Goal: Task Accomplishment & Management: Manage account settings

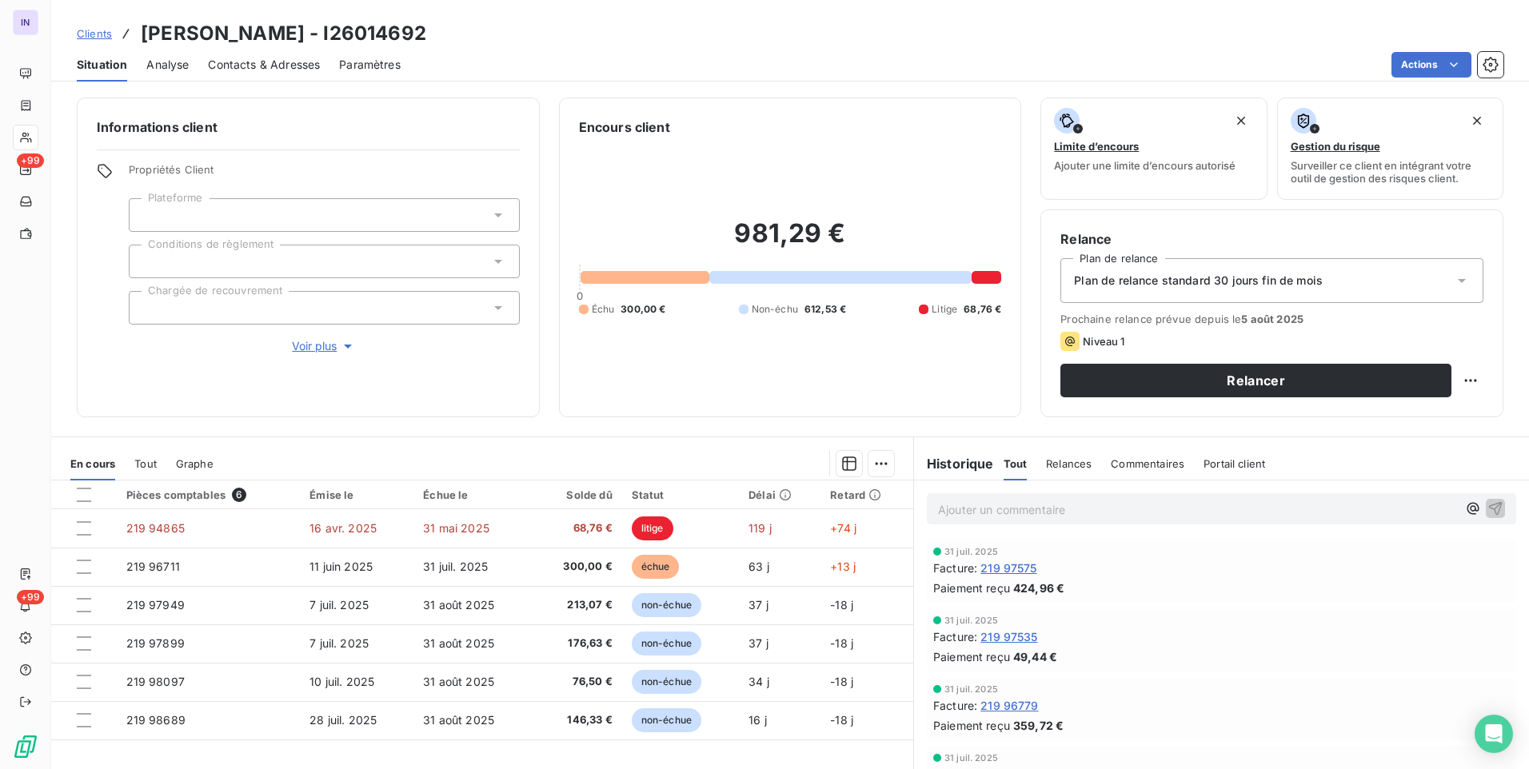
click at [1009, 506] on p "Ajouter un commentaire ﻿" at bounding box center [1197, 510] width 519 height 20
click at [986, 512] on p "Ajouter un commentaire ﻿" at bounding box center [1197, 510] width 519 height 20
click at [1126, 507] on p "13/08/2025 ST - Mail envoyé à" at bounding box center [1197, 509] width 519 height 18
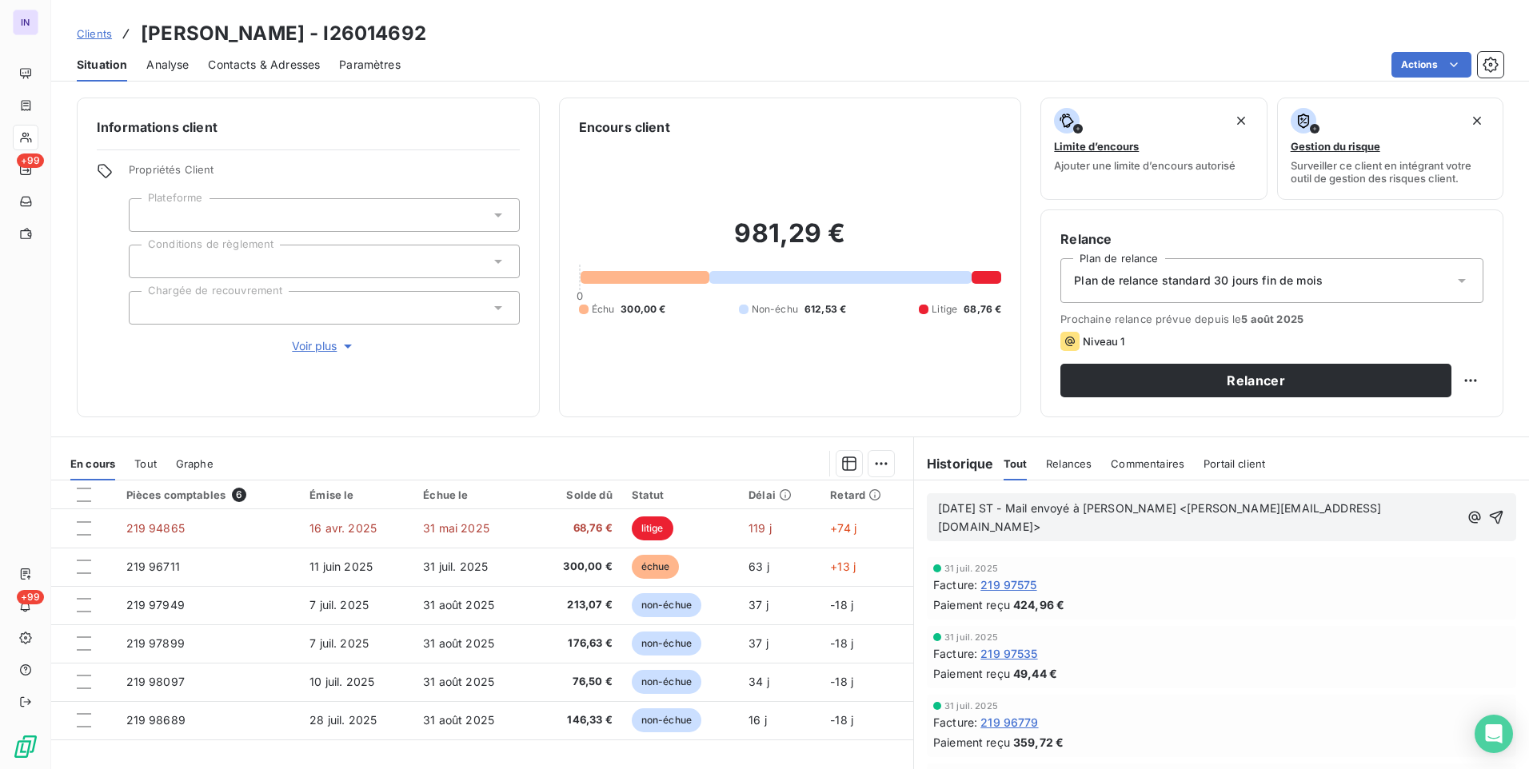
drag, startPoint x: 1052, startPoint y: 530, endPoint x: 907, endPoint y: 501, distance: 148.5
click at [914, 501] on div "13/08/2025 ST - Mail envoyé à Marie-France Dziembowski <m.mastracci@r2s-telesur…" at bounding box center [1221, 518] width 615 height 74
copy span "13/08/2025 ST - Mail envoyé à Marie-France Dziembowski <m.mastracci@r2s-telesur…"
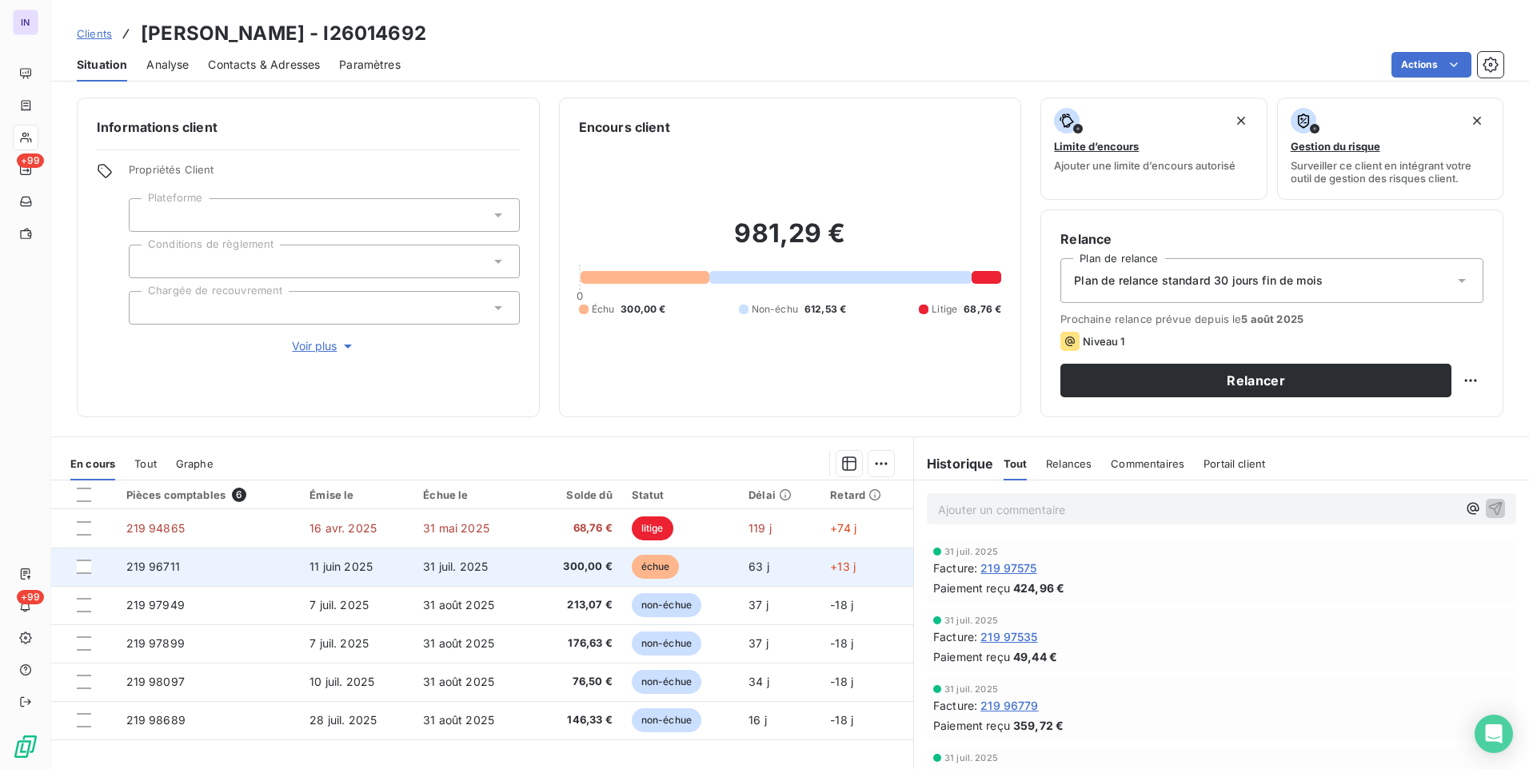
click at [161, 569] on span "219 96711" at bounding box center [153, 567] width 54 height 14
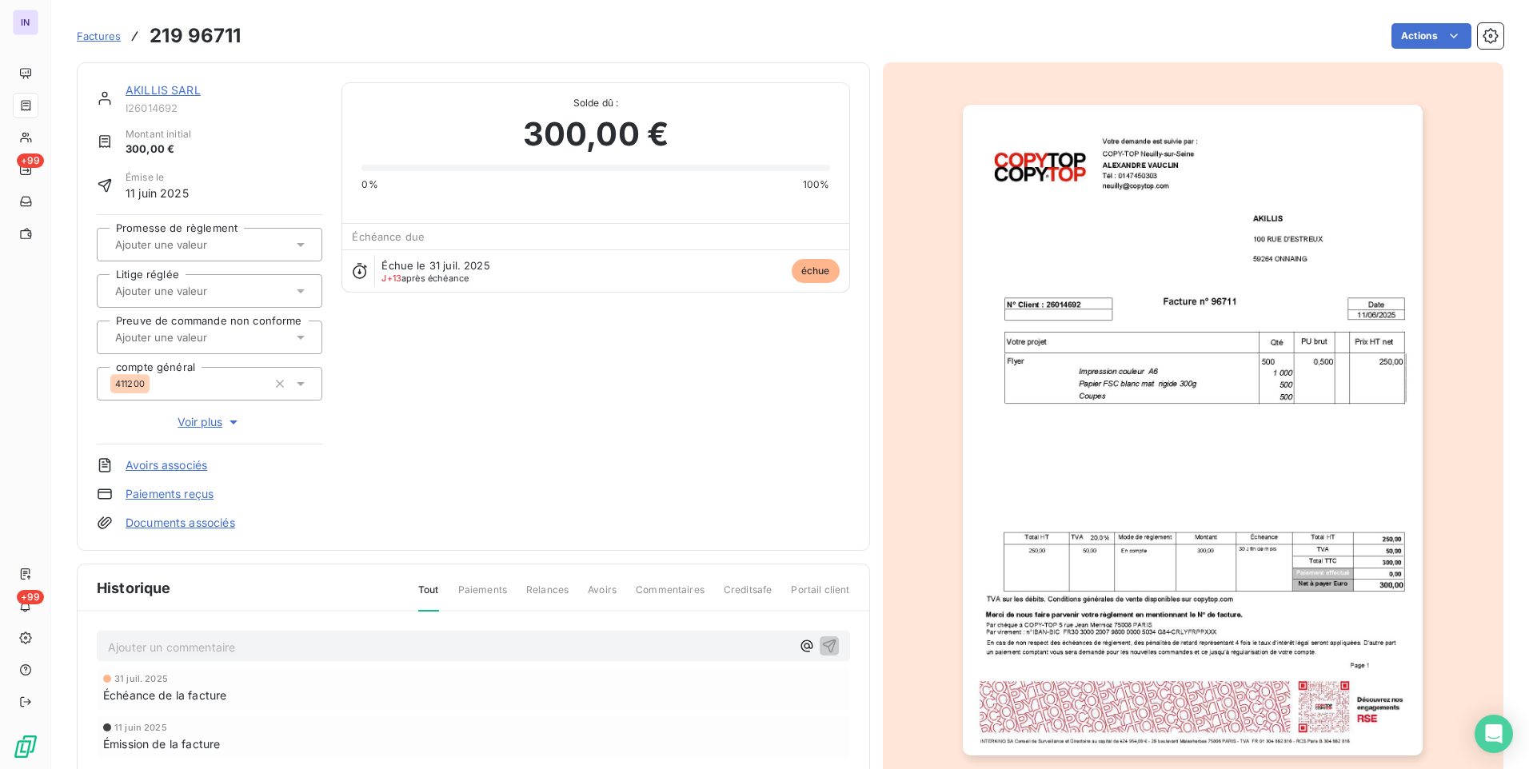
click at [173, 90] on link "AKILLIS SARL" at bounding box center [163, 90] width 75 height 14
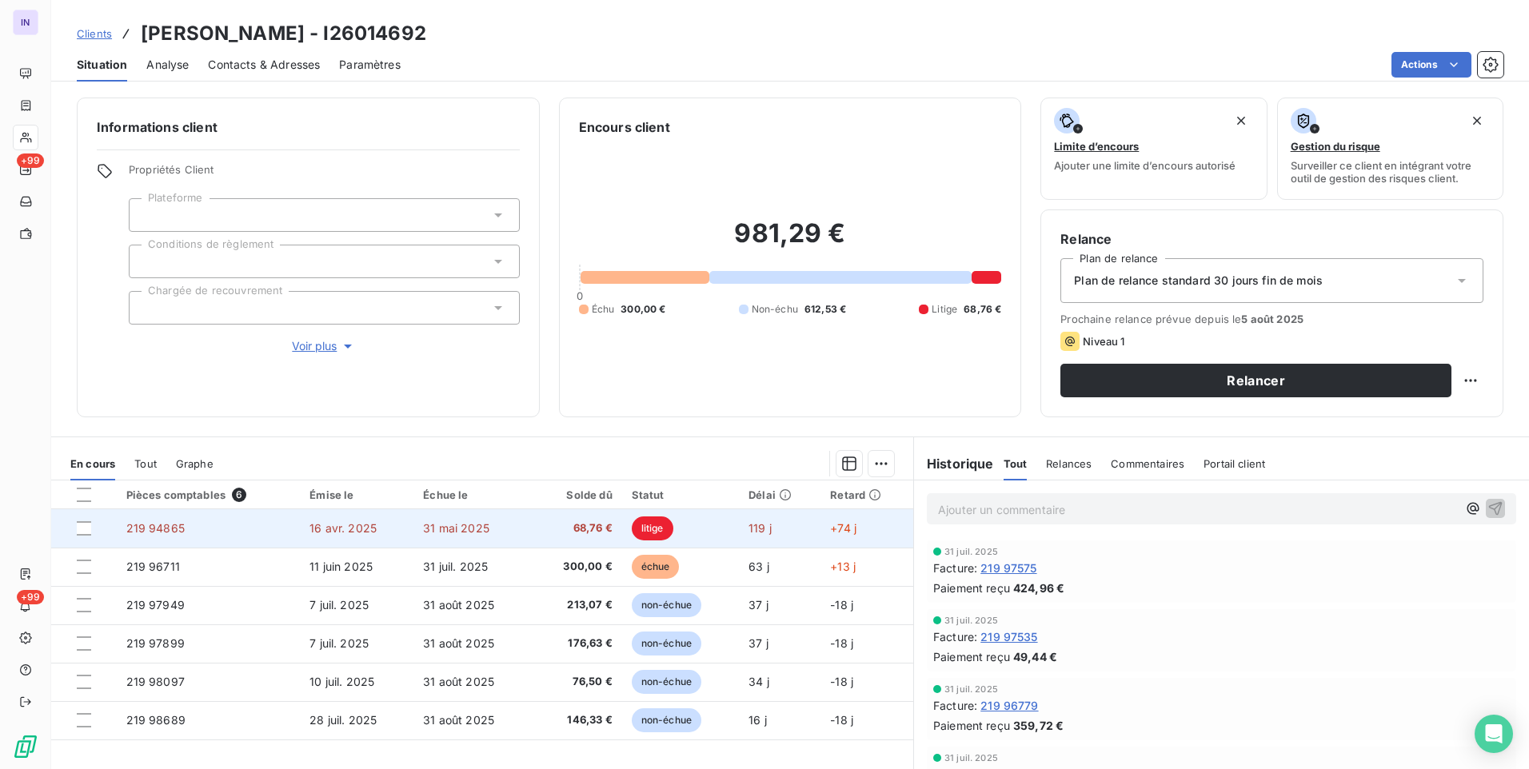
click at [230, 526] on td "219 94865" at bounding box center [209, 528] width 184 height 38
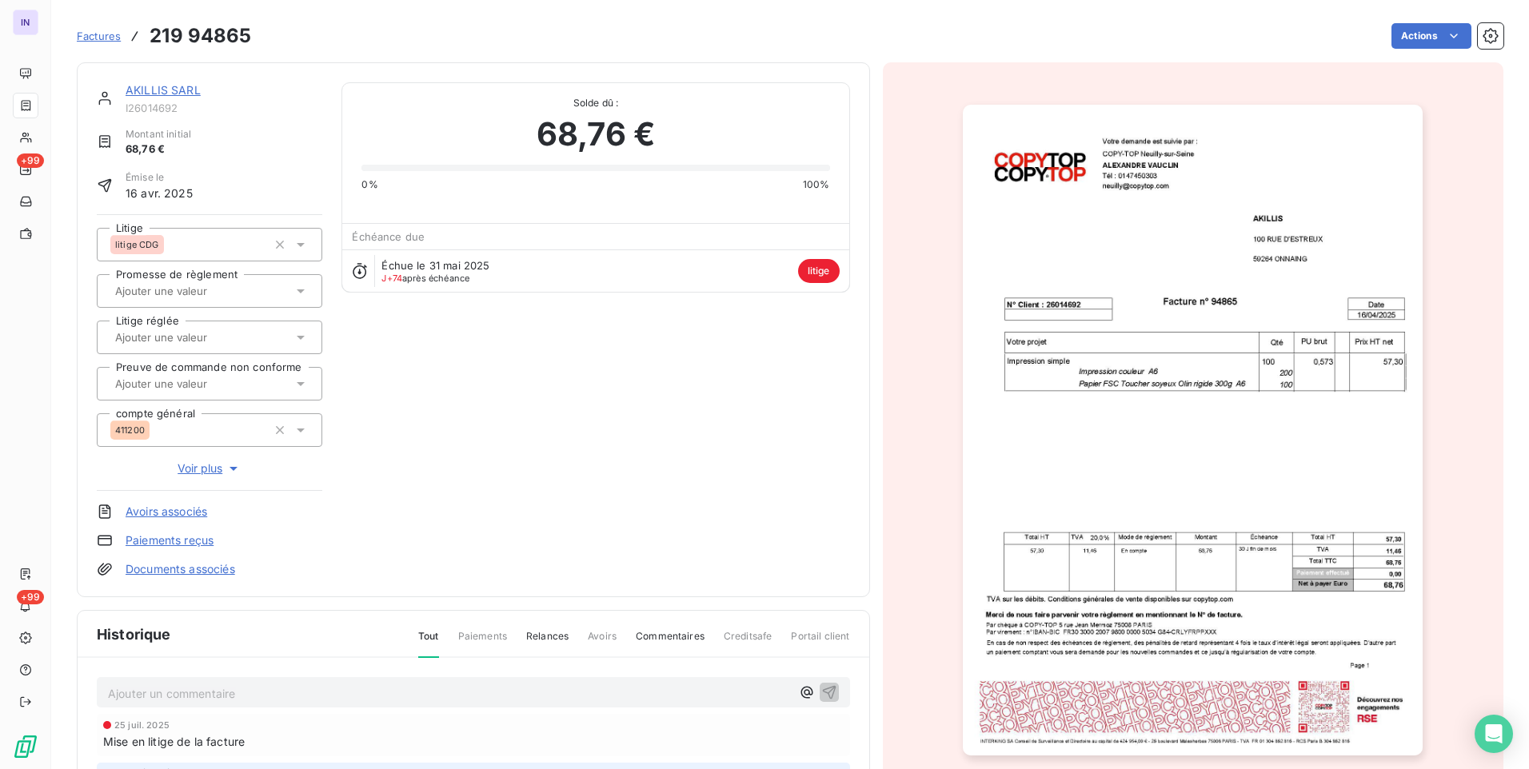
click at [246, 688] on p "Ajouter un commentaire ﻿" at bounding box center [449, 694] width 683 height 20
click at [180, 702] on p "13/08/2025 ST - Mail envoyé à Marie-France Dziembowski <m.mastracci@r2s-telesur…" at bounding box center [449, 693] width 683 height 18
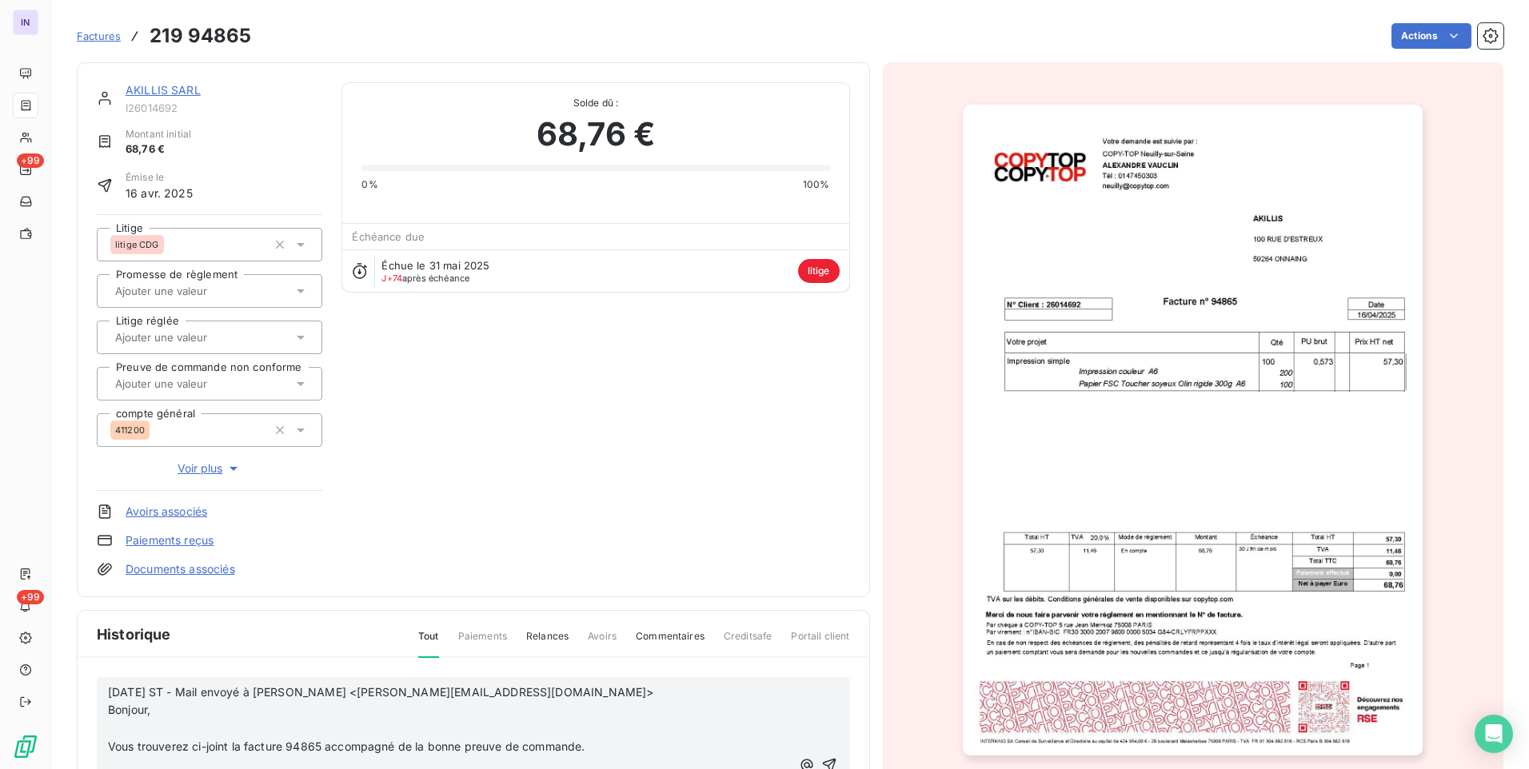
click at [122, 731] on p "﻿" at bounding box center [449, 729] width 683 height 18
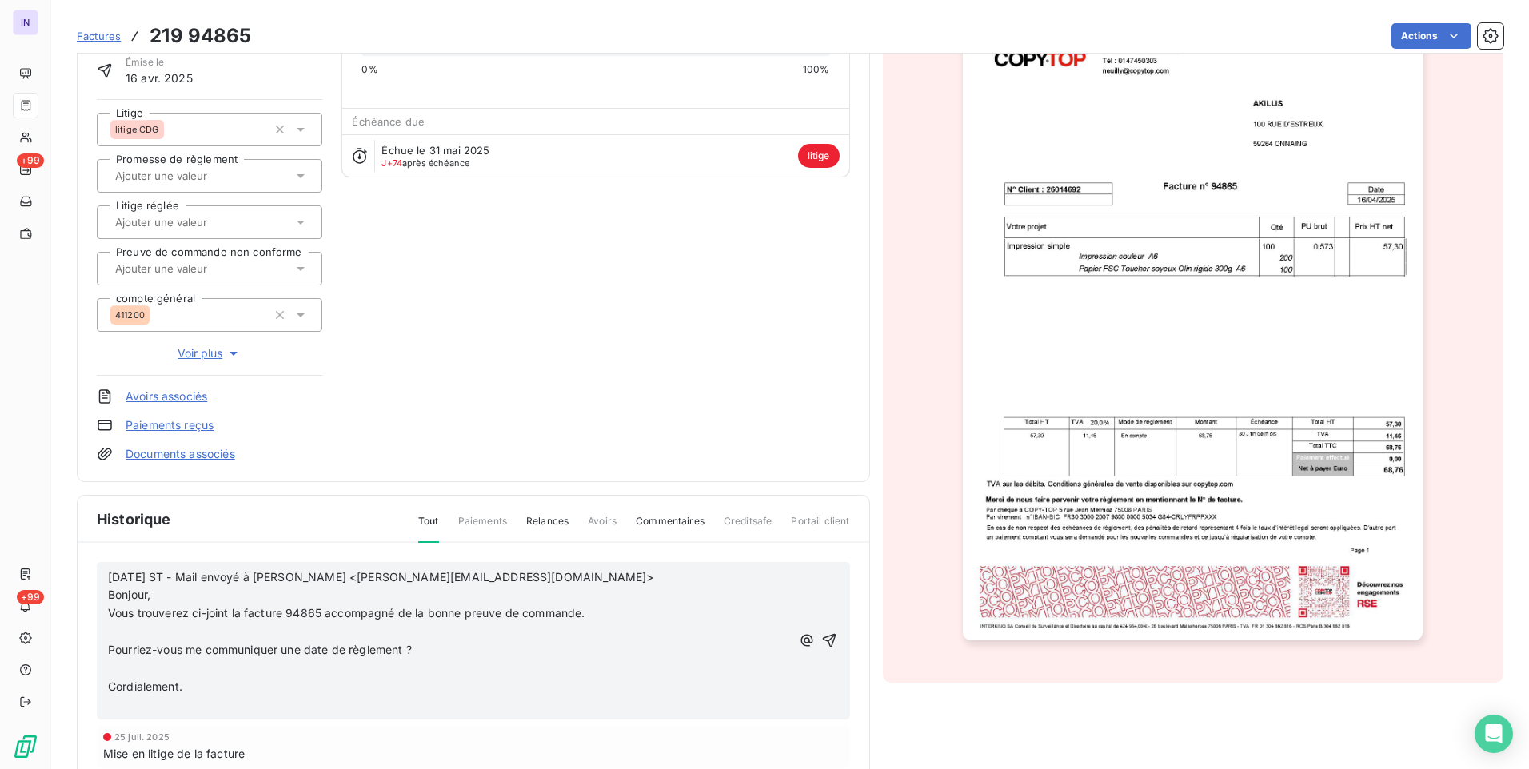
scroll to position [239, 0]
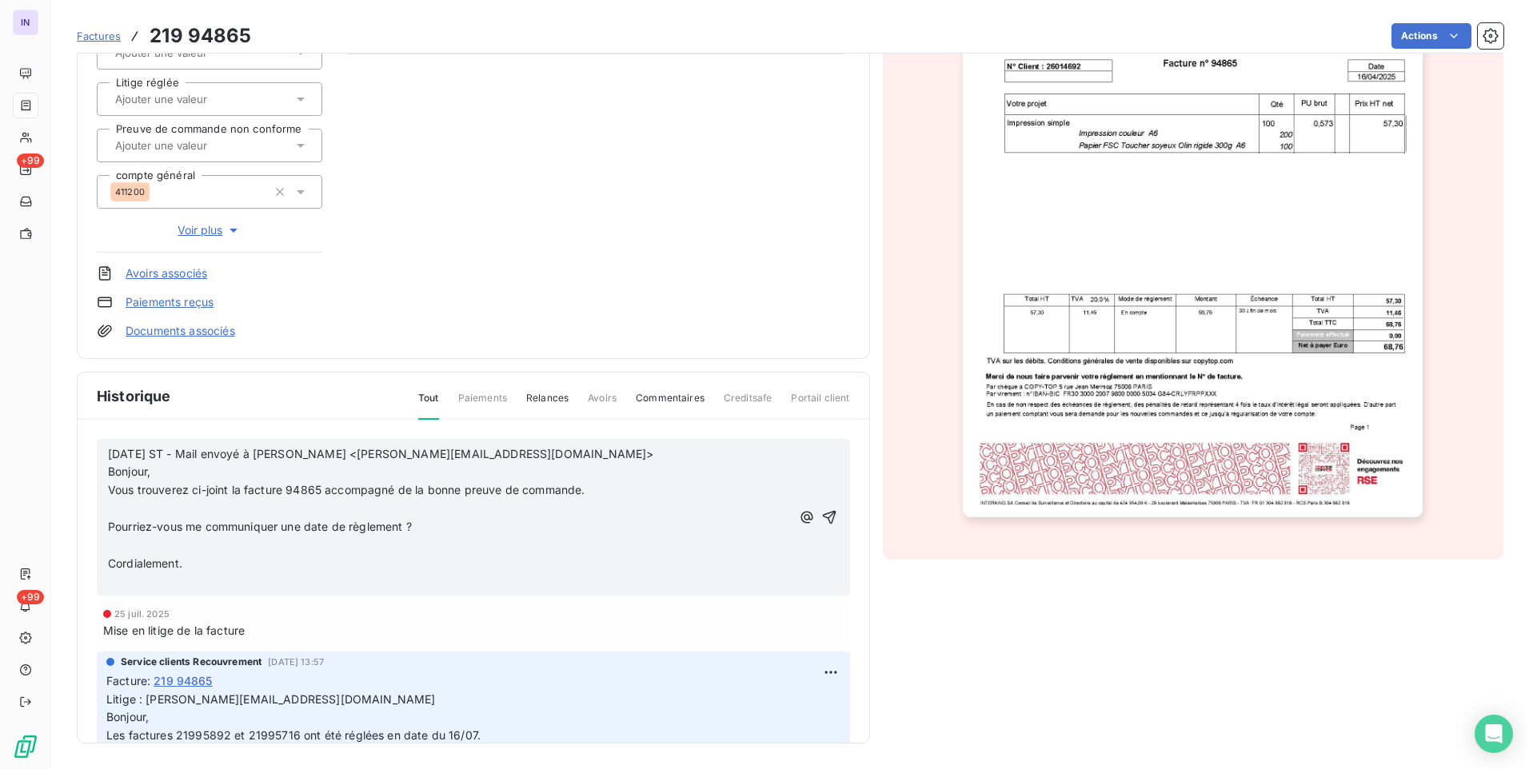
click at [122, 508] on p "﻿" at bounding box center [449, 509] width 683 height 18
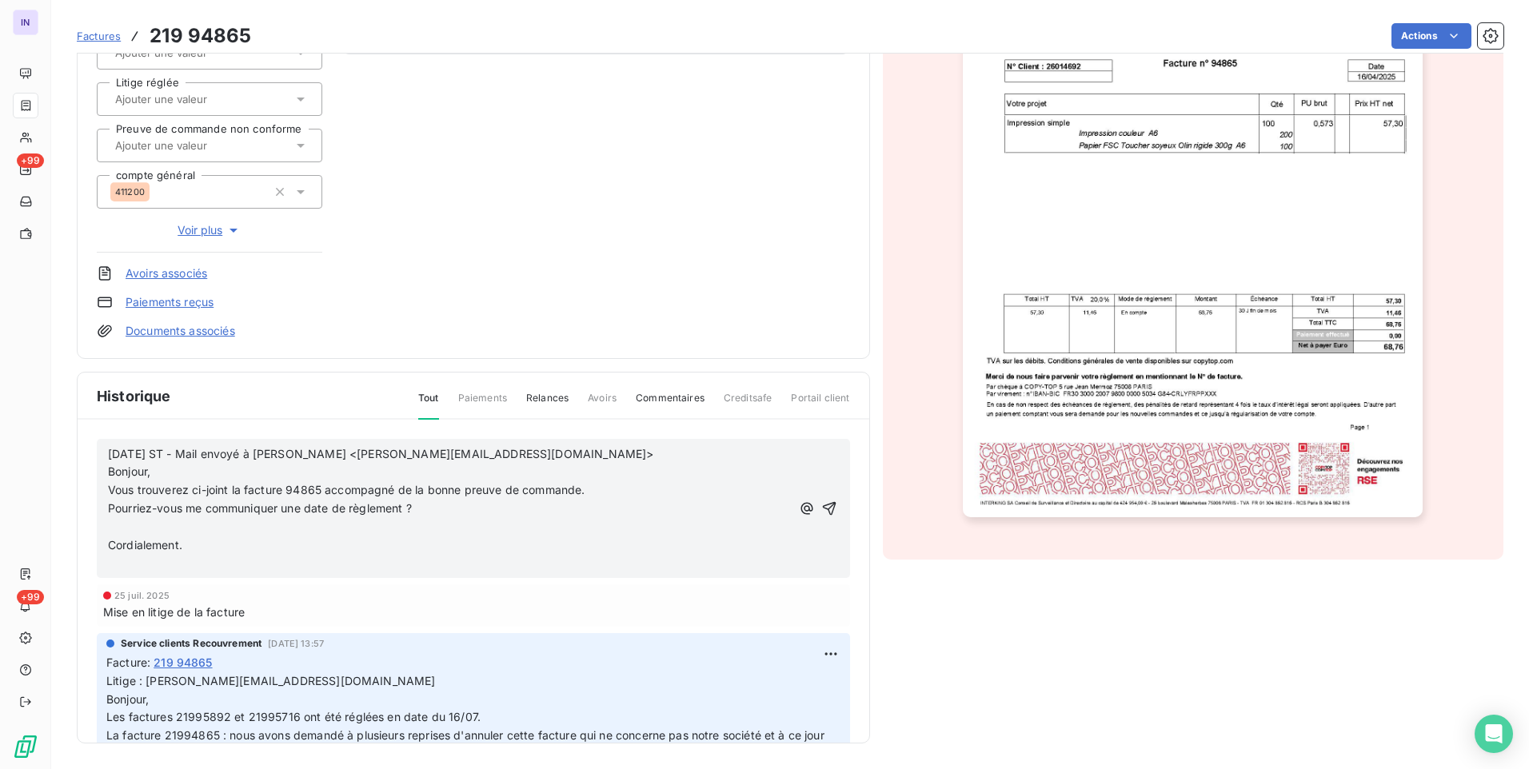
click at [124, 521] on p "﻿" at bounding box center [449, 527] width 683 height 18
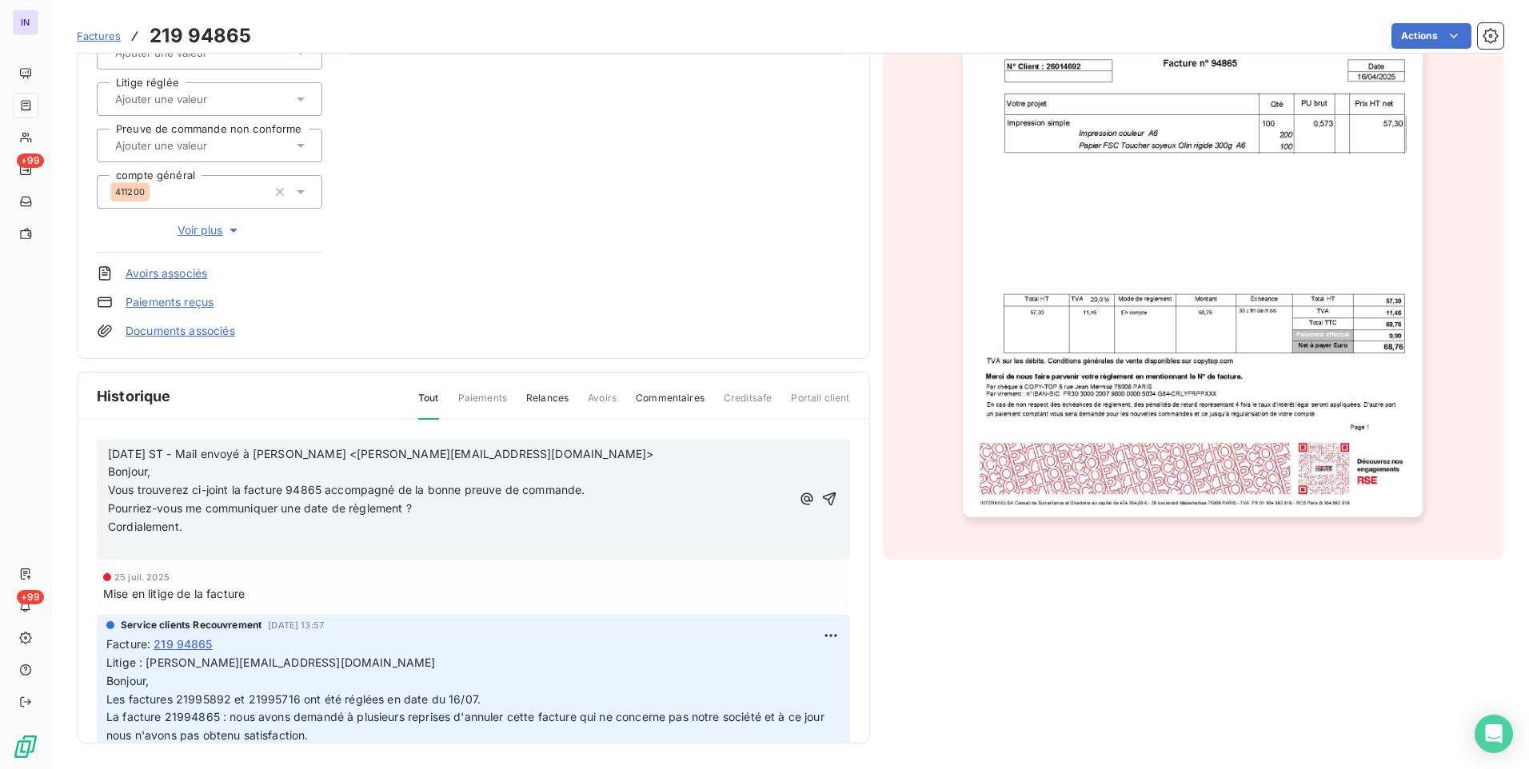
click at [120, 545] on p "﻿" at bounding box center [449, 546] width 683 height 18
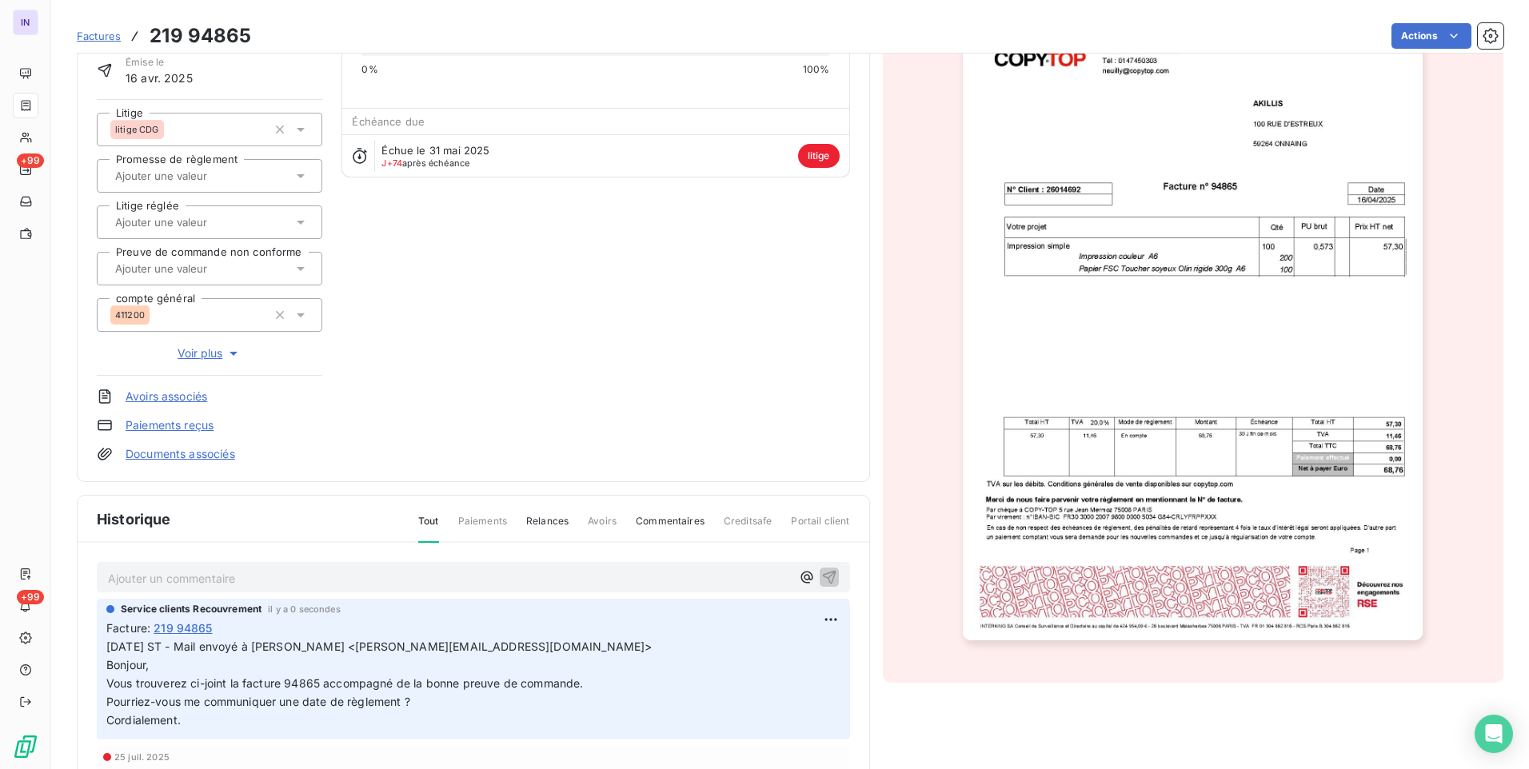
scroll to position [0, 0]
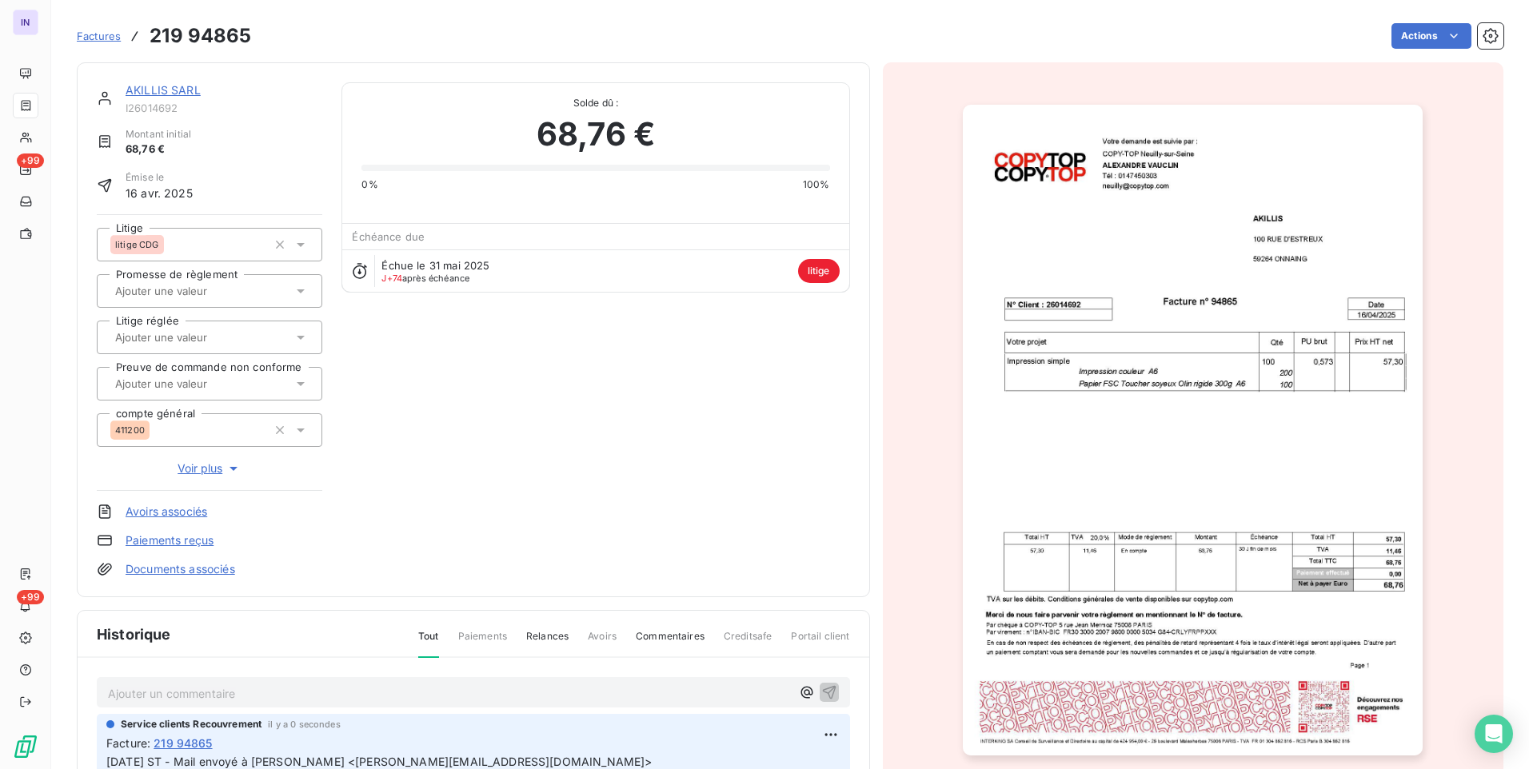
click at [187, 90] on link "AKILLIS SARL" at bounding box center [163, 90] width 75 height 14
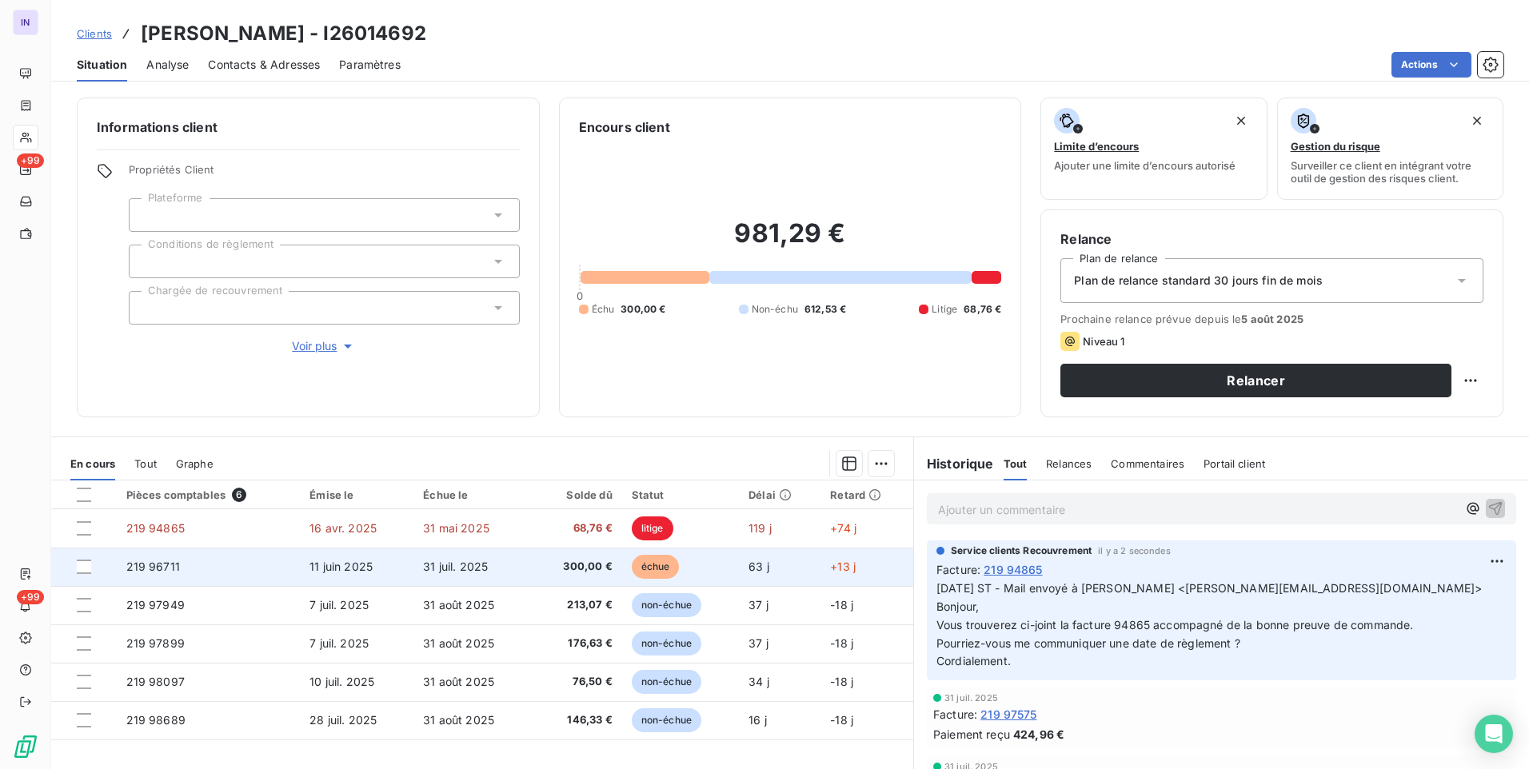
click at [574, 568] on span "300,00 €" at bounding box center [577, 567] width 70 height 16
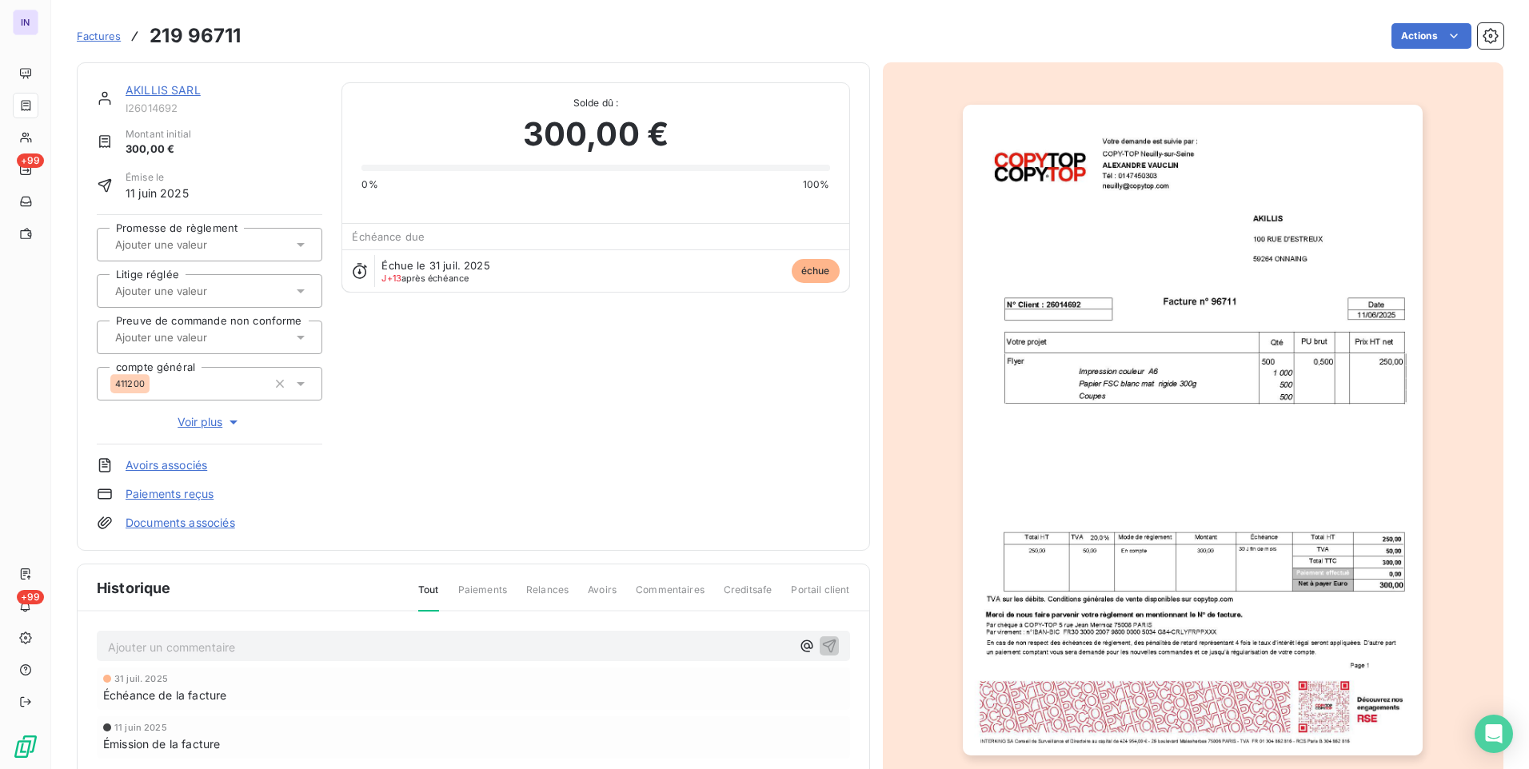
click at [219, 529] on link "Documents associés" at bounding box center [181, 523] width 110 height 16
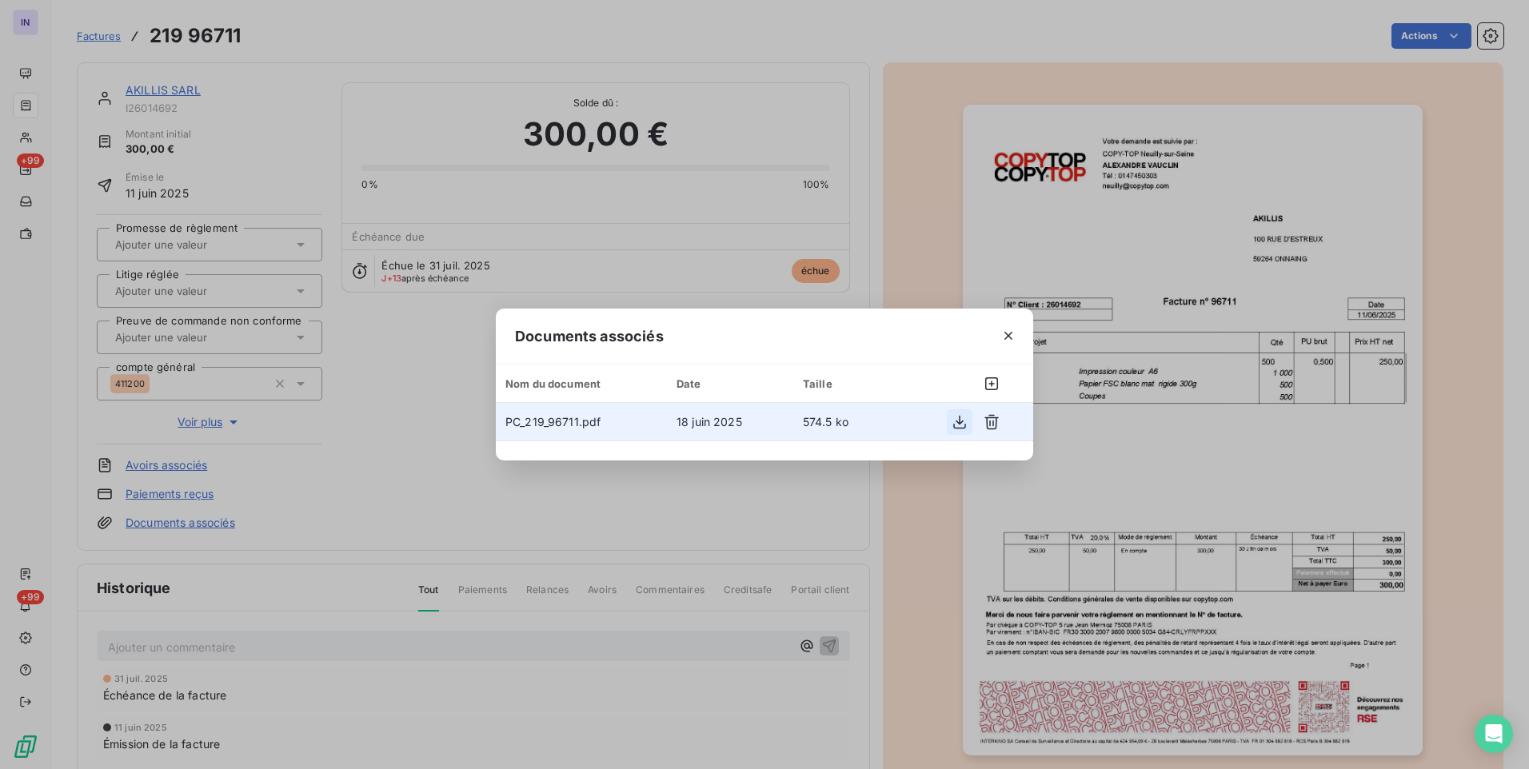
click at [961, 422] on icon "button" at bounding box center [959, 422] width 13 height 14
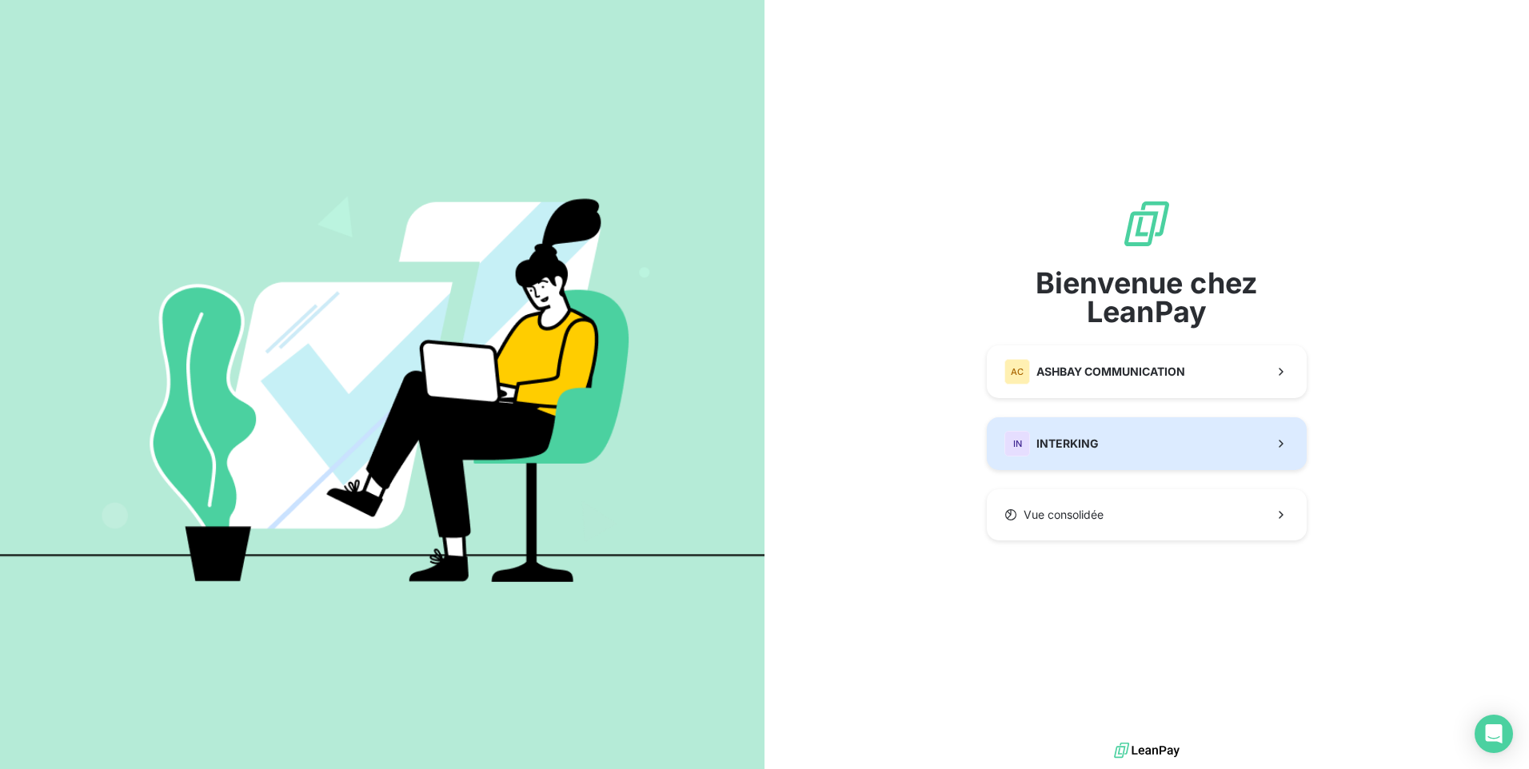
drag, startPoint x: 1067, startPoint y: 447, endPoint x: 1052, endPoint y: 447, distance: 15.2
click at [1064, 448] on span "INTERKING" at bounding box center [1067, 444] width 62 height 16
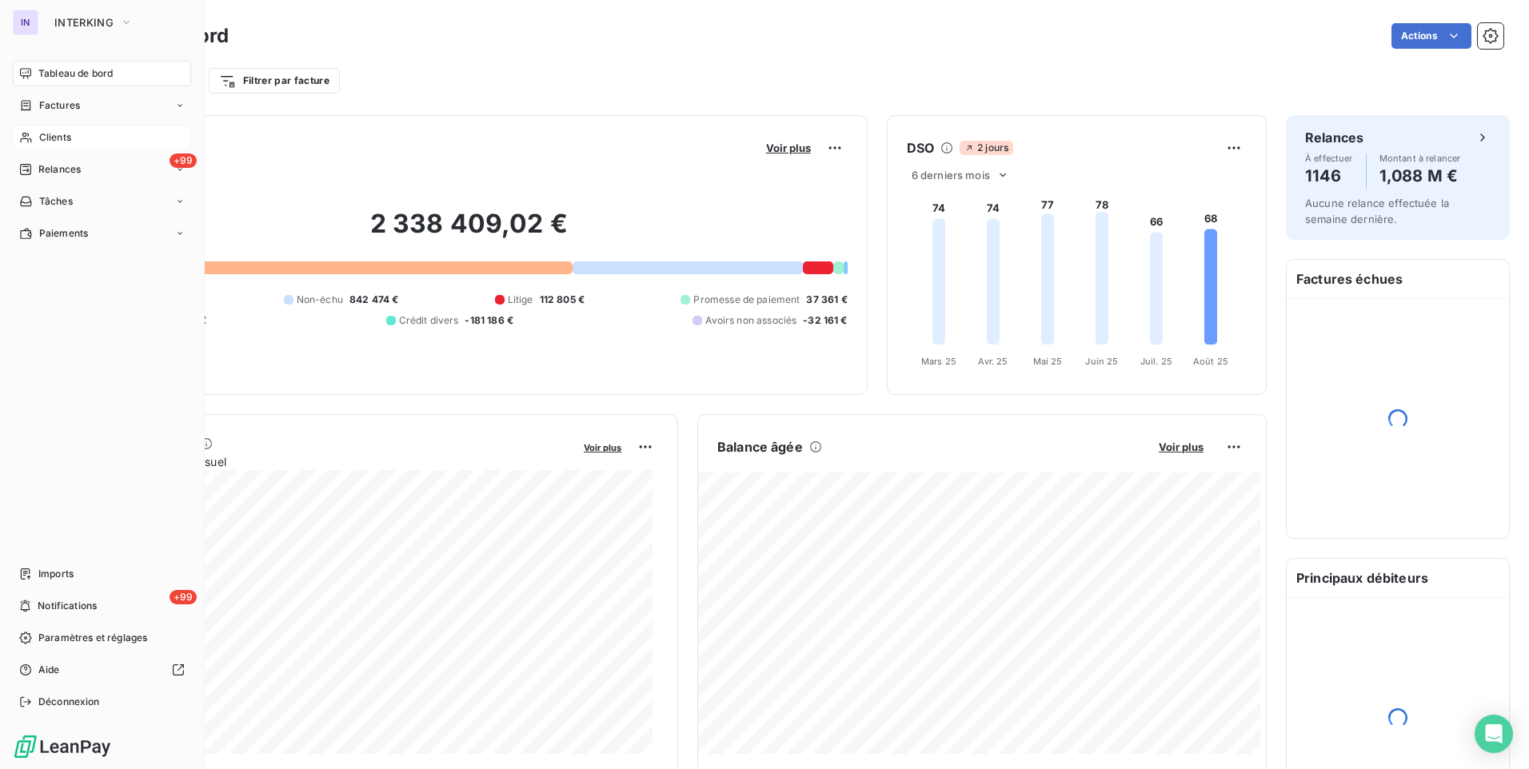
click at [58, 134] on span "Clients" at bounding box center [55, 137] width 32 height 14
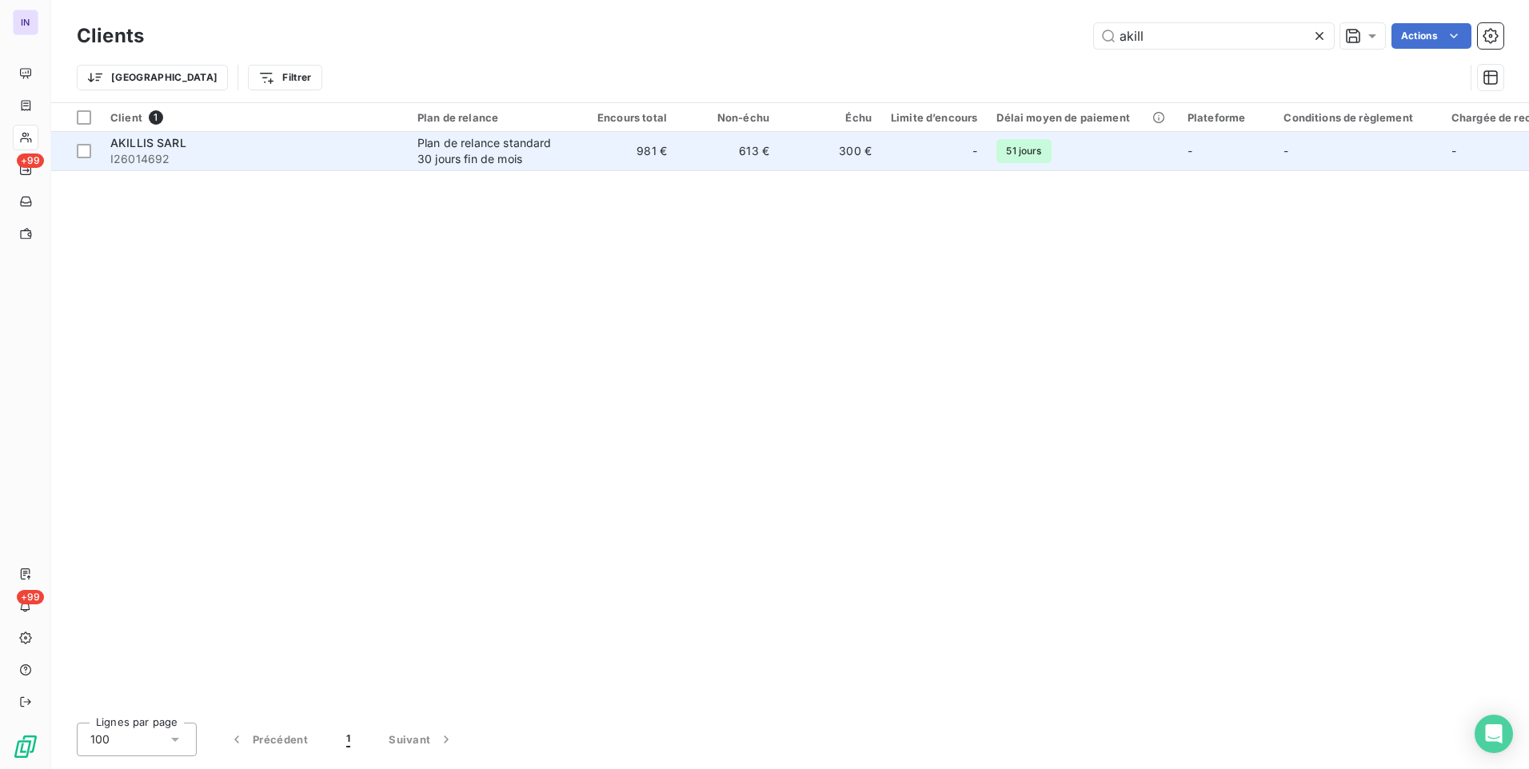
type input "akill"
click at [344, 146] on div "AKILLIS SARL" at bounding box center [254, 143] width 288 height 16
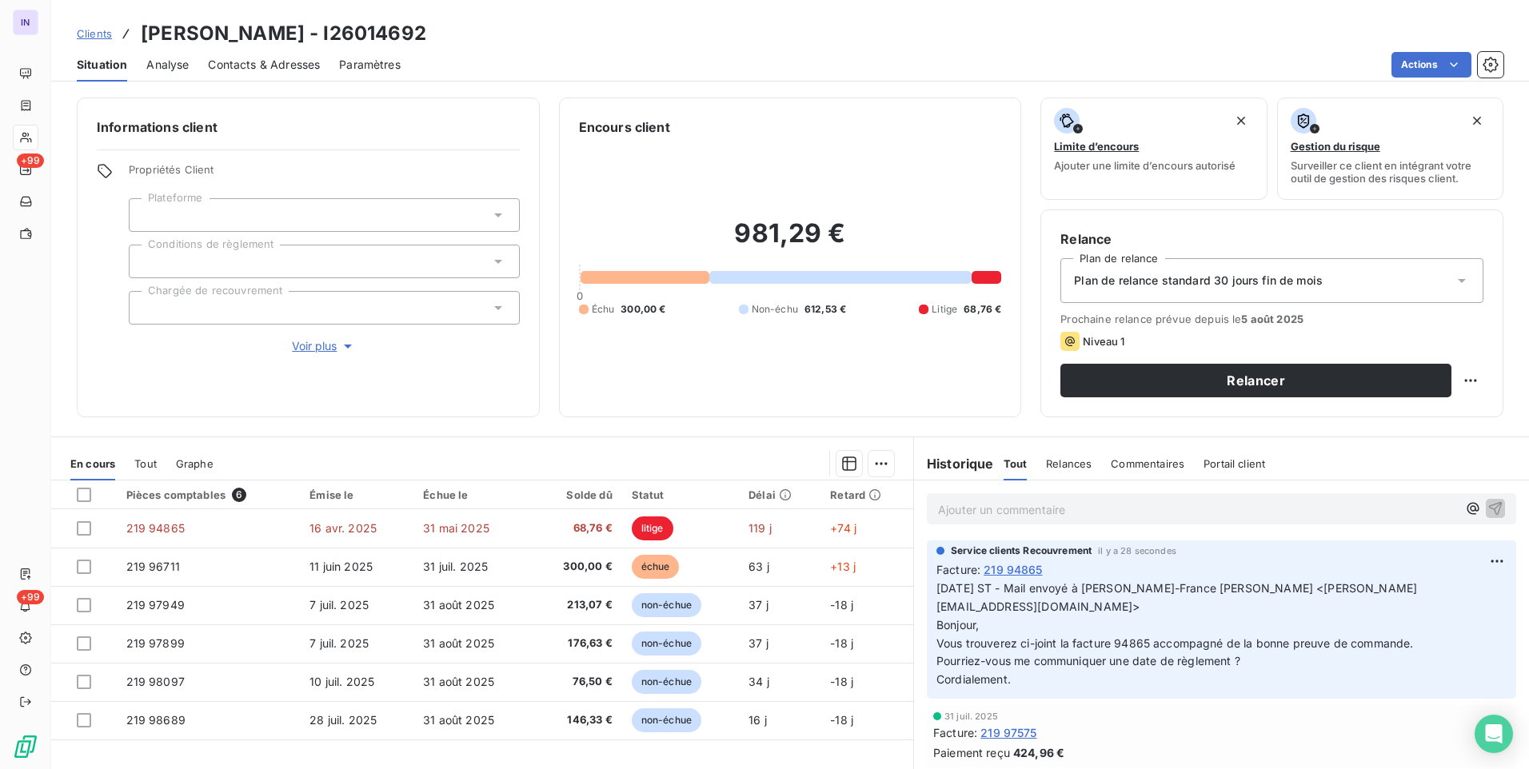
click at [252, 71] on span "Contacts & Adresses" at bounding box center [264, 65] width 112 height 16
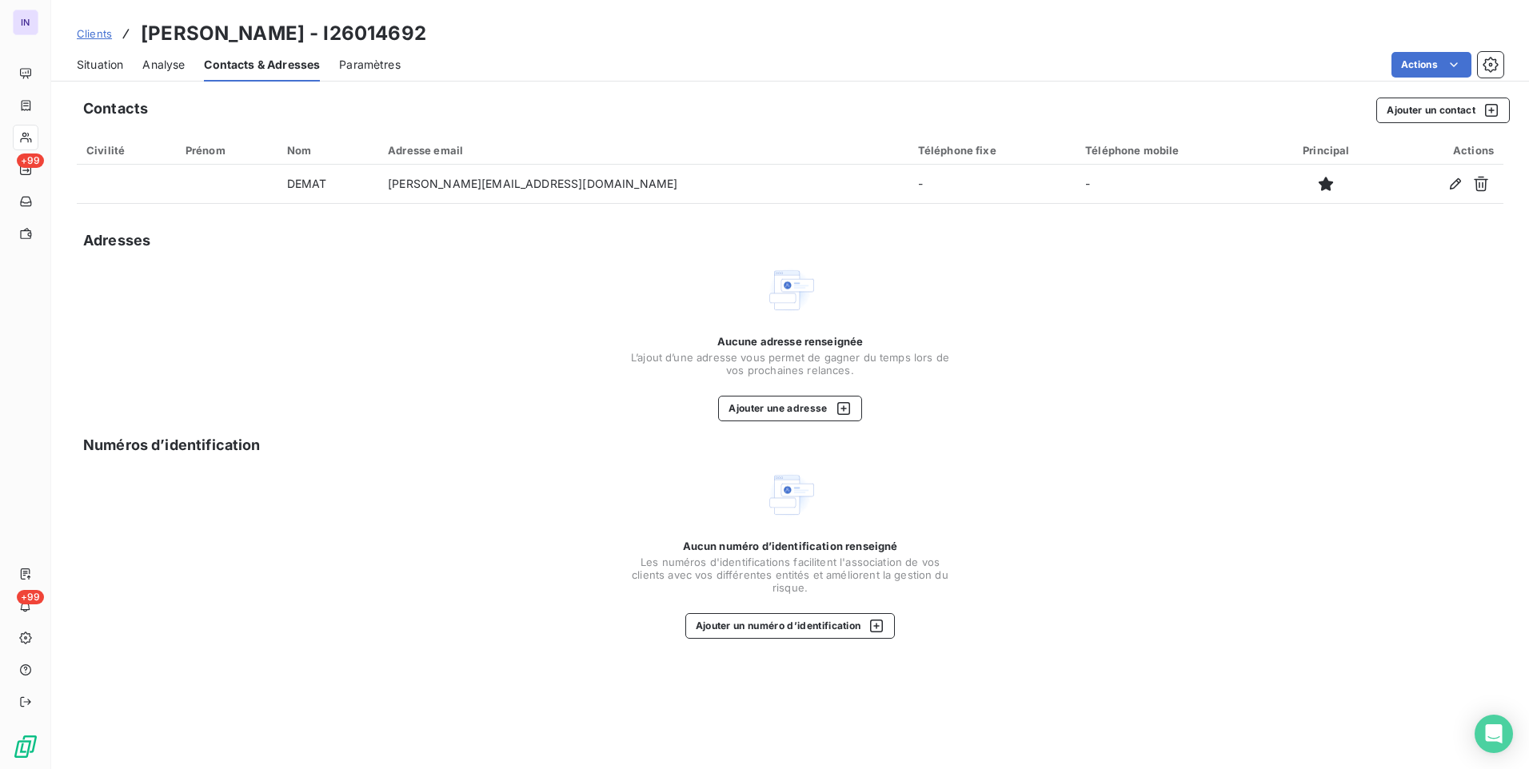
click at [94, 61] on span "Situation" at bounding box center [100, 65] width 46 height 16
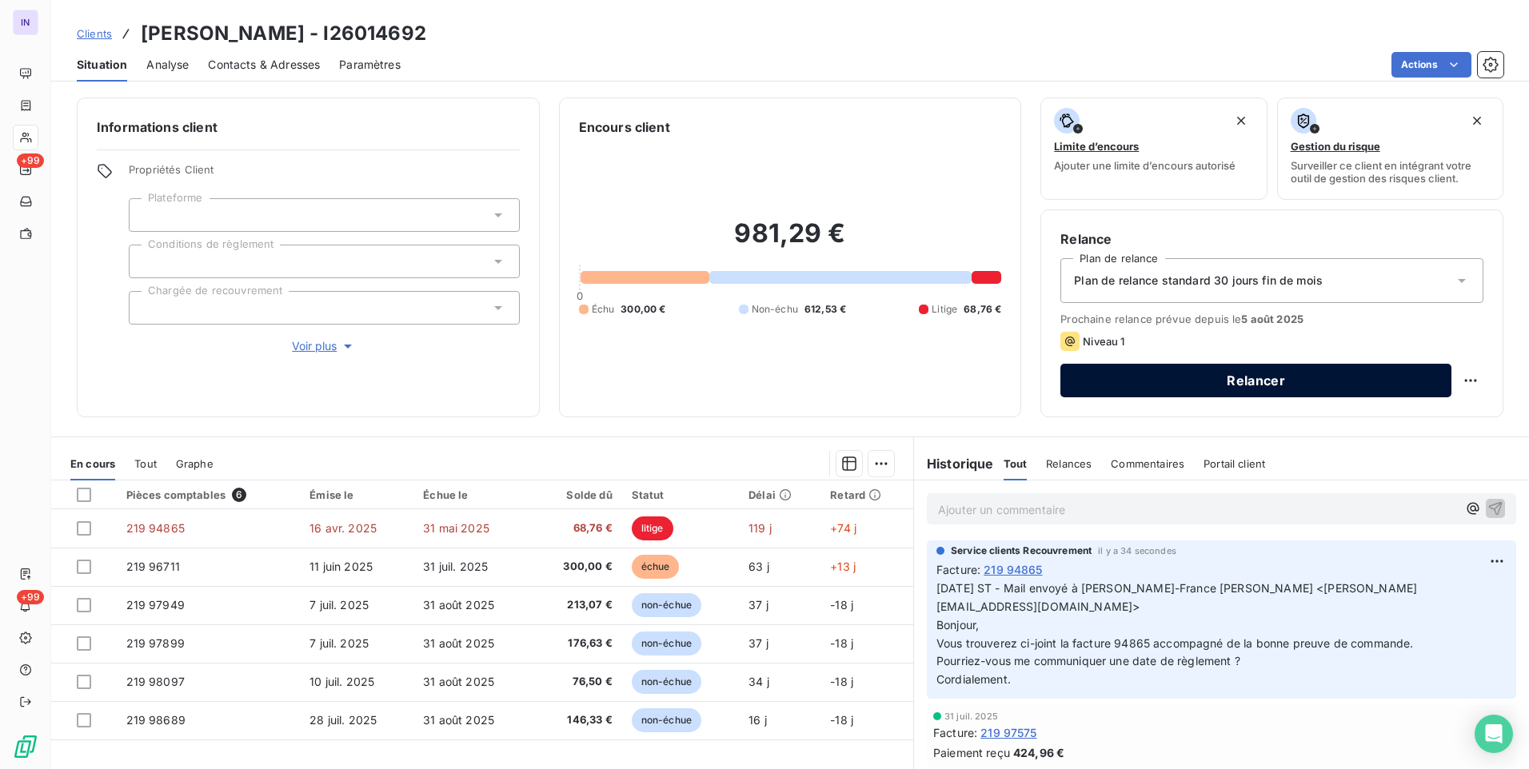
click at [1344, 386] on button "Relancer" at bounding box center [1255, 381] width 391 height 34
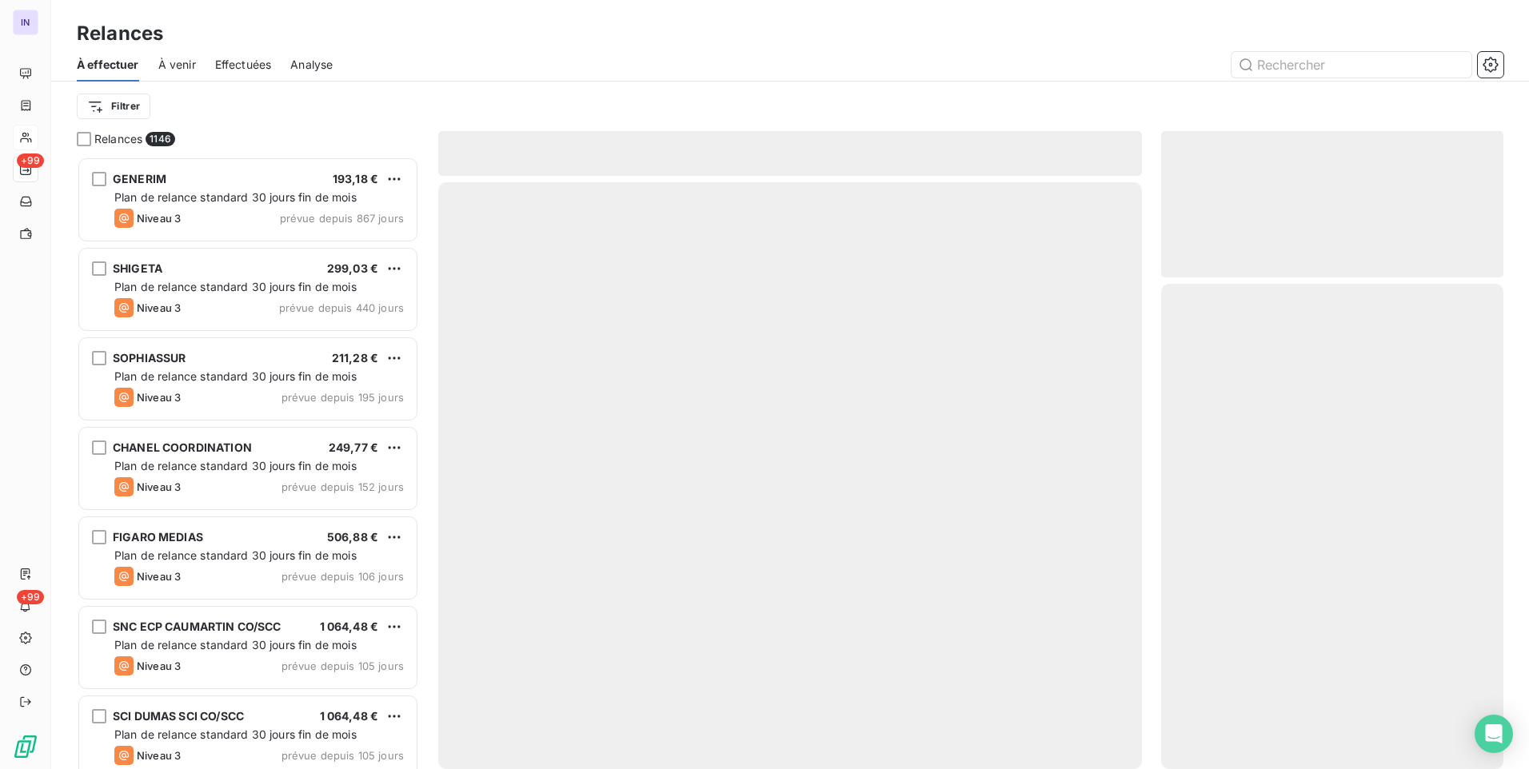
scroll to position [601, 330]
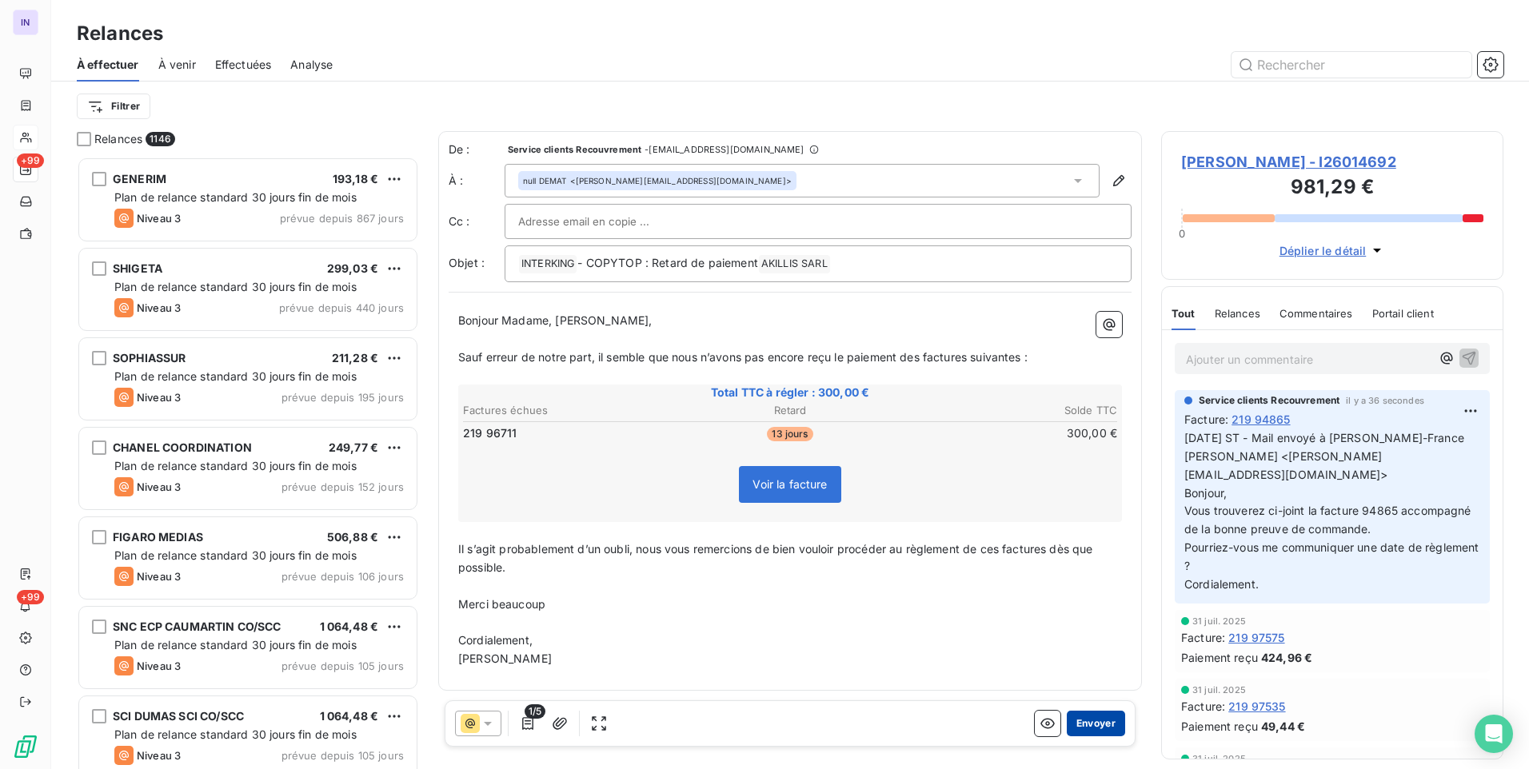
click at [1103, 724] on button "Envoyer" at bounding box center [1096, 724] width 58 height 26
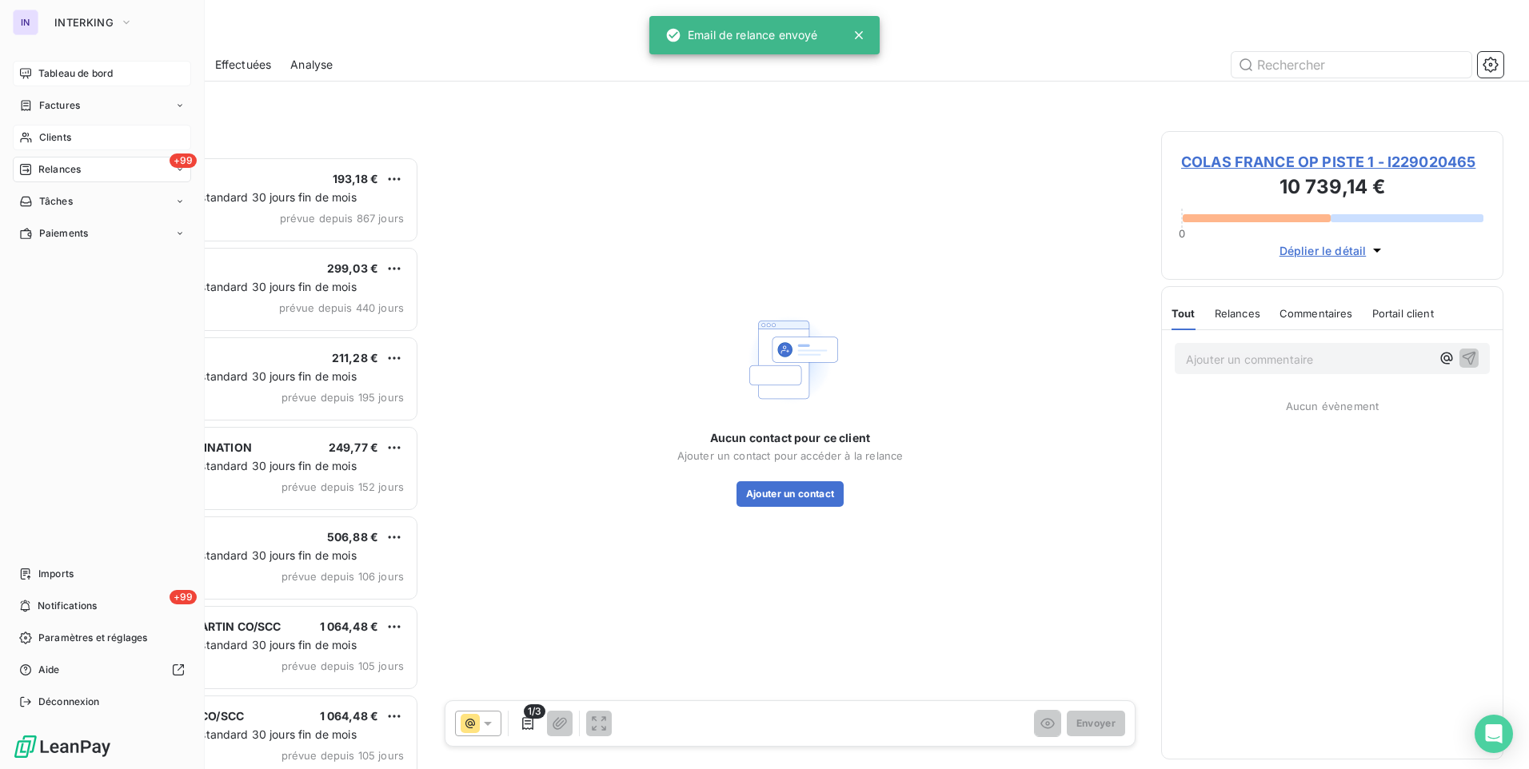
click at [57, 71] on span "Tableau de bord" at bounding box center [75, 73] width 74 height 14
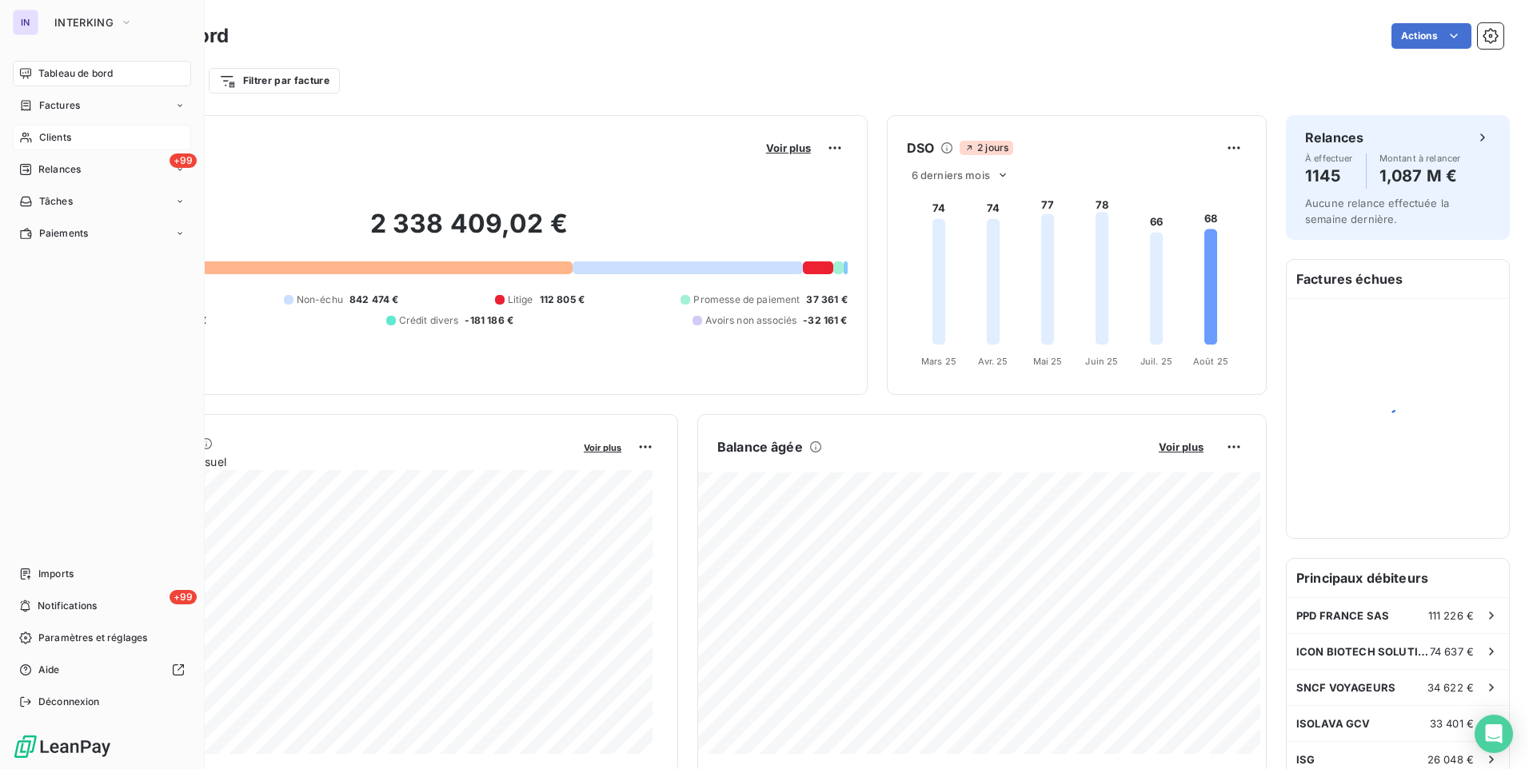
click at [59, 141] on span "Clients" at bounding box center [55, 137] width 32 height 14
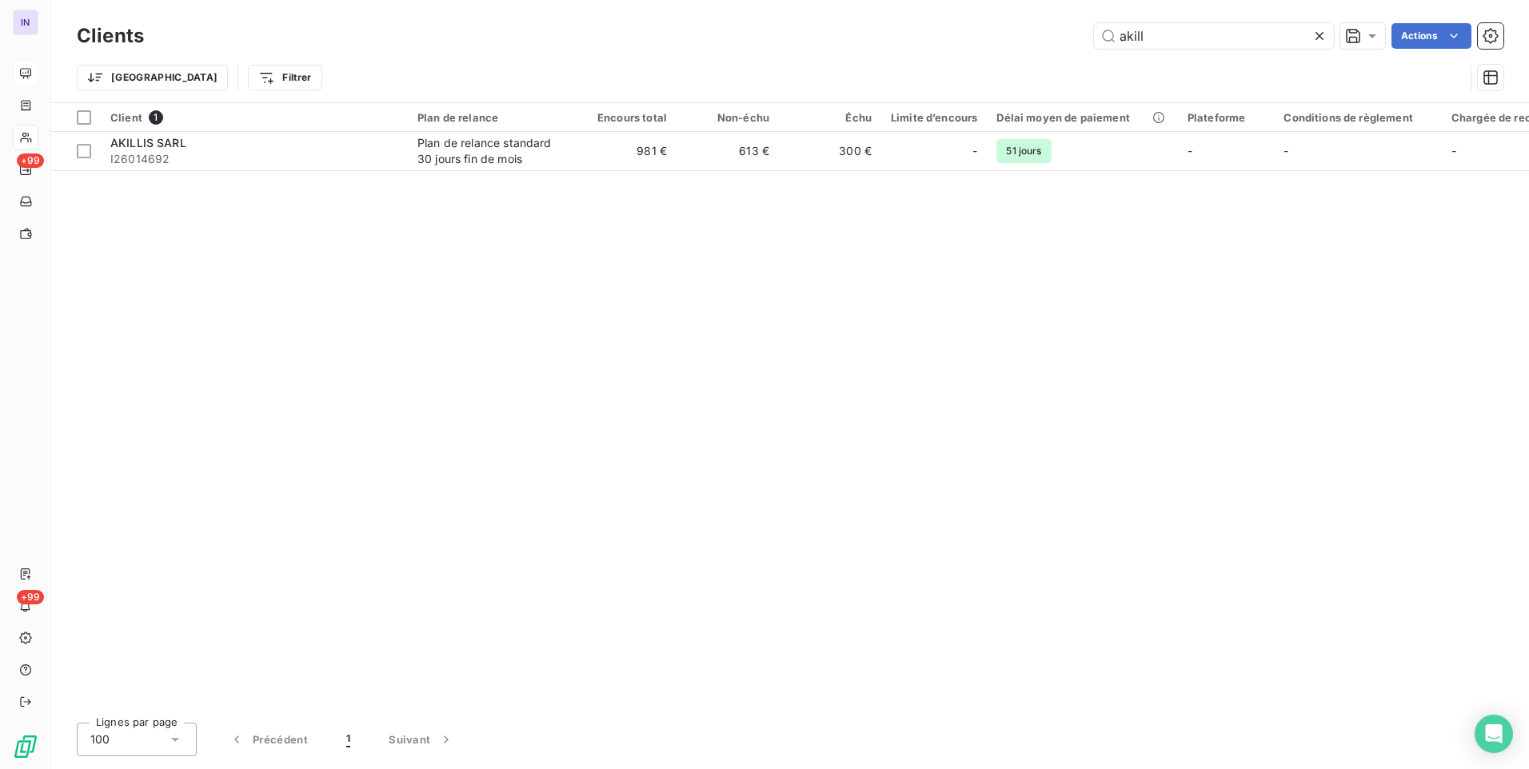
drag, startPoint x: 1090, startPoint y: 34, endPoint x: 993, endPoint y: 30, distance: 97.7
click at [993, 30] on div "akill Actions" at bounding box center [833, 36] width 1340 height 26
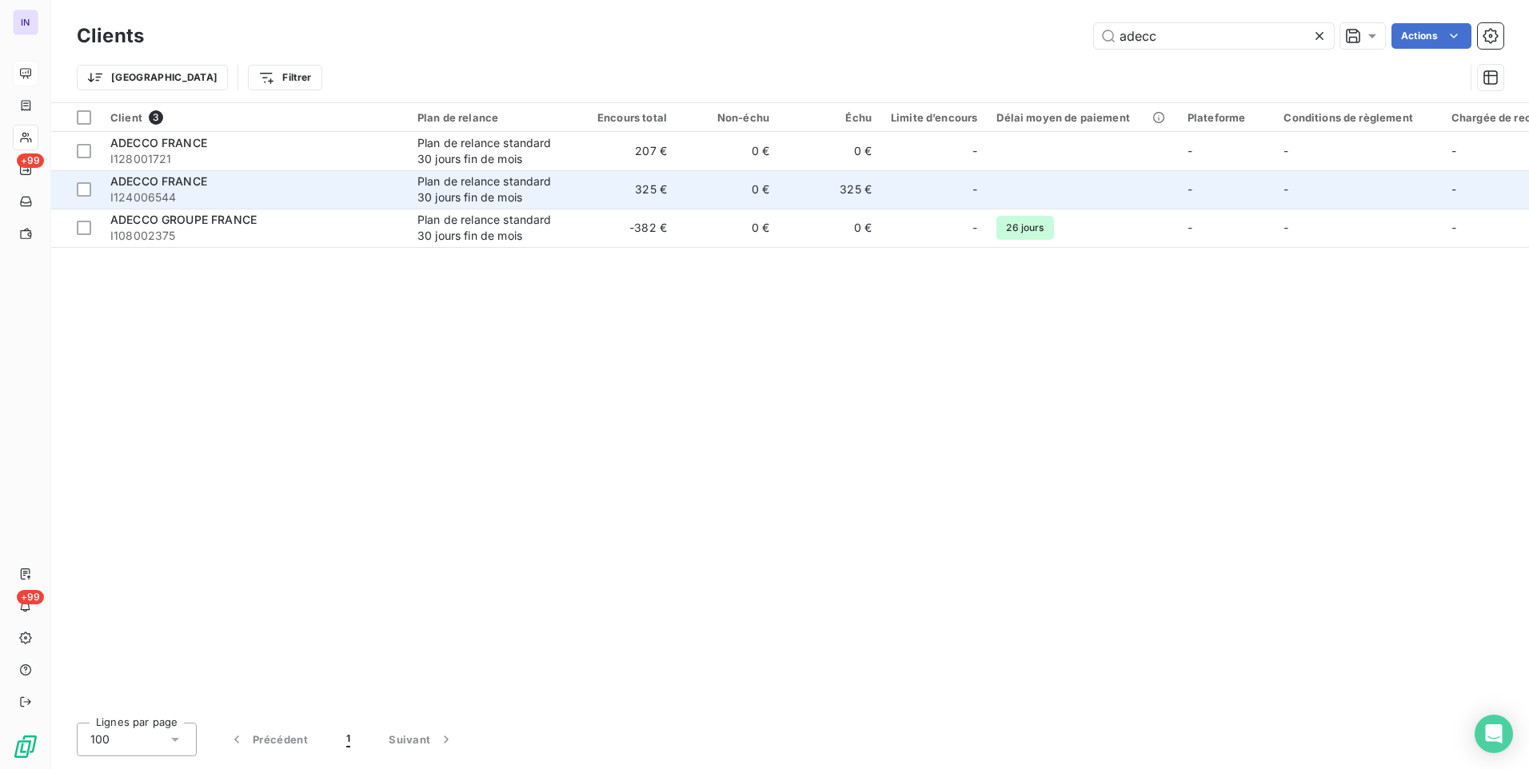
type input "adecc"
click at [523, 175] on div "Plan de relance standard 30 jours fin de mois" at bounding box center [490, 190] width 147 height 32
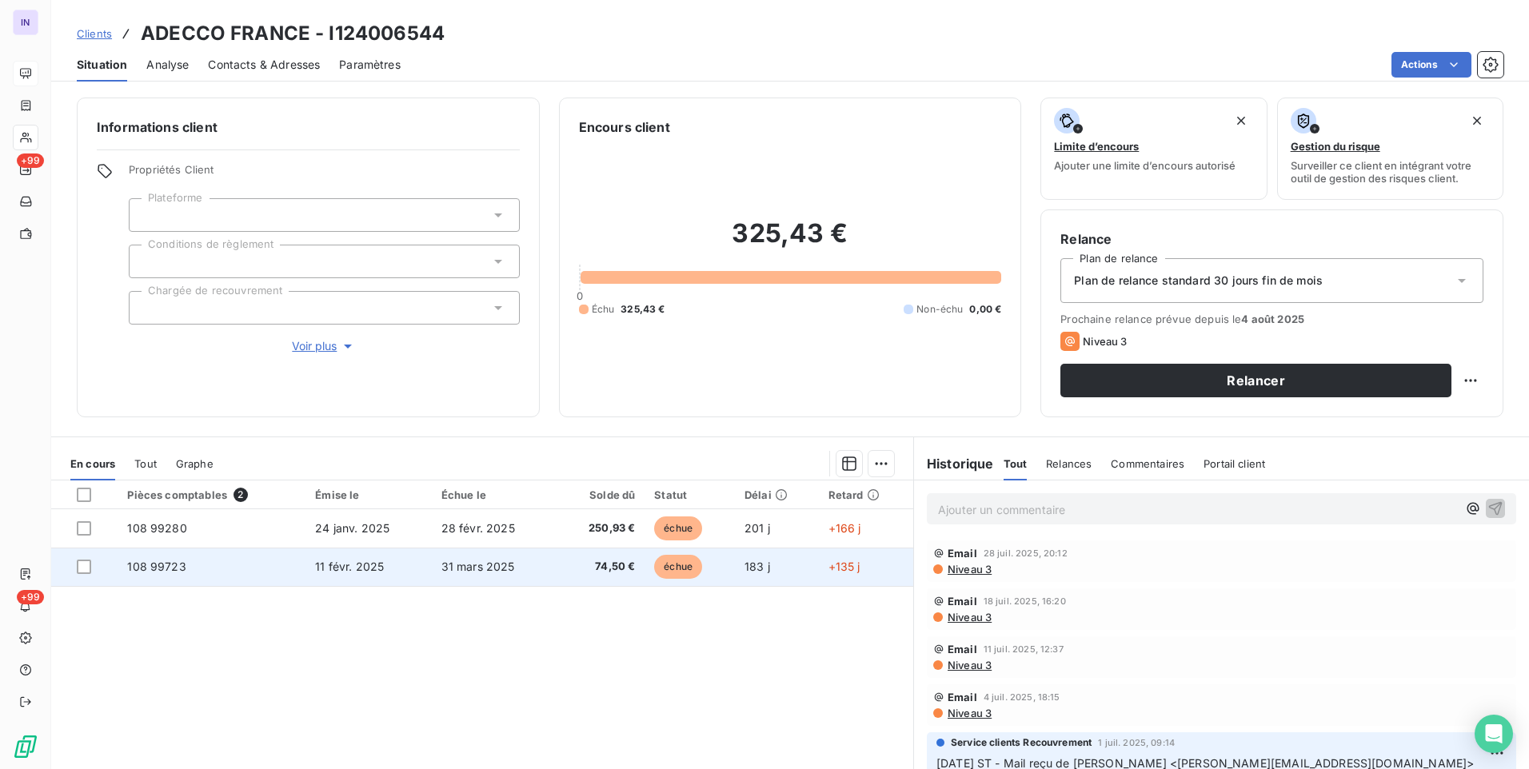
click at [257, 571] on td "108 99723" at bounding box center [212, 567] width 188 height 38
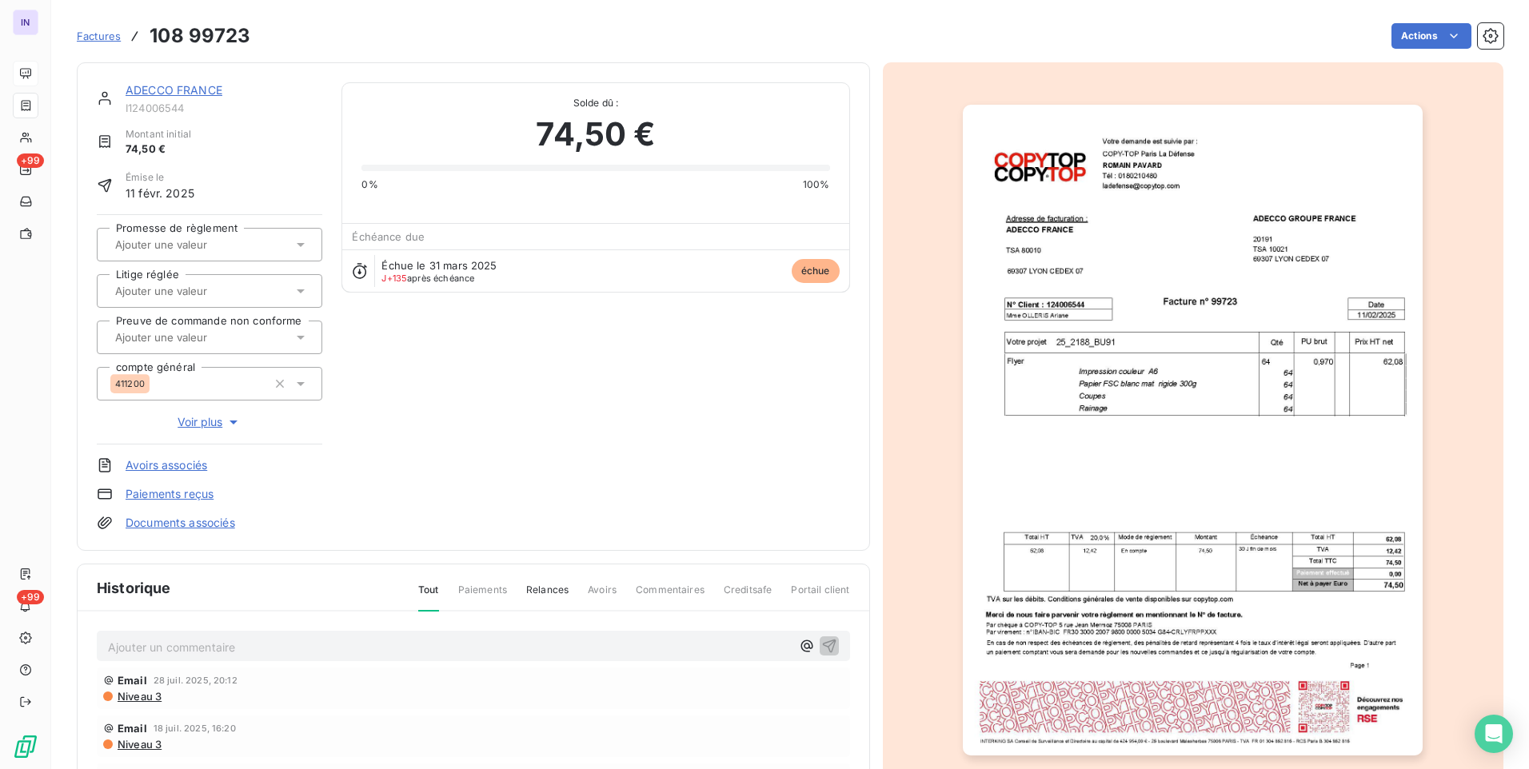
click at [224, 523] on link "Documents associés" at bounding box center [181, 523] width 110 height 16
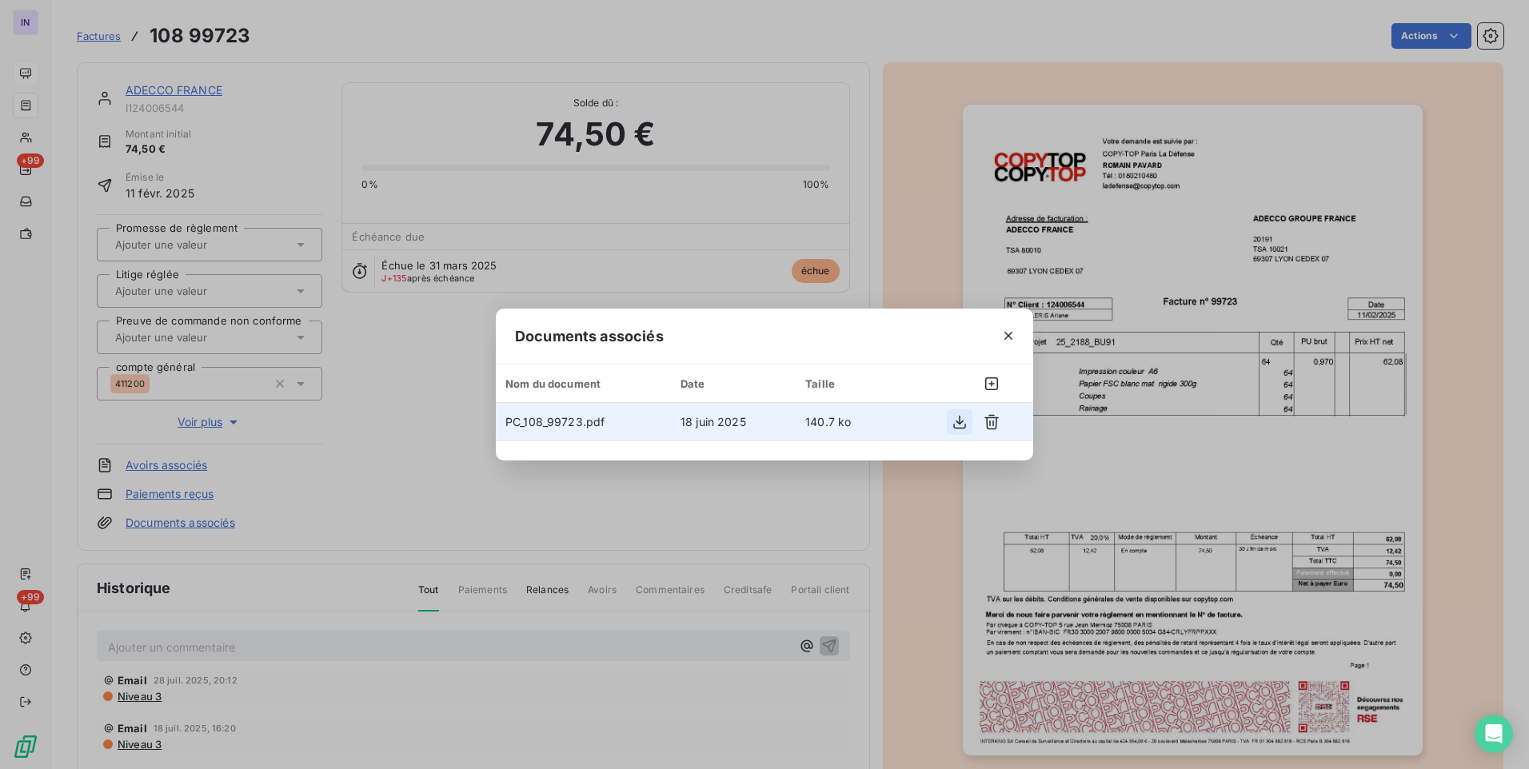
click at [961, 427] on icon "button" at bounding box center [960, 422] width 16 height 16
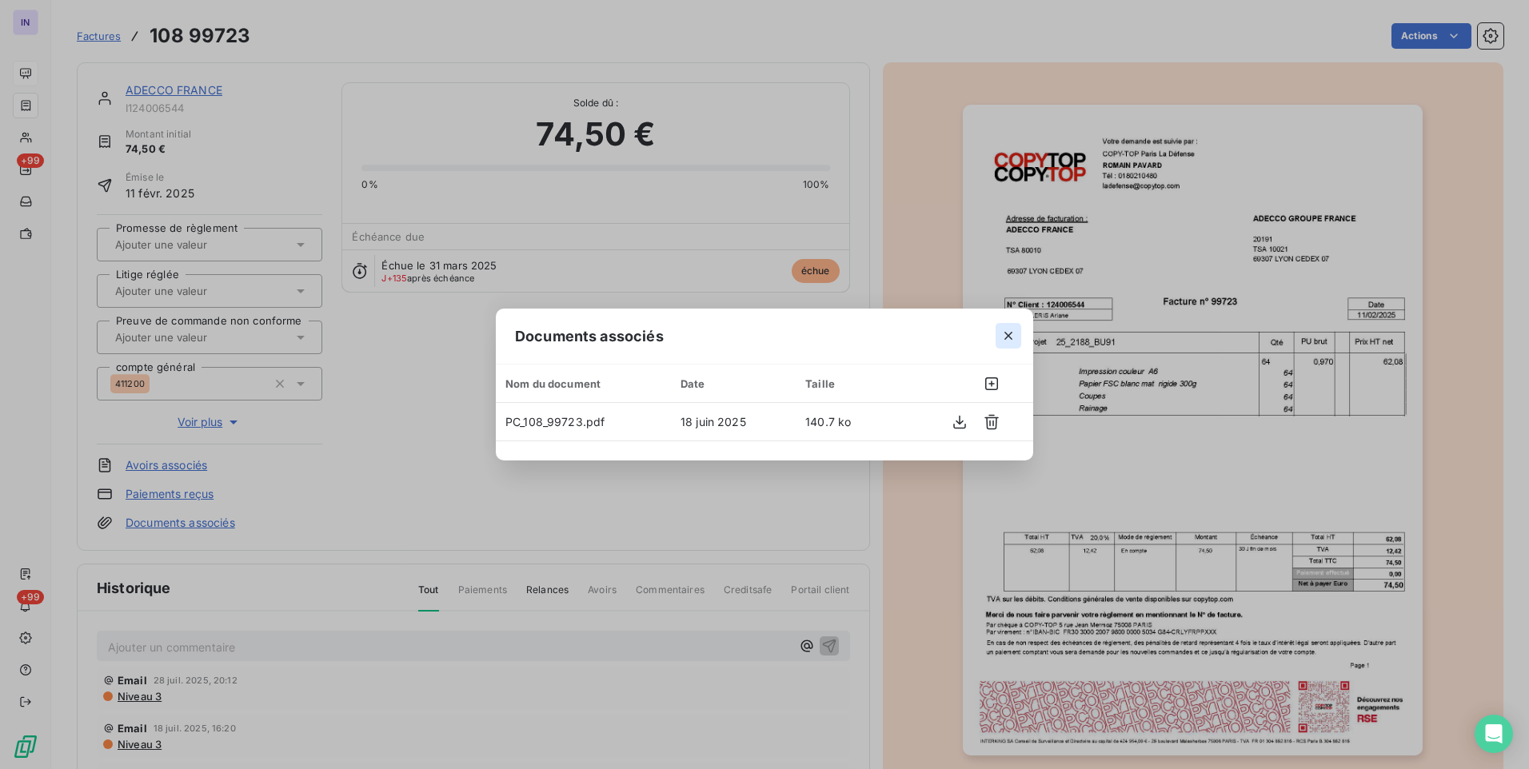
click at [1013, 330] on icon "button" at bounding box center [1009, 336] width 16 height 16
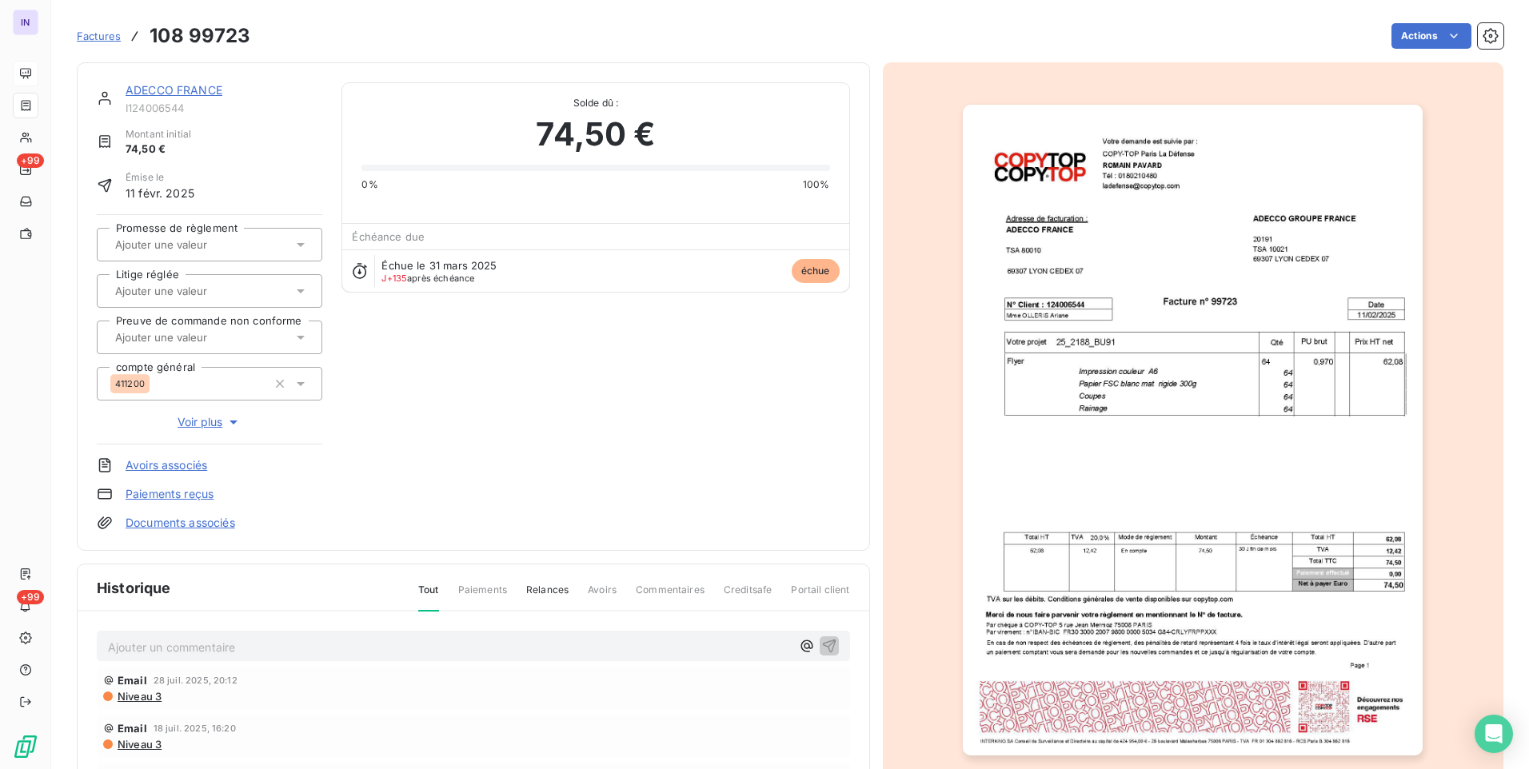
click at [202, 86] on link "ADECCO FRANCE" at bounding box center [174, 90] width 97 height 14
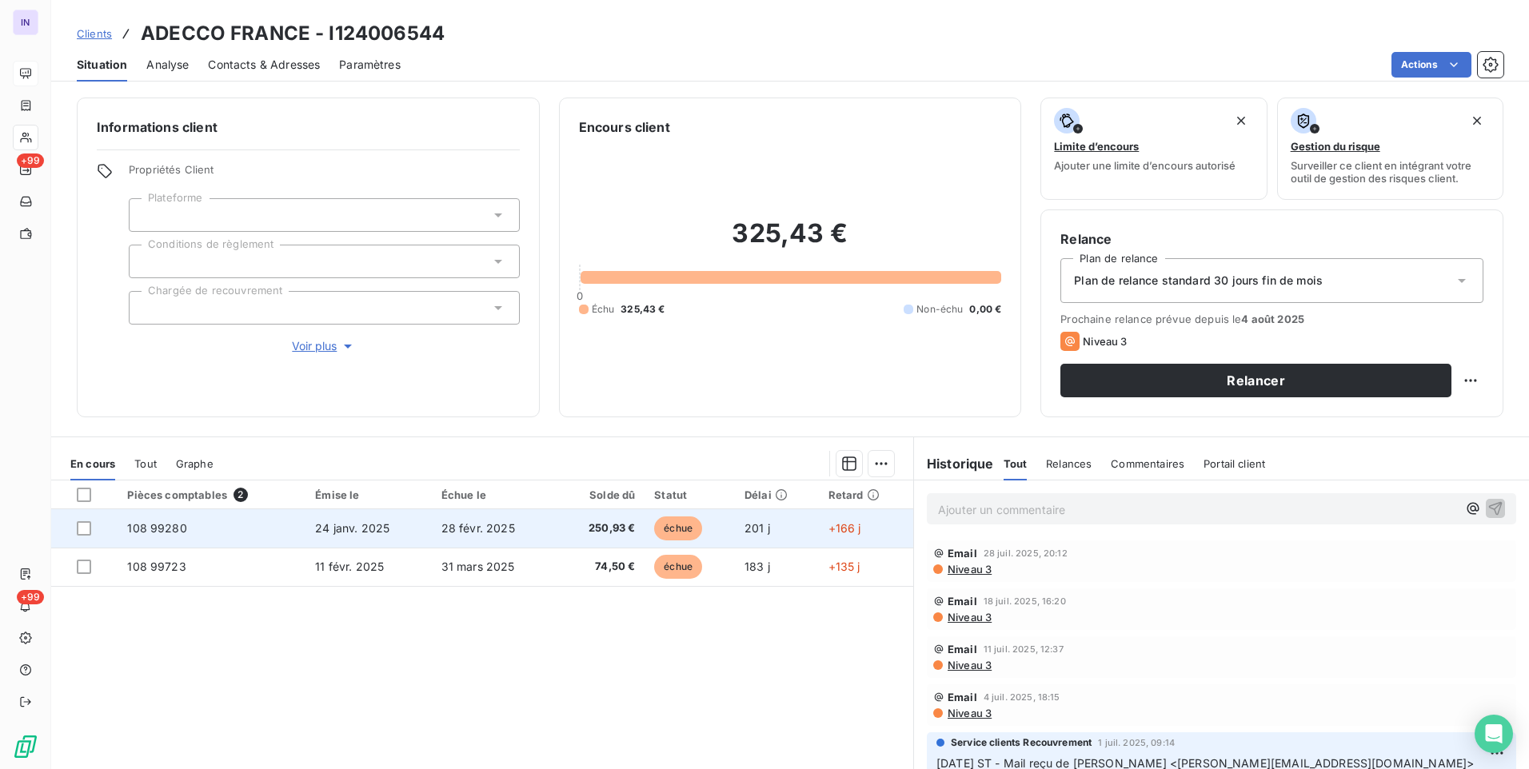
click at [214, 525] on td "108 99280" at bounding box center [212, 528] width 188 height 38
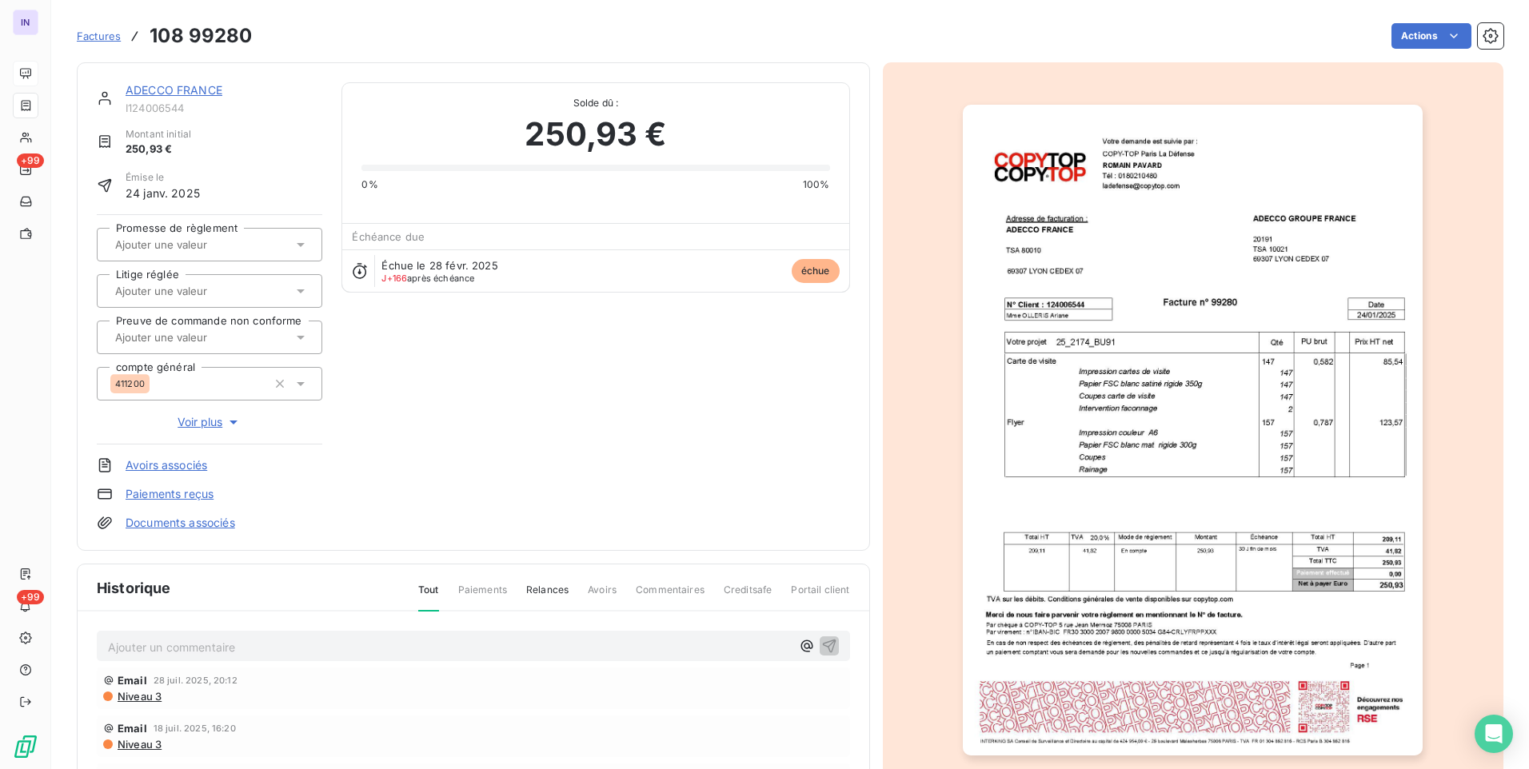
click at [221, 524] on link "Documents associés" at bounding box center [181, 523] width 110 height 16
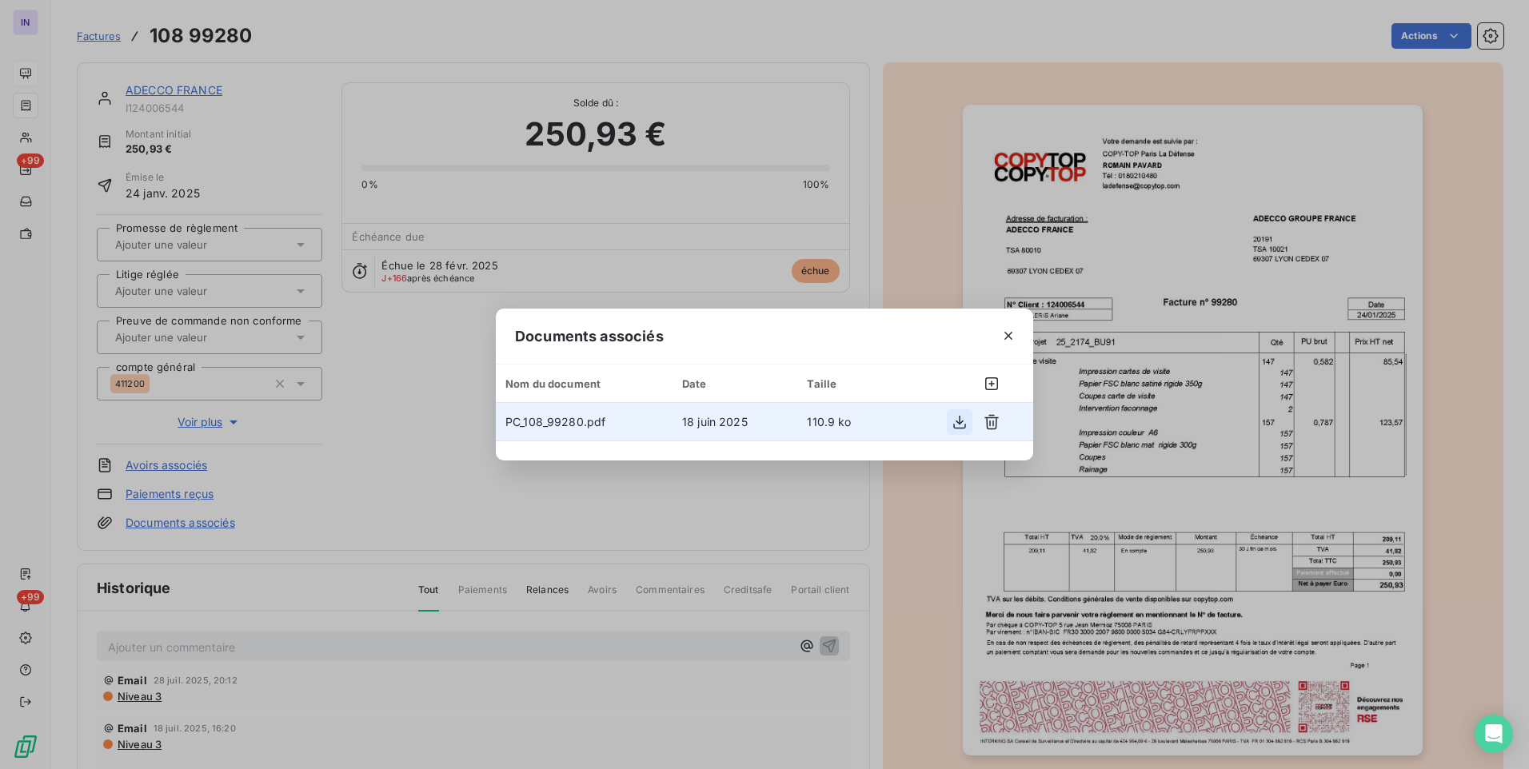
click at [956, 421] on icon "button" at bounding box center [960, 422] width 16 height 16
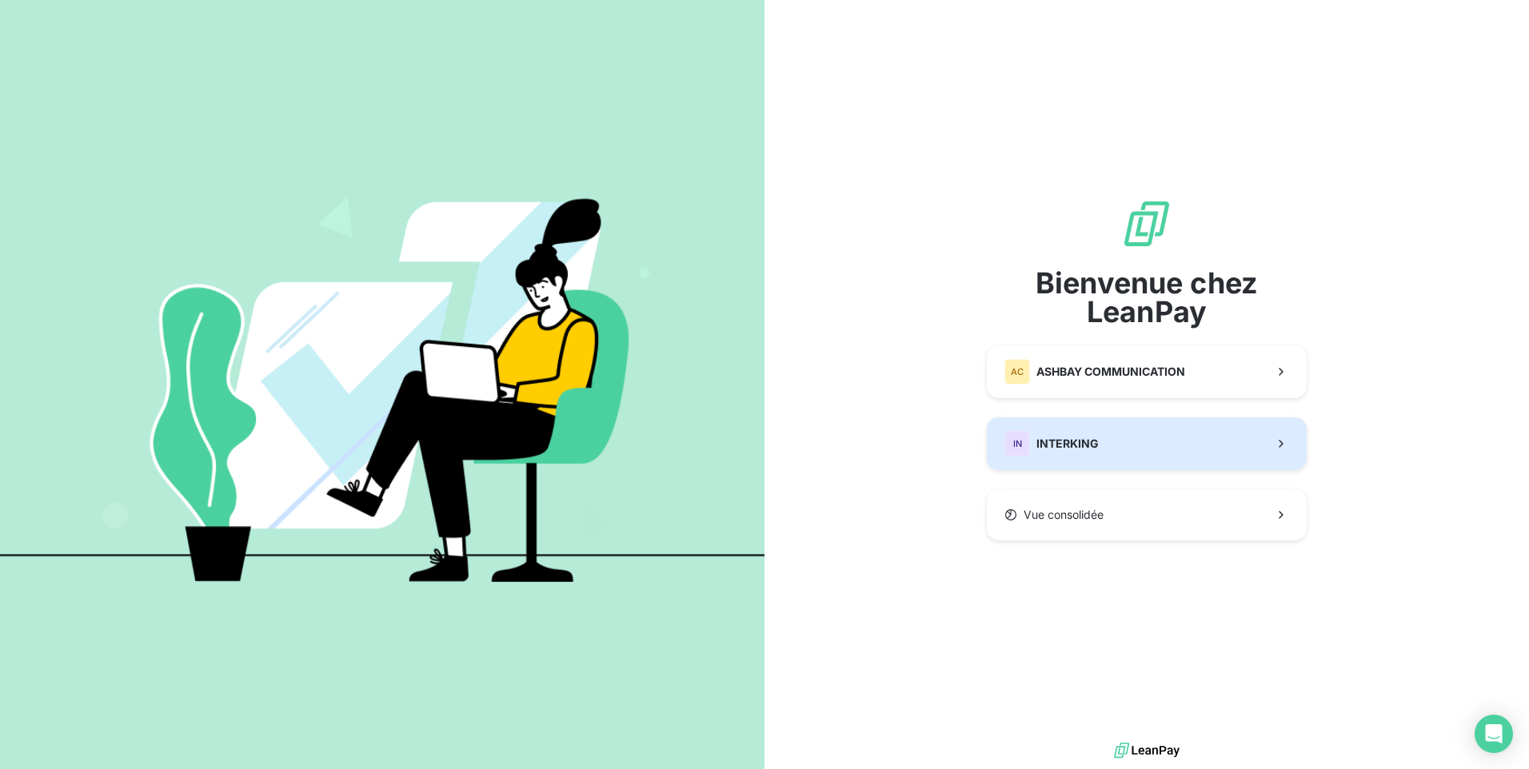
click at [1106, 441] on button "IN INTERKING" at bounding box center [1147, 443] width 320 height 53
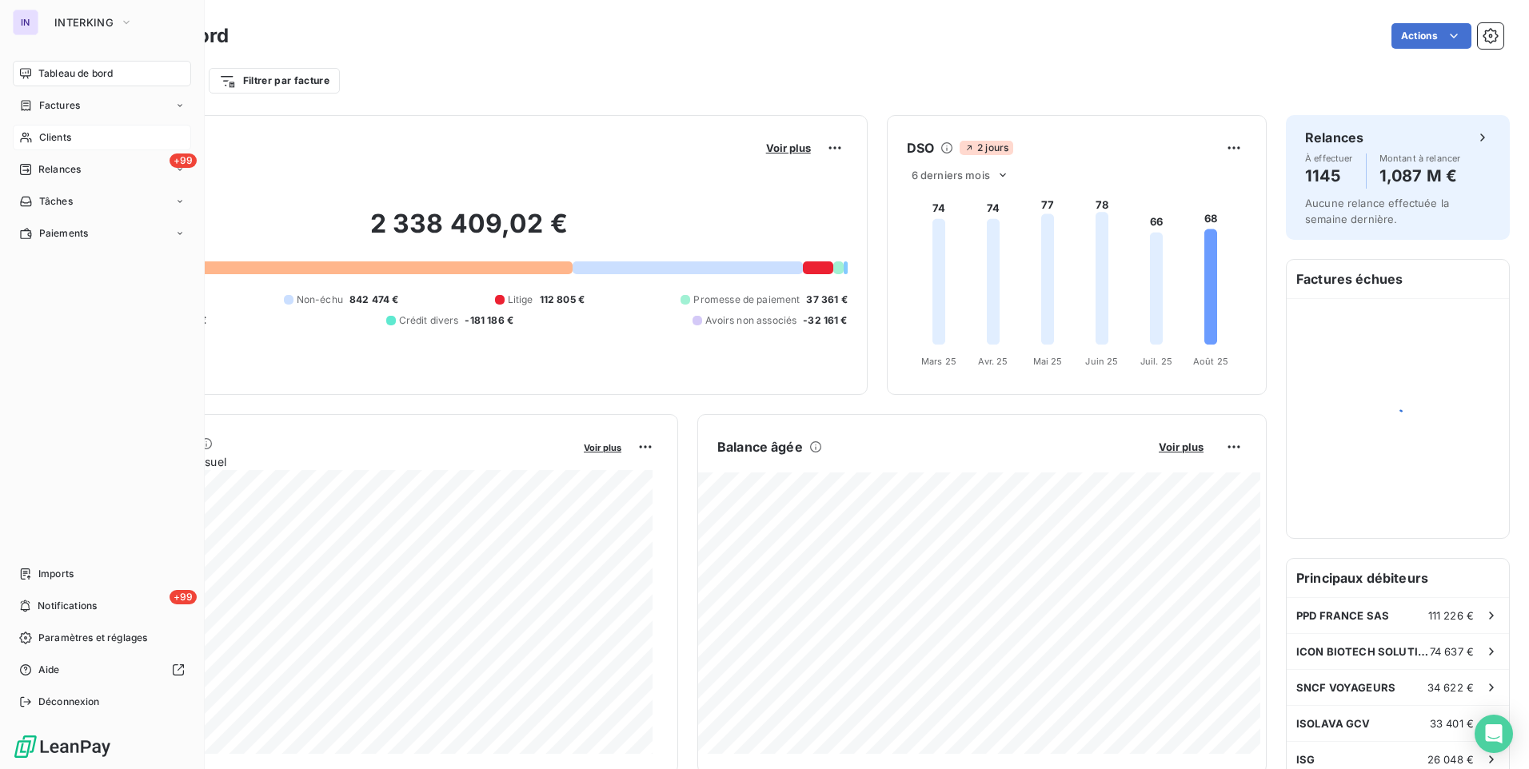
click at [55, 138] on span "Clients" at bounding box center [55, 137] width 32 height 14
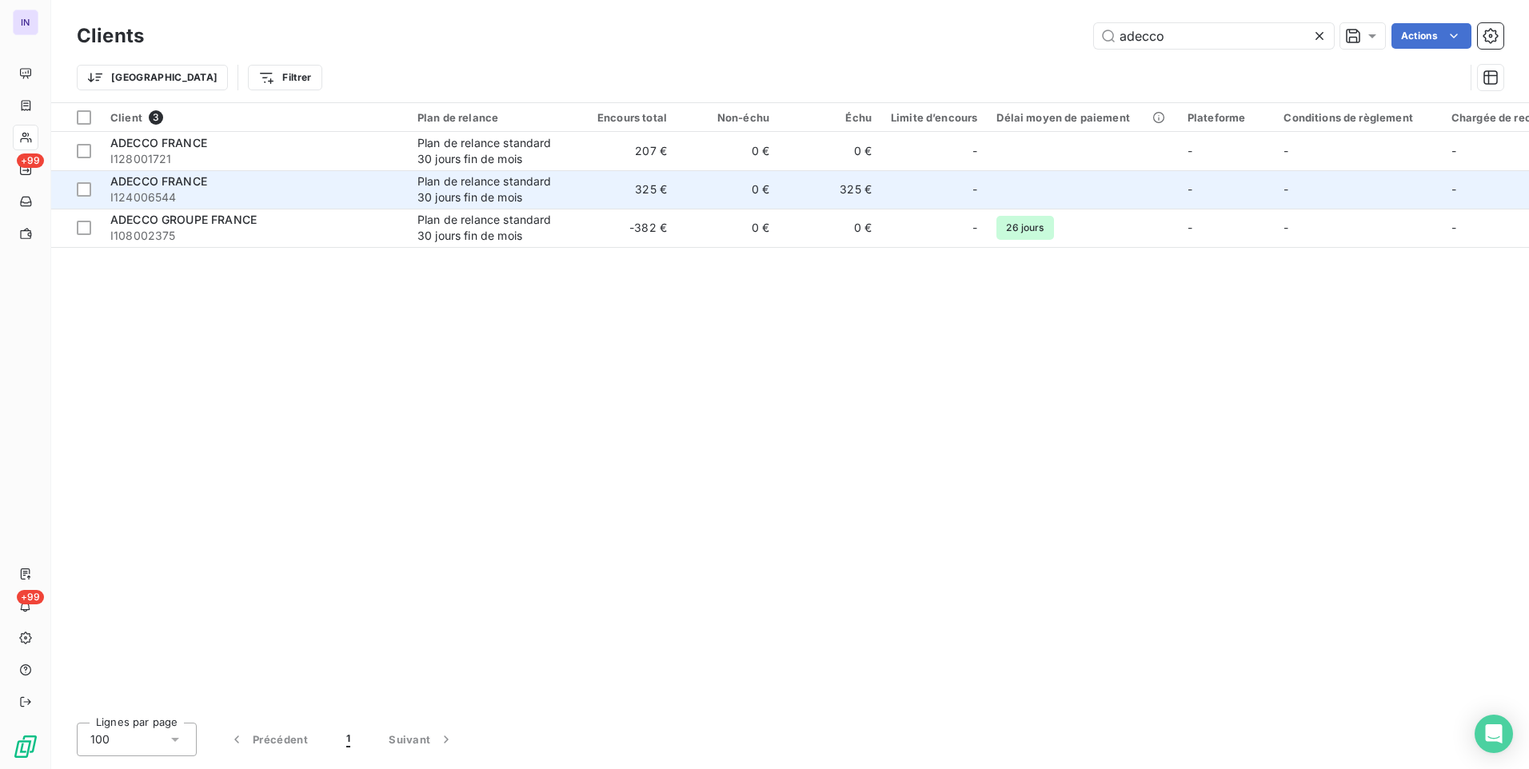
type input "adecco"
click at [218, 185] on div "ADECCO FRANCE" at bounding box center [254, 182] width 288 height 16
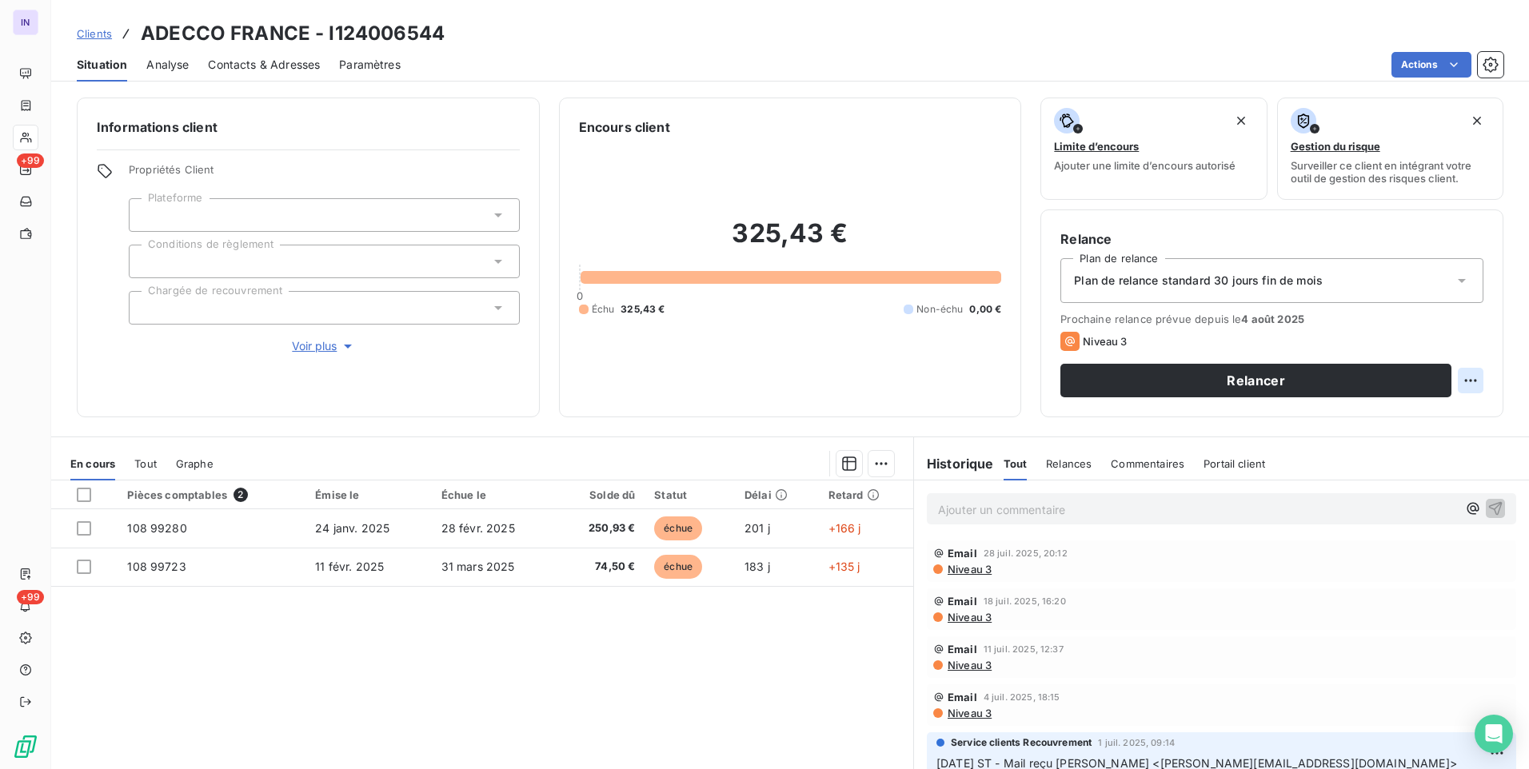
click at [1458, 385] on html "IN +99 +99 Clients ADECCO [GEOGRAPHIC_DATA] - I124006544 Situation Analyse Cont…" at bounding box center [764, 384] width 1529 height 769
click at [1357, 421] on div "Replanifier cette action" at bounding box center [1392, 416] width 143 height 26
select select "7"
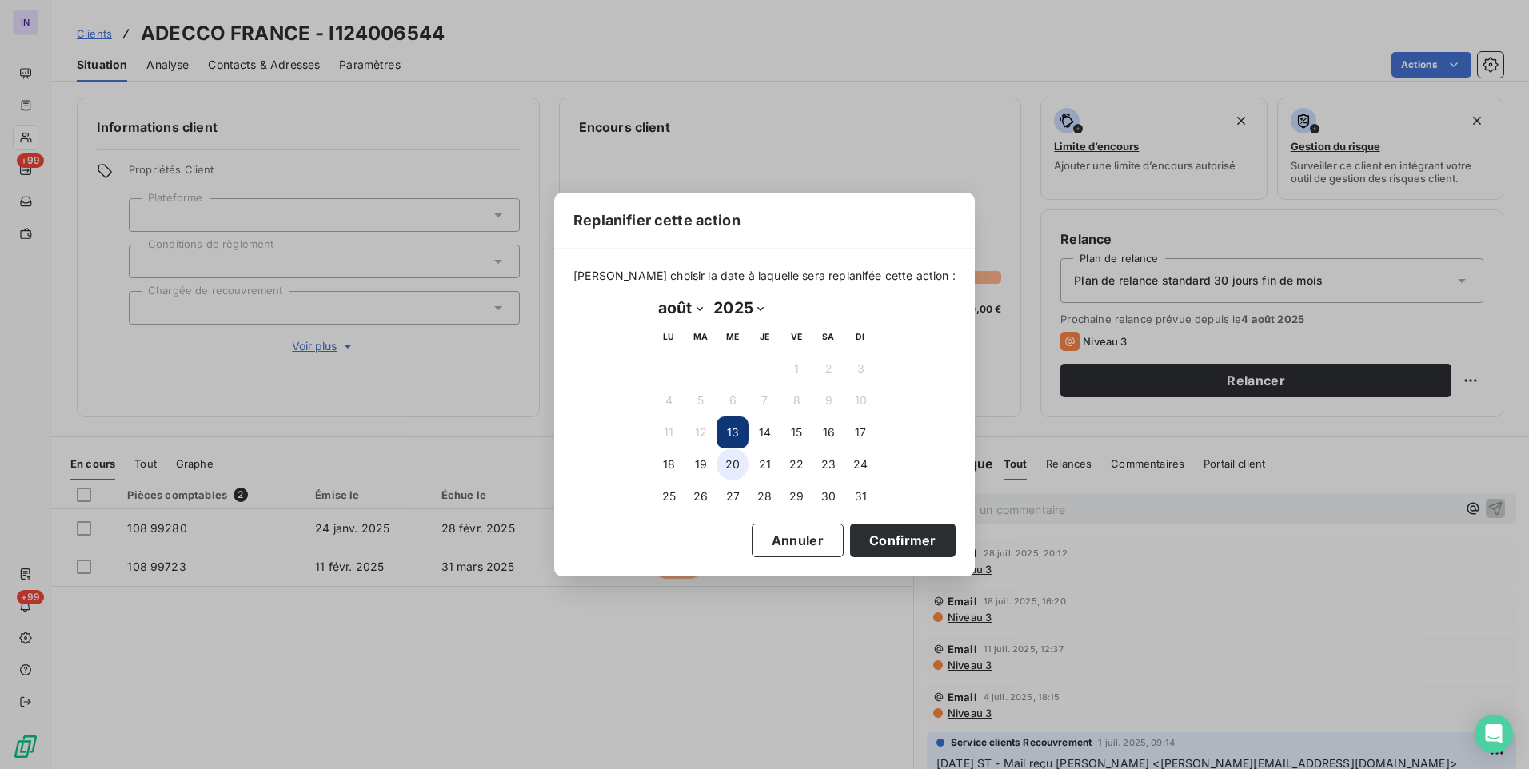
click at [730, 464] on button "20" at bounding box center [733, 465] width 32 height 32
click at [900, 543] on button "Confirmer" at bounding box center [903, 541] width 106 height 34
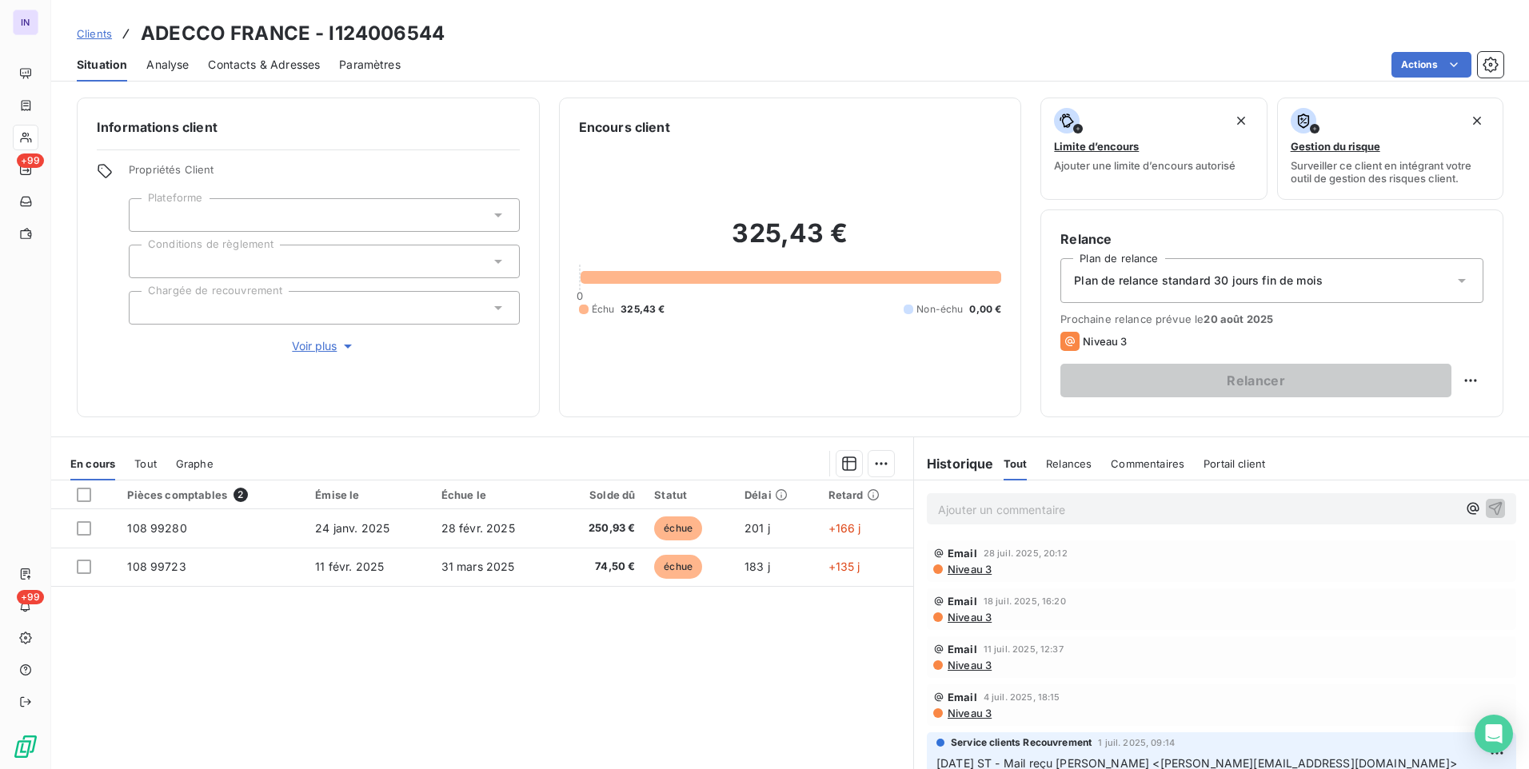
click at [1009, 513] on p "Ajouter un commentaire ﻿" at bounding box center [1197, 510] width 519 height 20
click at [1170, 507] on p "[DATE] ST - Mail envoyé à" at bounding box center [1197, 509] width 519 height 18
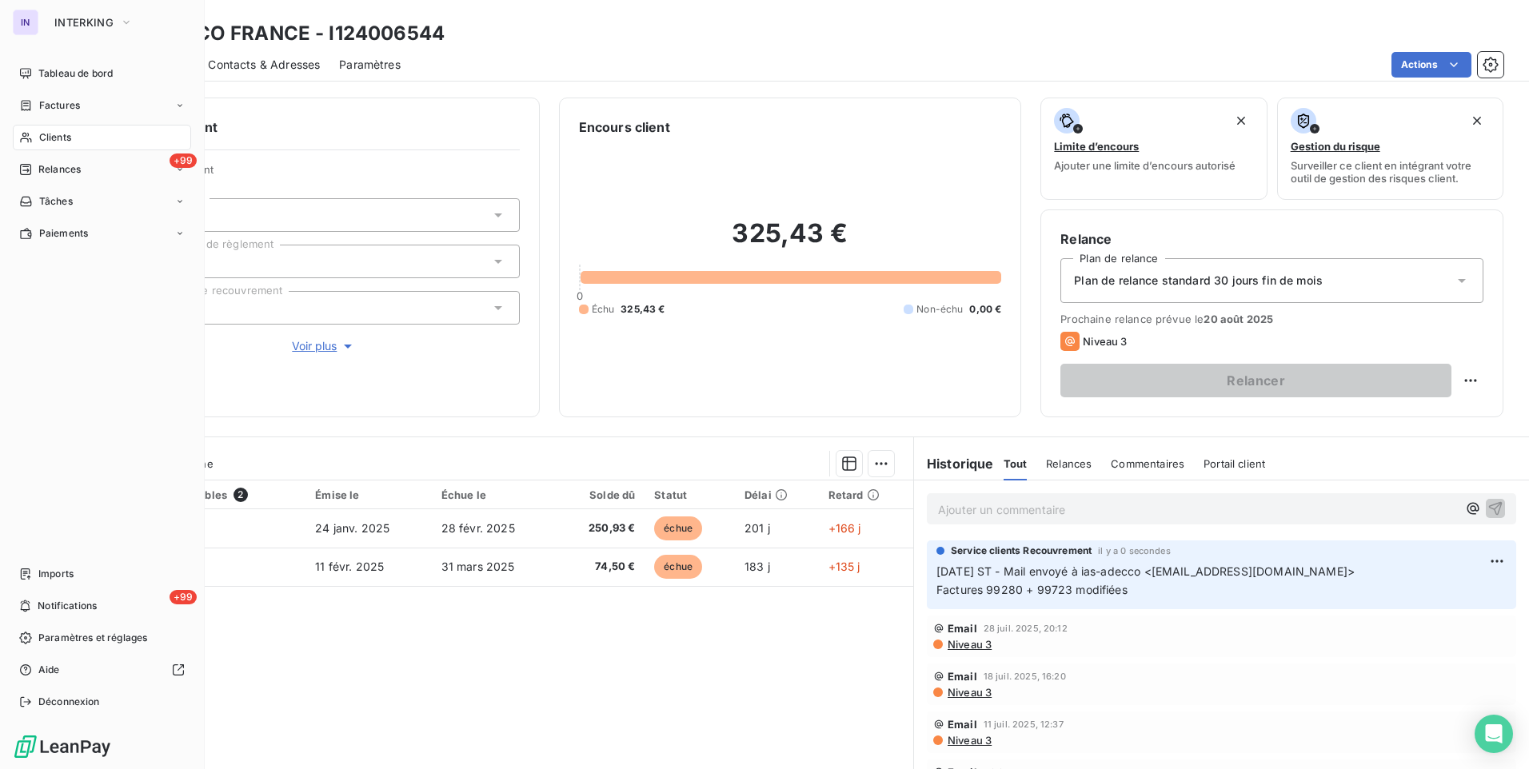
click at [42, 138] on span "Clients" at bounding box center [55, 137] width 32 height 14
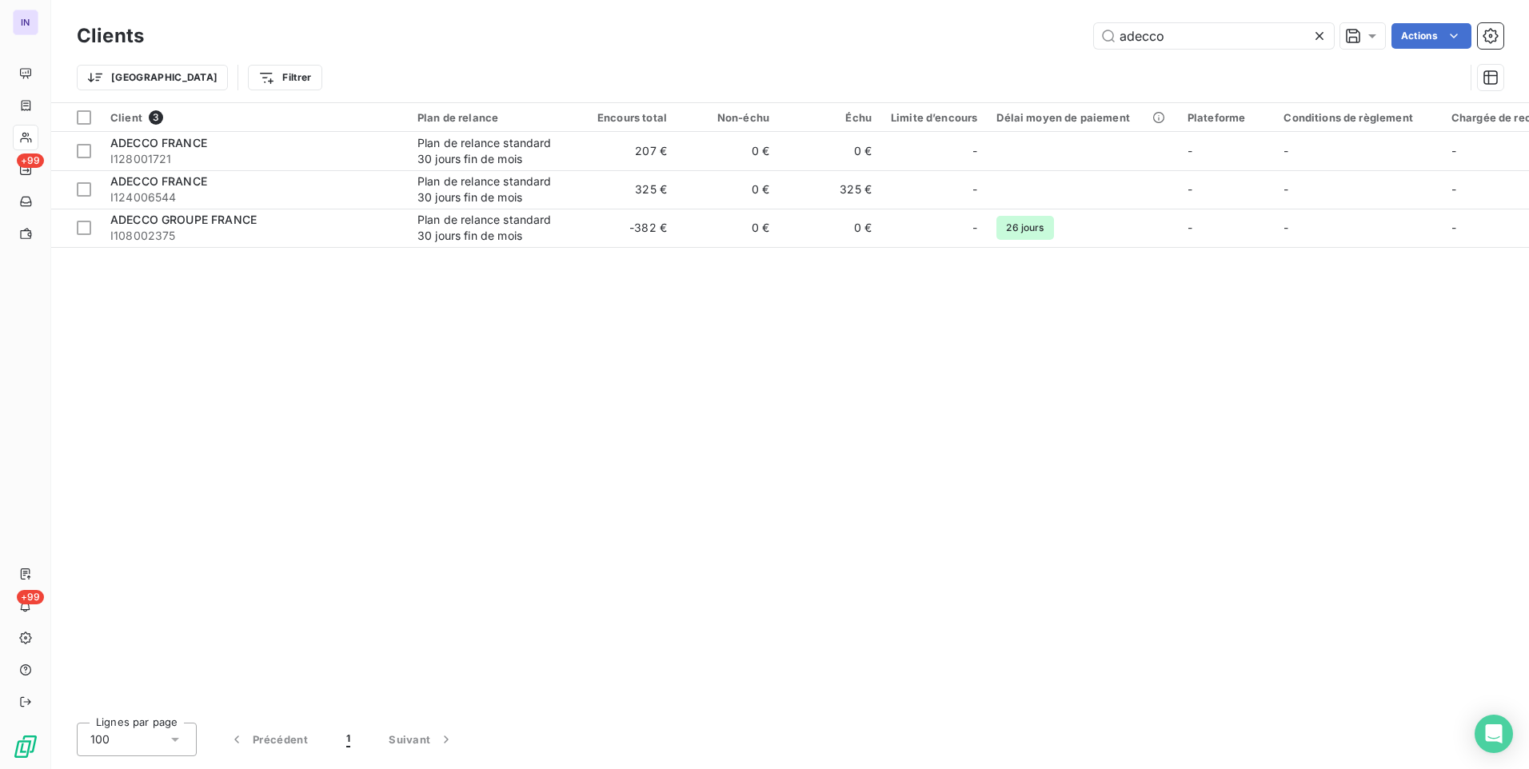
drag, startPoint x: 1202, startPoint y: 34, endPoint x: 1026, endPoint y: 34, distance: 175.9
click at [1026, 34] on div "adecco Actions" at bounding box center [833, 36] width 1340 height 26
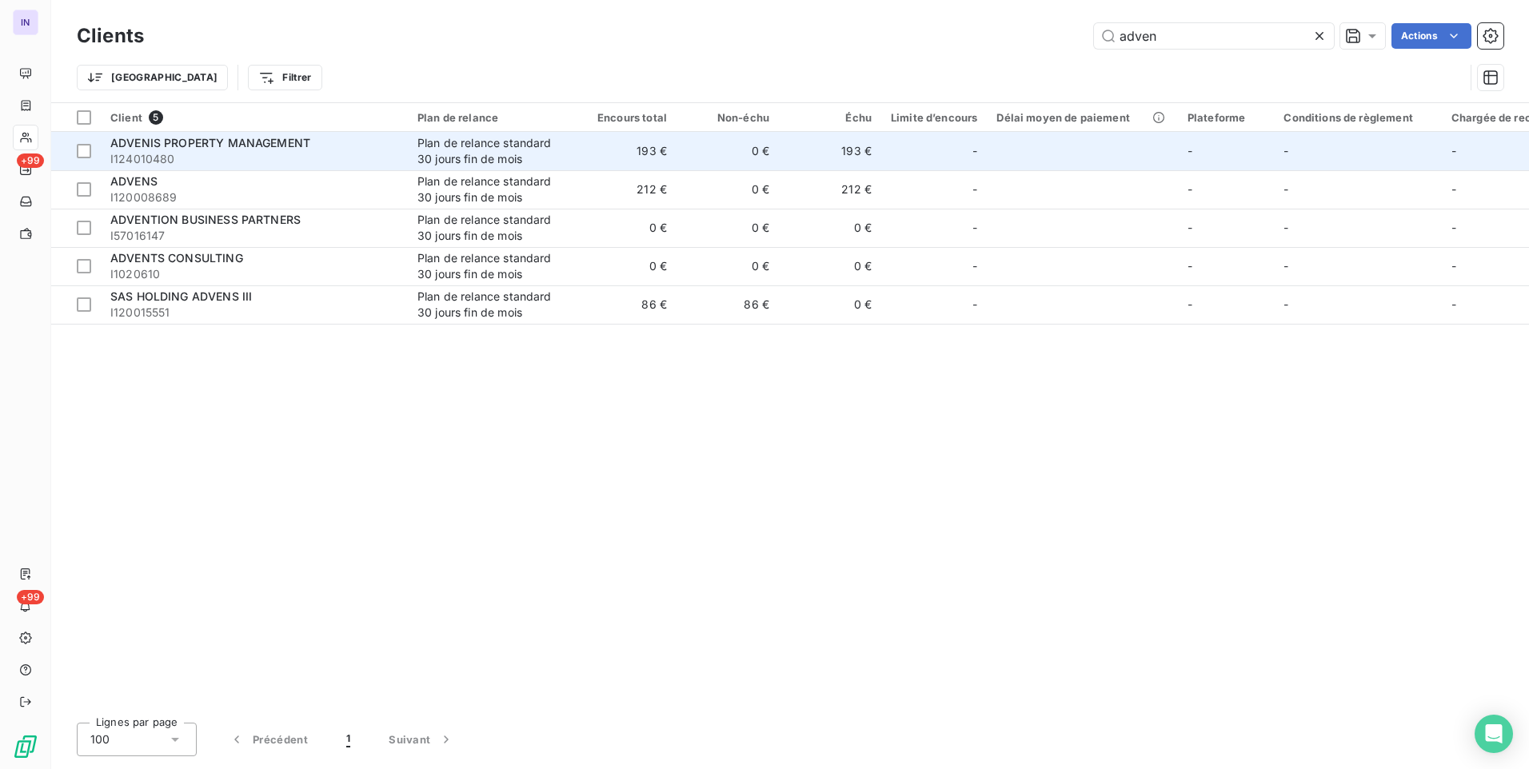
type input "adven"
click at [291, 155] on span "I124010480" at bounding box center [254, 159] width 288 height 16
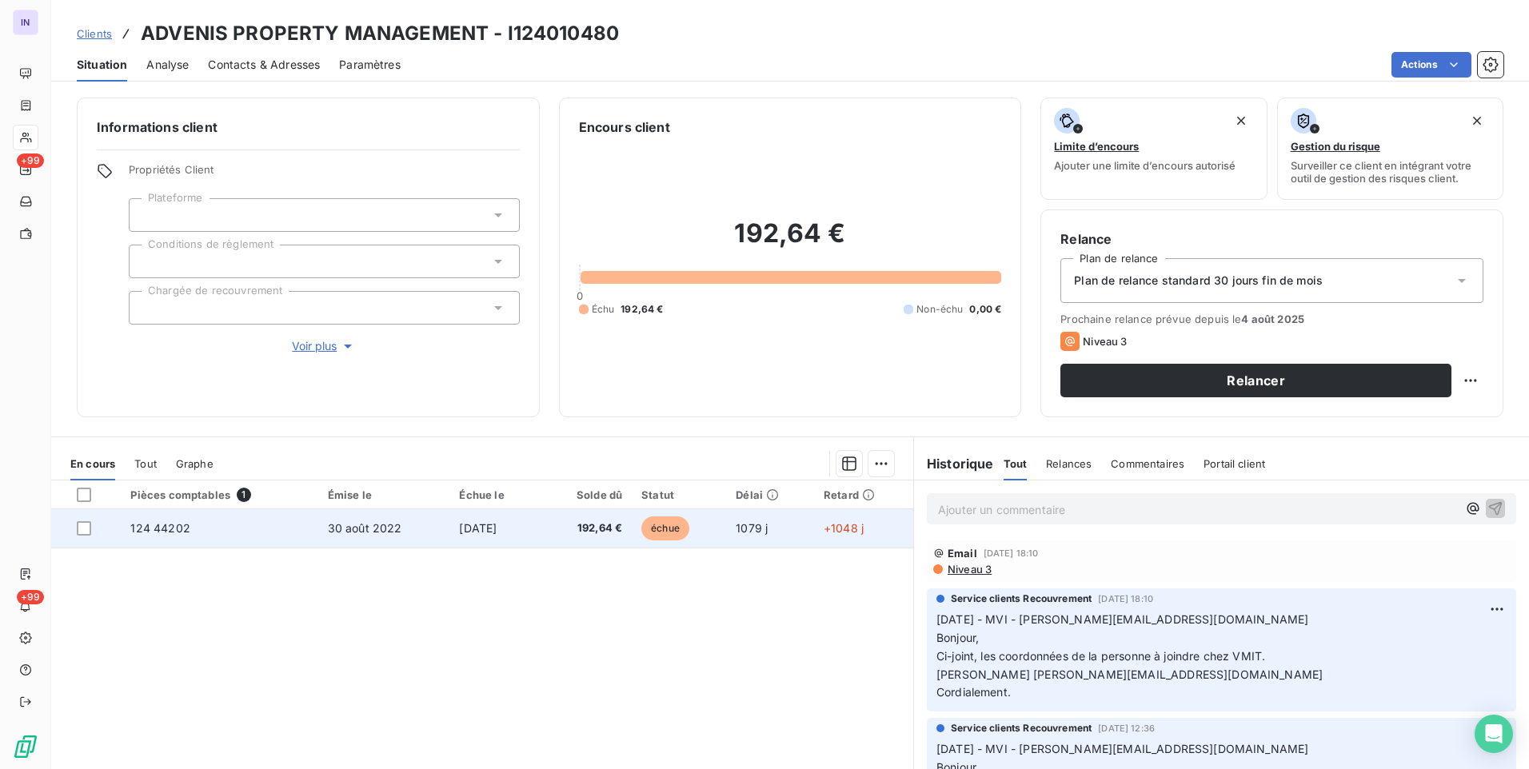
click at [459, 531] on span "[DATE]" at bounding box center [478, 528] width 38 height 14
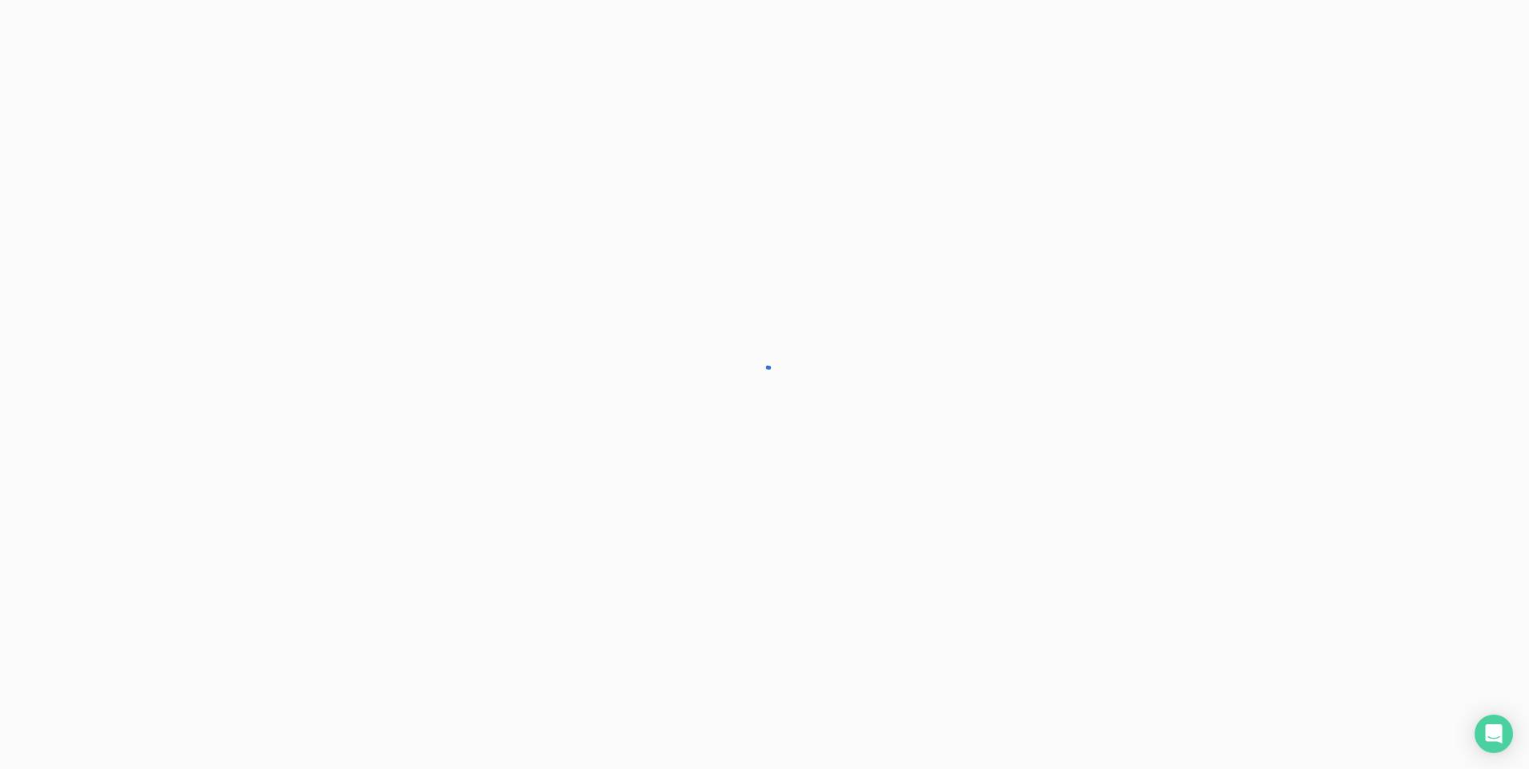
click at [450, 531] on div at bounding box center [764, 384] width 1529 height 769
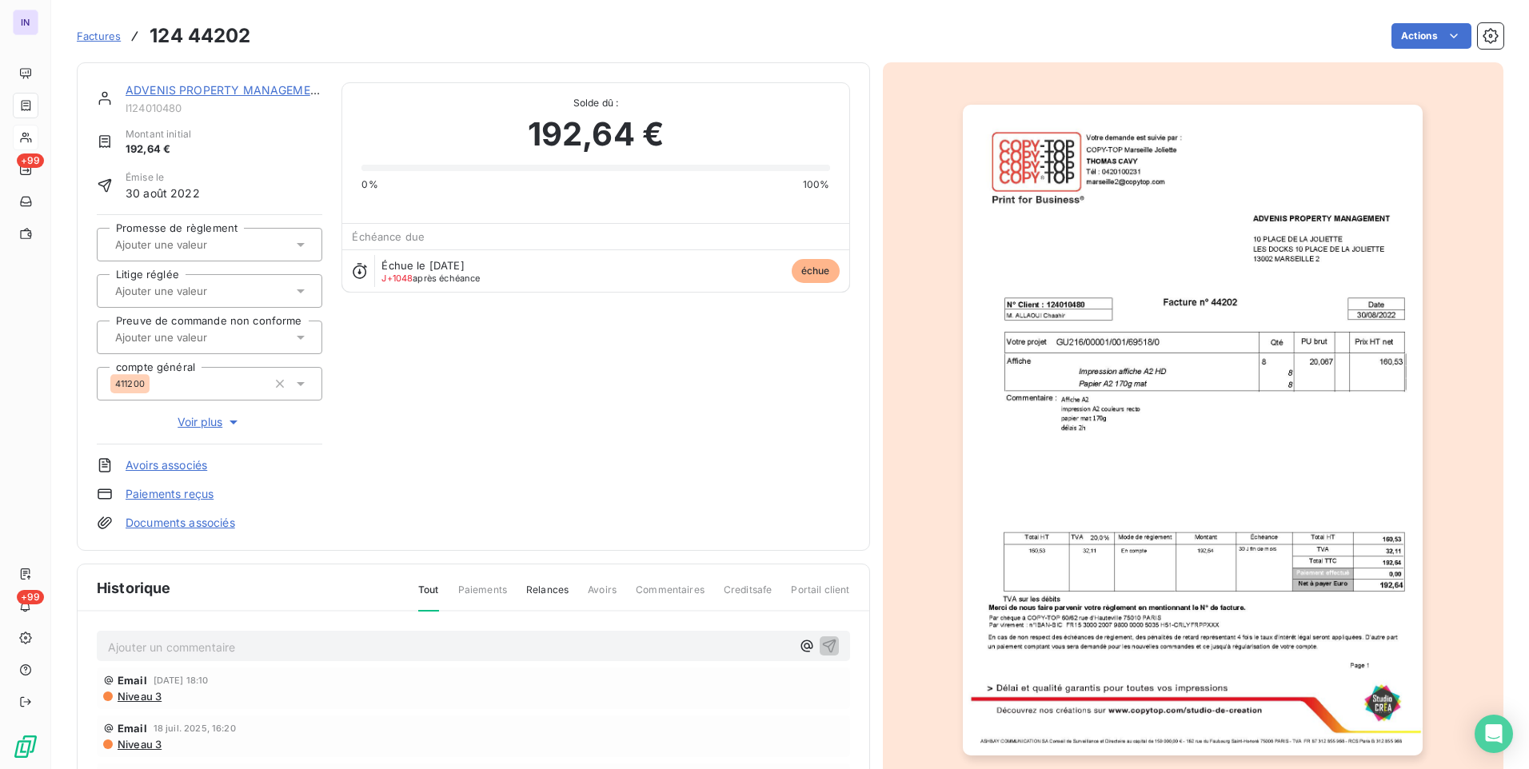
click at [211, 522] on link "Documents associés" at bounding box center [181, 523] width 110 height 16
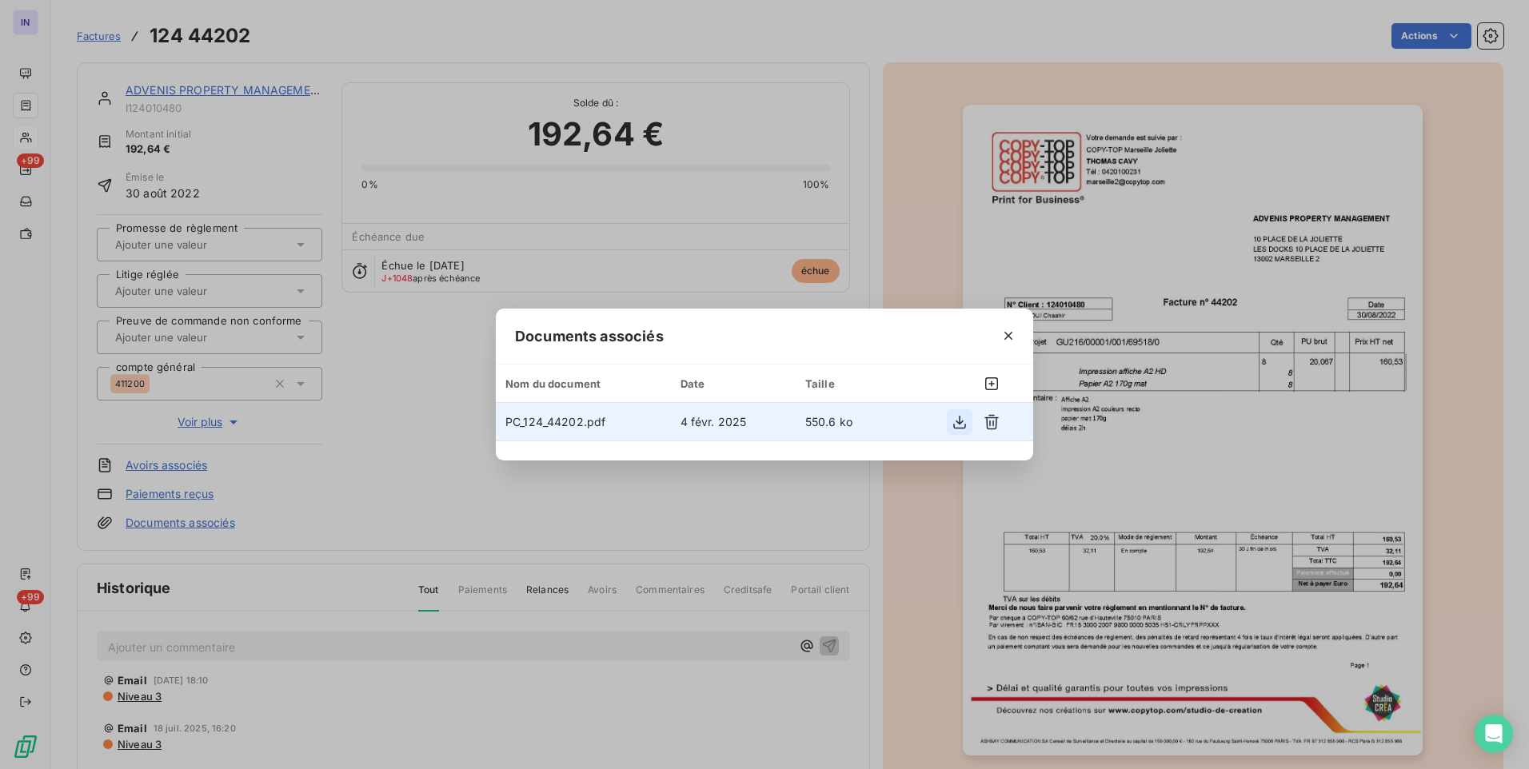
click at [957, 424] on icon "button" at bounding box center [960, 422] width 16 height 16
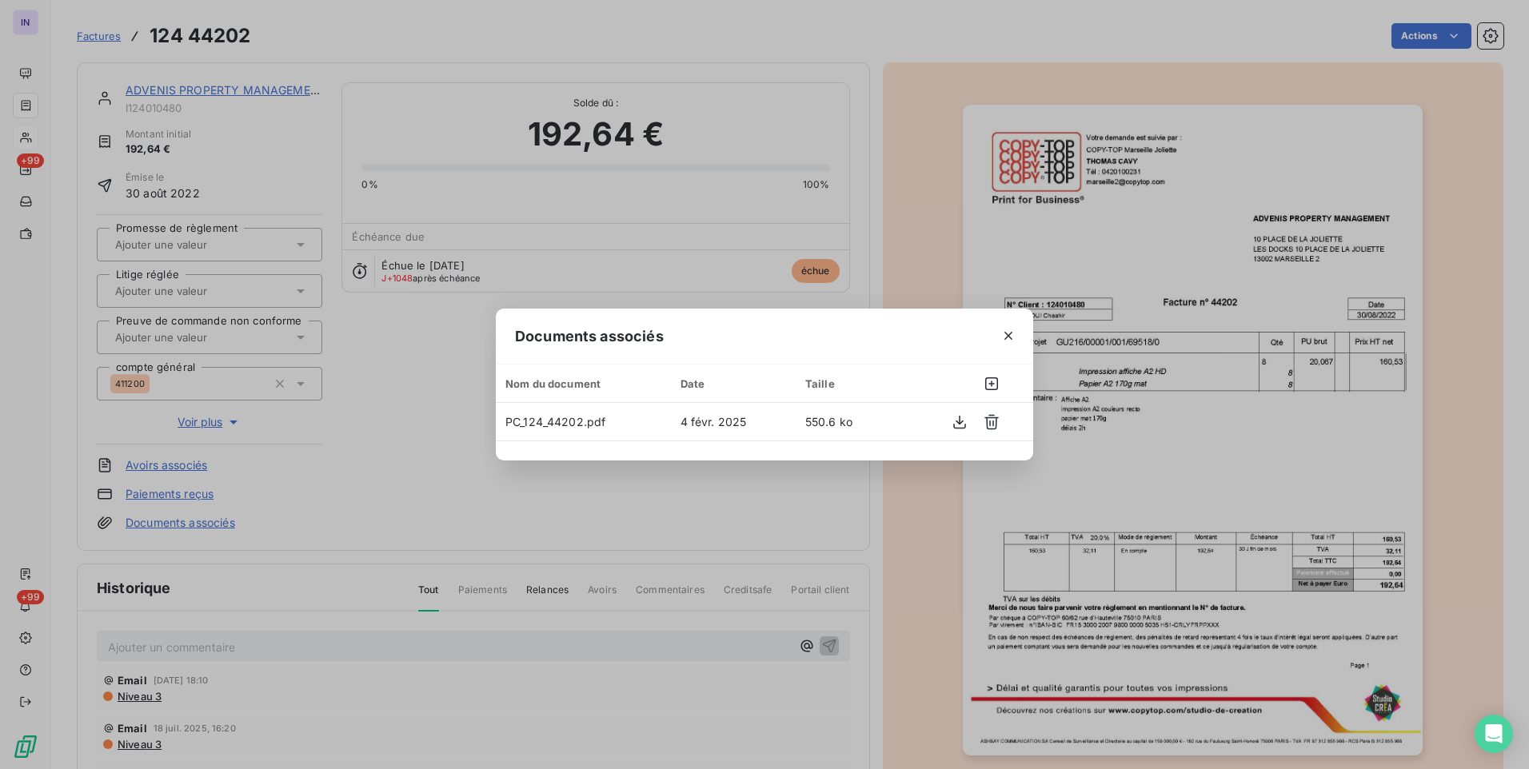
drag, startPoint x: 1015, startPoint y: 335, endPoint x: 640, endPoint y: 263, distance: 381.9
click at [1015, 334] on icon "button" at bounding box center [1009, 336] width 16 height 16
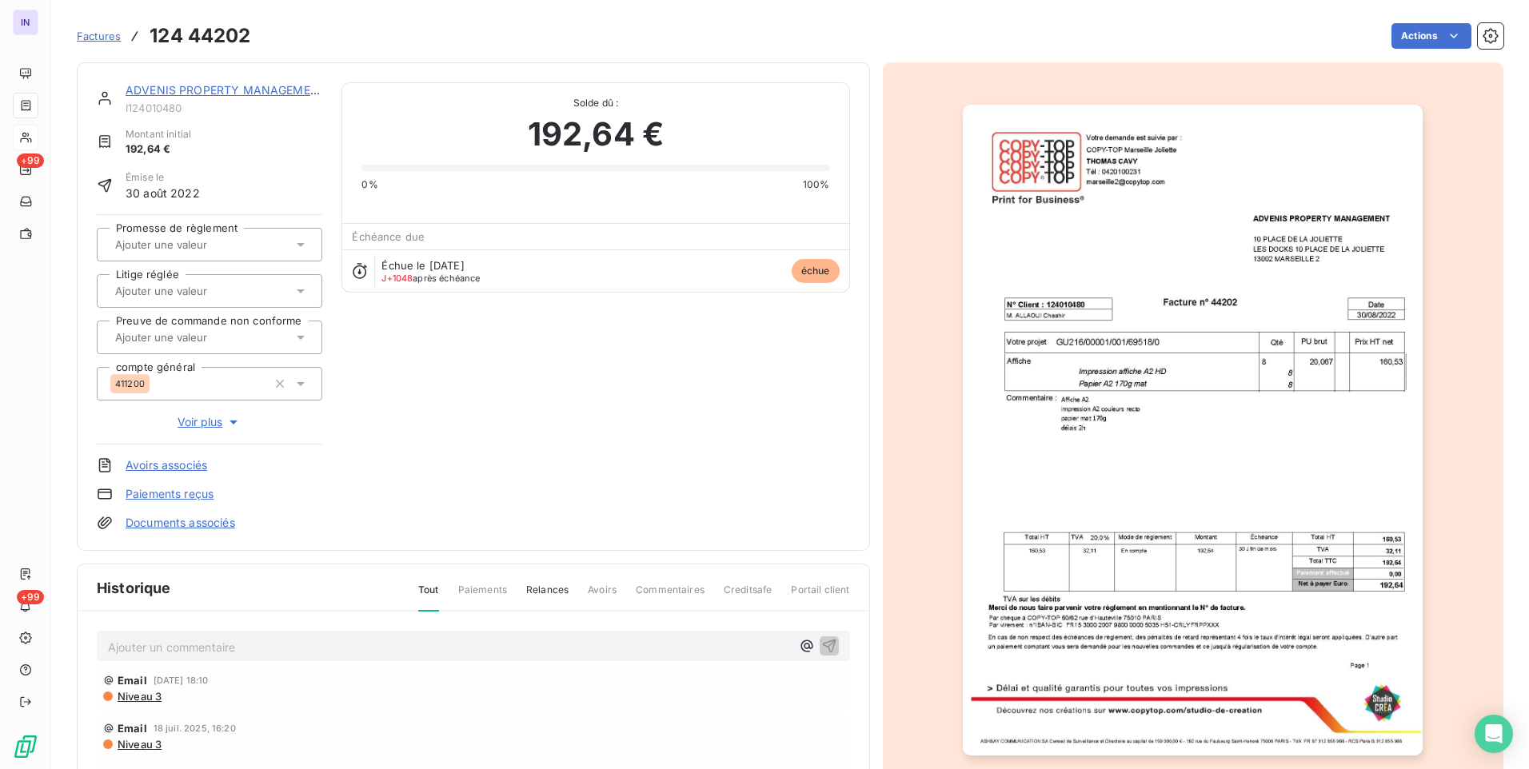
click at [253, 84] on link "ADVENIS PROPERTY MANAGEMENT" at bounding box center [226, 90] width 201 height 14
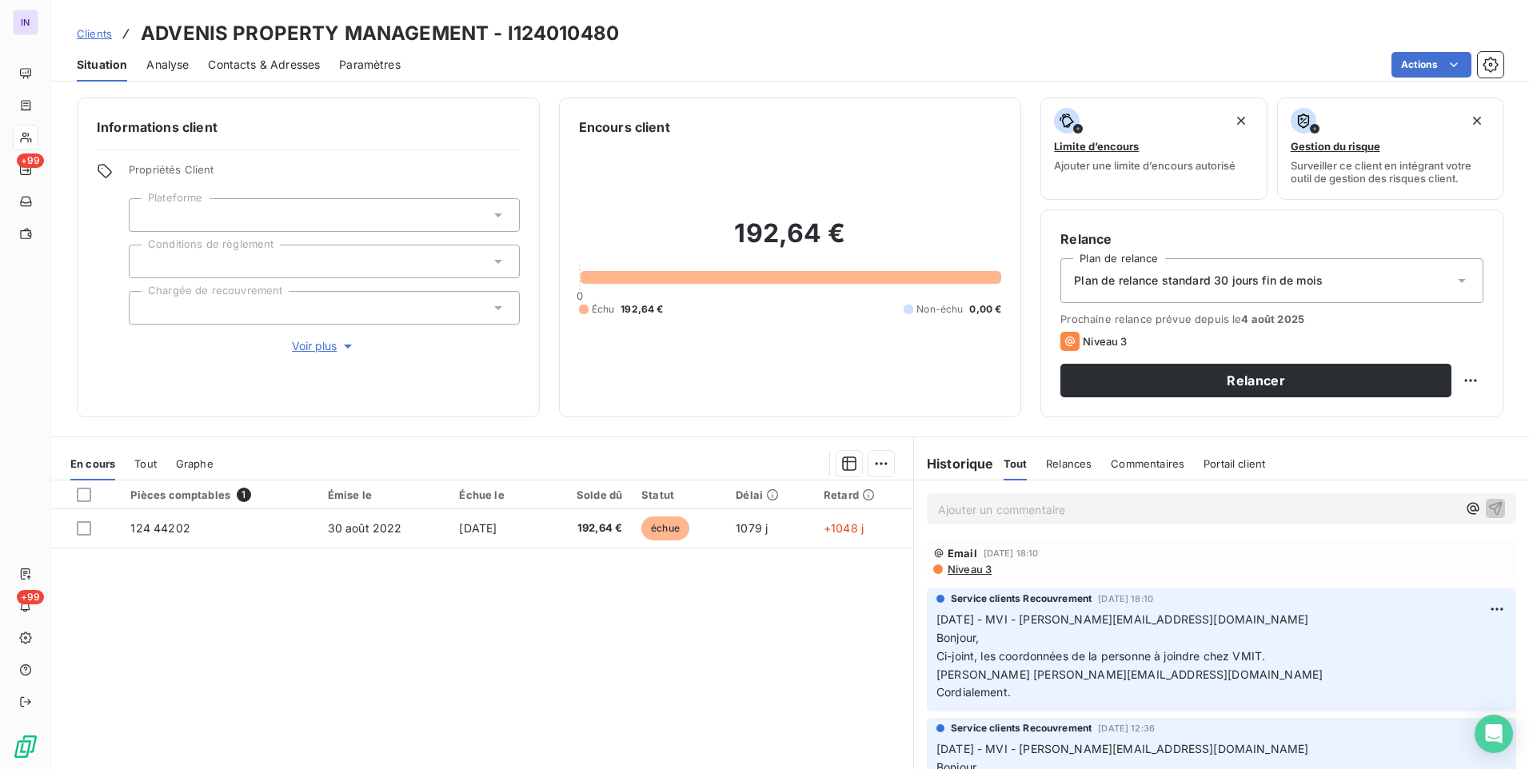
click at [969, 506] on p "Ajouter un commentaire ﻿" at bounding box center [1197, 510] width 519 height 20
click at [1125, 512] on p "[DATE] ST - Mail reçu de" at bounding box center [1197, 509] width 519 height 18
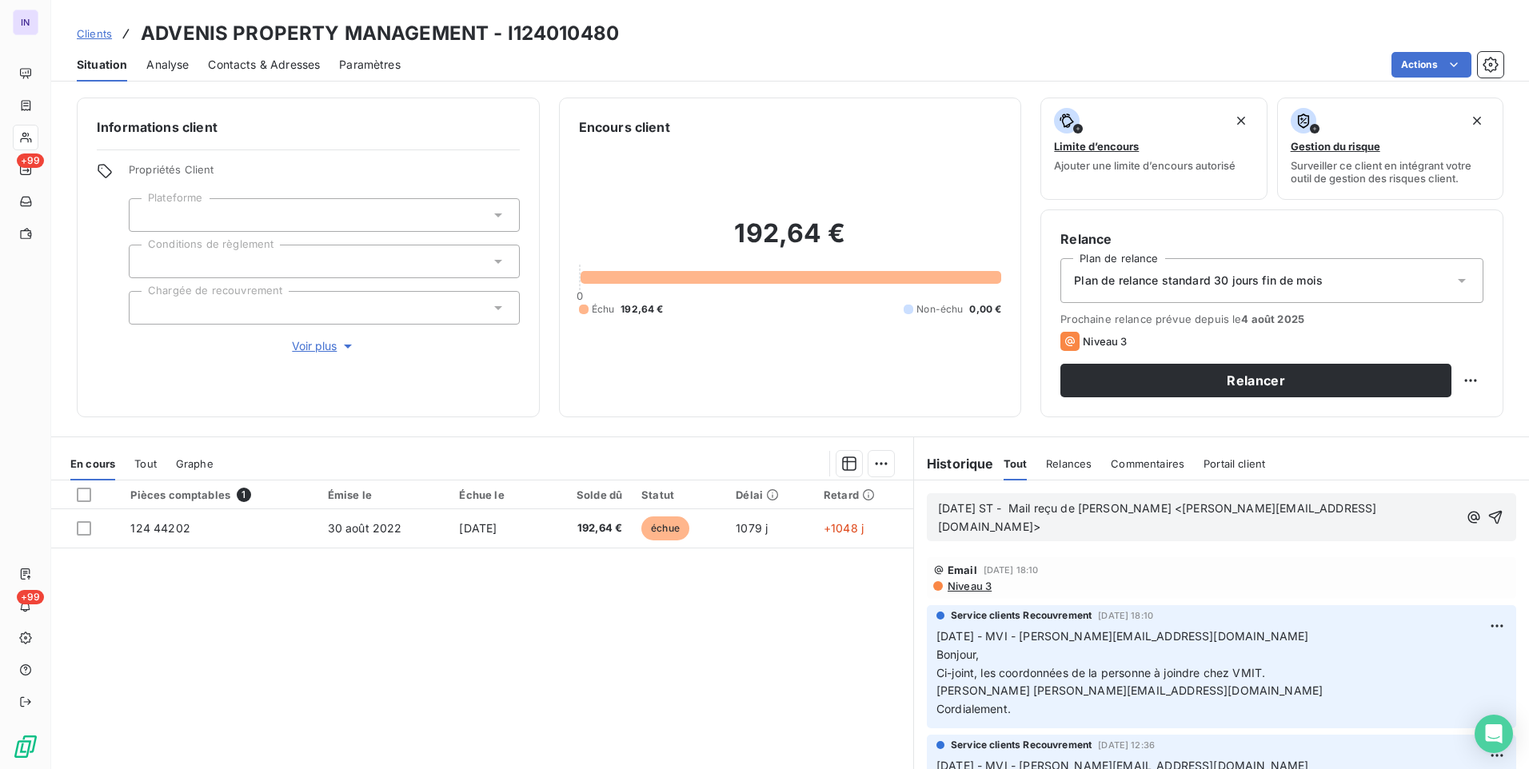
click at [979, 525] on p "[DATE] ST - Mail reçu de [PERSON_NAME] <[PERSON_NAME][EMAIL_ADDRESS][DOMAIN_NAM…" at bounding box center [1198, 518] width 521 height 37
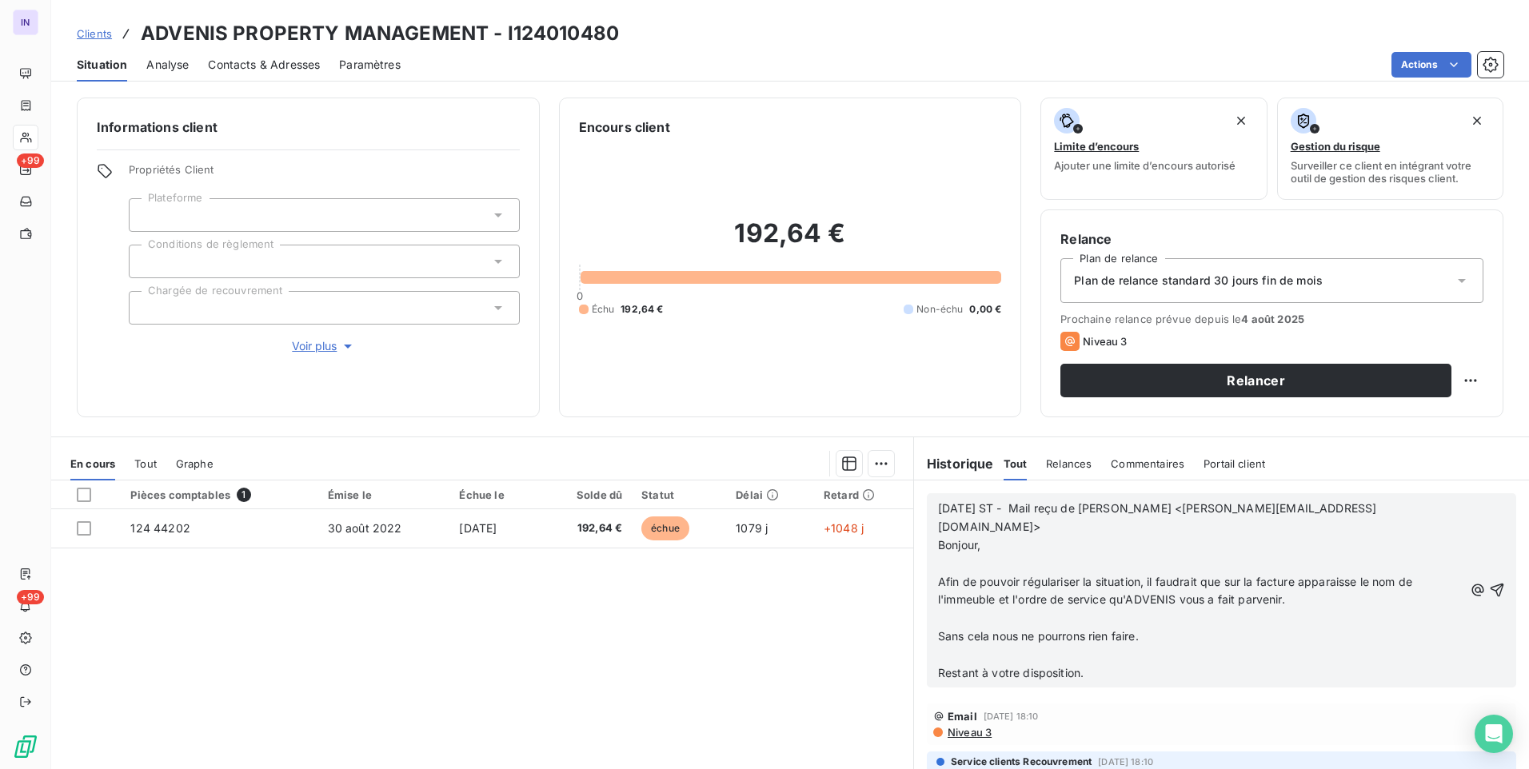
click at [950, 646] on p "﻿" at bounding box center [1200, 655] width 525 height 18
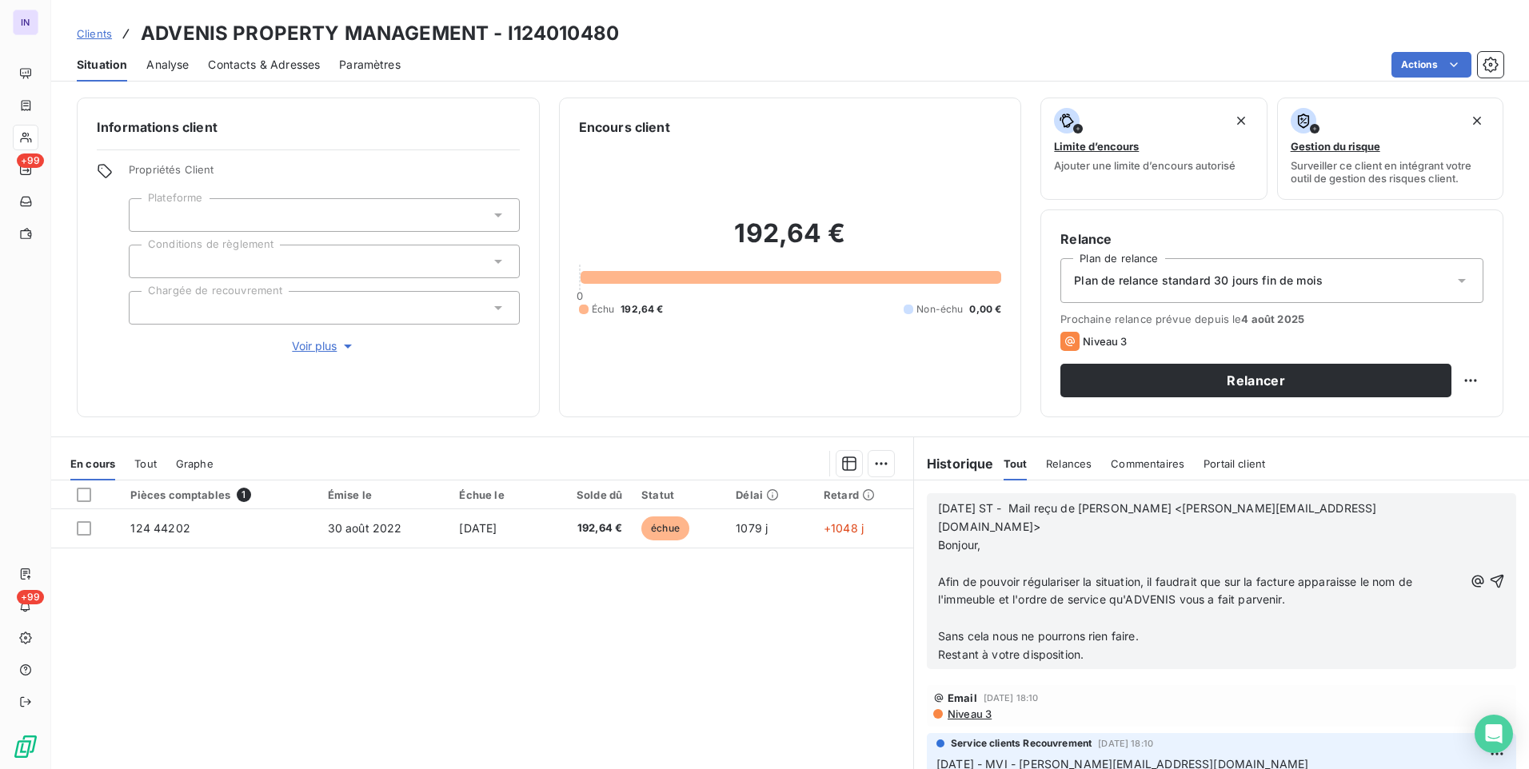
click at [941, 609] on p "﻿" at bounding box center [1200, 618] width 525 height 18
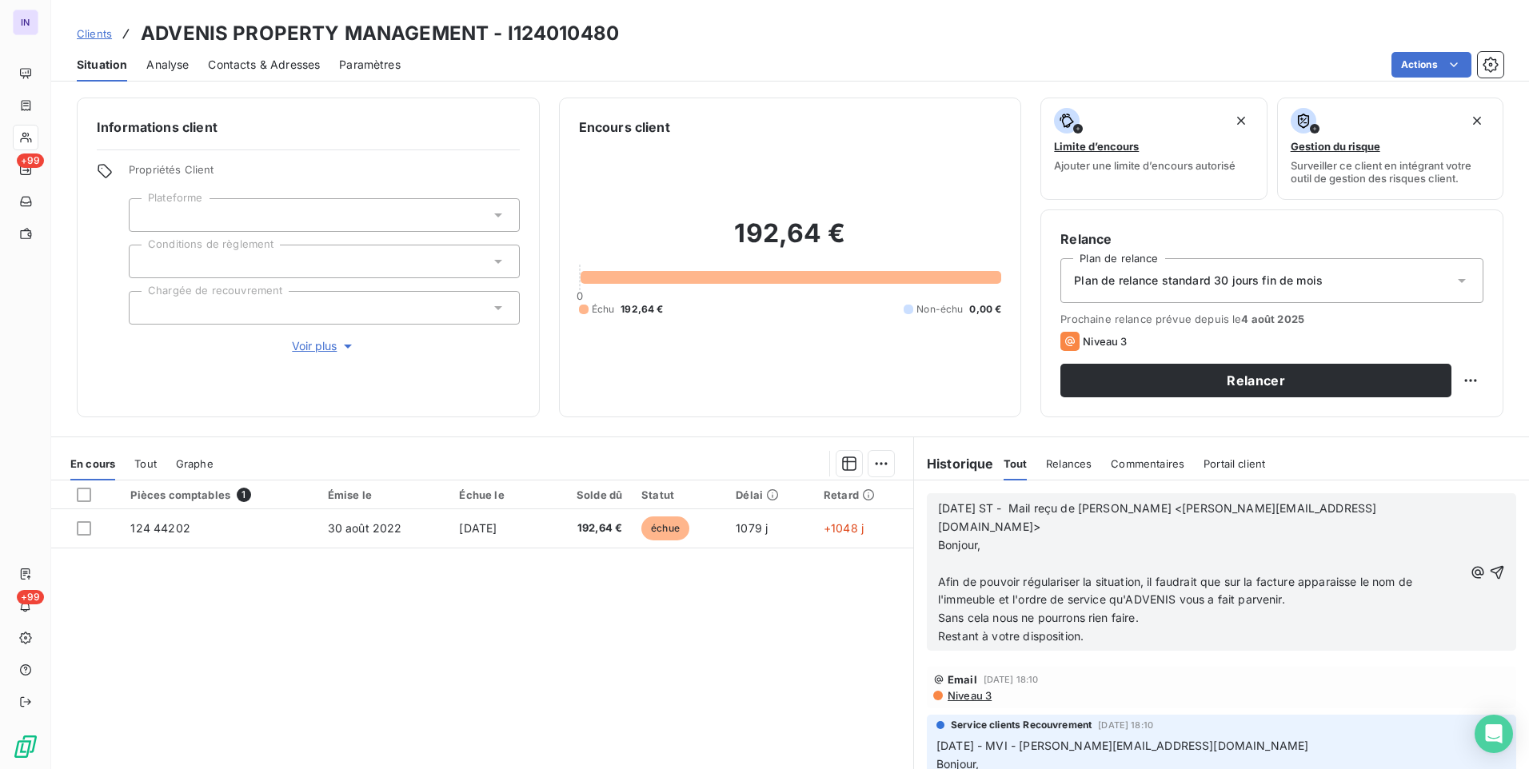
click at [941, 555] on p "﻿" at bounding box center [1200, 564] width 525 height 18
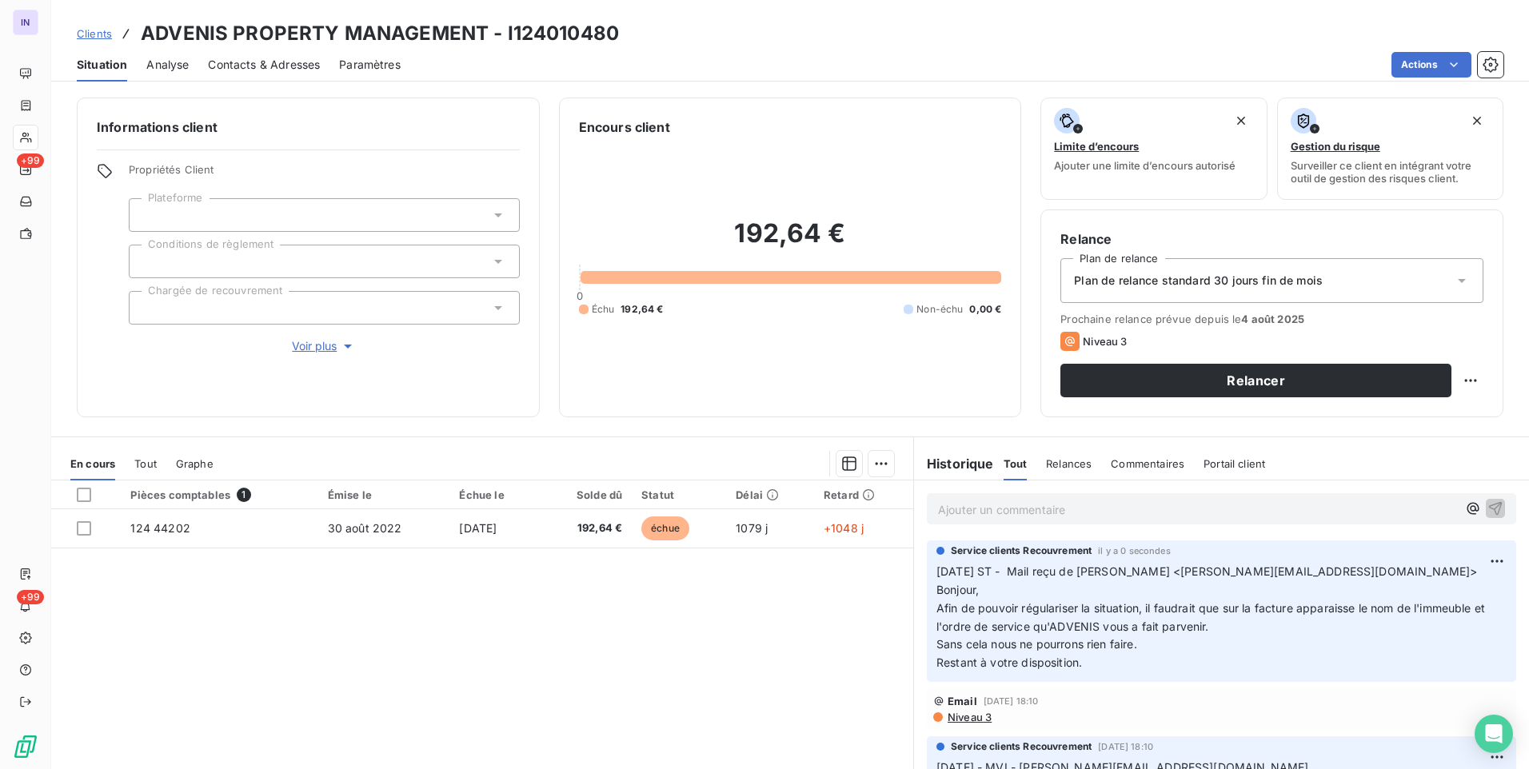
drag, startPoint x: 965, startPoint y: 506, endPoint x: 914, endPoint y: 533, distance: 58.0
click at [965, 507] on p "Ajouter un commentaire ﻿" at bounding box center [1197, 510] width 519 height 20
drag, startPoint x: 1356, startPoint y: 569, endPoint x: 1097, endPoint y: 571, distance: 259.1
click at [1097, 571] on p "[DATE] ST - Mail reçu de [PERSON_NAME] <[PERSON_NAME][EMAIL_ADDRESS][DOMAIN_NAM…" at bounding box center [1222, 616] width 570 height 110
copy span "[PERSON_NAME] <[PERSON_NAME][EMAIL_ADDRESS][DOMAIN_NAME]>"
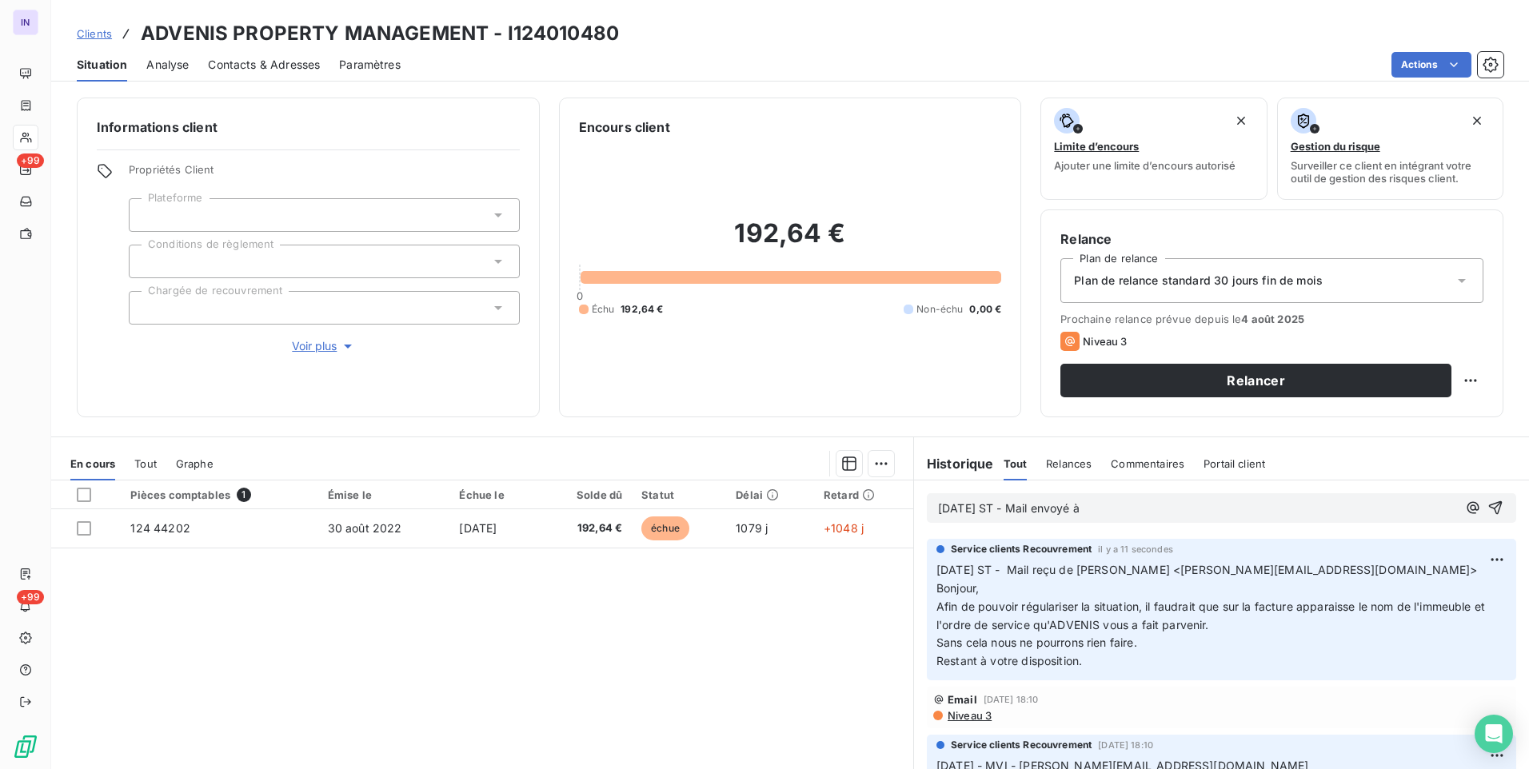
click at [1181, 509] on p "[DATE] ST - Mail envoyé à" at bounding box center [1197, 509] width 519 height 18
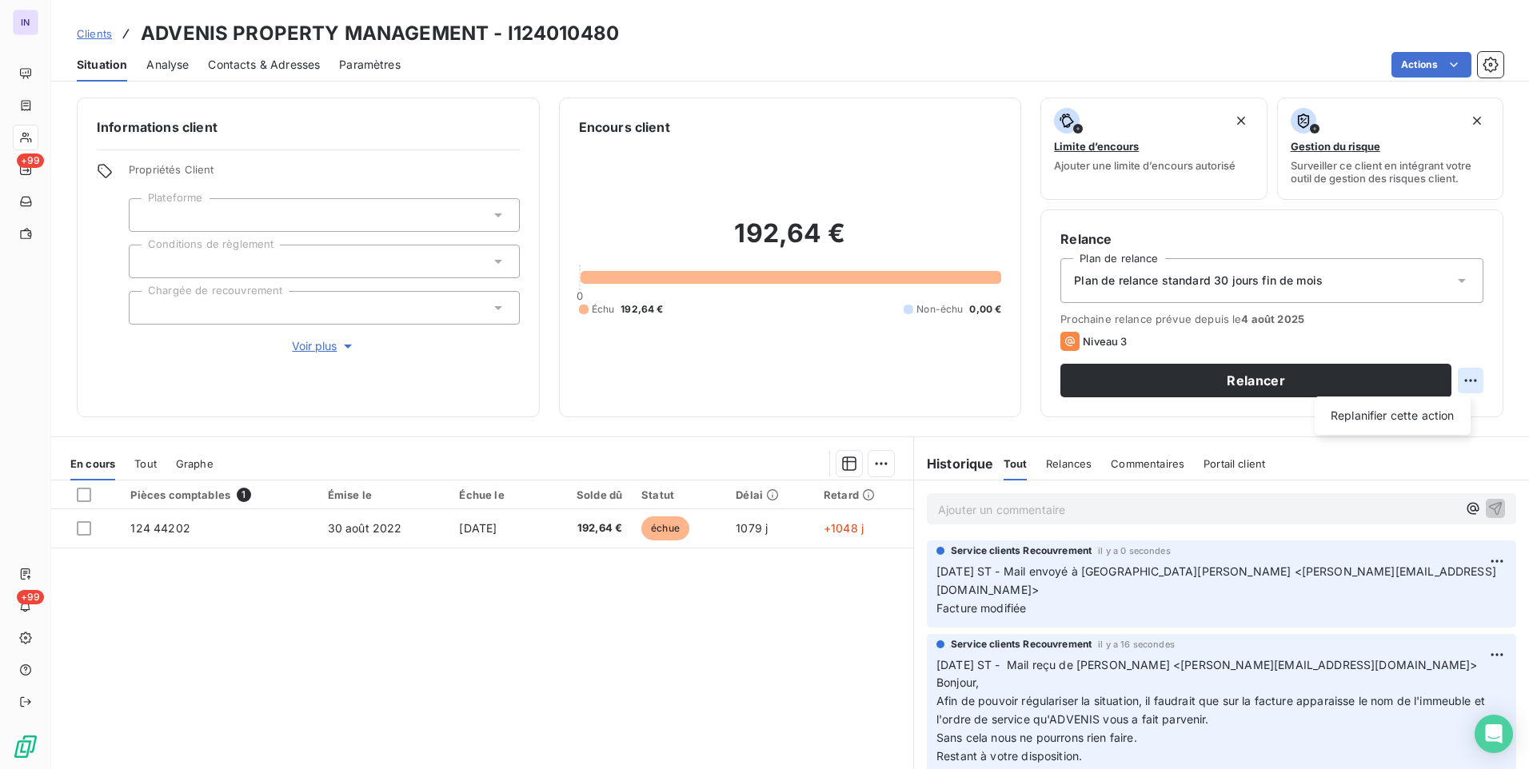
click at [1452, 377] on html "IN +99 +99 Clients ADVENIS PROPERTY MANAGEMENT - I124010480 Situation Analyse C…" at bounding box center [764, 384] width 1529 height 769
click at [1324, 412] on div "Replanifier cette action" at bounding box center [1392, 416] width 143 height 26
select select "7"
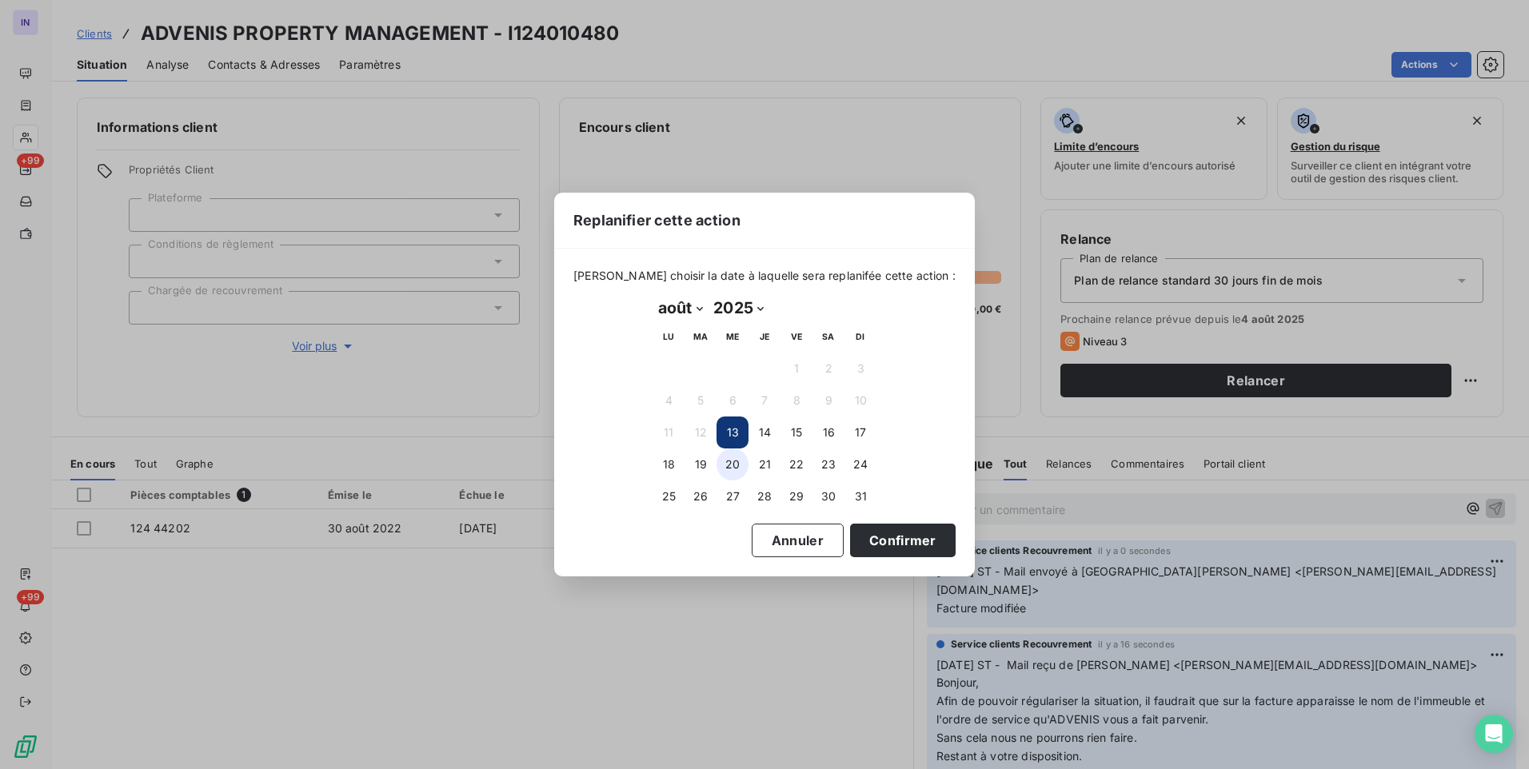
click at [733, 465] on button "20" at bounding box center [733, 465] width 32 height 32
click at [850, 542] on button "Confirmer" at bounding box center [903, 541] width 106 height 34
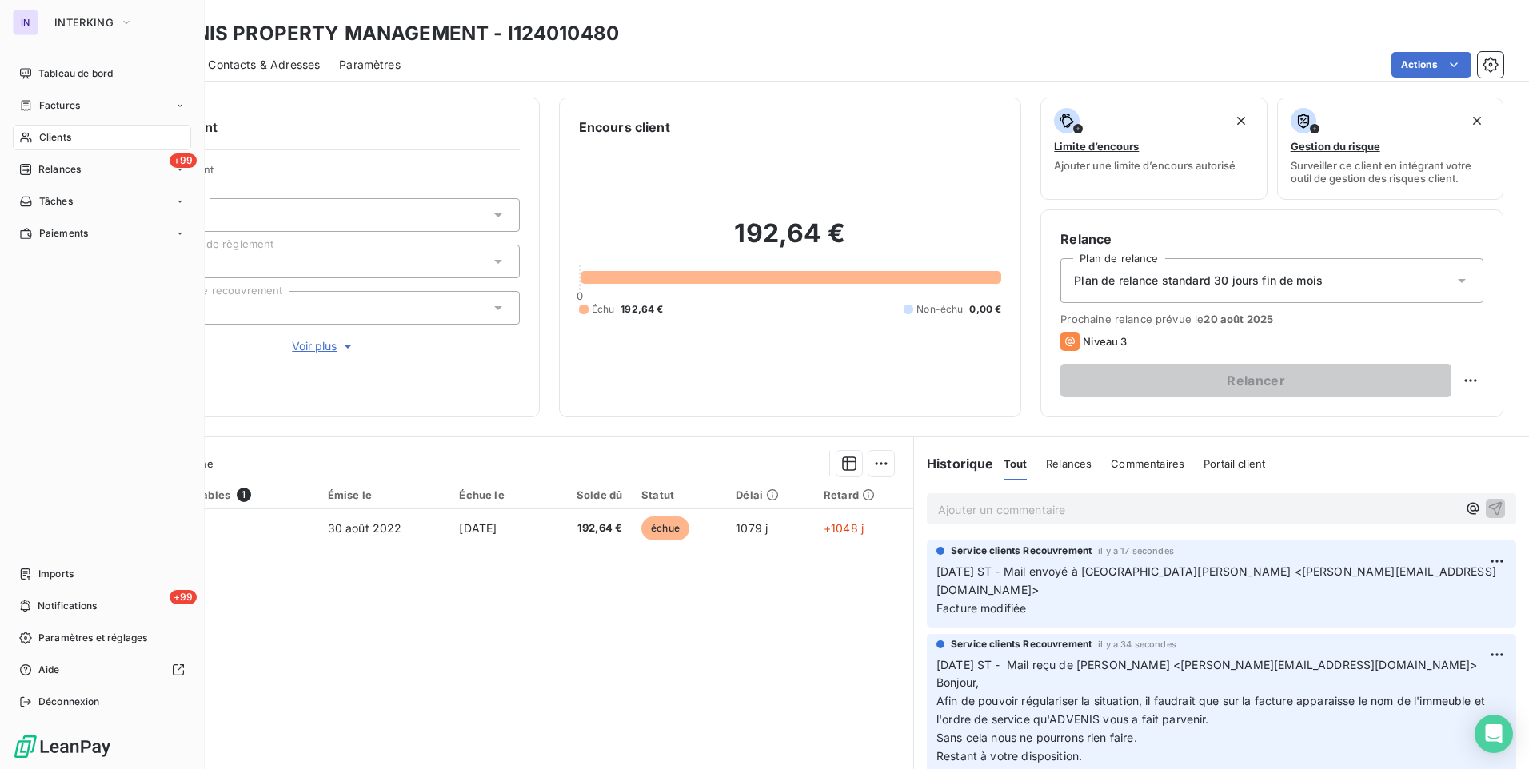
drag, startPoint x: 54, startPoint y: 139, endPoint x: 63, endPoint y: 139, distance: 8.8
click at [54, 139] on span "Clients" at bounding box center [55, 137] width 32 height 14
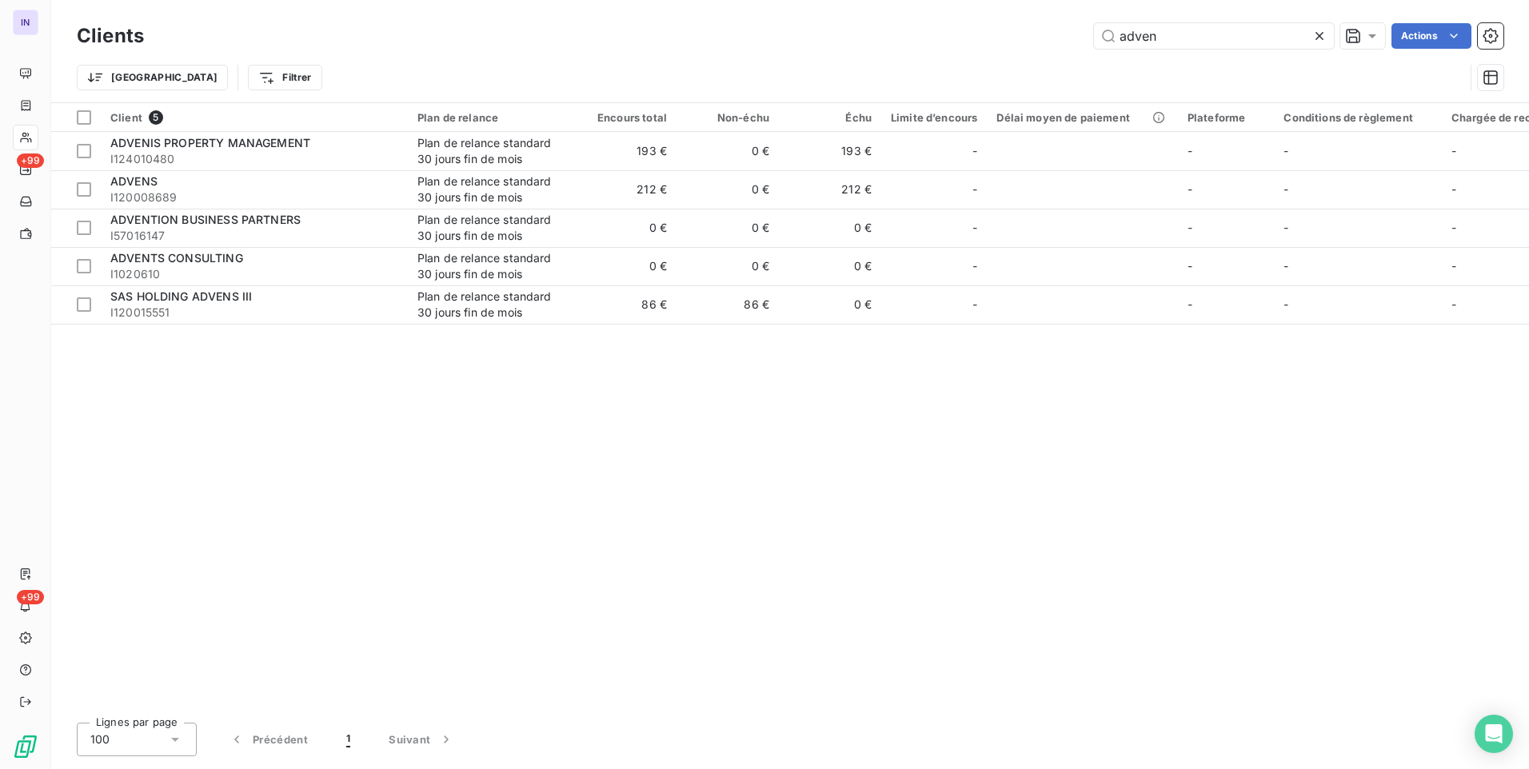
click at [997, 29] on div "adven Actions" at bounding box center [833, 36] width 1340 height 26
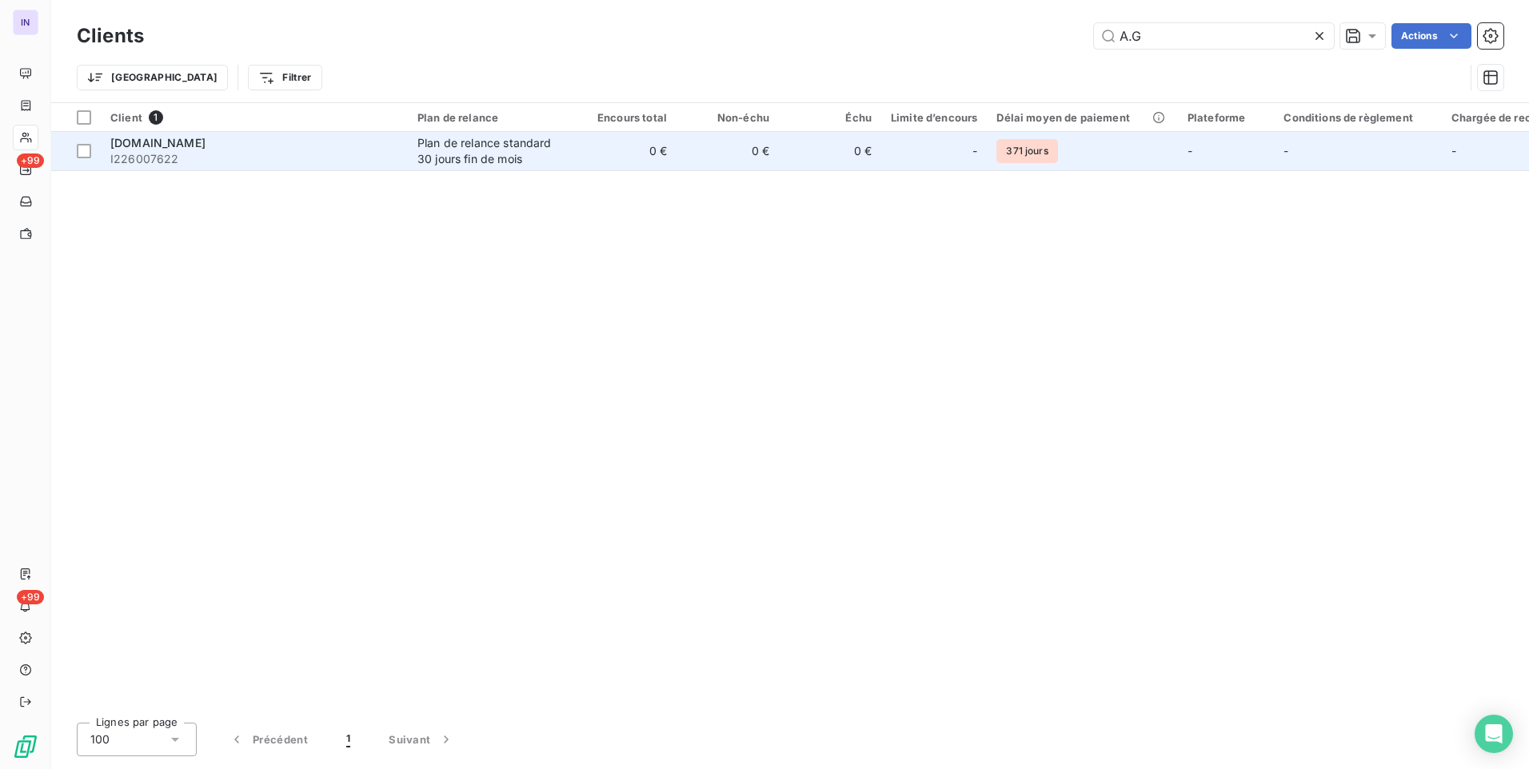
type input "A.G"
click at [573, 154] on td "Plan de relance standard 30 jours fin de mois" at bounding box center [491, 151] width 166 height 38
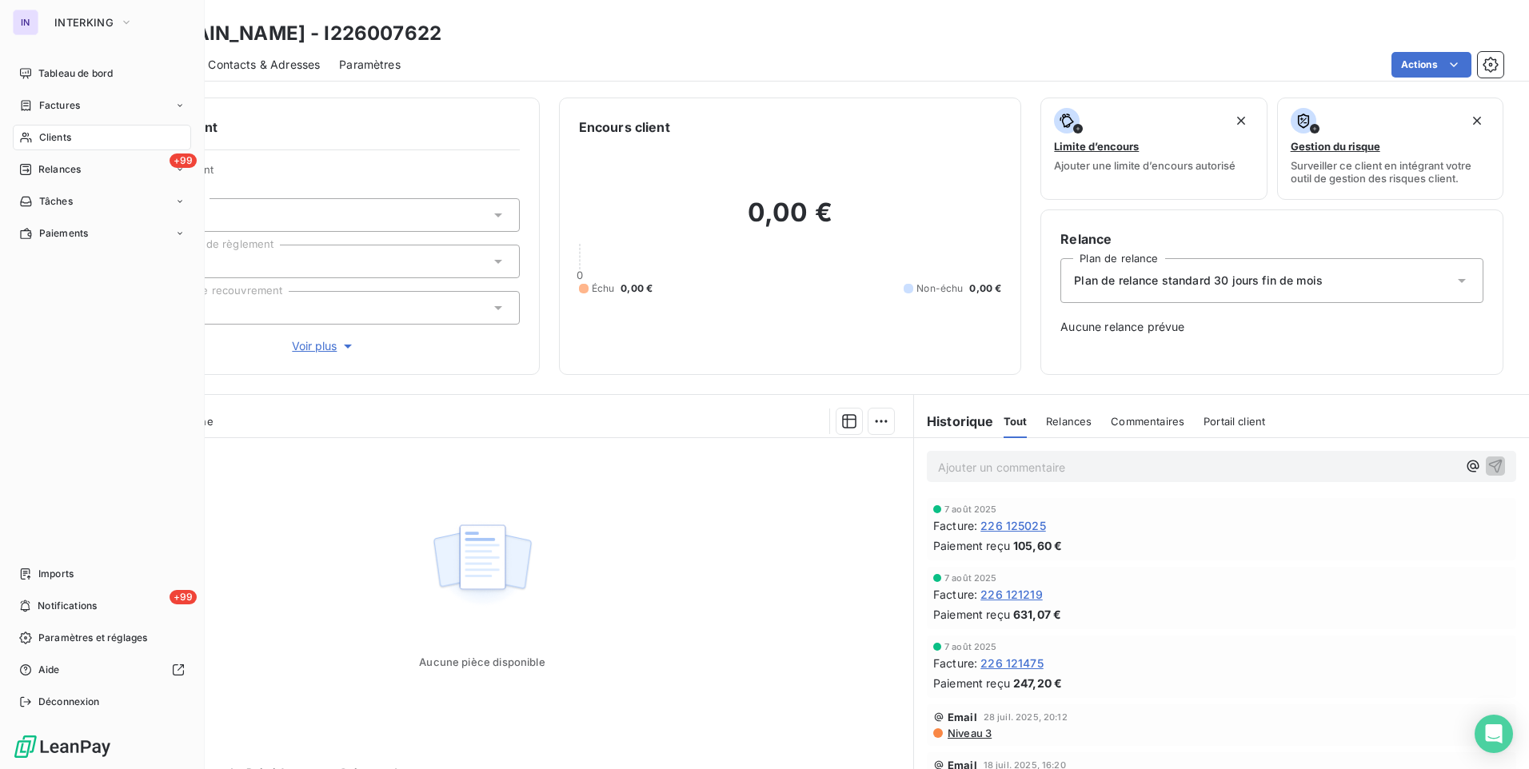
click at [58, 136] on span "Clients" at bounding box center [55, 137] width 32 height 14
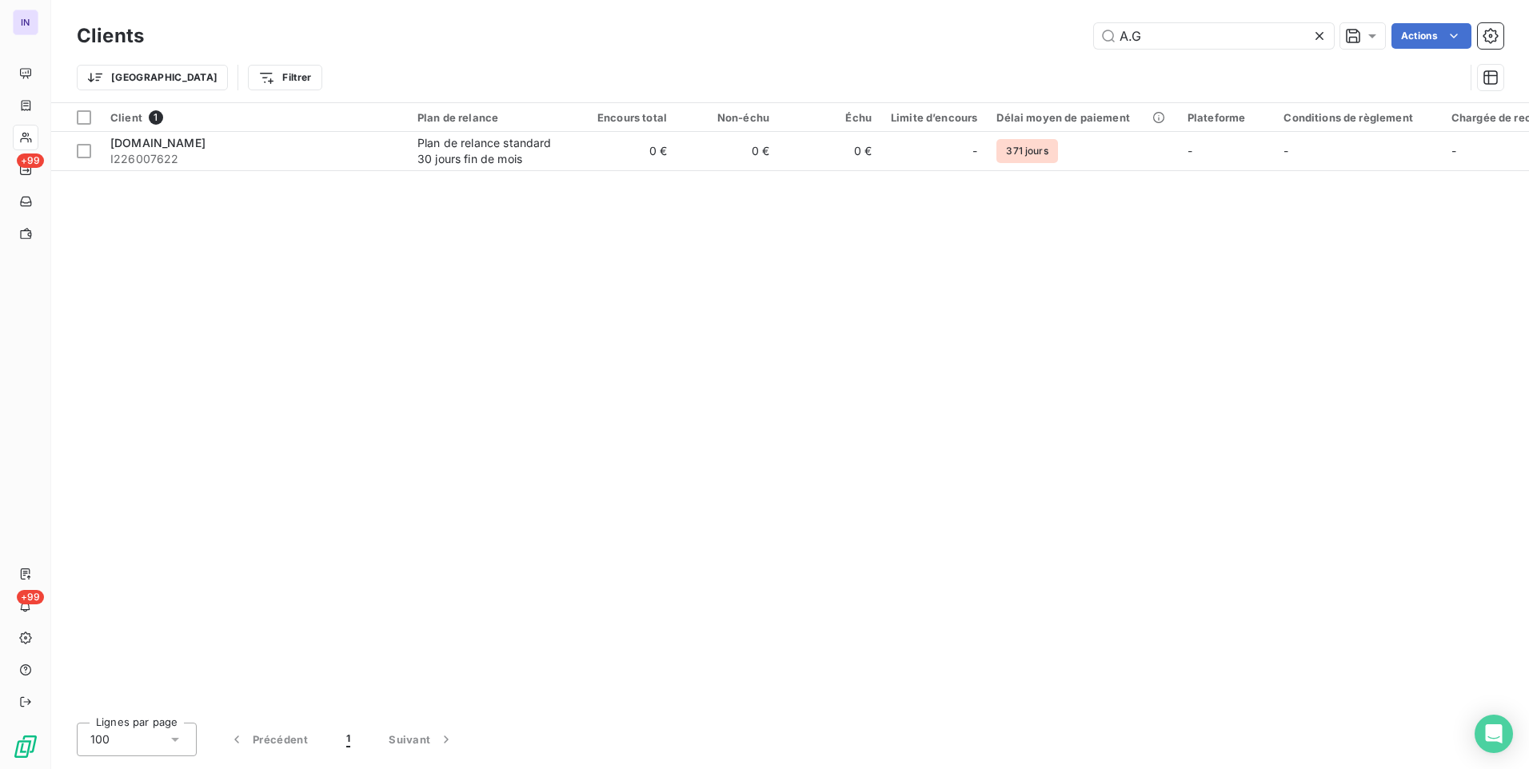
drag, startPoint x: 1184, startPoint y: 30, endPoint x: 1012, endPoint y: 25, distance: 172.0
click at [1019, 21] on div "Clients A.G Actions" at bounding box center [790, 36] width 1427 height 34
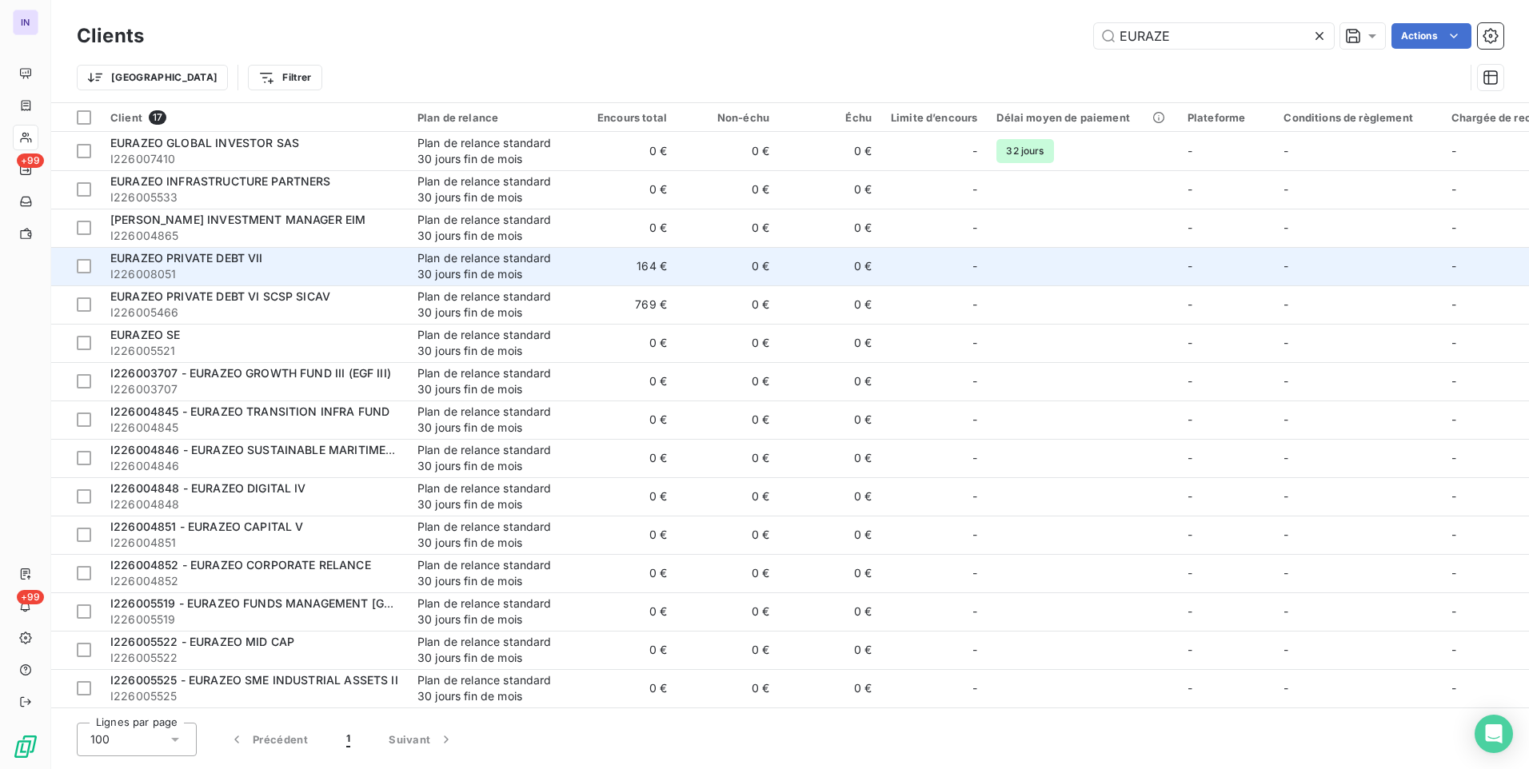
type input "EURAZE"
click at [292, 263] on div "EURAZEO PRIVATE DEBT VII" at bounding box center [254, 258] width 288 height 16
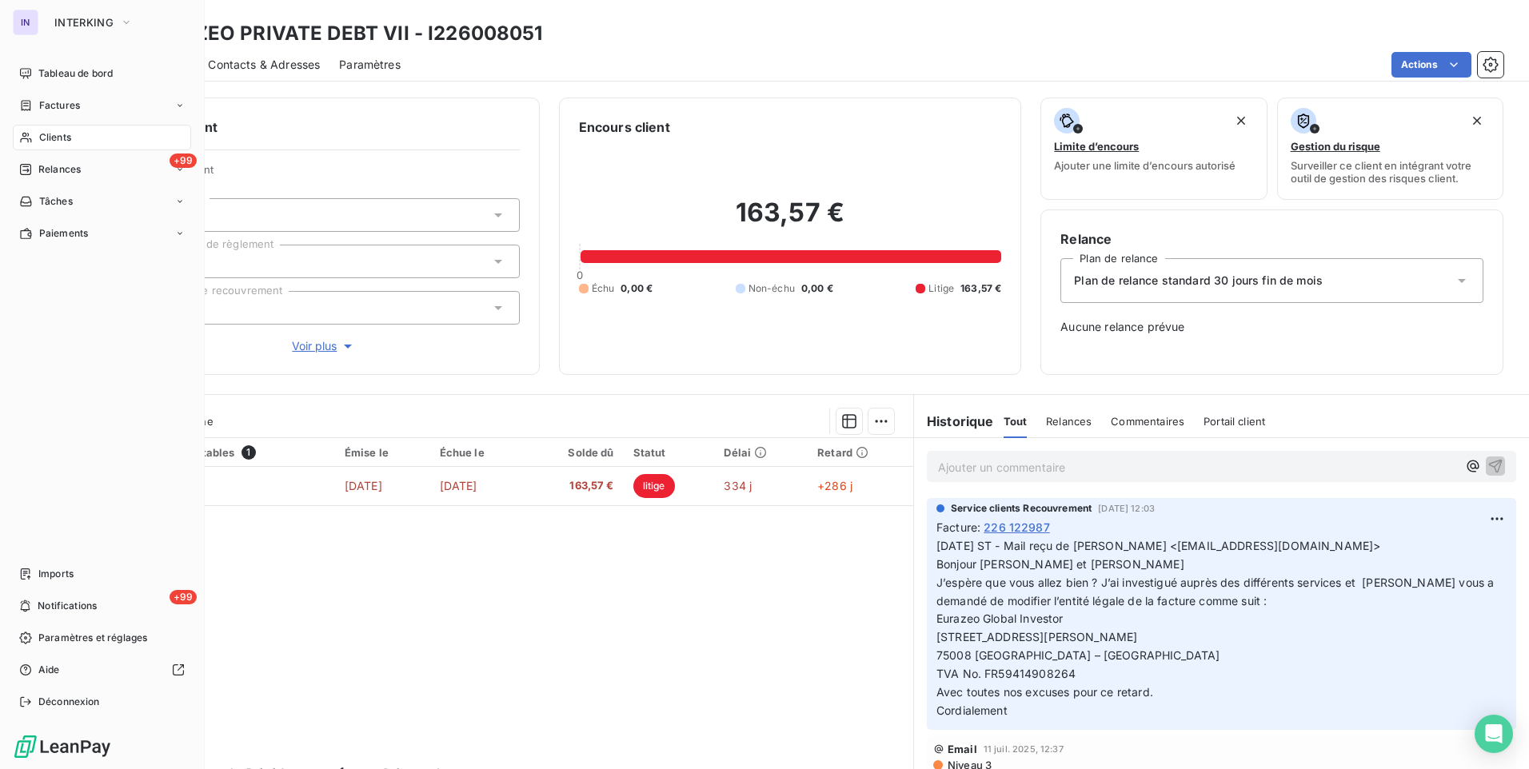
drag, startPoint x: 58, startPoint y: 140, endPoint x: 137, endPoint y: 122, distance: 80.5
click at [58, 140] on span "Clients" at bounding box center [55, 137] width 32 height 14
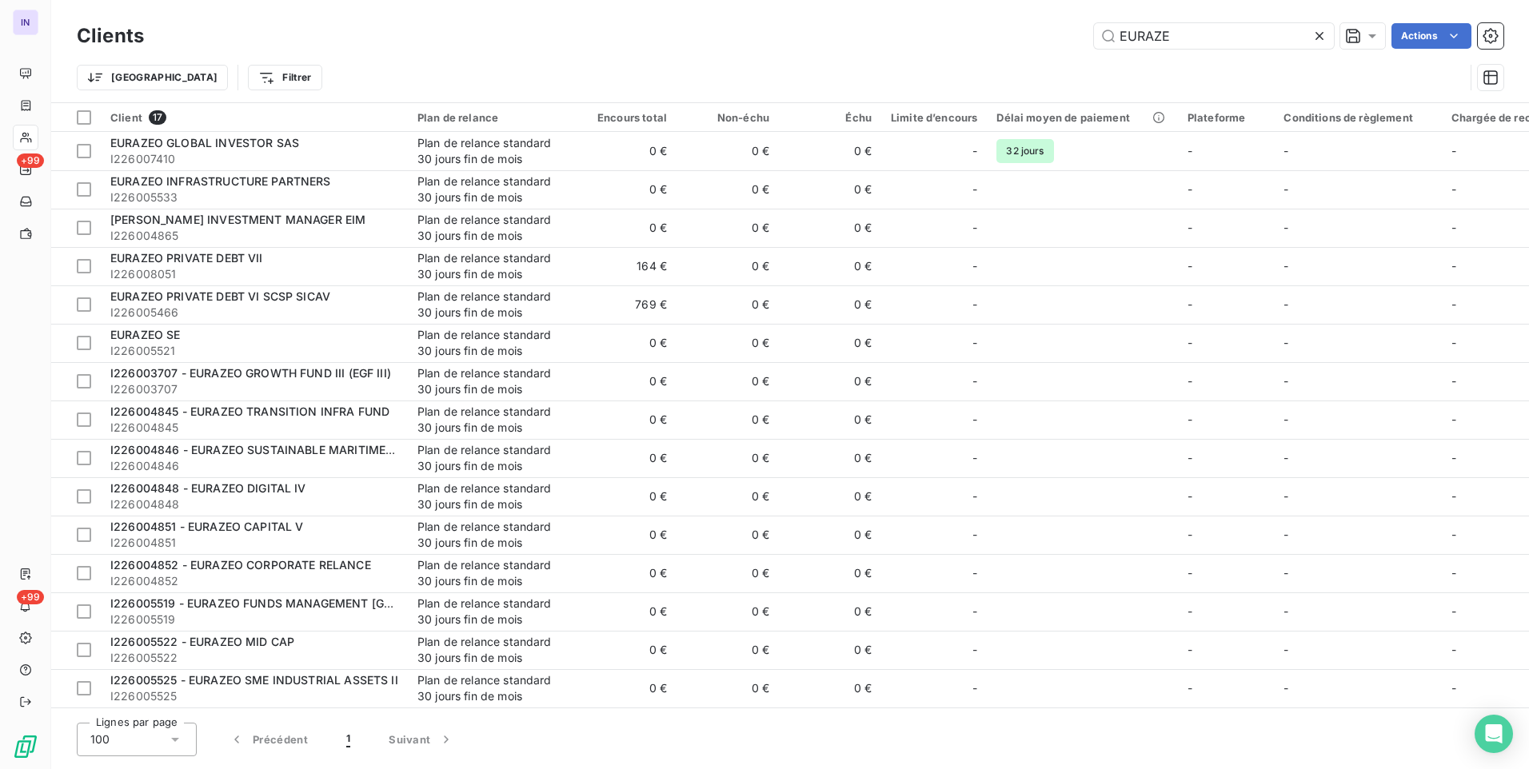
drag, startPoint x: 1195, startPoint y: 30, endPoint x: 1032, endPoint y: 34, distance: 162.4
click at [1032, 34] on div "EURAZE Actions" at bounding box center [833, 36] width 1340 height 26
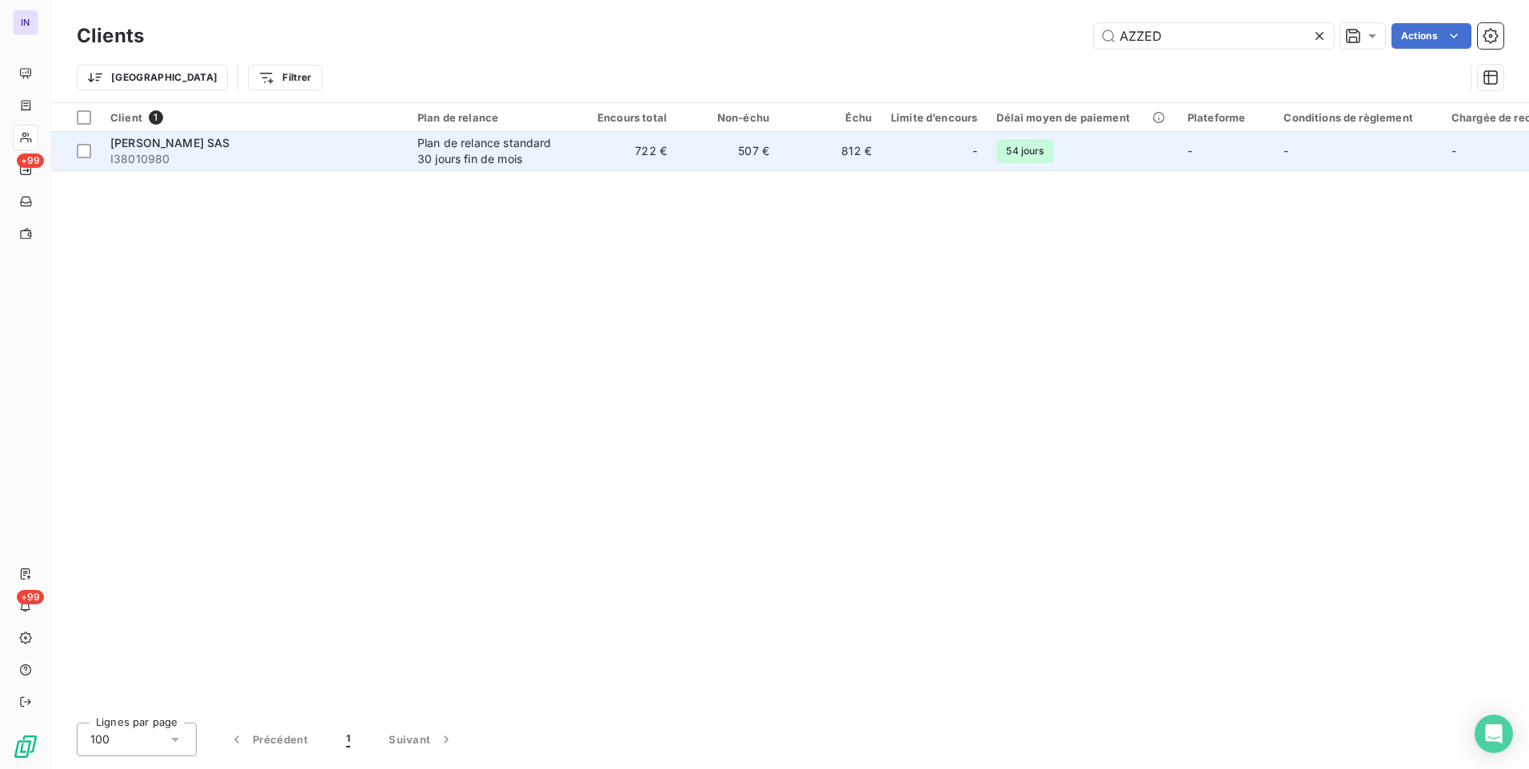
type input "AZZED"
click at [437, 150] on div "Plan de relance standard 30 jours fin de mois" at bounding box center [490, 151] width 147 height 32
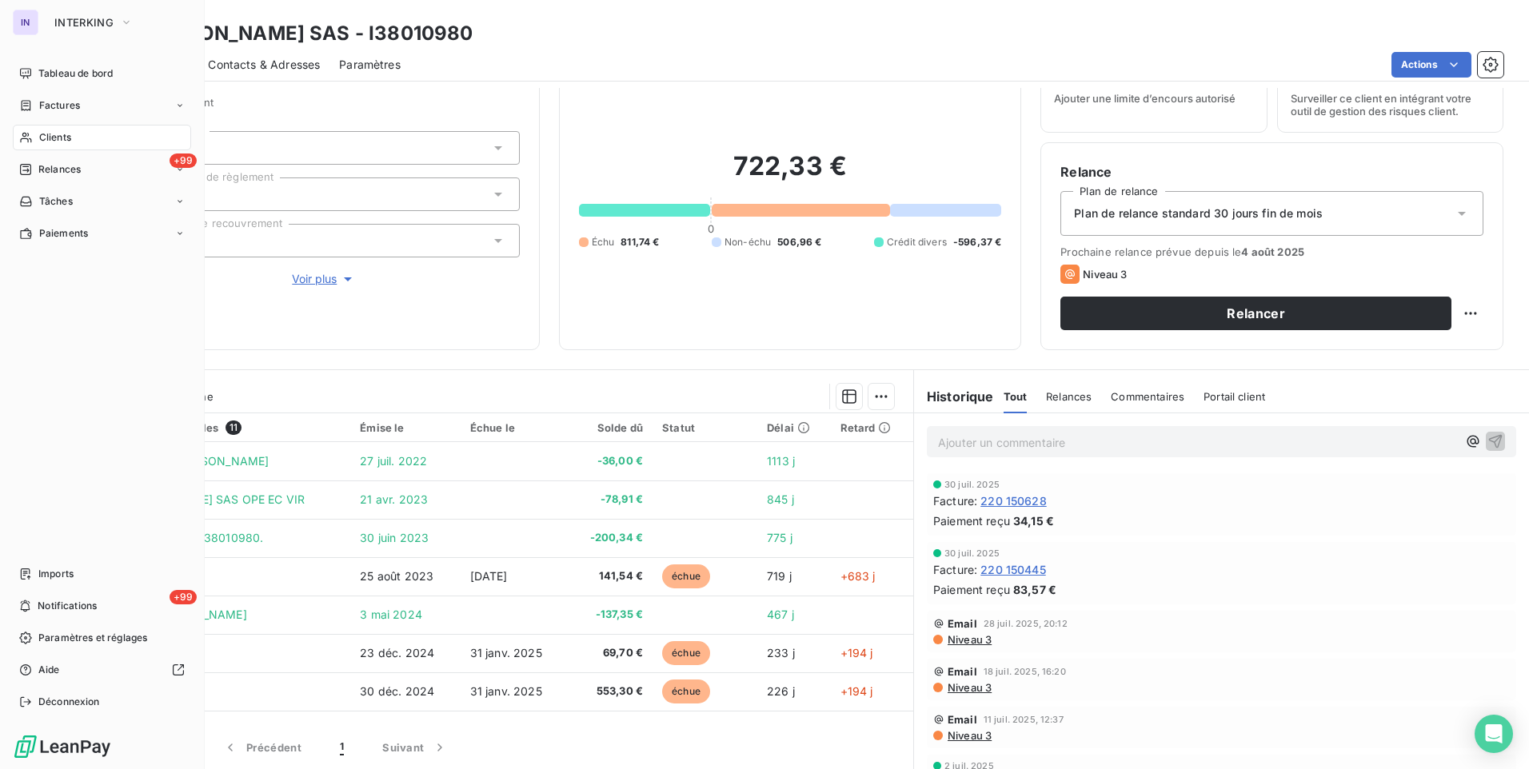
drag, startPoint x: 66, startPoint y: 139, endPoint x: 85, endPoint y: 137, distance: 19.3
click at [66, 138] on span "Clients" at bounding box center [55, 137] width 32 height 14
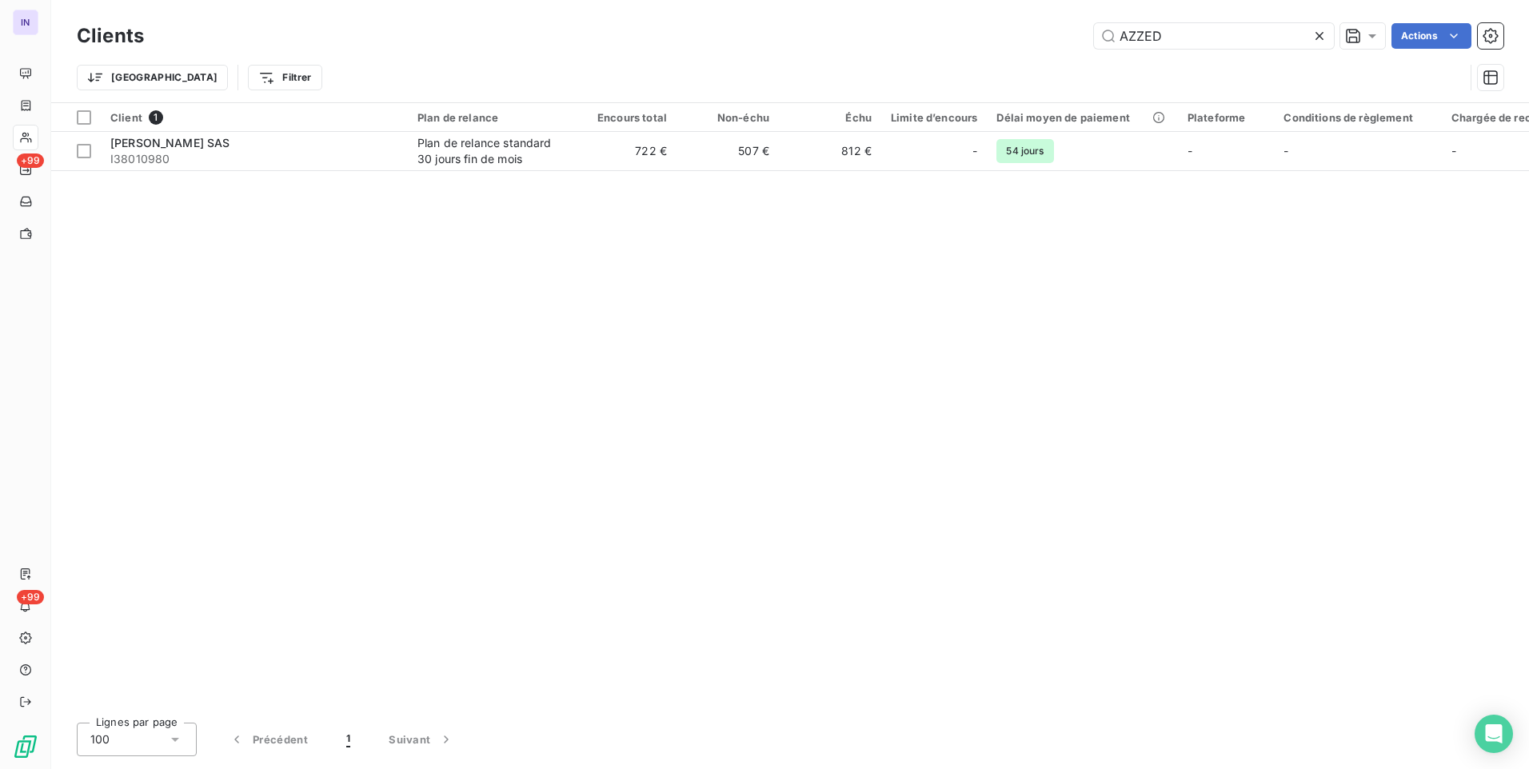
drag, startPoint x: 1181, startPoint y: 41, endPoint x: 1062, endPoint y: 44, distance: 119.2
click at [1072, 41] on div "AZZED Actions" at bounding box center [833, 36] width 1340 height 26
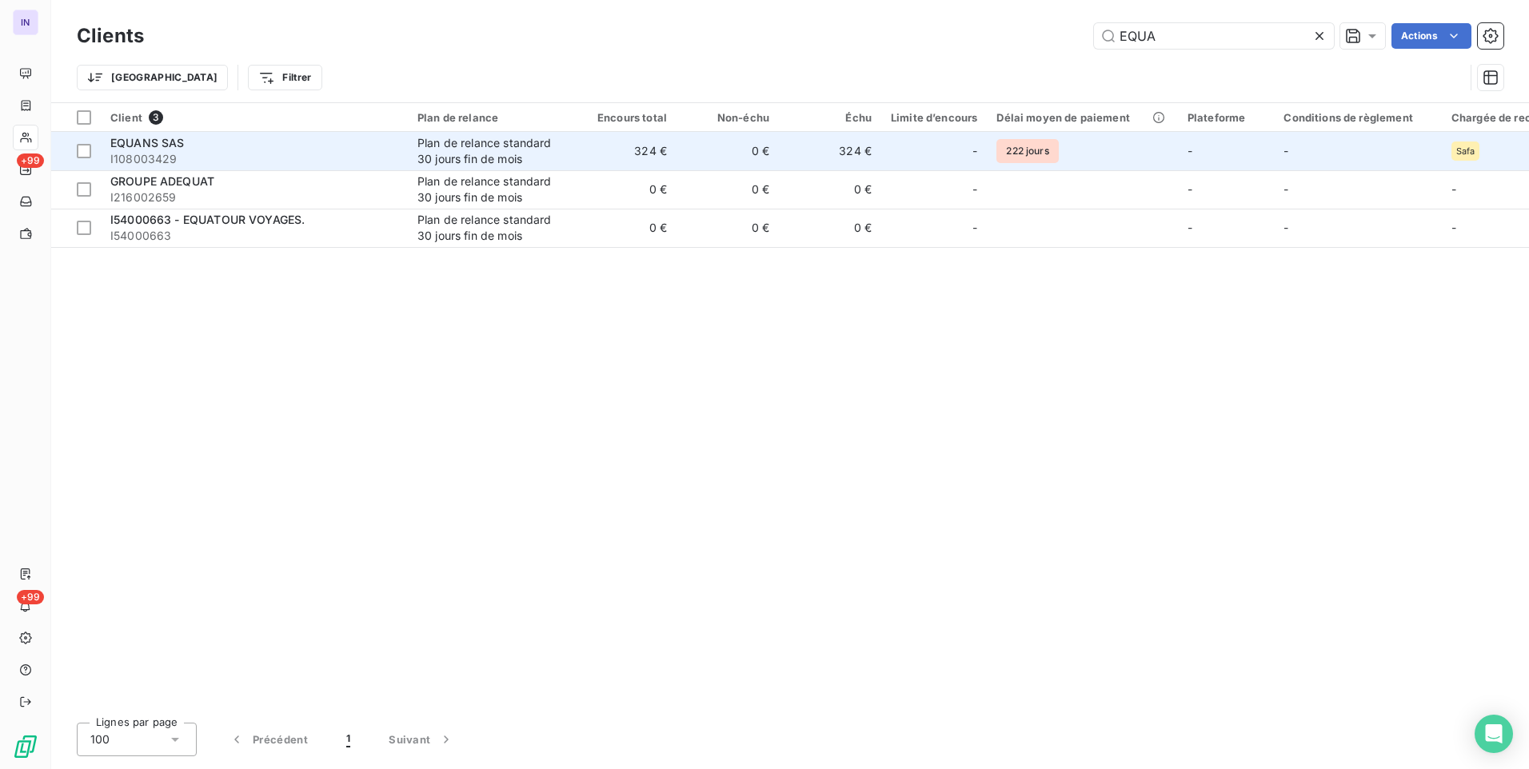
type input "EQUA"
click at [314, 153] on span "I108003429" at bounding box center [254, 159] width 288 height 16
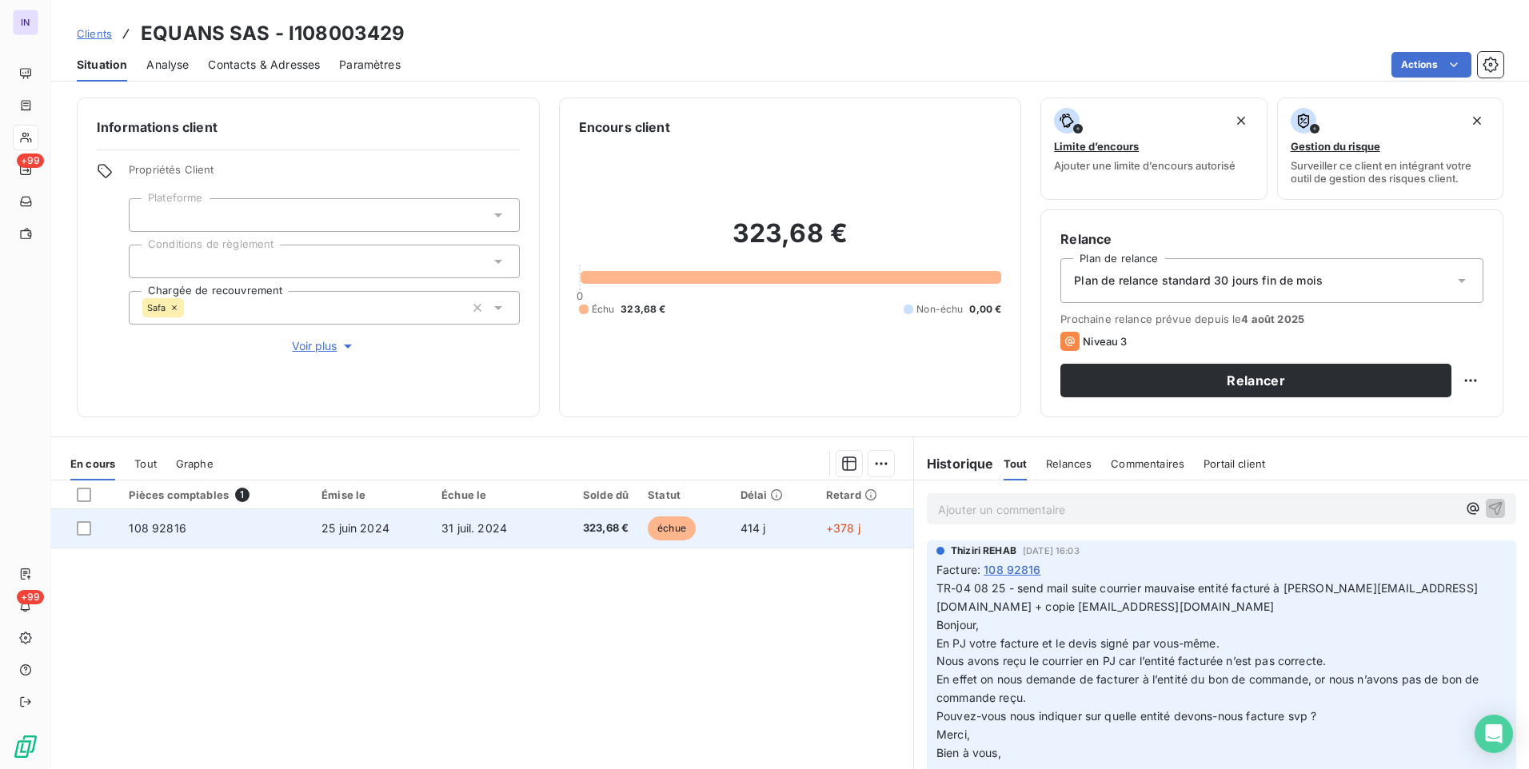
click at [514, 529] on td "31 juil. 2024" at bounding box center [490, 528] width 117 height 38
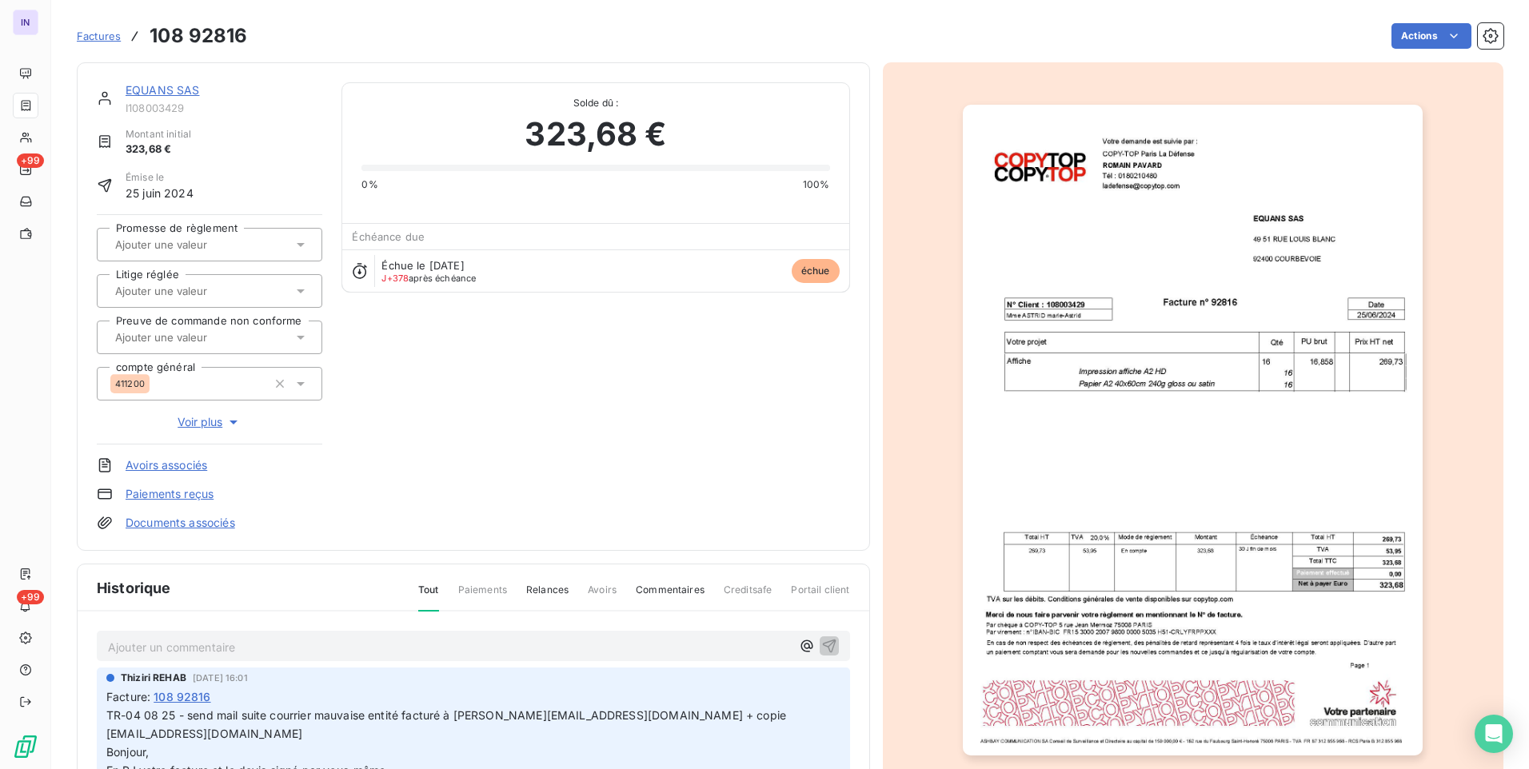
click at [189, 89] on link "EQUANS SAS" at bounding box center [163, 90] width 74 height 14
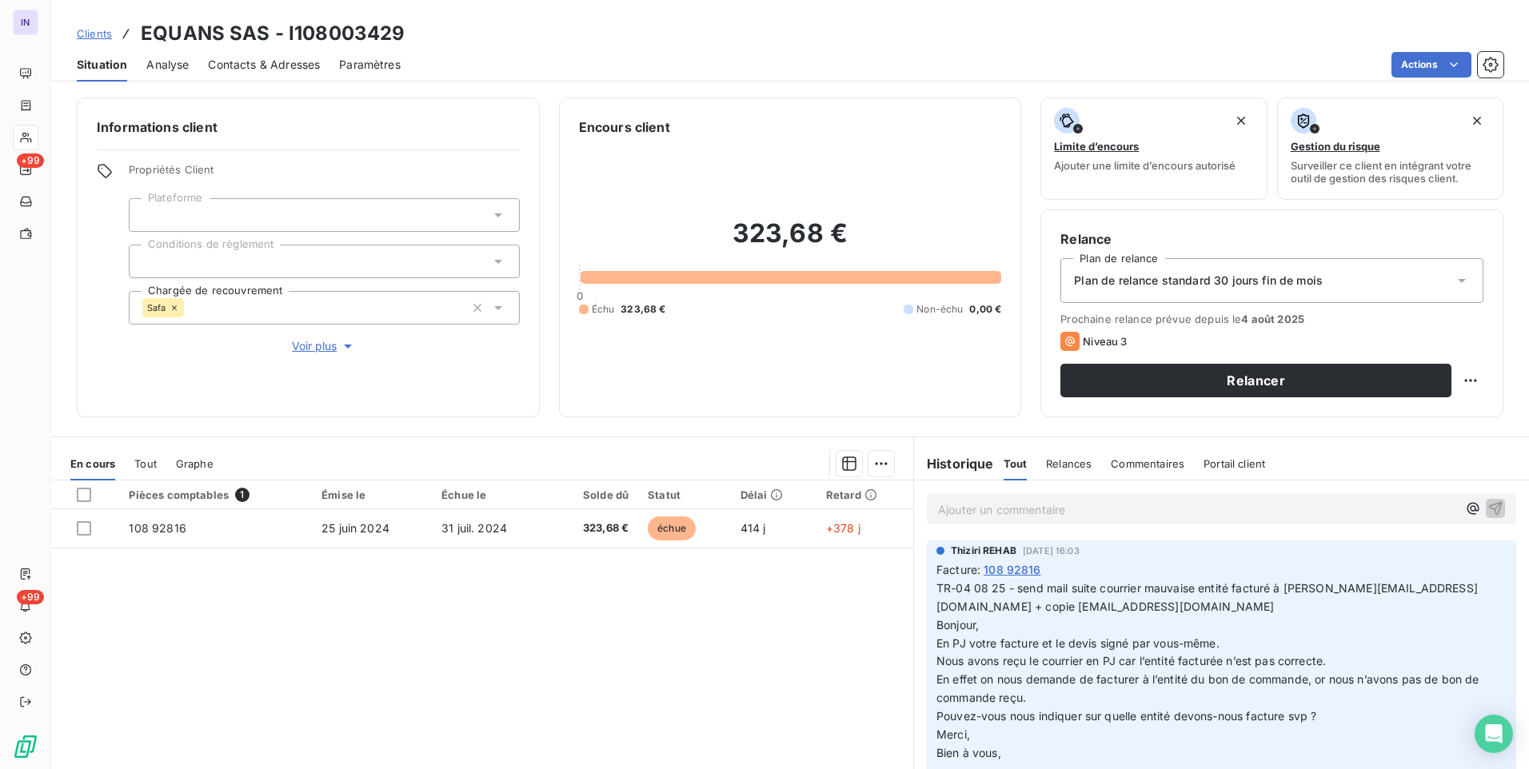
click at [286, 67] on span "Contacts & Adresses" at bounding box center [264, 65] width 112 height 16
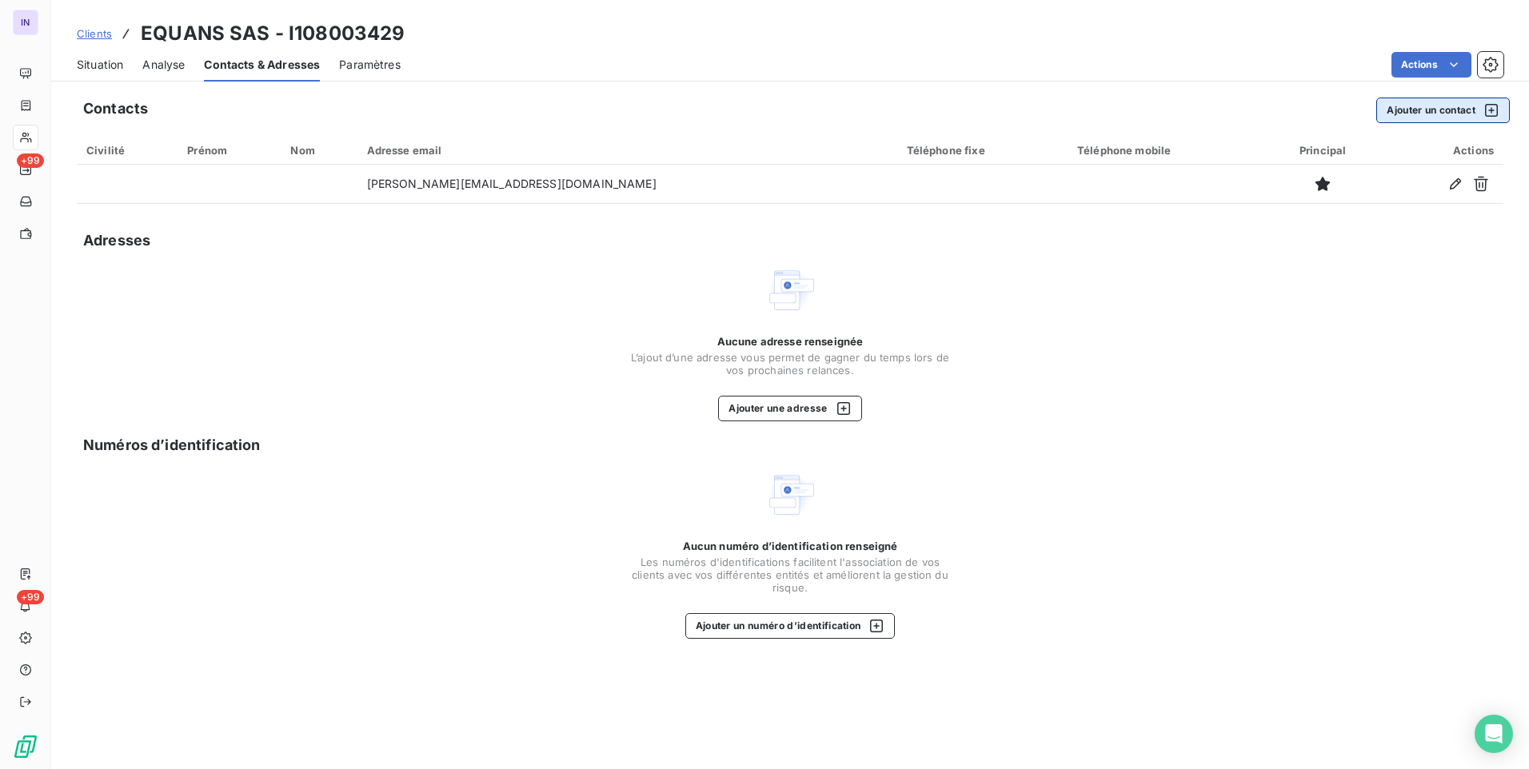
click at [1424, 109] on button "Ajouter un contact" at bounding box center [1443, 111] width 134 height 26
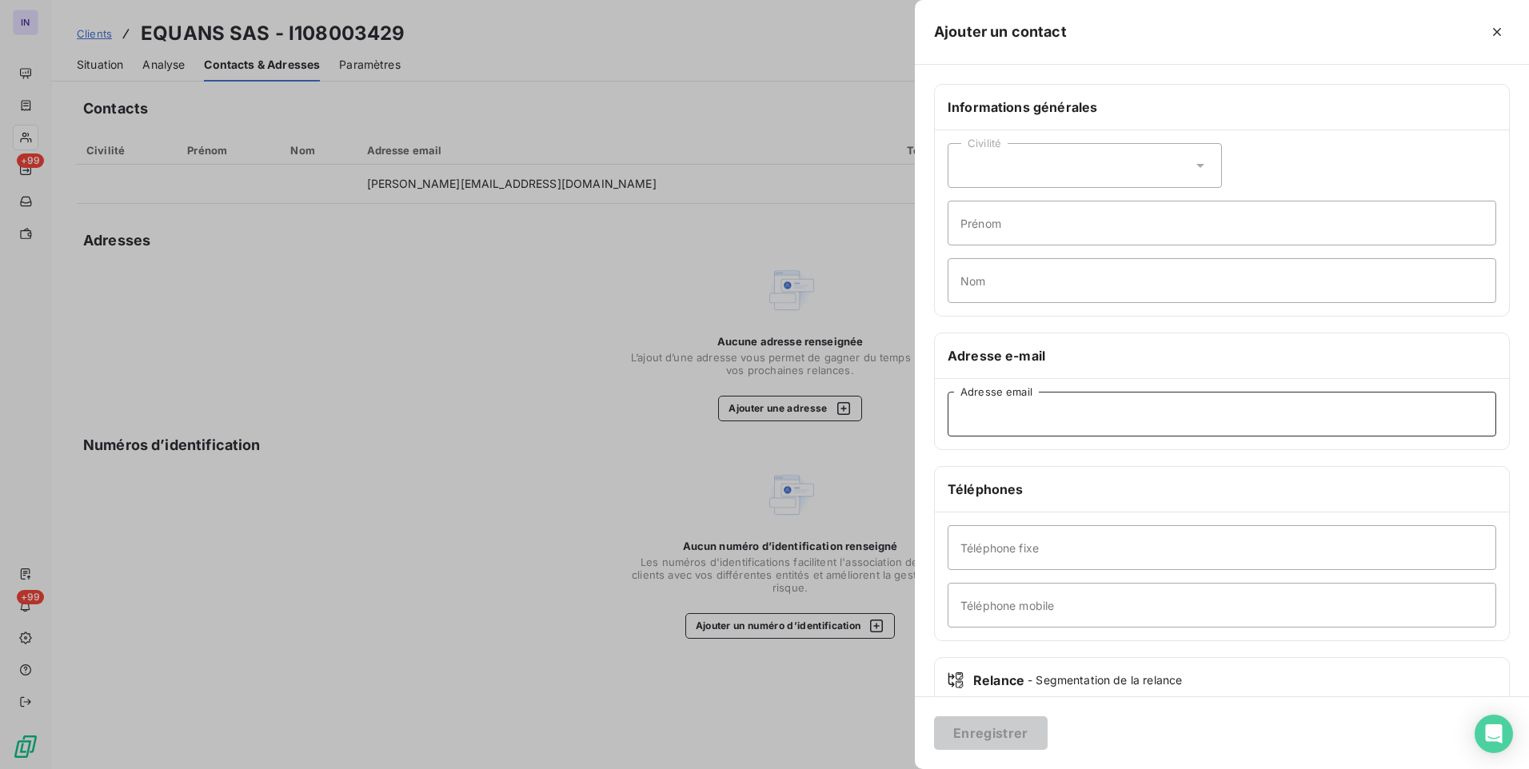
click at [1052, 401] on input "Adresse email" at bounding box center [1222, 414] width 549 height 45
paste input "[EMAIL_ADDRESS][DOMAIN_NAME]"
type input "[EMAIL_ADDRESS][DOMAIN_NAME]"
click at [1018, 736] on button "Enregistrer" at bounding box center [991, 734] width 114 height 34
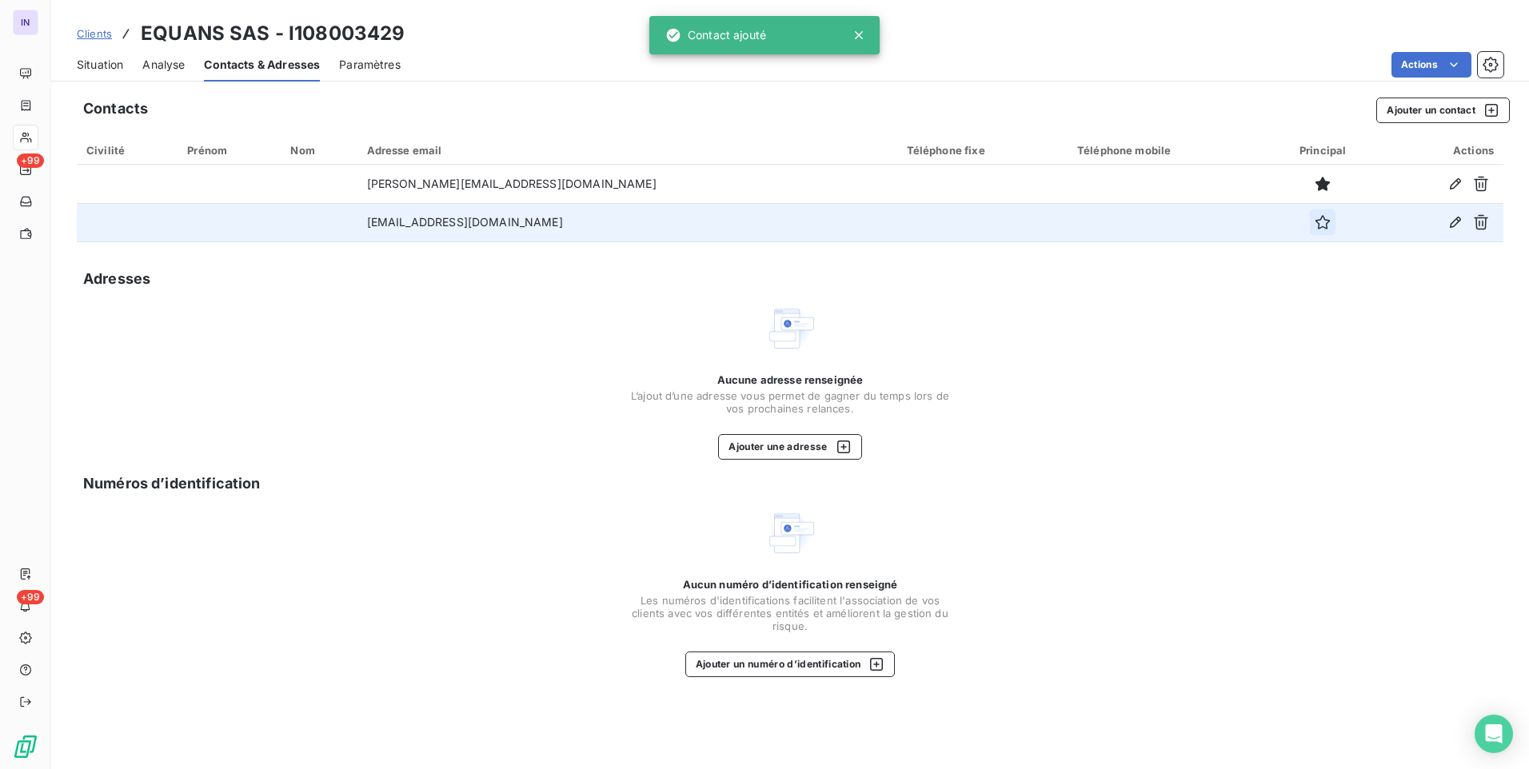
click at [1315, 224] on icon "button" at bounding box center [1323, 222] width 16 height 16
click at [101, 63] on span "Situation" at bounding box center [100, 65] width 46 height 16
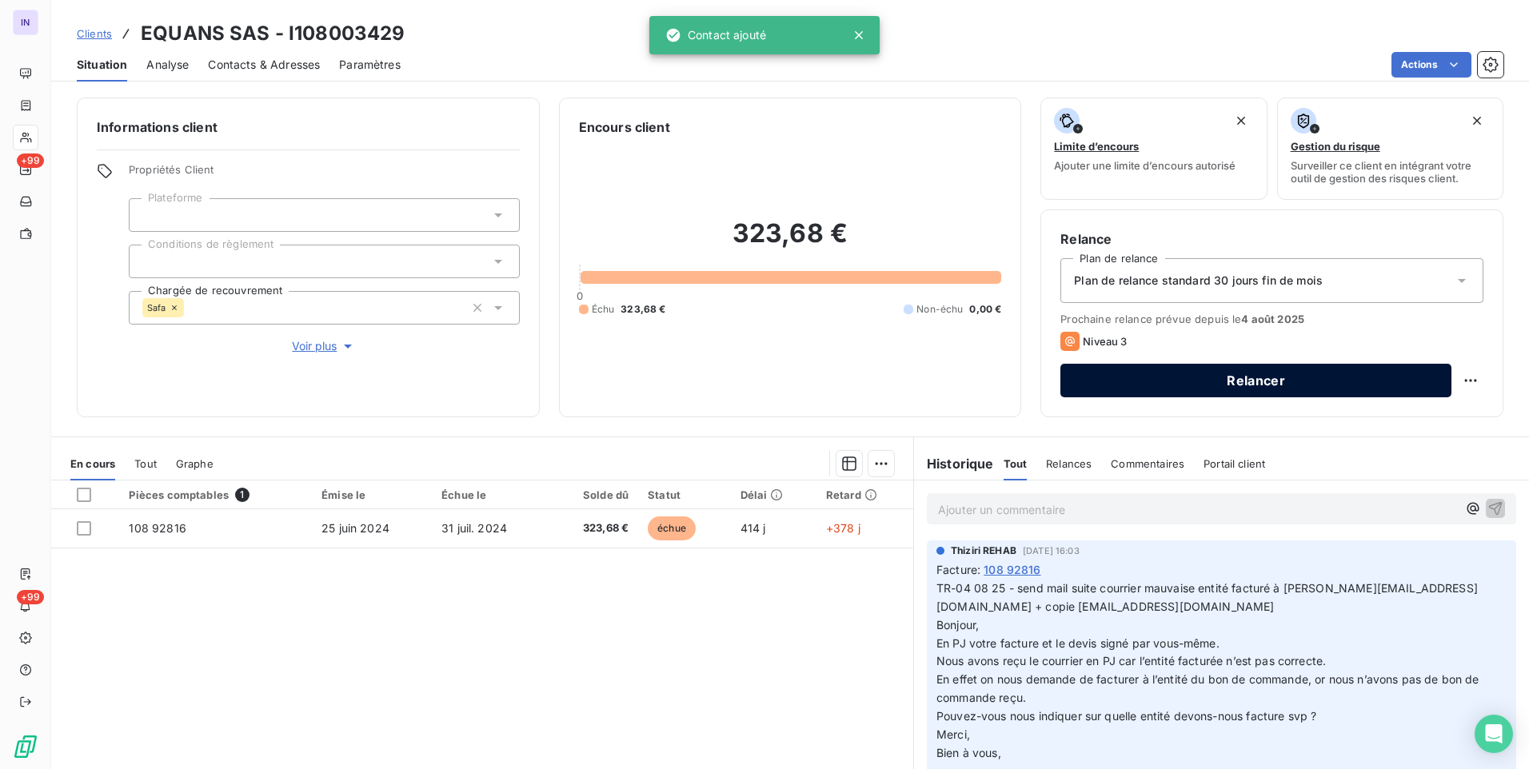
click at [1342, 377] on button "Relancer" at bounding box center [1255, 381] width 391 height 34
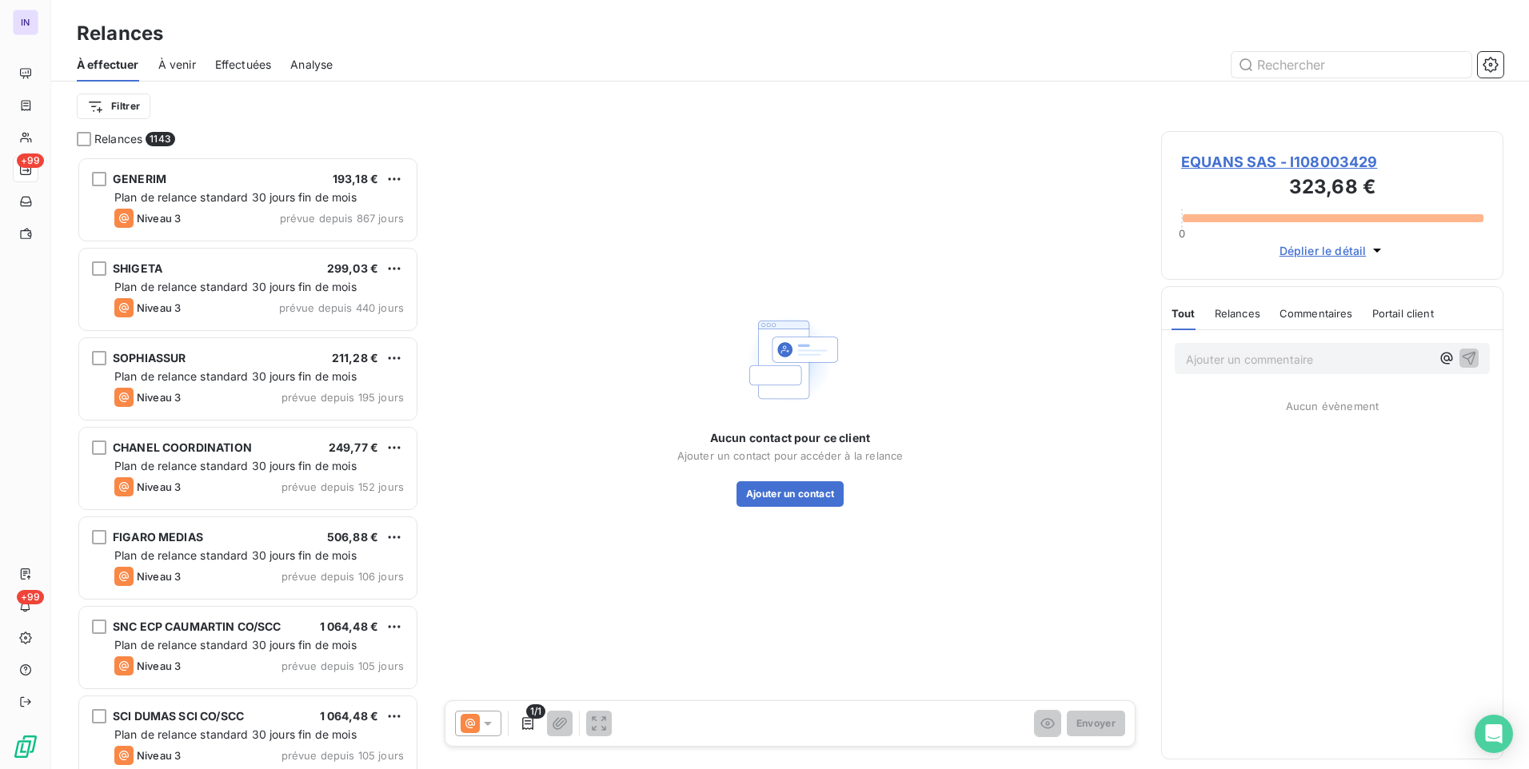
scroll to position [601, 330]
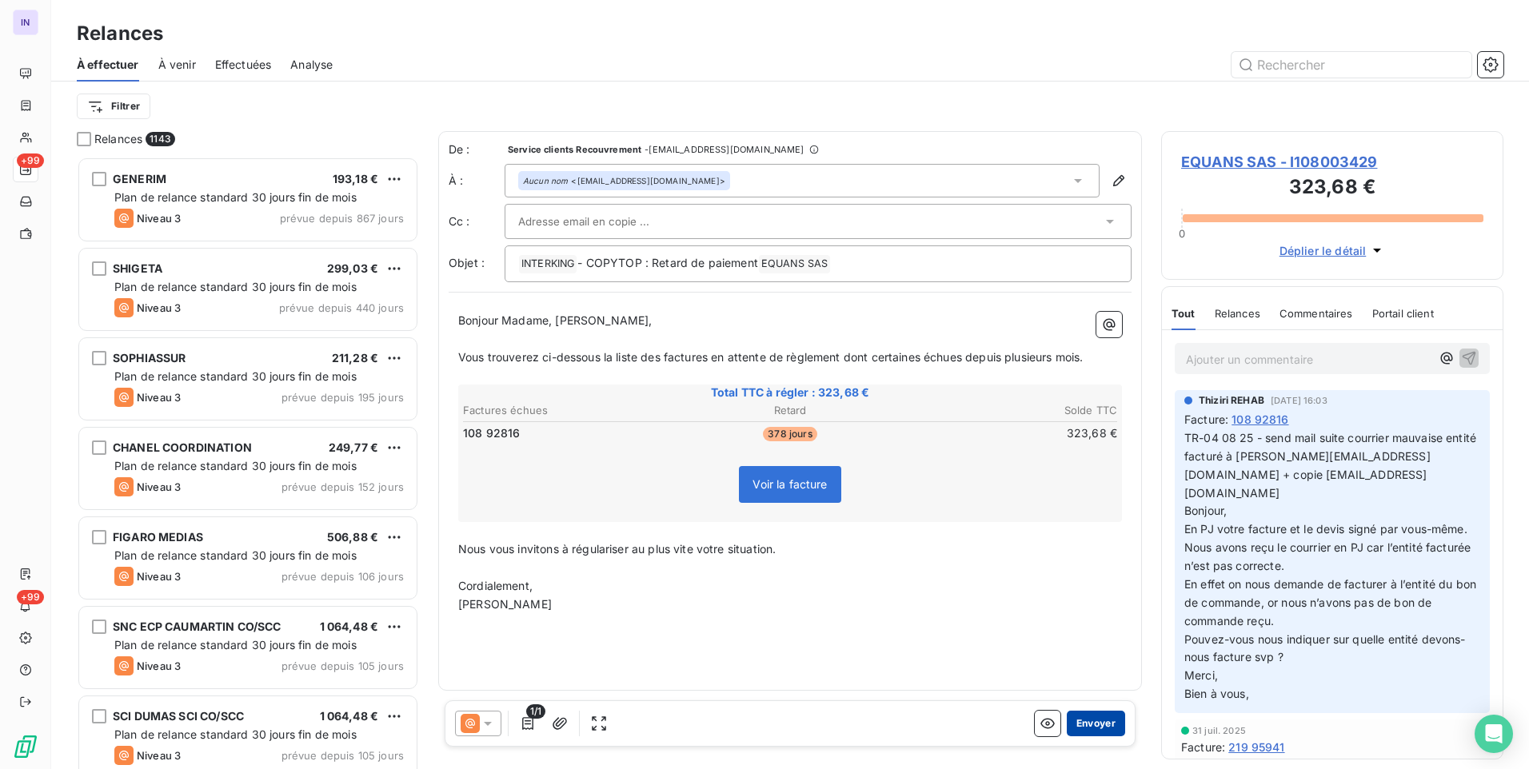
click at [1104, 718] on button "Envoyer" at bounding box center [1096, 724] width 58 height 26
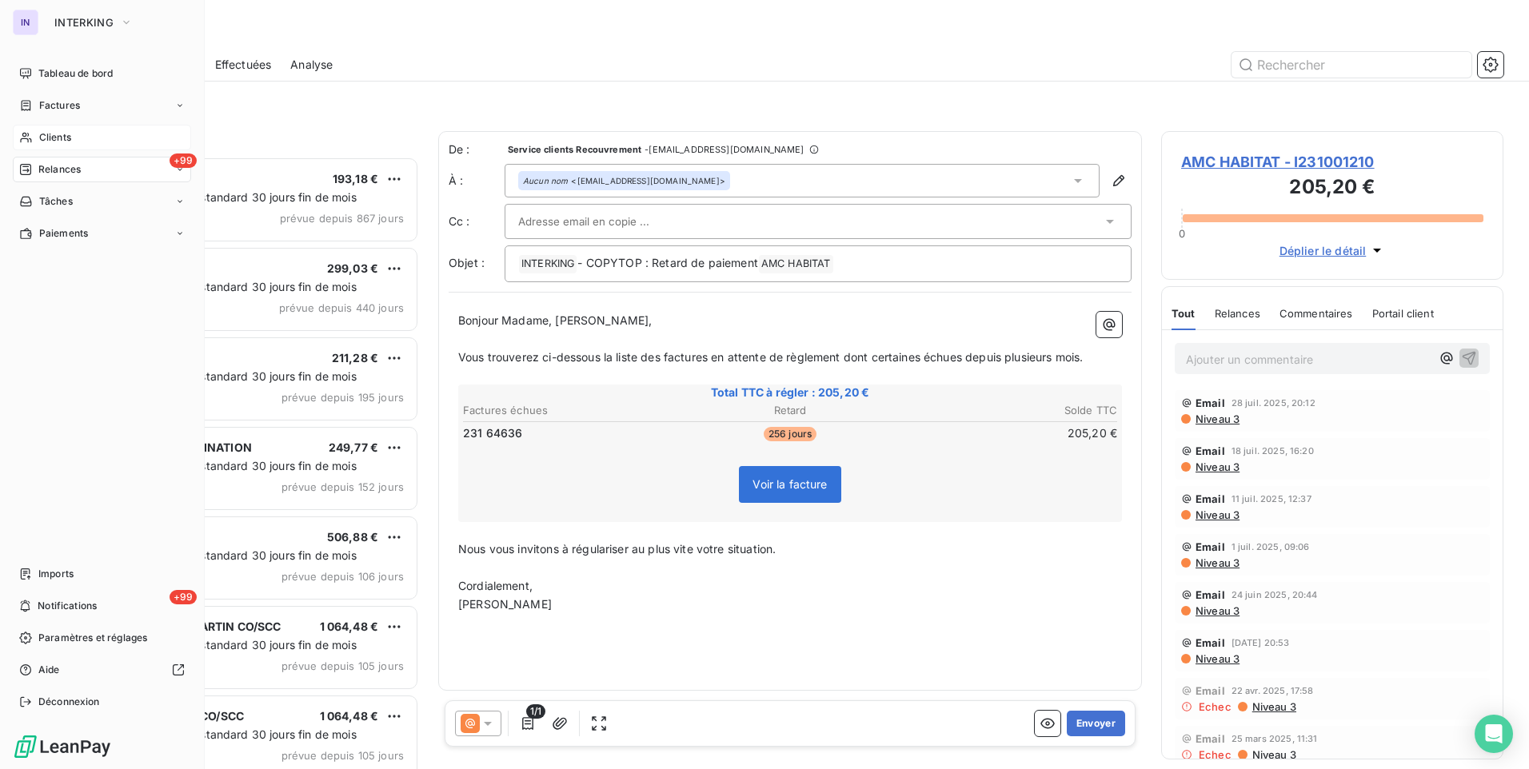
click at [63, 138] on span "Clients" at bounding box center [55, 137] width 32 height 14
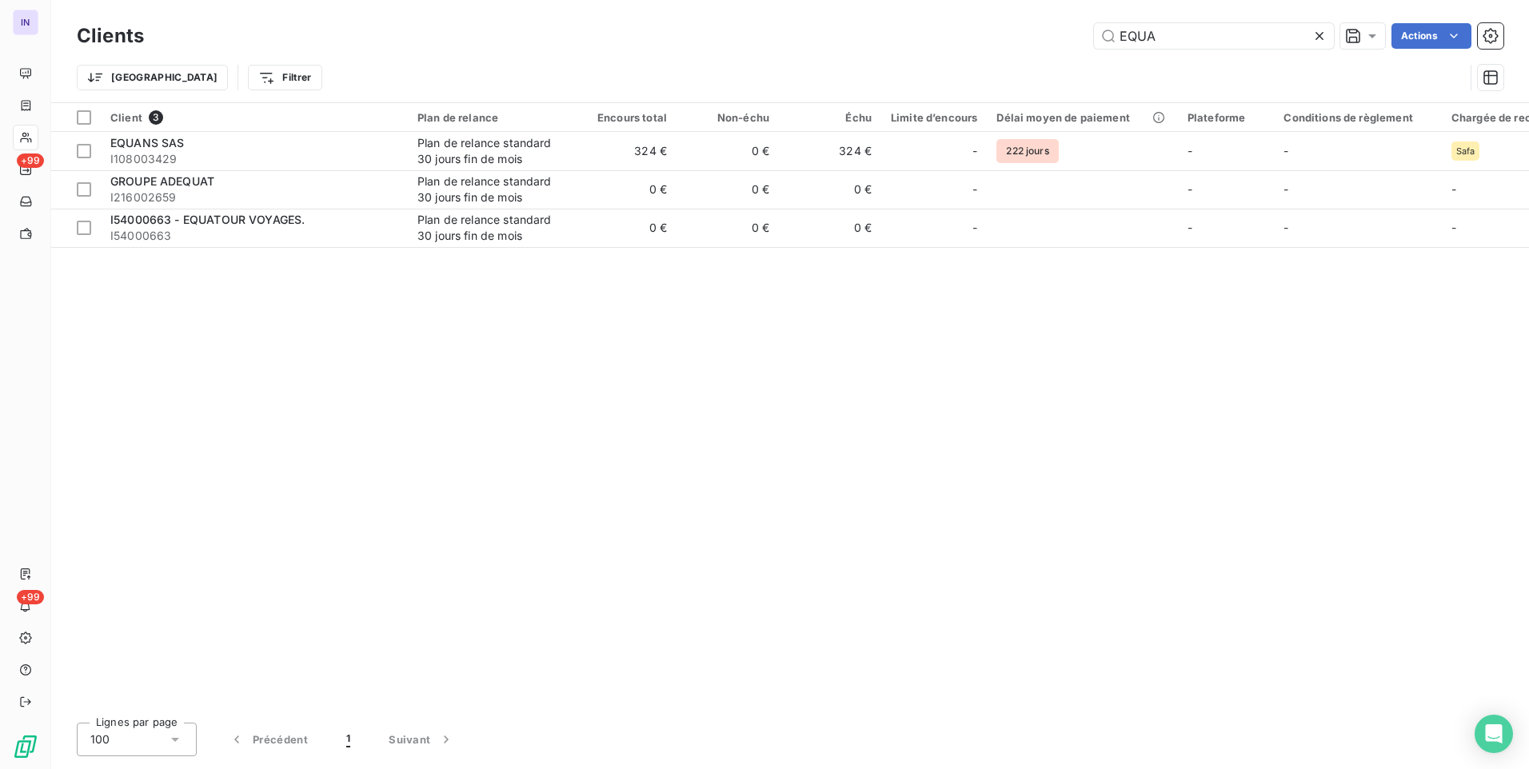
drag, startPoint x: 1177, startPoint y: 38, endPoint x: 1021, endPoint y: 46, distance: 156.2
click at [1022, 36] on div "EQUA Actions" at bounding box center [833, 36] width 1340 height 26
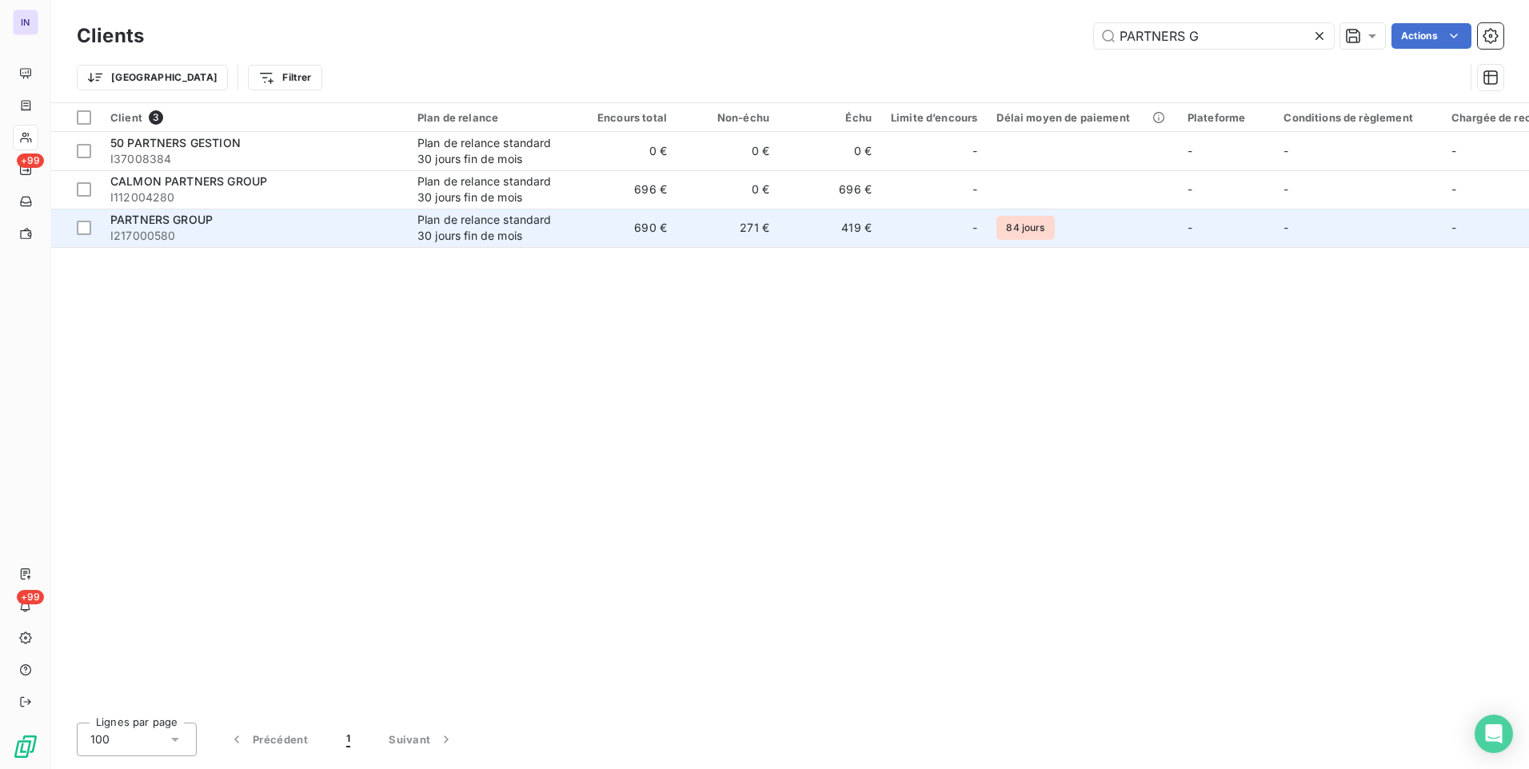
type input "PARTNERS G"
click at [304, 230] on span "I217000580" at bounding box center [254, 236] width 288 height 16
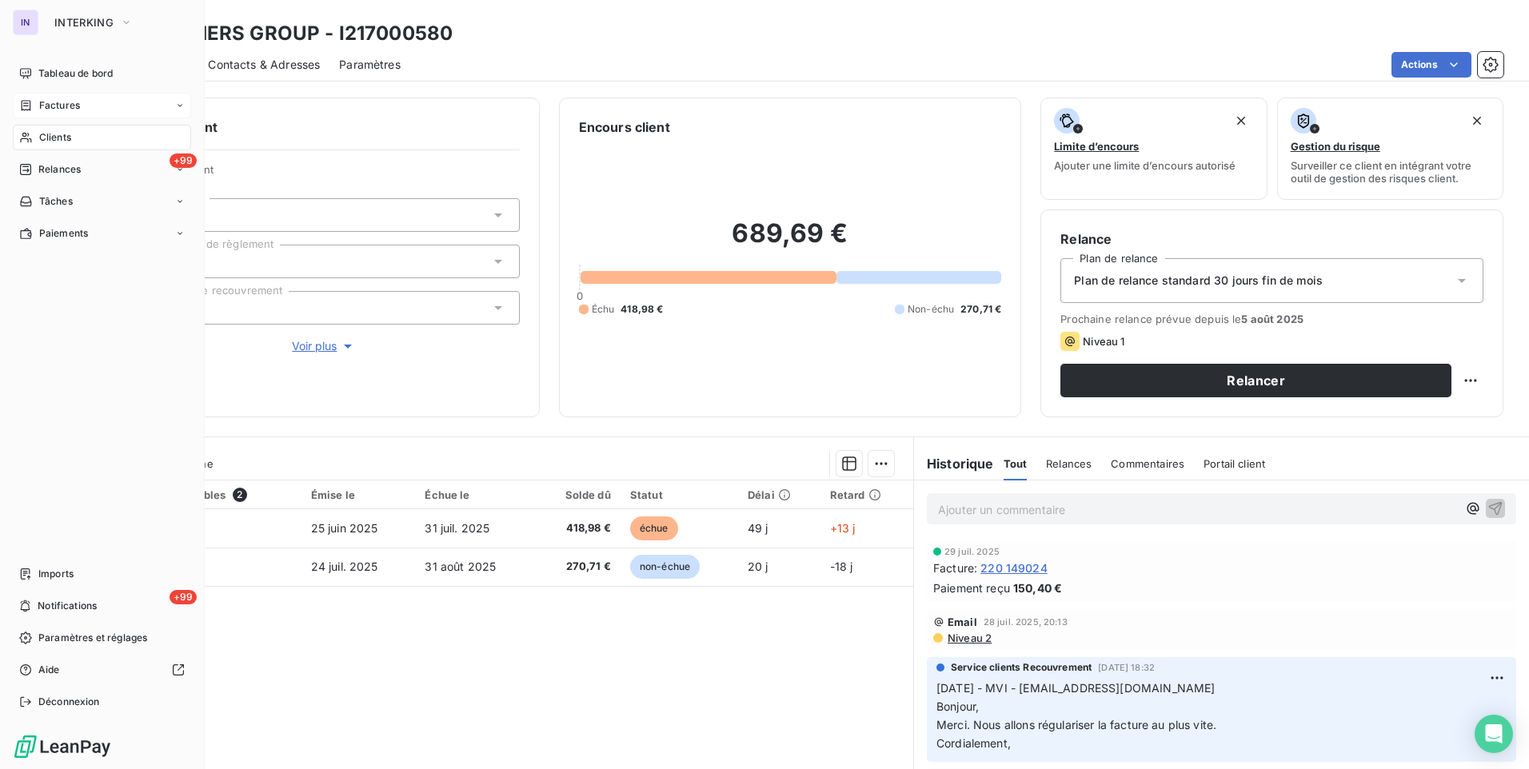
click at [69, 106] on span "Factures" at bounding box center [59, 105] width 41 height 14
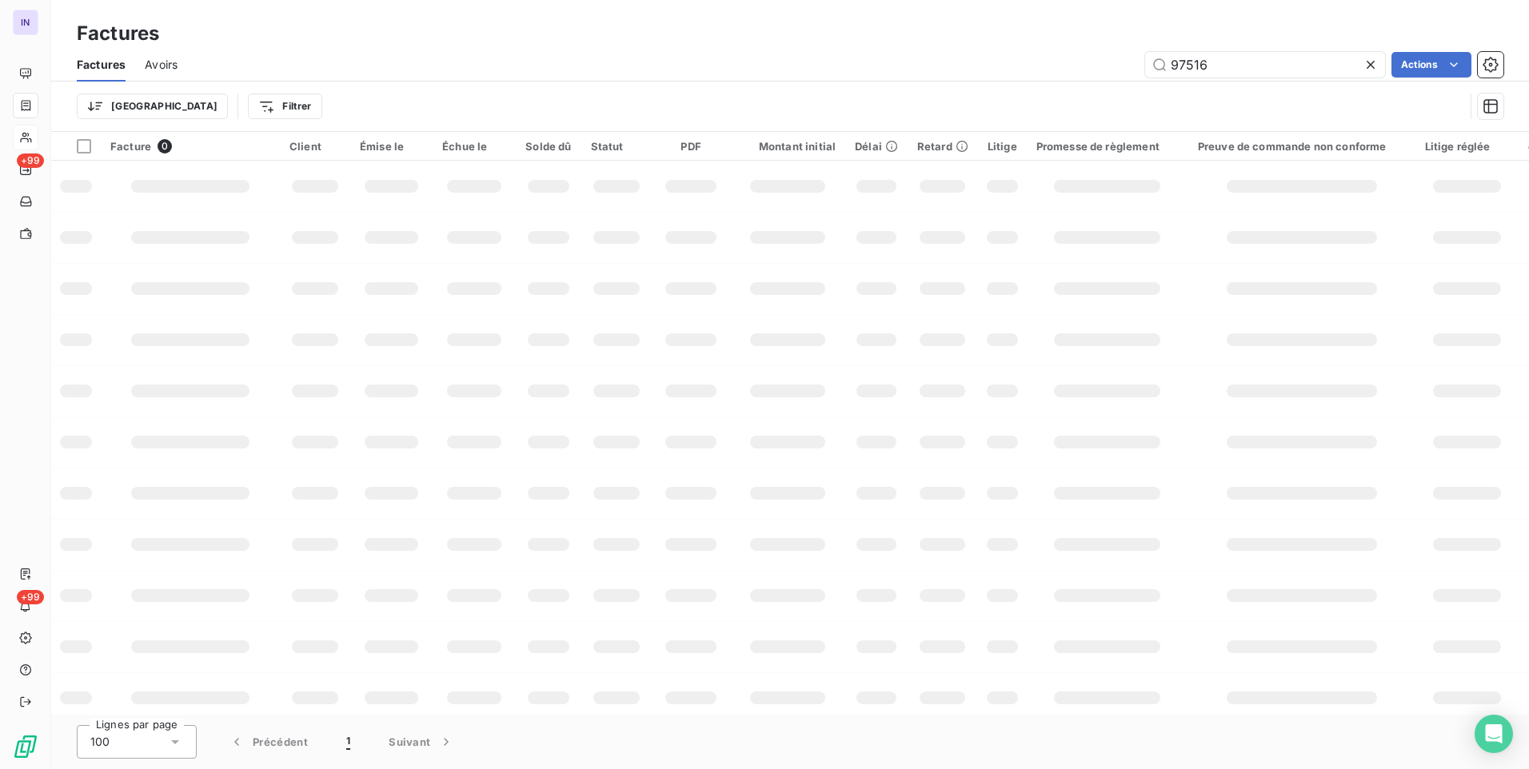
drag, startPoint x: 1243, startPoint y: 60, endPoint x: 1035, endPoint y: 58, distance: 208.0
click at [1051, 57] on div "97516 Actions" at bounding box center [850, 65] width 1307 height 26
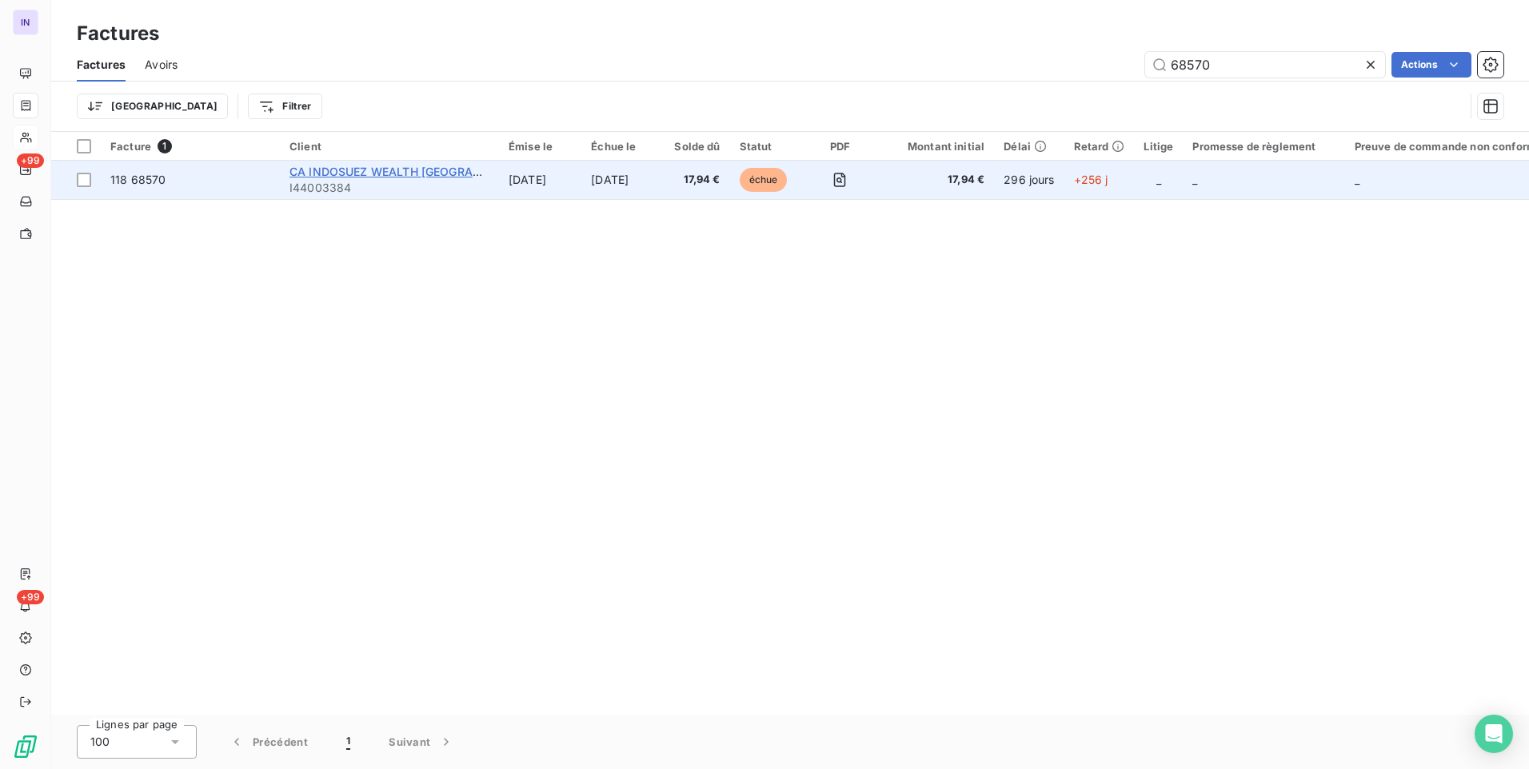
type input "68570"
click at [361, 174] on span "CA INDOSUEZ WEALTH [GEOGRAPHIC_DATA]" at bounding box center [413, 172] width 247 height 14
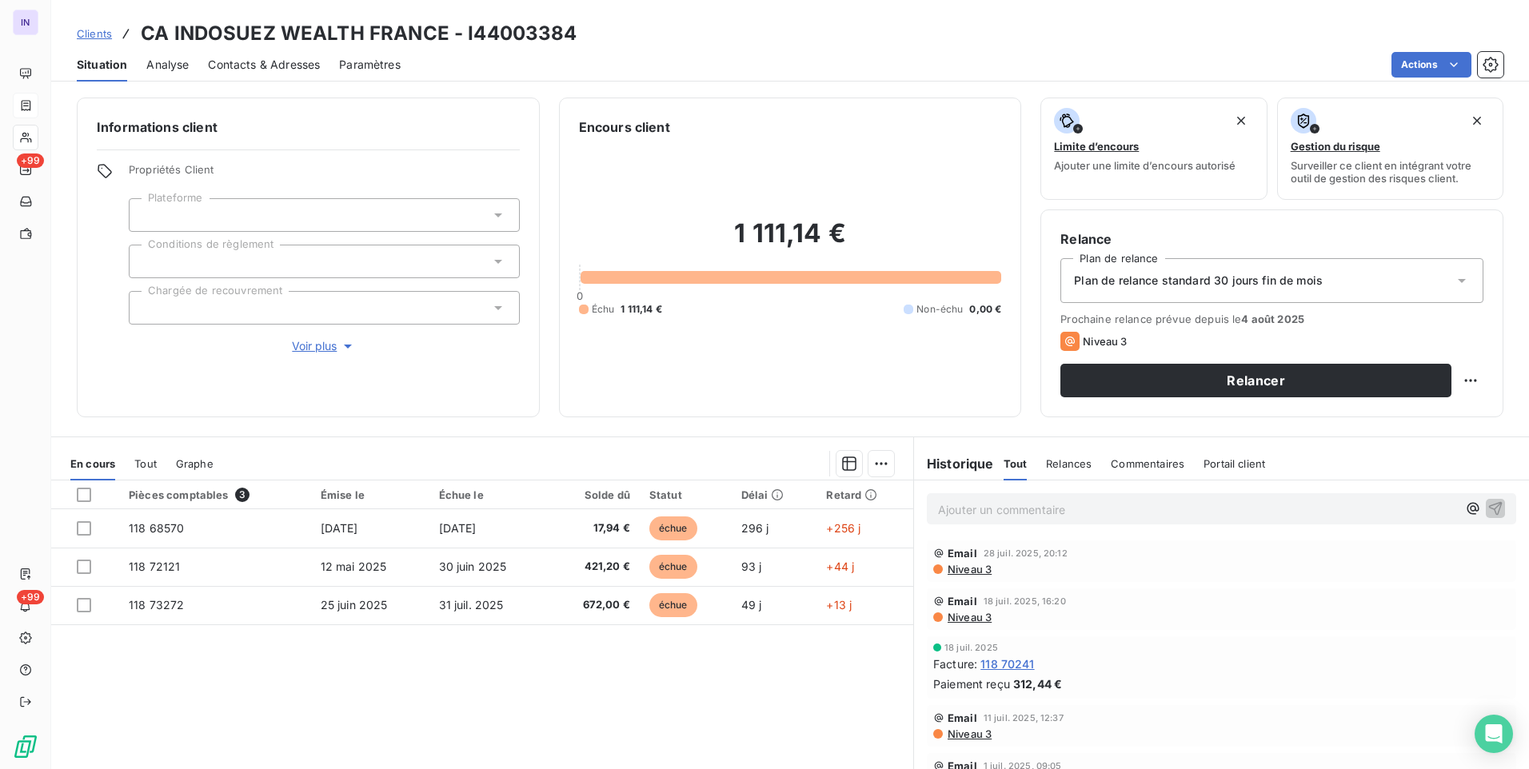
click at [955, 506] on p "Ajouter un commentaire ﻿" at bounding box center [1197, 510] width 519 height 20
click at [1152, 502] on p "[DATE] ST - Mail reçu de" at bounding box center [1197, 509] width 519 height 18
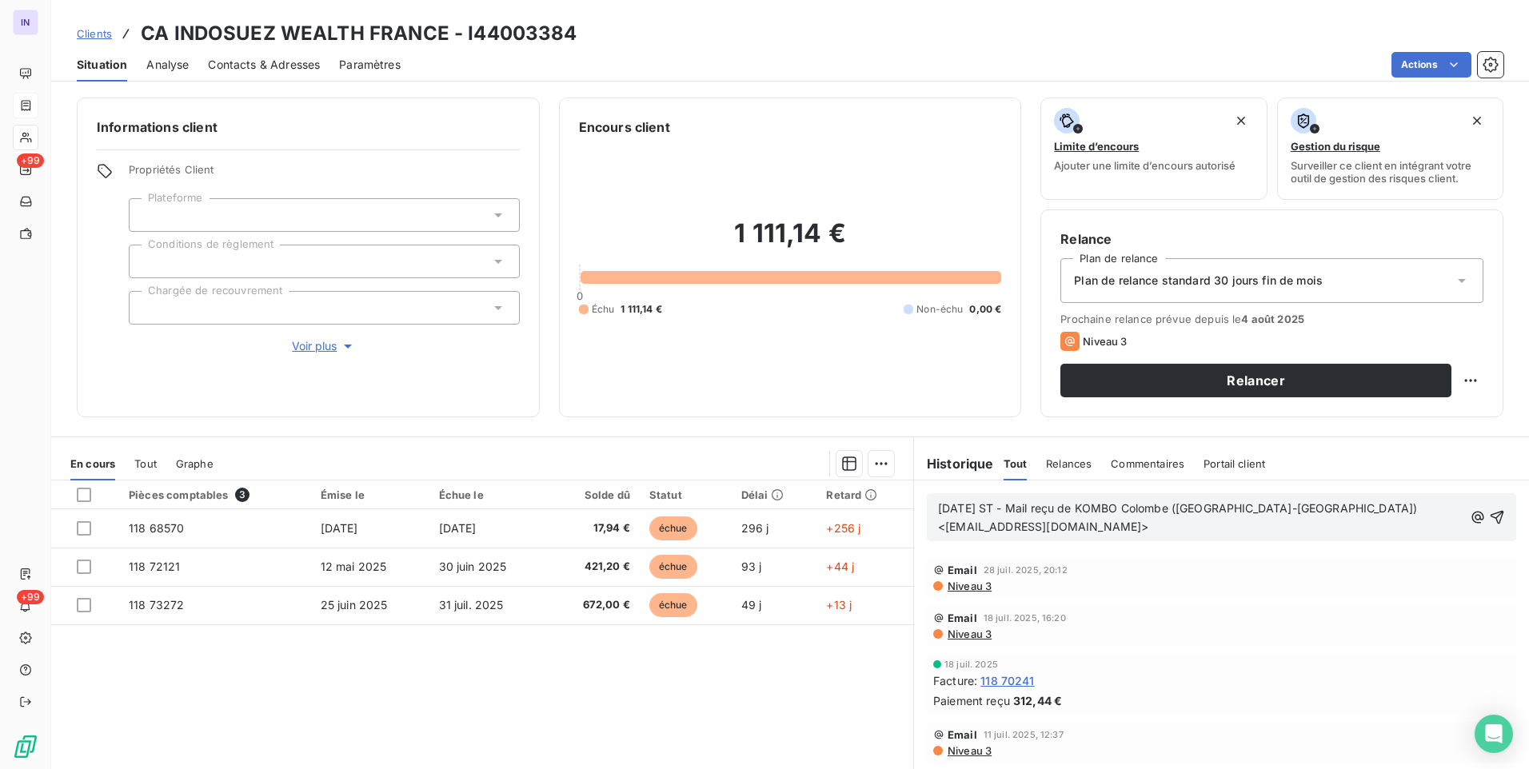
click at [972, 537] on p "[DATE] ST - Mail reçu de KOMBO Colombe ([GEOGRAPHIC_DATA]-[GEOGRAPHIC_DATA]) <[…" at bounding box center [1200, 518] width 525 height 37
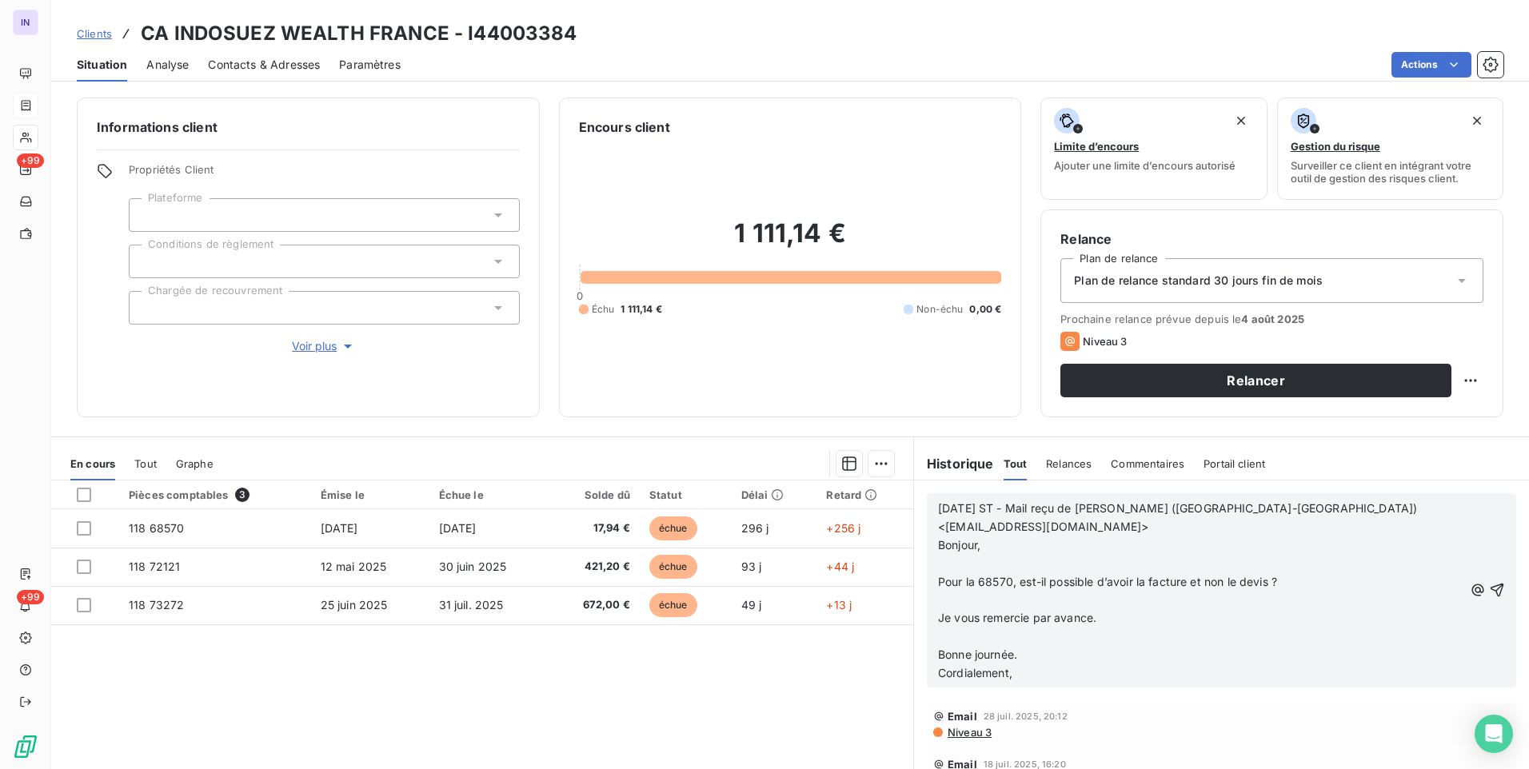
click at [941, 639] on p "﻿" at bounding box center [1200, 637] width 525 height 18
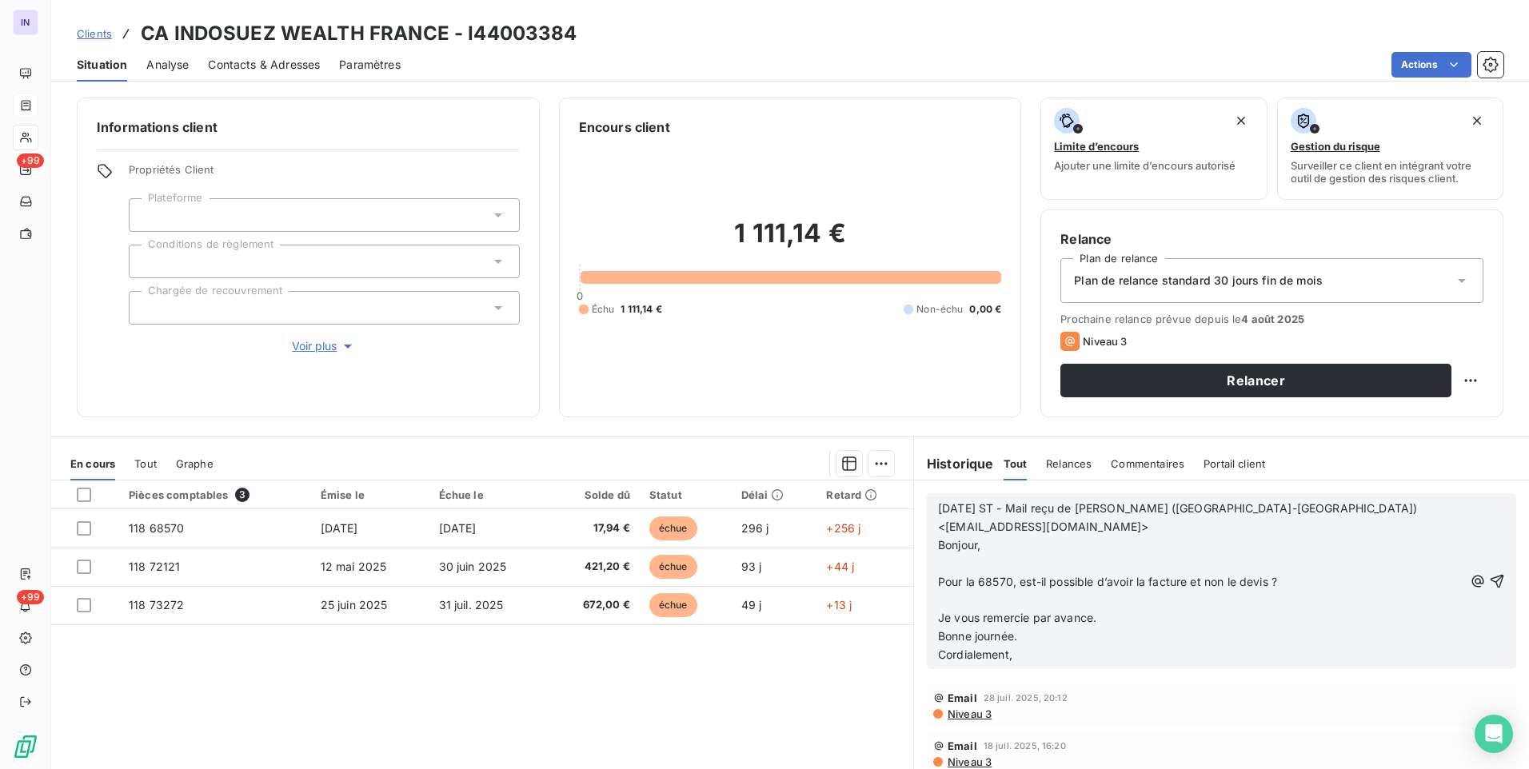
click at [944, 602] on p "﻿" at bounding box center [1200, 600] width 525 height 18
click at [938, 563] on p "﻿" at bounding box center [1200, 564] width 525 height 18
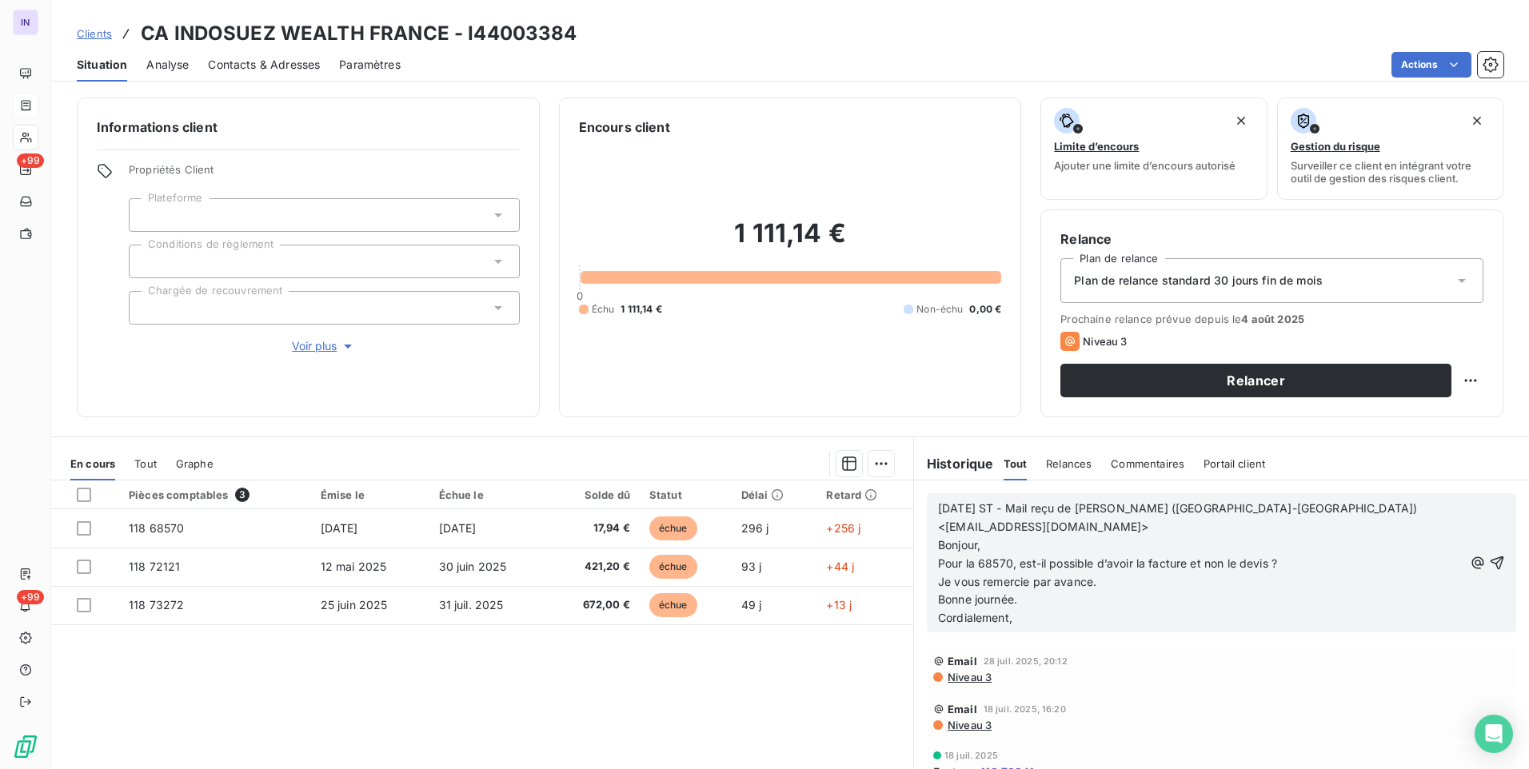
drag, startPoint x: 1033, startPoint y: 629, endPoint x: 959, endPoint y: 606, distance: 77.7
click at [959, 606] on div "[DATE] ST - Mail reçu de KOMBO Colombe (CA-[GEOGRAPHIC_DATA]) <[EMAIL_ADDRESS][…" at bounding box center [1221, 562] width 589 height 139
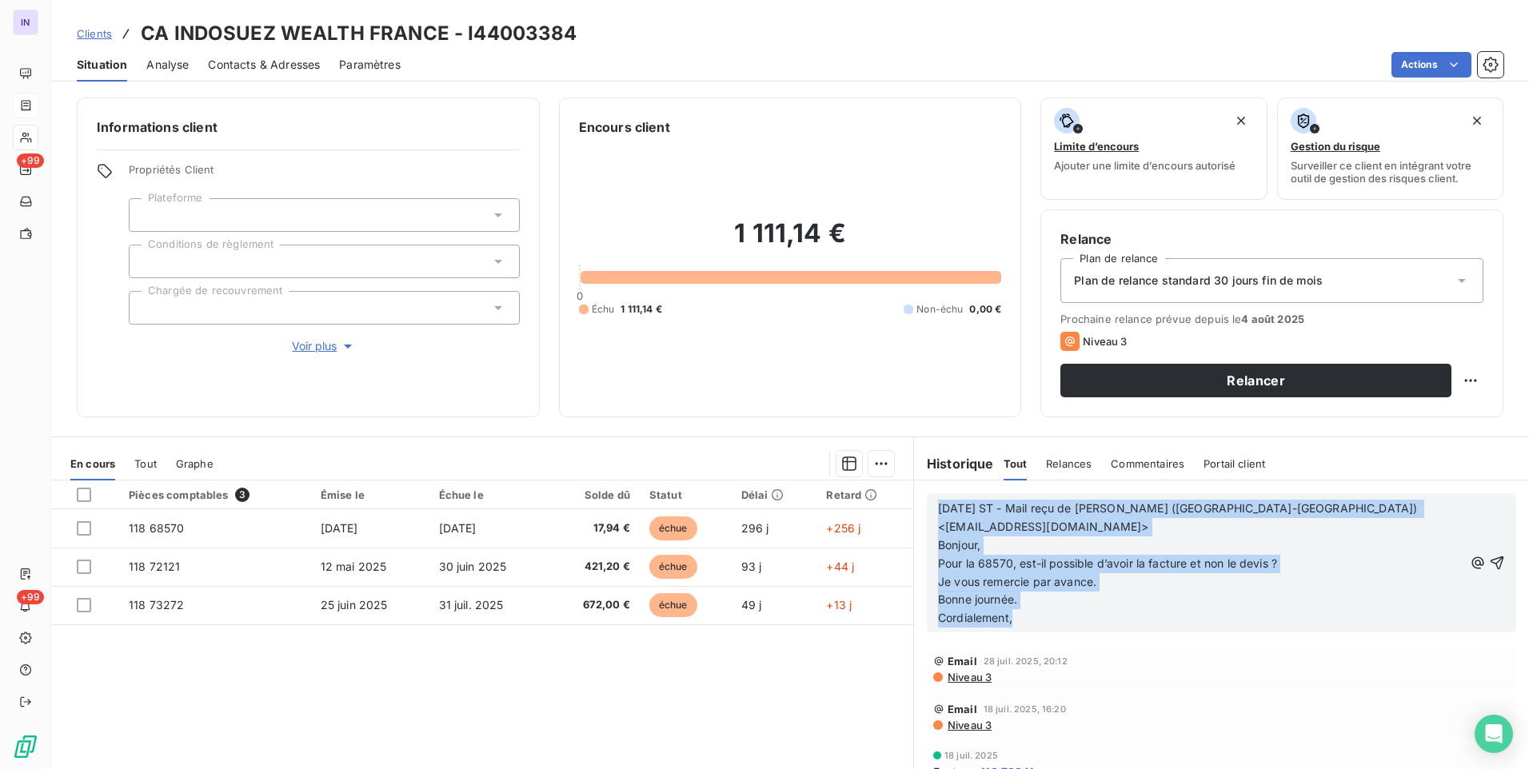
drag, startPoint x: 1028, startPoint y: 621, endPoint x: 909, endPoint y: 498, distance: 171.4
click at [914, 498] on div "[DATE] ST - Mail reçu de KOMBO Colombe (CA-[GEOGRAPHIC_DATA]) <[EMAIL_ADDRESS][…" at bounding box center [1221, 563] width 615 height 165
copy div "[DATE] ST - Mail reçu de KOMBO Colombe (CA-[GEOGRAPHIC_DATA]) <[EMAIL_ADDRESS][…"
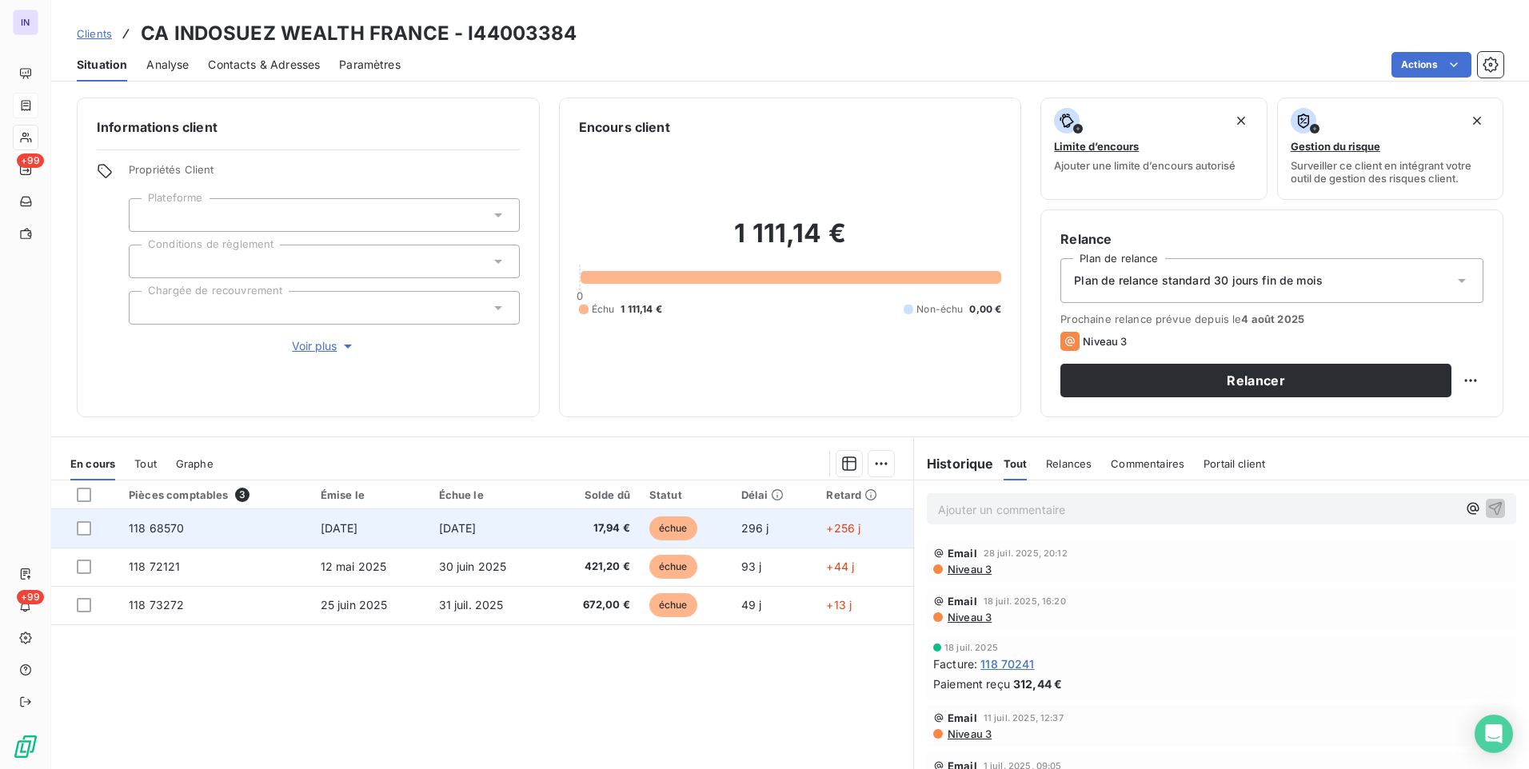
click at [178, 529] on span "118 68570" at bounding box center [156, 528] width 55 height 14
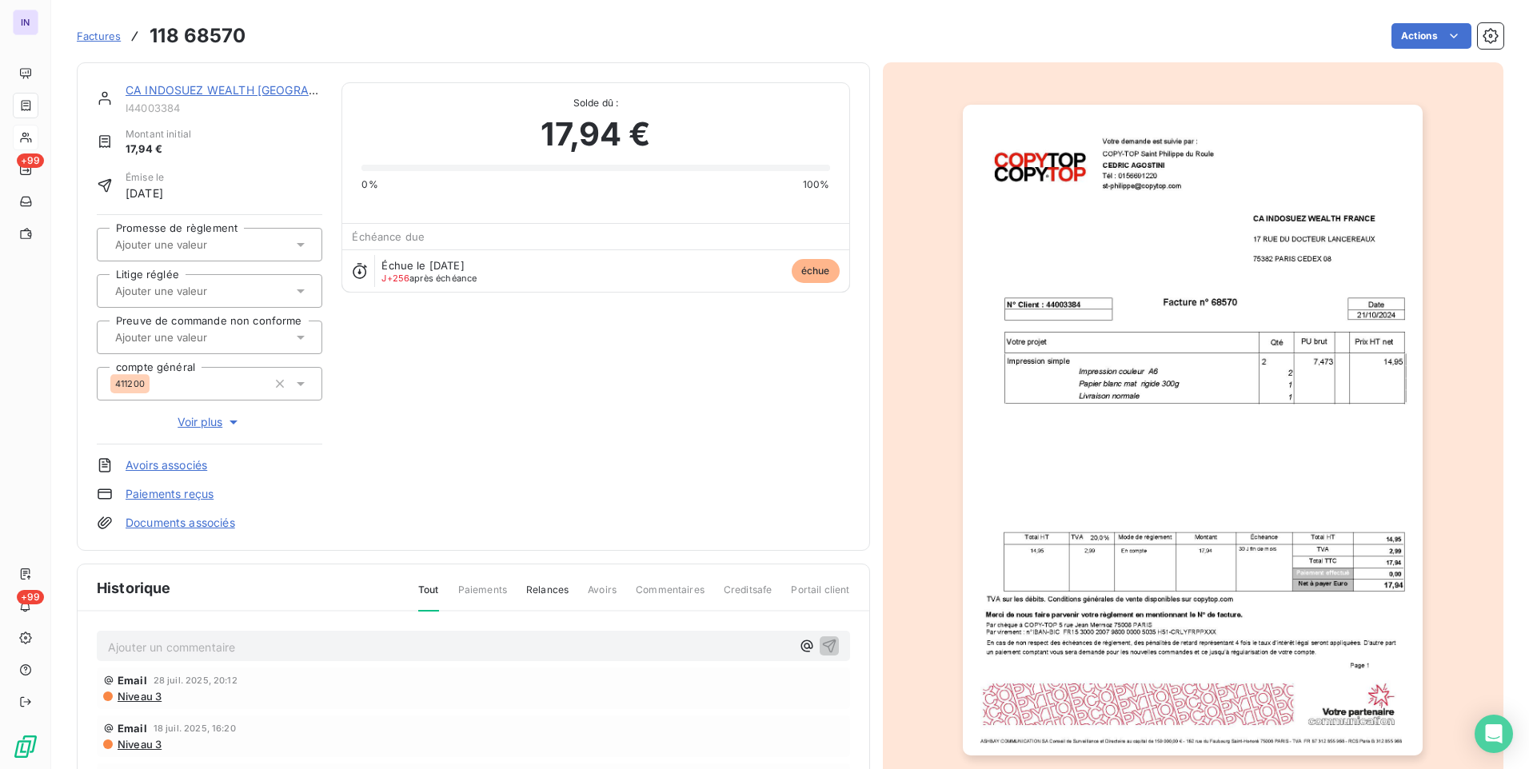
click at [382, 647] on p "Ajouter un commentaire ﻿" at bounding box center [449, 647] width 683 height 20
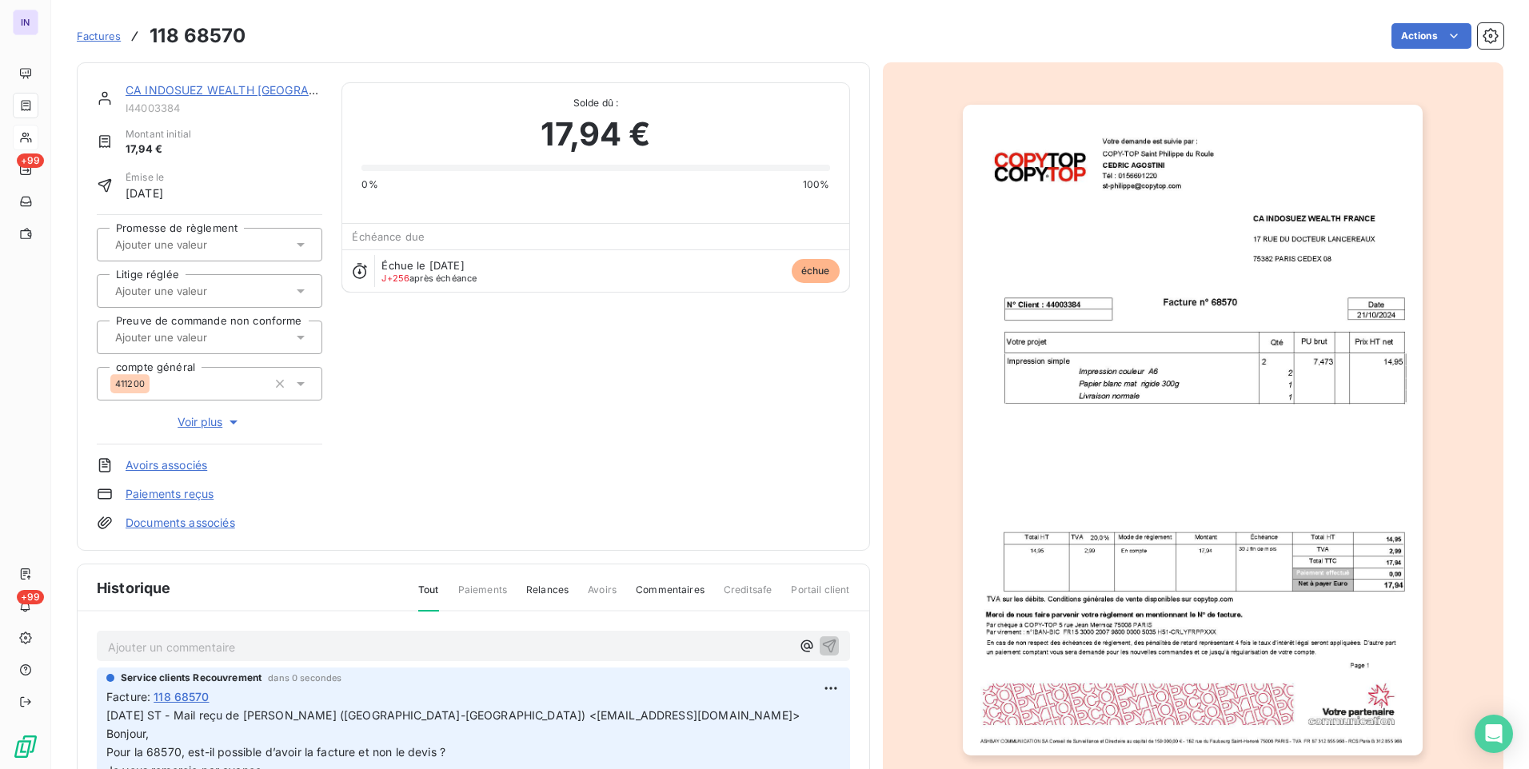
click at [259, 645] on p "Ajouter un commentaire ﻿" at bounding box center [449, 647] width 683 height 20
click at [676, 717] on p "[DATE] ST - Mail reçu de KOMBO Colombe (CA-[GEOGRAPHIC_DATA]) <[EMAIL_ADDRESS][…" at bounding box center [473, 760] width 734 height 110
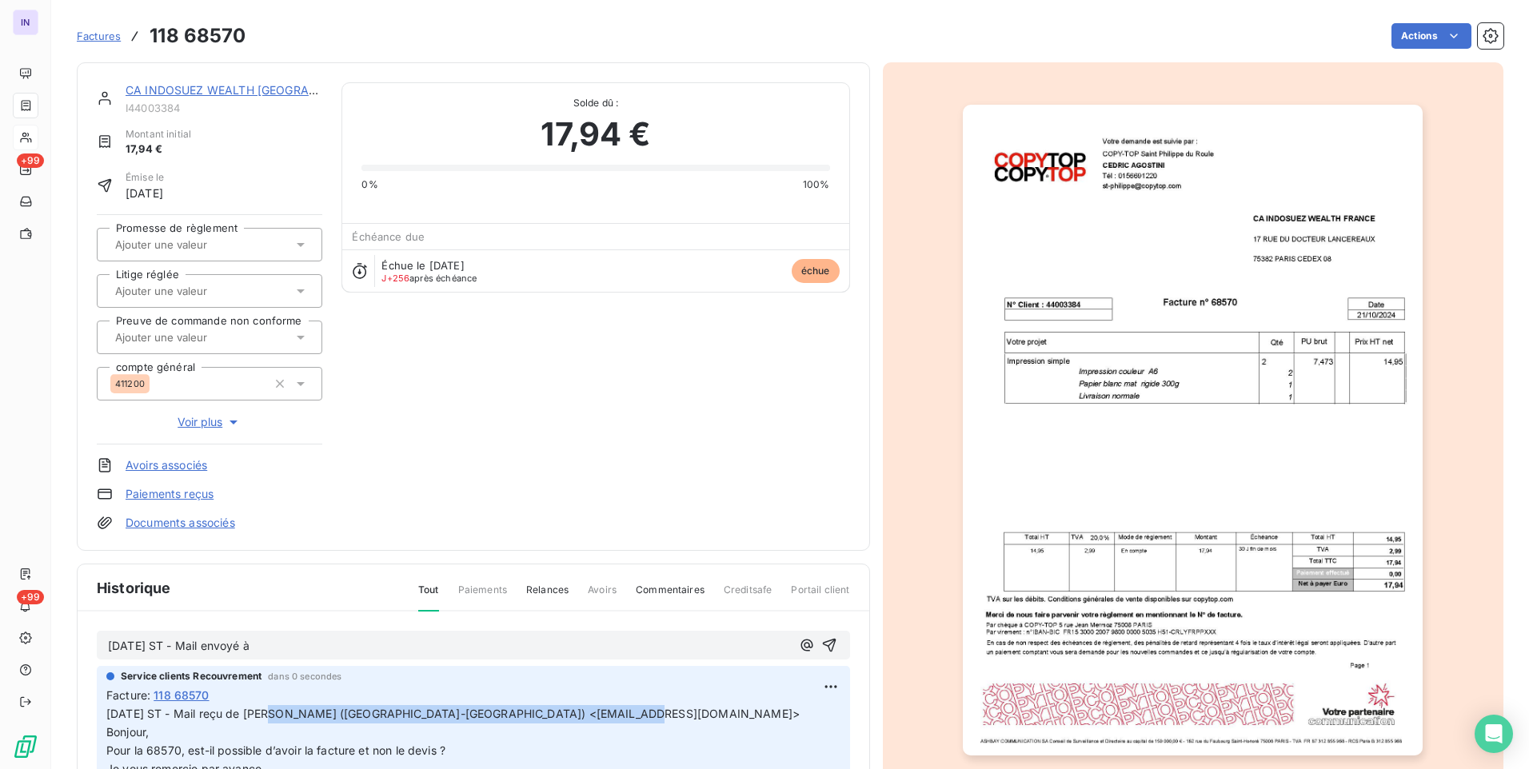
drag, startPoint x: 677, startPoint y: 714, endPoint x: 272, endPoint y: 715, distance: 405.5
click at [272, 715] on p "[DATE] ST - Mail reçu de KOMBO Colombe (CA-[GEOGRAPHIC_DATA]) <[EMAIL_ADDRESS][…" at bounding box center [473, 760] width 734 height 110
copy span "OMBO Colombe (CA-INDOSUEZ) <[EMAIL_ADDRESS][DOMAIN_NAME]>"
click at [322, 653] on p "[DATE] ST - Mail envoyé à" at bounding box center [449, 646] width 683 height 18
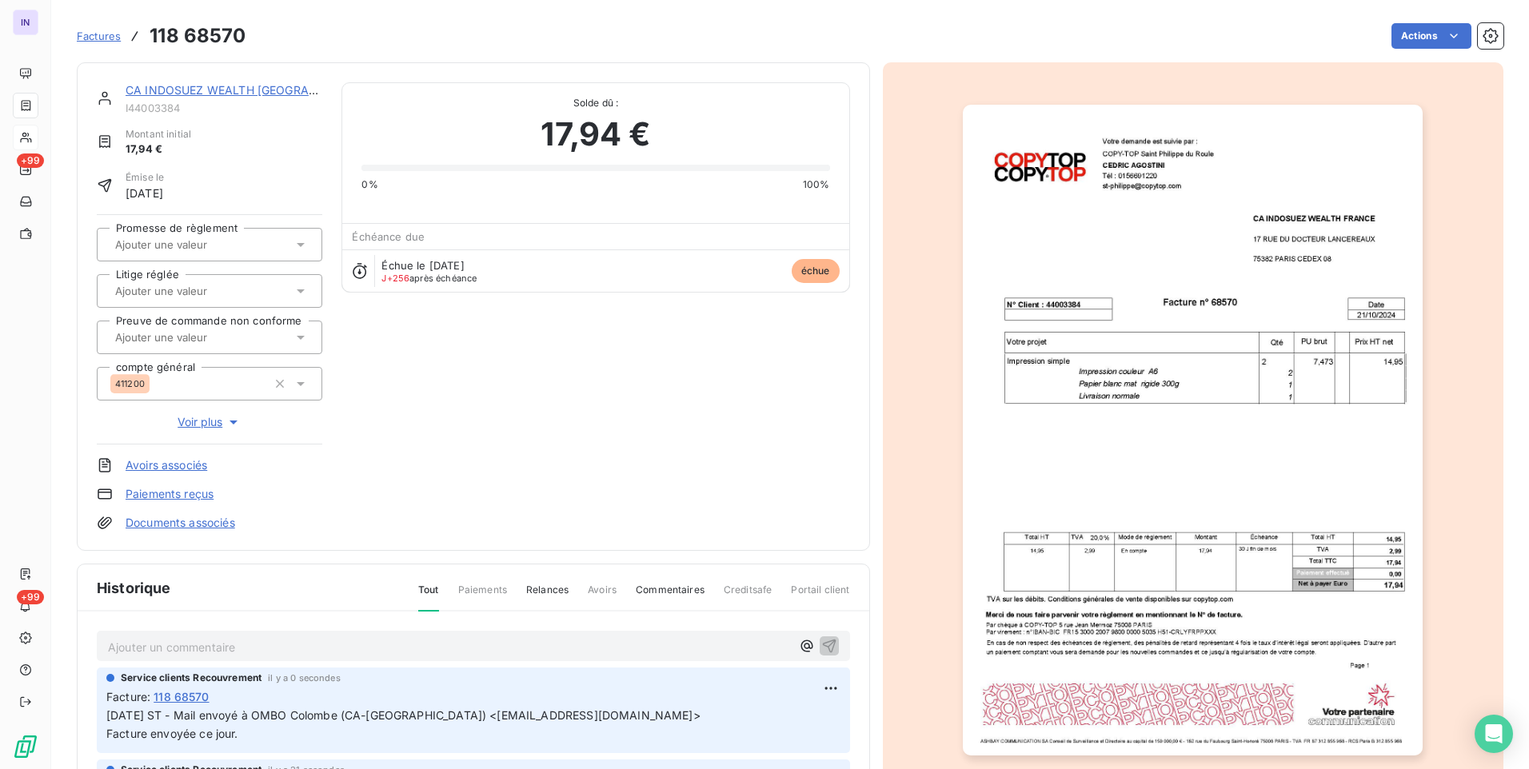
click at [234, 82] on div "CA INDOSUEZ WEALTH [GEOGRAPHIC_DATA]" at bounding box center [224, 90] width 197 height 16
click at [233, 90] on link "CA INDOSUEZ WEALTH [GEOGRAPHIC_DATA]" at bounding box center [250, 90] width 248 height 14
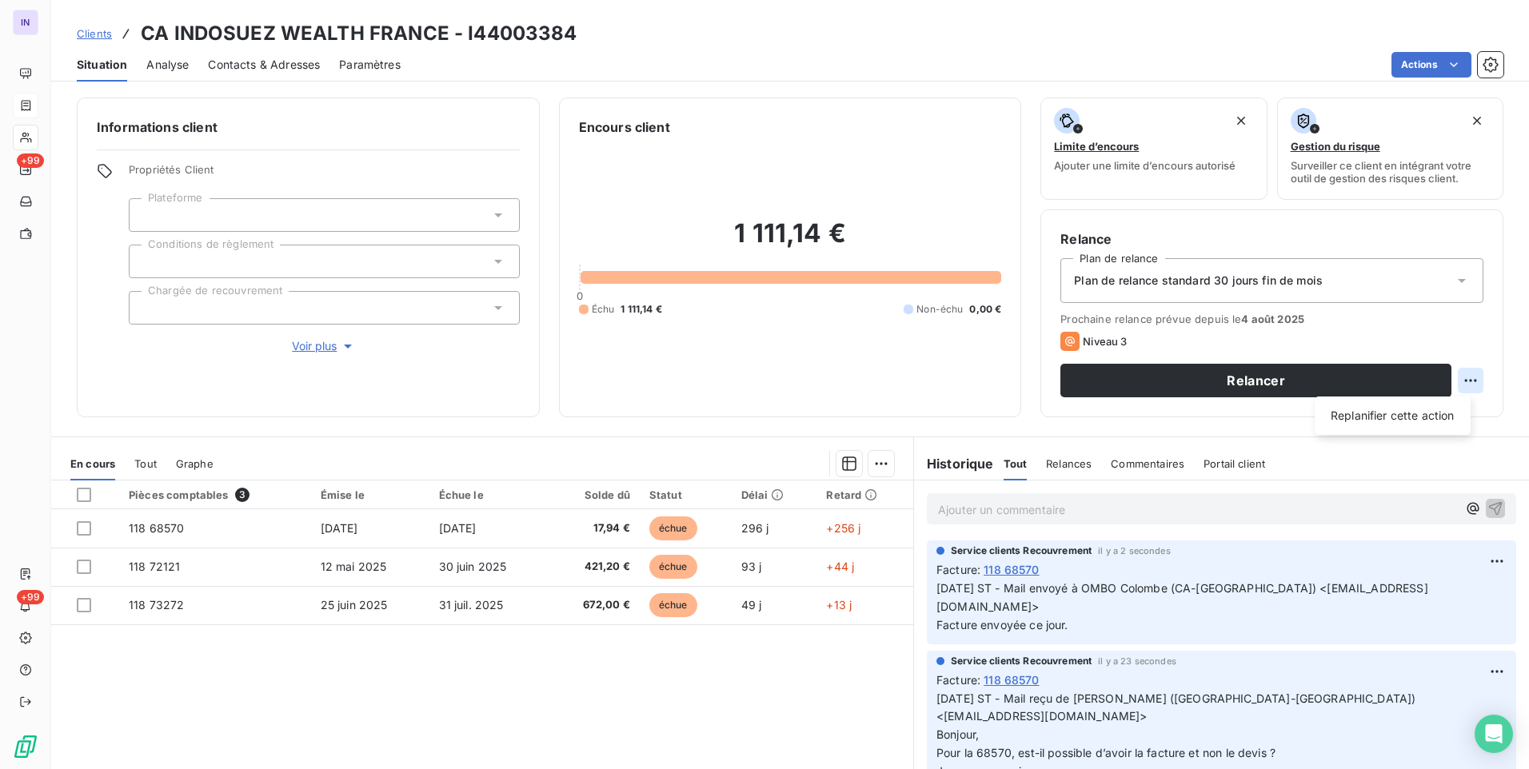
click at [1458, 377] on html "IN +99 +99 Clients CA INDOSUEZ WEALTH [GEOGRAPHIC_DATA] - I44003384 Situation A…" at bounding box center [764, 384] width 1529 height 769
click at [1372, 415] on div "Replanifier cette action" at bounding box center [1392, 416] width 143 height 26
select select "7"
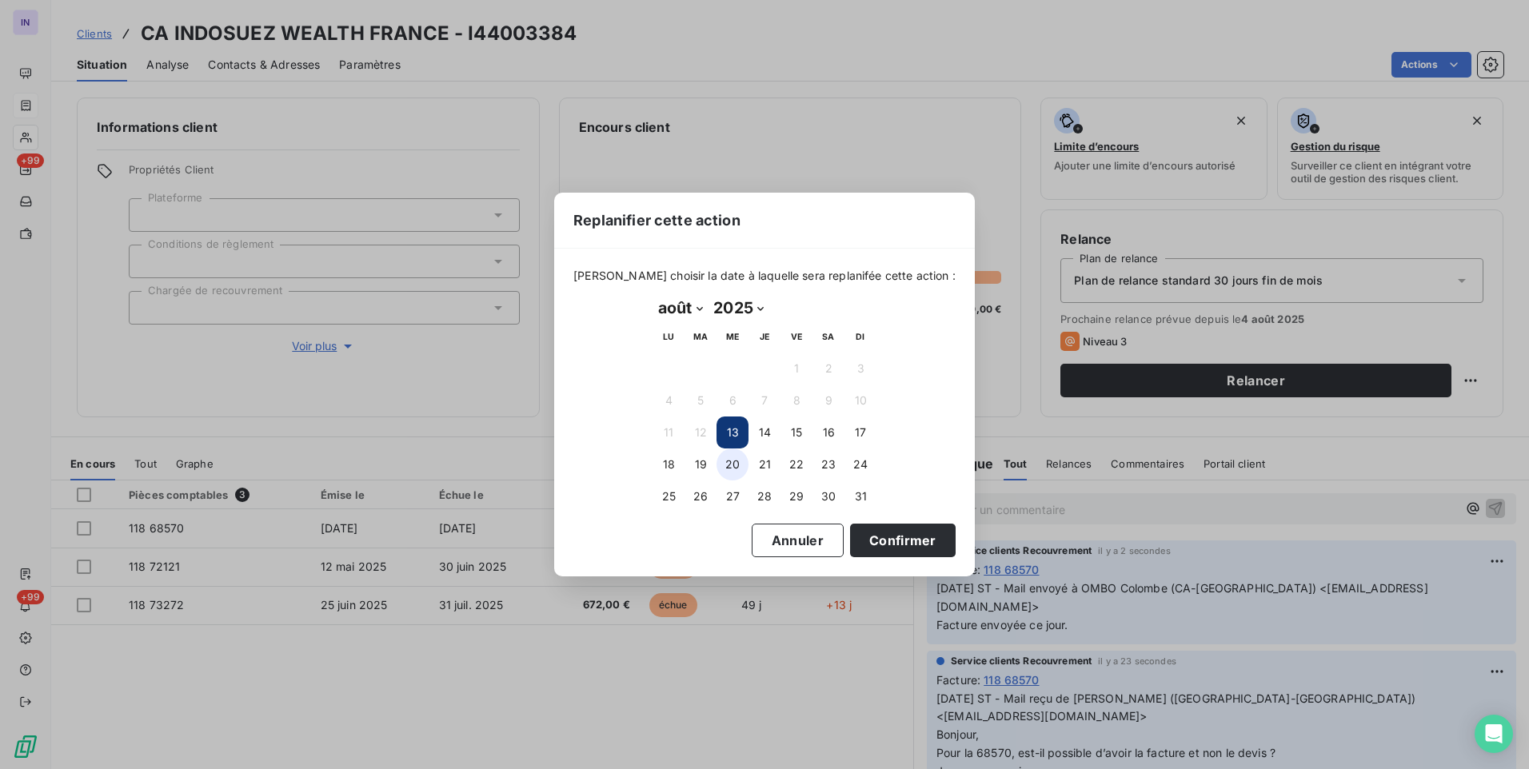
drag, startPoint x: 721, startPoint y: 461, endPoint x: 745, endPoint y: 466, distance: 24.5
click at [722, 461] on button "20" at bounding box center [733, 465] width 32 height 32
drag, startPoint x: 845, startPoint y: 545, endPoint x: 833, endPoint y: 545, distance: 12.0
click at [850, 545] on button "Confirmer" at bounding box center [903, 541] width 106 height 34
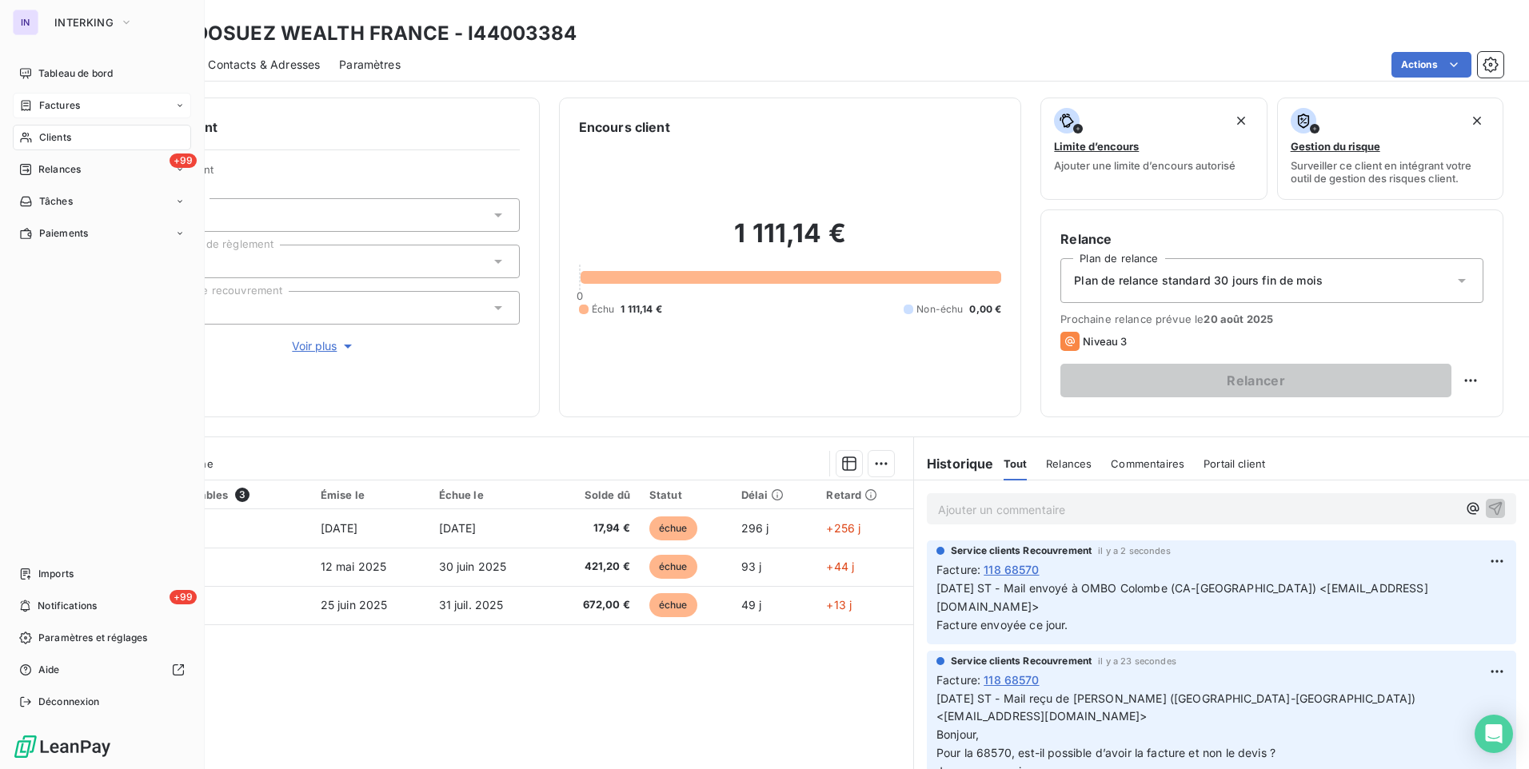
drag, startPoint x: 51, startPoint y: 137, endPoint x: 185, endPoint y: 126, distance: 134.0
click at [51, 137] on span "Clients" at bounding box center [55, 137] width 32 height 14
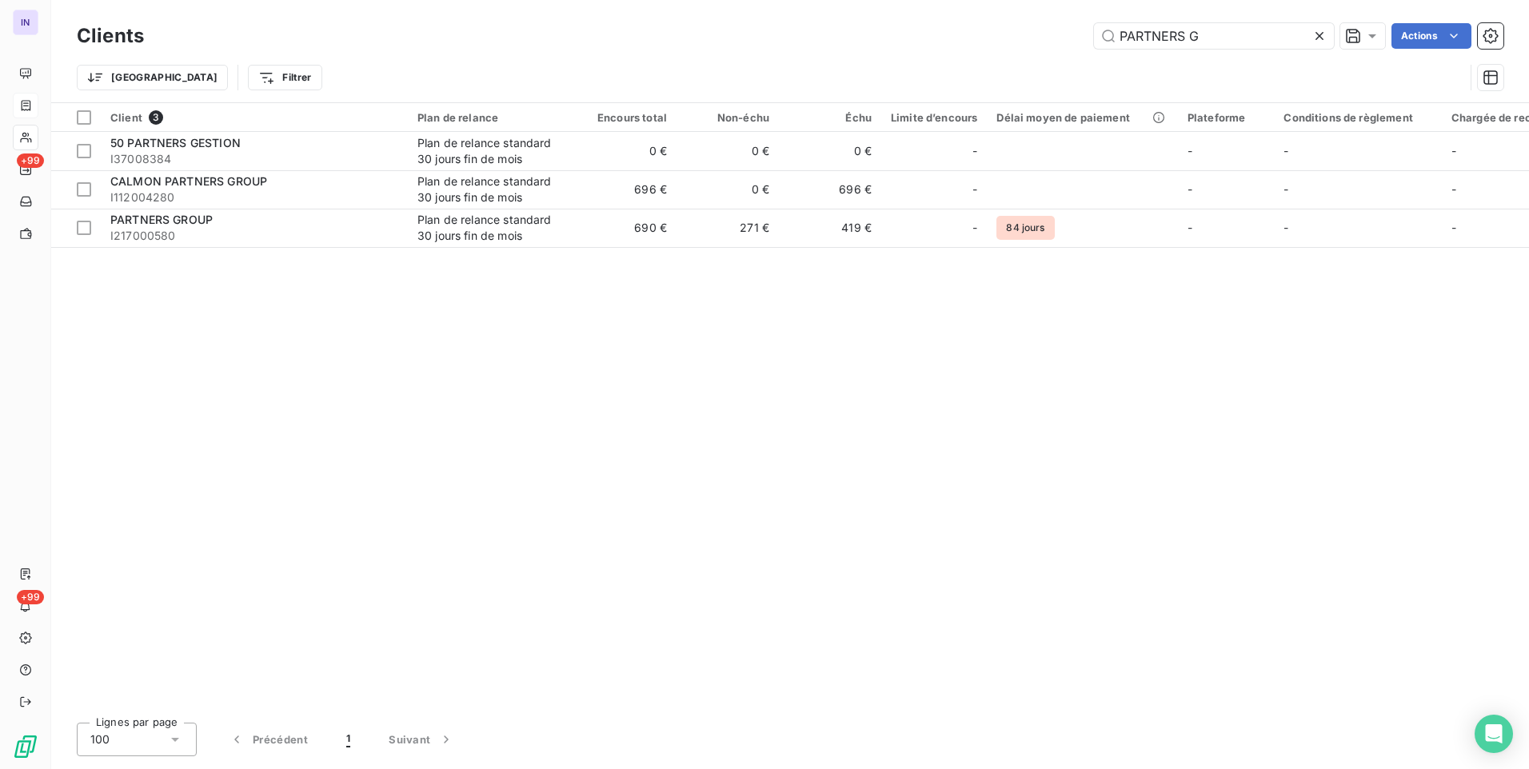
drag, startPoint x: 1221, startPoint y: 40, endPoint x: 951, endPoint y: 40, distance: 270.3
click at [964, 34] on div "PARTNERS G Actions" at bounding box center [833, 36] width 1340 height 26
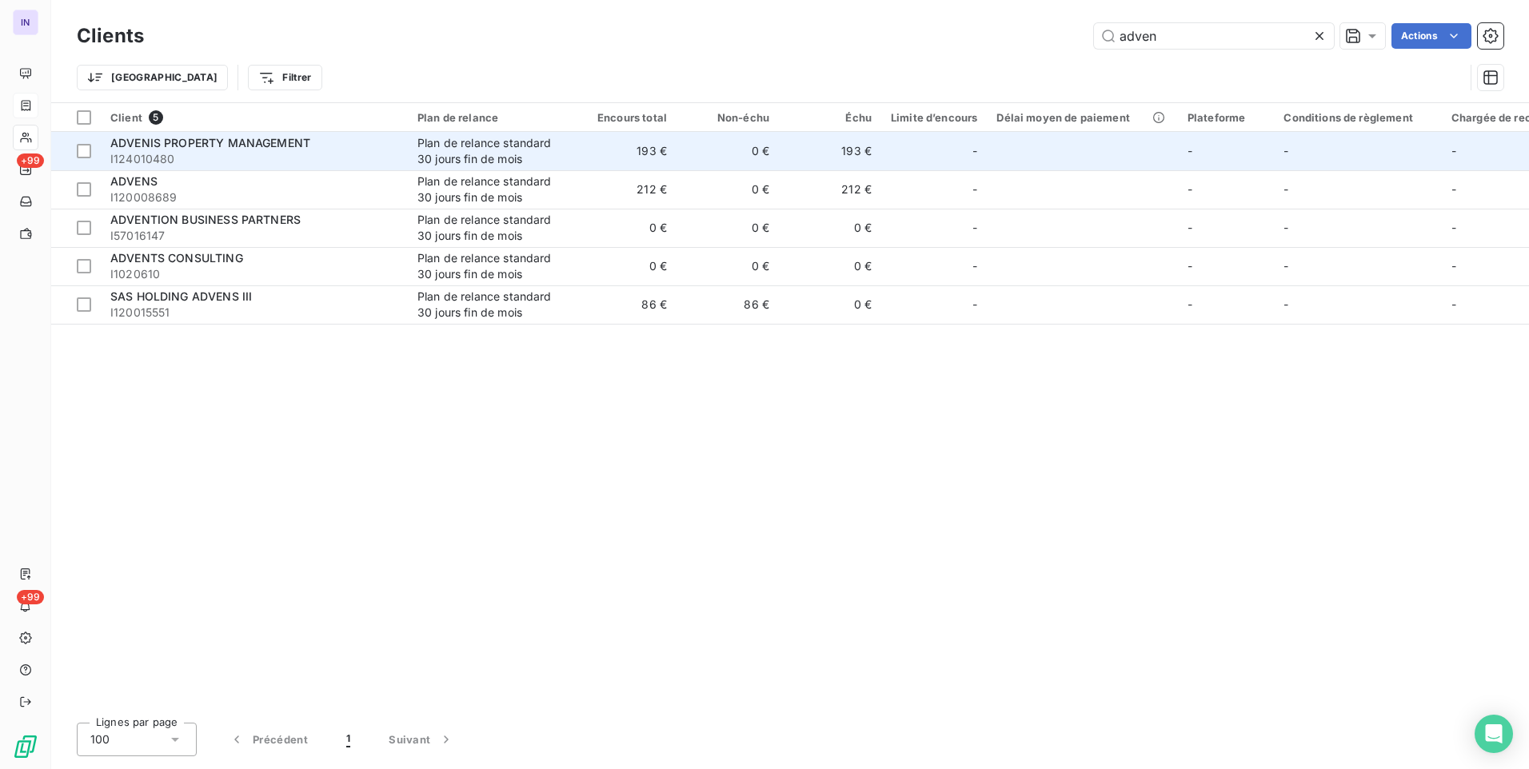
type input "adven"
click at [359, 157] on span "I124010480" at bounding box center [254, 159] width 288 height 16
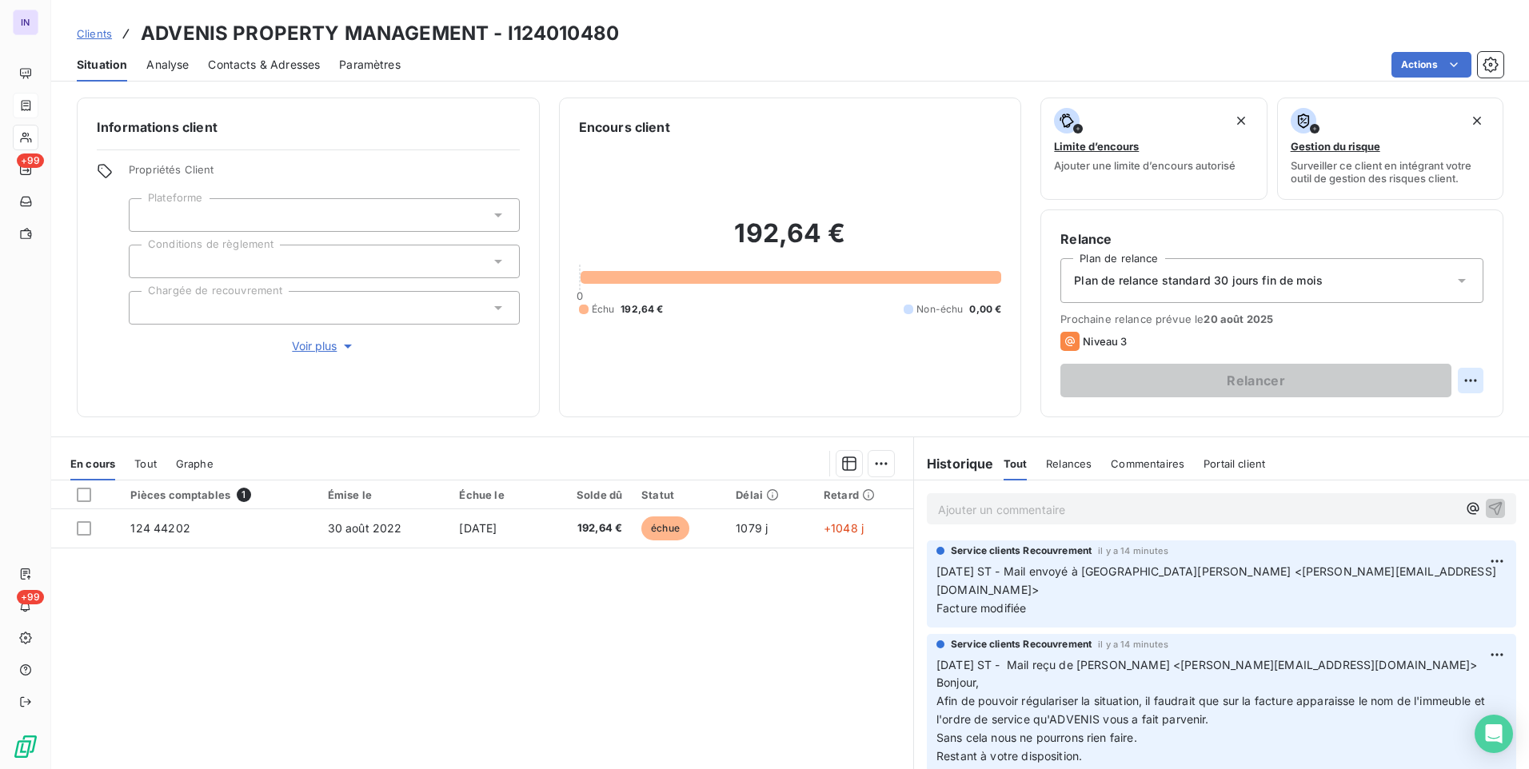
click at [1462, 379] on html "IN +99 +99 Clients ADVENIS PROPERTY MANAGEMENT - I124010480 Situation Analyse C…" at bounding box center [764, 384] width 1529 height 769
click at [1404, 419] on div "Replanifier cette action" at bounding box center [1392, 416] width 143 height 26
select select "7"
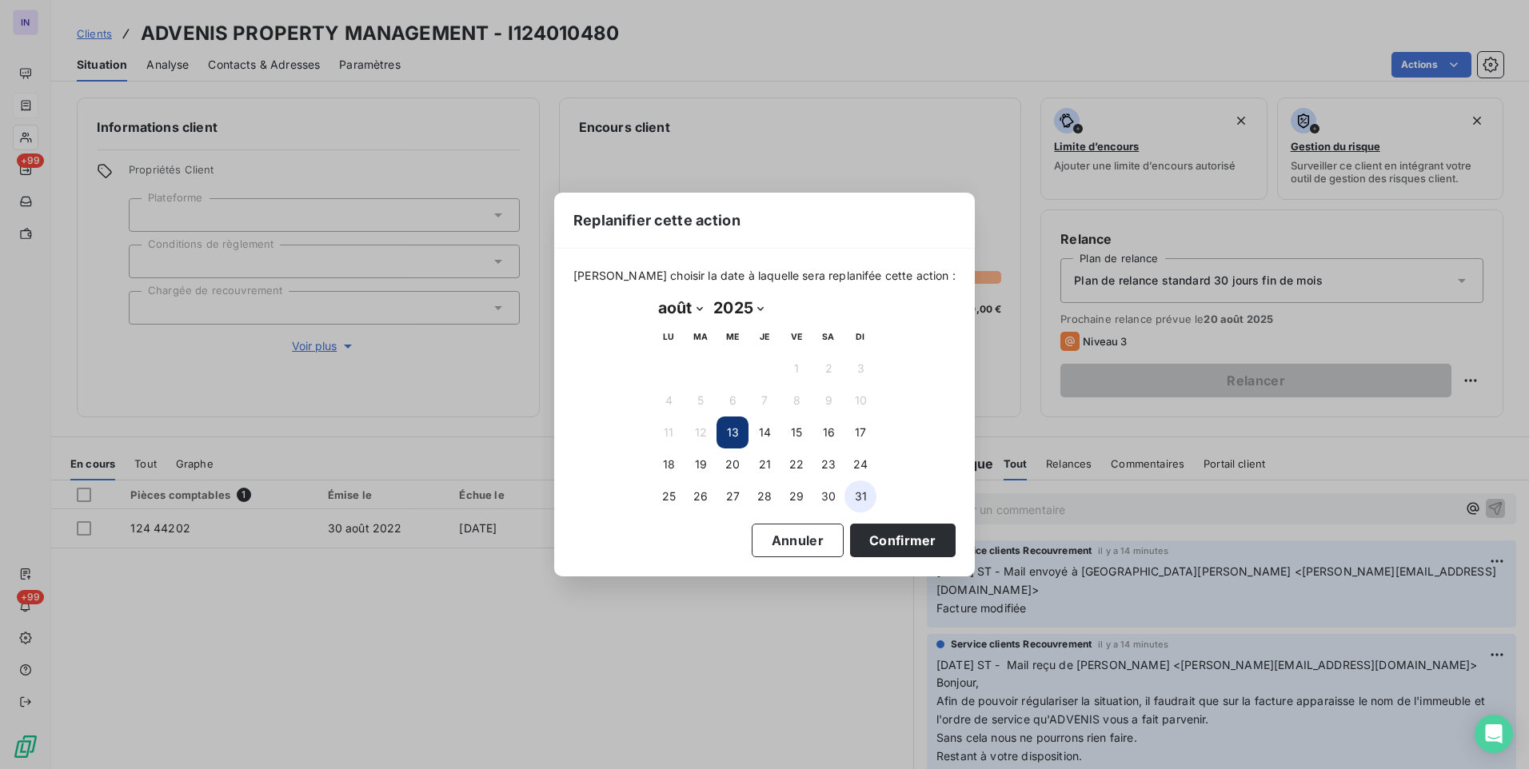
click at [864, 498] on button "31" at bounding box center [861, 497] width 32 height 32
click at [873, 537] on button "Confirmer" at bounding box center [903, 541] width 106 height 34
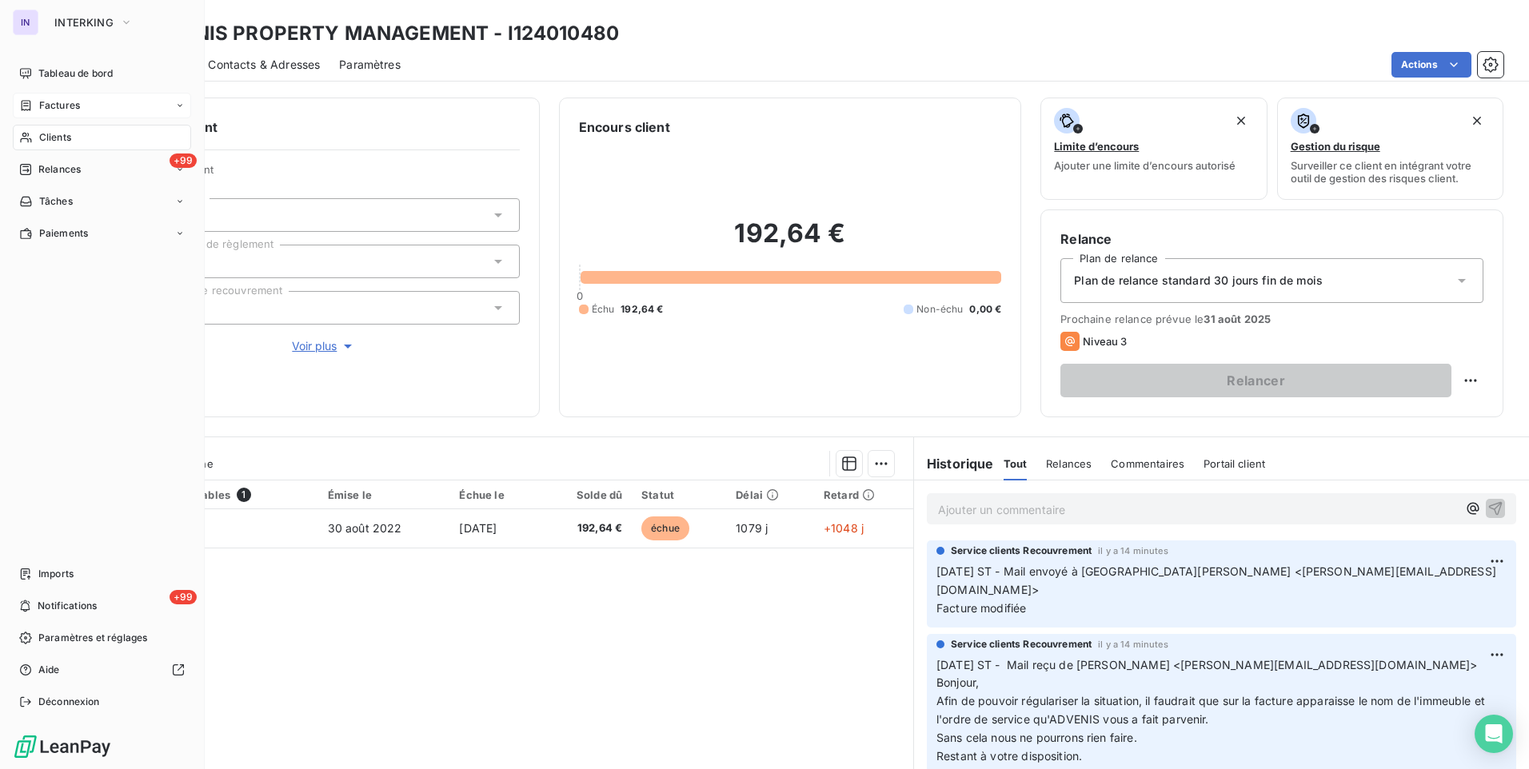
drag, startPoint x: 54, startPoint y: 140, endPoint x: 147, endPoint y: 139, distance: 92.8
click at [54, 140] on span "Clients" at bounding box center [55, 137] width 32 height 14
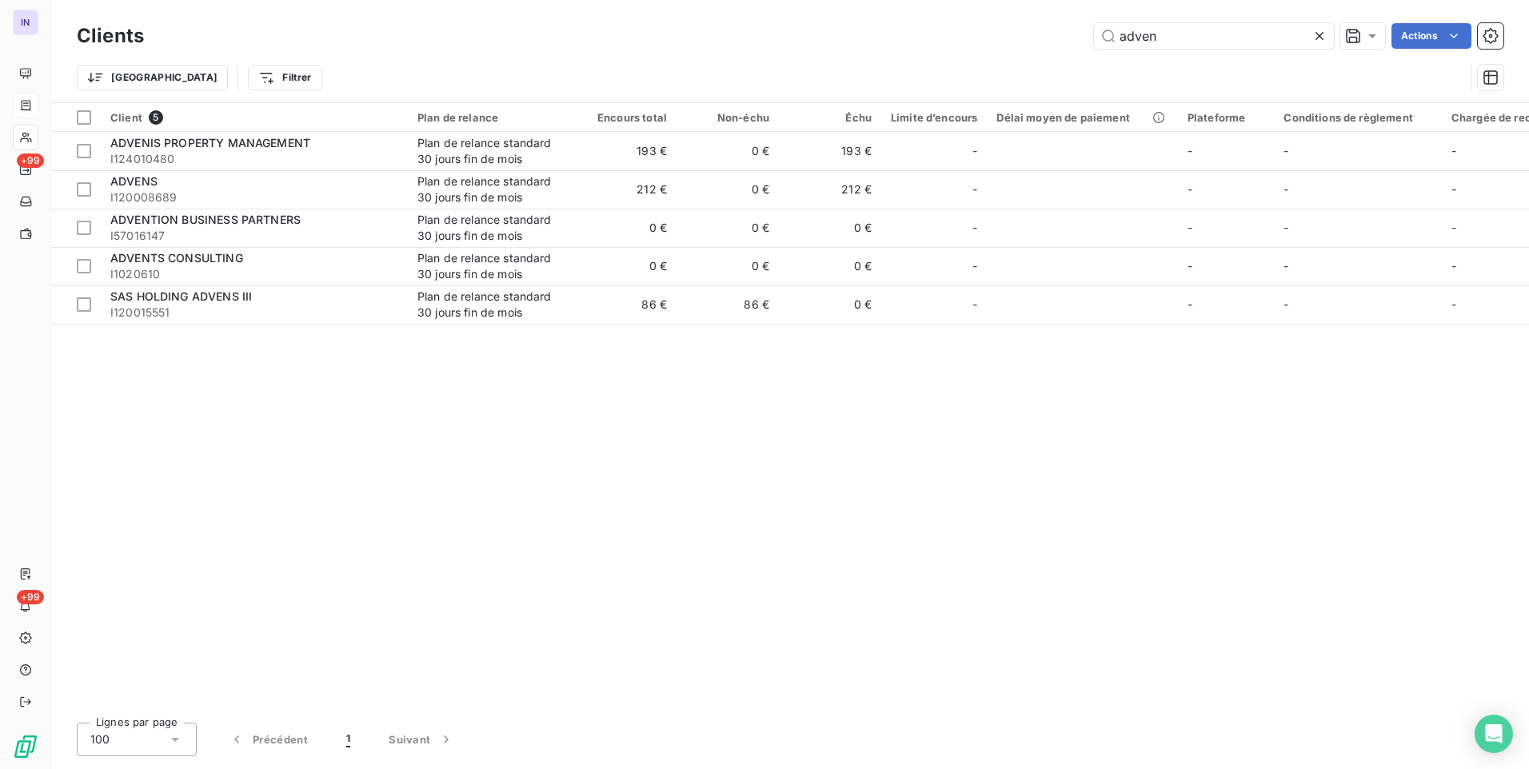
drag, startPoint x: 1176, startPoint y: 39, endPoint x: 1042, endPoint y: 42, distance: 134.4
click at [1051, 39] on div "adven Actions" at bounding box center [833, 36] width 1340 height 26
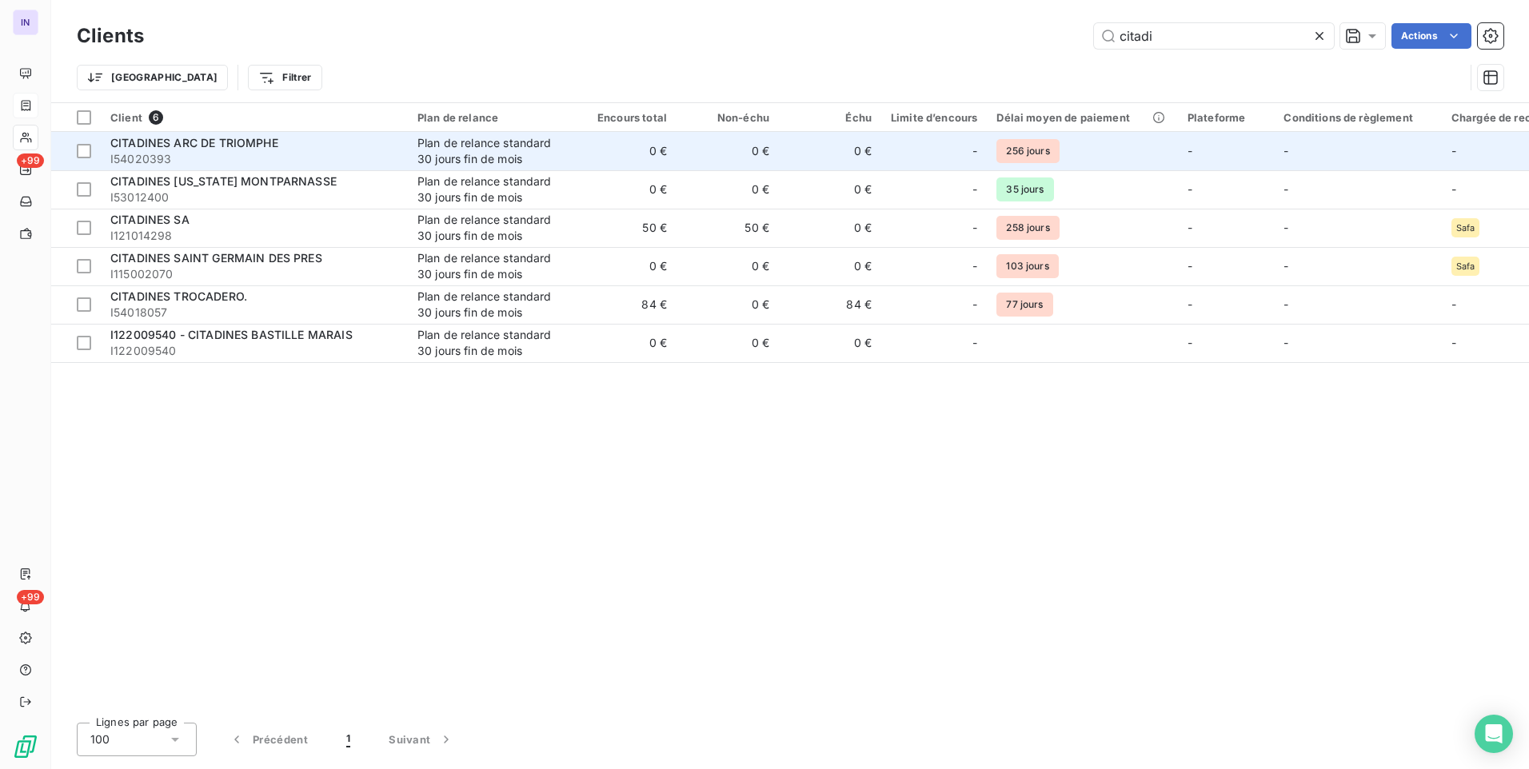
type input "citadi"
click at [302, 148] on div "CITADINES ARC DE TRIOMPHE" at bounding box center [254, 143] width 288 height 16
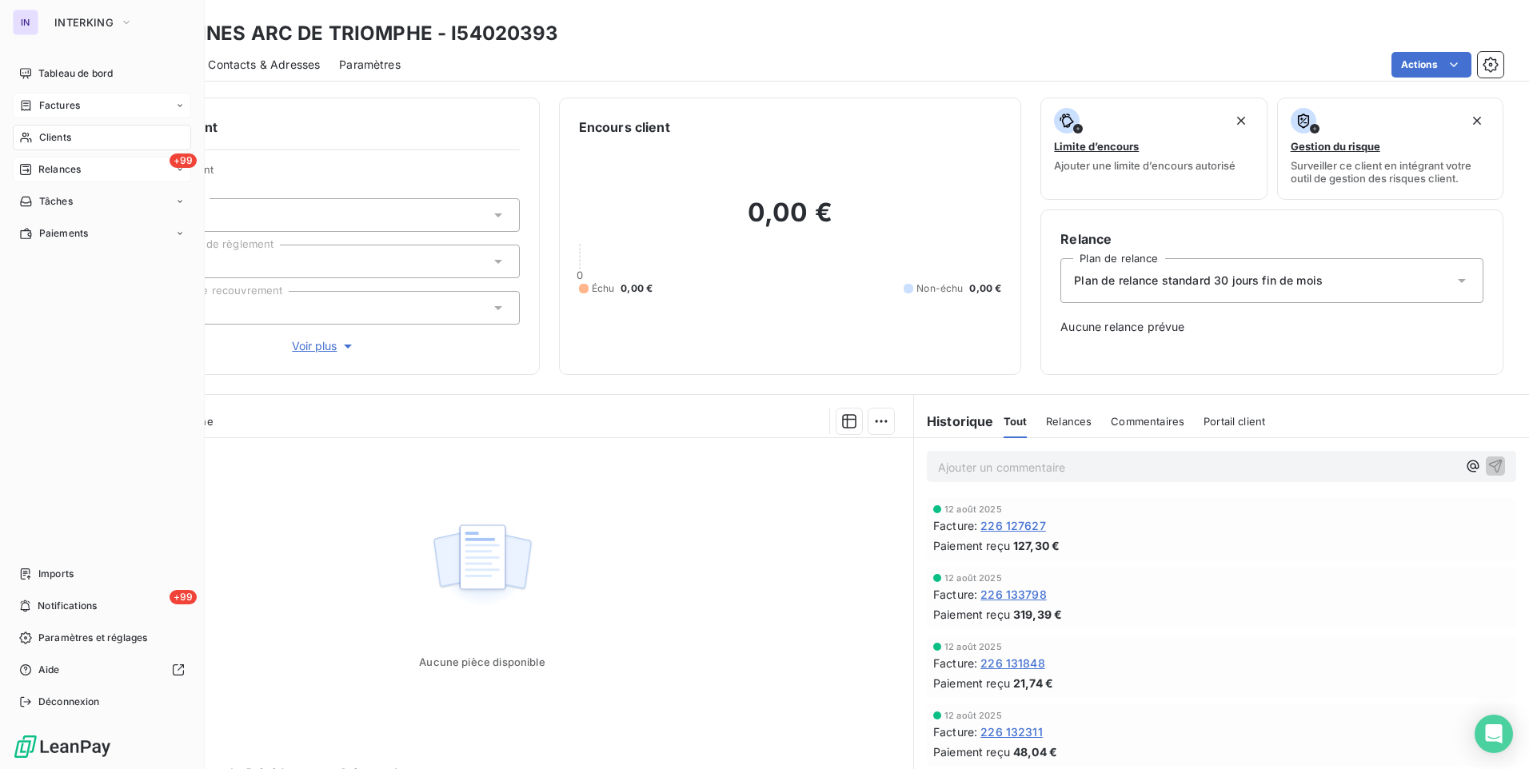
drag, startPoint x: 50, startPoint y: 141, endPoint x: 111, endPoint y: 166, distance: 66.0
click at [50, 141] on span "Clients" at bounding box center [55, 137] width 32 height 14
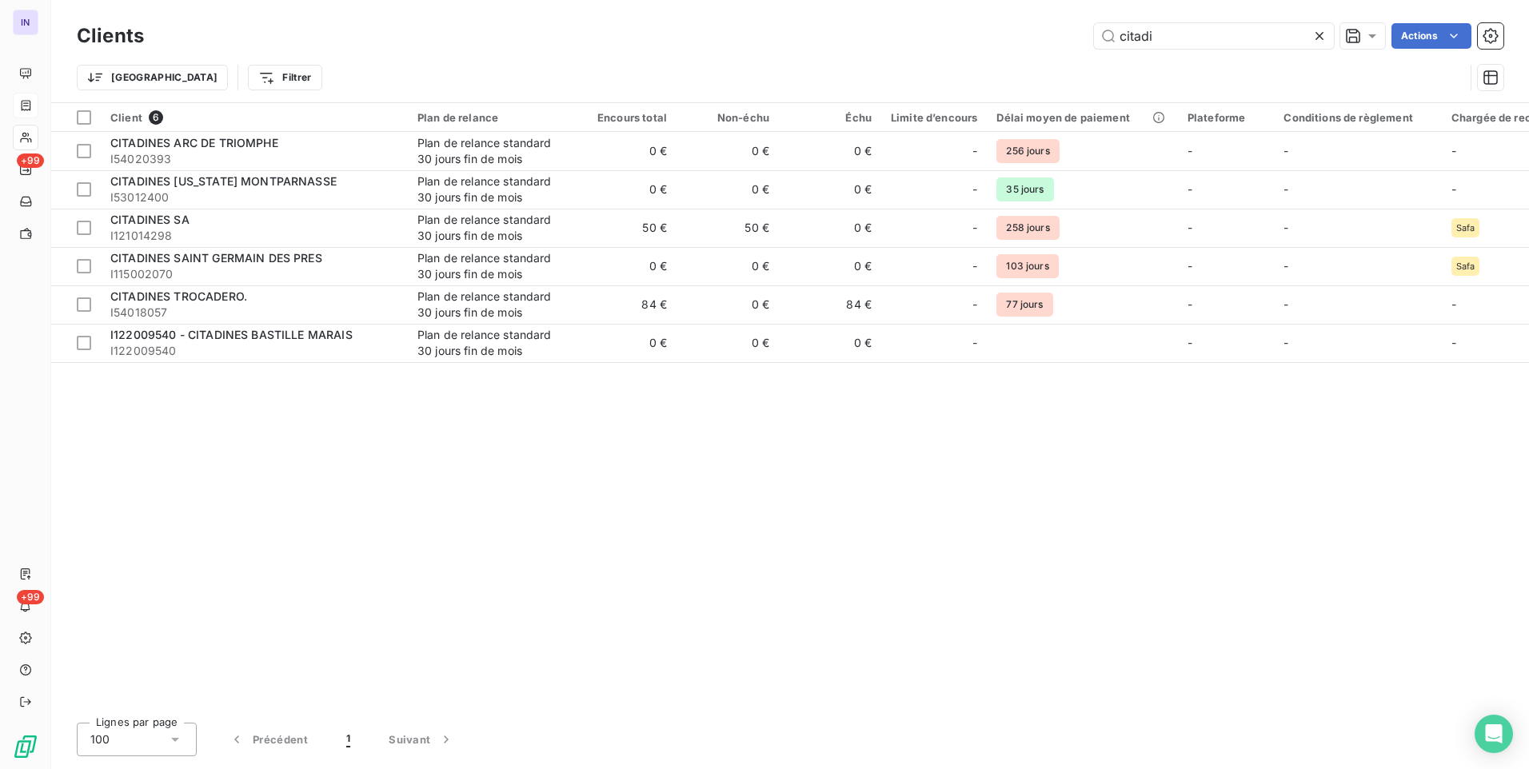
drag, startPoint x: 1039, startPoint y: 35, endPoint x: 1013, endPoint y: 38, distance: 26.5
click at [1013, 38] on div "citadi Actions" at bounding box center [833, 36] width 1340 height 26
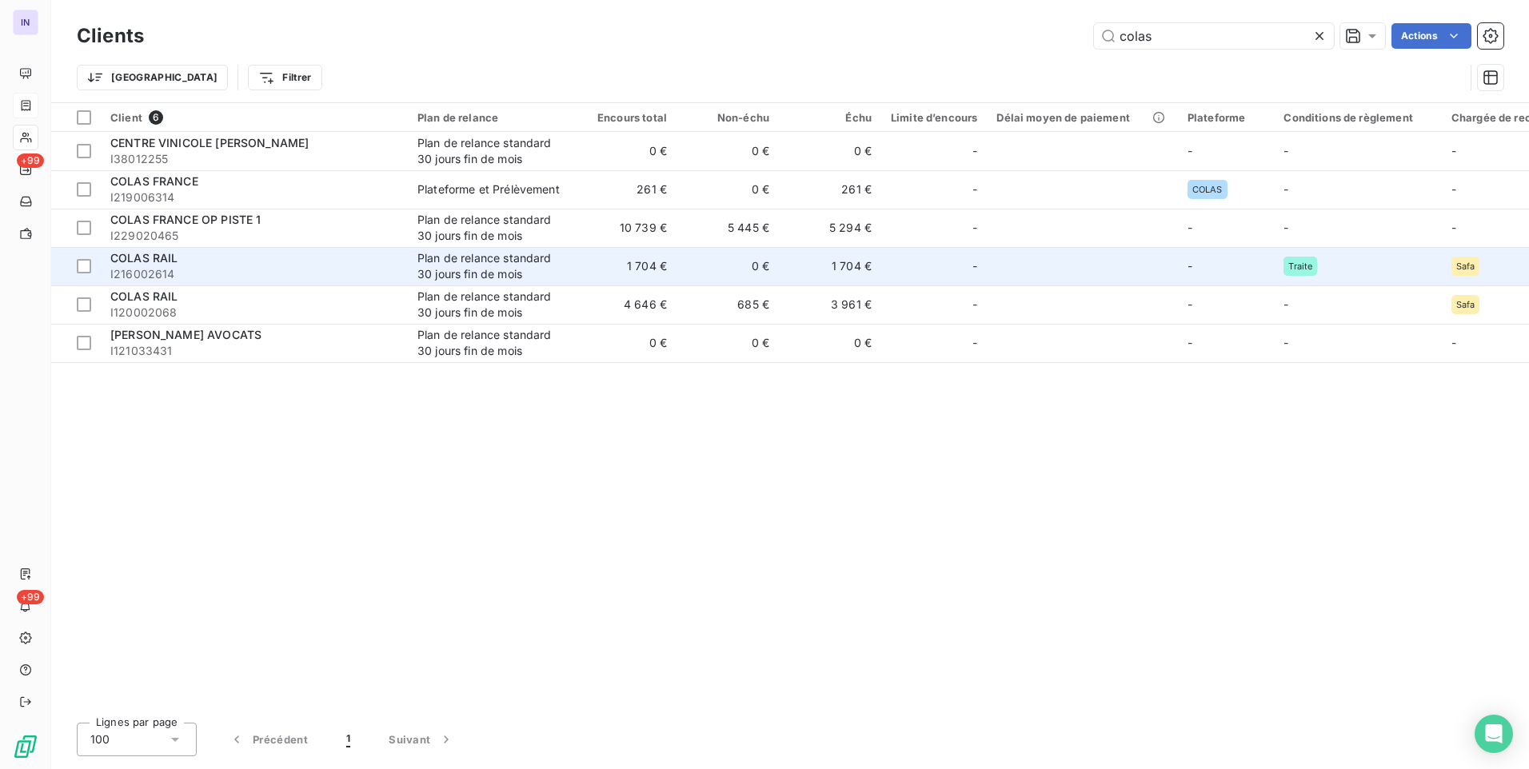
type input "colas"
click at [251, 268] on span "I216002614" at bounding box center [254, 274] width 288 height 16
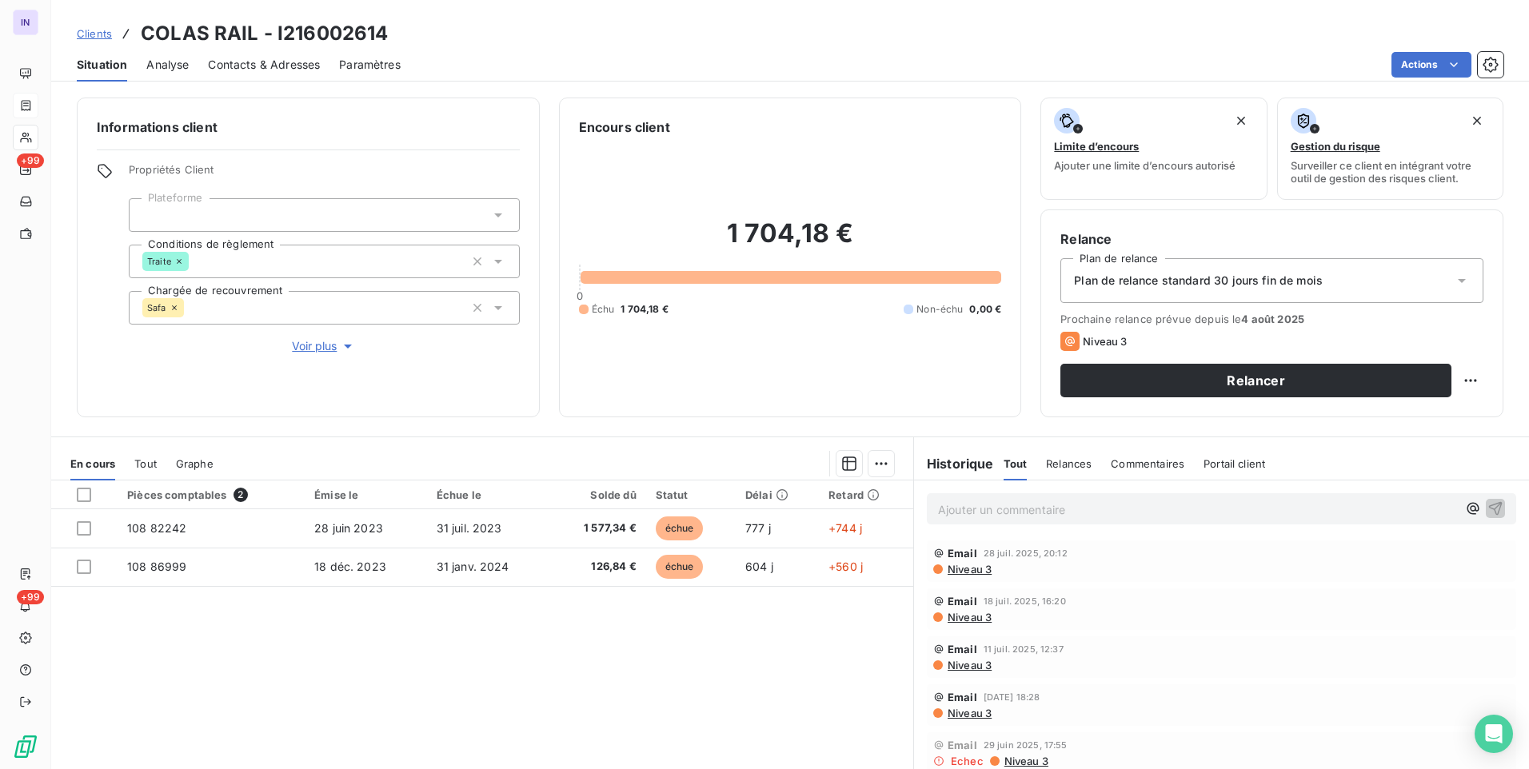
click at [1227, 275] on span "Plan de relance standard 30 jours fin de mois" at bounding box center [1198, 281] width 249 height 16
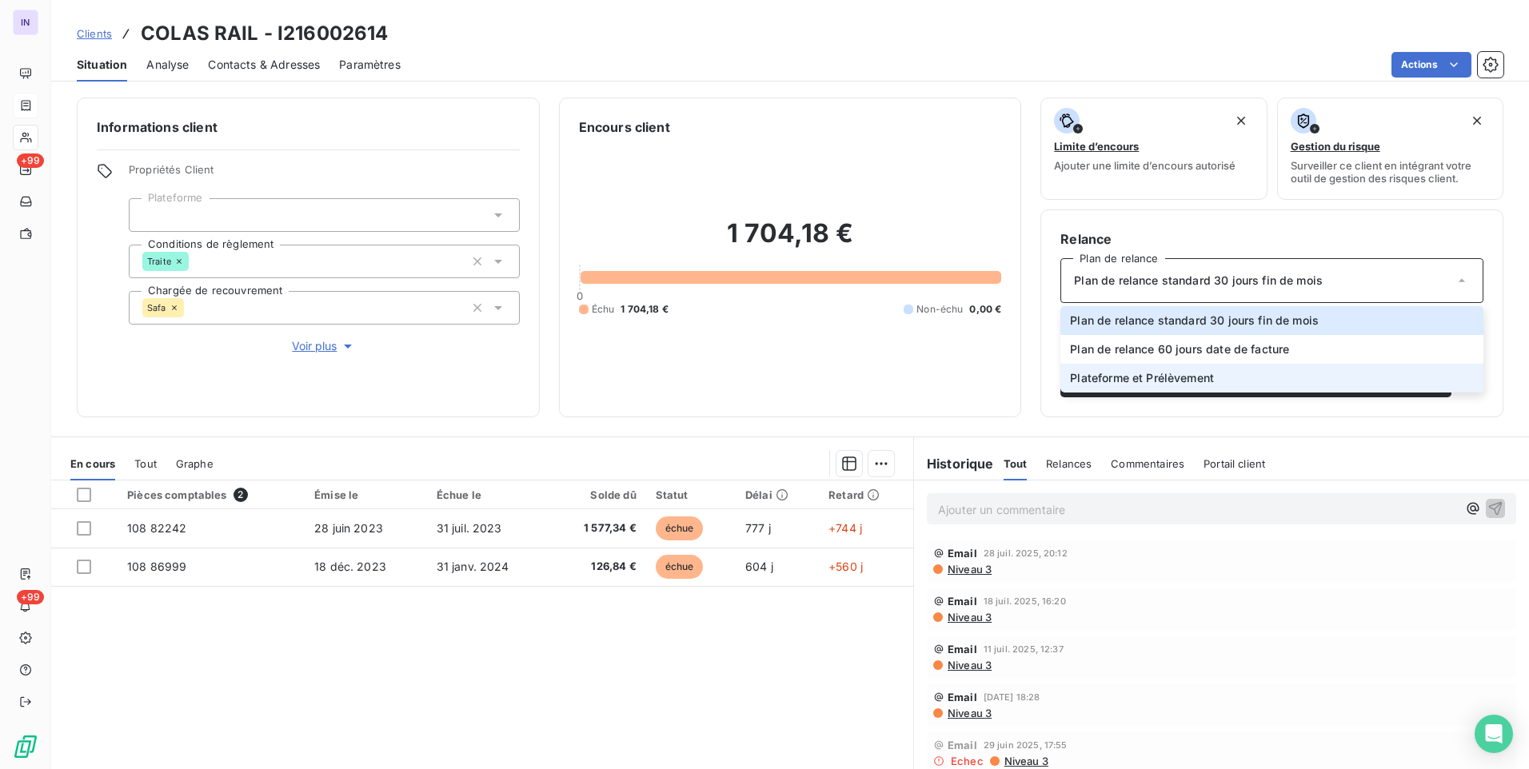
click at [1136, 377] on span "Plateforme et Prélèvement" at bounding box center [1142, 378] width 144 height 16
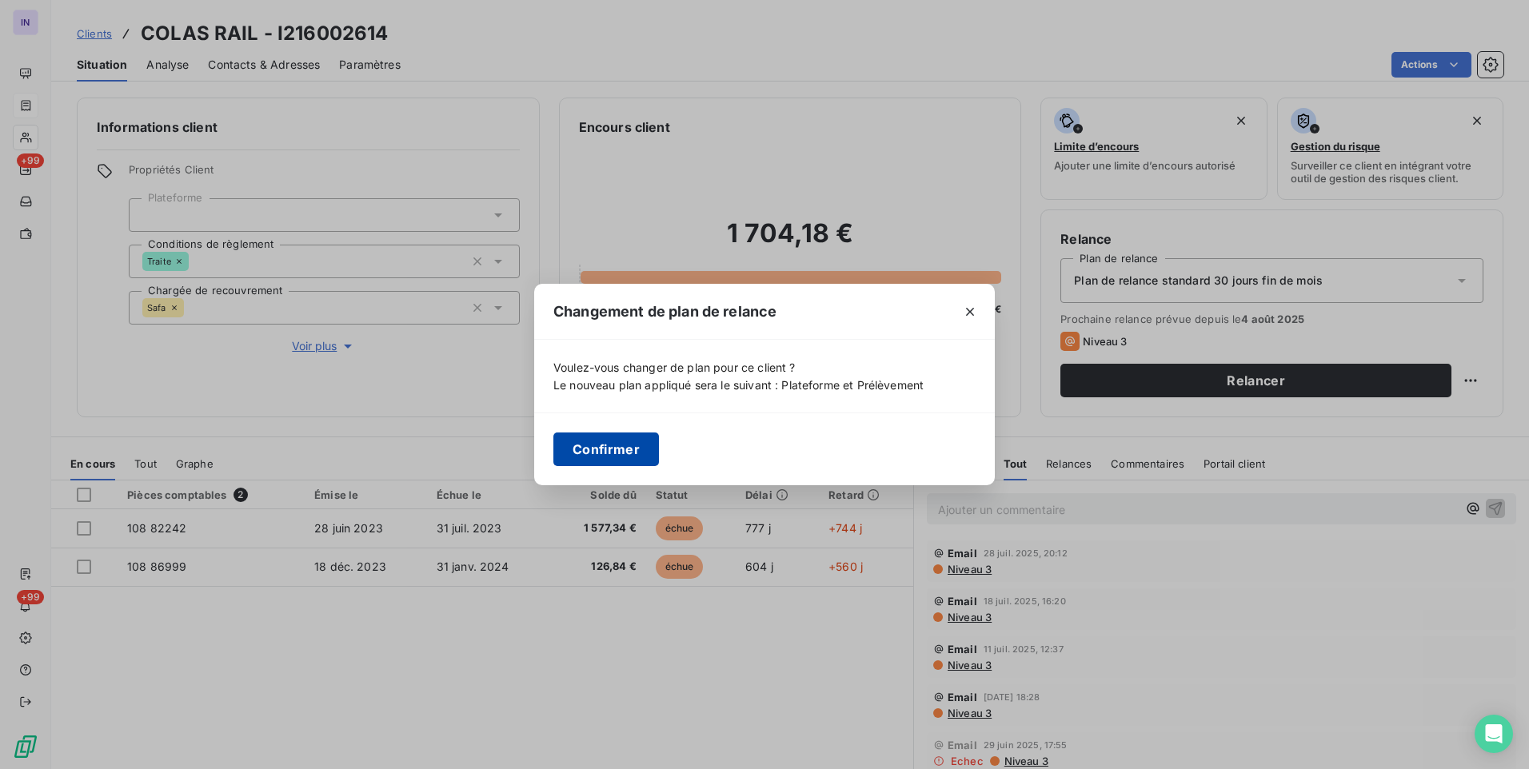
drag, startPoint x: 597, startPoint y: 456, endPoint x: 453, endPoint y: 415, distance: 149.6
click at [594, 456] on button "Confirmer" at bounding box center [606, 450] width 106 height 34
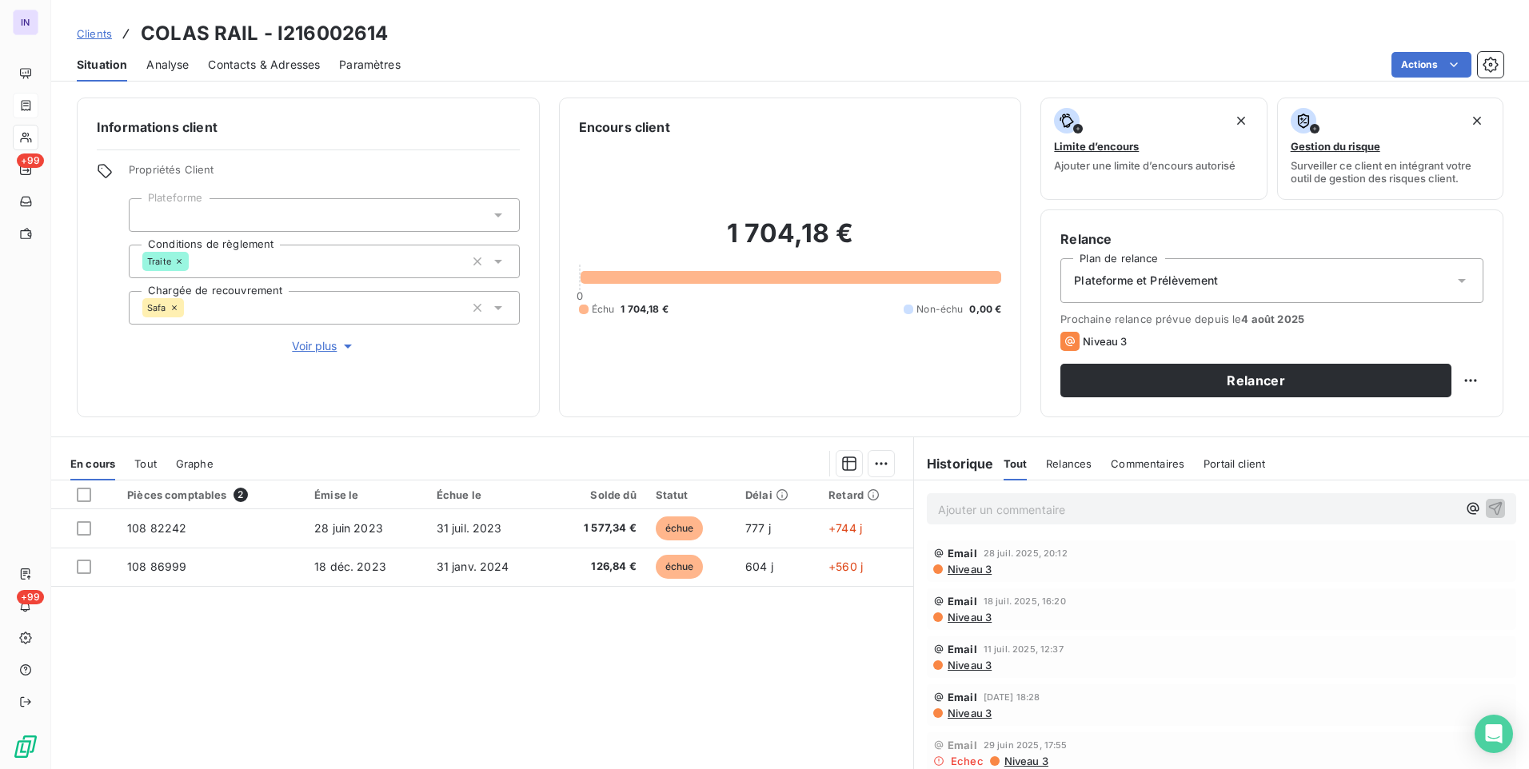
click at [174, 305] on icon at bounding box center [175, 308] width 10 height 10
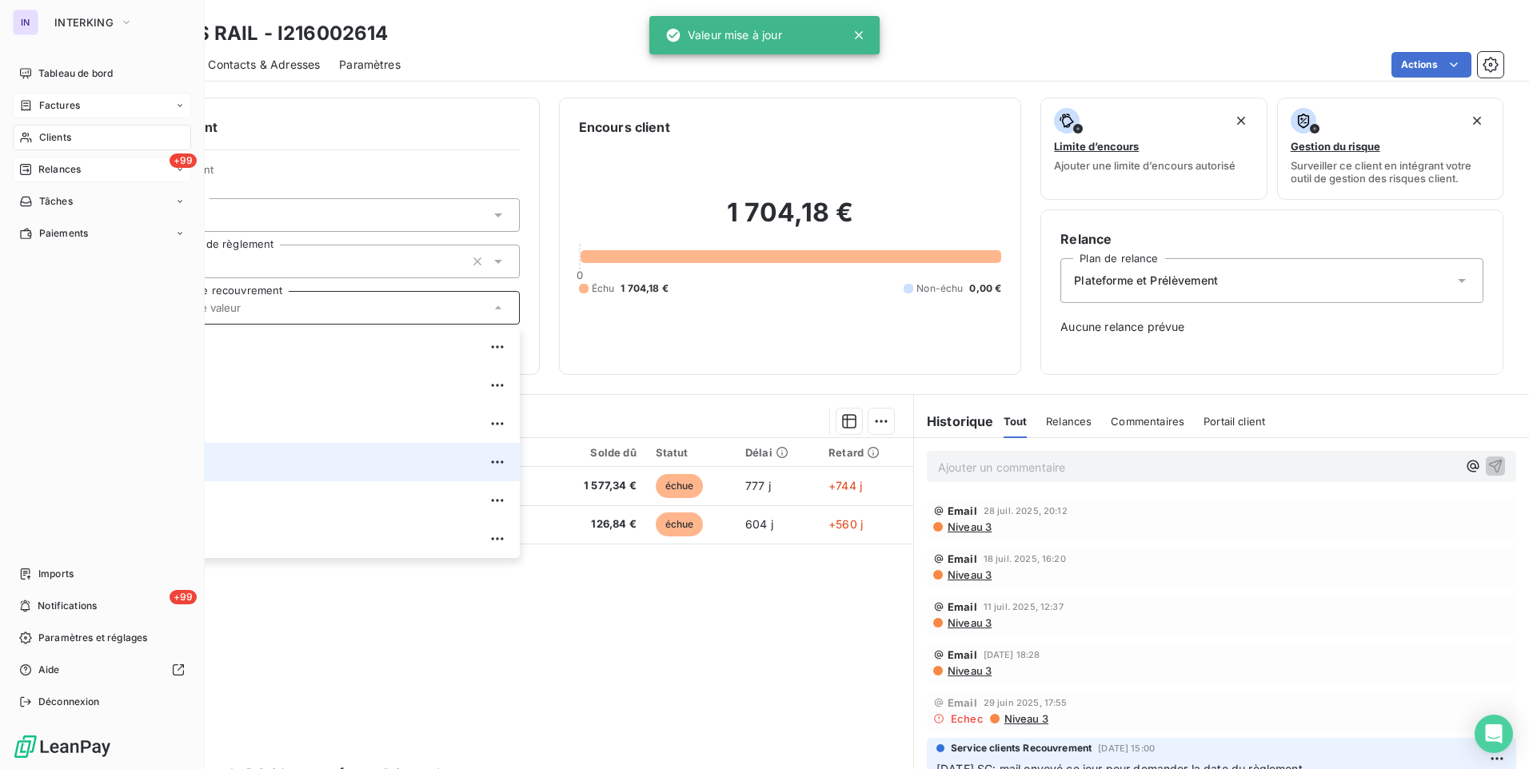
drag, startPoint x: 56, startPoint y: 136, endPoint x: 87, endPoint y: 170, distance: 45.8
click at [56, 136] on span "Clients" at bounding box center [55, 137] width 32 height 14
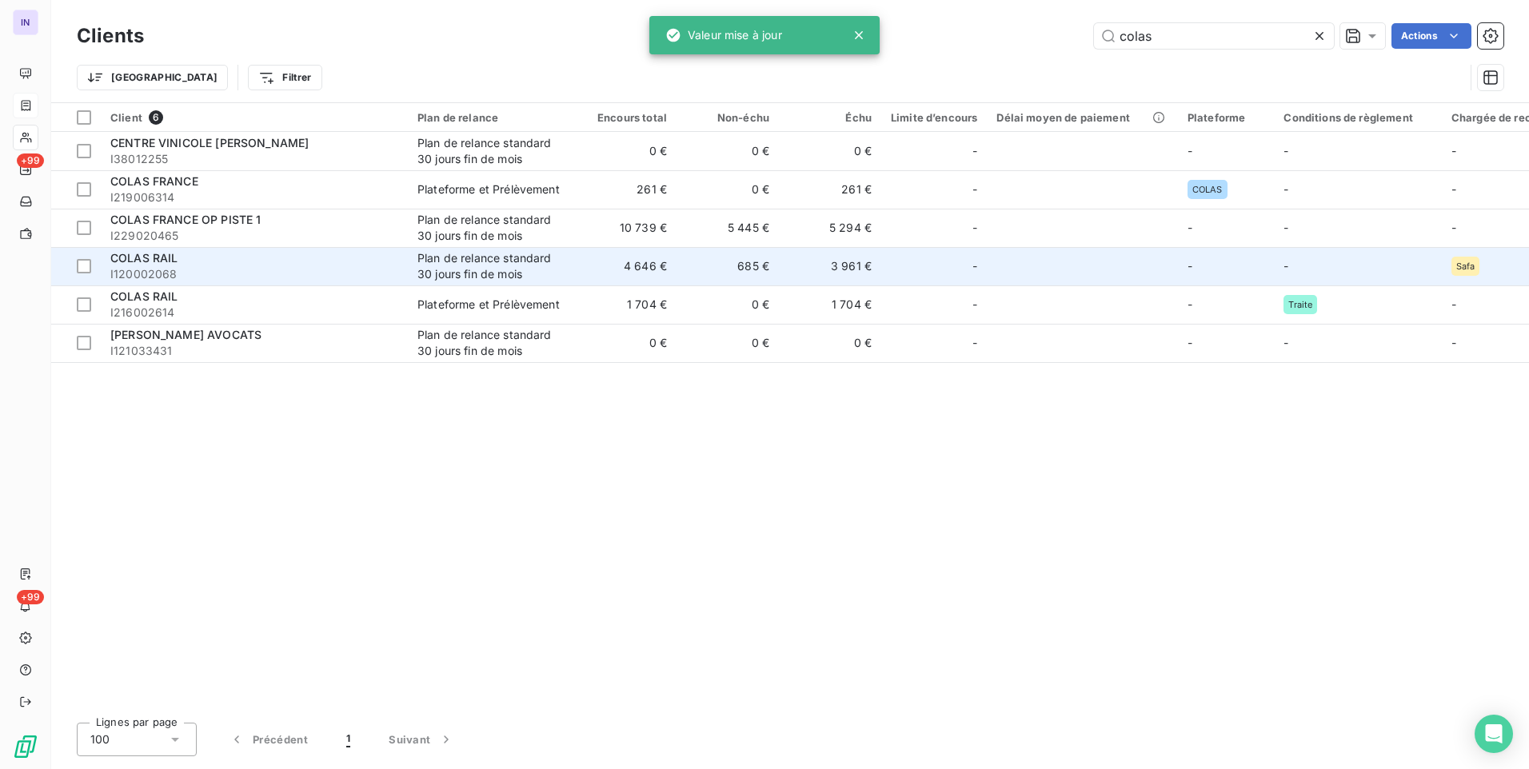
click at [256, 265] on div "COLAS RAIL" at bounding box center [254, 258] width 288 height 16
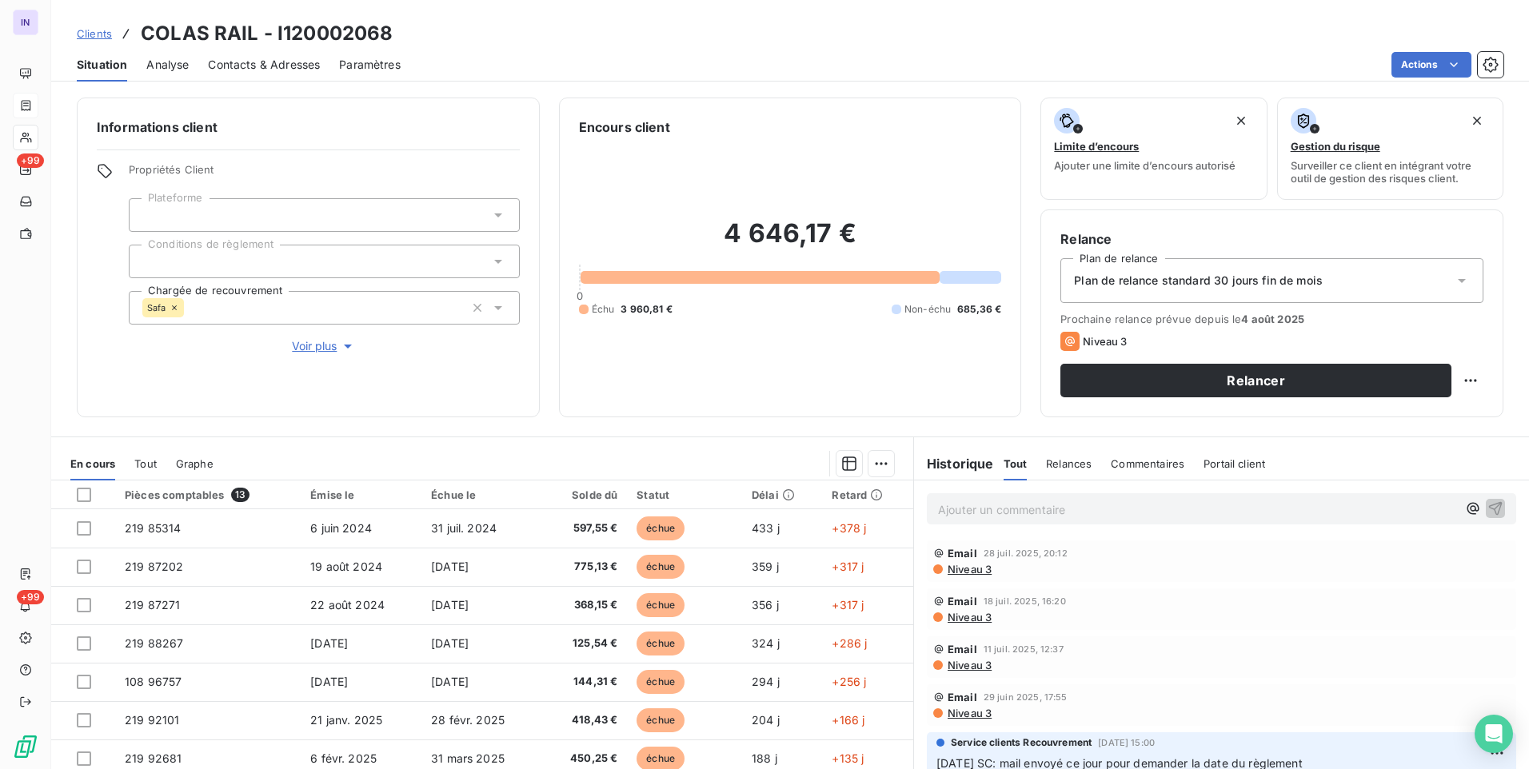
click at [178, 303] on icon at bounding box center [175, 308] width 10 height 10
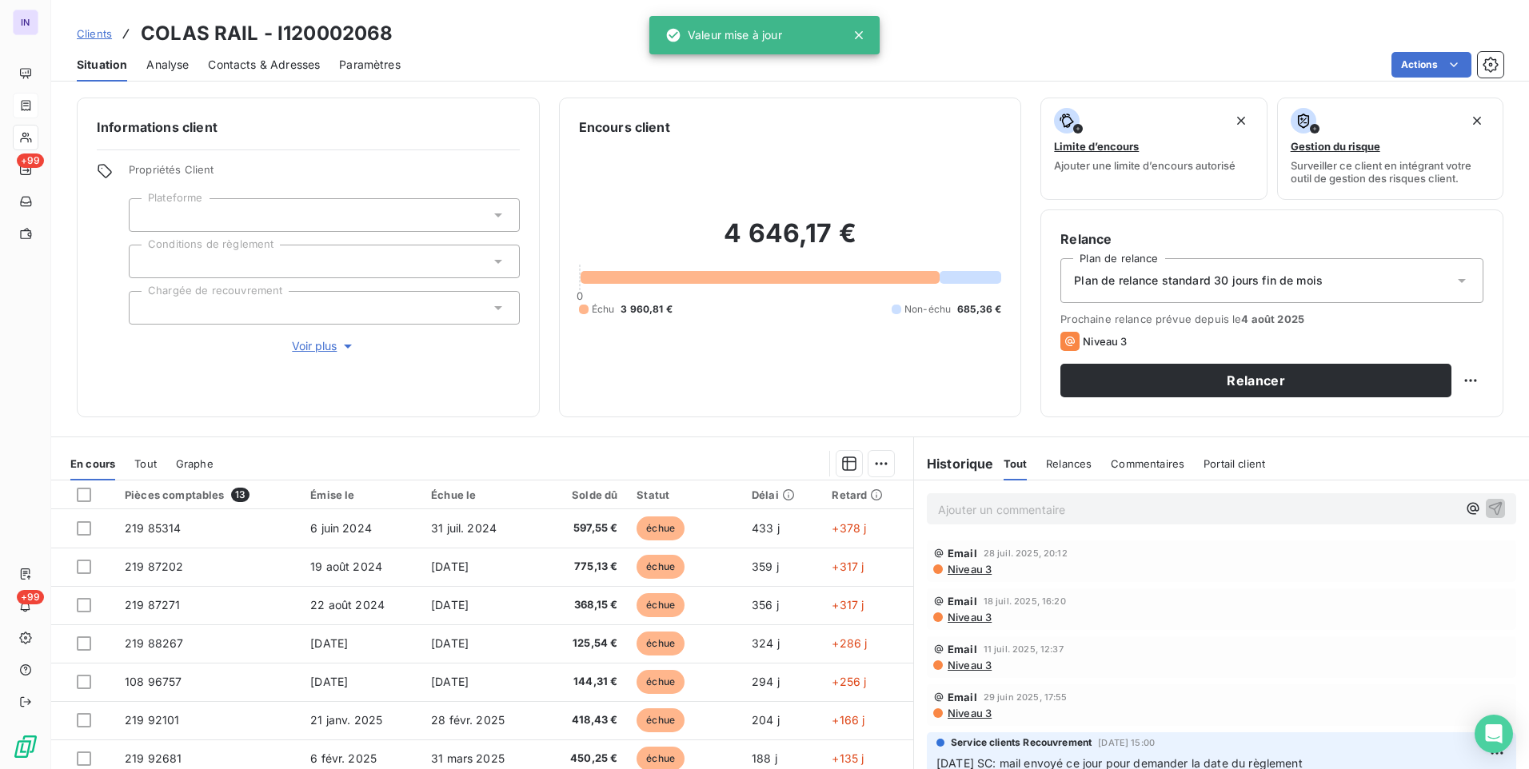
click at [199, 224] on div at bounding box center [324, 215] width 391 height 34
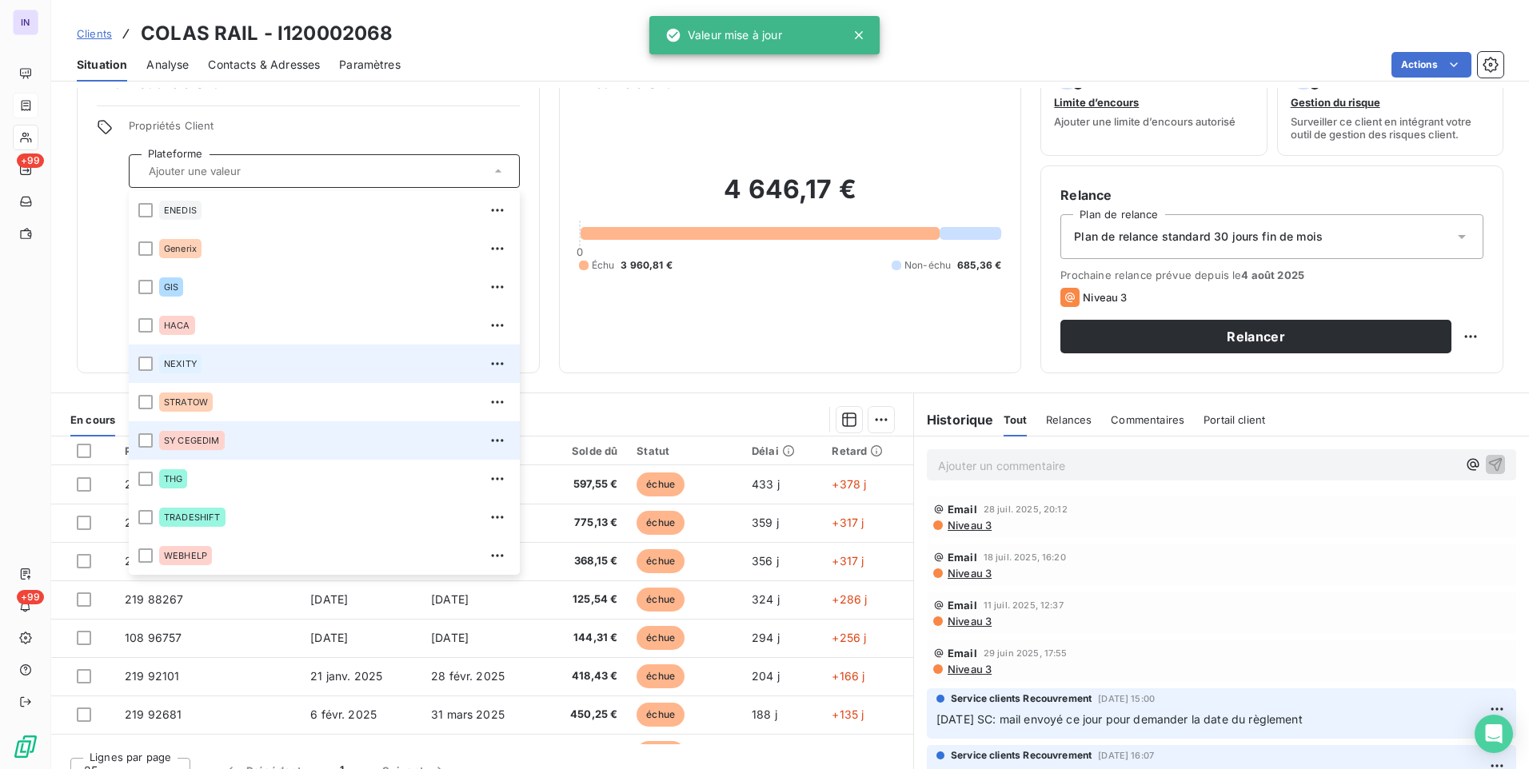
scroll to position [67, 0]
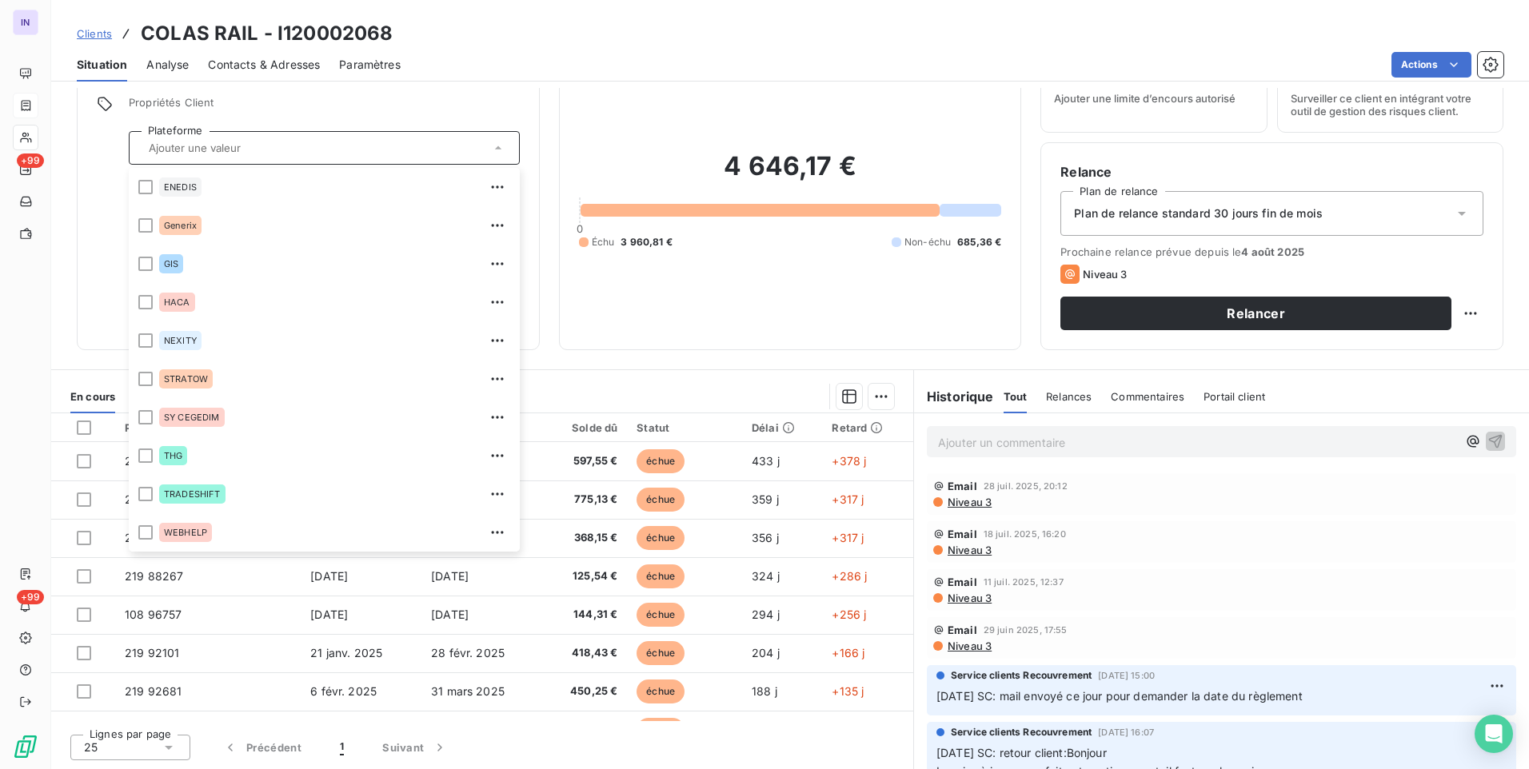
click at [103, 259] on div "Propriétés Client Plateforme ariba BASWARE BOUYGUES CONSTRUCTION BPI FRANCE [ME…" at bounding box center [308, 192] width 423 height 192
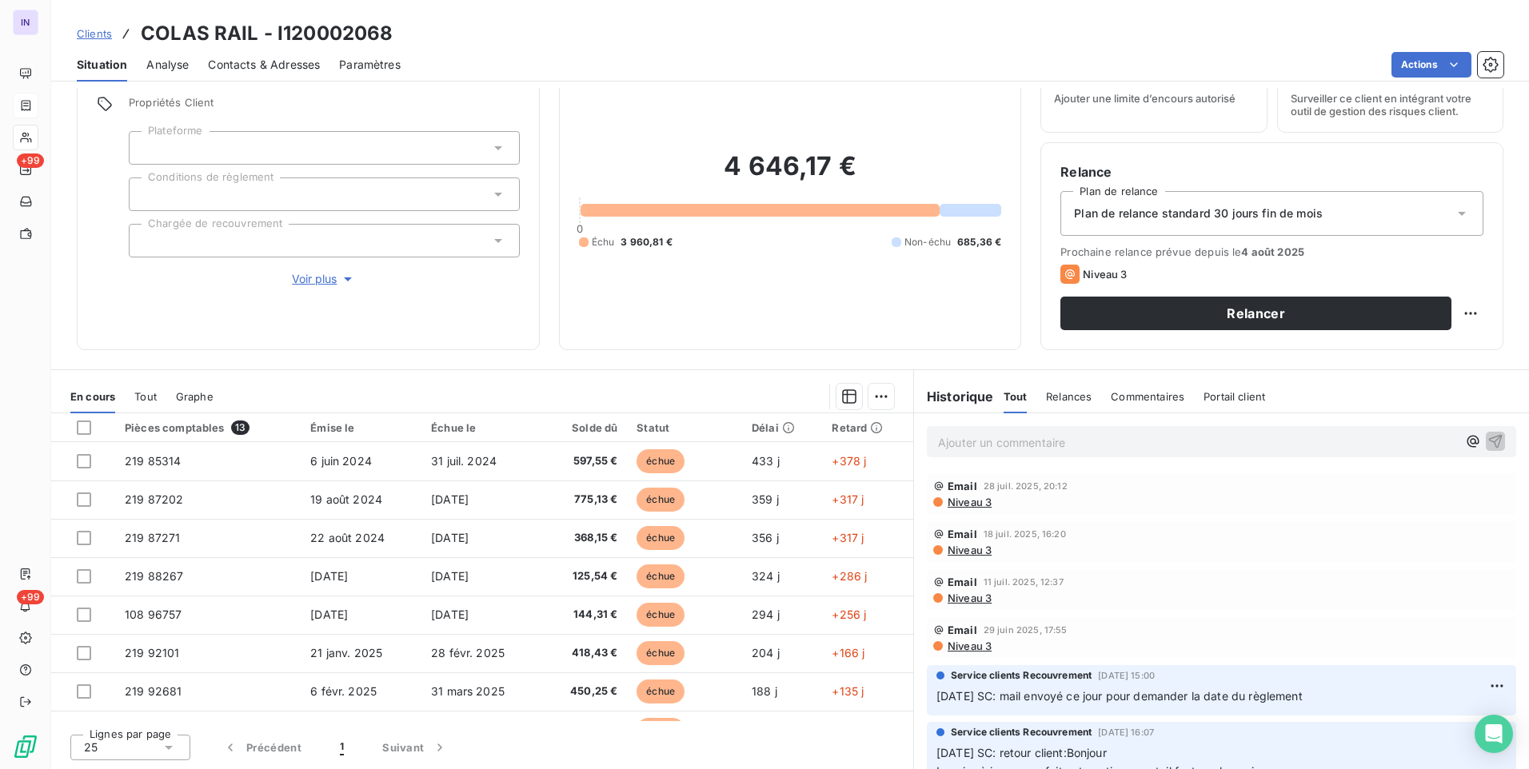
click at [209, 194] on div at bounding box center [324, 195] width 391 height 34
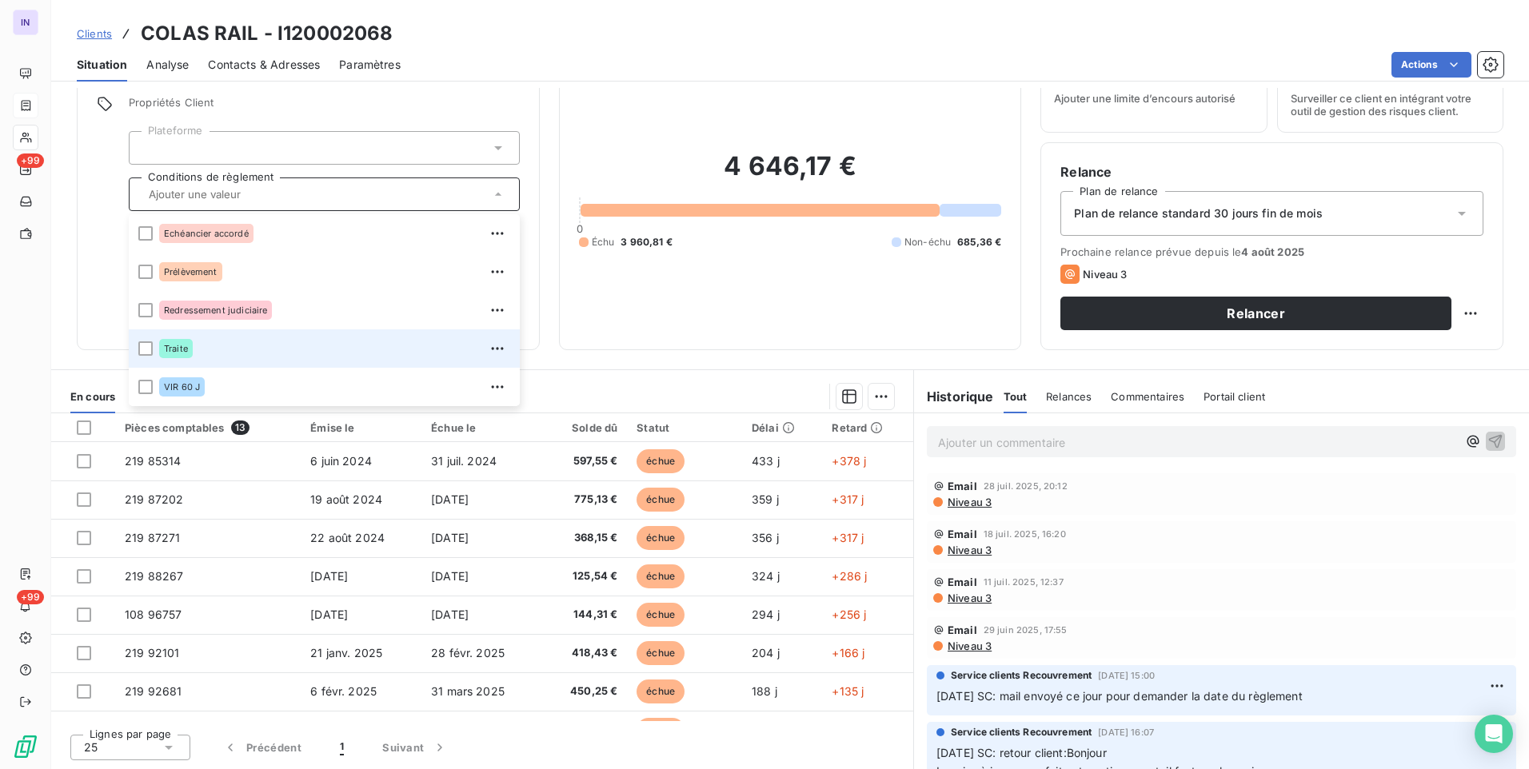
click at [147, 351] on div at bounding box center [145, 349] width 14 height 14
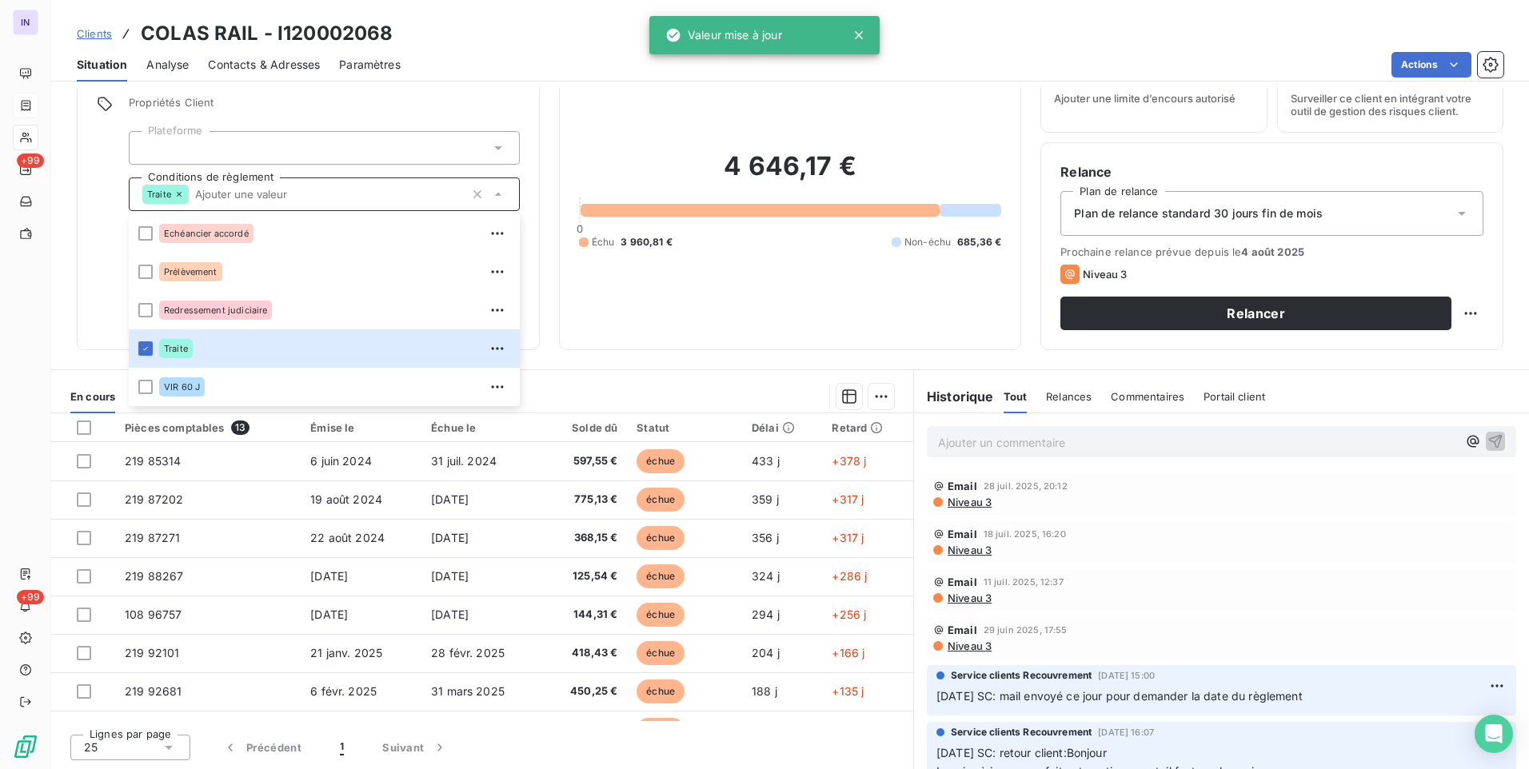
click at [1210, 208] on span "Plan de relance standard 30 jours fin de mois" at bounding box center [1198, 214] width 249 height 16
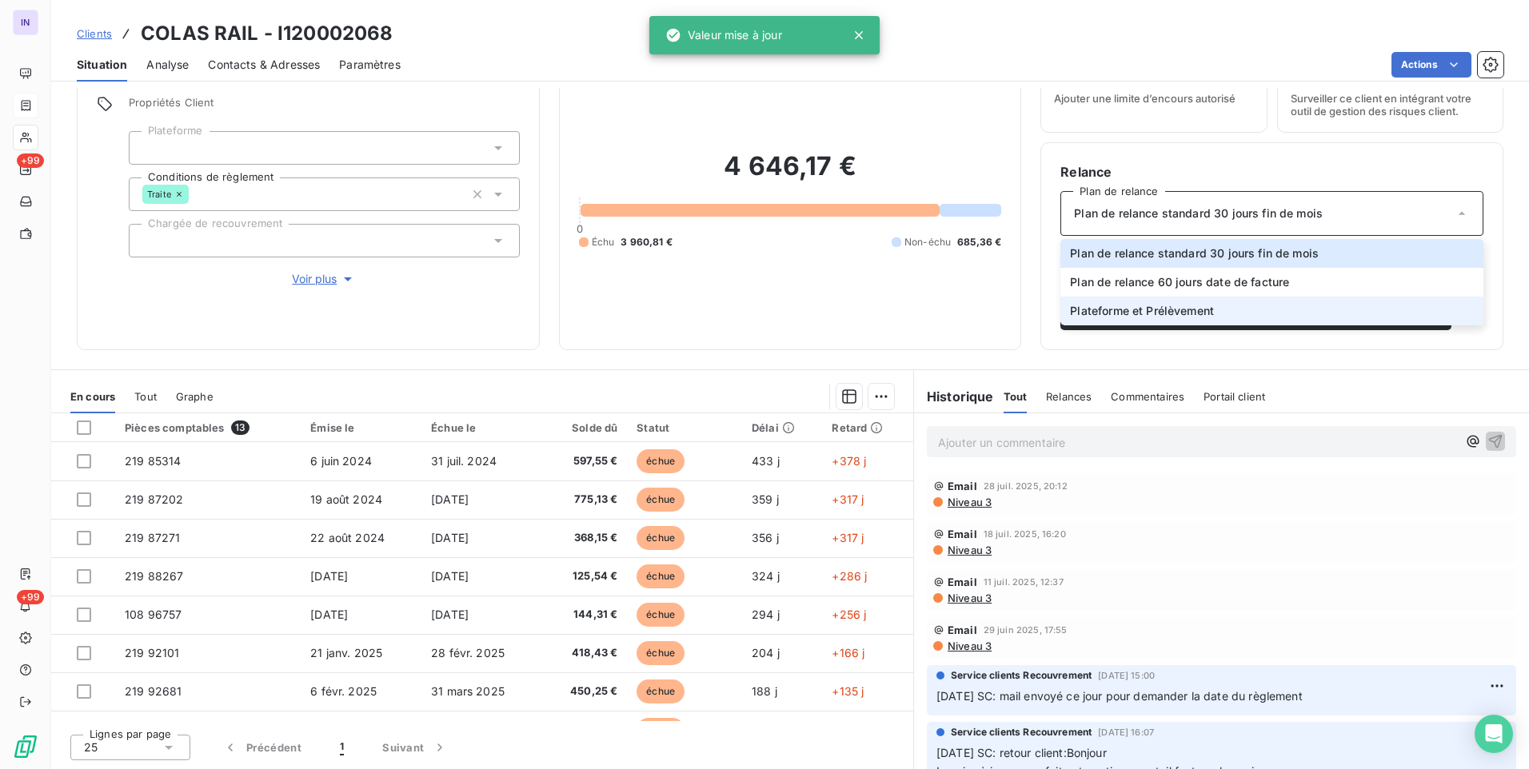
click at [1152, 308] on span "Plateforme et Prélèvement" at bounding box center [1142, 311] width 144 height 16
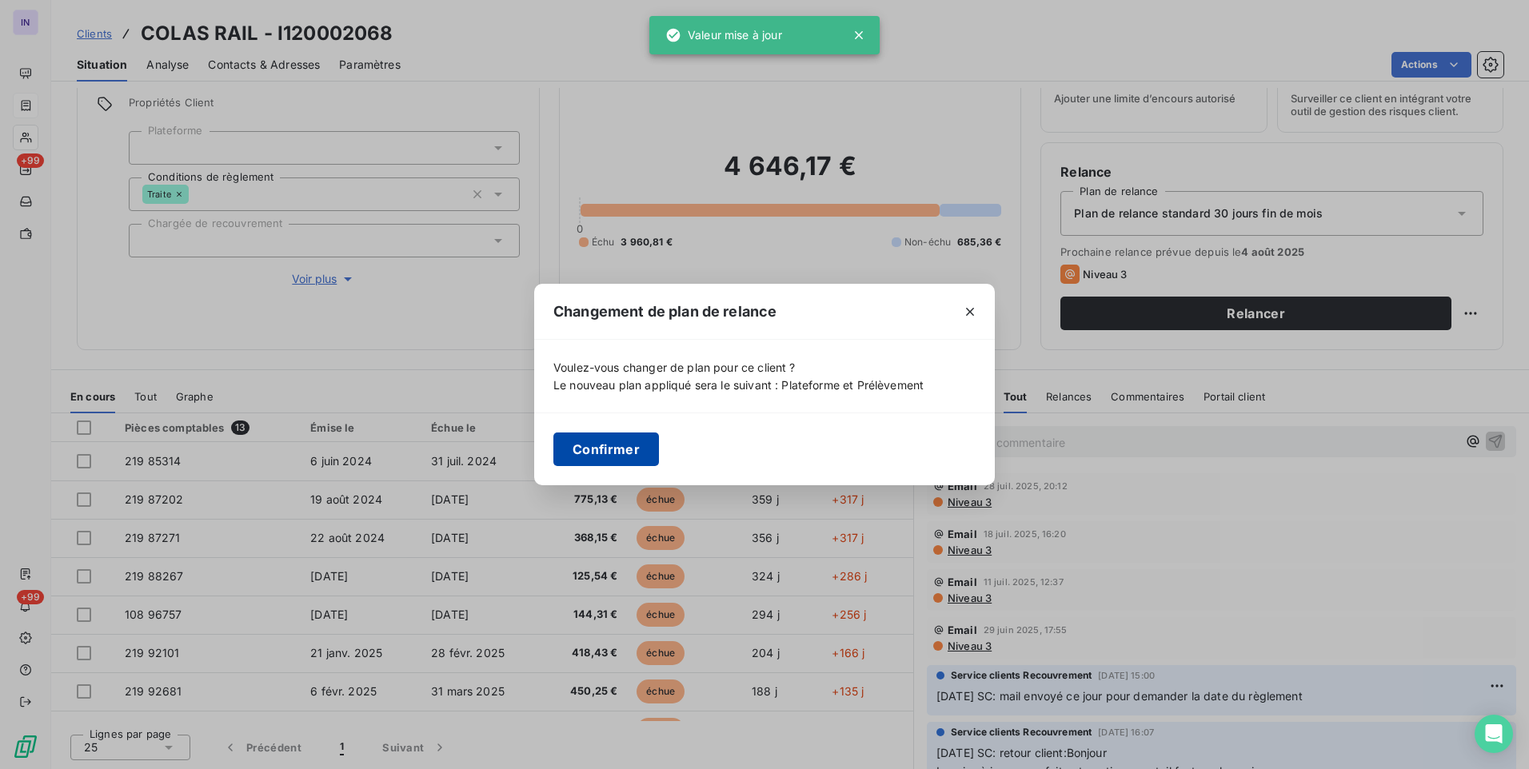
click at [608, 448] on button "Confirmer" at bounding box center [606, 450] width 106 height 34
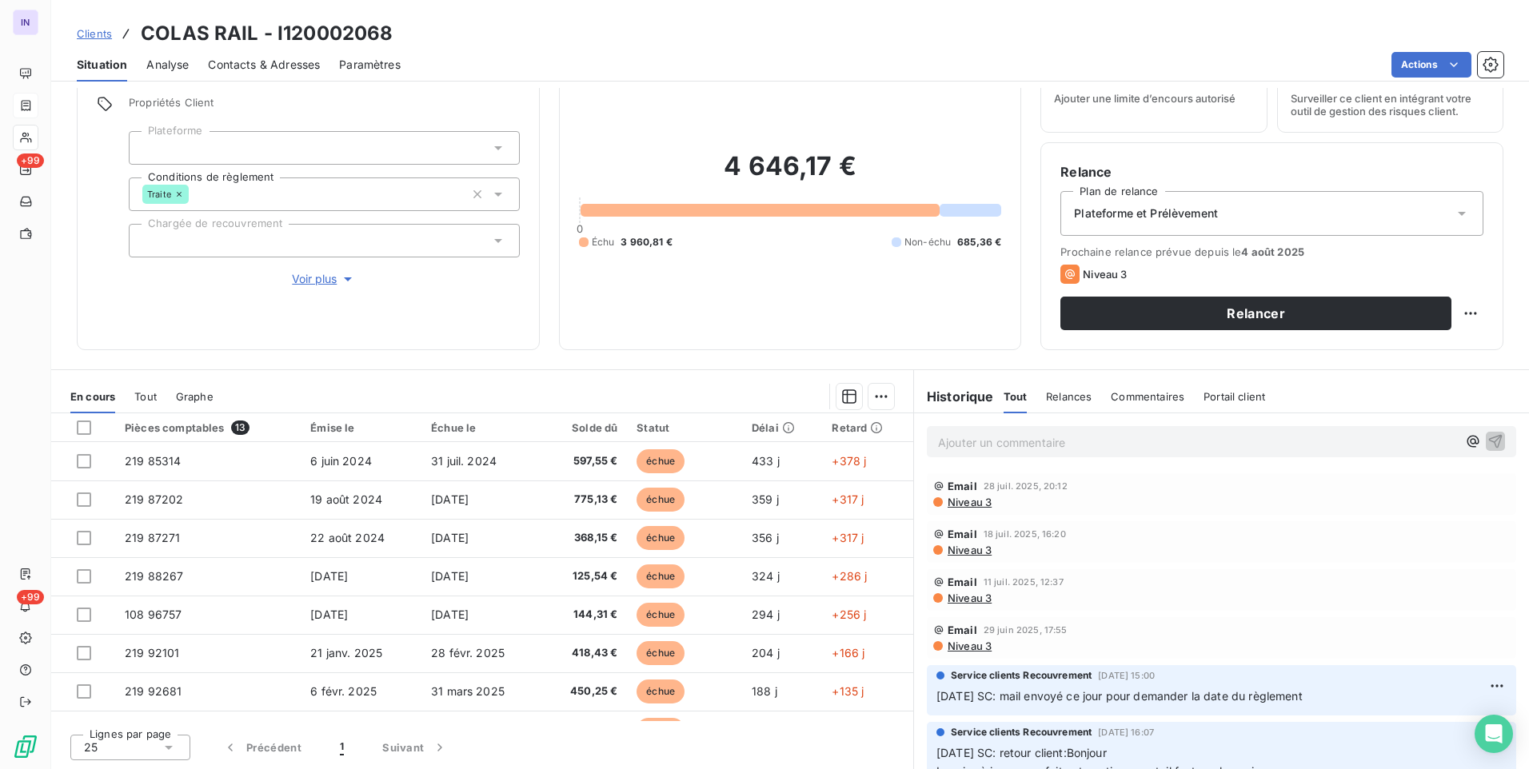
scroll to position [25, 0]
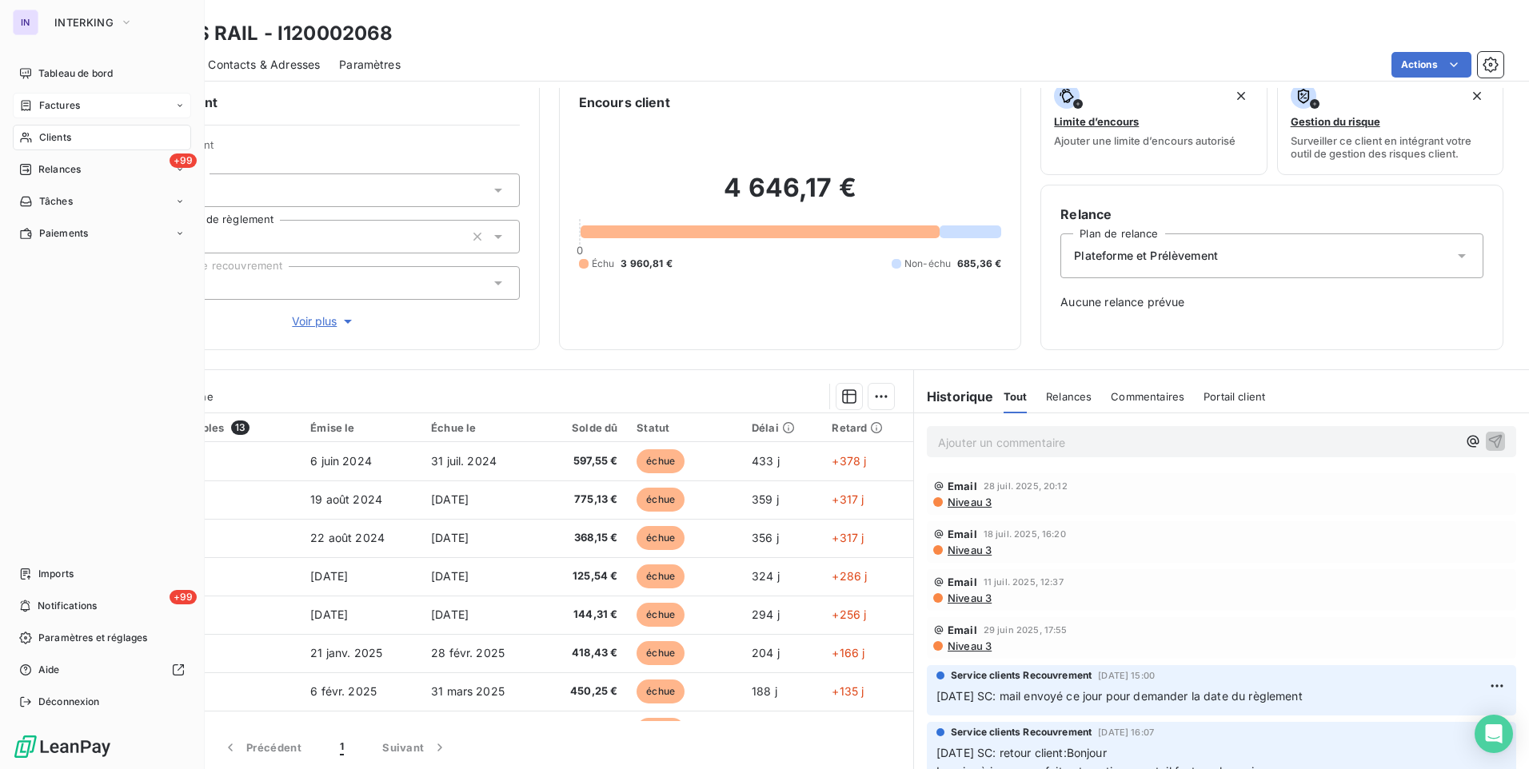
click at [49, 138] on span "Clients" at bounding box center [55, 137] width 32 height 14
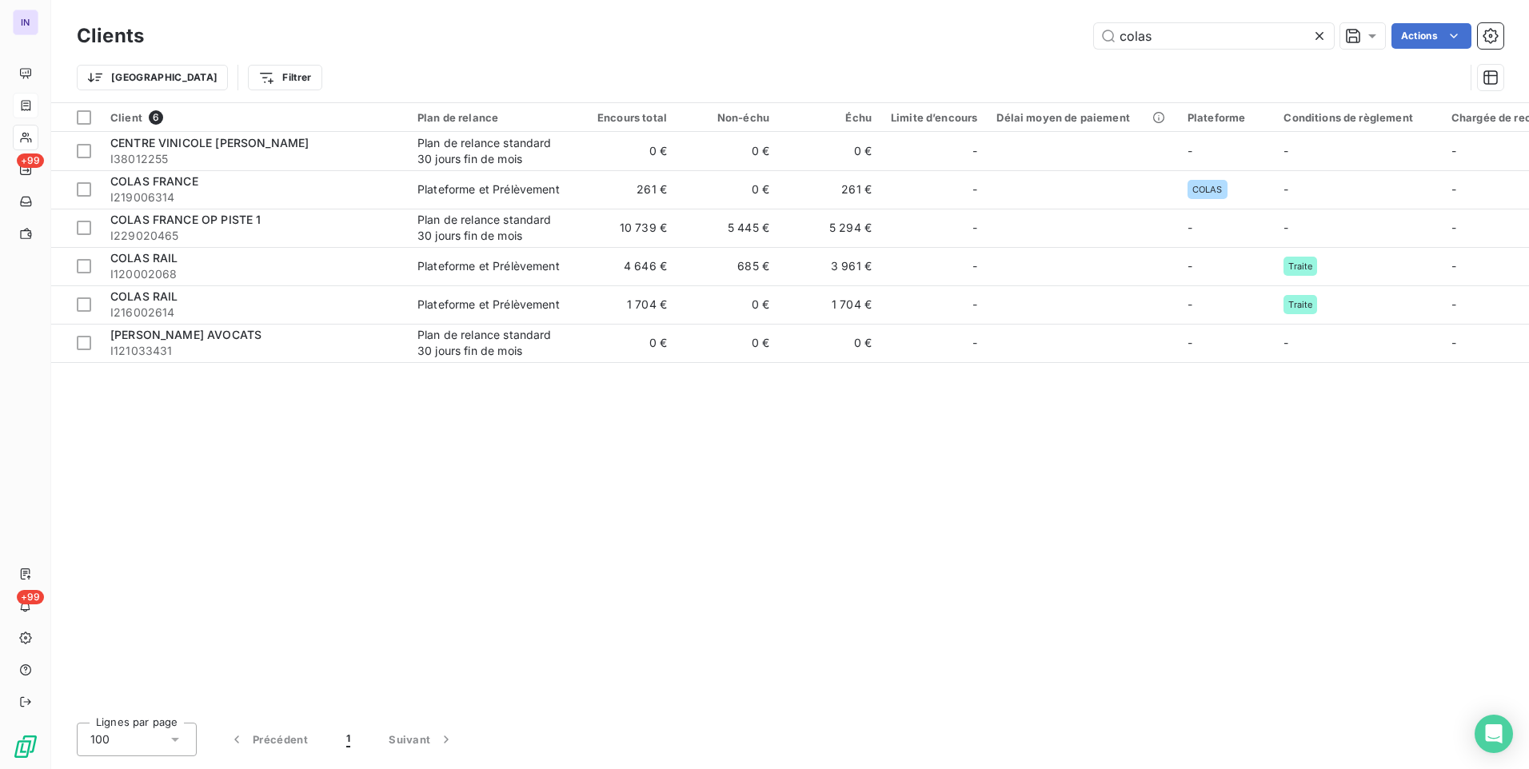
drag, startPoint x: 1040, startPoint y: 37, endPoint x: 1007, endPoint y: 41, distance: 33.8
click at [1007, 41] on div "colas Actions" at bounding box center [833, 36] width 1340 height 26
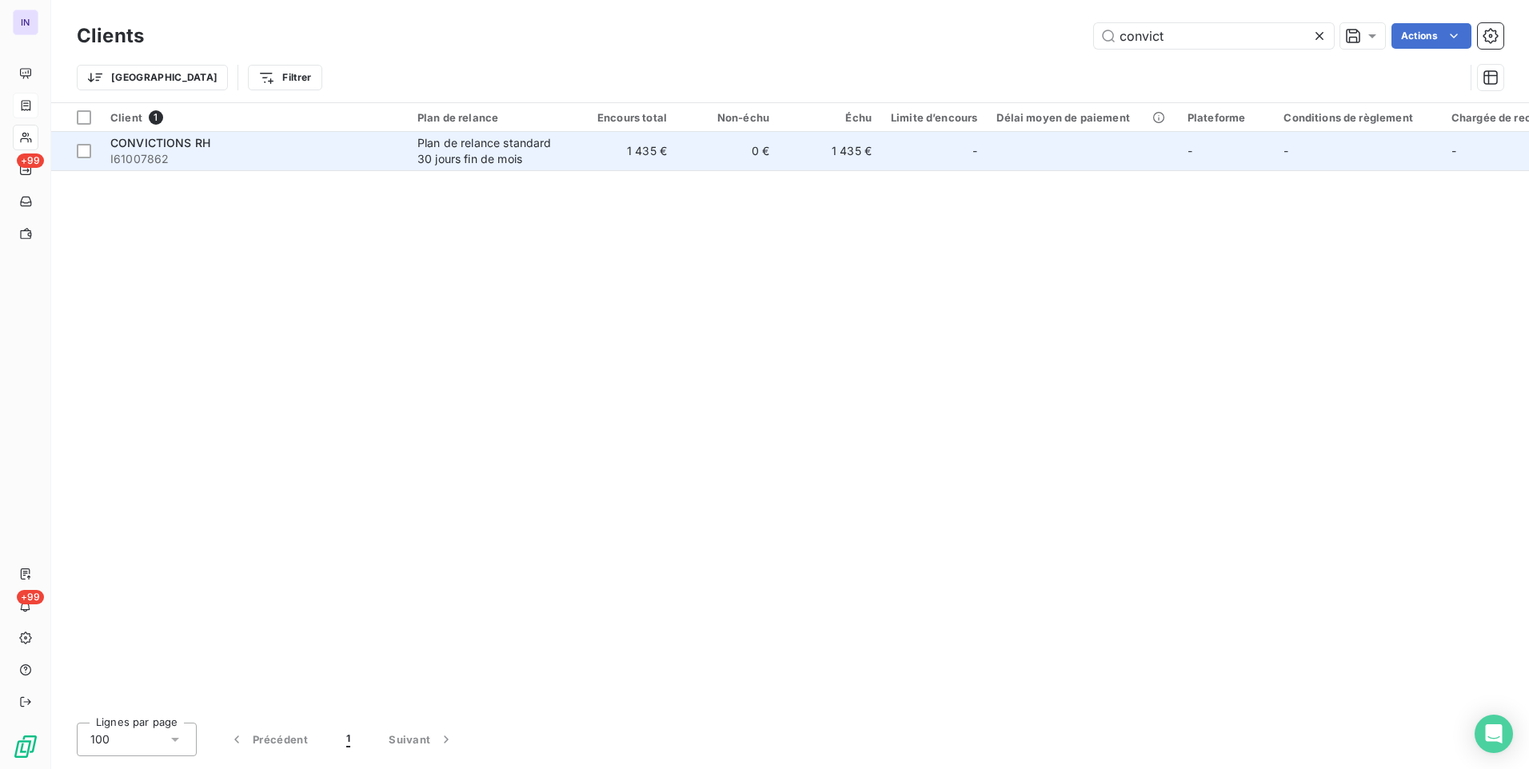
type input "convict"
click at [477, 149] on div "Plan de relance standard 30 jours fin de mois" at bounding box center [490, 151] width 147 height 32
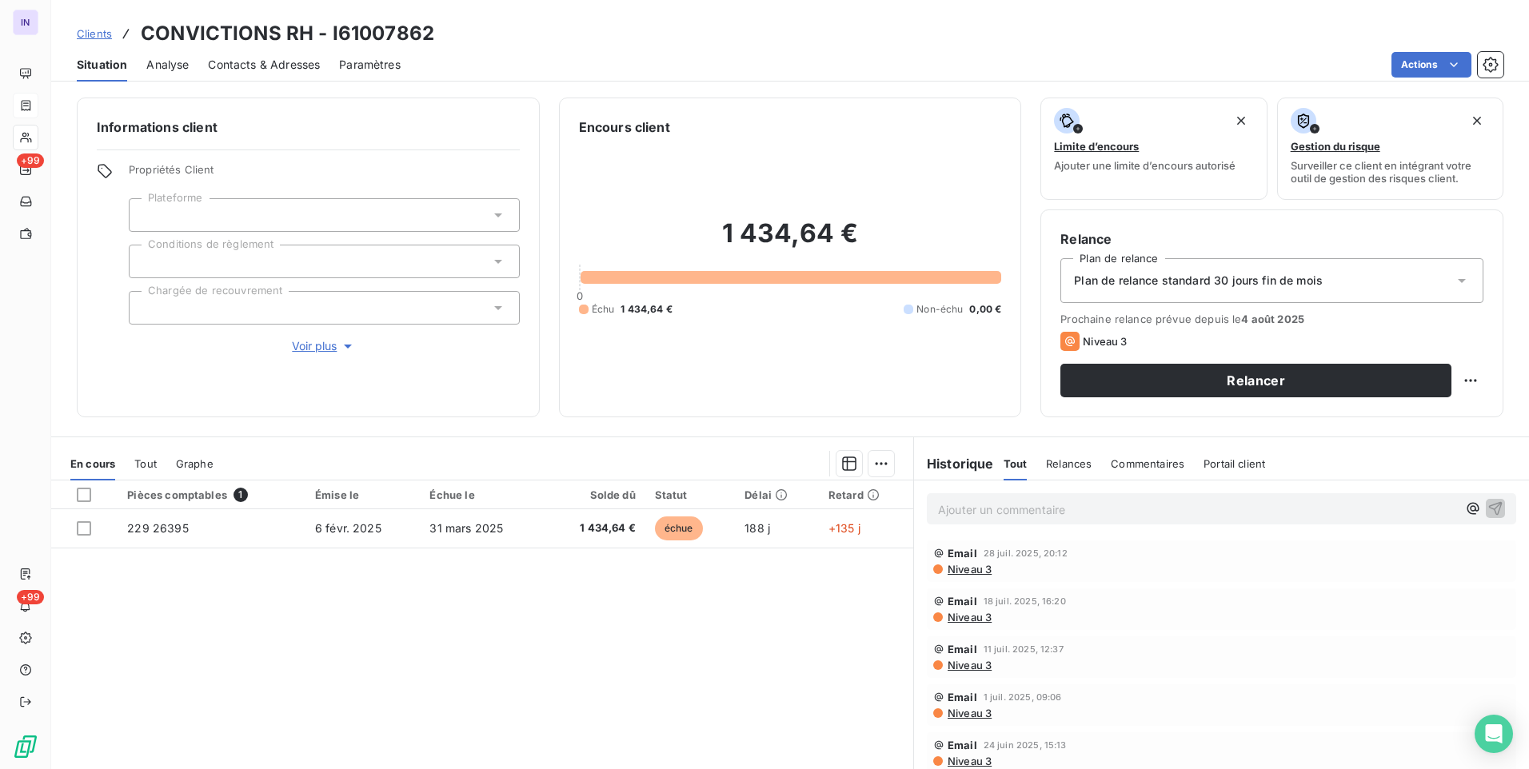
drag, startPoint x: 297, startPoint y: 65, endPoint x: 319, endPoint y: 77, distance: 25.4
click at [297, 65] on span "Contacts & Adresses" at bounding box center [264, 65] width 112 height 16
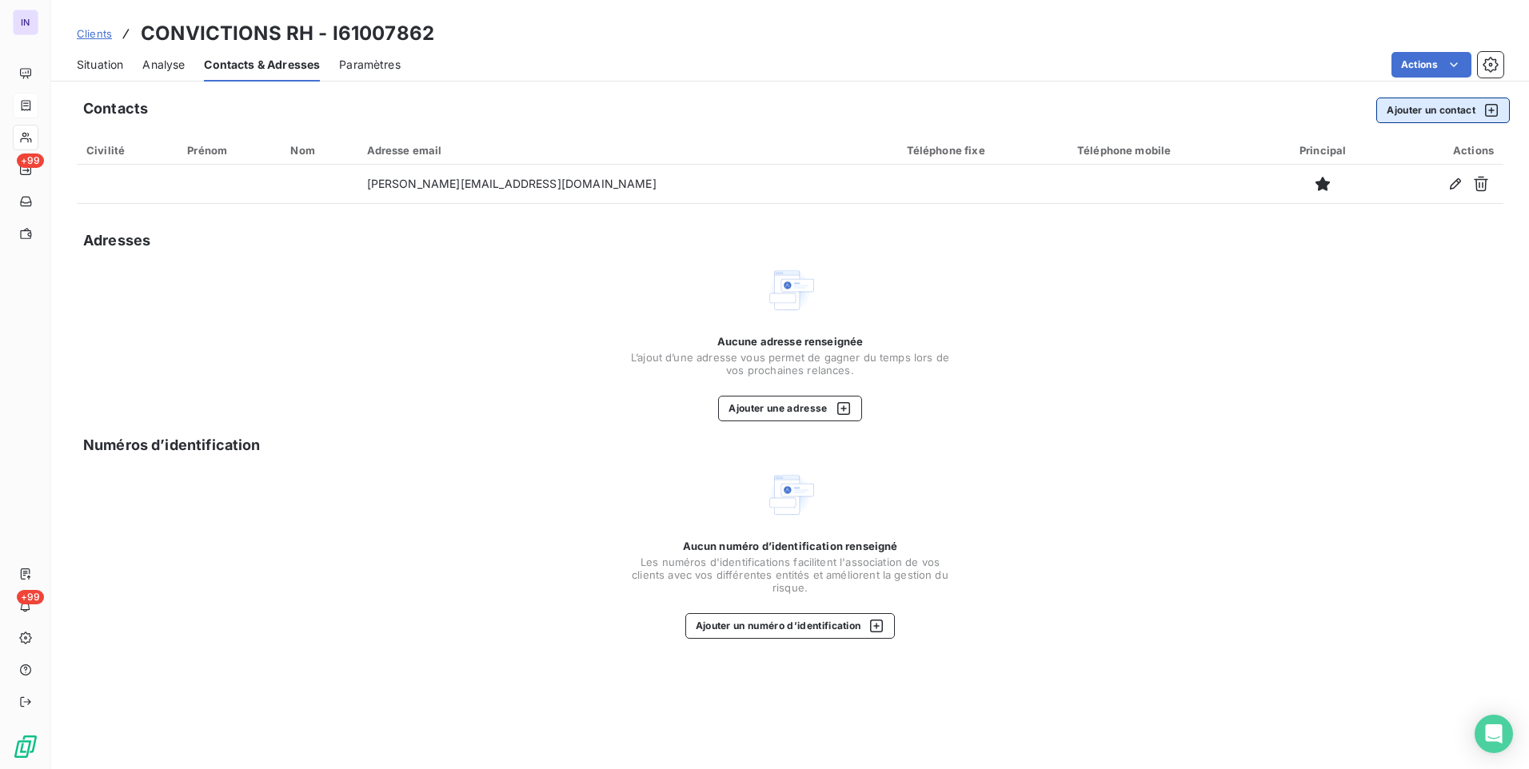
click at [1439, 107] on button "Ajouter un contact" at bounding box center [1443, 111] width 134 height 26
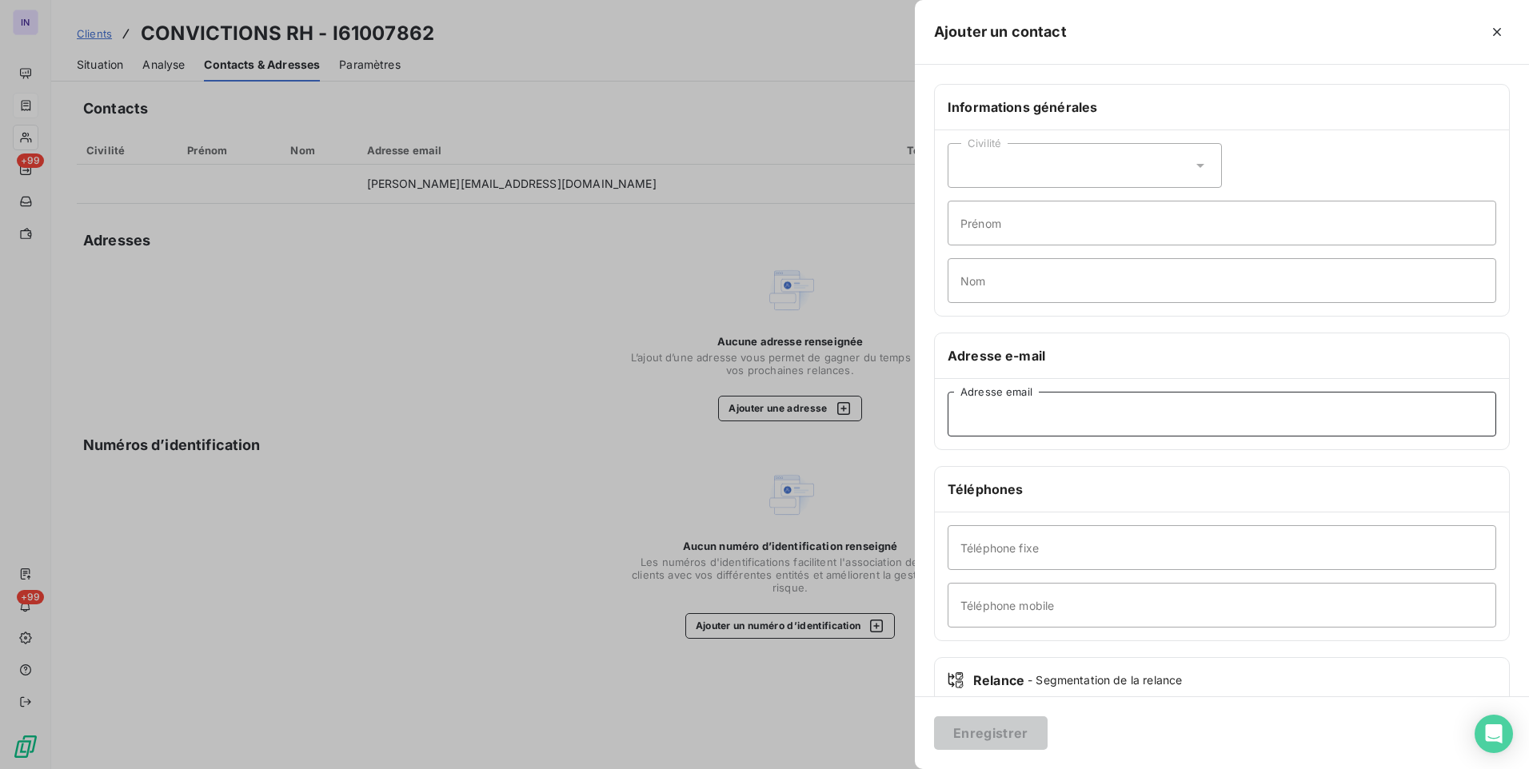
click at [1041, 412] on input "Adresse email" at bounding box center [1222, 414] width 549 height 45
paste input "[EMAIL_ADDRESS][DOMAIN_NAME]"
type input "[EMAIL_ADDRESS][DOMAIN_NAME]"
click at [1021, 728] on button "Enregistrer" at bounding box center [991, 734] width 114 height 34
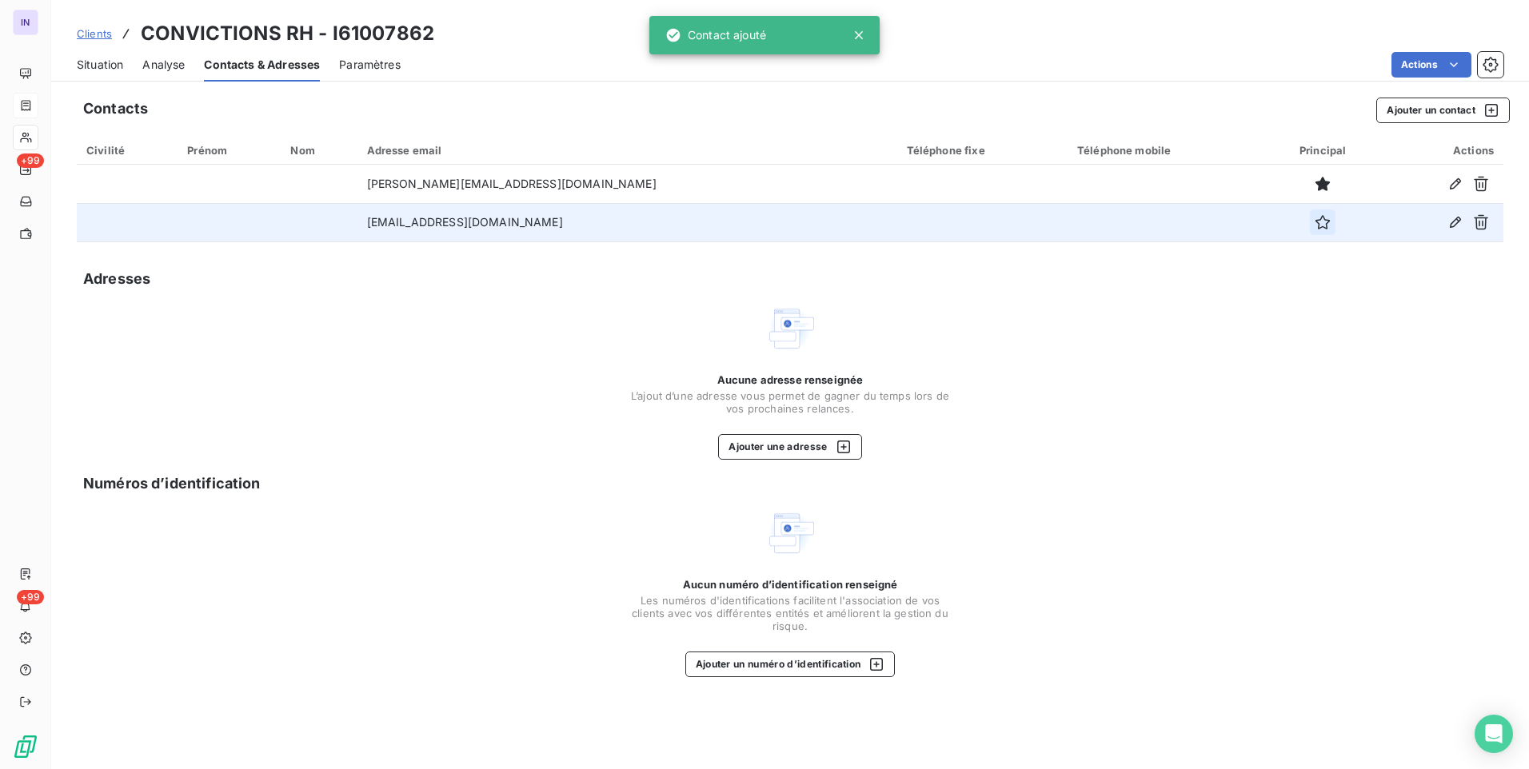
click at [1315, 225] on icon "button" at bounding box center [1323, 222] width 16 height 16
click at [110, 57] on span "Situation" at bounding box center [100, 65] width 46 height 16
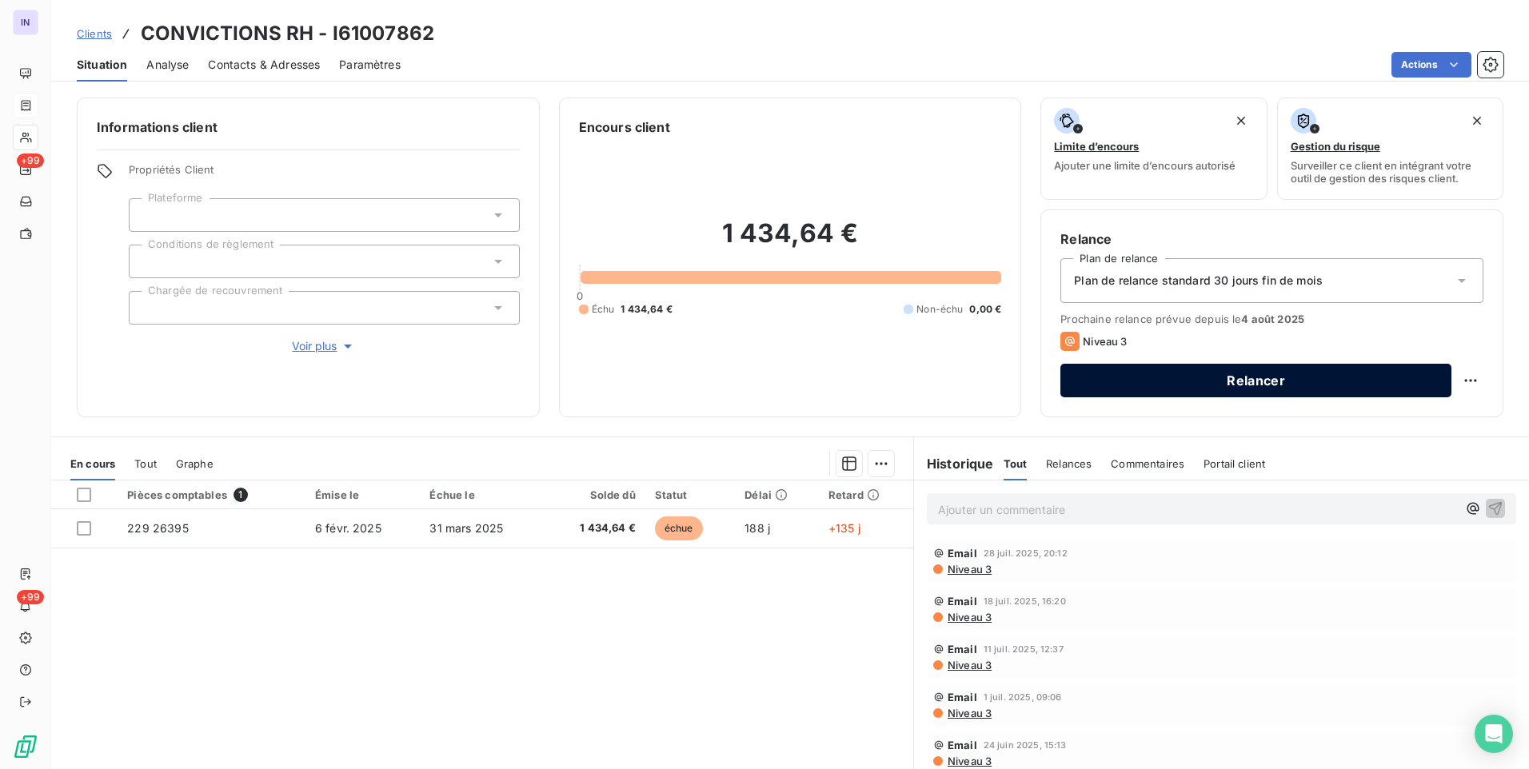
click at [1234, 377] on button "Relancer" at bounding box center [1255, 381] width 391 height 34
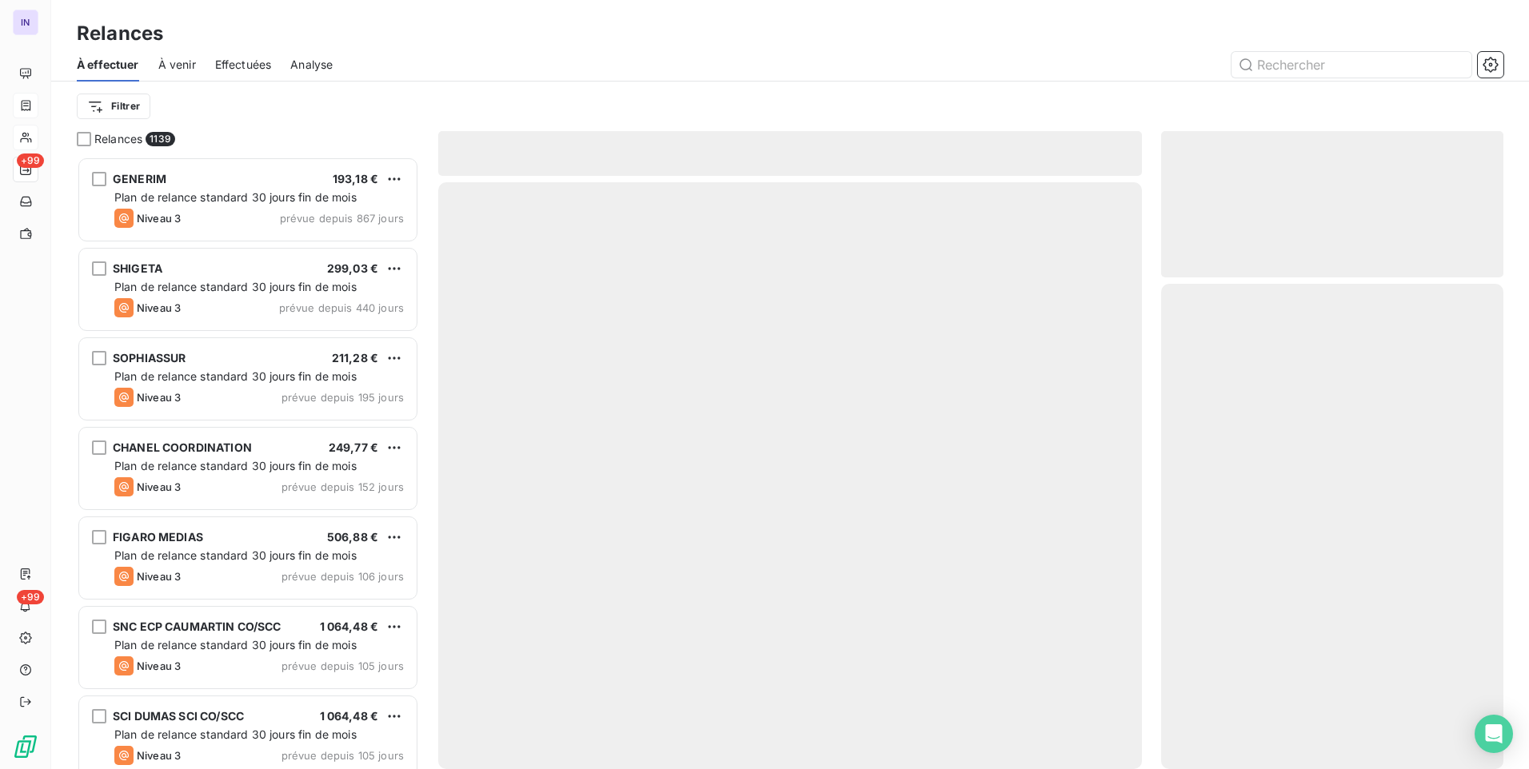
scroll to position [601, 330]
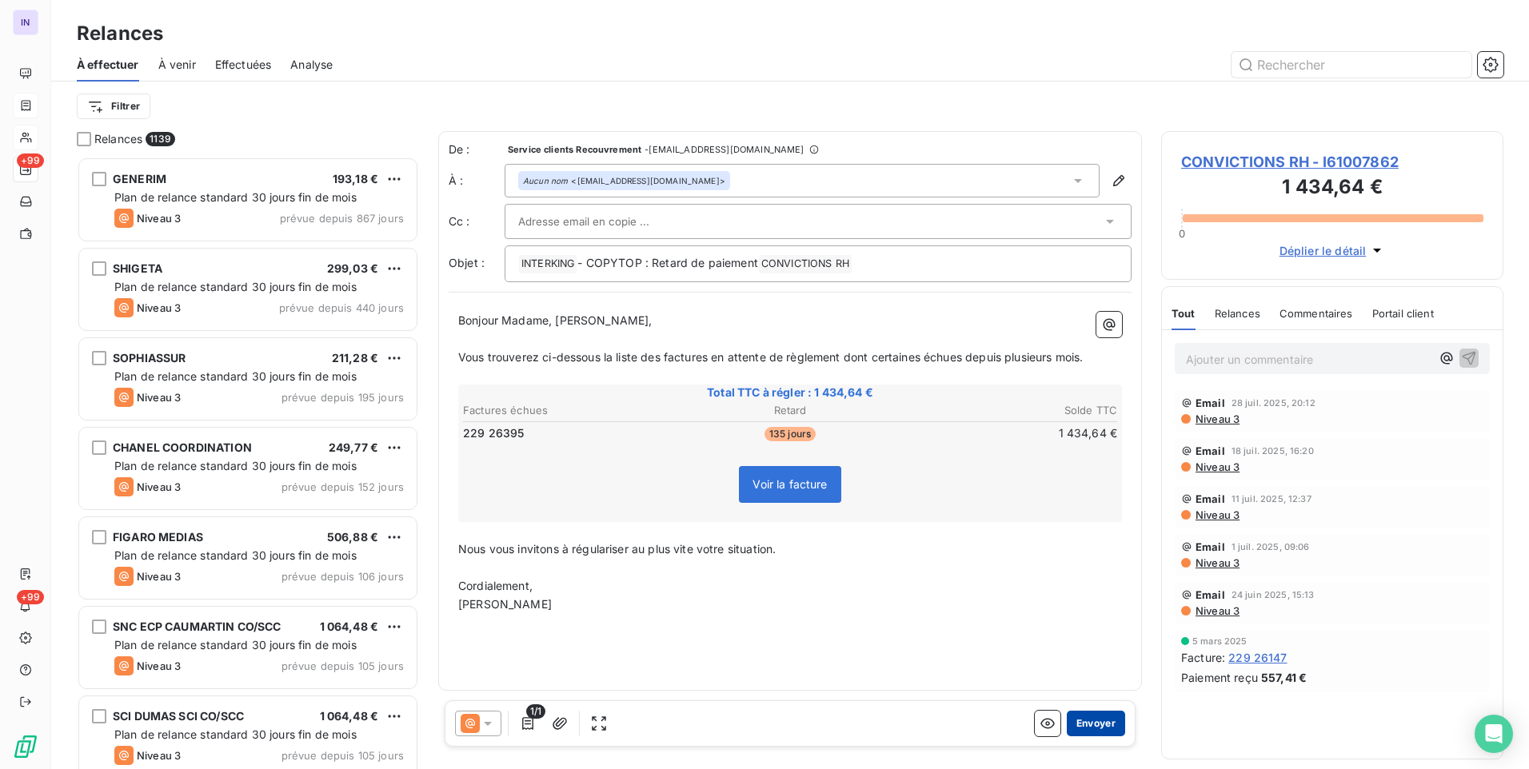
click at [1087, 733] on button "Envoyer" at bounding box center [1096, 724] width 58 height 26
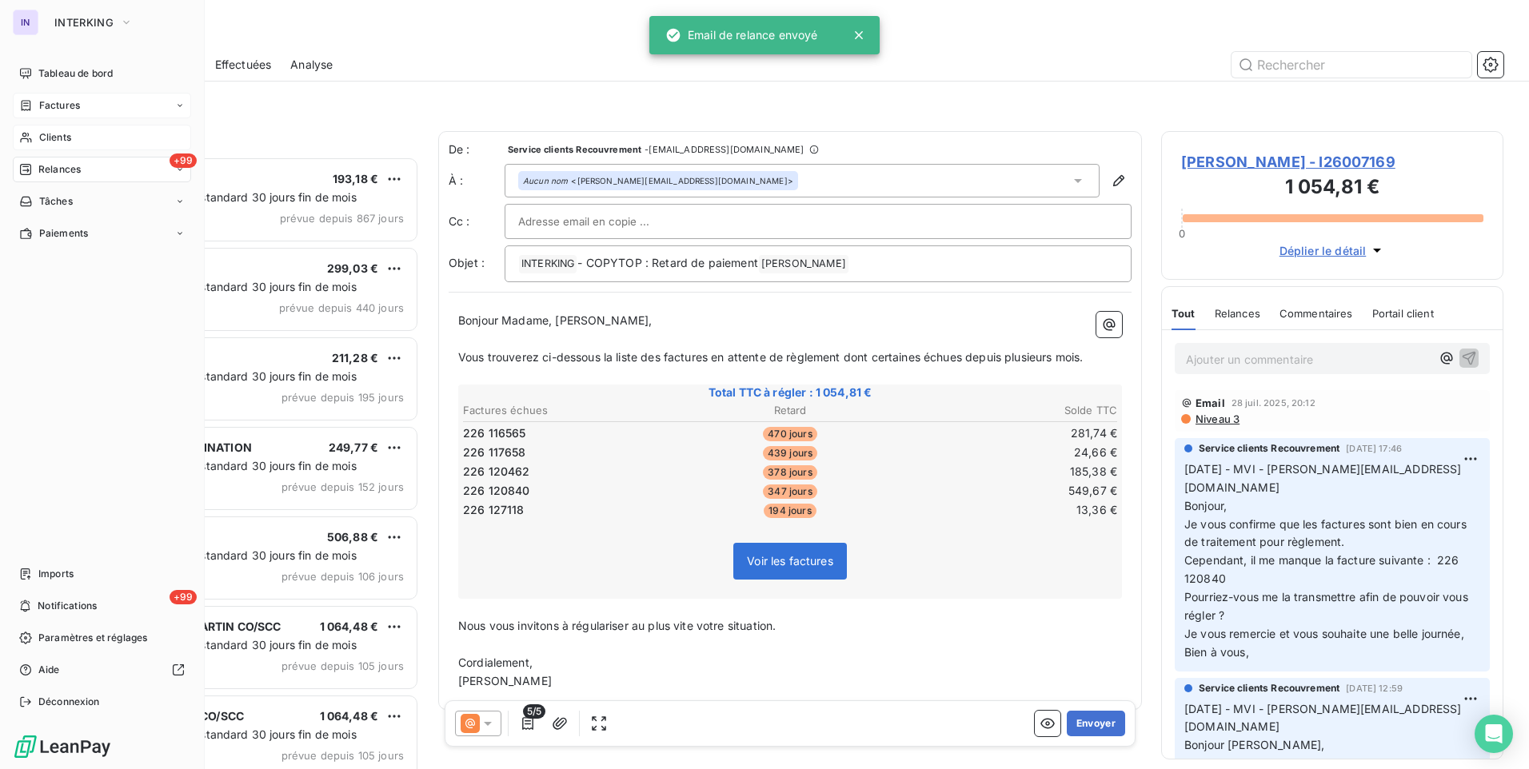
drag, startPoint x: 50, startPoint y: 76, endPoint x: 171, endPoint y: 137, distance: 135.9
click at [50, 76] on span "Tableau de bord" at bounding box center [75, 73] width 74 height 14
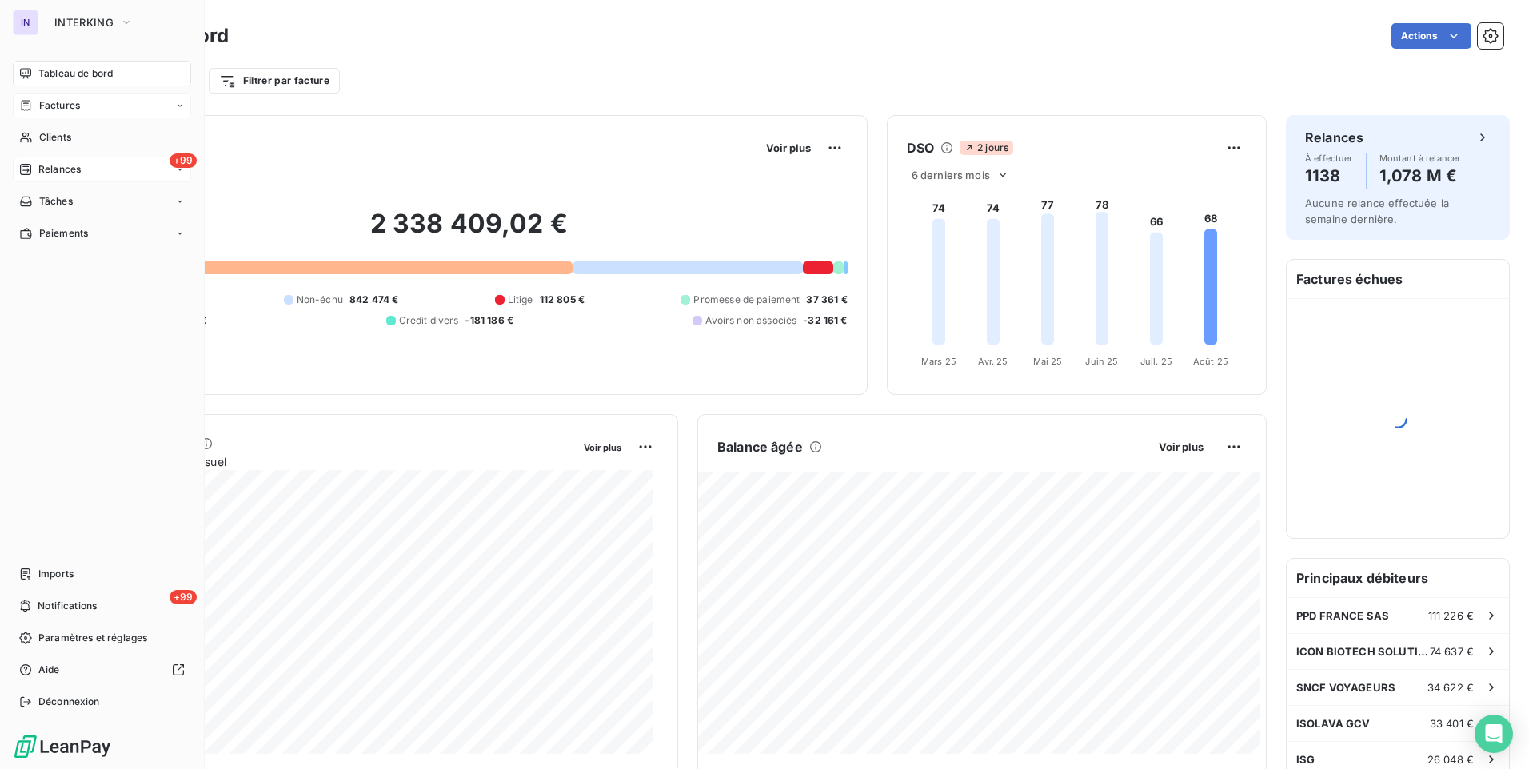
click at [63, 166] on span "Relances" at bounding box center [59, 169] width 42 height 14
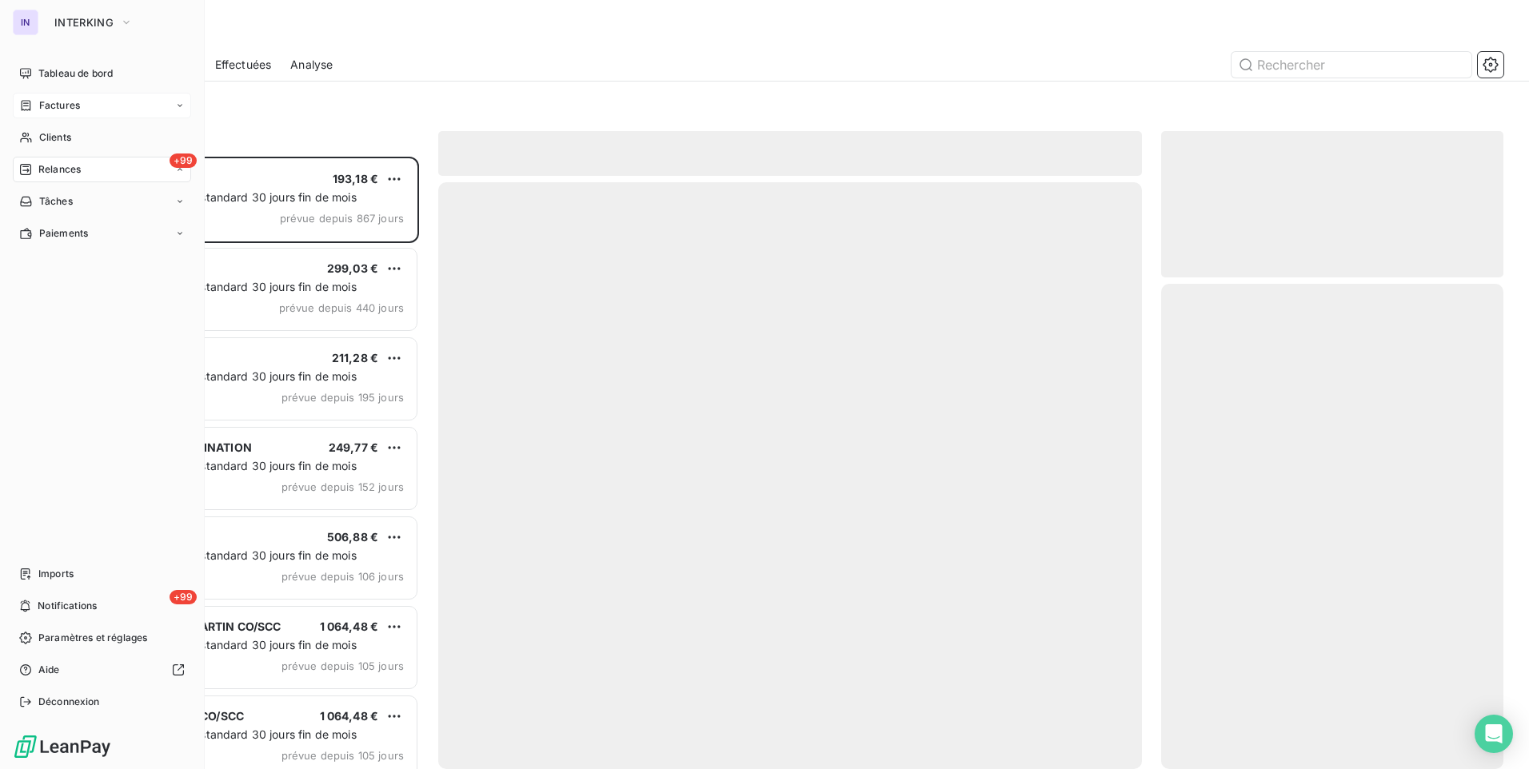
scroll to position [601, 330]
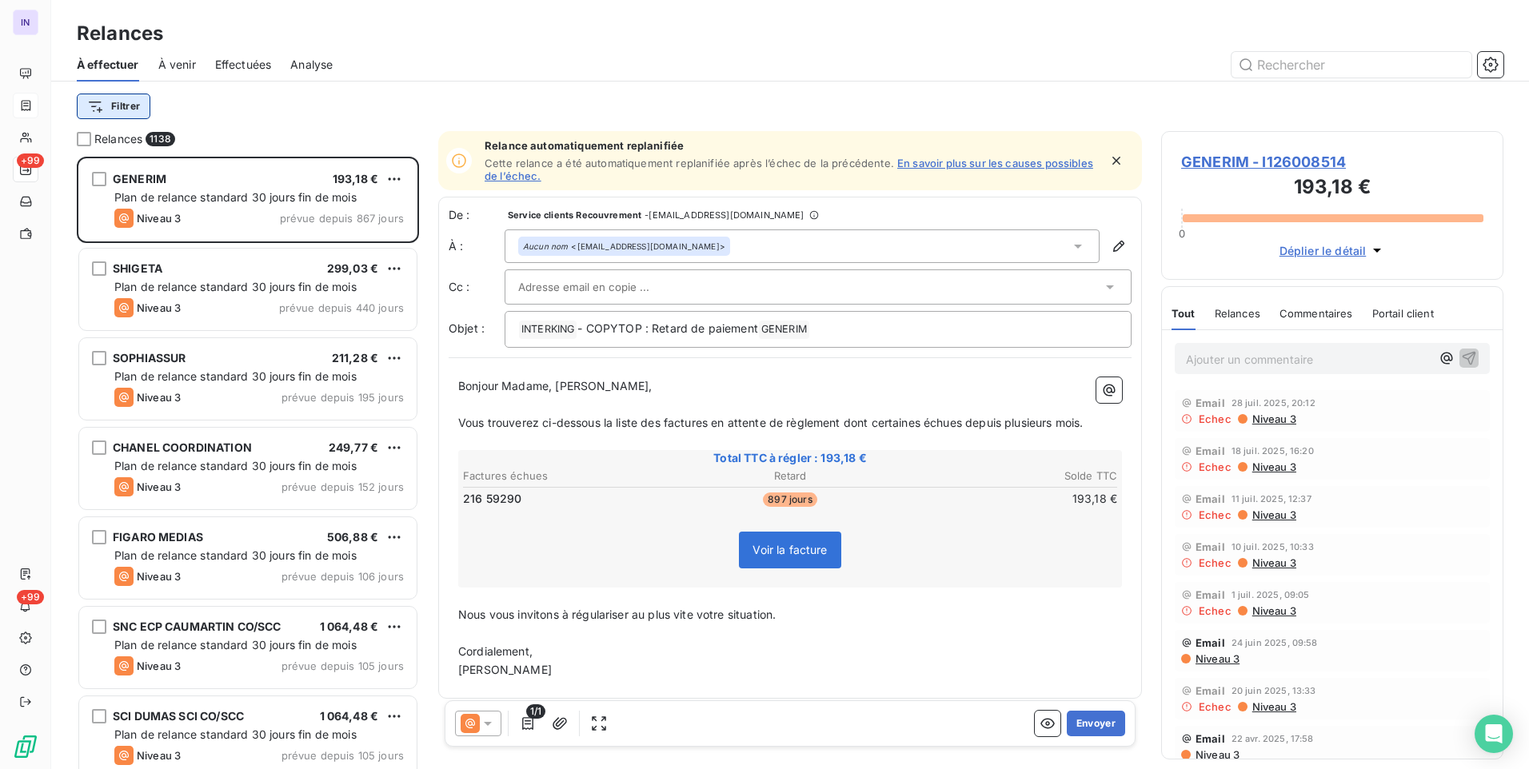
click at [135, 109] on html "IN +99 +99 Relances À effectuer À venir Effectuées Analyse Filtrer Relances 113…" at bounding box center [764, 384] width 1529 height 769
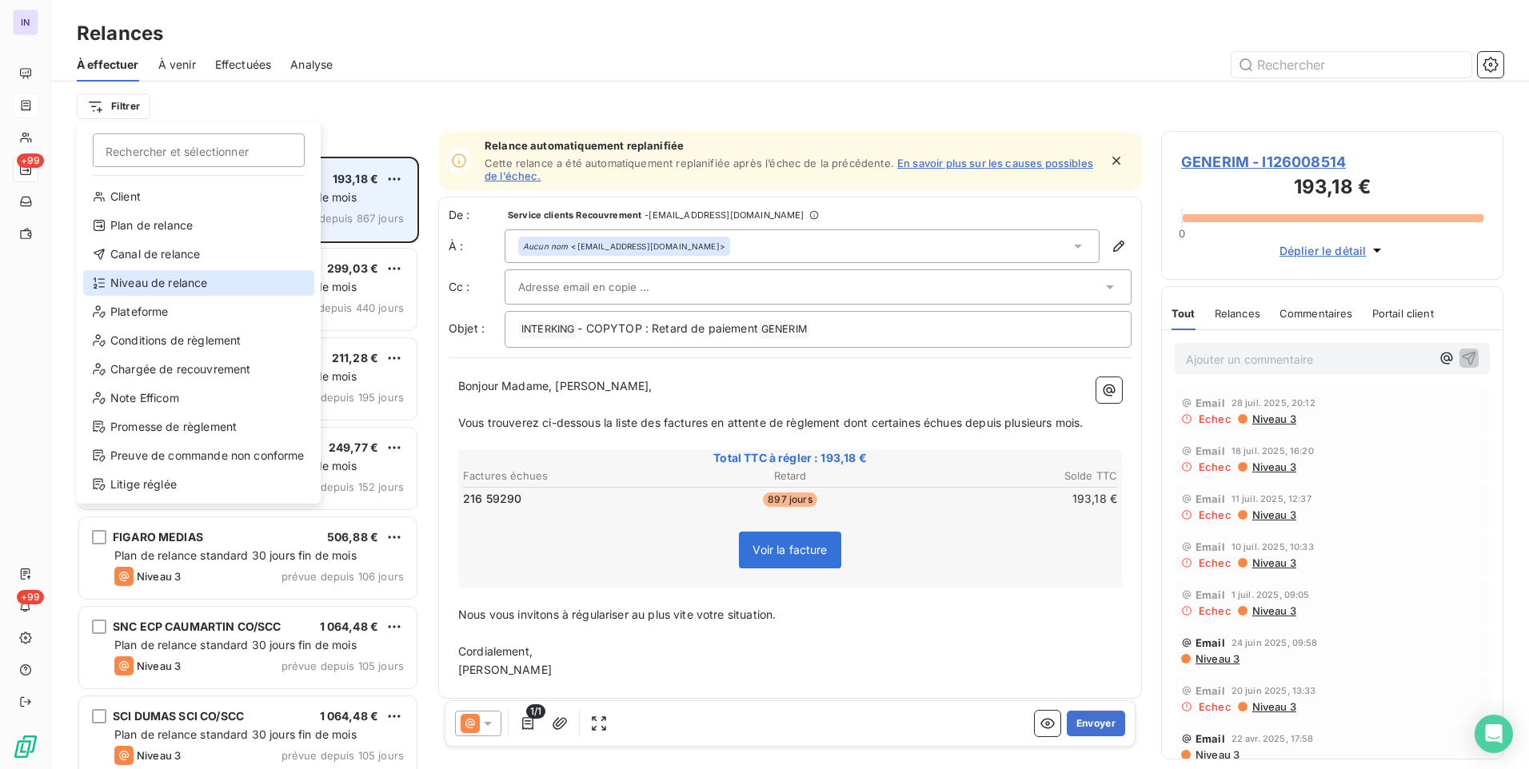
drag, startPoint x: 188, startPoint y: 282, endPoint x: 238, endPoint y: 230, distance: 72.4
click at [189, 282] on div "Niveau de relance" at bounding box center [198, 283] width 231 height 26
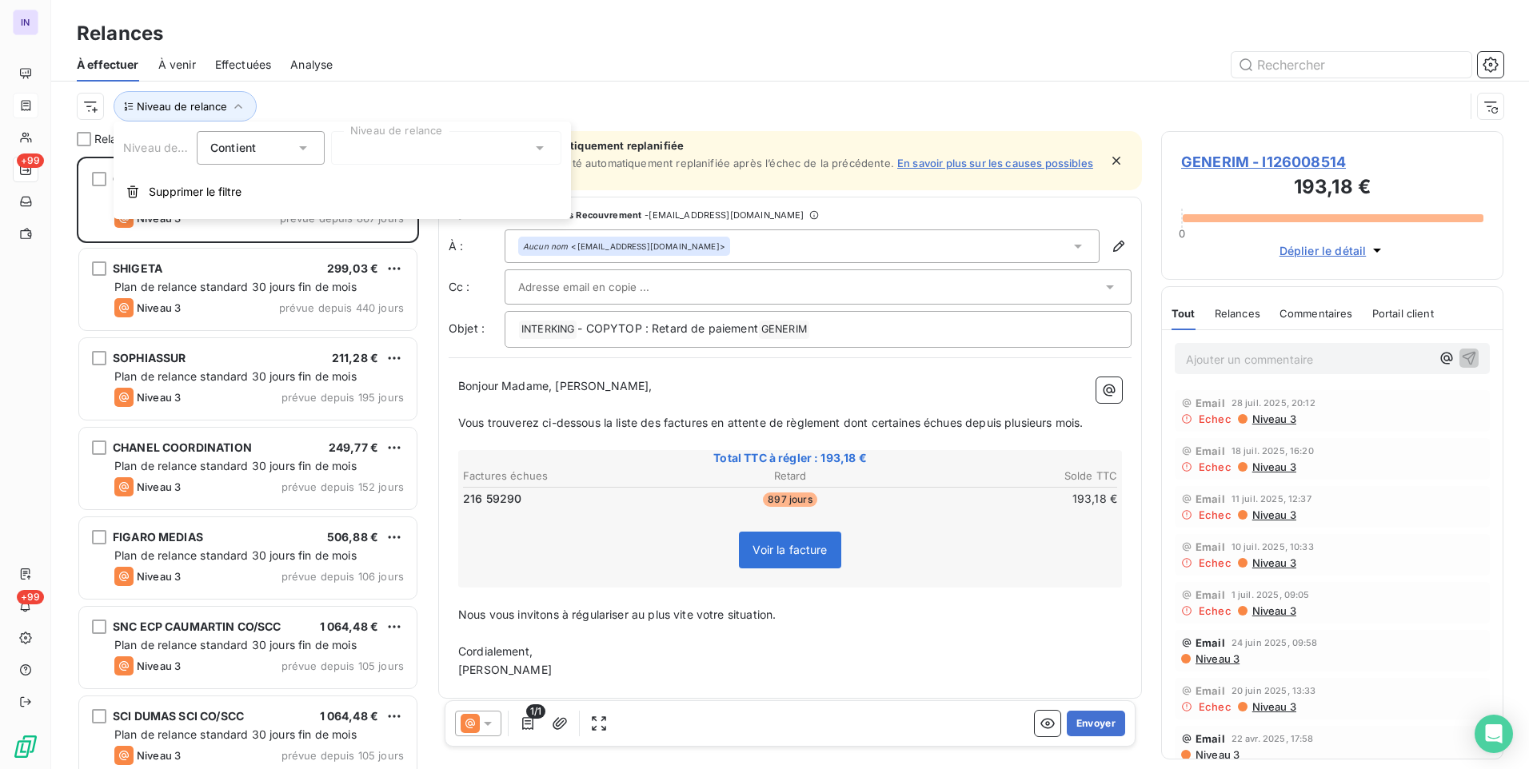
click at [353, 149] on div at bounding box center [446, 148] width 230 height 34
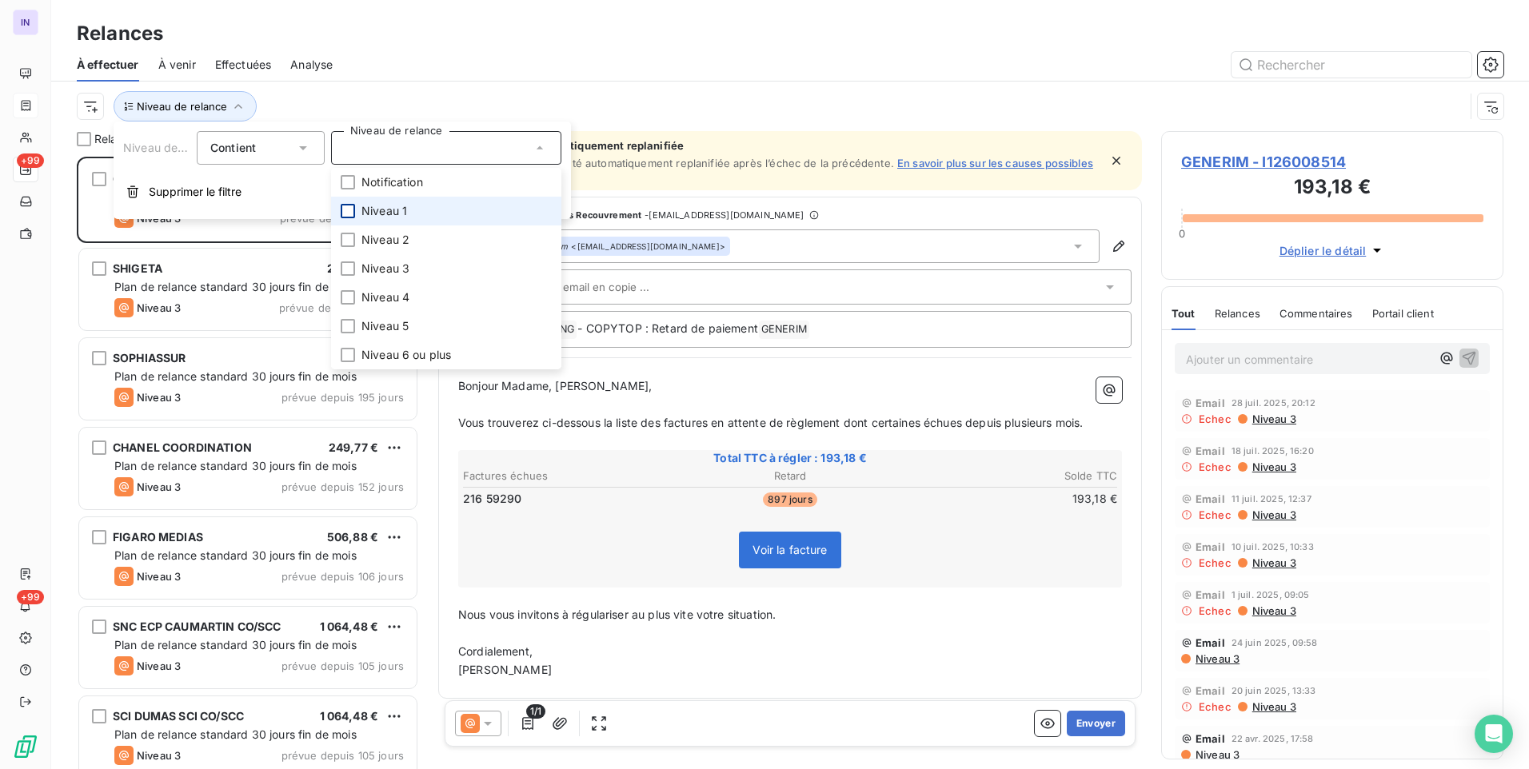
click at [350, 210] on div at bounding box center [348, 211] width 14 height 14
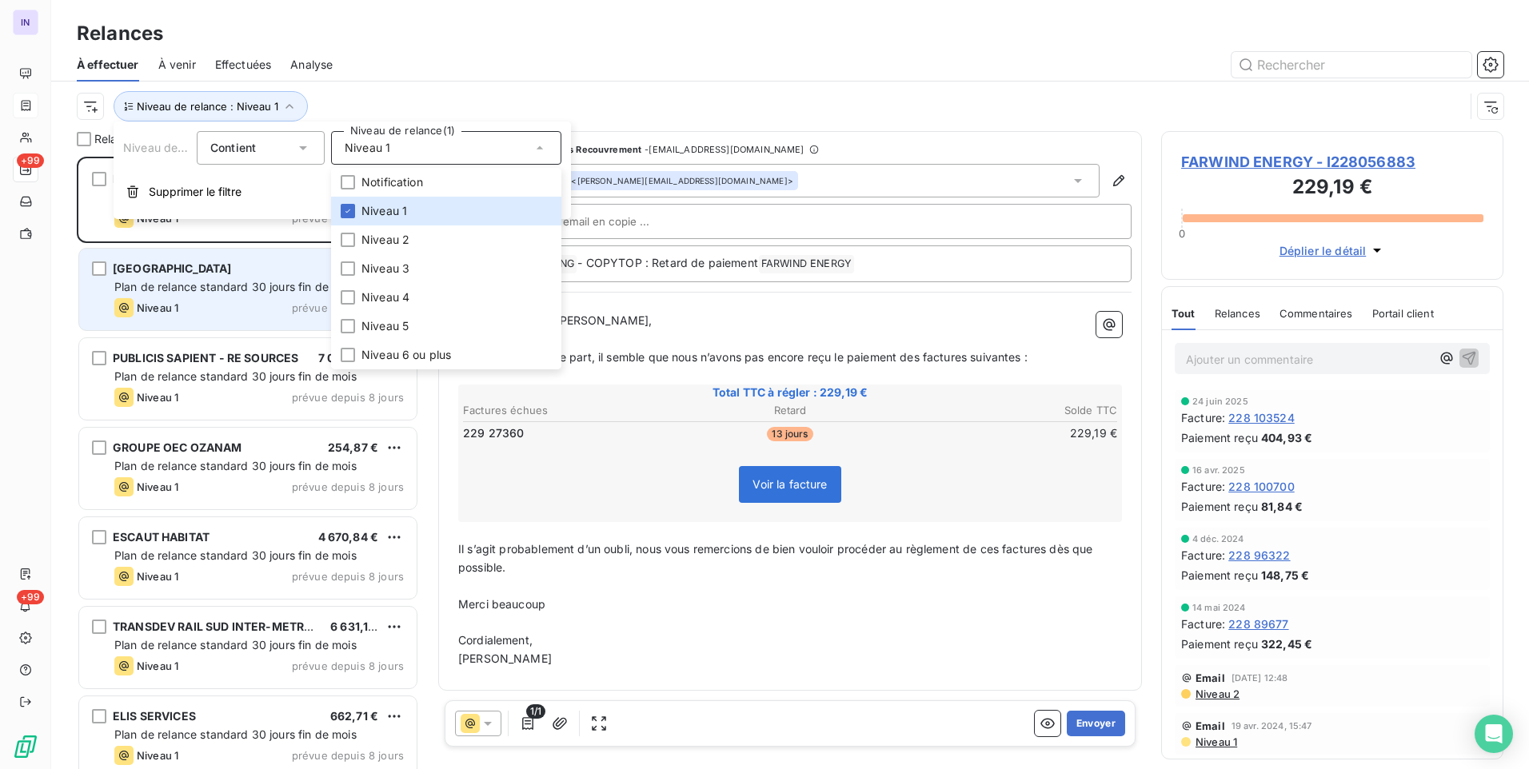
scroll to position [601, 330]
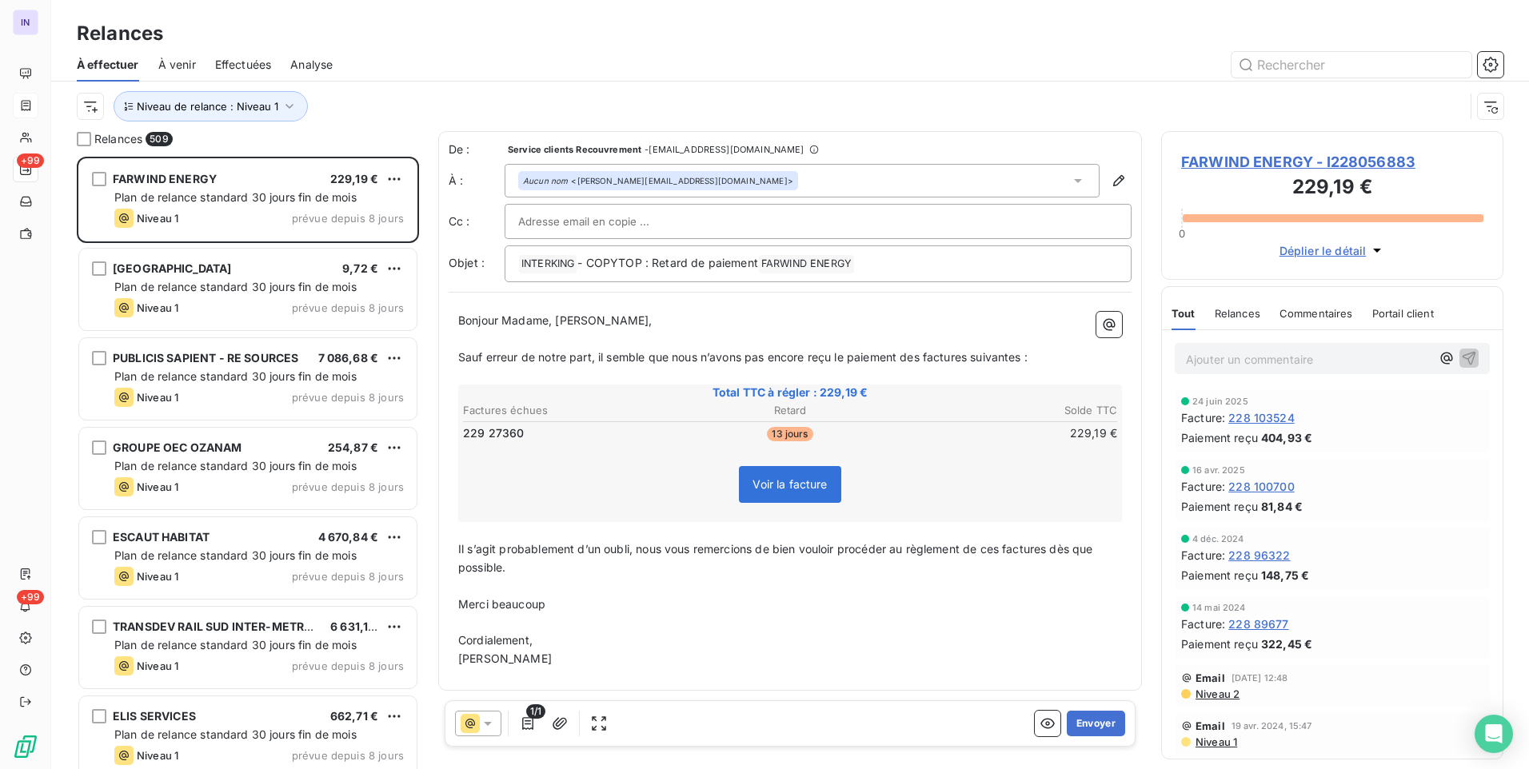
drag, startPoint x: 490, startPoint y: 62, endPoint x: 494, endPoint y: 70, distance: 8.9
click at [493, 65] on div at bounding box center [928, 65] width 1152 height 26
click at [87, 137] on div at bounding box center [84, 139] width 14 height 14
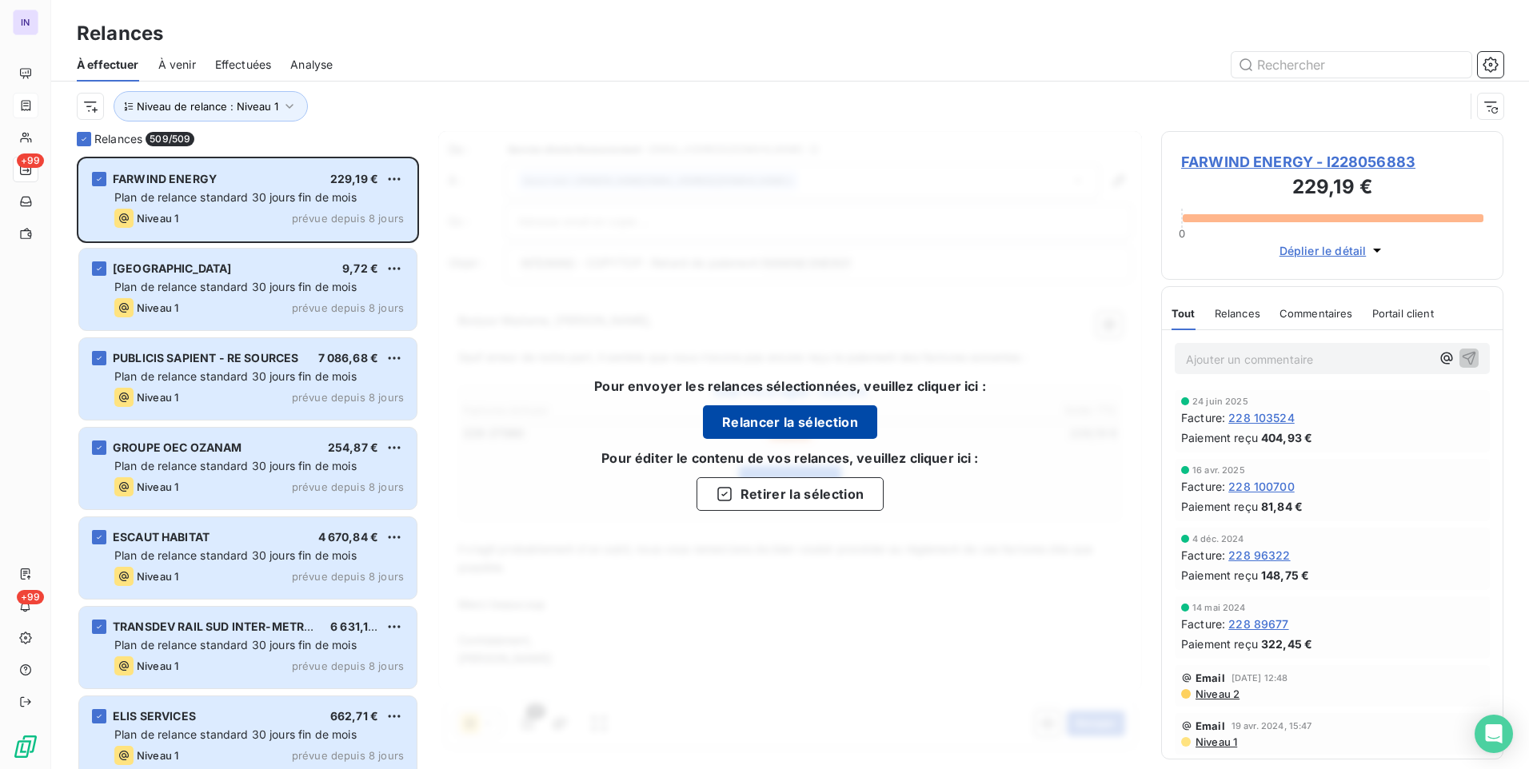
click at [774, 420] on button "Relancer la sélection" at bounding box center [790, 422] width 174 height 34
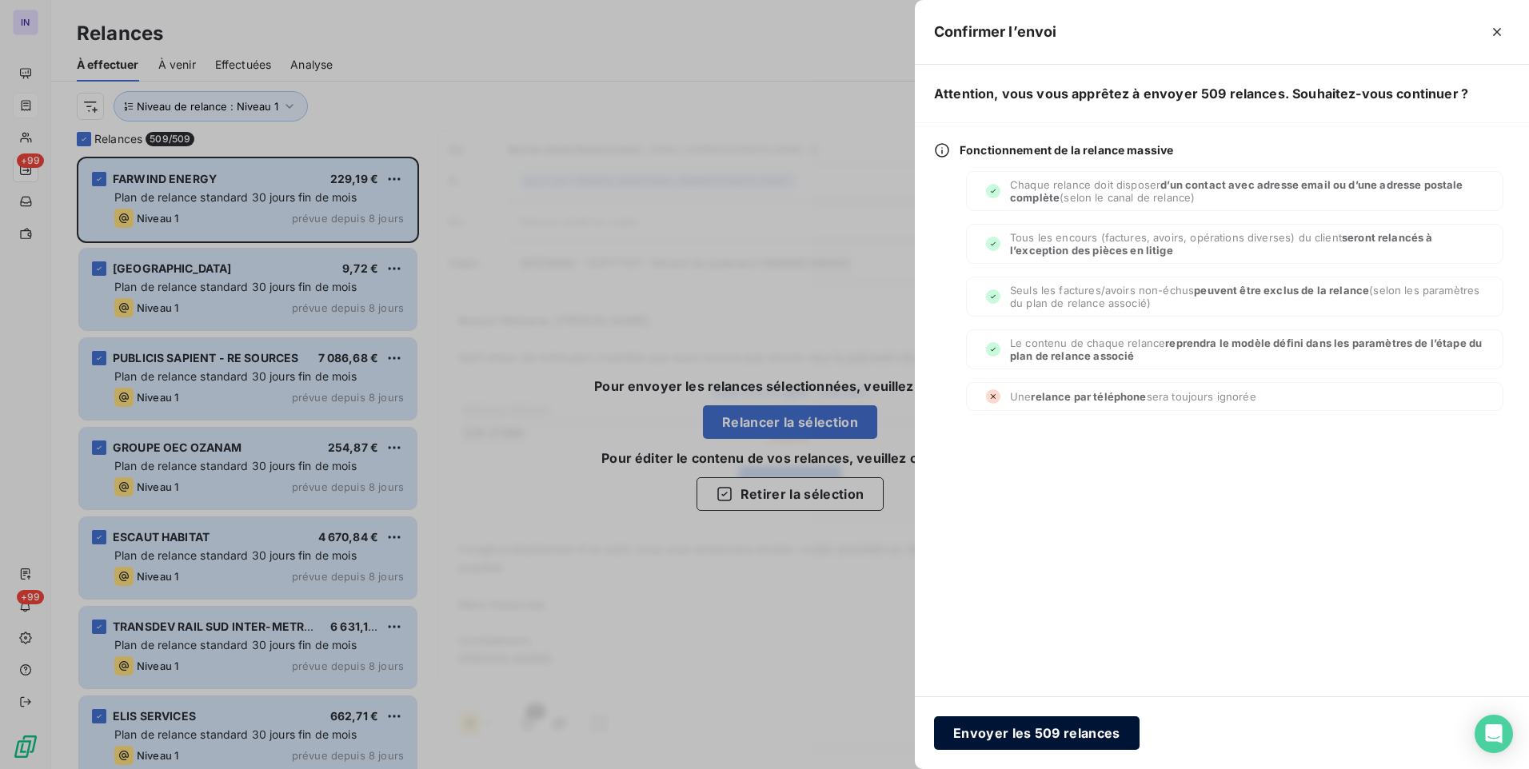
click at [1056, 734] on button "Envoyer les 509 relances" at bounding box center [1037, 734] width 206 height 34
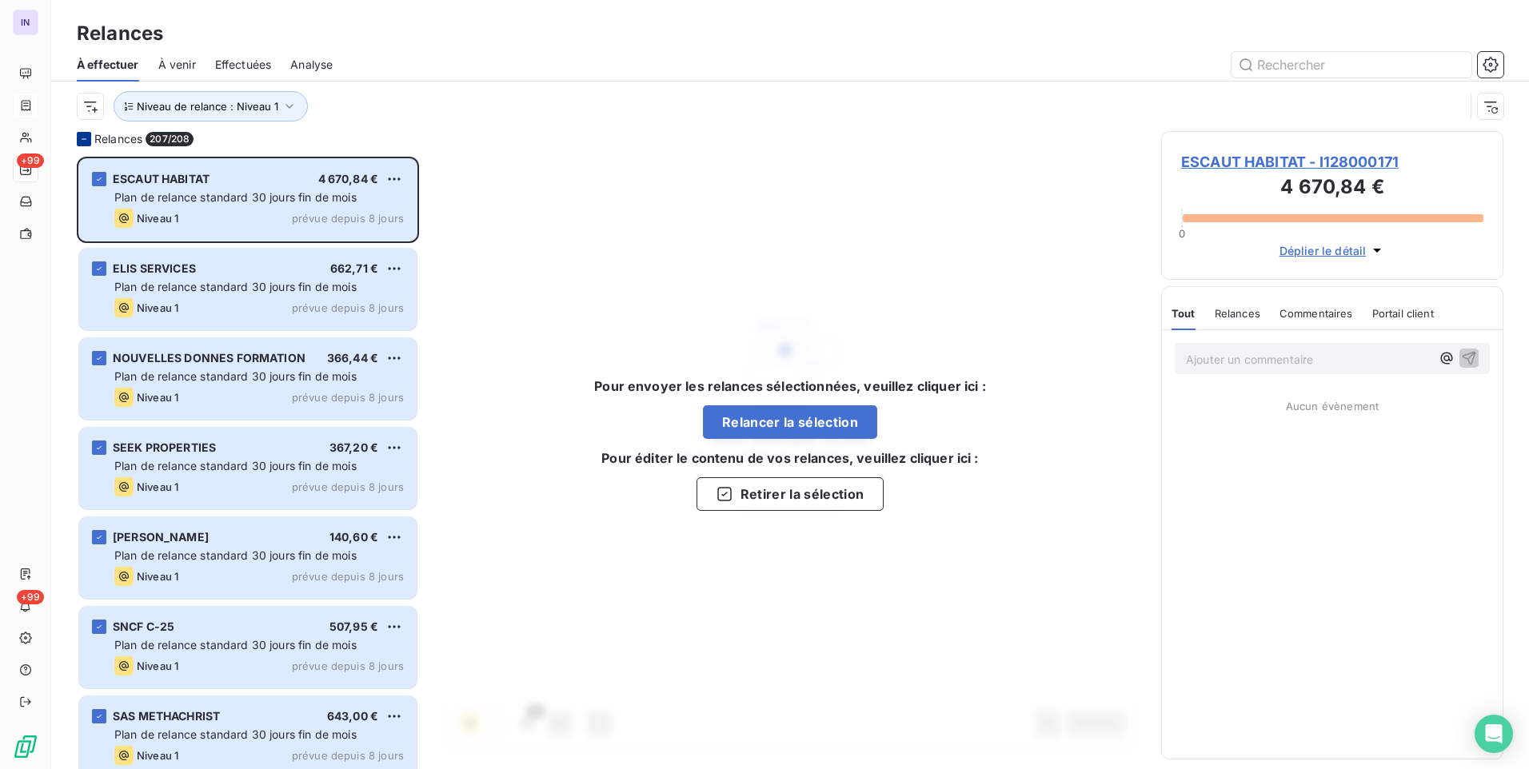
click at [78, 137] on div at bounding box center [84, 139] width 14 height 14
click at [83, 142] on icon at bounding box center [84, 139] width 10 height 10
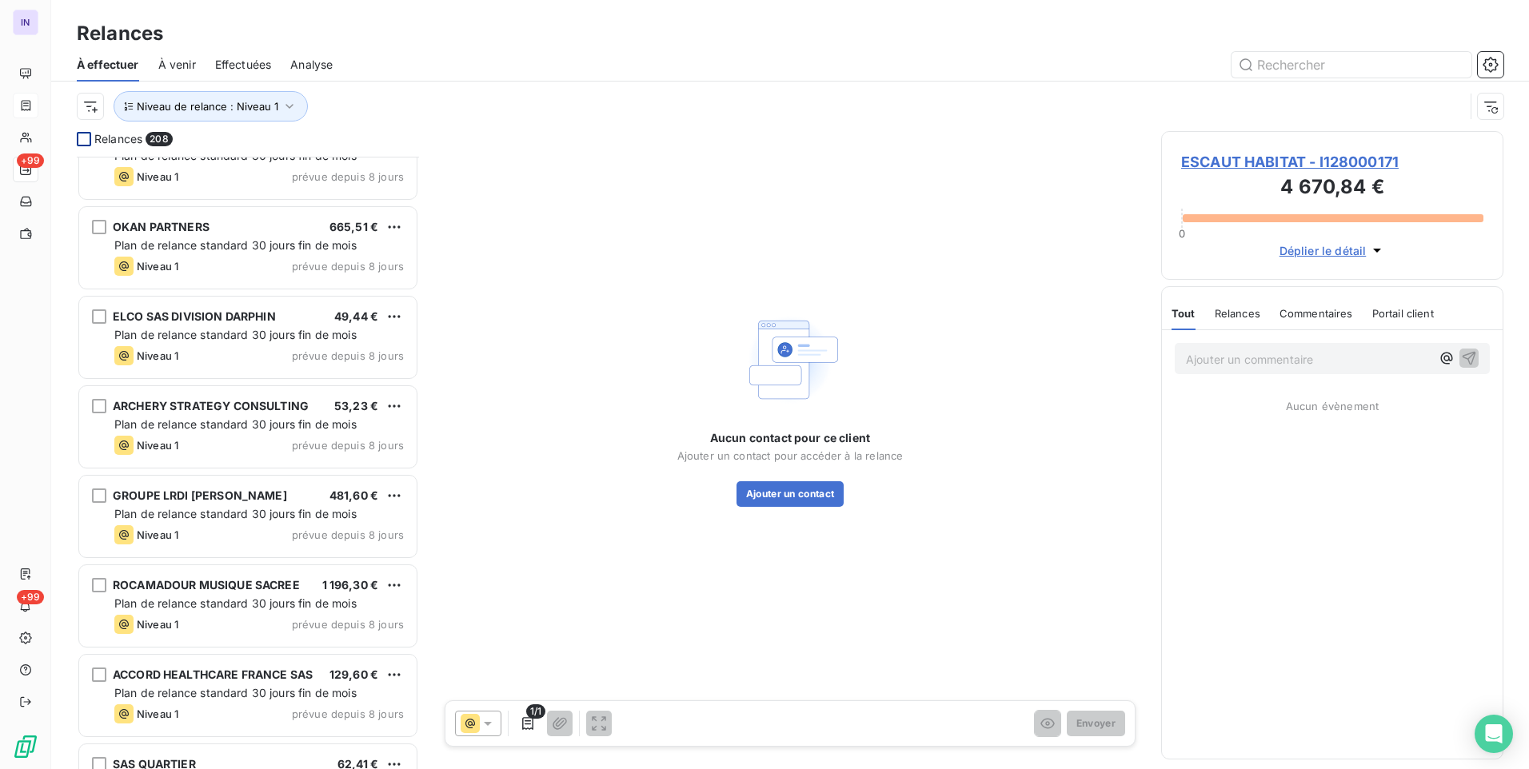
scroll to position [3440, 0]
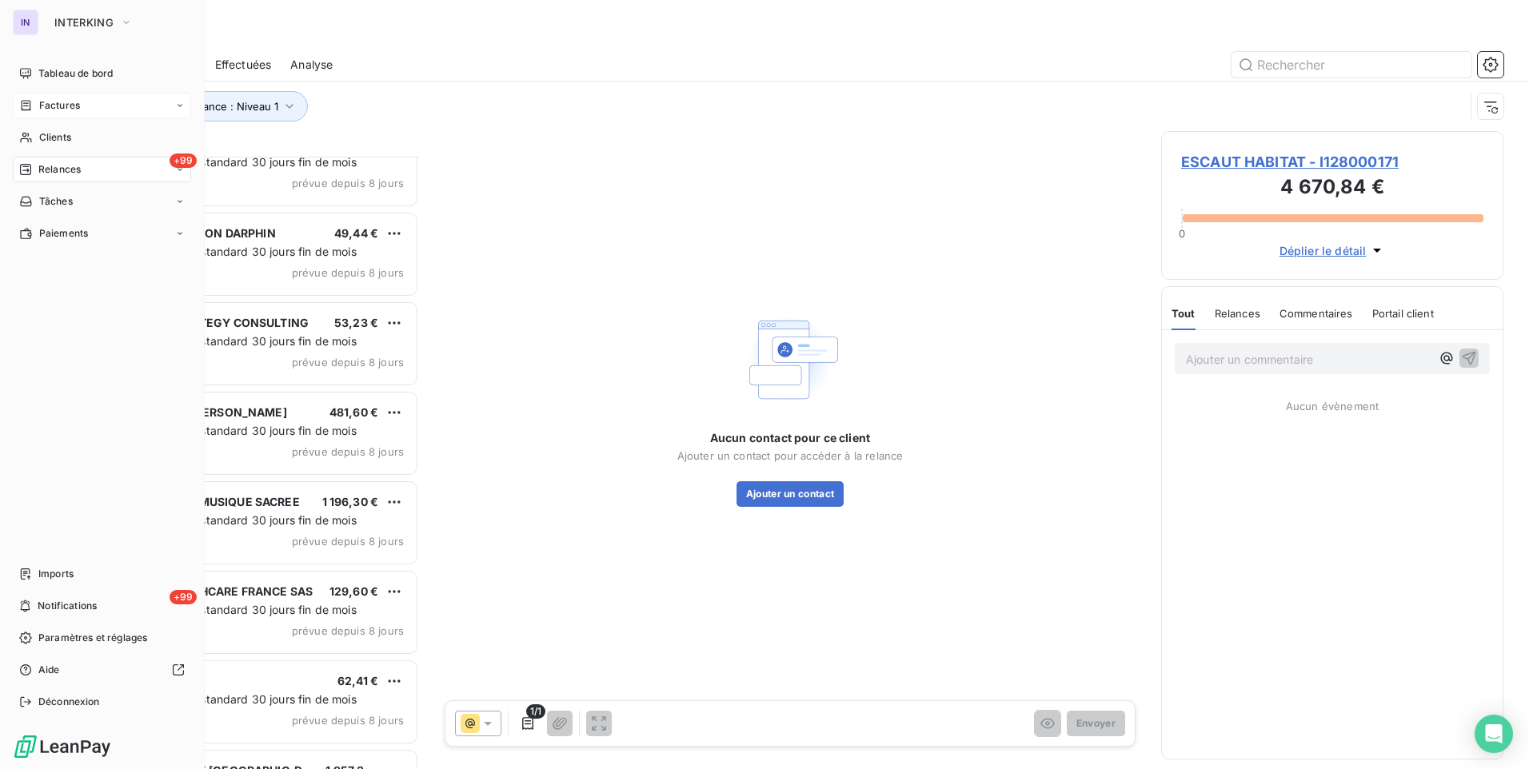
click at [79, 171] on span "Relances" at bounding box center [59, 169] width 42 height 14
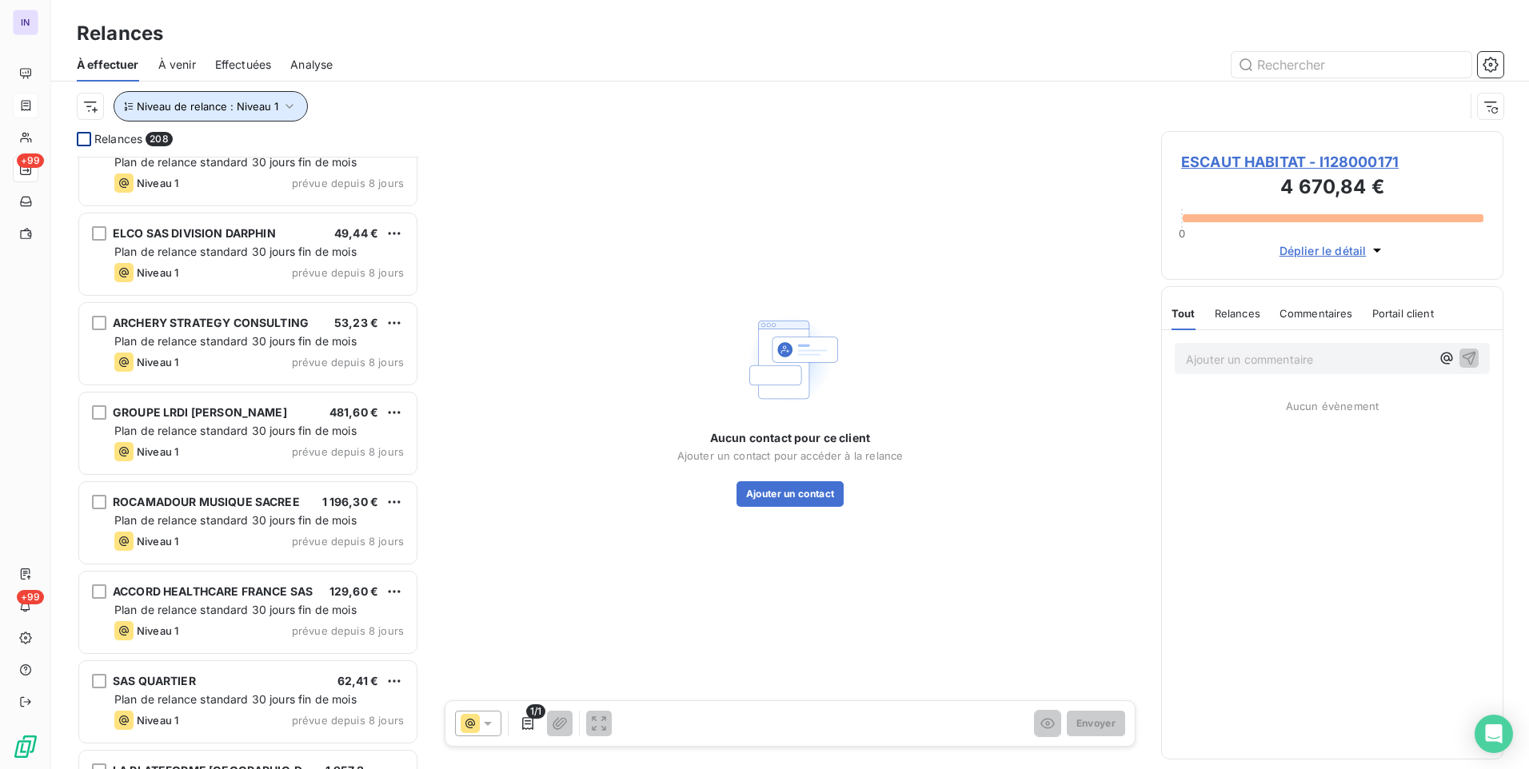
click at [238, 109] on span "Niveau de relance : Niveau 1" at bounding box center [208, 106] width 142 height 13
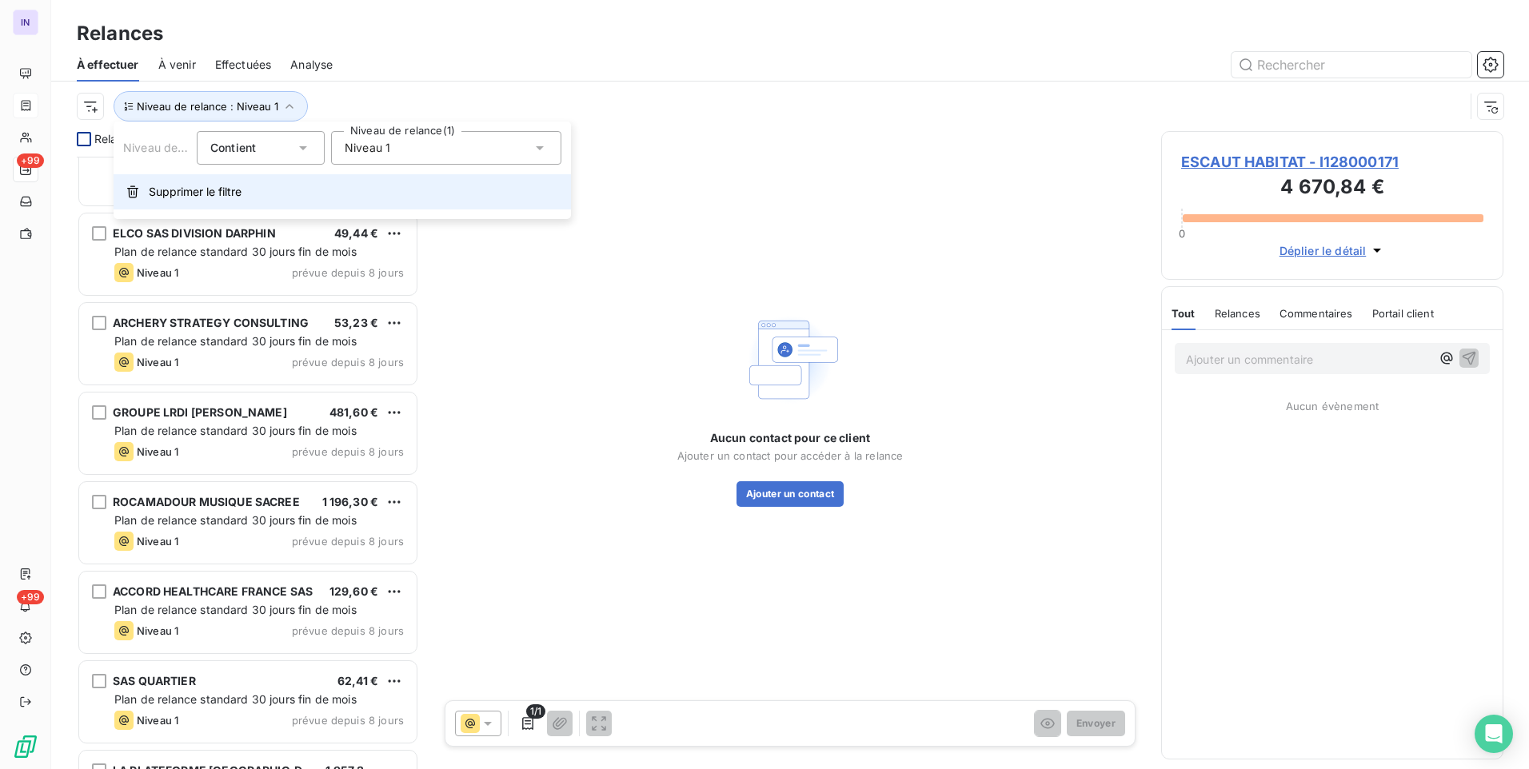
click at [191, 196] on span "Supprimer le filtre" at bounding box center [195, 192] width 93 height 16
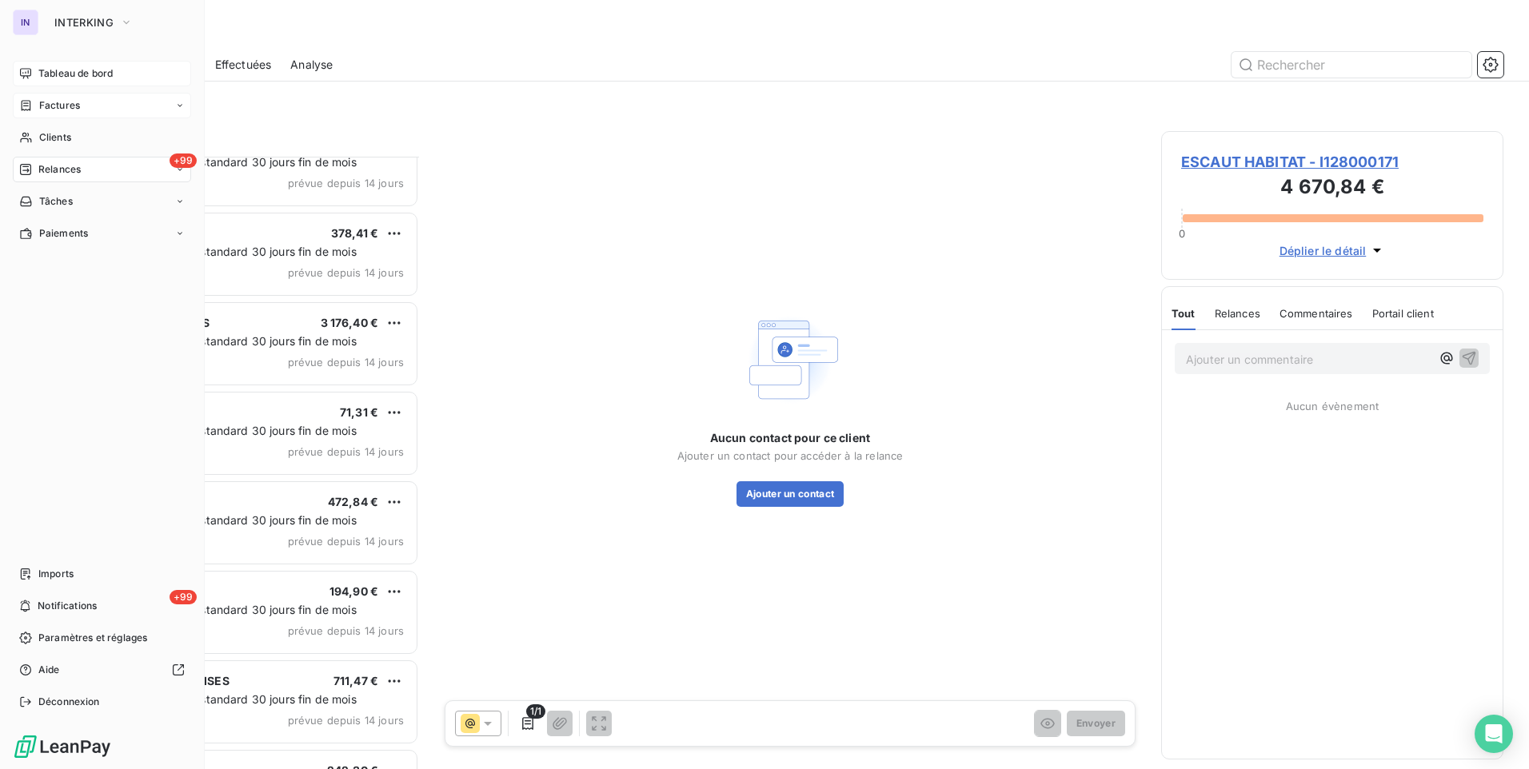
drag, startPoint x: 49, startPoint y: 70, endPoint x: 95, endPoint y: 74, distance: 46.6
click at [50, 70] on span "Tableau de bord" at bounding box center [75, 73] width 74 height 14
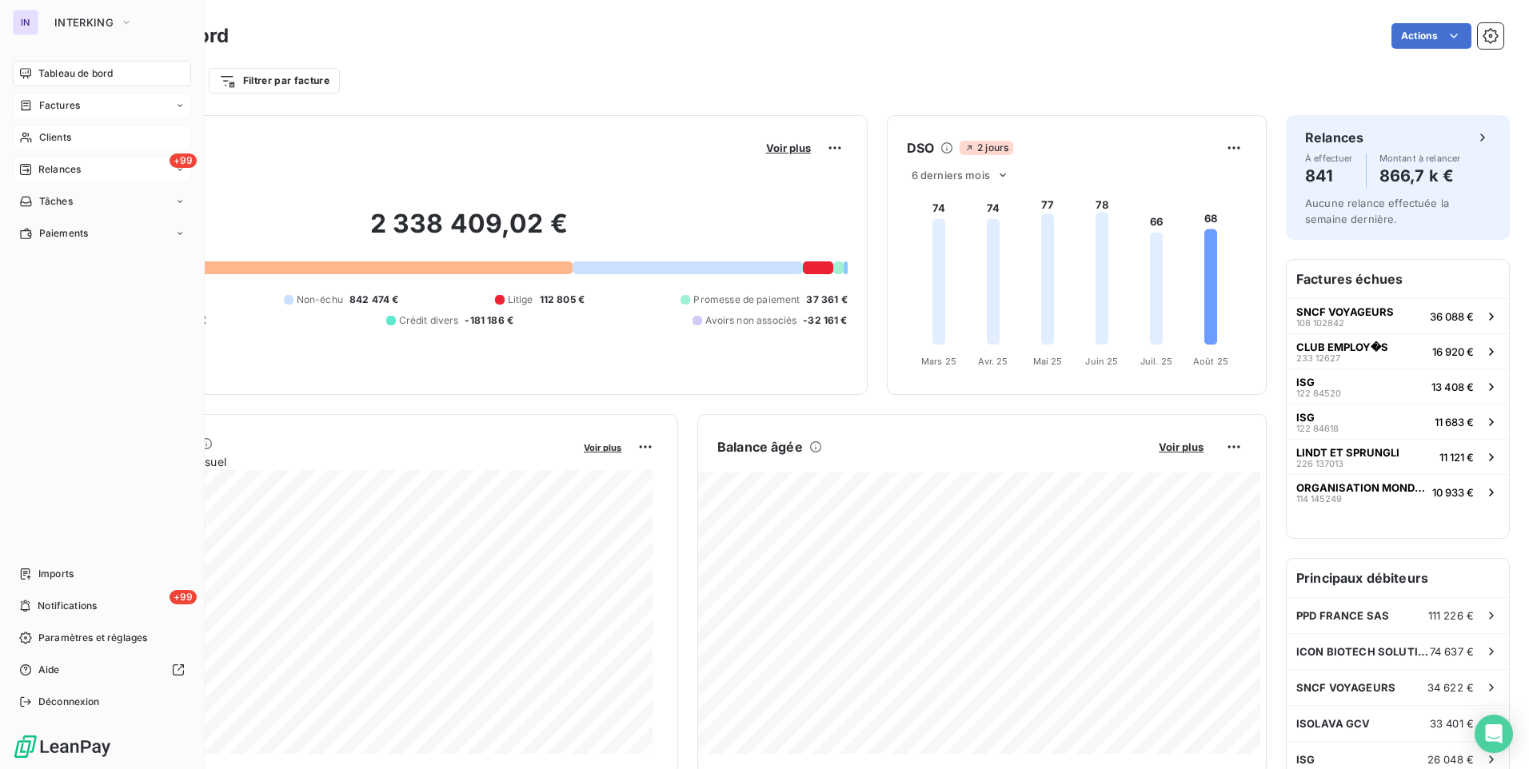
click at [70, 145] on div "Clients" at bounding box center [102, 138] width 178 height 26
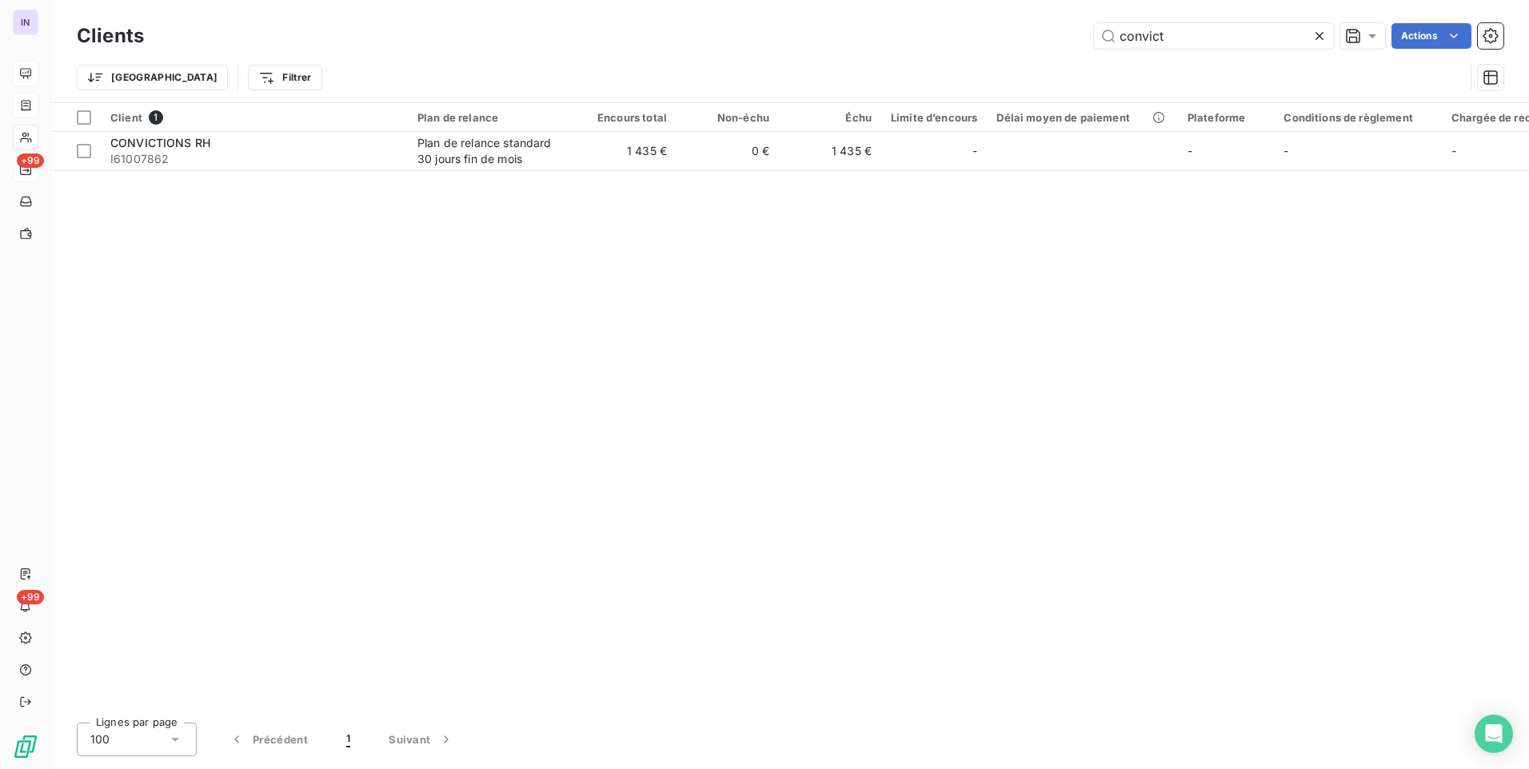
drag, startPoint x: 1180, startPoint y: 34, endPoint x: 1021, endPoint y: 36, distance: 160.0
click at [1021, 36] on div "convict Actions" at bounding box center [833, 36] width 1340 height 26
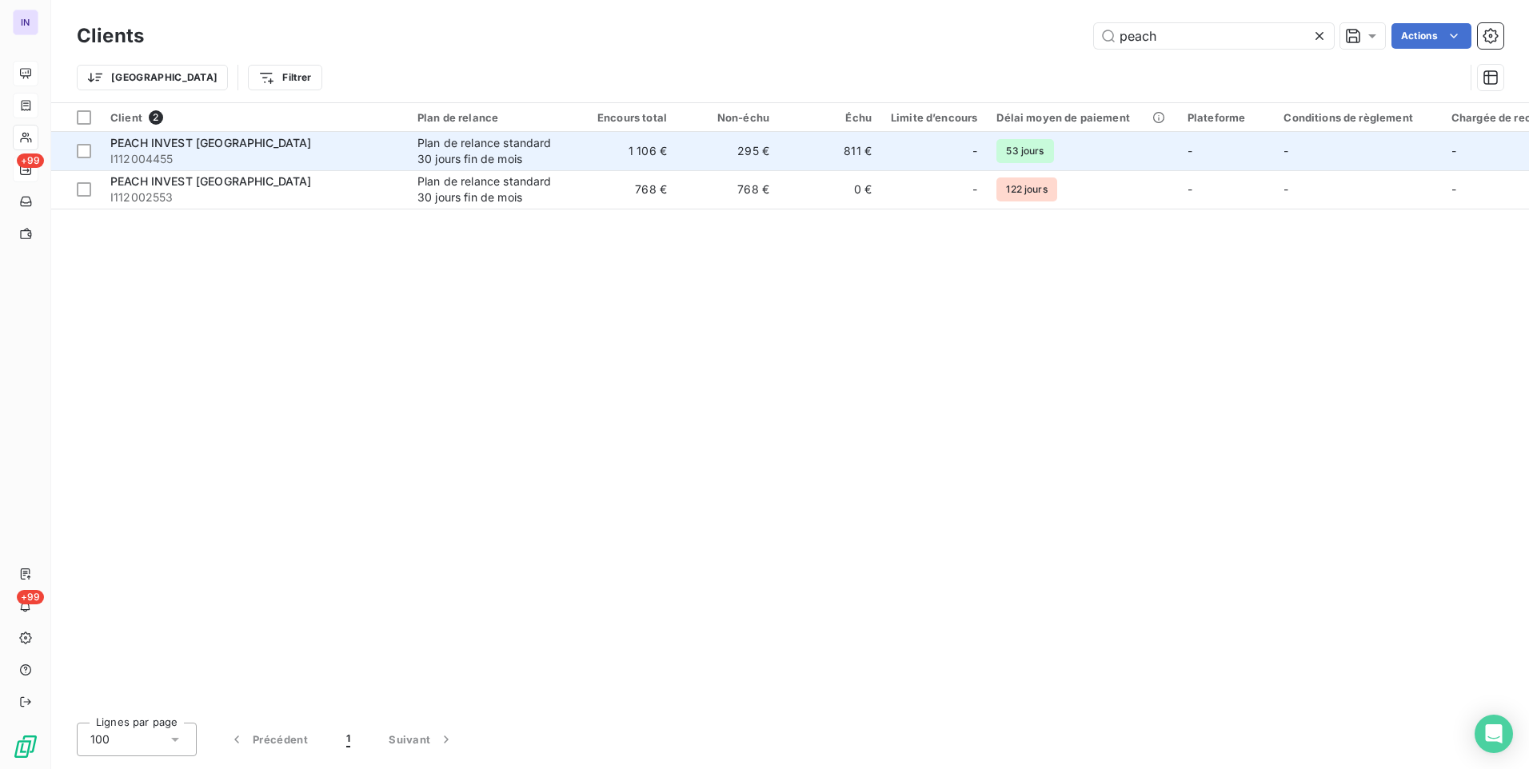
type input "peach"
click at [180, 164] on span "I112004455" at bounding box center [254, 159] width 288 height 16
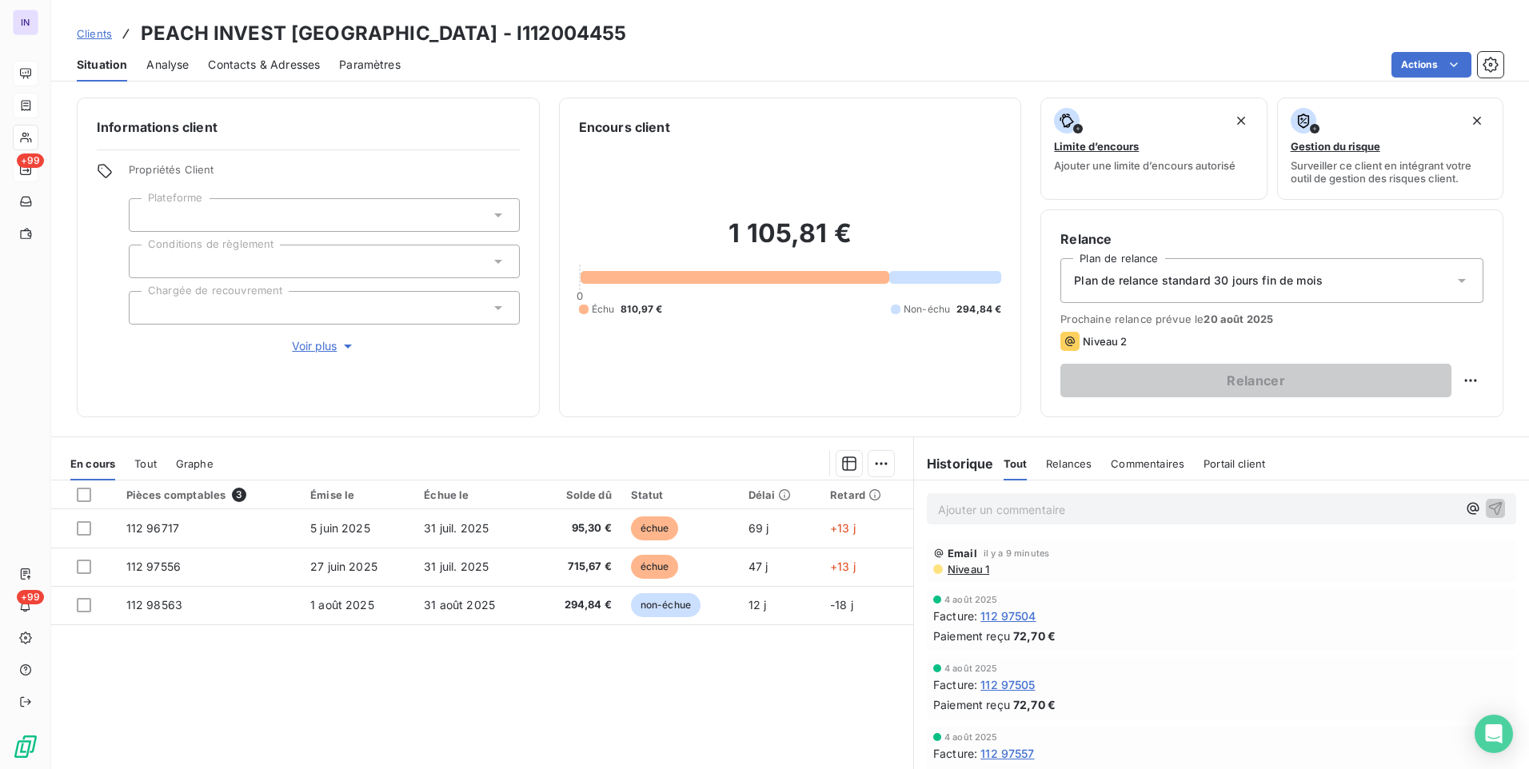
click at [290, 63] on span "Contacts & Adresses" at bounding box center [264, 65] width 112 height 16
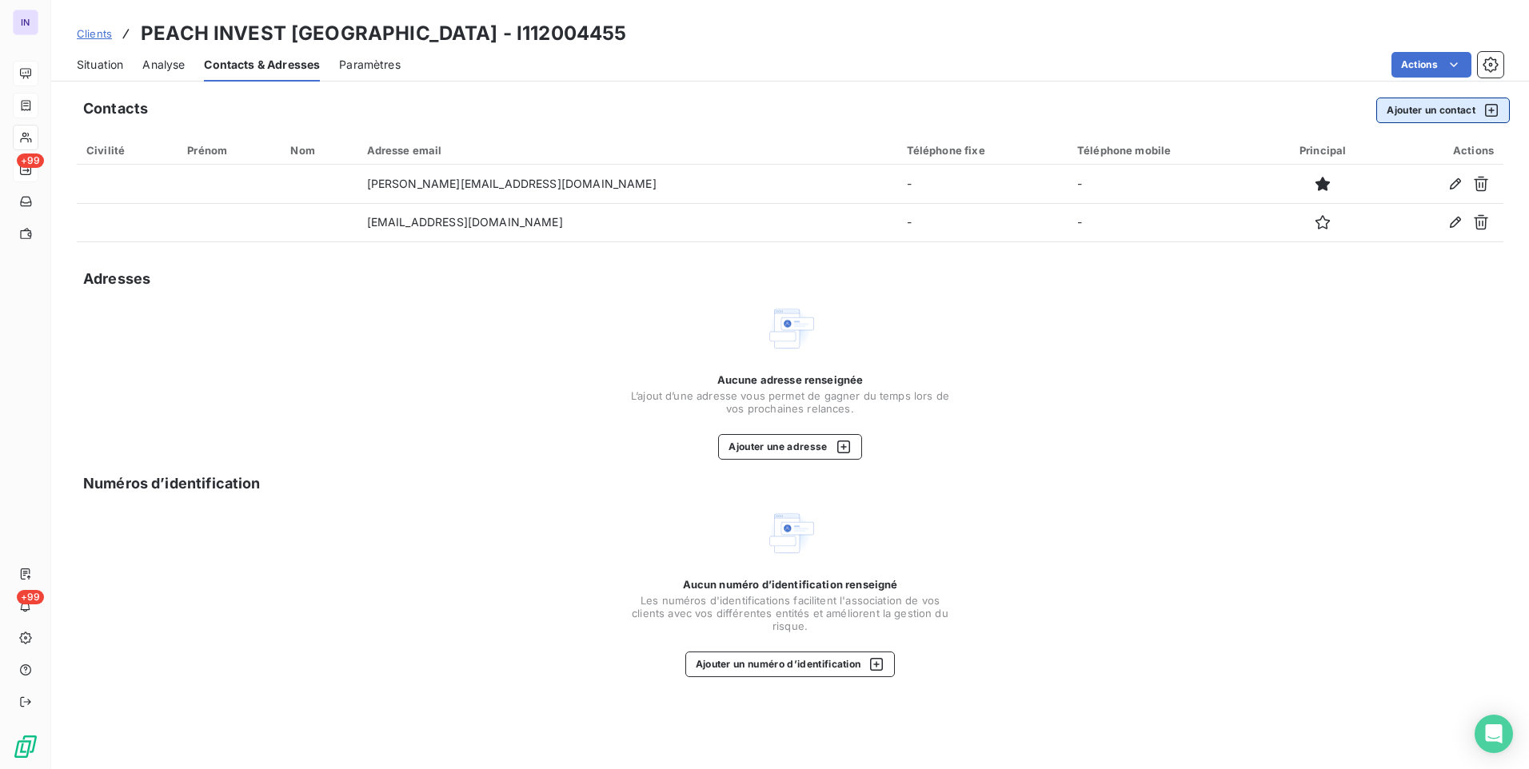
click at [1447, 107] on button "Ajouter un contact" at bounding box center [1443, 111] width 134 height 26
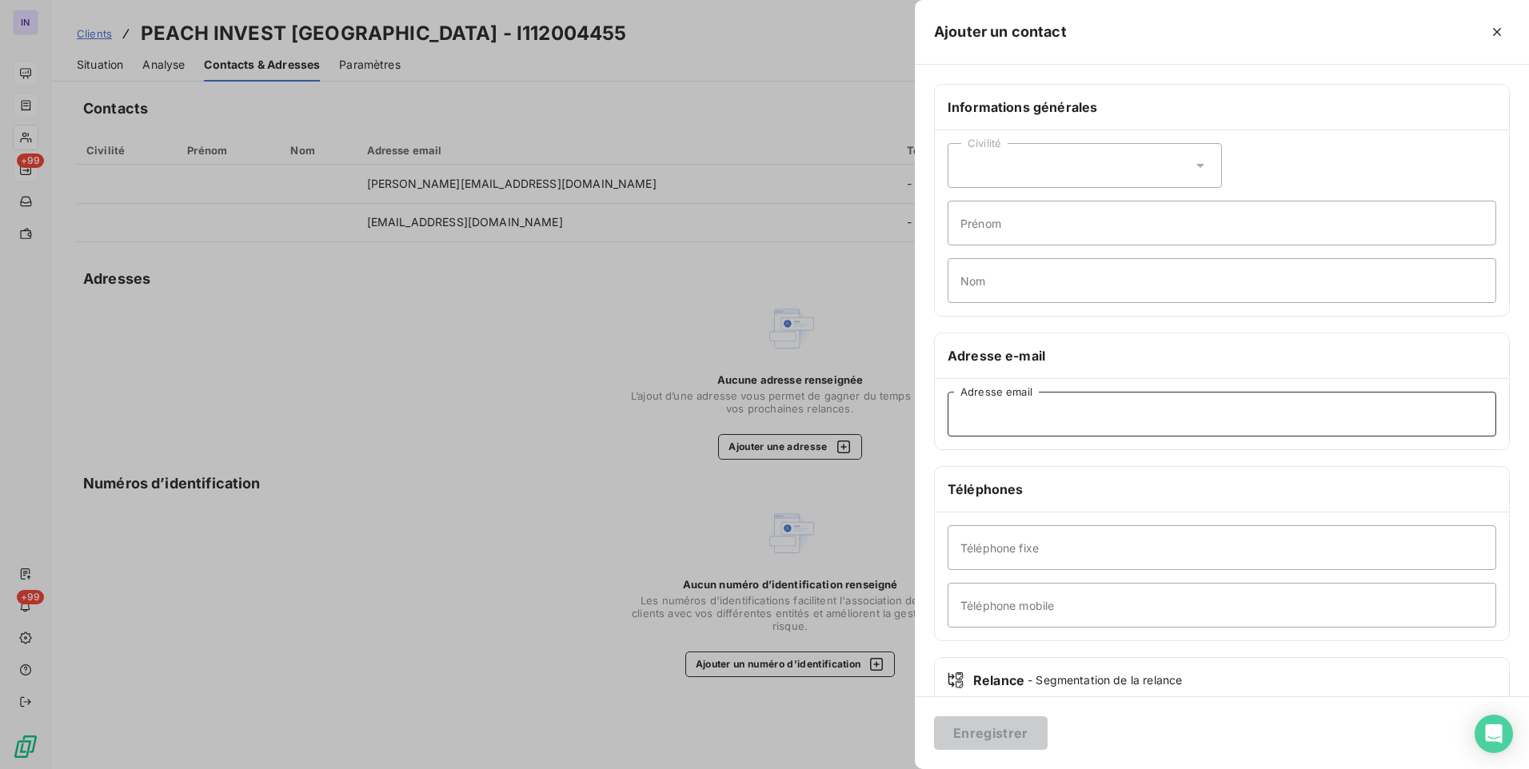
click at [1064, 411] on input "Adresse email" at bounding box center [1222, 414] width 549 height 45
paste input "[EMAIL_ADDRESS][DOMAIN_NAME]."
type input "[EMAIL_ADDRESS][DOMAIN_NAME]"
click at [992, 734] on button "Enregistrer" at bounding box center [991, 734] width 114 height 34
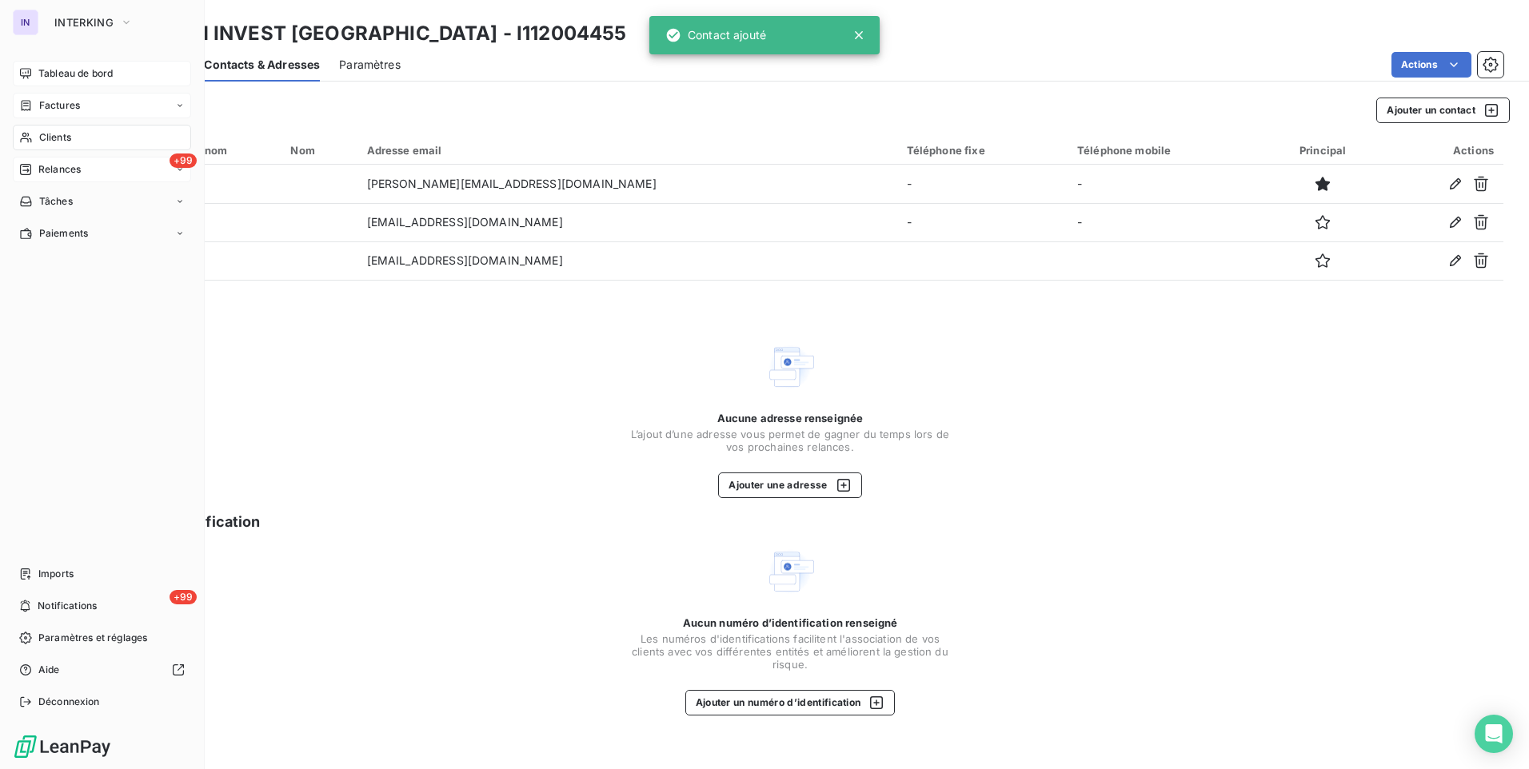
click at [58, 138] on span "Clients" at bounding box center [55, 137] width 32 height 14
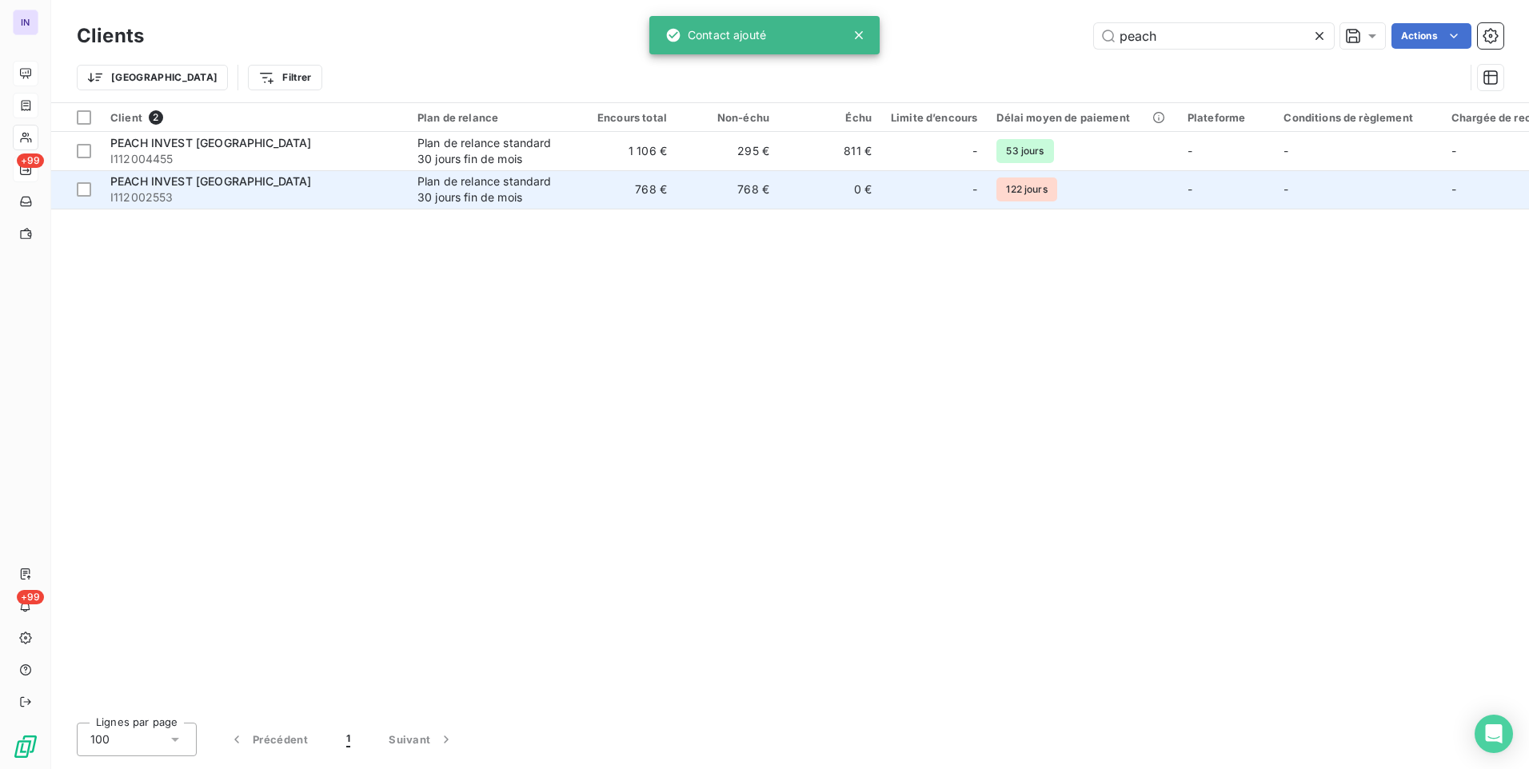
click at [238, 191] on span "I112002553" at bounding box center [254, 198] width 288 height 16
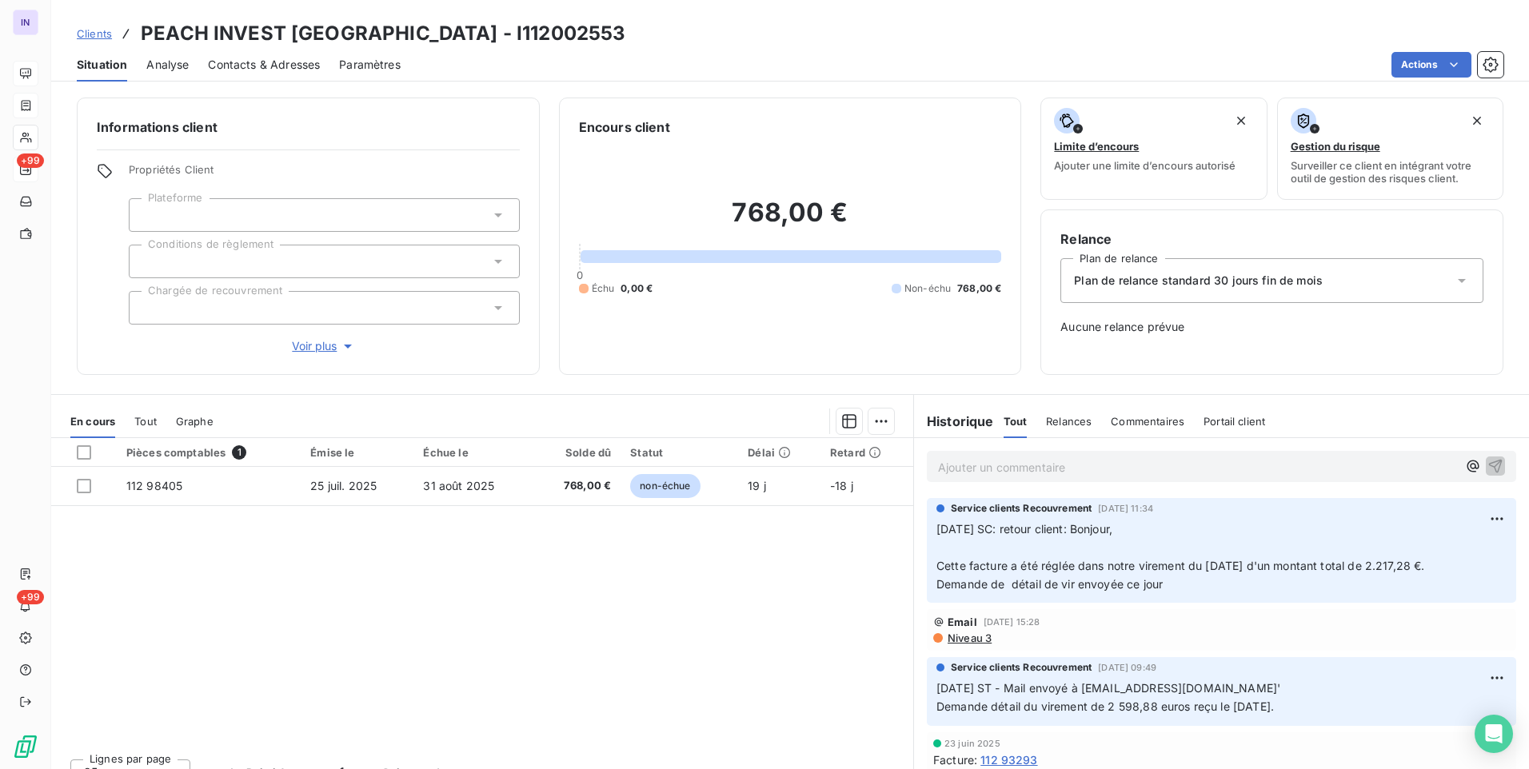
click at [293, 66] on span "Contacts & Adresses" at bounding box center [264, 65] width 112 height 16
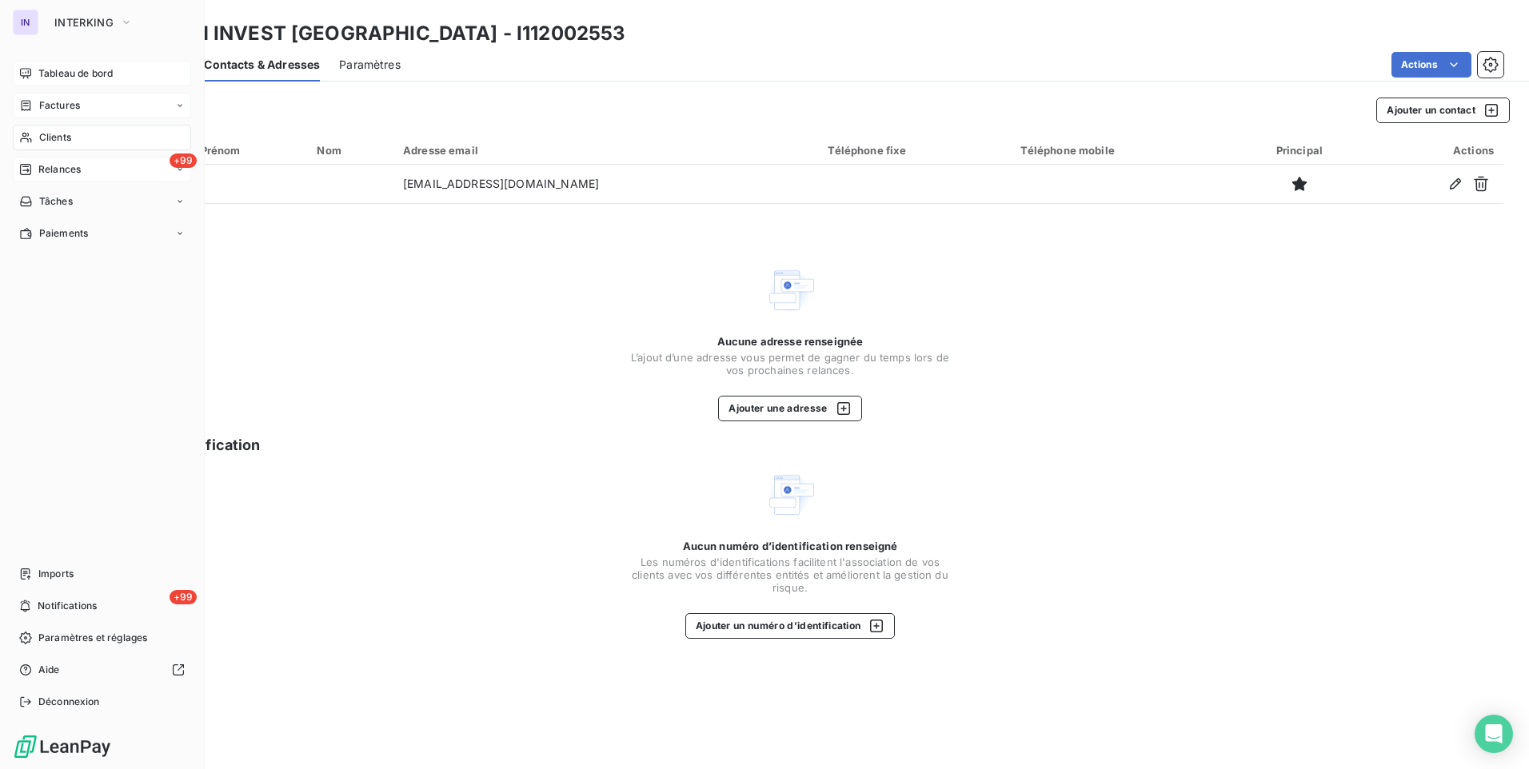
click at [70, 134] on span "Clients" at bounding box center [55, 137] width 32 height 14
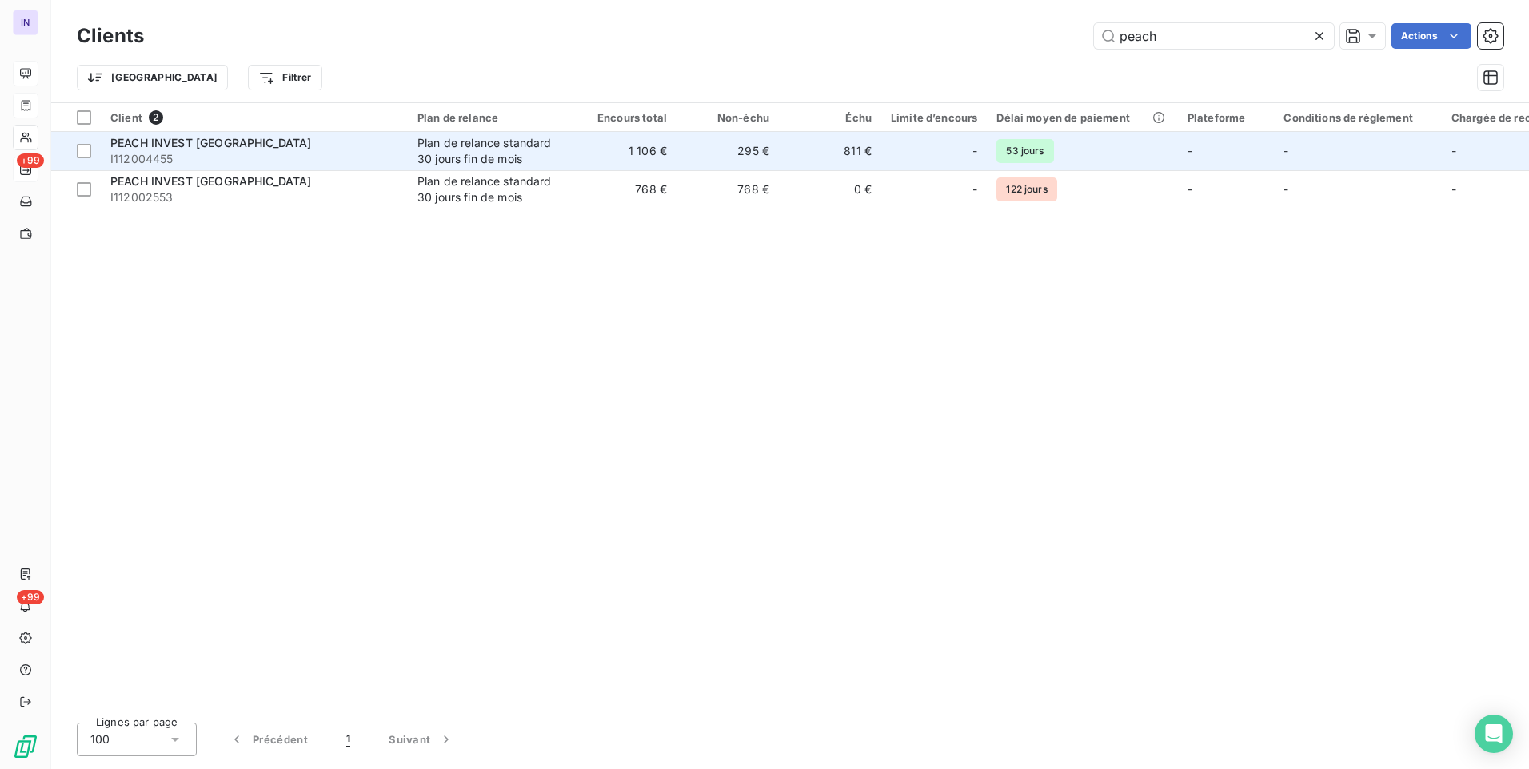
click at [218, 151] on span "I112004455" at bounding box center [254, 159] width 288 height 16
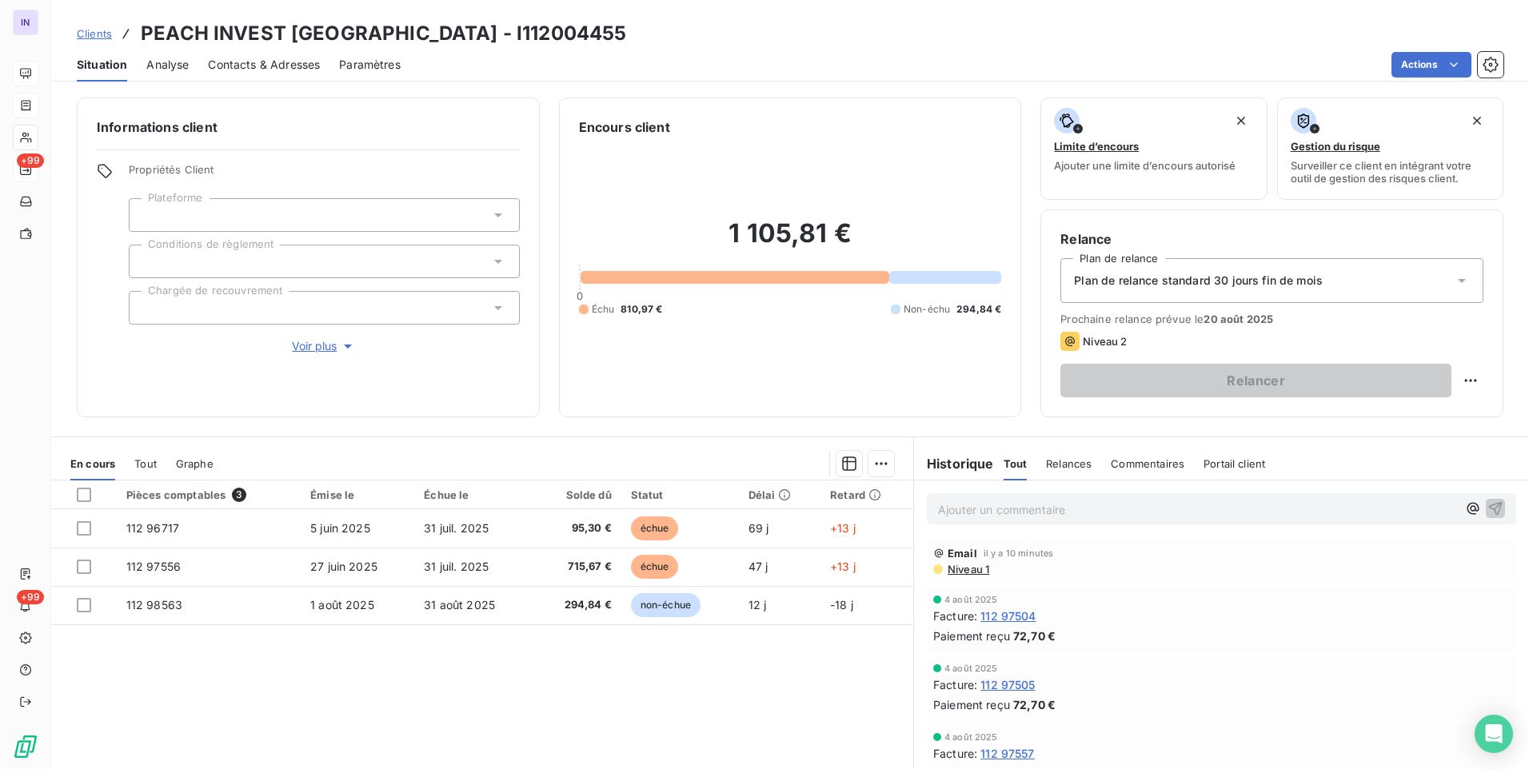
click at [255, 62] on span "Contacts & Adresses" at bounding box center [264, 65] width 112 height 16
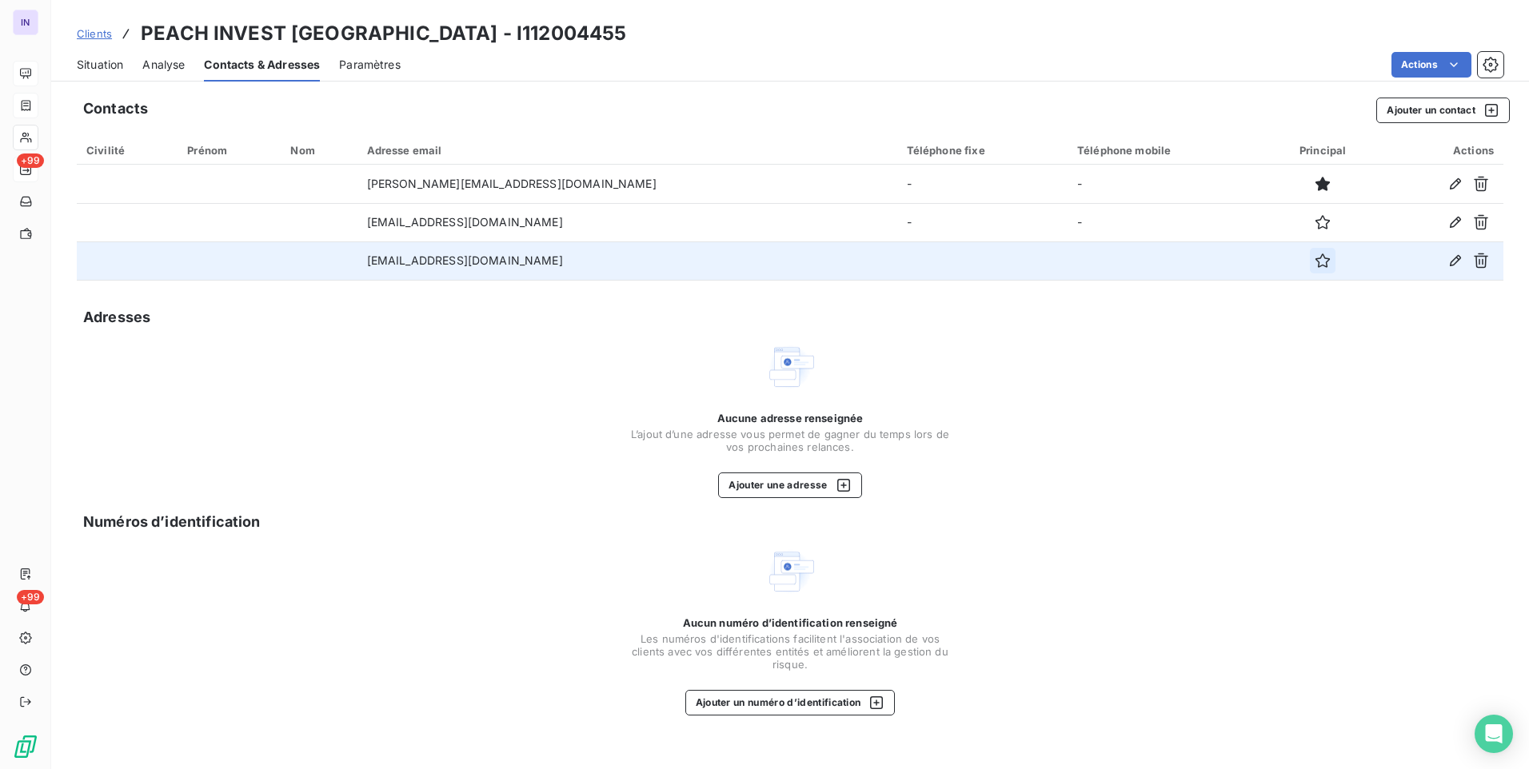
click at [1315, 261] on icon "button" at bounding box center [1323, 261] width 16 height 16
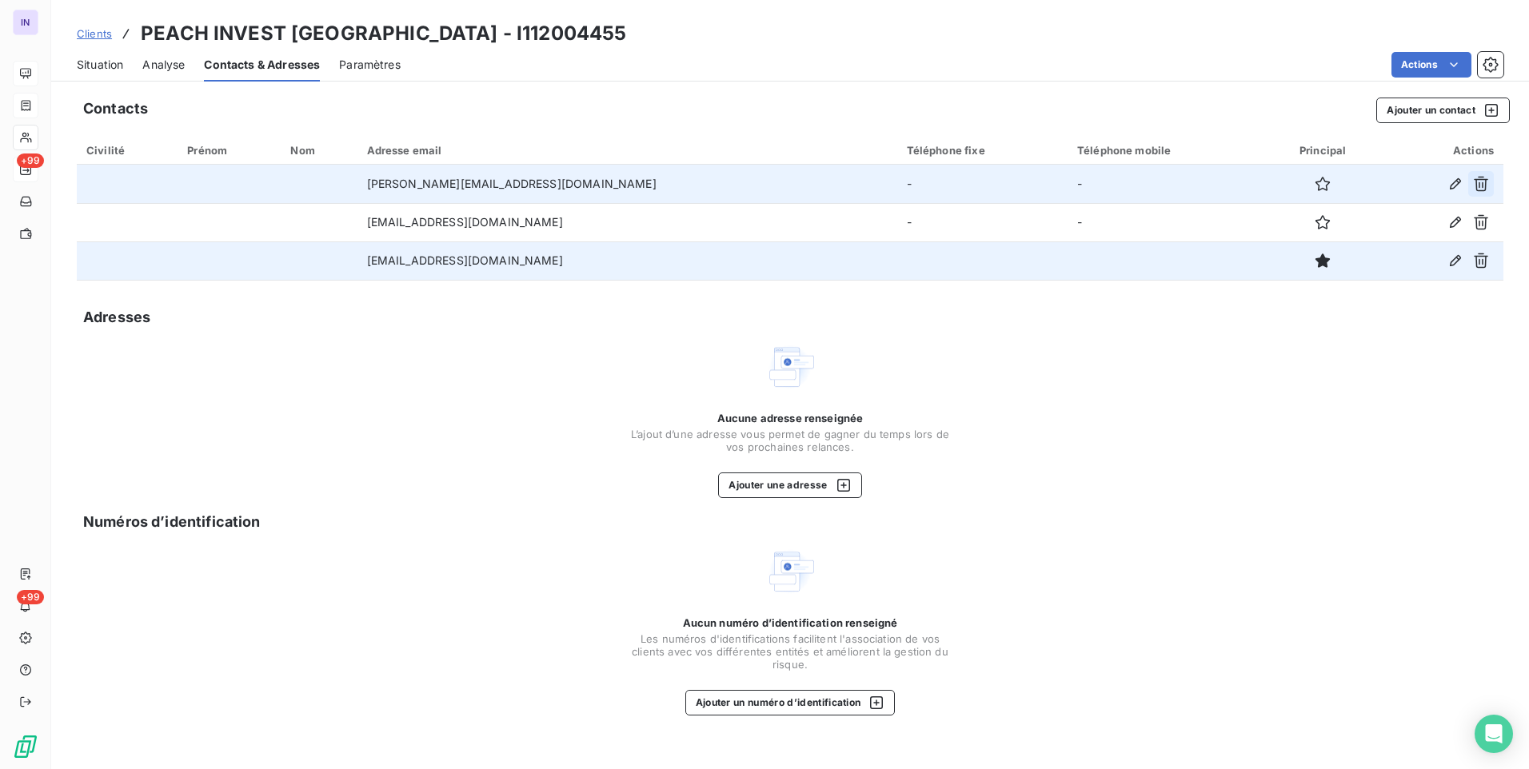
click at [1483, 182] on icon "button" at bounding box center [1481, 184] width 14 height 15
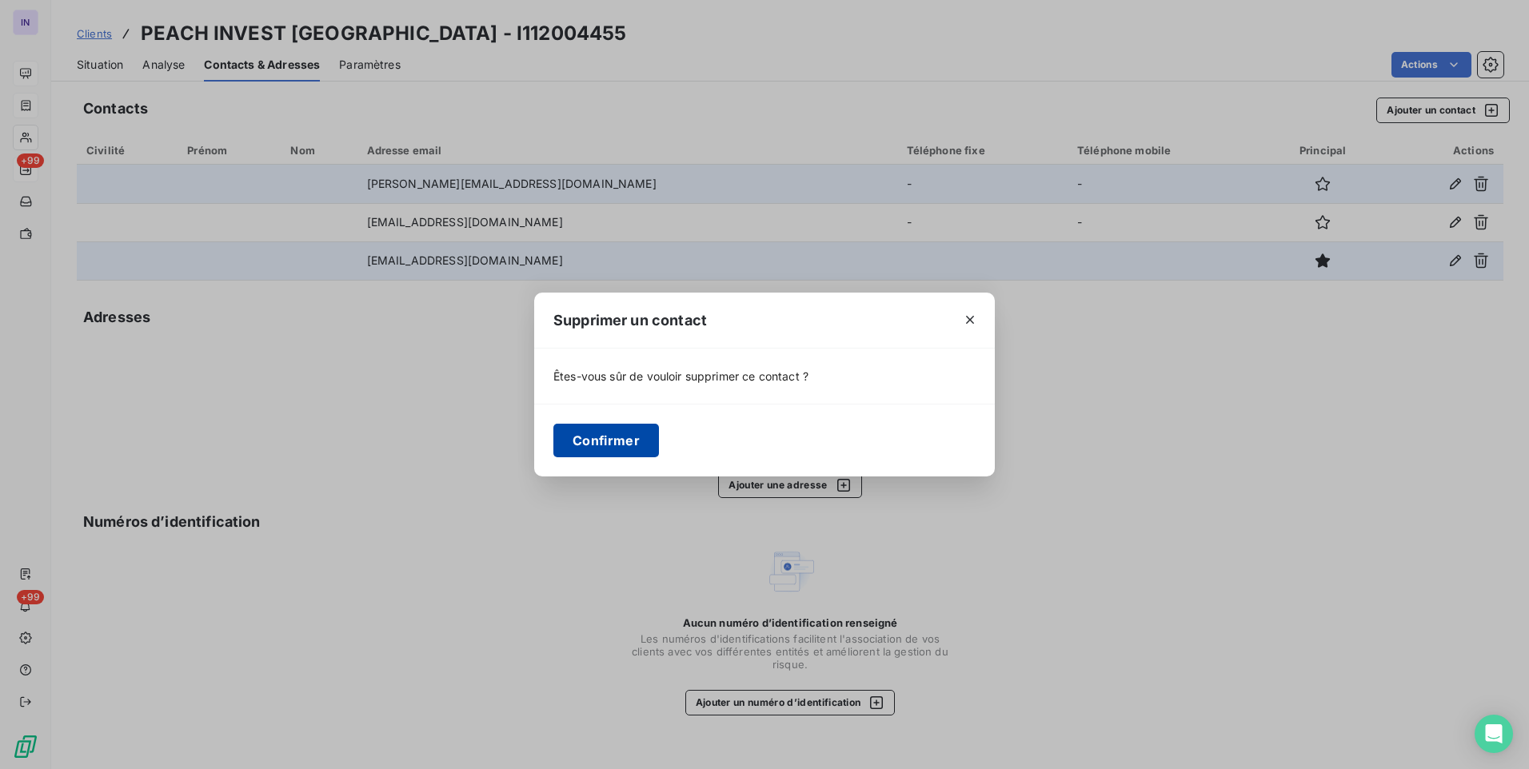
click at [637, 439] on button "Confirmer" at bounding box center [606, 441] width 106 height 34
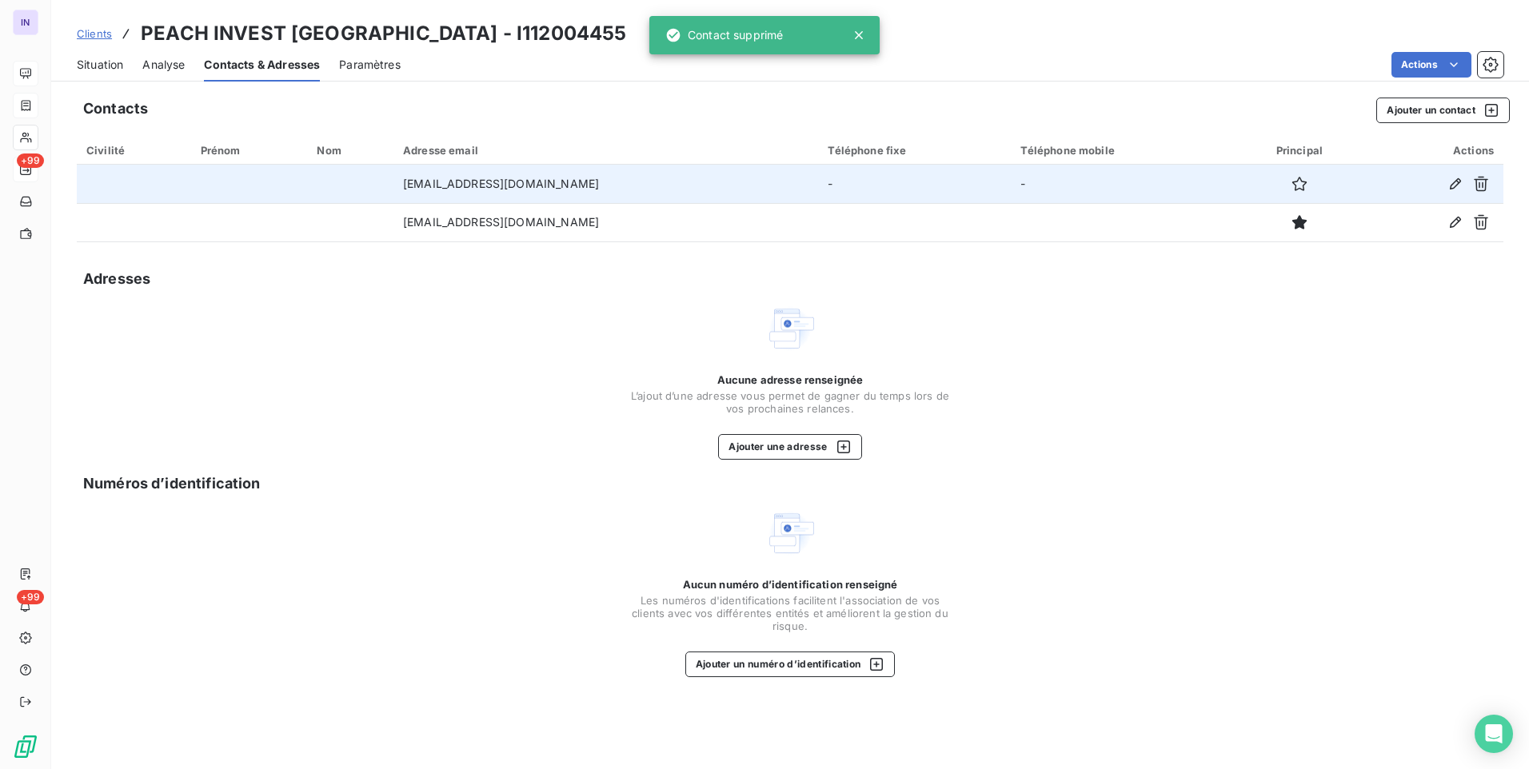
click at [101, 67] on span "Situation" at bounding box center [100, 65] width 46 height 16
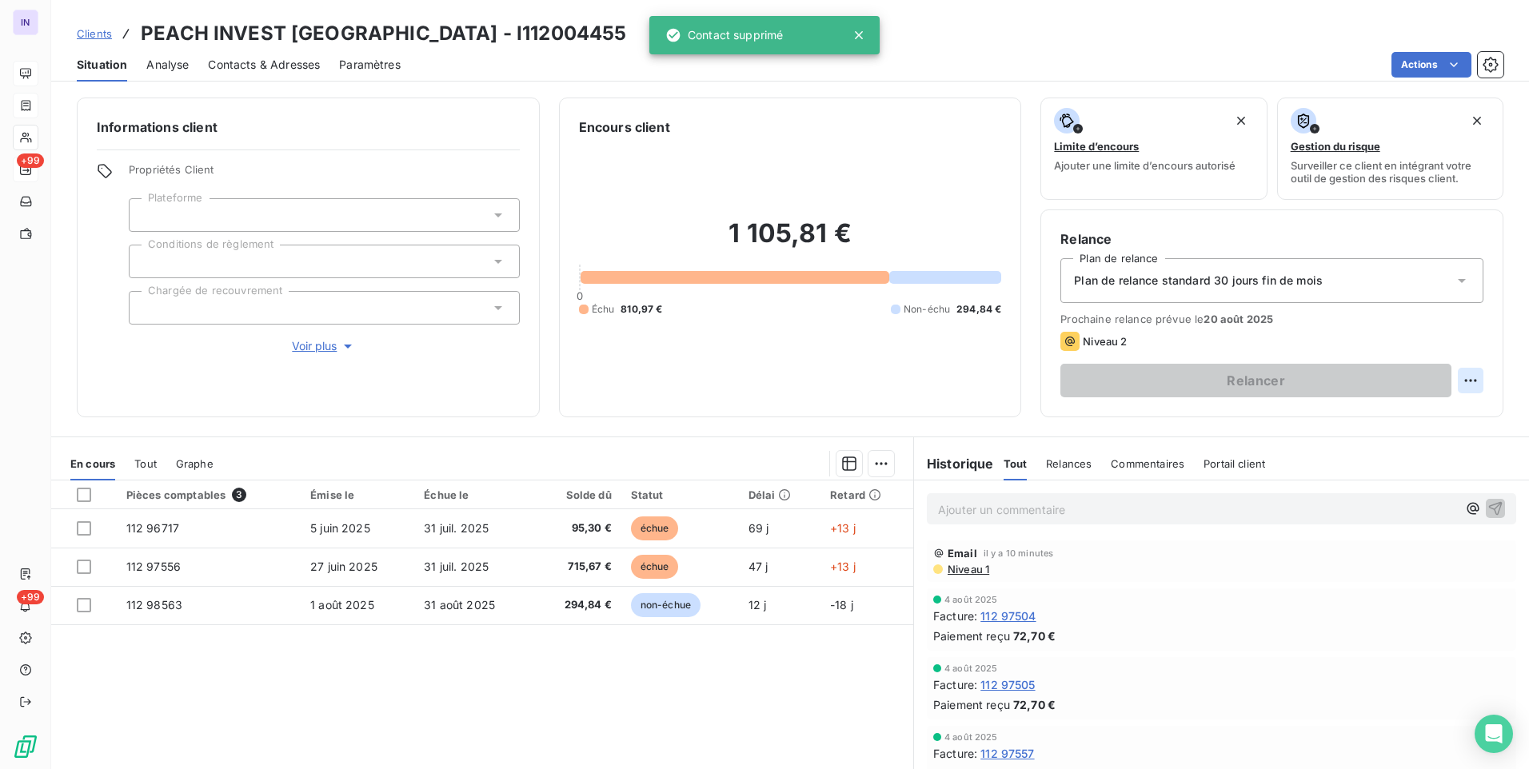
click at [1456, 381] on html "IN +99 +99 Clients PEACH INVEST [GEOGRAPHIC_DATA] - I112004455 Situation Analys…" at bounding box center [764, 384] width 1529 height 769
click at [1402, 420] on div "Replanifier cette action" at bounding box center [1392, 416] width 143 height 26
select select "7"
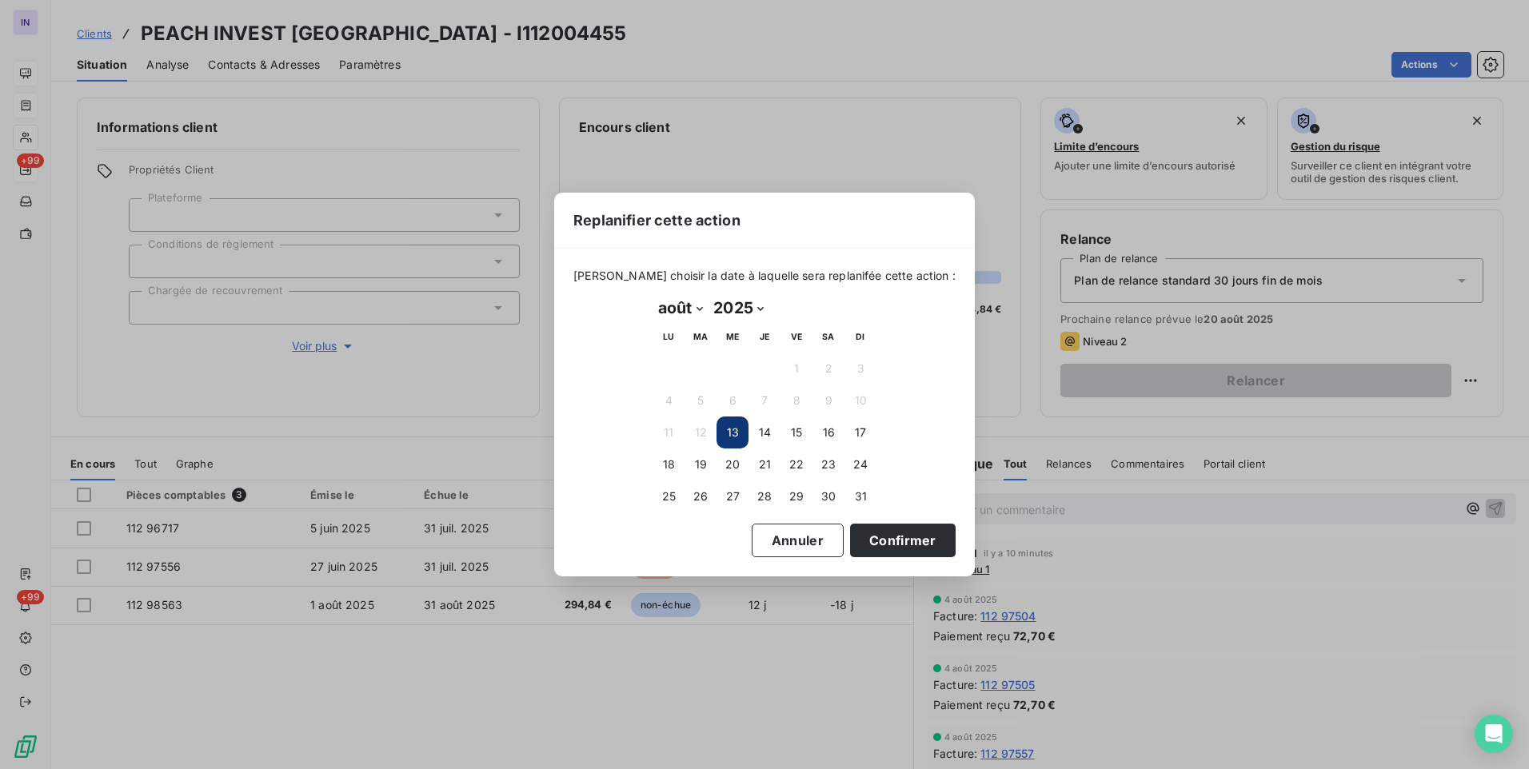
click at [730, 433] on button "13" at bounding box center [733, 433] width 32 height 32
click at [729, 432] on button "13" at bounding box center [733, 433] width 32 height 32
click at [883, 544] on button "Confirmer" at bounding box center [903, 541] width 106 height 34
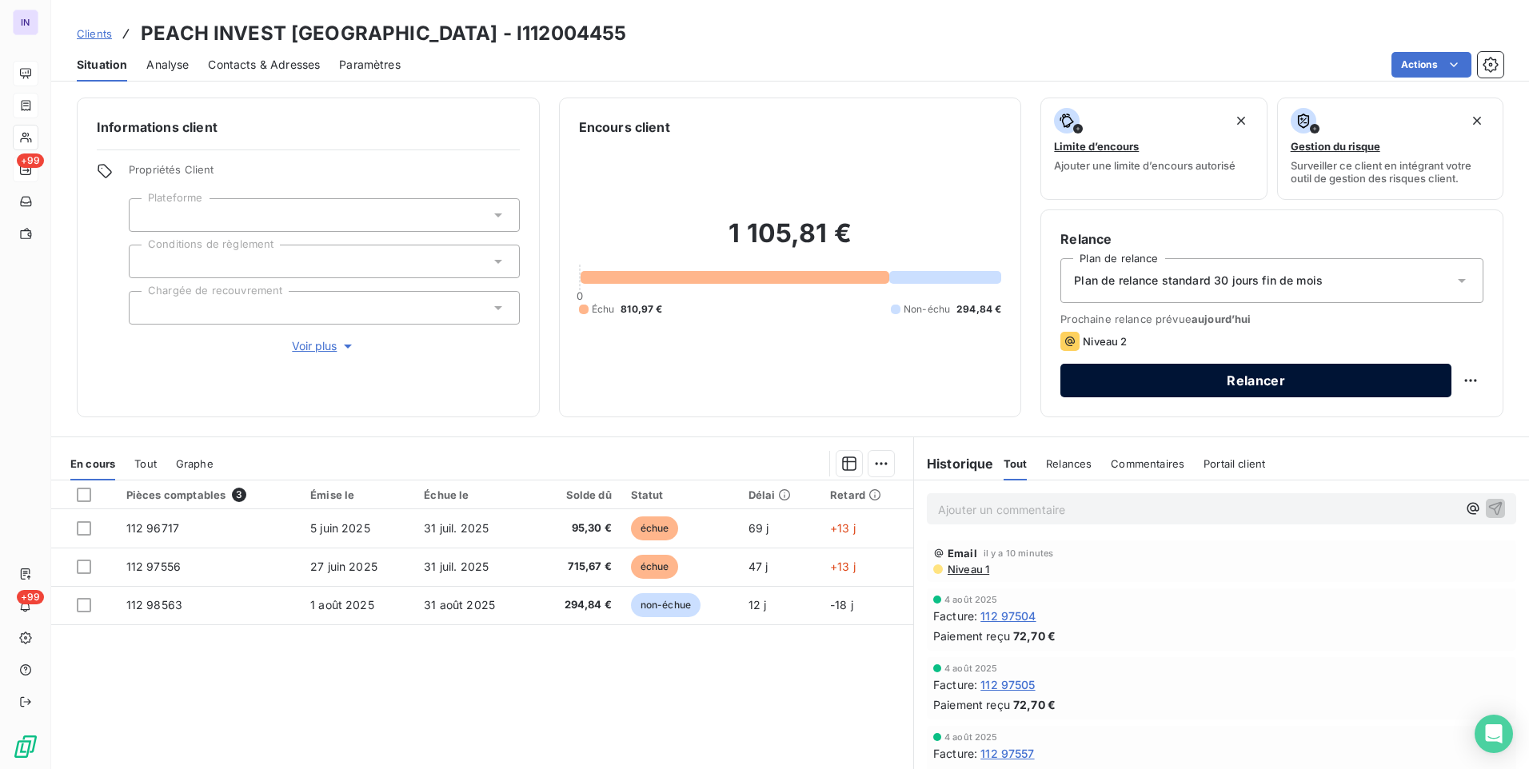
click at [1327, 385] on button "Relancer" at bounding box center [1255, 381] width 391 height 34
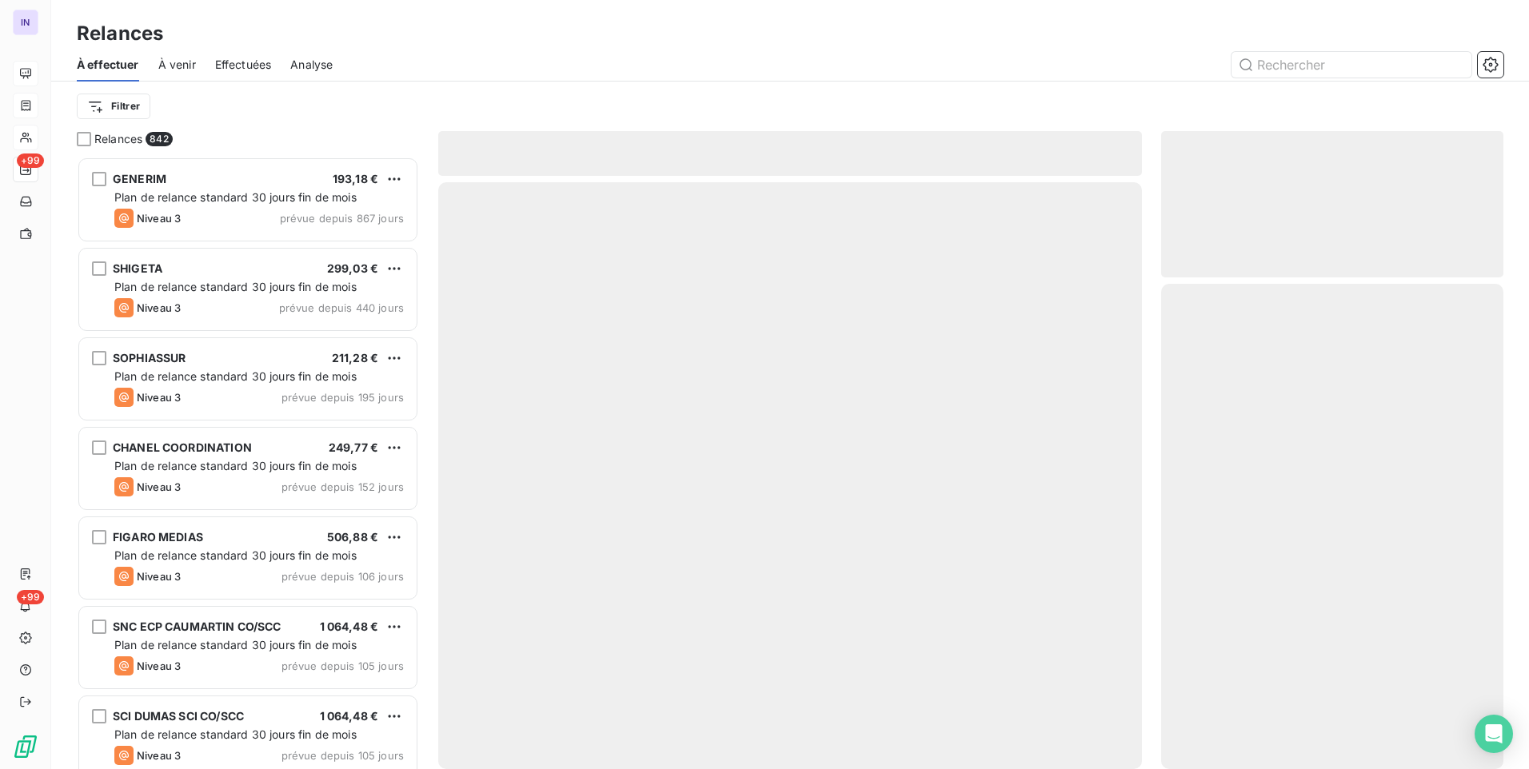
scroll to position [601, 330]
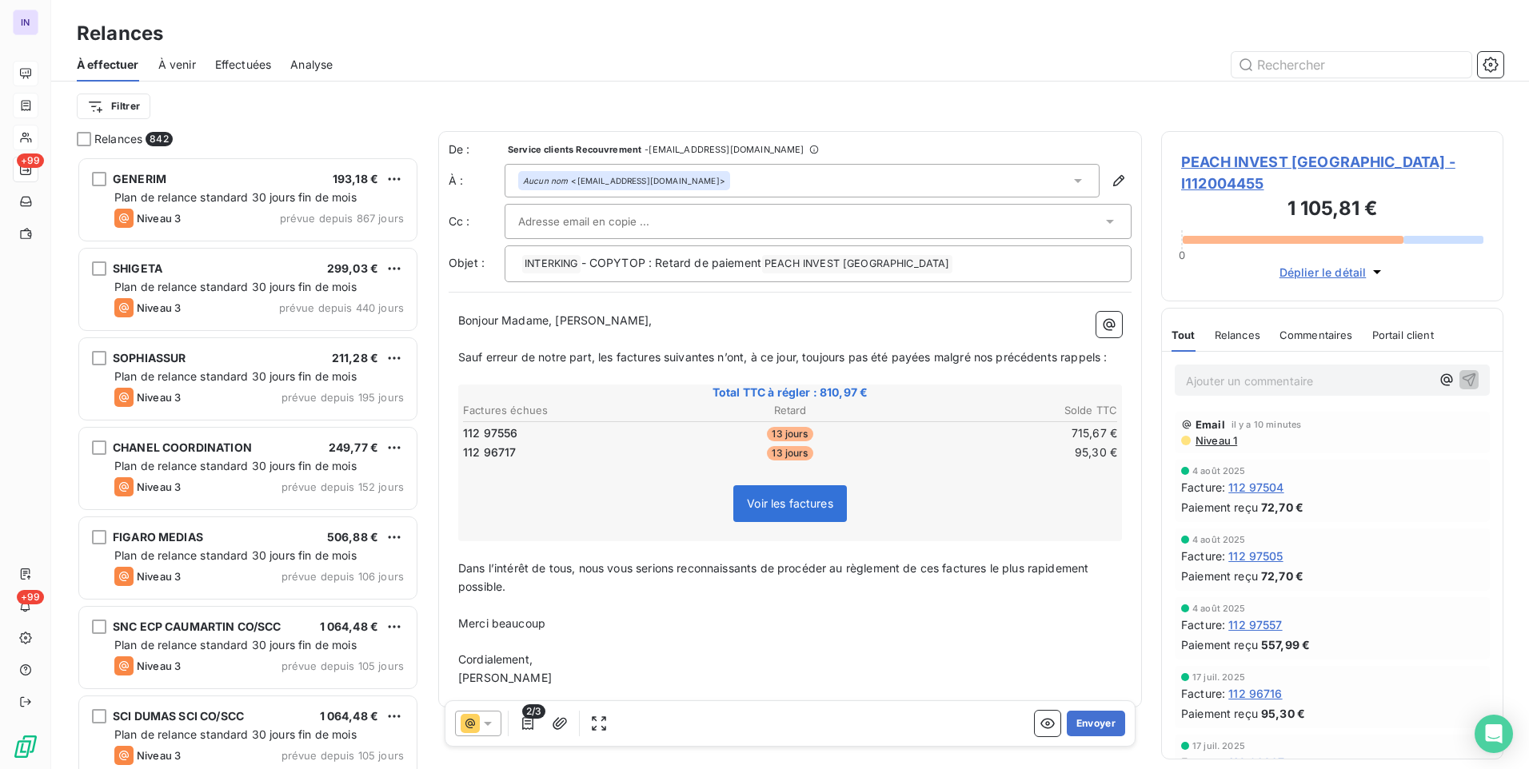
click at [474, 727] on icon at bounding box center [470, 723] width 19 height 19
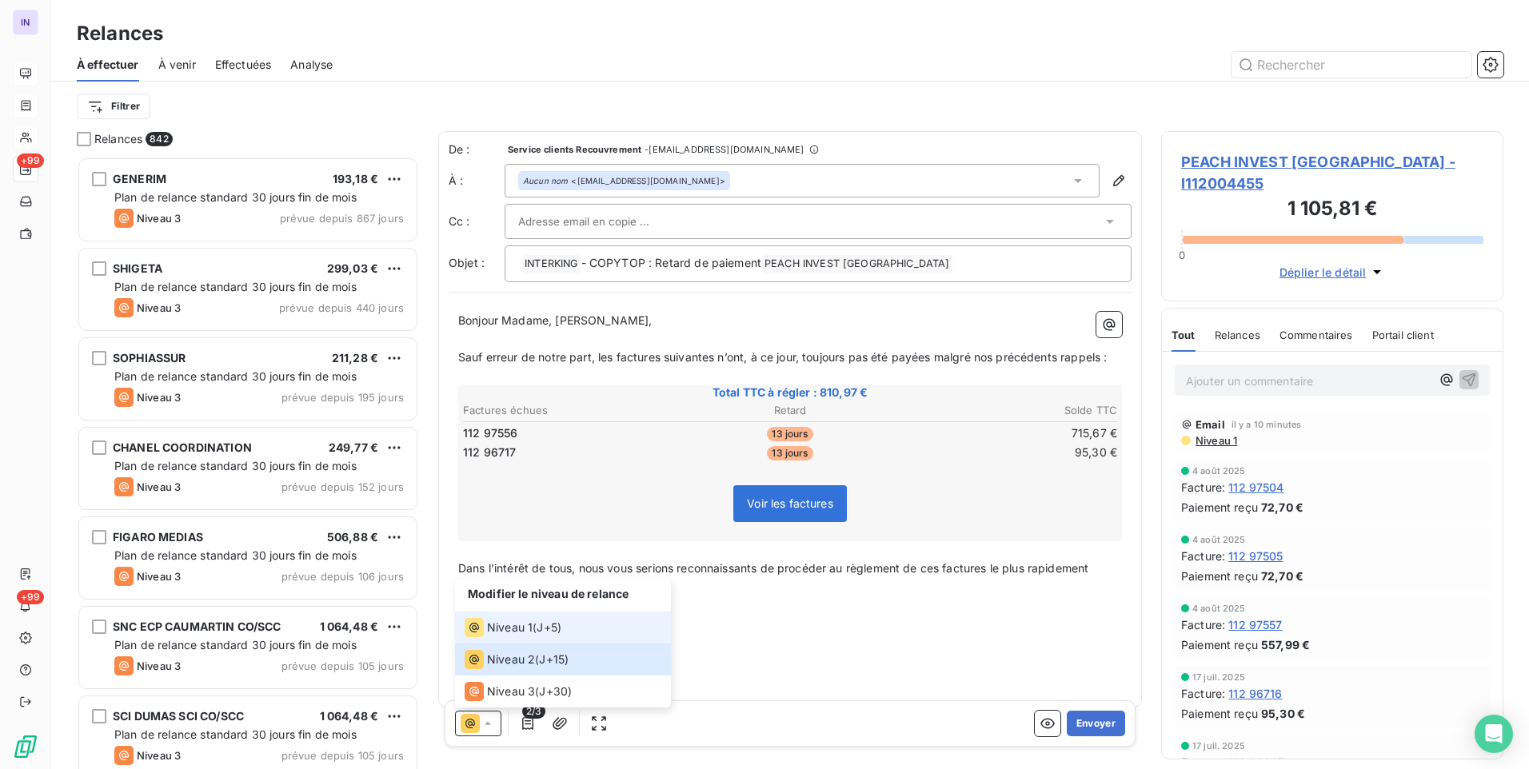
click at [502, 624] on span "Niveau 1" at bounding box center [510, 628] width 46 height 16
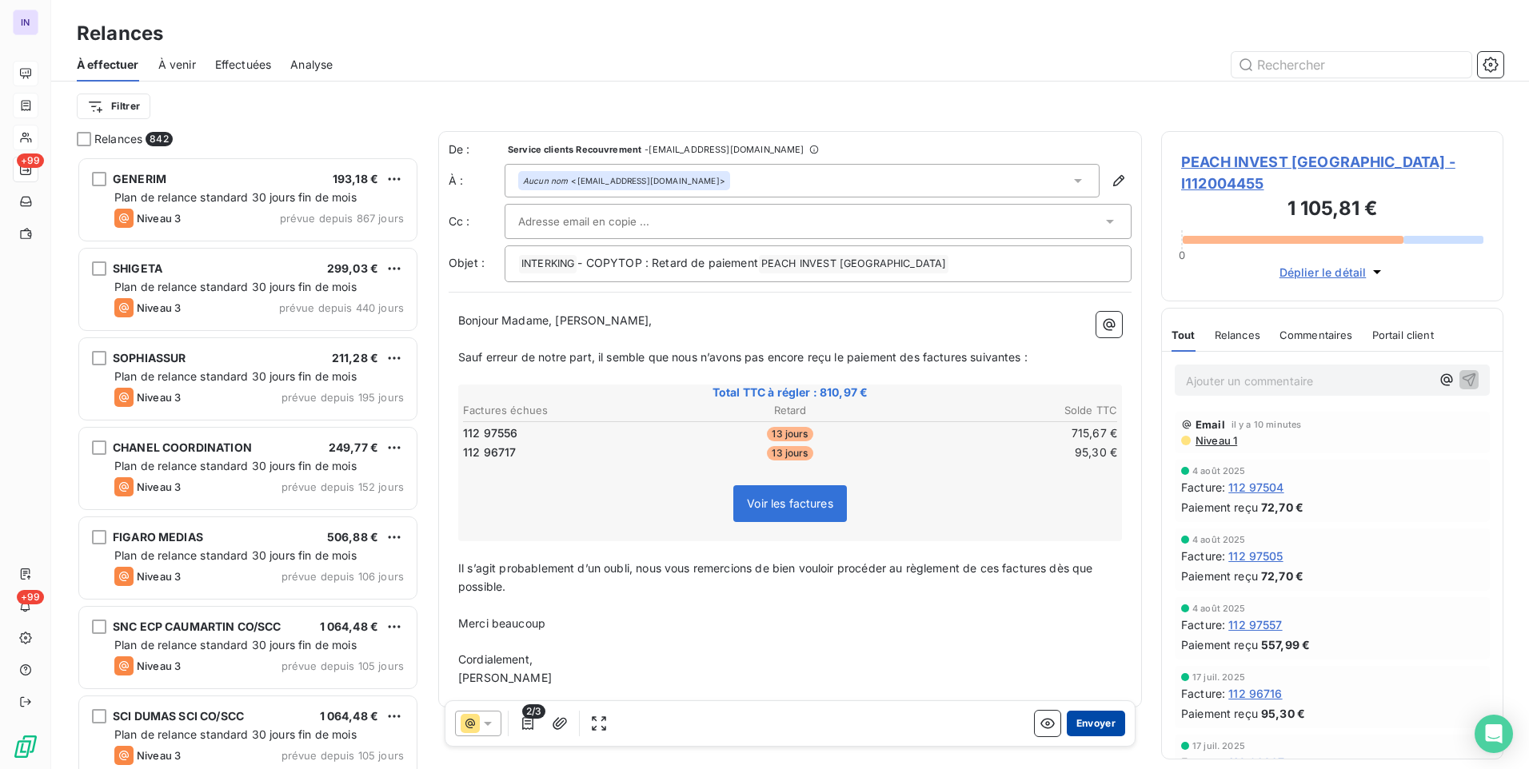
click at [1093, 726] on button "Envoyer" at bounding box center [1096, 724] width 58 height 26
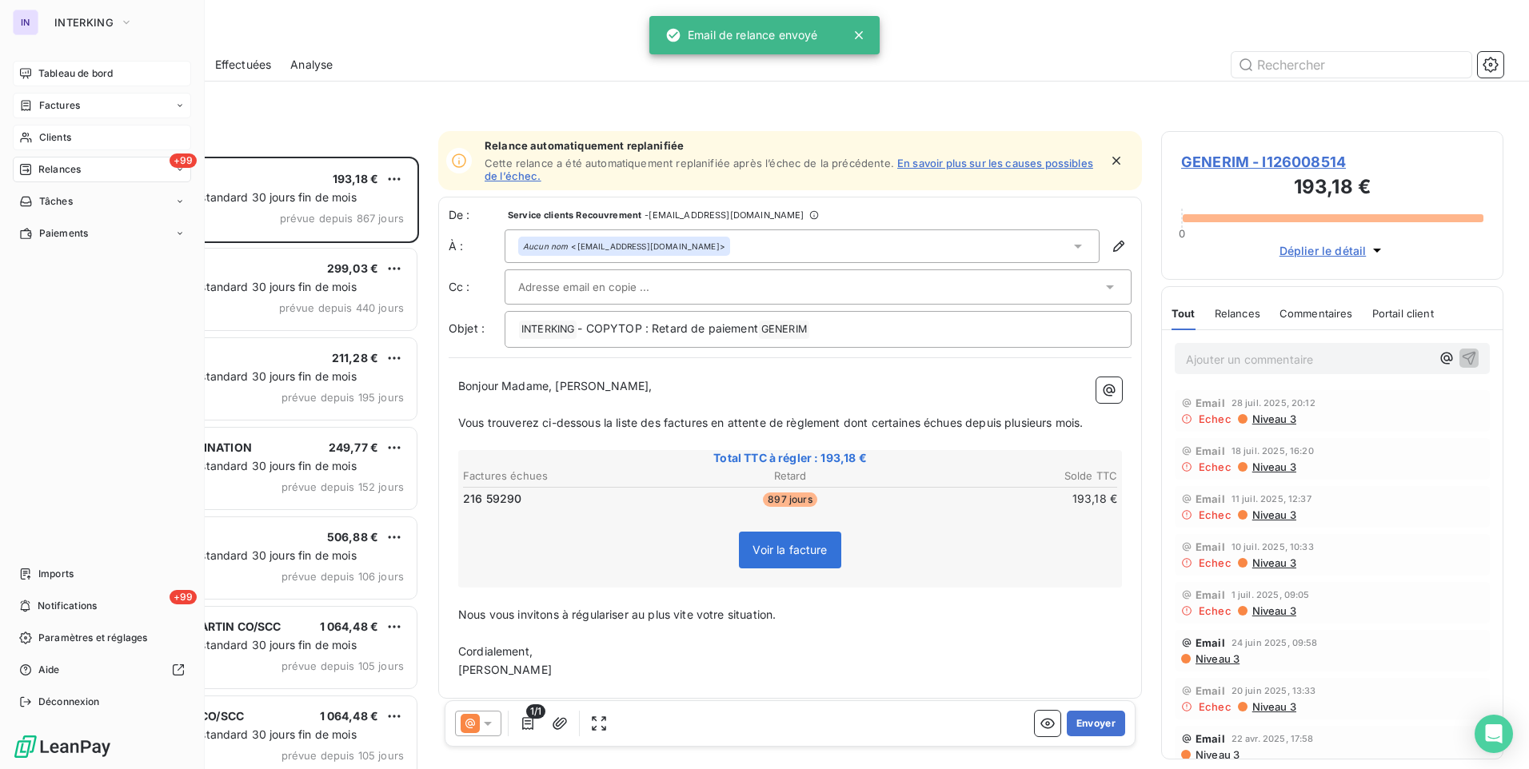
click at [43, 68] on span "Tableau de bord" at bounding box center [75, 73] width 74 height 14
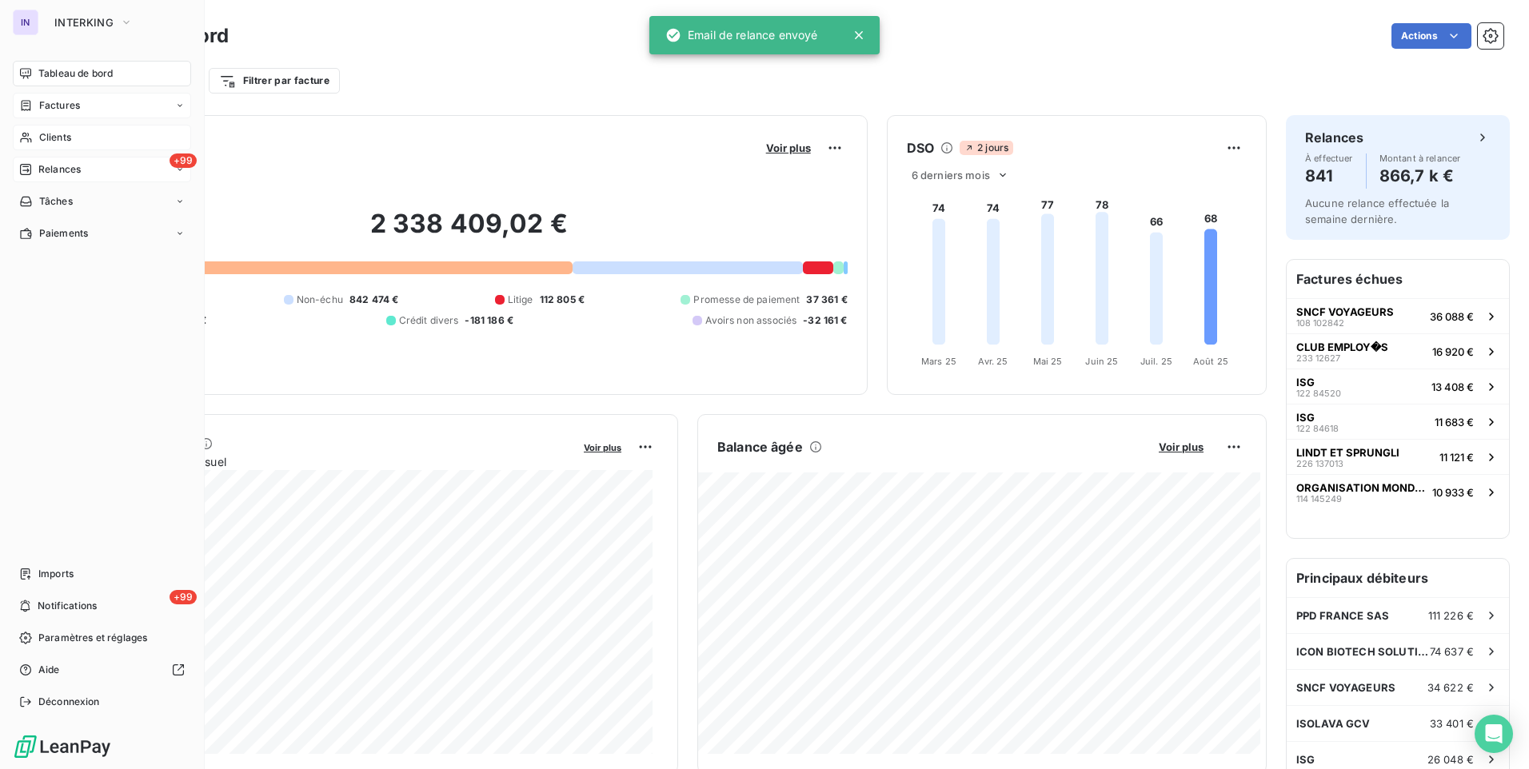
click at [49, 135] on span "Clients" at bounding box center [55, 137] width 32 height 14
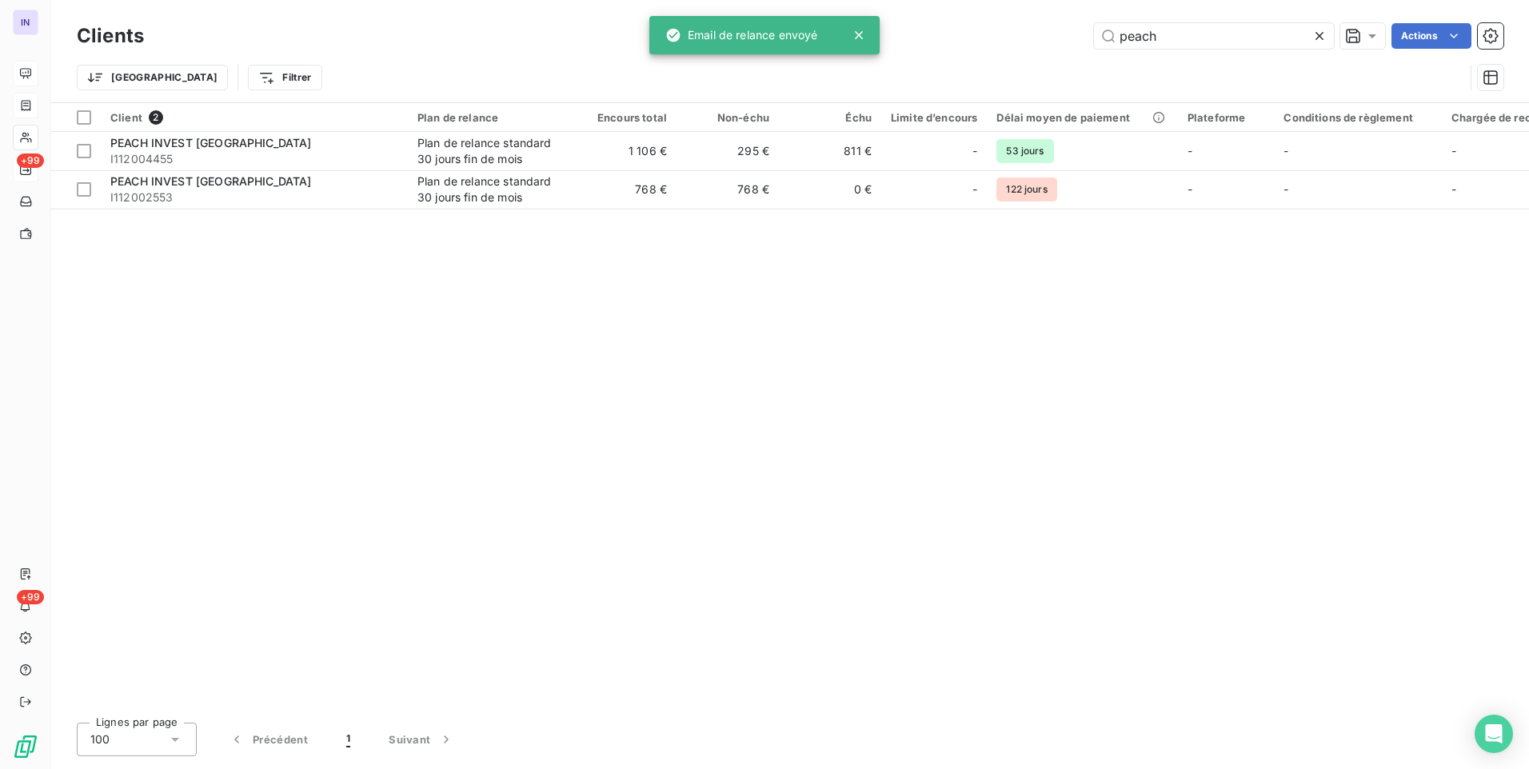
drag, startPoint x: 1184, startPoint y: 41, endPoint x: 976, endPoint y: 45, distance: 208.8
click at [976, 45] on div "peach Actions" at bounding box center [833, 36] width 1340 height 26
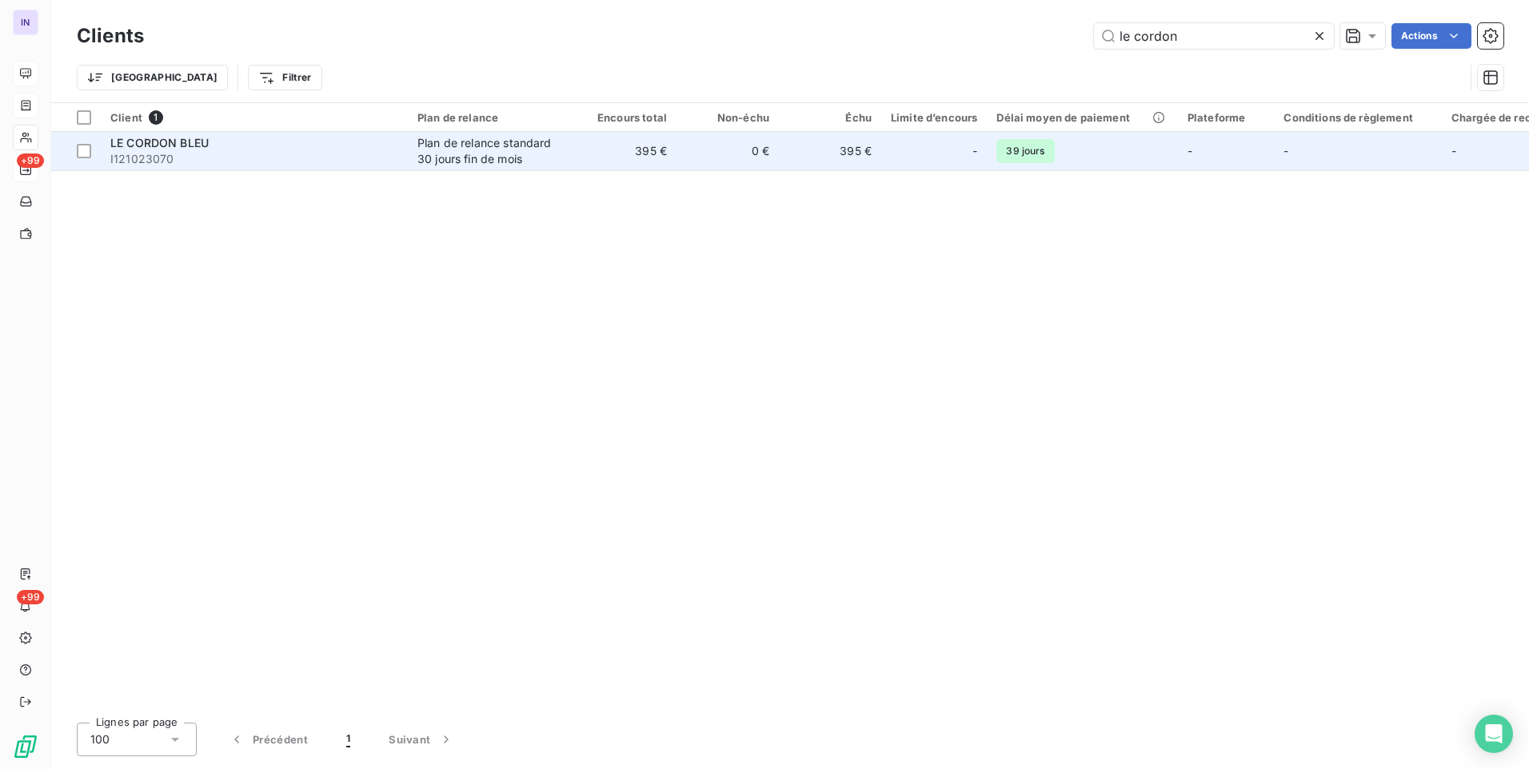
type input "le cordon"
click at [596, 156] on td "395 €" at bounding box center [625, 151] width 102 height 38
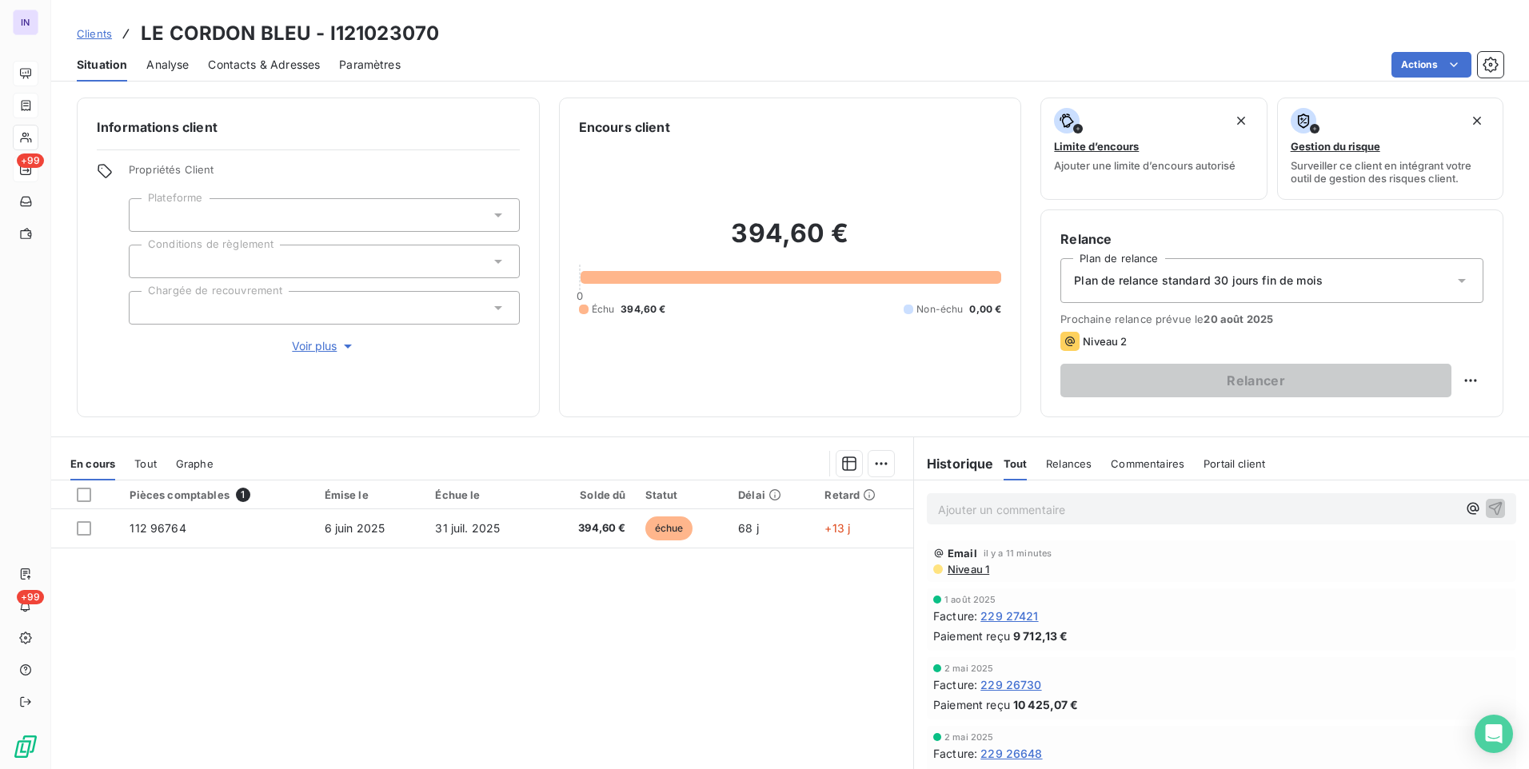
click at [233, 64] on span "Contacts & Adresses" at bounding box center [264, 65] width 112 height 16
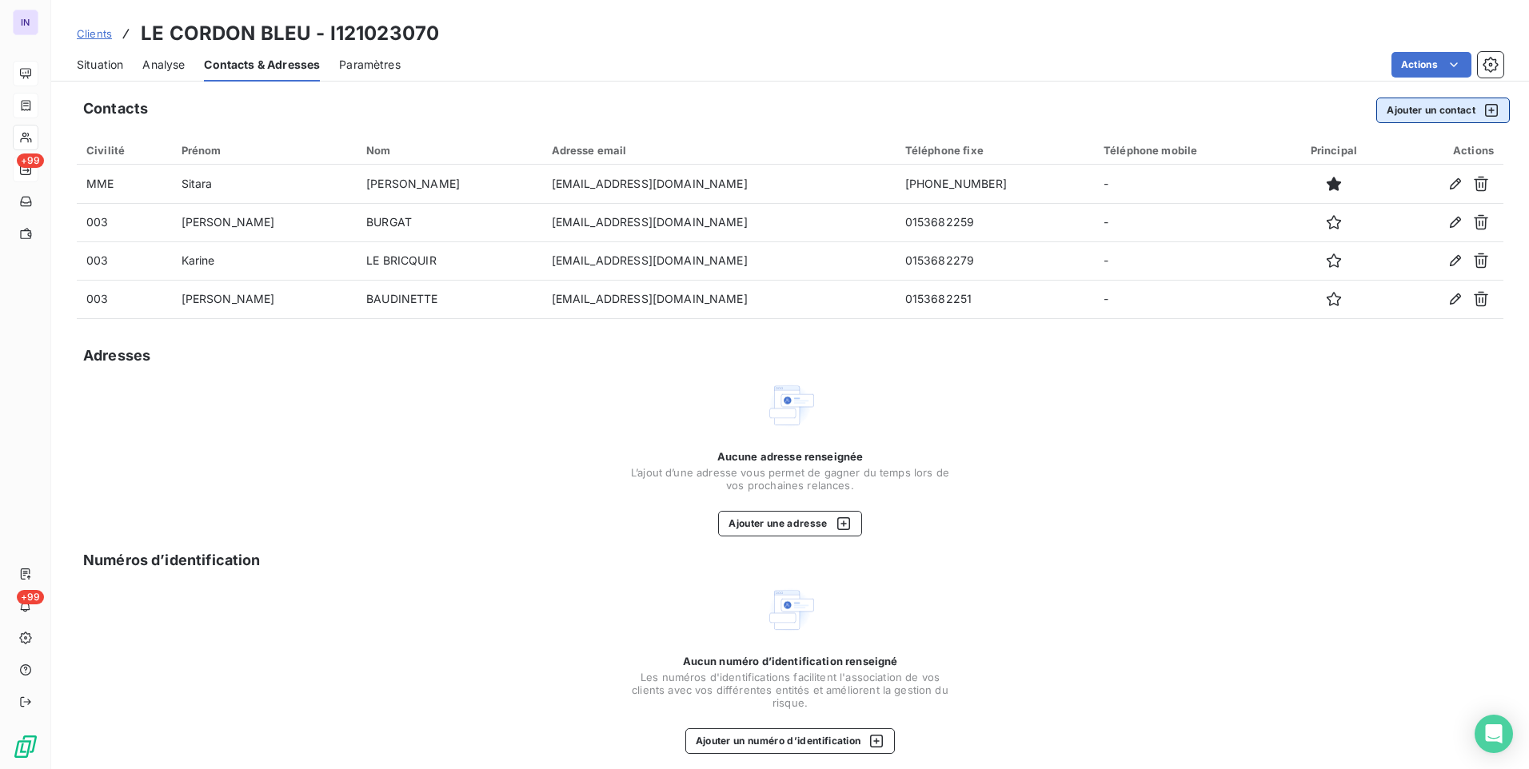
click at [1402, 111] on button "Ajouter un contact" at bounding box center [1443, 111] width 134 height 26
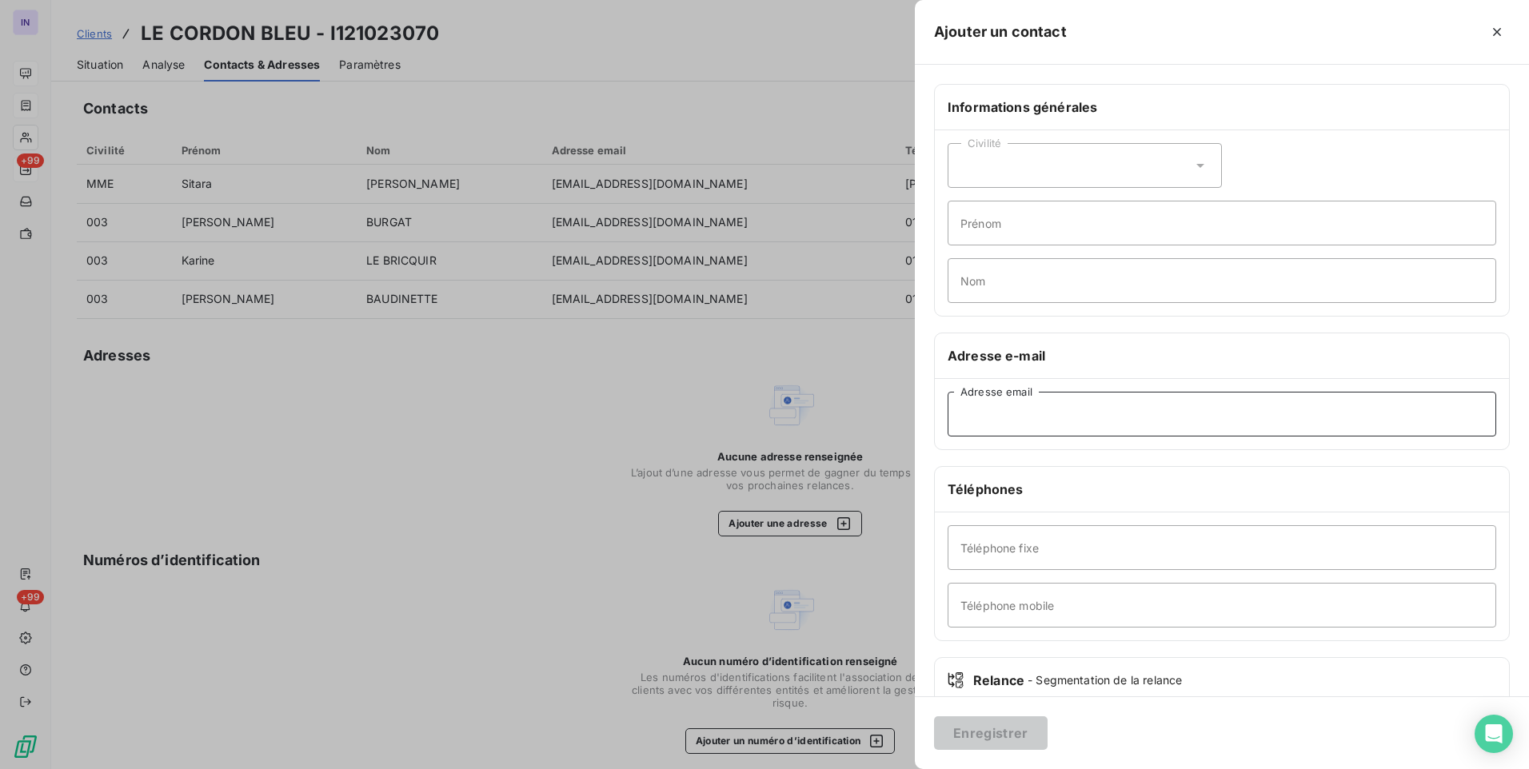
click at [976, 418] on input "Adresse email" at bounding box center [1222, 414] width 549 height 45
paste input "[EMAIL_ADDRESS][DOMAIN_NAME]"
type input "[EMAIL_ADDRESS][DOMAIN_NAME]"
click at [997, 731] on button "Enregistrer" at bounding box center [991, 734] width 114 height 34
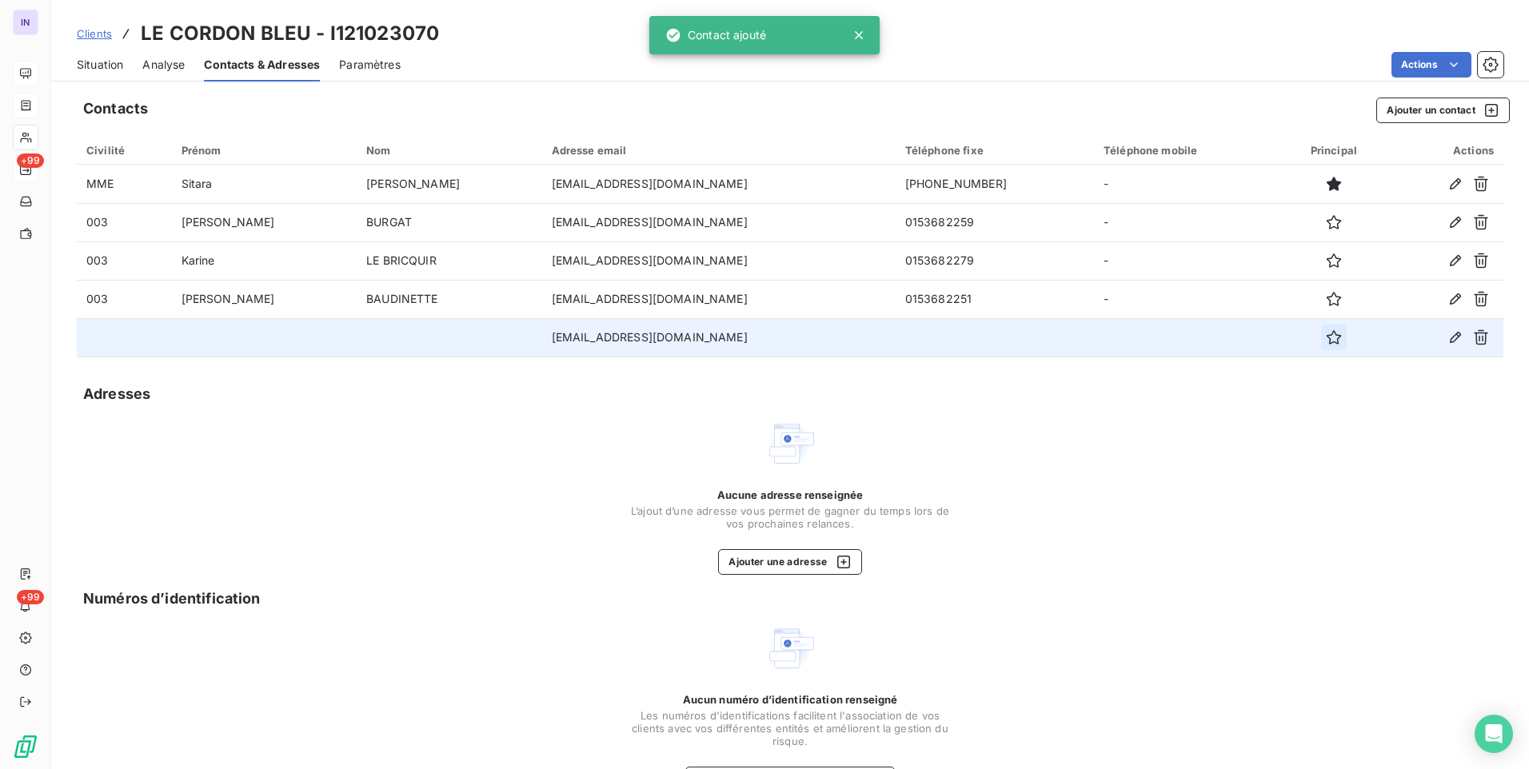
click at [1321, 342] on button "button" at bounding box center [1334, 338] width 26 height 26
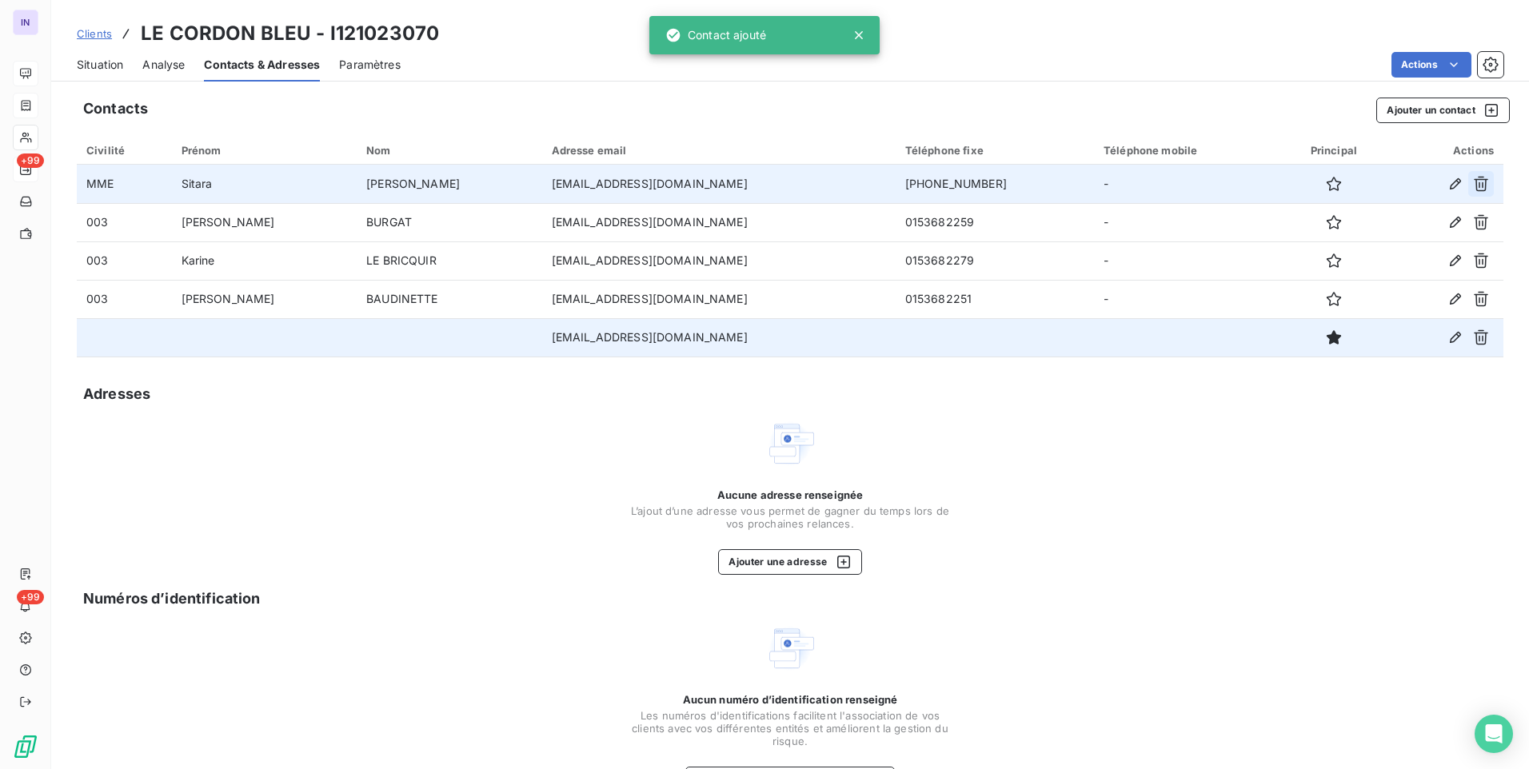
click at [1473, 180] on icon "button" at bounding box center [1481, 184] width 16 height 16
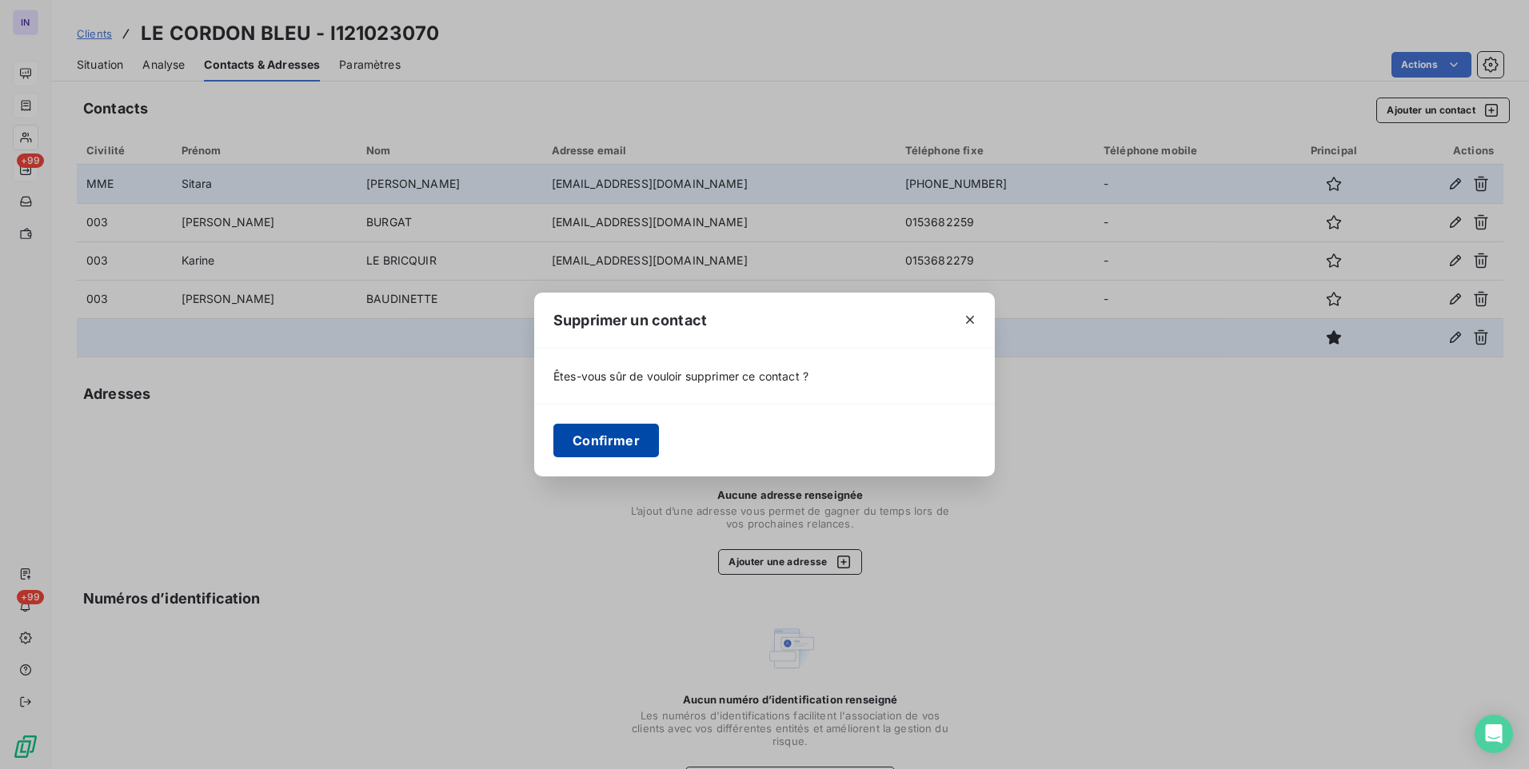
click at [621, 434] on button "Confirmer" at bounding box center [606, 441] width 106 height 34
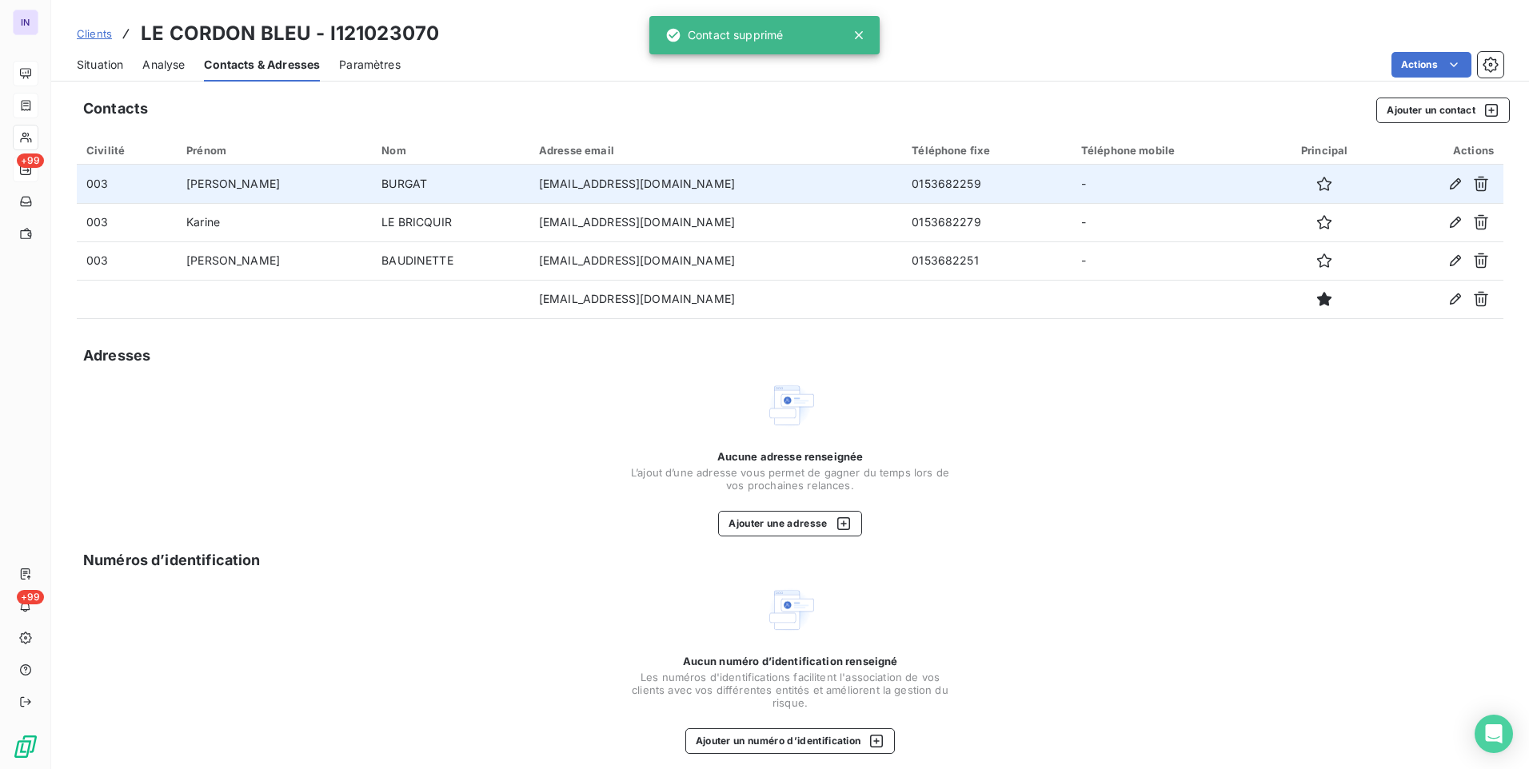
click at [94, 61] on span "Situation" at bounding box center [100, 65] width 46 height 16
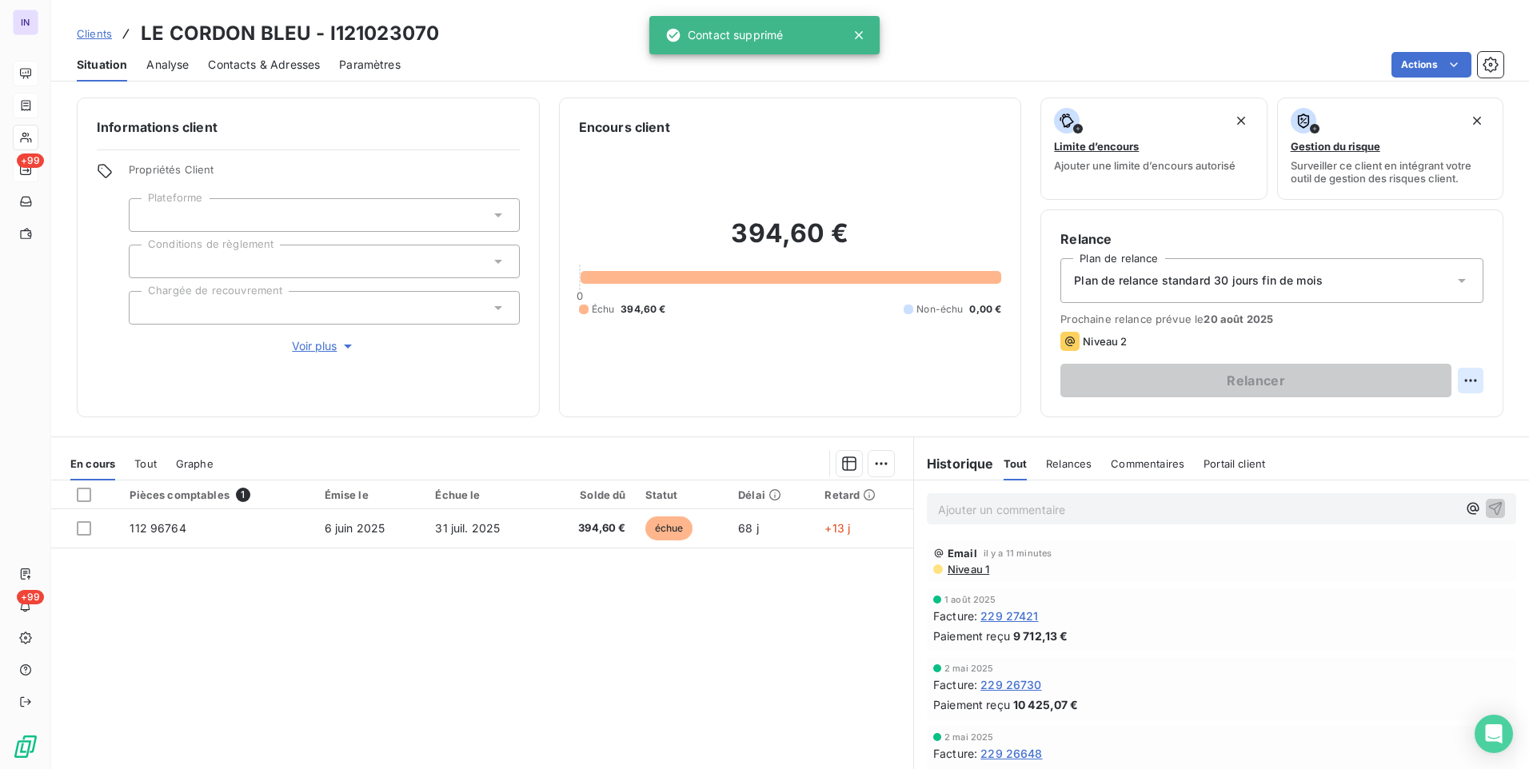
click at [1469, 381] on html "IN +99 +99 Clients LE CORDON BLEU - I121023070 Situation Analyse Contacts & Adr…" at bounding box center [764, 384] width 1529 height 769
click at [1442, 414] on div "Replanifier cette action" at bounding box center [1392, 416] width 143 height 26
select select "7"
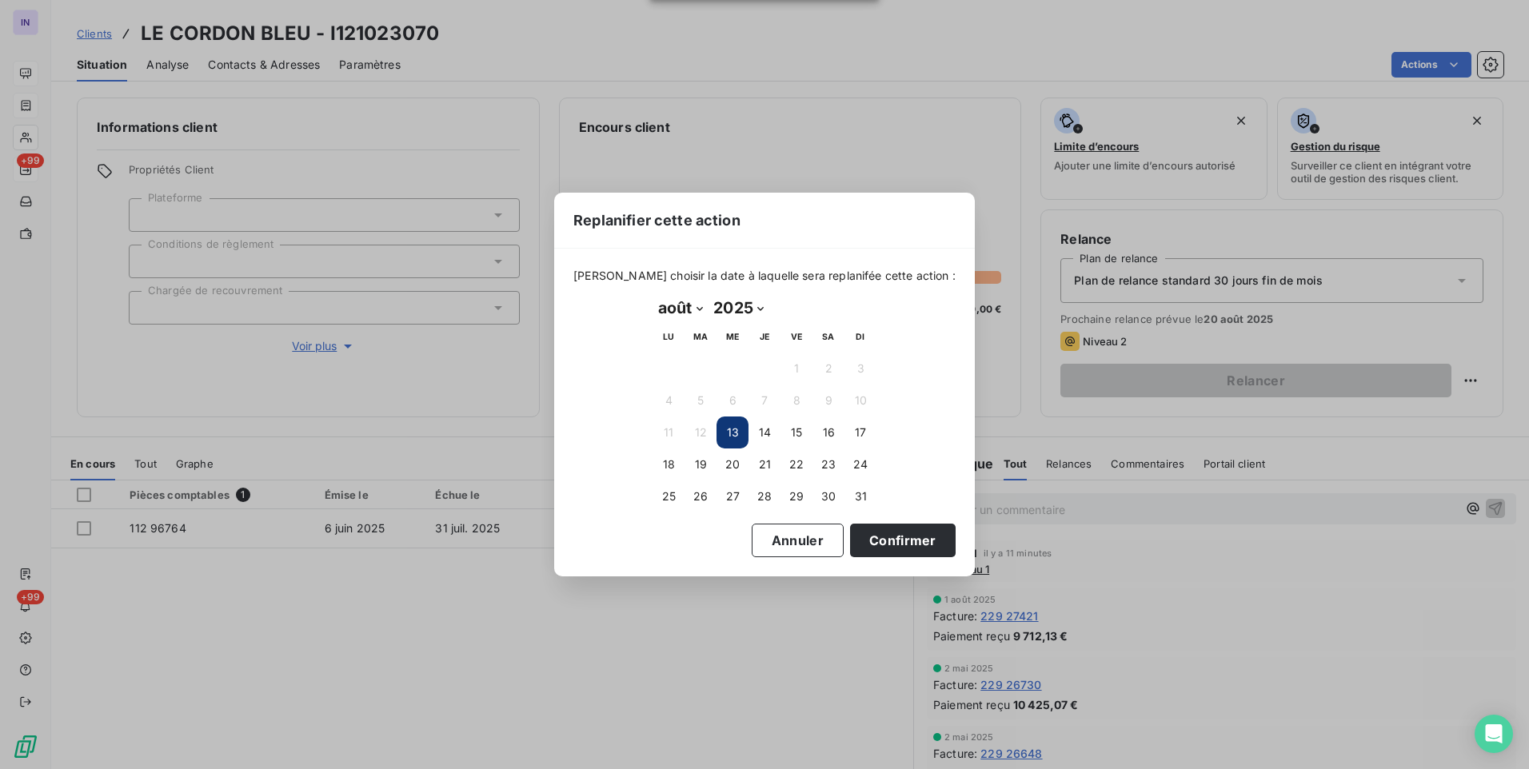
click at [735, 432] on button "13" at bounding box center [733, 433] width 32 height 32
drag, startPoint x: 734, startPoint y: 435, endPoint x: 802, endPoint y: 490, distance: 87.6
click at [737, 437] on button "13" at bounding box center [733, 433] width 32 height 32
click at [861, 544] on button "Confirmer" at bounding box center [903, 541] width 106 height 34
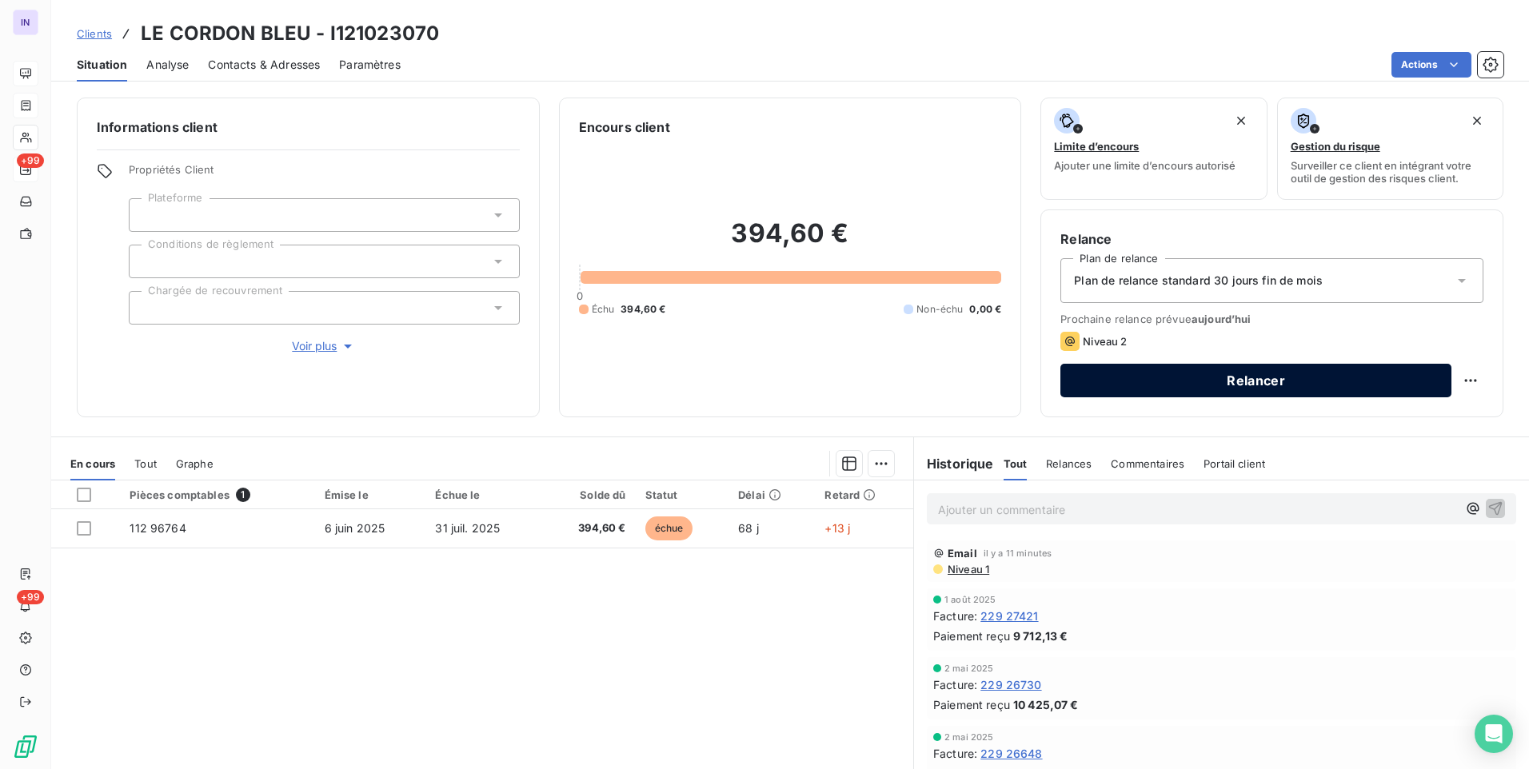
click at [1222, 373] on button "Relancer" at bounding box center [1255, 381] width 391 height 34
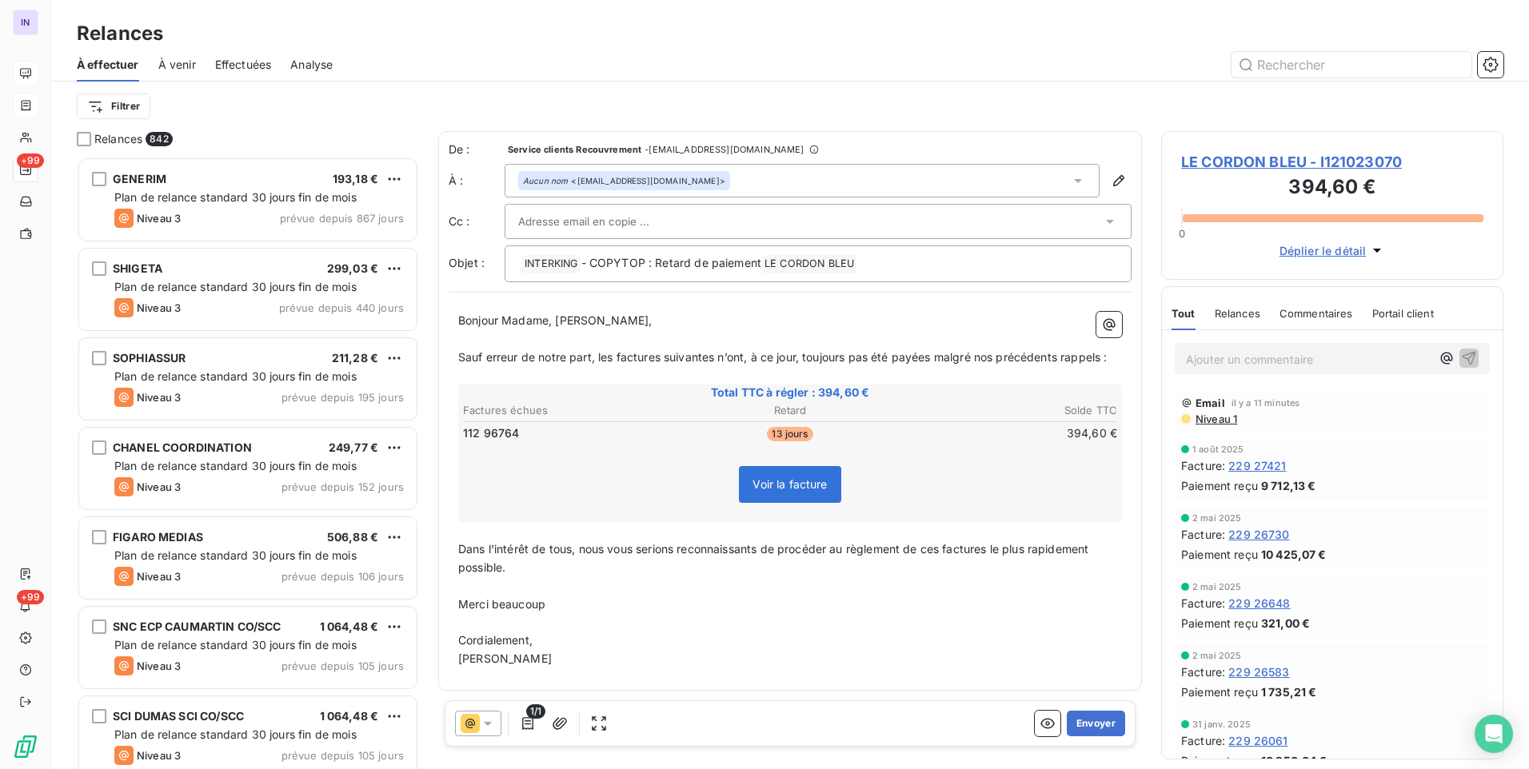
scroll to position [601, 330]
click at [491, 720] on icon at bounding box center [488, 724] width 16 height 16
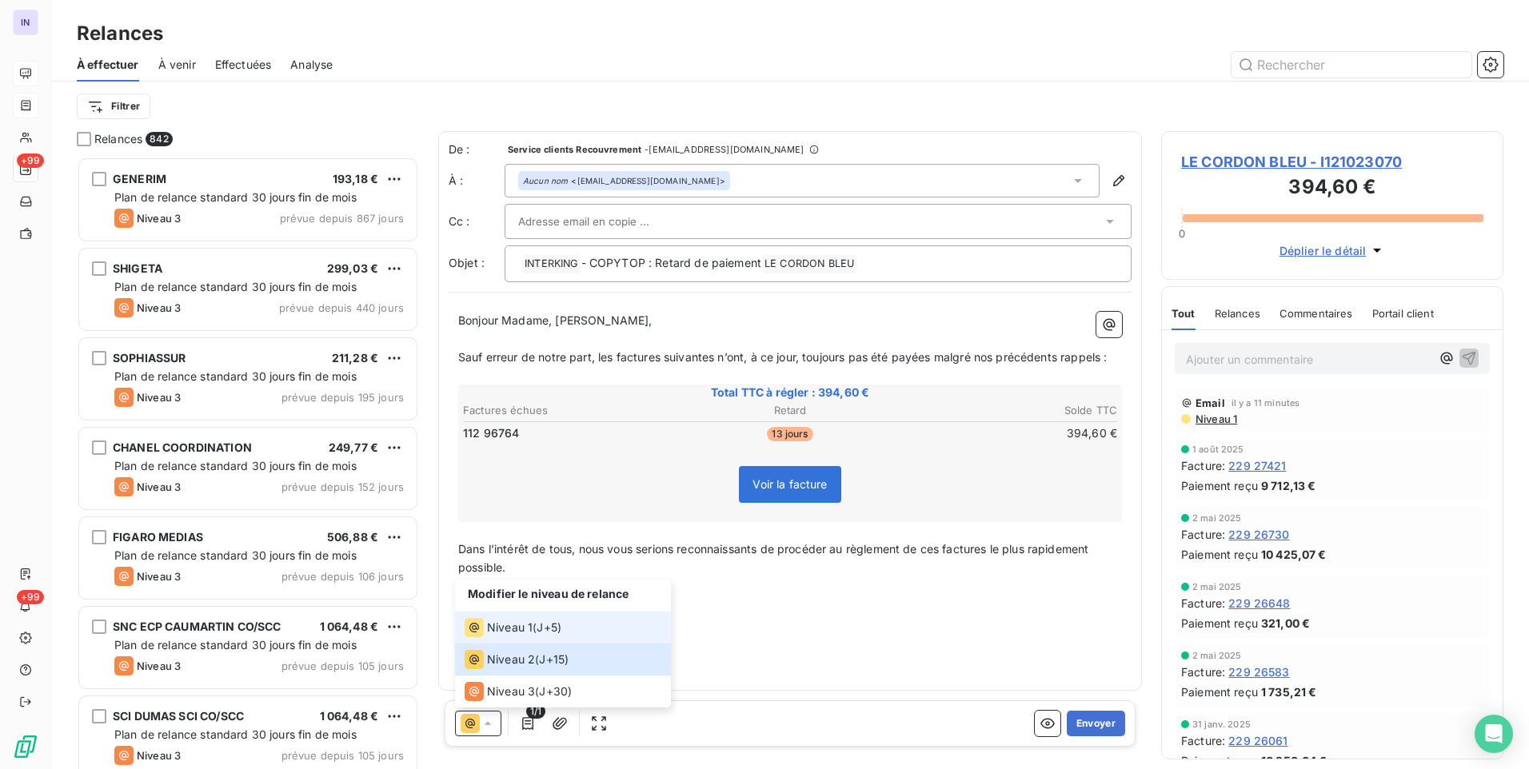
click at [502, 621] on span "Niveau 1" at bounding box center [510, 628] width 46 height 16
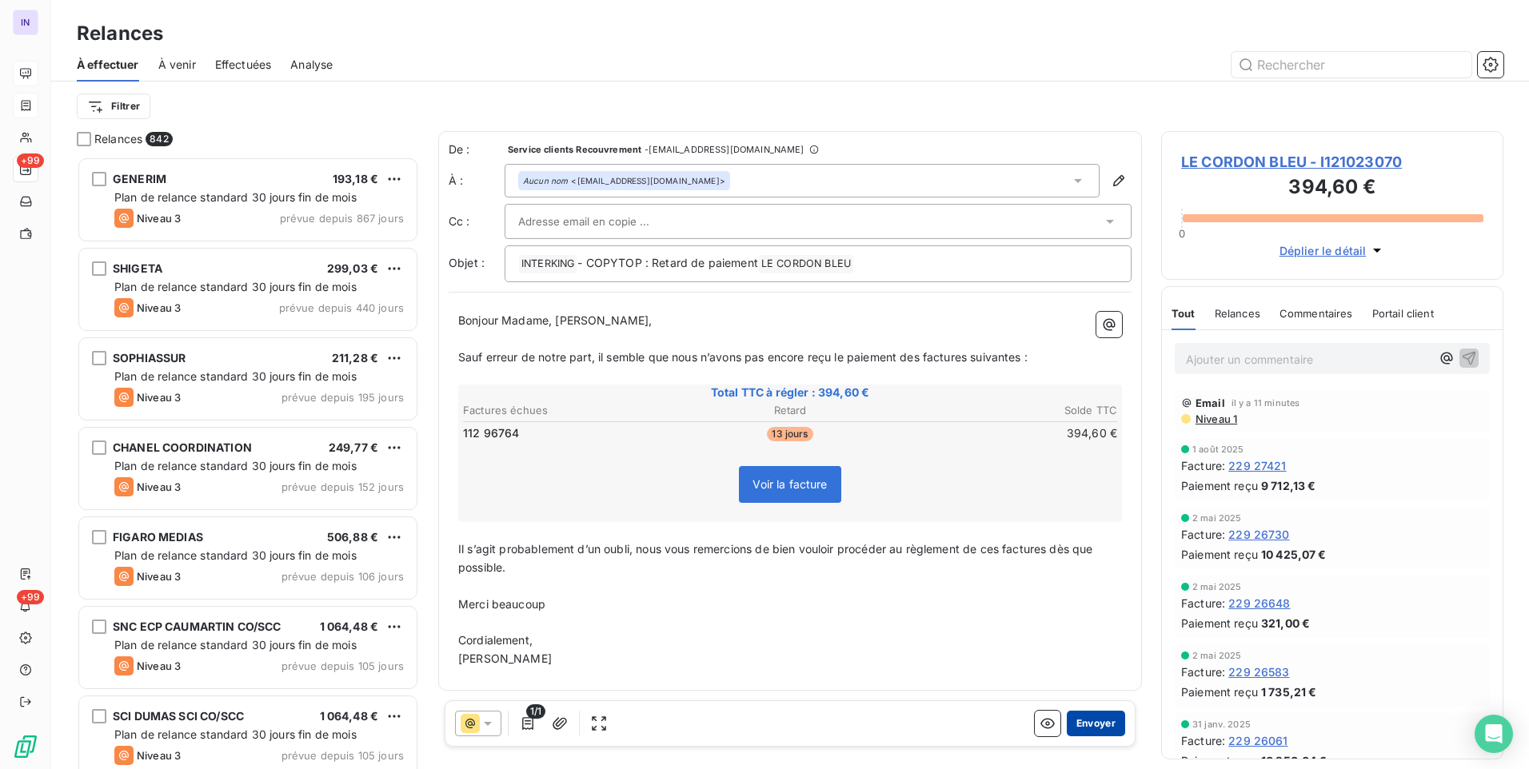
click at [1095, 732] on button "Envoyer" at bounding box center [1096, 724] width 58 height 26
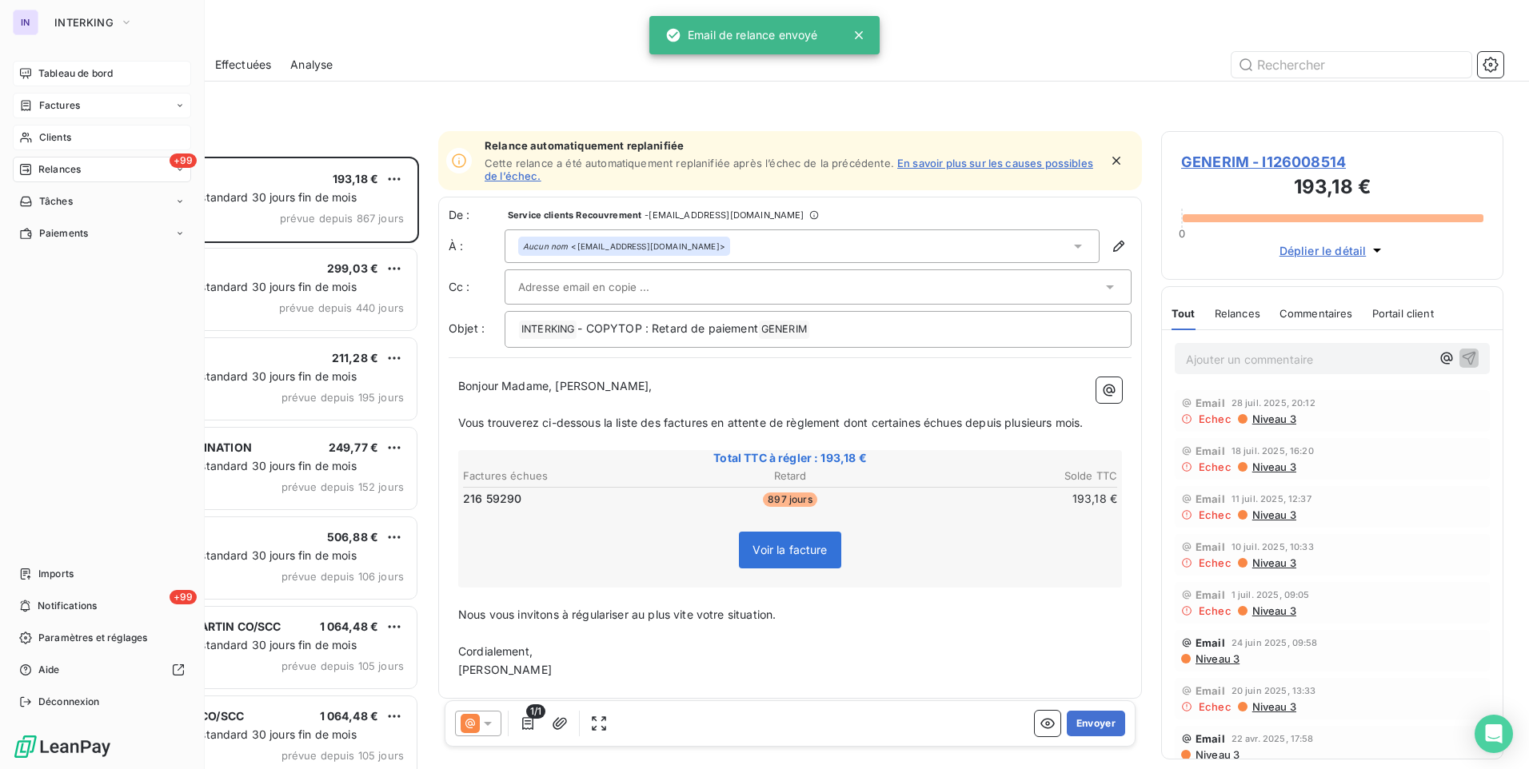
click at [68, 138] on span "Clients" at bounding box center [55, 137] width 32 height 14
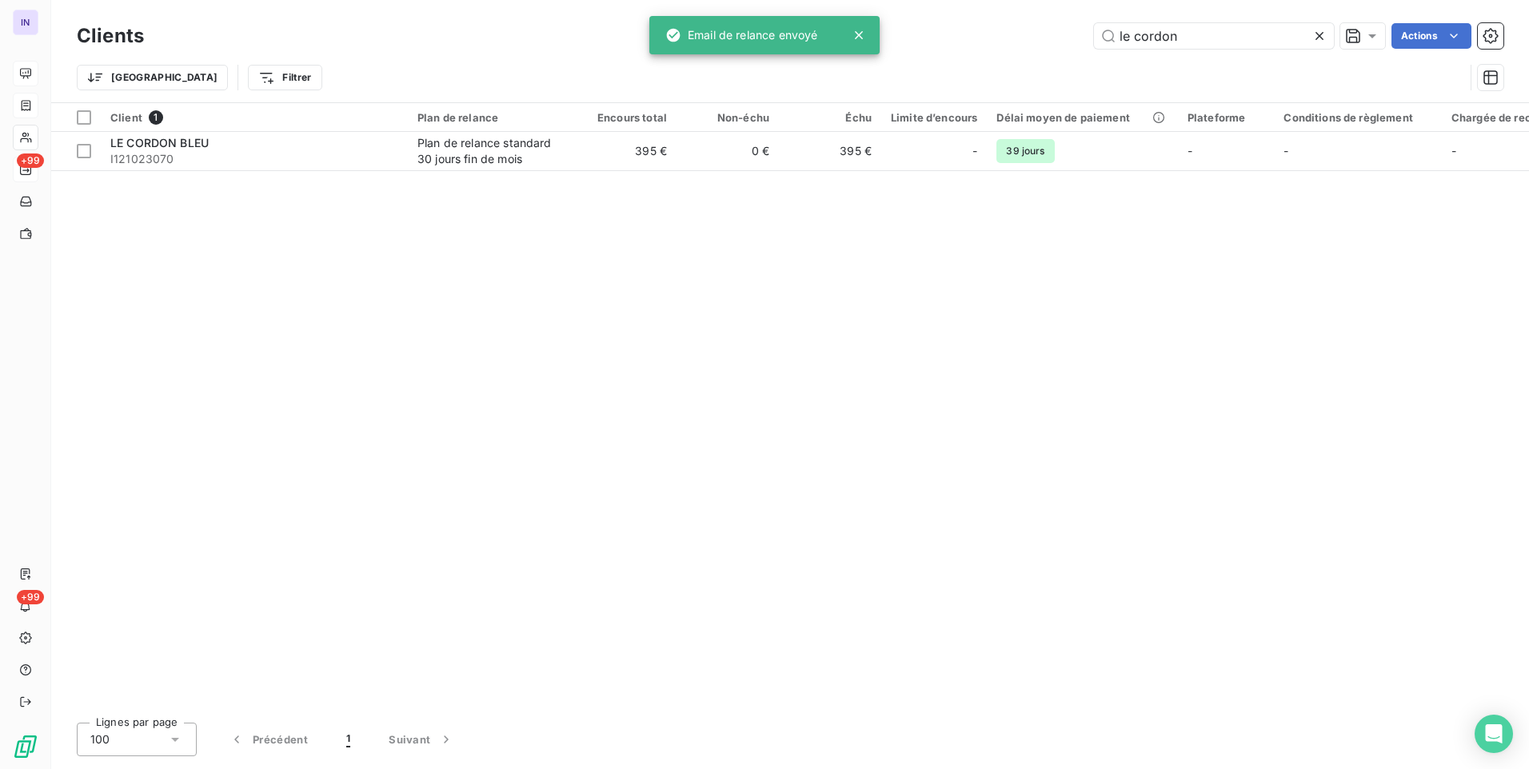
drag, startPoint x: 1147, startPoint y: 37, endPoint x: 960, endPoint y: 39, distance: 187.2
click at [961, 39] on div "le cordon Actions" at bounding box center [833, 36] width 1340 height 26
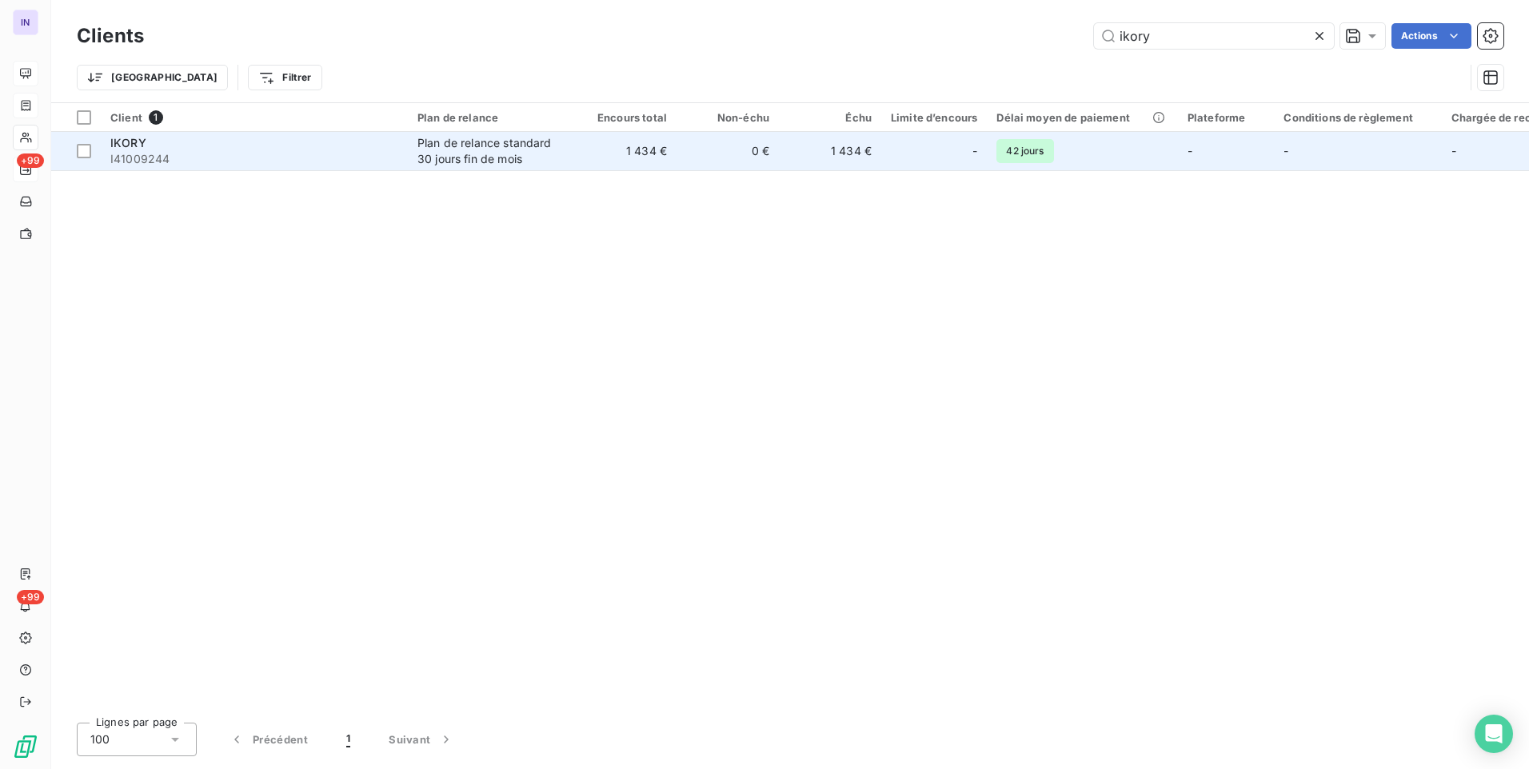
type input "ikory"
click at [265, 142] on div "IKORY" at bounding box center [254, 143] width 288 height 16
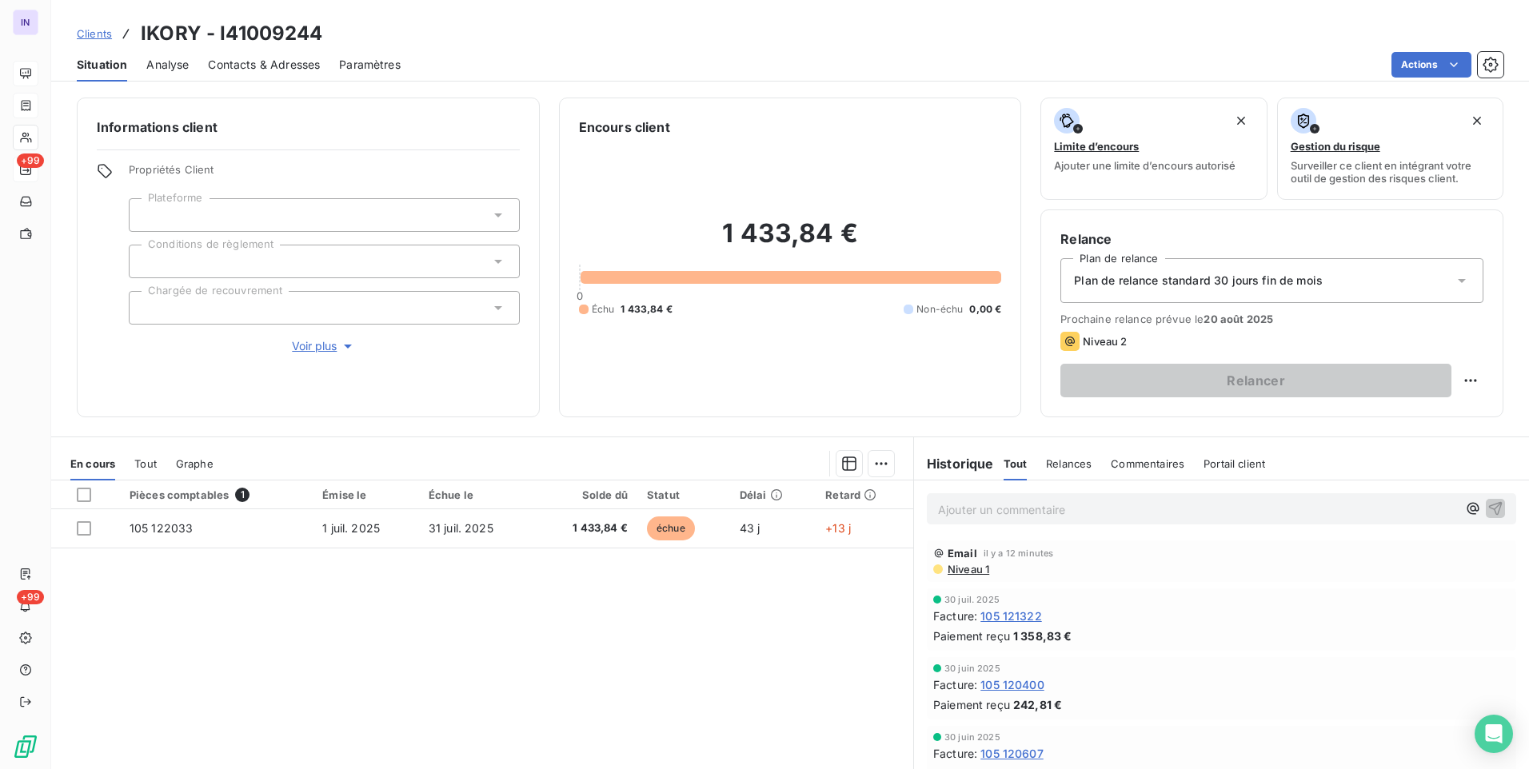
click at [248, 57] on span "Contacts & Adresses" at bounding box center [264, 65] width 112 height 16
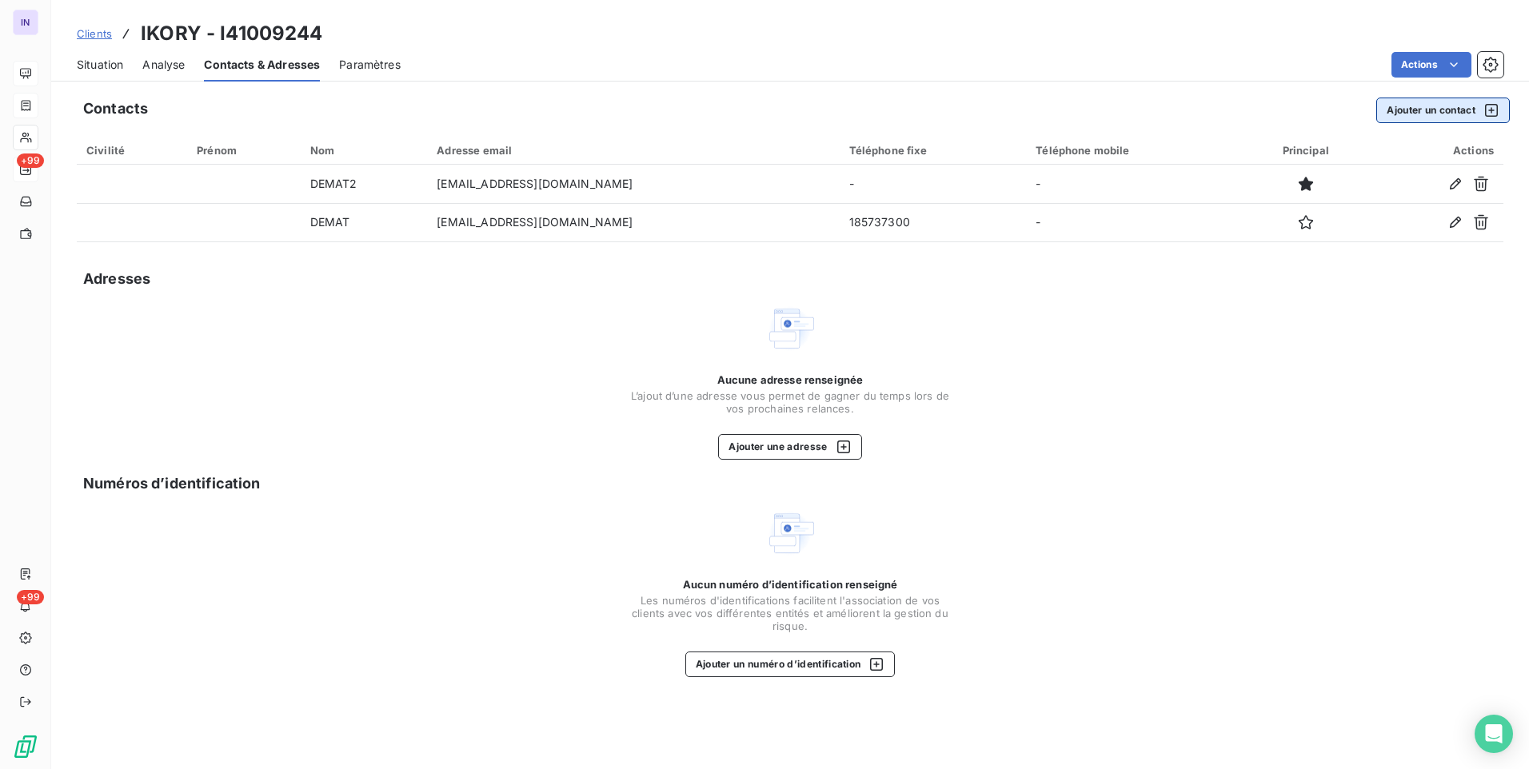
click at [1438, 118] on button "Ajouter un contact" at bounding box center [1443, 111] width 134 height 26
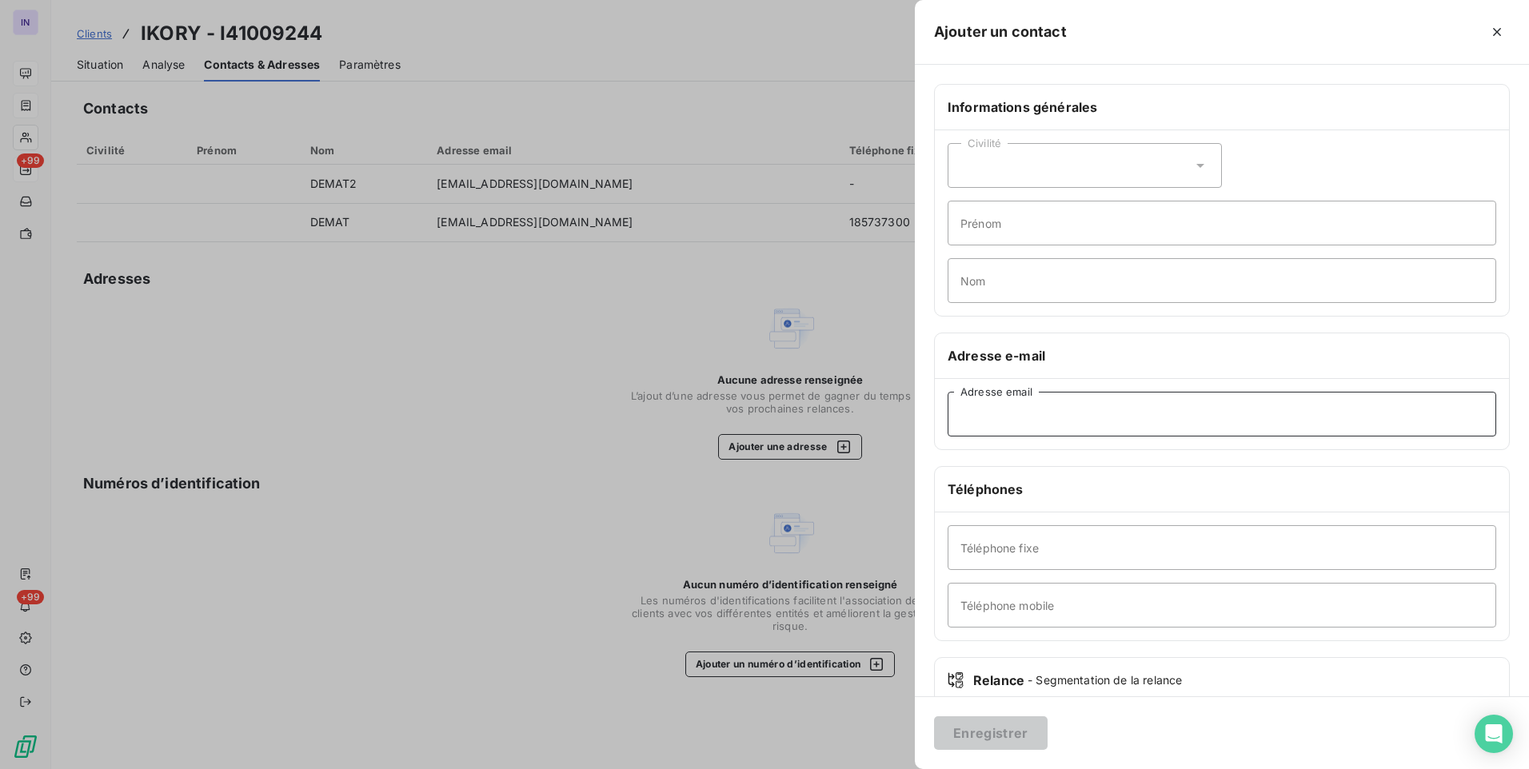
click at [1026, 412] on input "Adresse email" at bounding box center [1222, 414] width 549 height 45
paste input "[PERSON_NAME][EMAIL_ADDRESS][DOMAIN_NAME]"
type input "[PERSON_NAME][EMAIL_ADDRESS][DOMAIN_NAME]"
click at [1001, 737] on button "Enregistrer" at bounding box center [991, 734] width 114 height 34
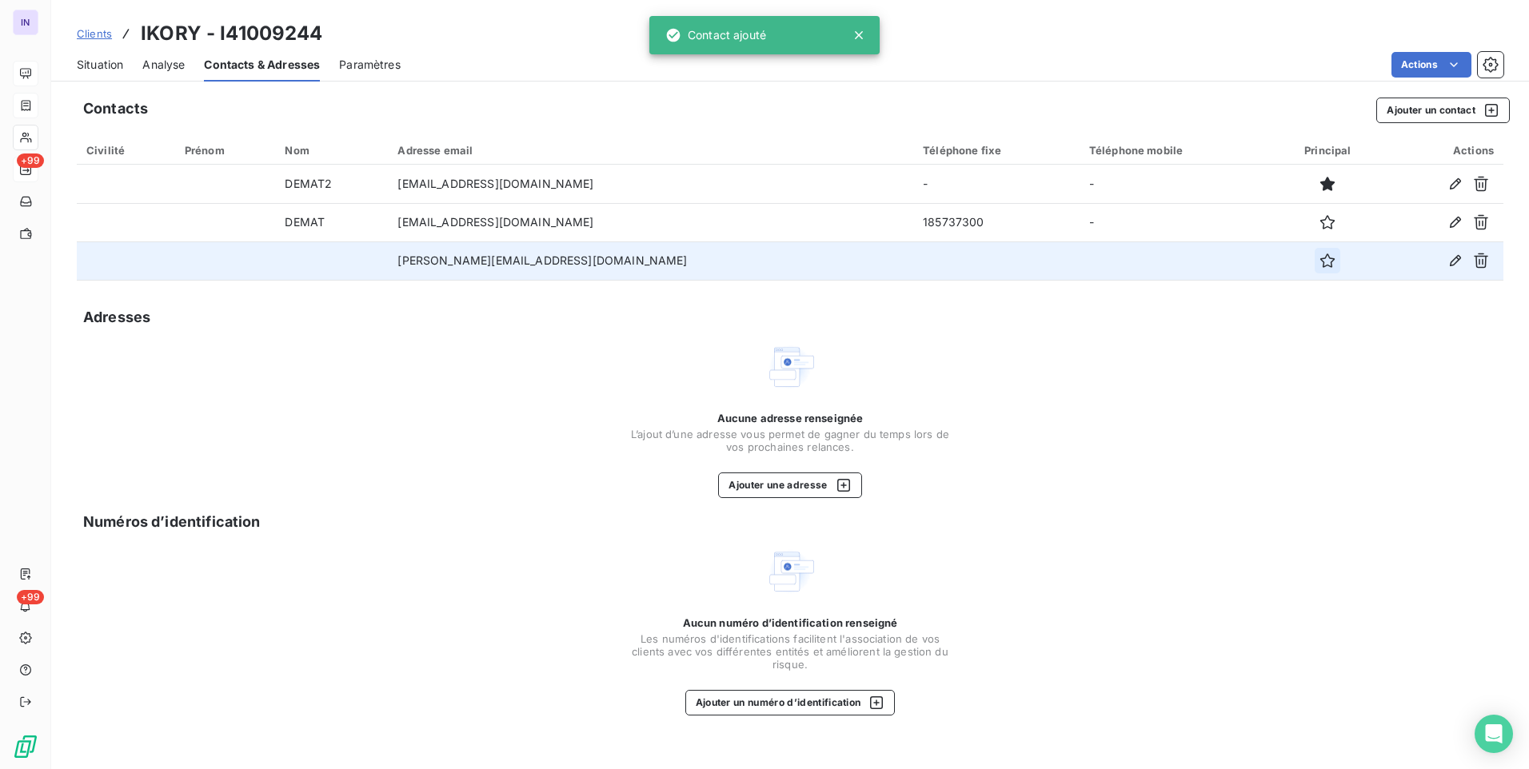
click at [1320, 263] on icon "button" at bounding box center [1328, 261] width 16 height 16
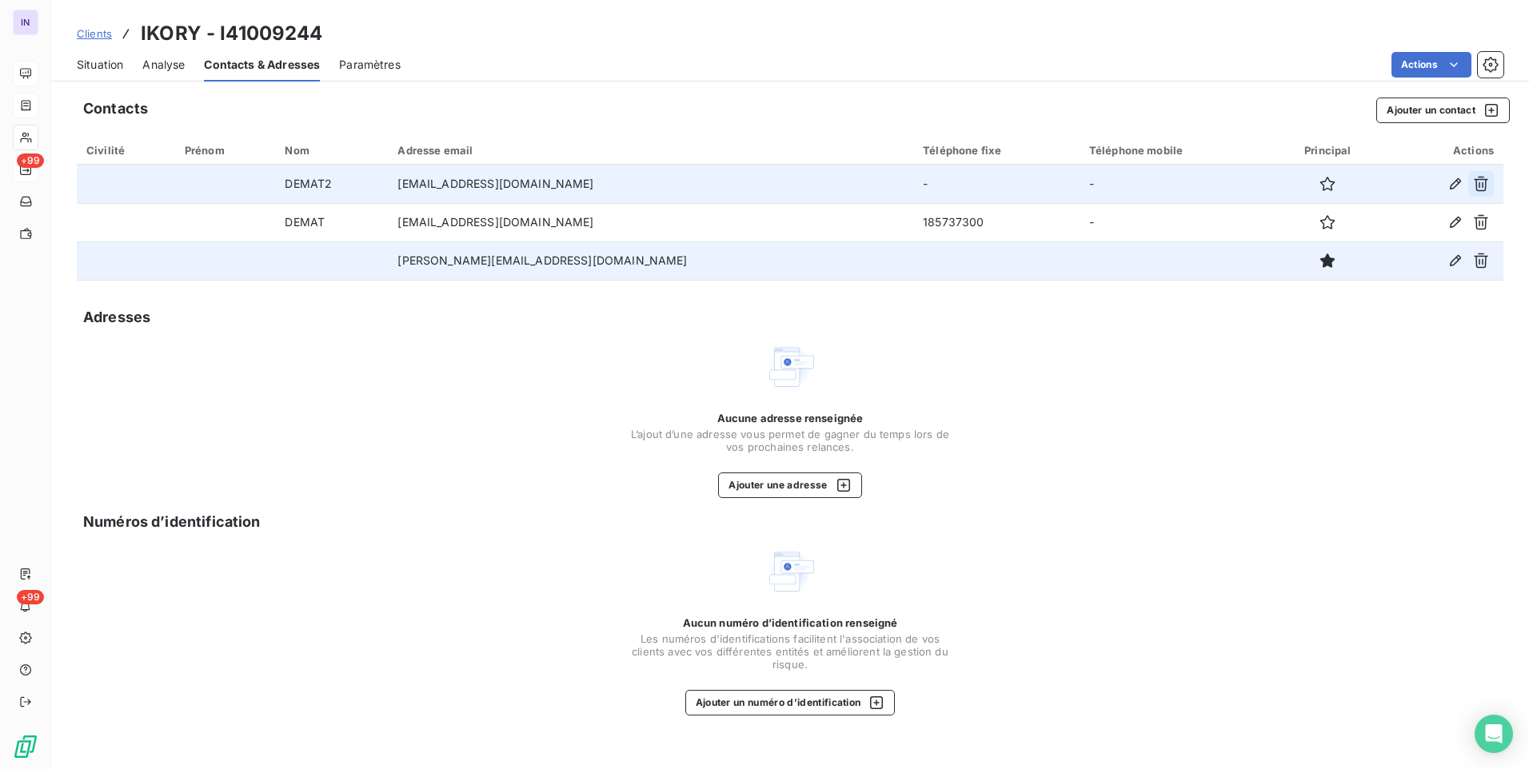
click at [1483, 182] on icon "button" at bounding box center [1481, 184] width 14 height 15
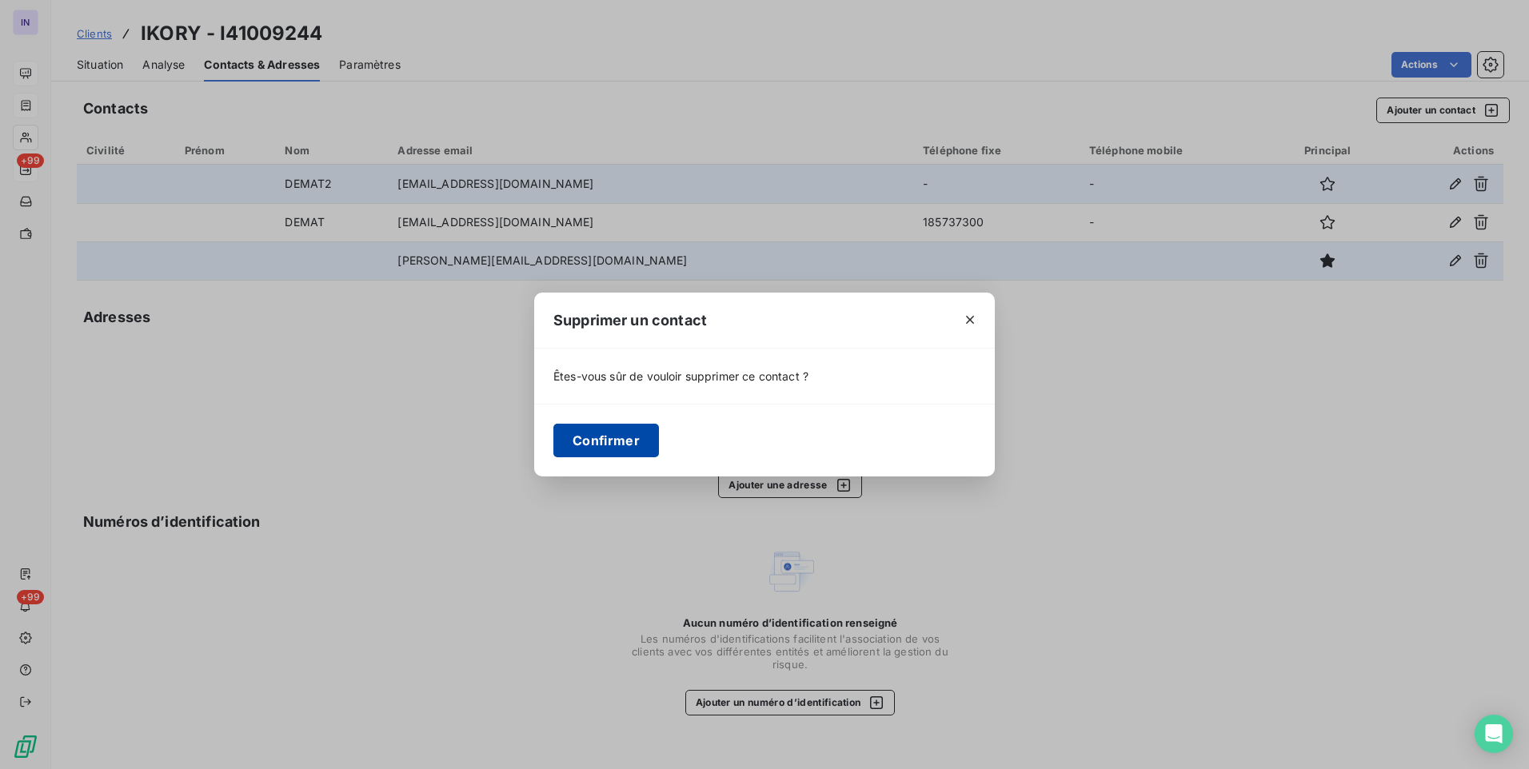
click at [603, 441] on button "Confirmer" at bounding box center [606, 441] width 106 height 34
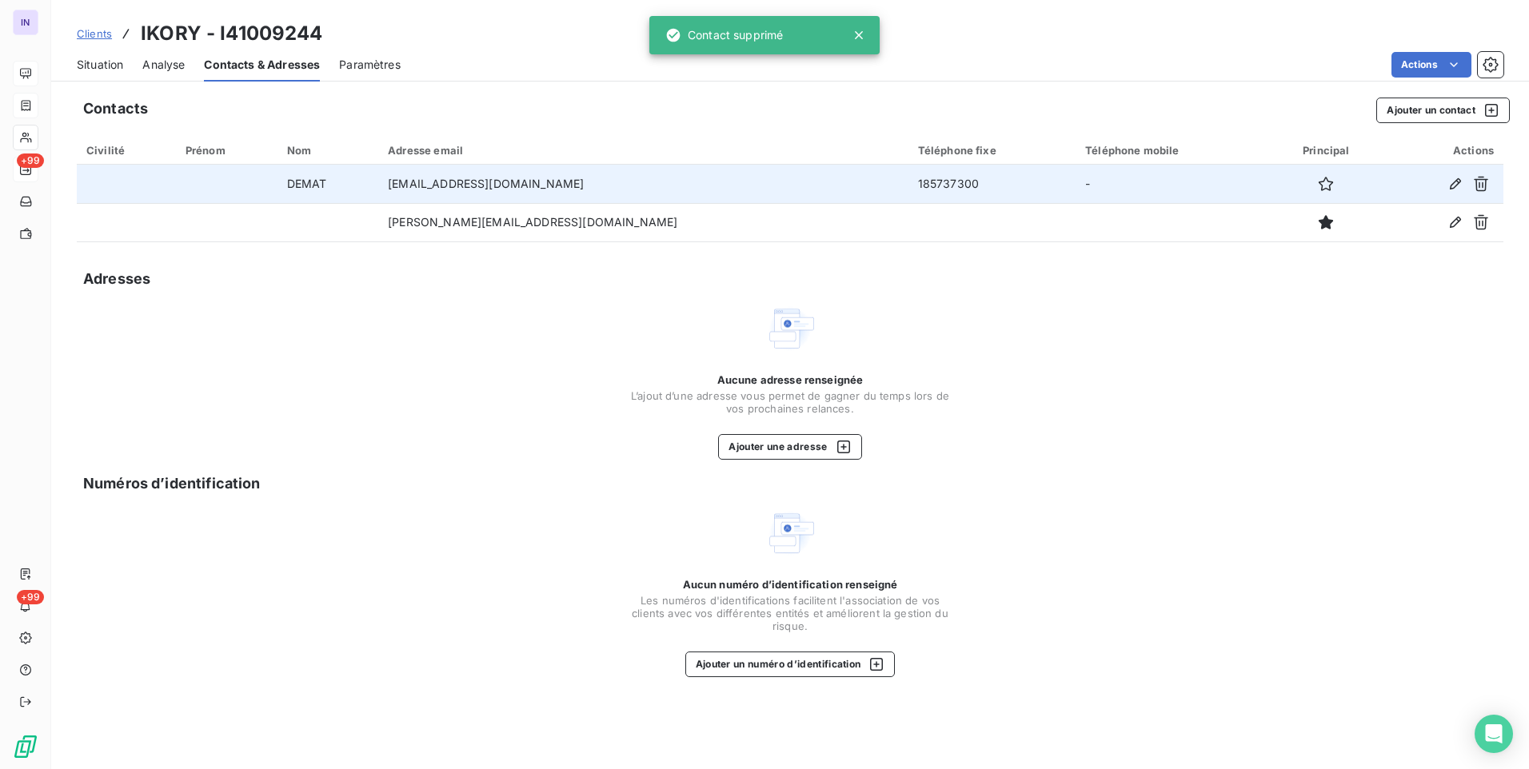
click at [96, 63] on span "Situation" at bounding box center [100, 65] width 46 height 16
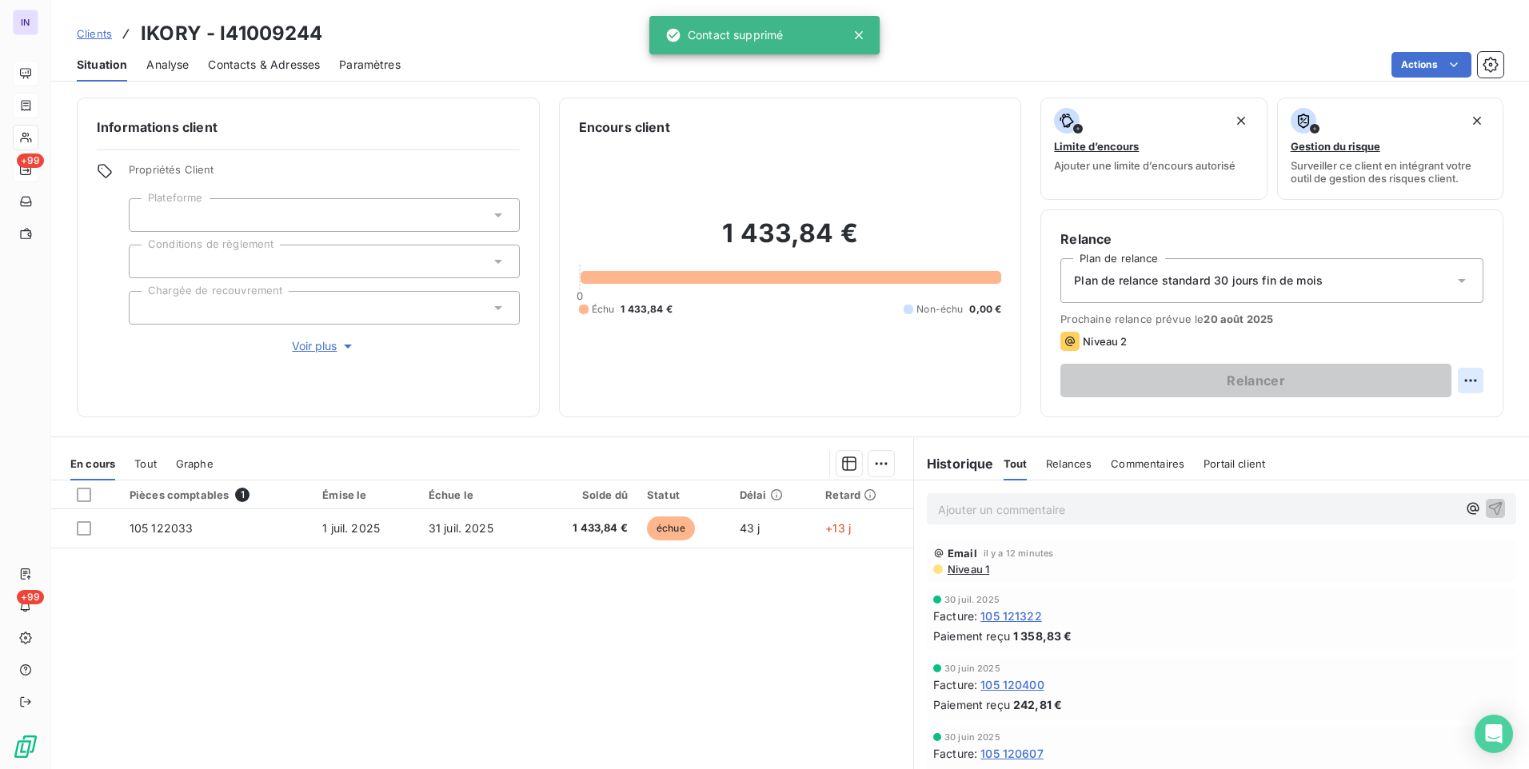
click at [1451, 378] on html "IN +99 +99 Clients IKORY - I41009244 Situation Analyse Contacts & Adresses Para…" at bounding box center [764, 384] width 1529 height 769
drag, startPoint x: 1413, startPoint y: 419, endPoint x: 1405, endPoint y: 417, distance: 8.2
click at [1412, 418] on div "Replanifier cette action" at bounding box center [1392, 416] width 143 height 26
select select "7"
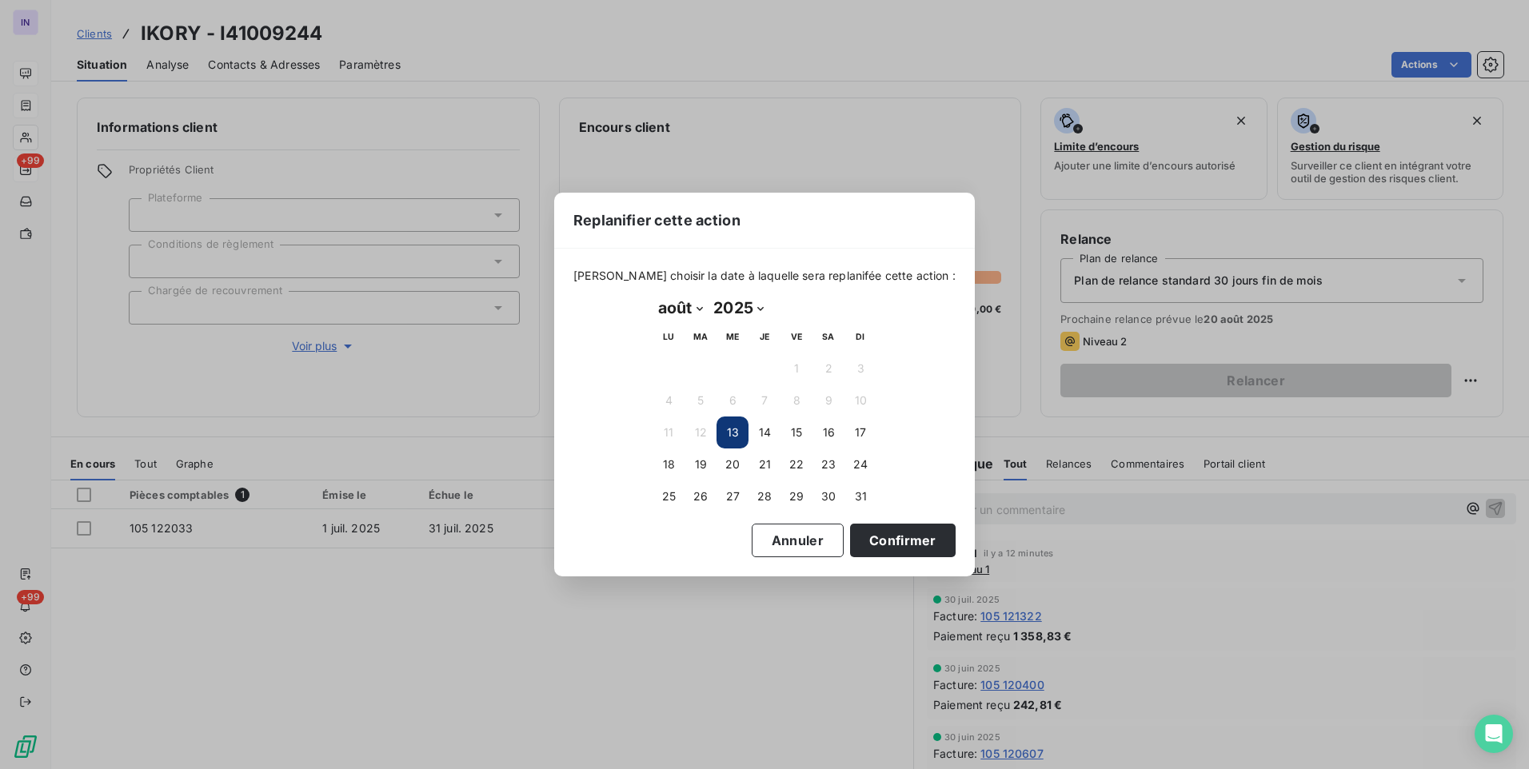
click at [734, 431] on button "13" at bounding box center [733, 433] width 32 height 32
click at [735, 432] on button "13" at bounding box center [733, 433] width 32 height 32
click at [867, 538] on button "Confirmer" at bounding box center [903, 541] width 106 height 34
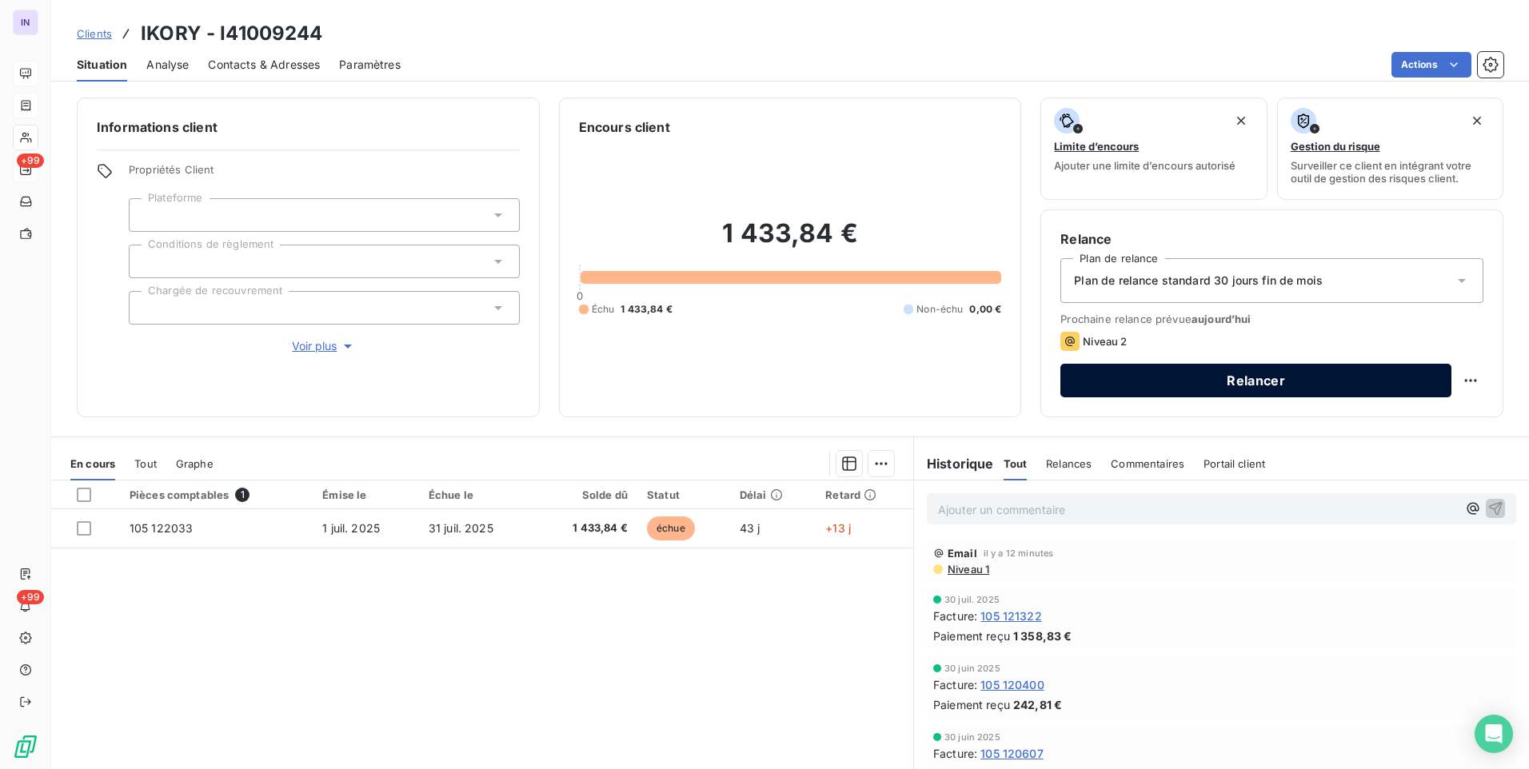
click at [1244, 383] on button "Relancer" at bounding box center [1255, 381] width 391 height 34
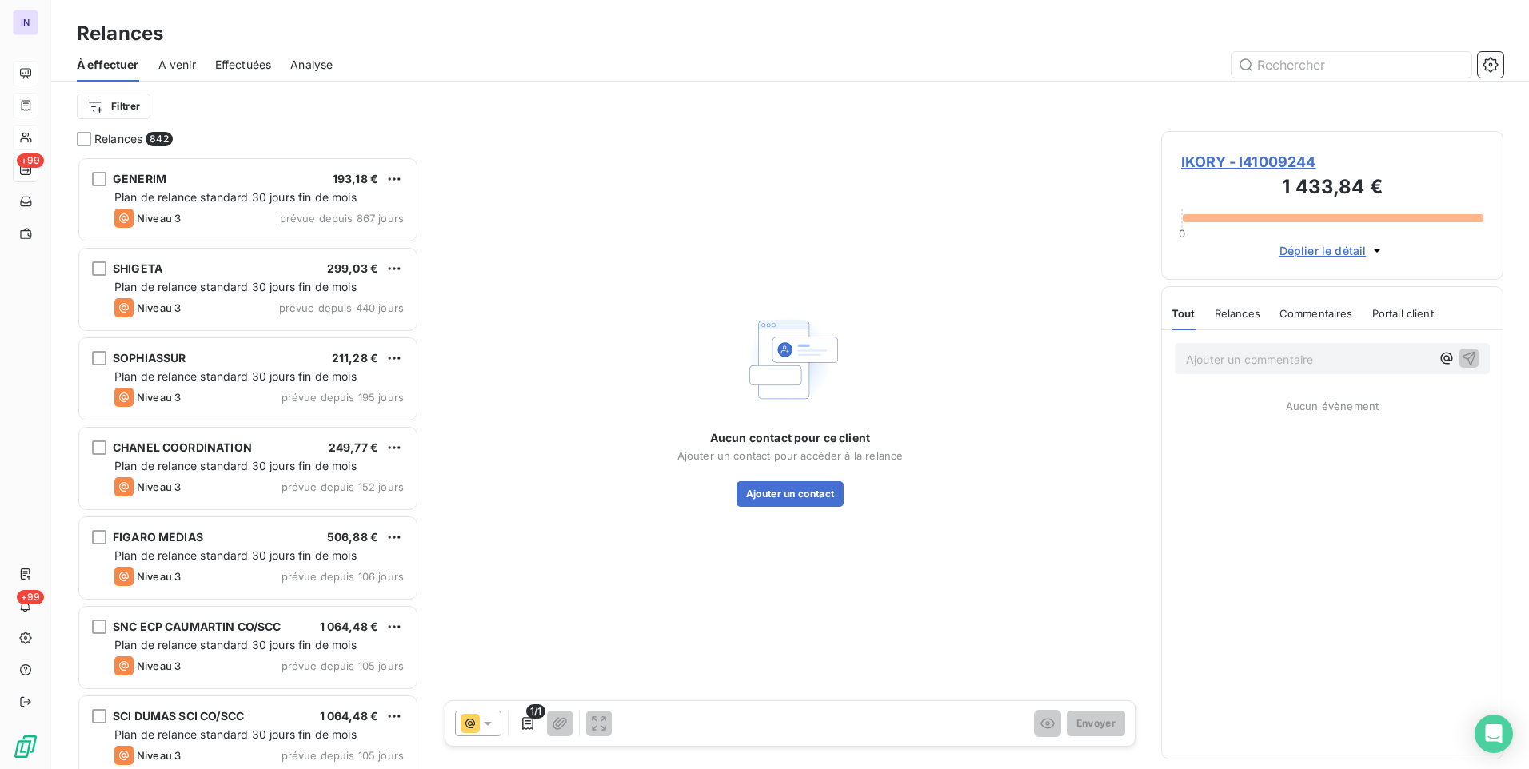
scroll to position [601, 330]
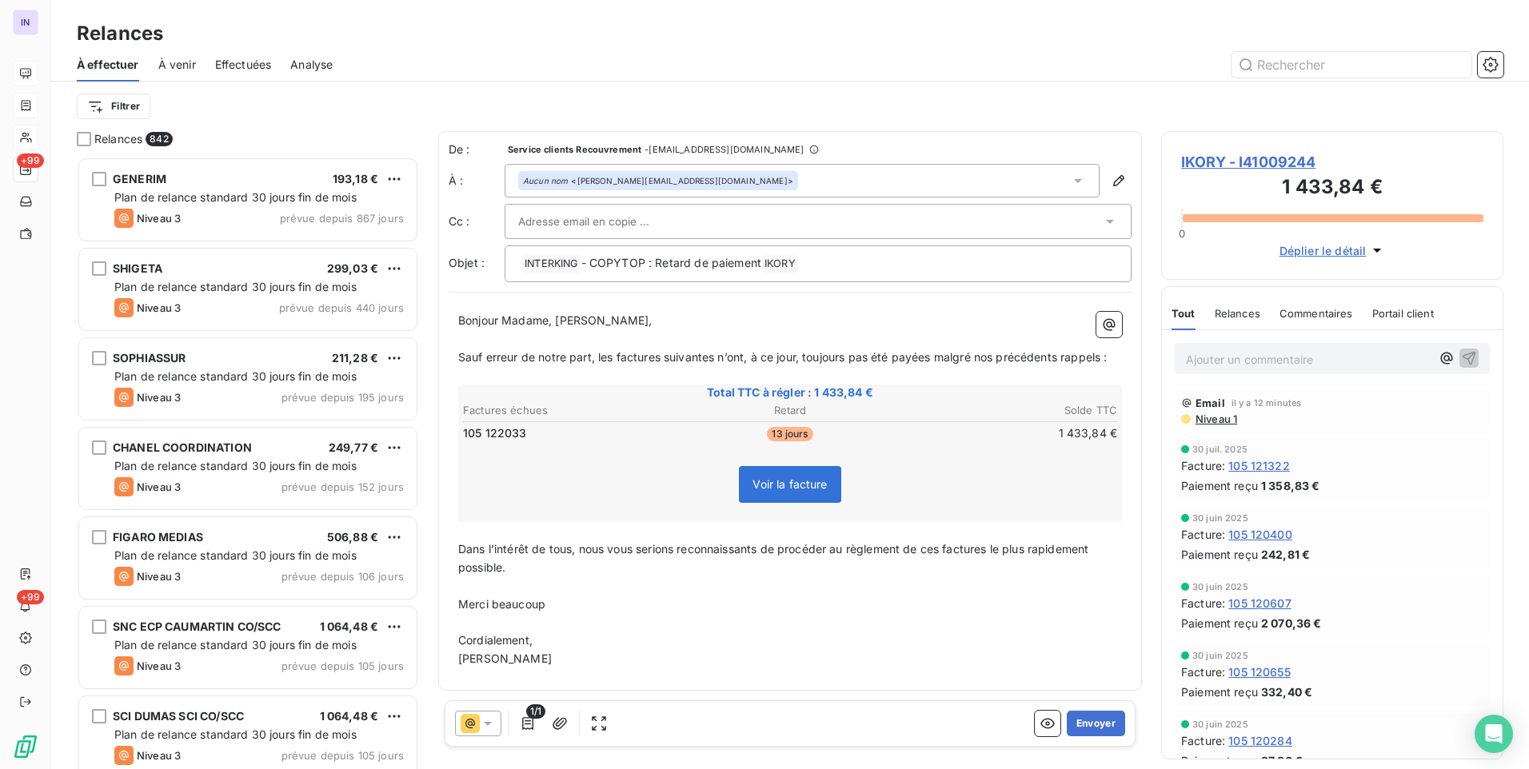
click at [473, 728] on icon at bounding box center [470, 724] width 10 height 10
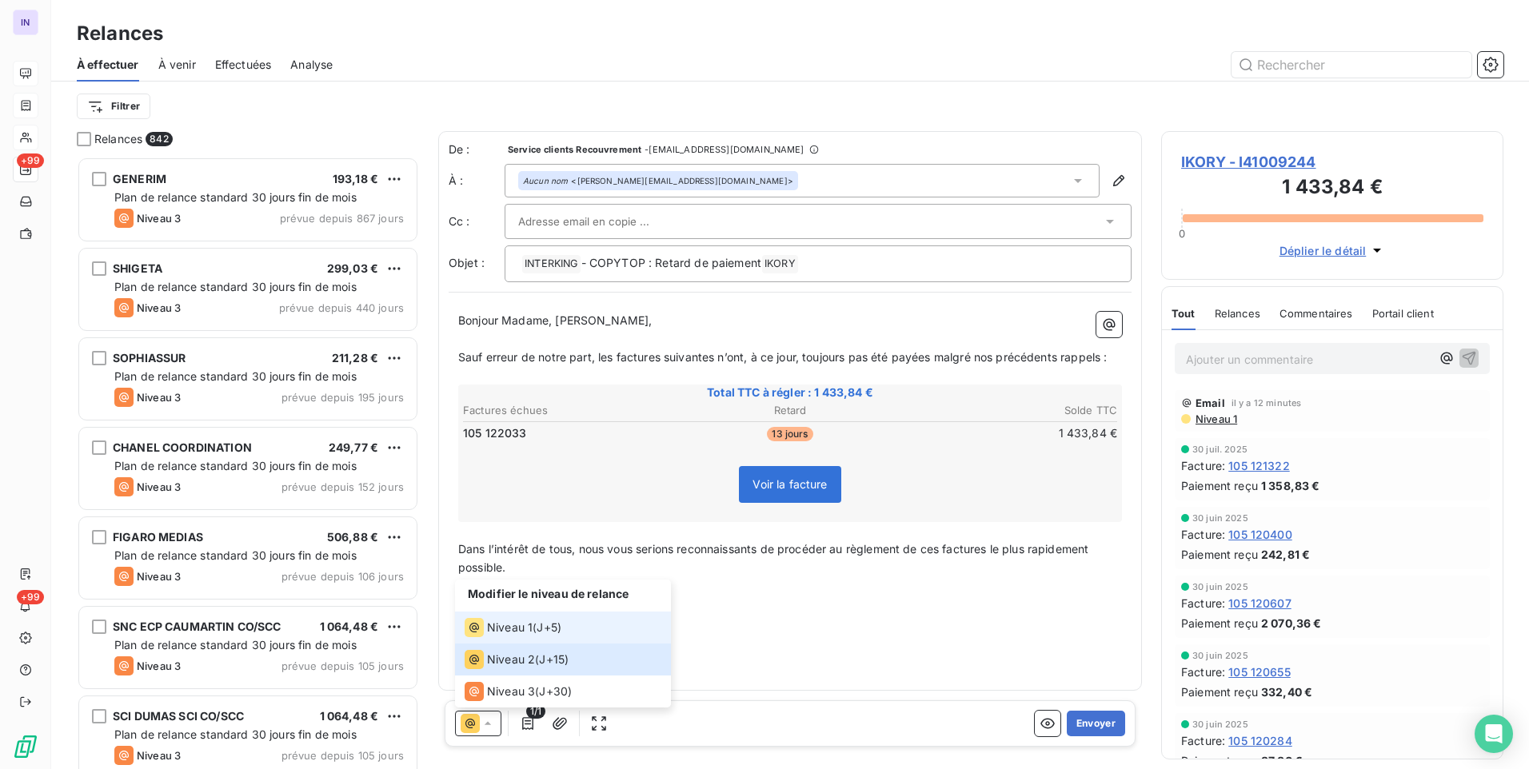
click at [491, 627] on span "Niveau 1" at bounding box center [510, 628] width 46 height 16
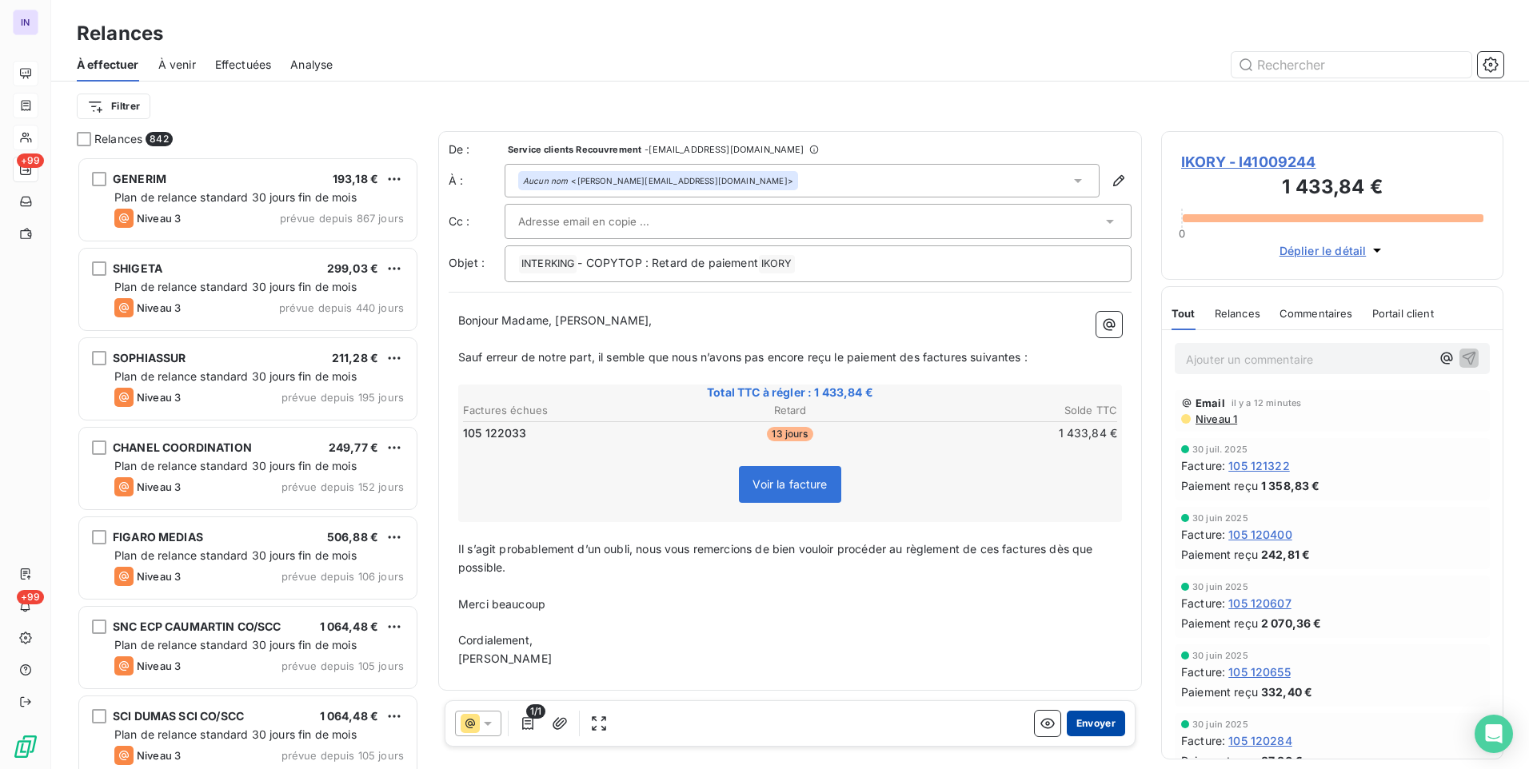
click at [1100, 723] on button "Envoyer" at bounding box center [1096, 724] width 58 height 26
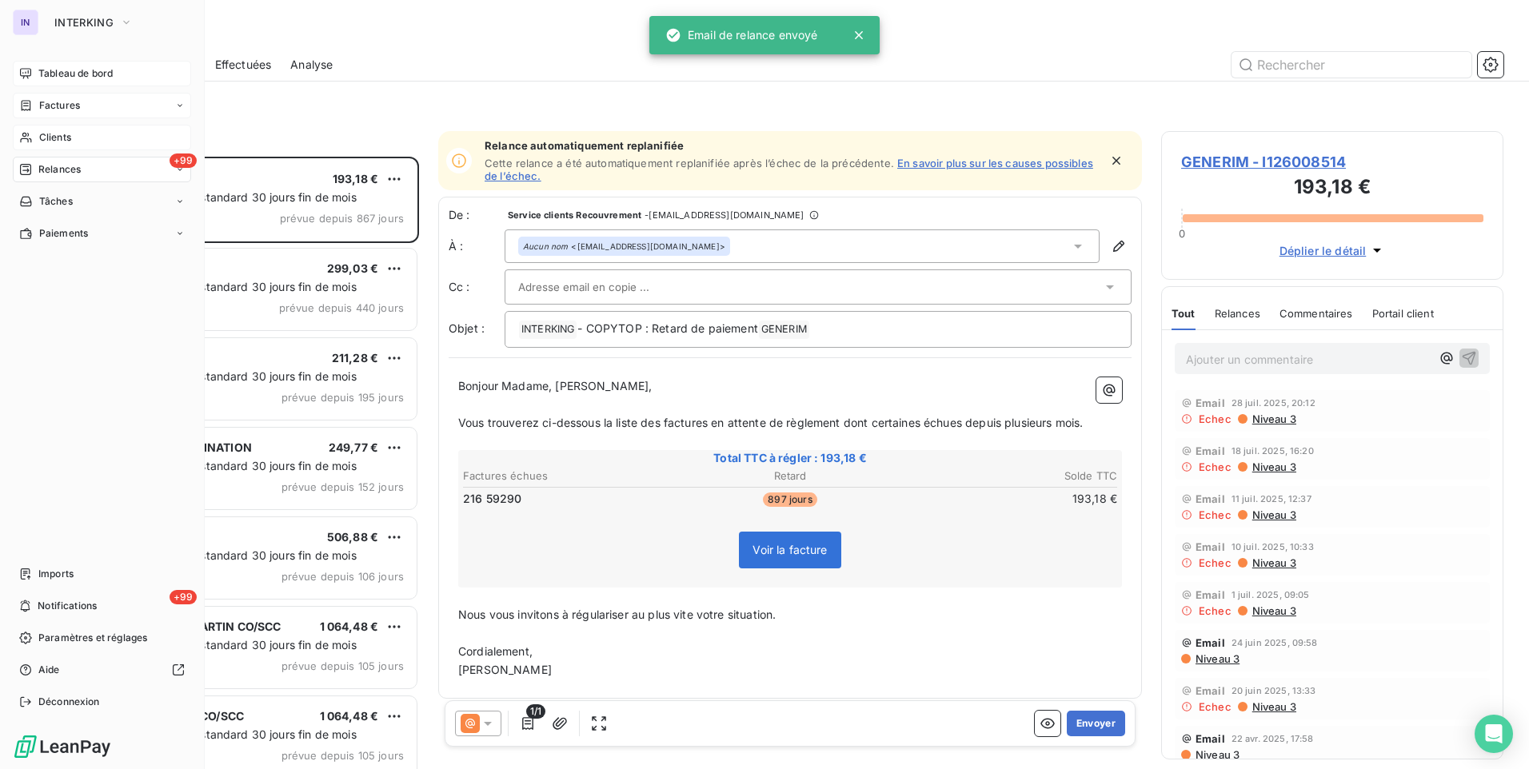
drag, startPoint x: 62, startPoint y: 138, endPoint x: 83, endPoint y: 140, distance: 21.7
click at [62, 138] on span "Clients" at bounding box center [55, 137] width 32 height 14
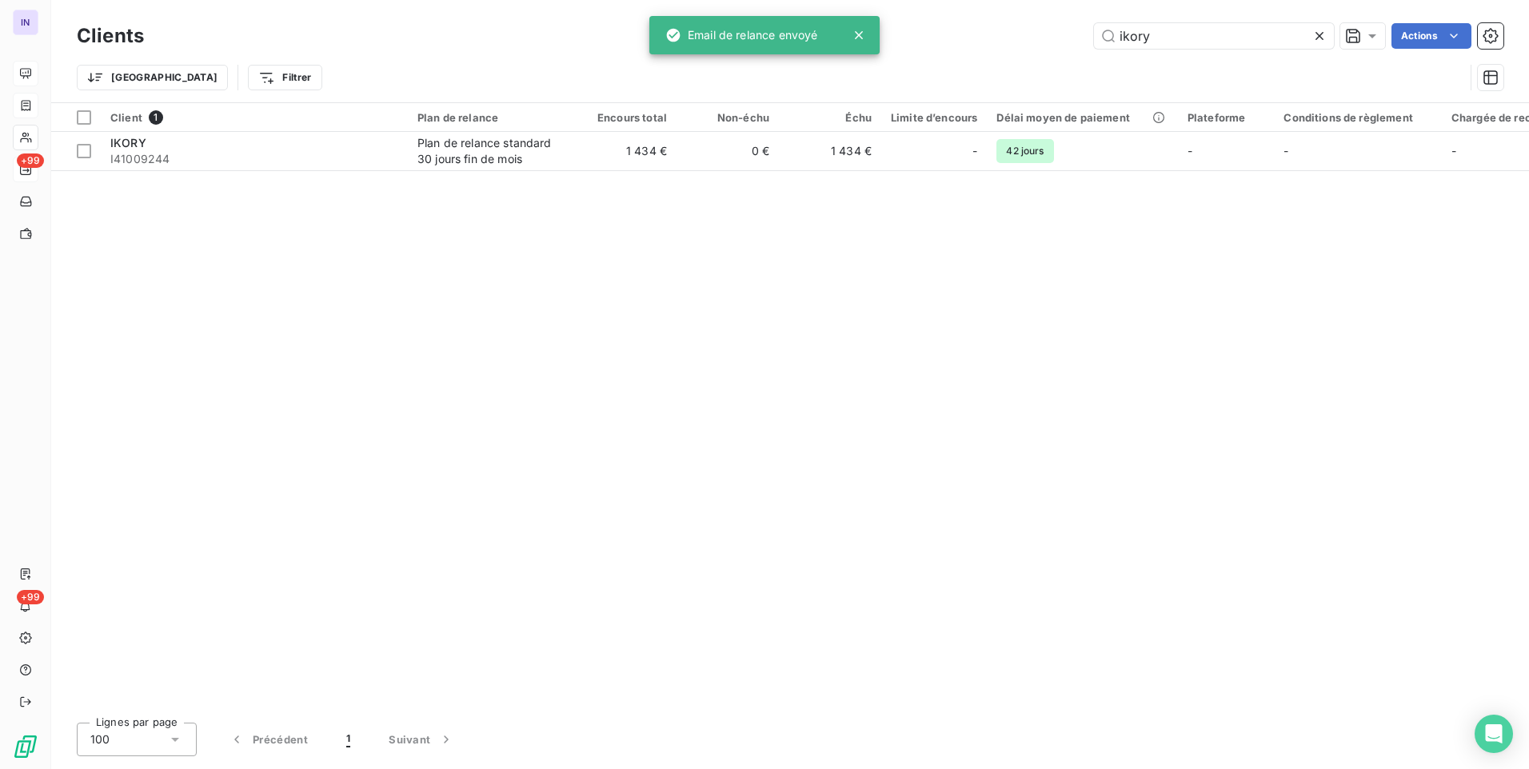
drag, startPoint x: 975, startPoint y: 38, endPoint x: 937, endPoint y: 39, distance: 38.4
click at [939, 39] on div "ikory Actions" at bounding box center [833, 36] width 1340 height 26
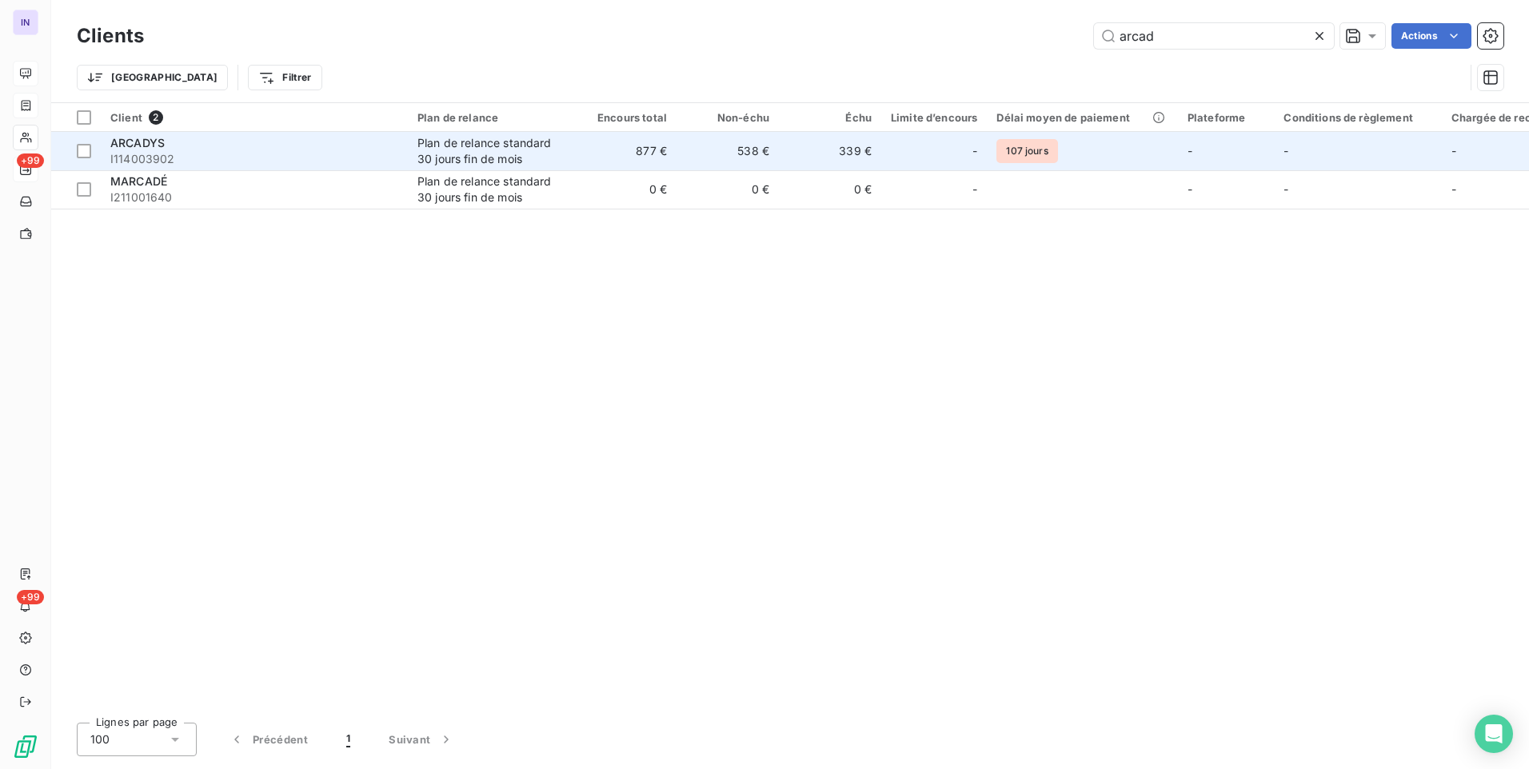
type input "arcad"
click at [266, 166] on span "I114003902" at bounding box center [254, 159] width 288 height 16
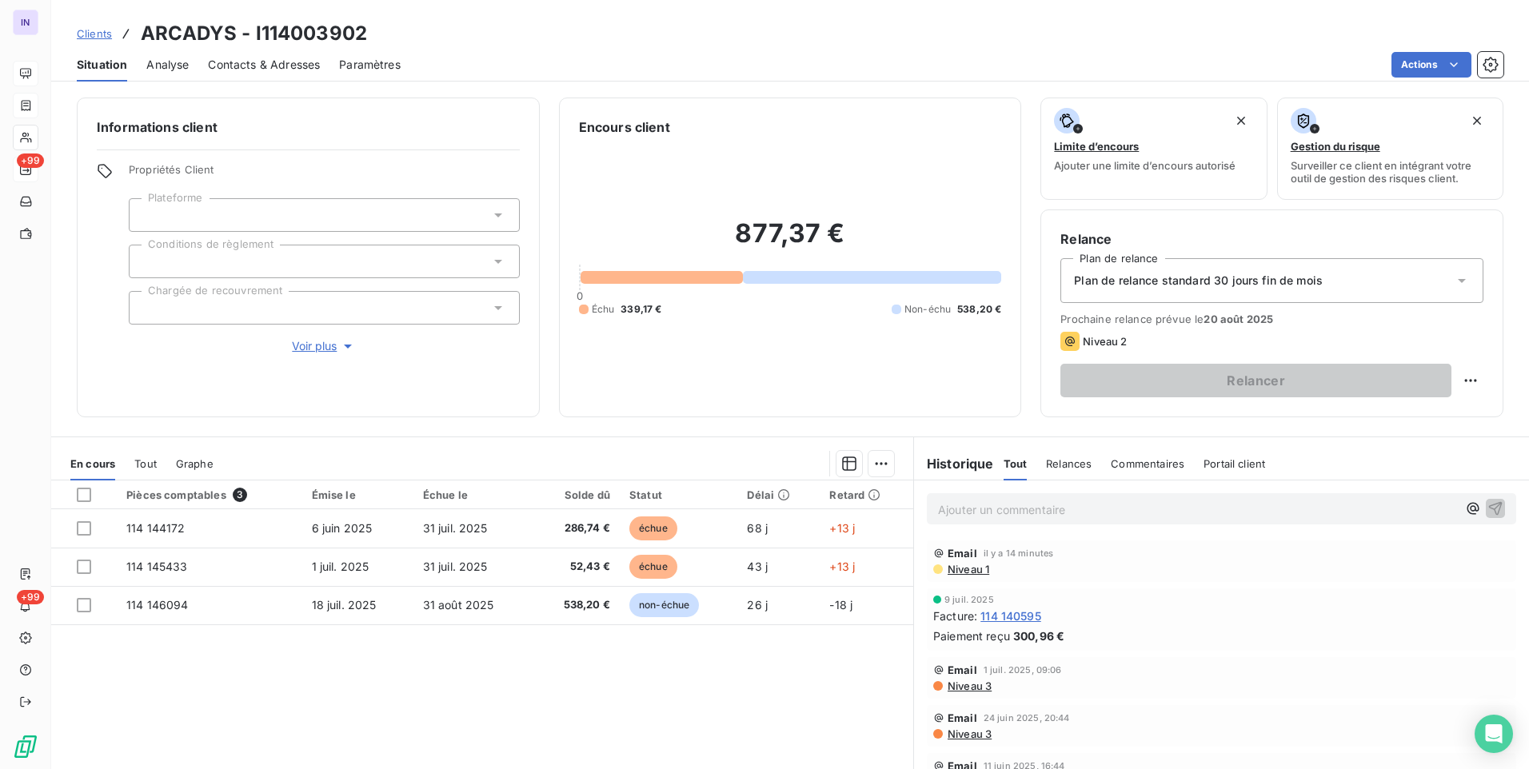
click at [267, 62] on span "Contacts & Adresses" at bounding box center [264, 65] width 112 height 16
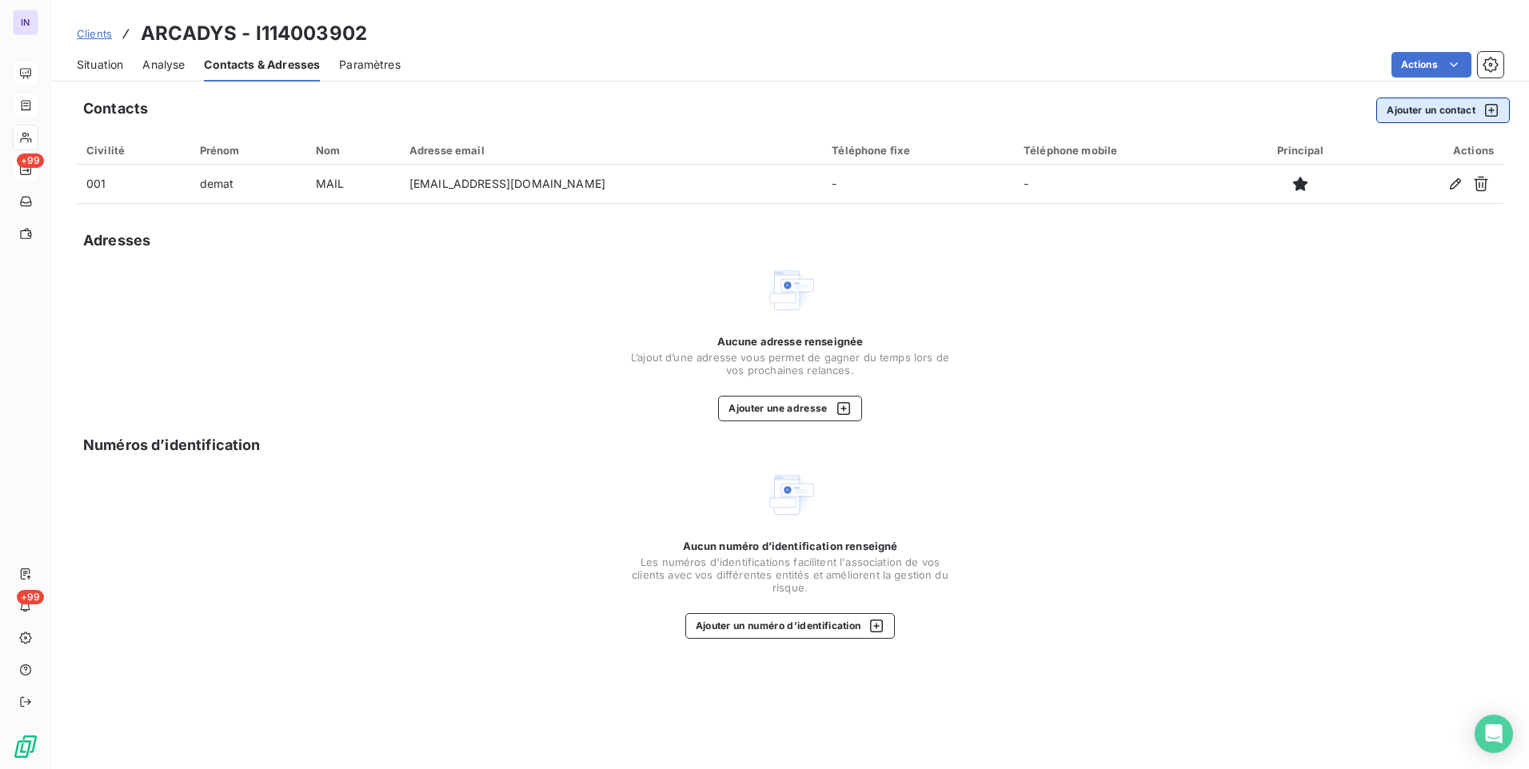
click at [1441, 115] on button "Ajouter un contact" at bounding box center [1443, 111] width 134 height 26
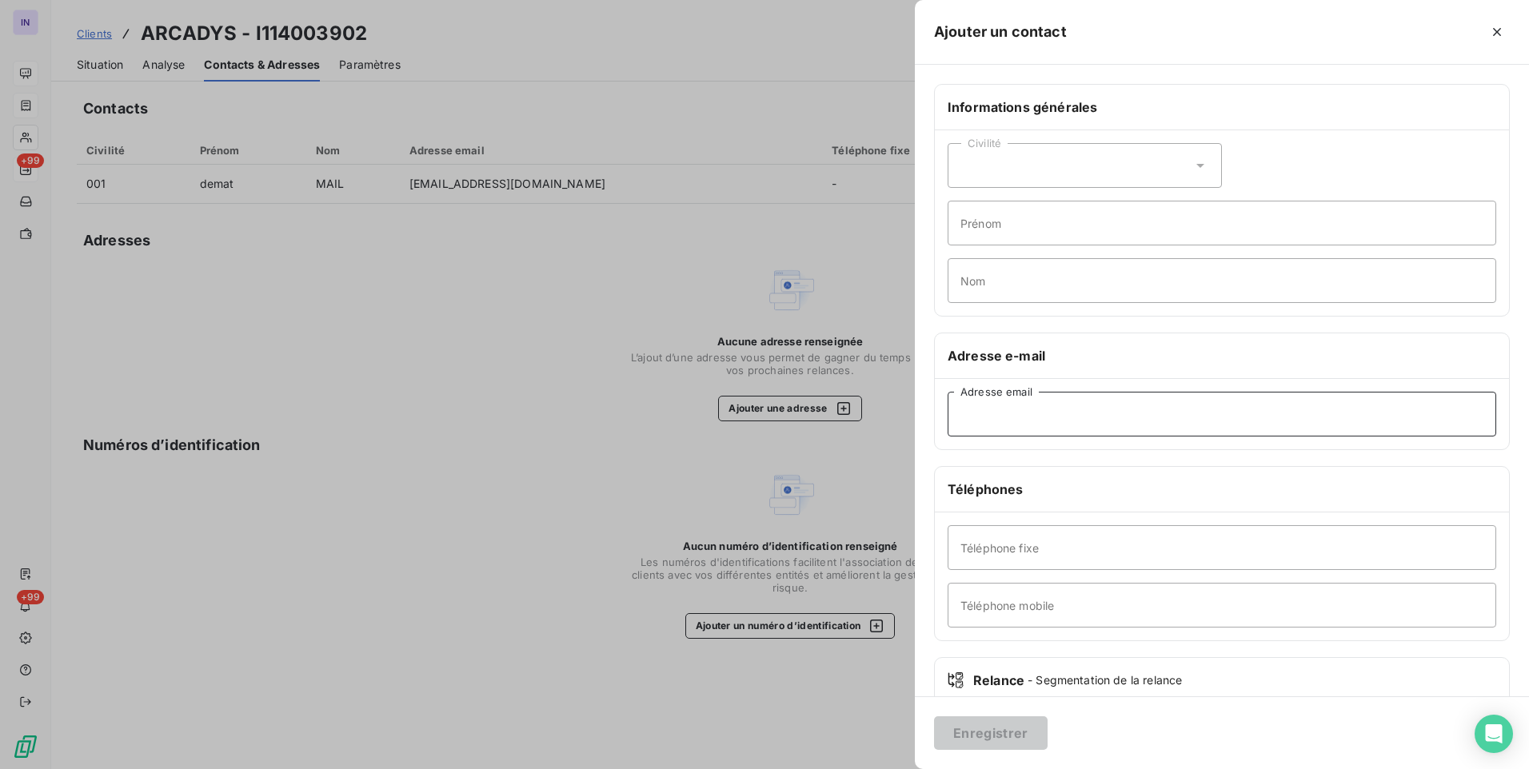
click at [1006, 418] on input "Adresse email" at bounding box center [1222, 414] width 549 height 45
paste input "[EMAIL_ADDRESS][DOMAIN_NAME]"
type input "[EMAIL_ADDRESS][DOMAIN_NAME]"
click at [1006, 737] on button "Enregistrer" at bounding box center [991, 734] width 114 height 34
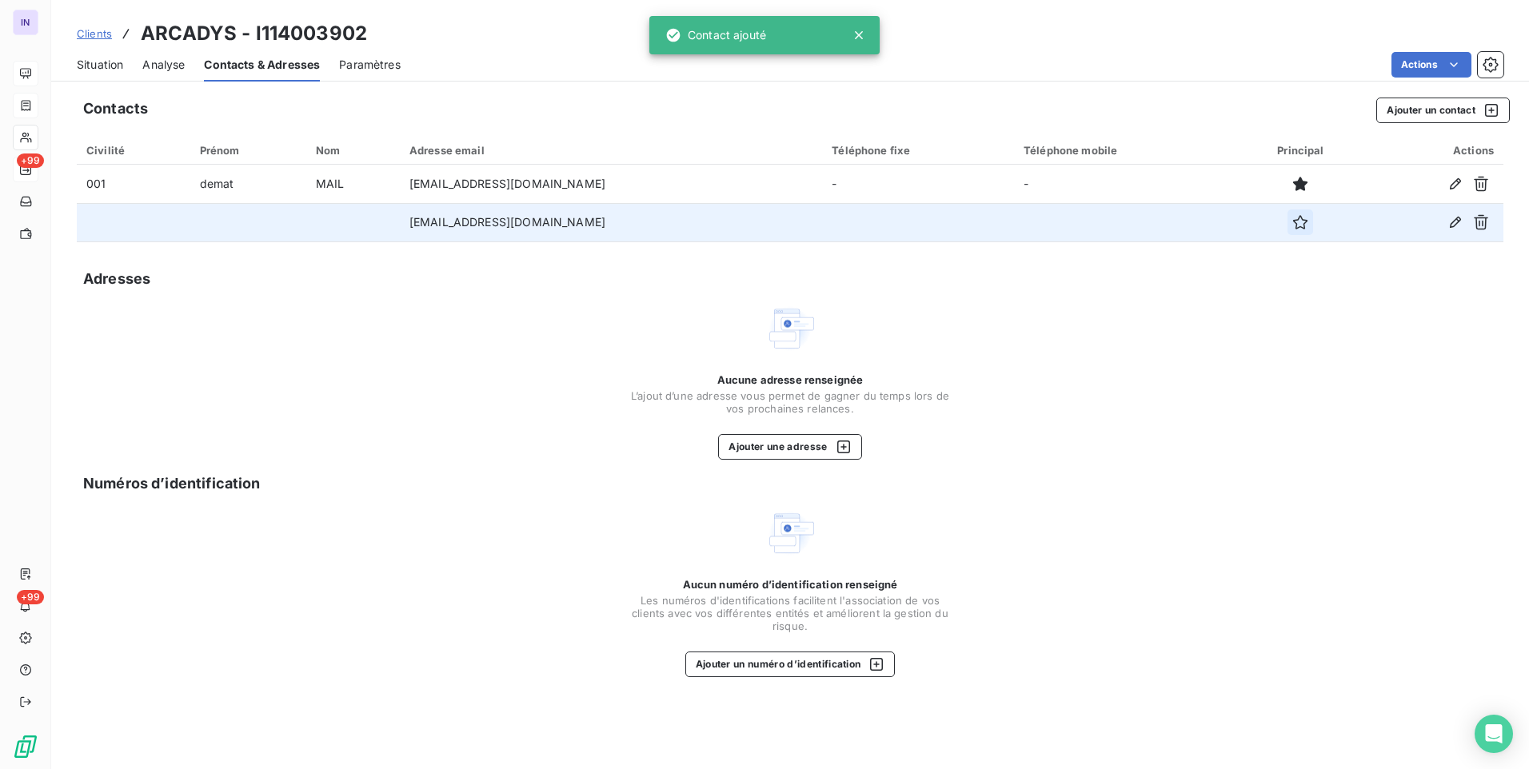
click at [1292, 229] on icon "button" at bounding box center [1300, 222] width 16 height 16
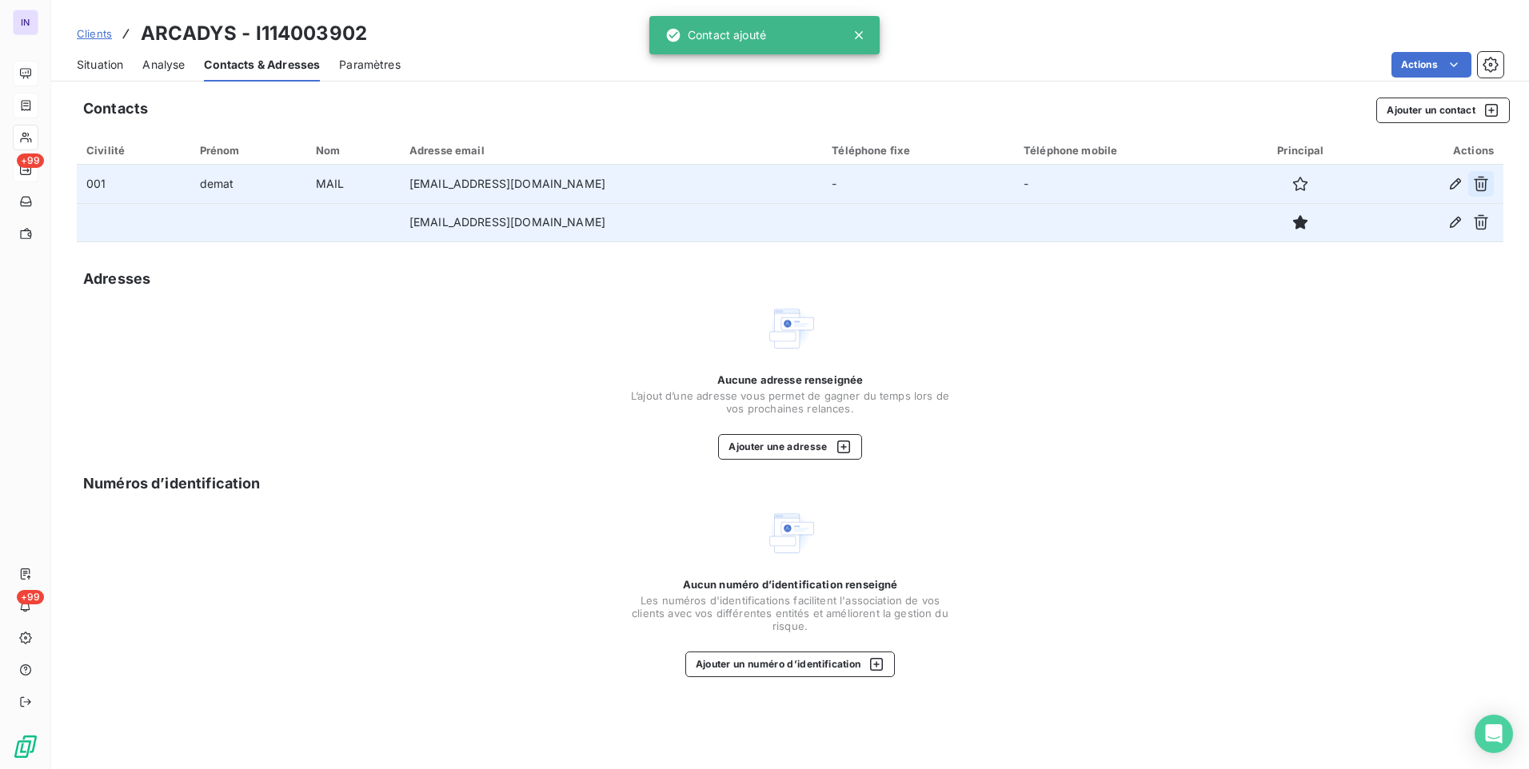
click at [1476, 184] on icon "button" at bounding box center [1481, 184] width 16 height 16
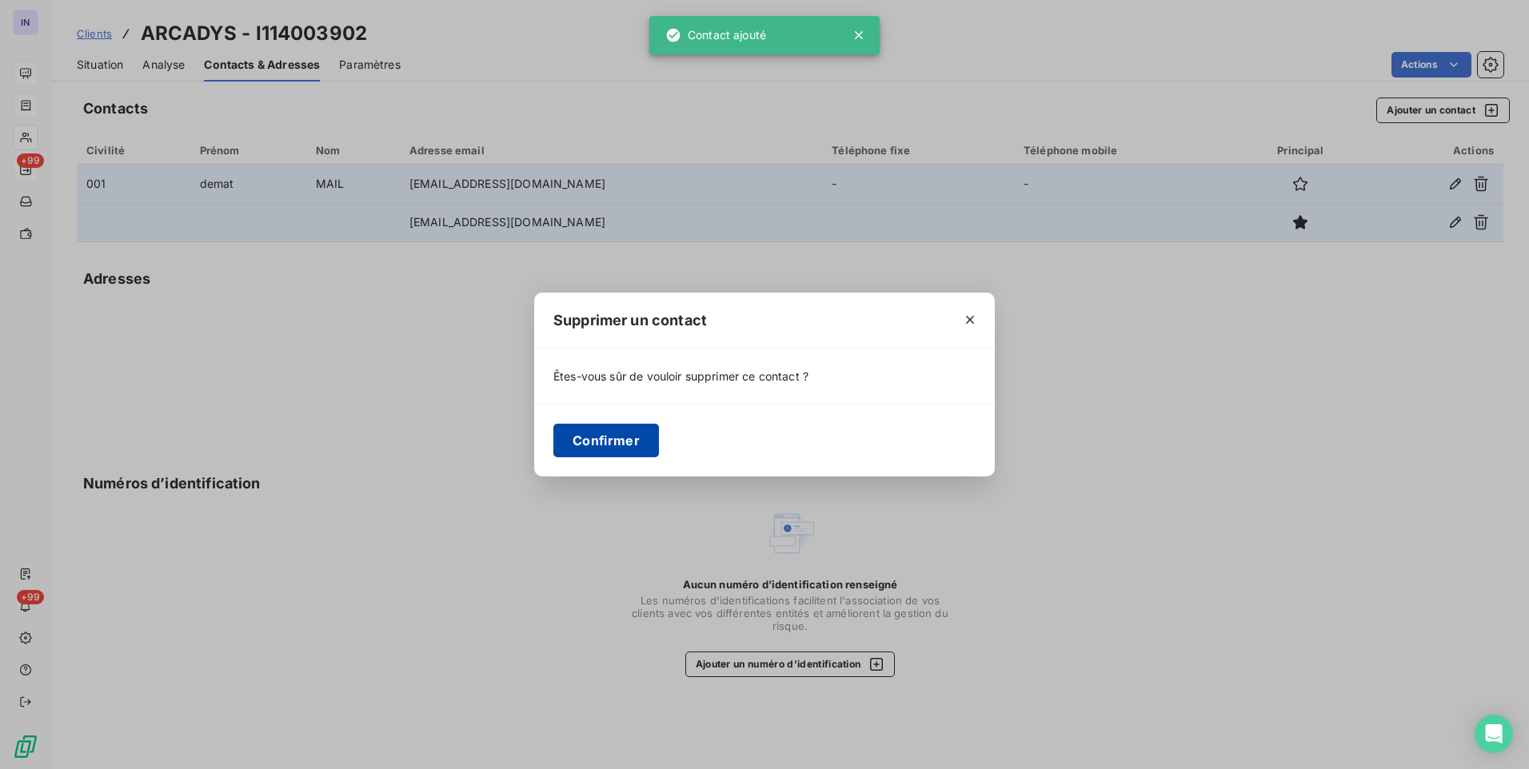
click at [577, 440] on button "Confirmer" at bounding box center [606, 441] width 106 height 34
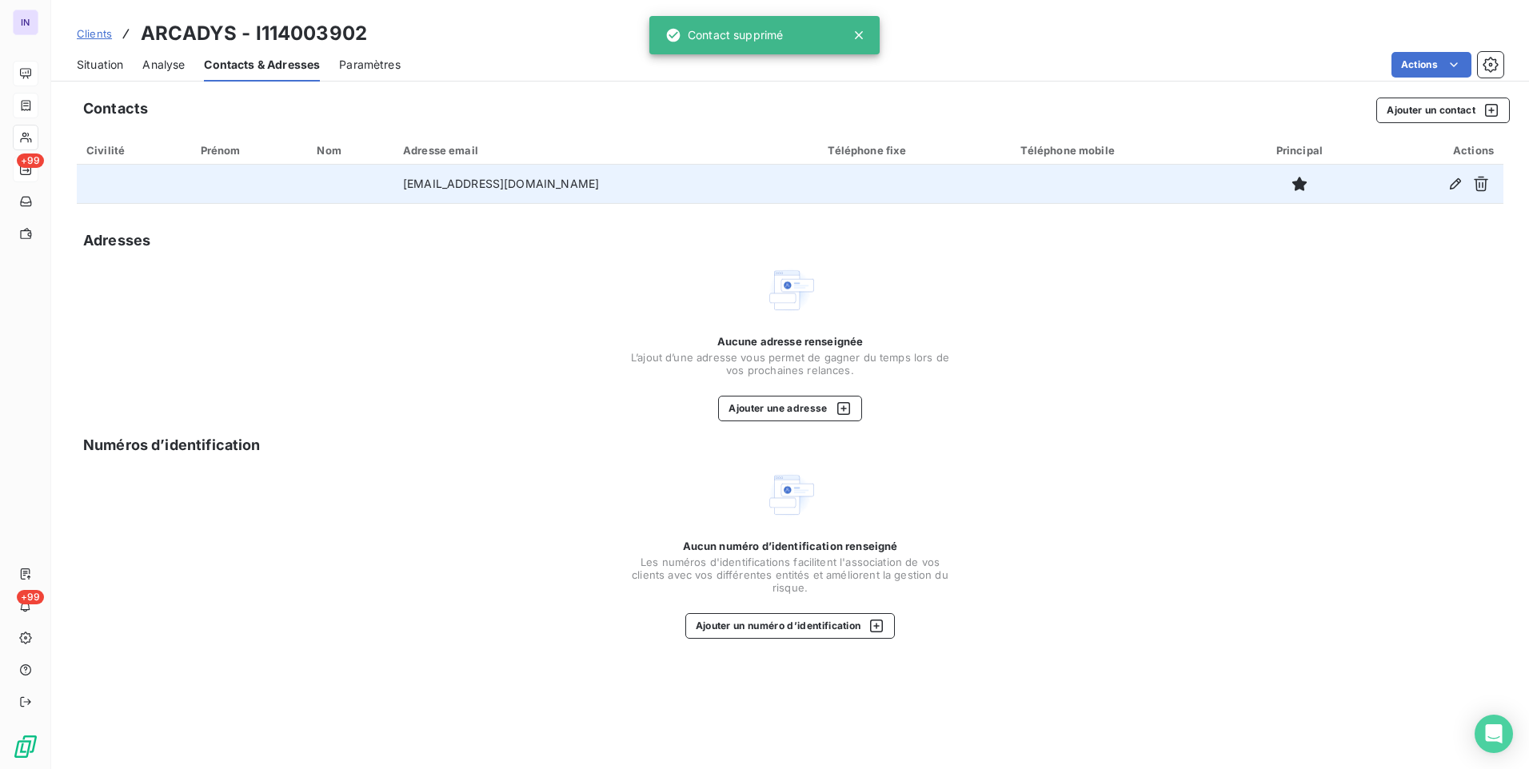
click at [110, 70] on span "Situation" at bounding box center [100, 65] width 46 height 16
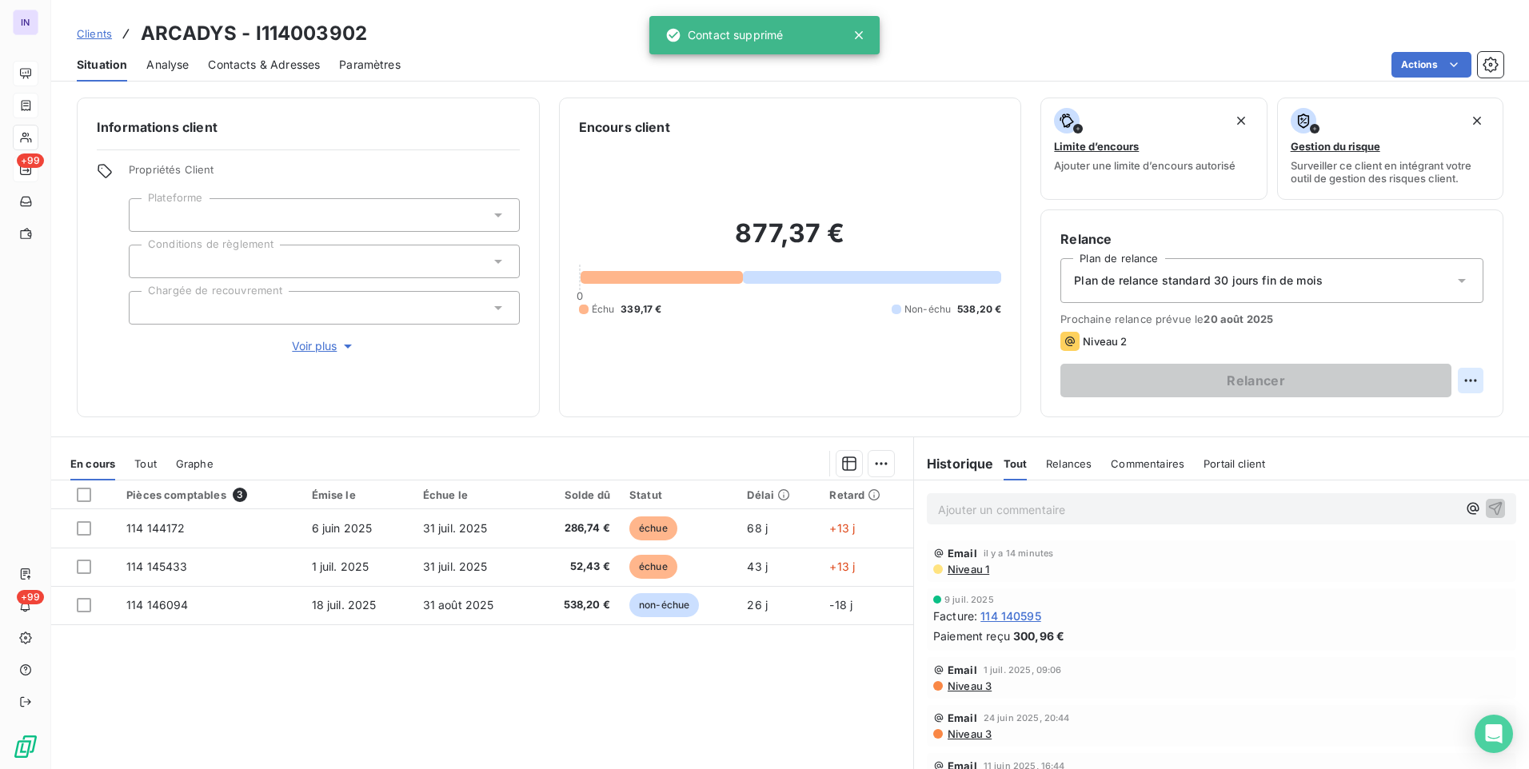
click at [1470, 390] on html "IN +99 +99 Clients ARCADYS - I114003902 Situation Analyse Contacts & Adresses P…" at bounding box center [764, 384] width 1529 height 769
click at [1431, 413] on div "Replanifier cette action" at bounding box center [1392, 416] width 143 height 26
select select "7"
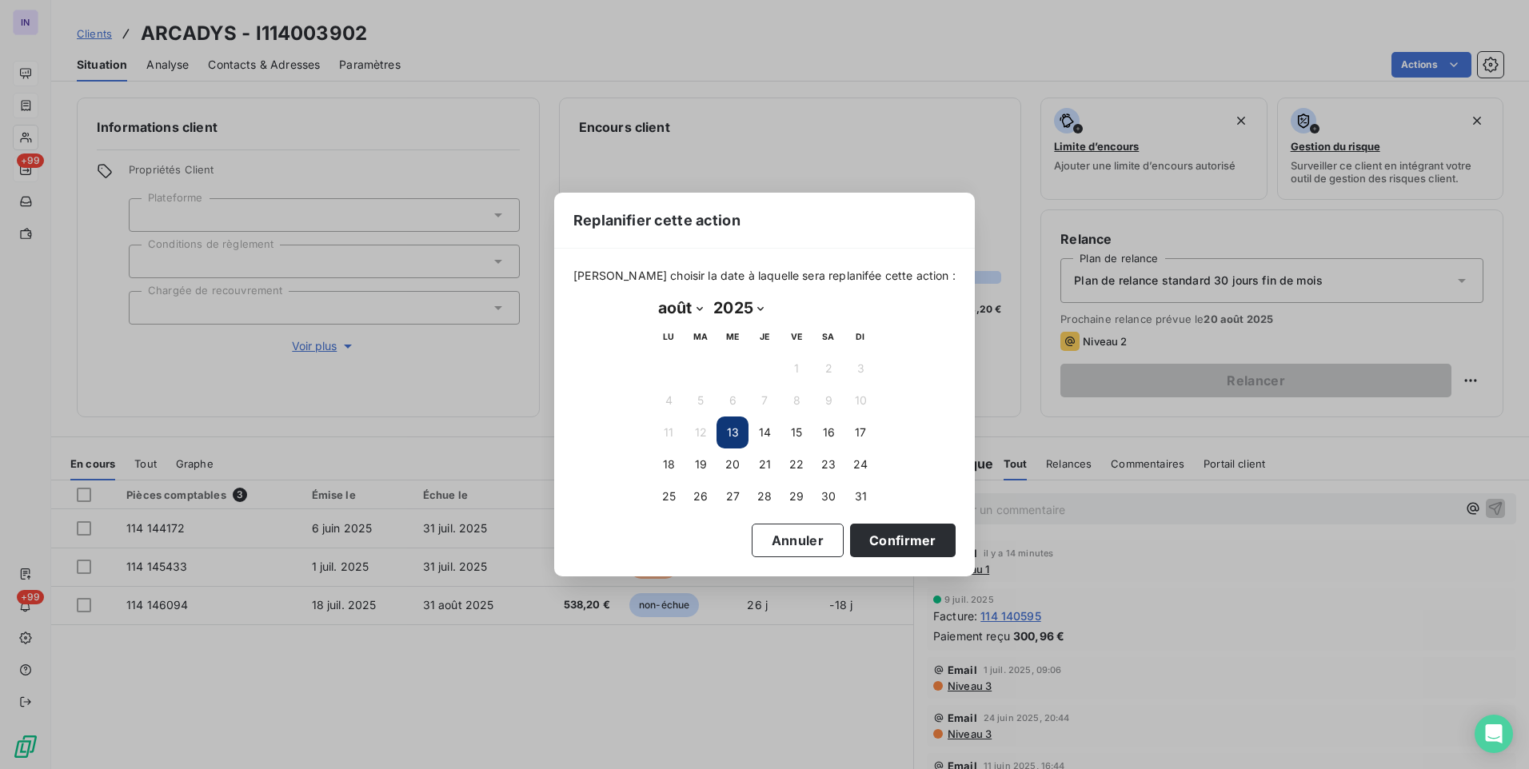
click at [736, 433] on button "13" at bounding box center [733, 433] width 32 height 32
click at [735, 430] on button "13" at bounding box center [733, 433] width 32 height 32
click at [886, 545] on button "Confirmer" at bounding box center [903, 541] width 106 height 34
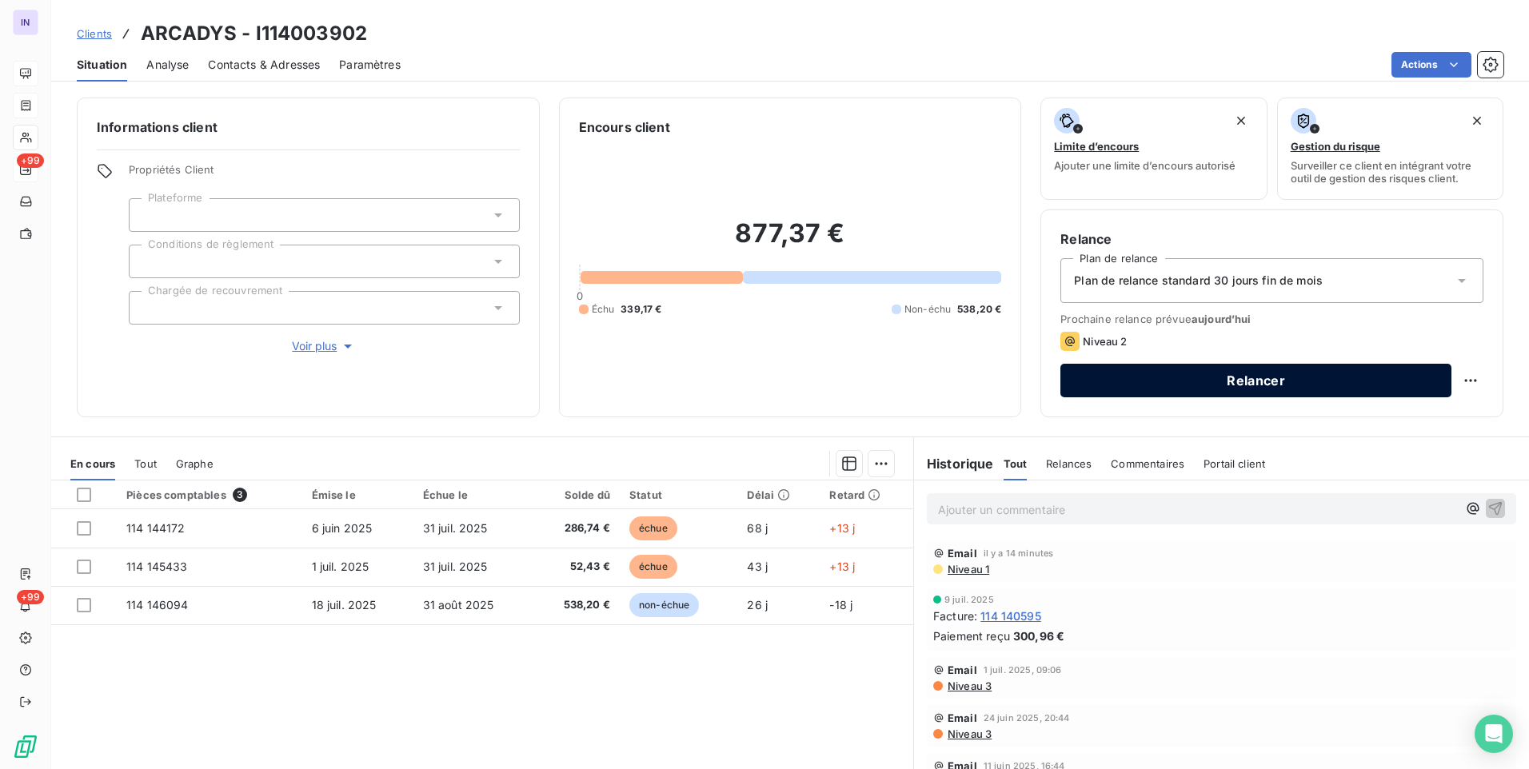
click at [1241, 387] on button "Relancer" at bounding box center [1255, 381] width 391 height 34
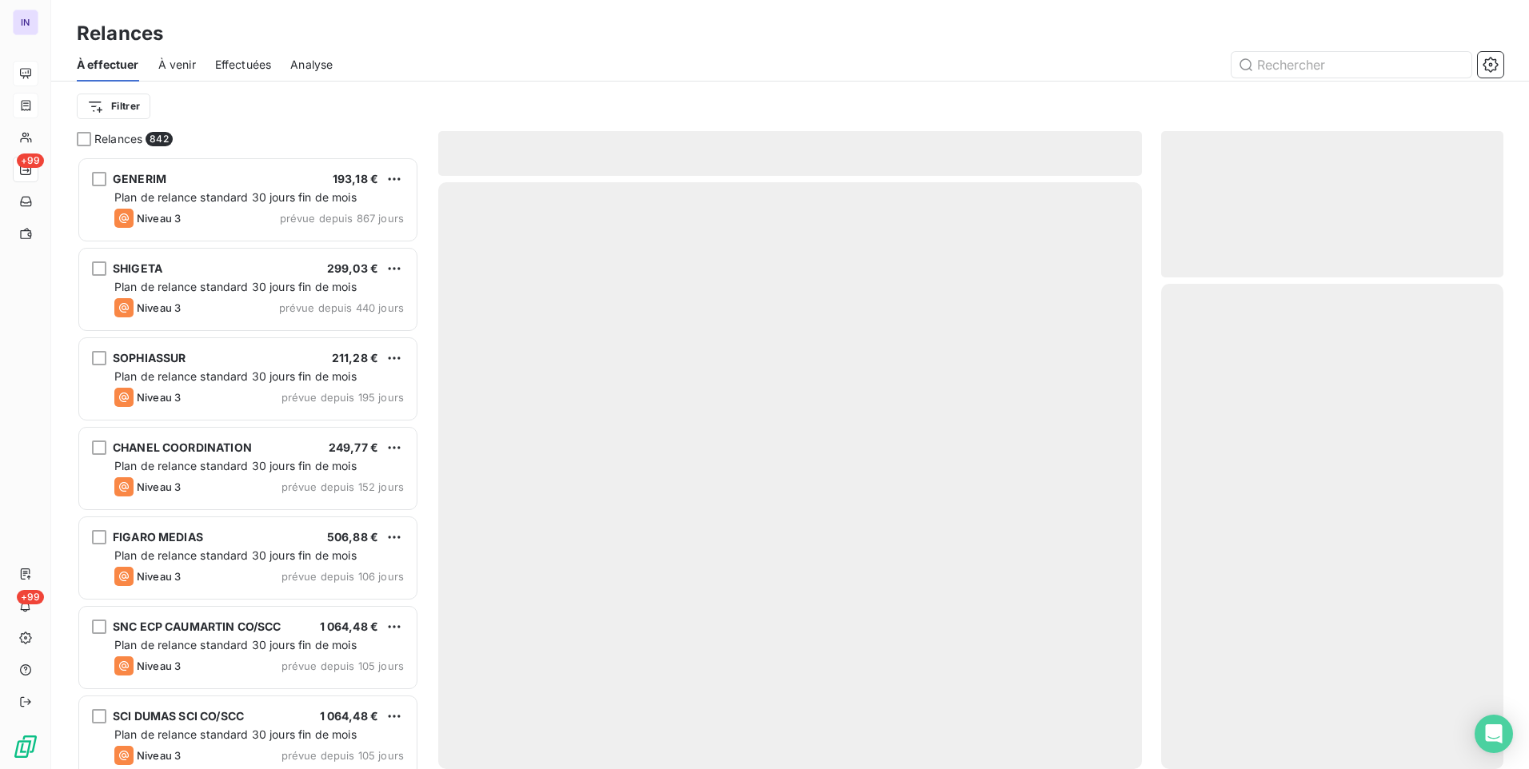
scroll to position [601, 330]
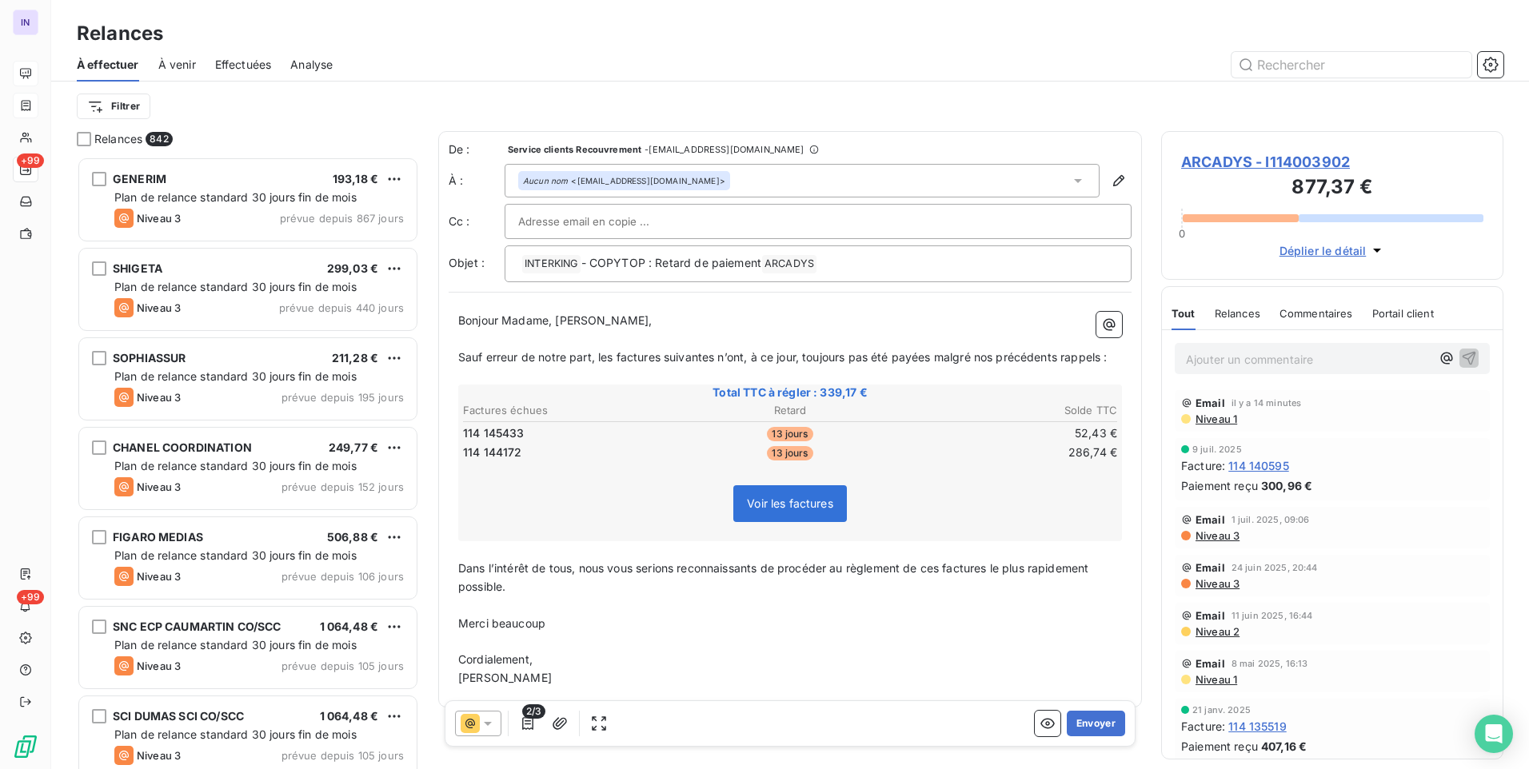
click at [484, 724] on icon at bounding box center [488, 724] width 16 height 16
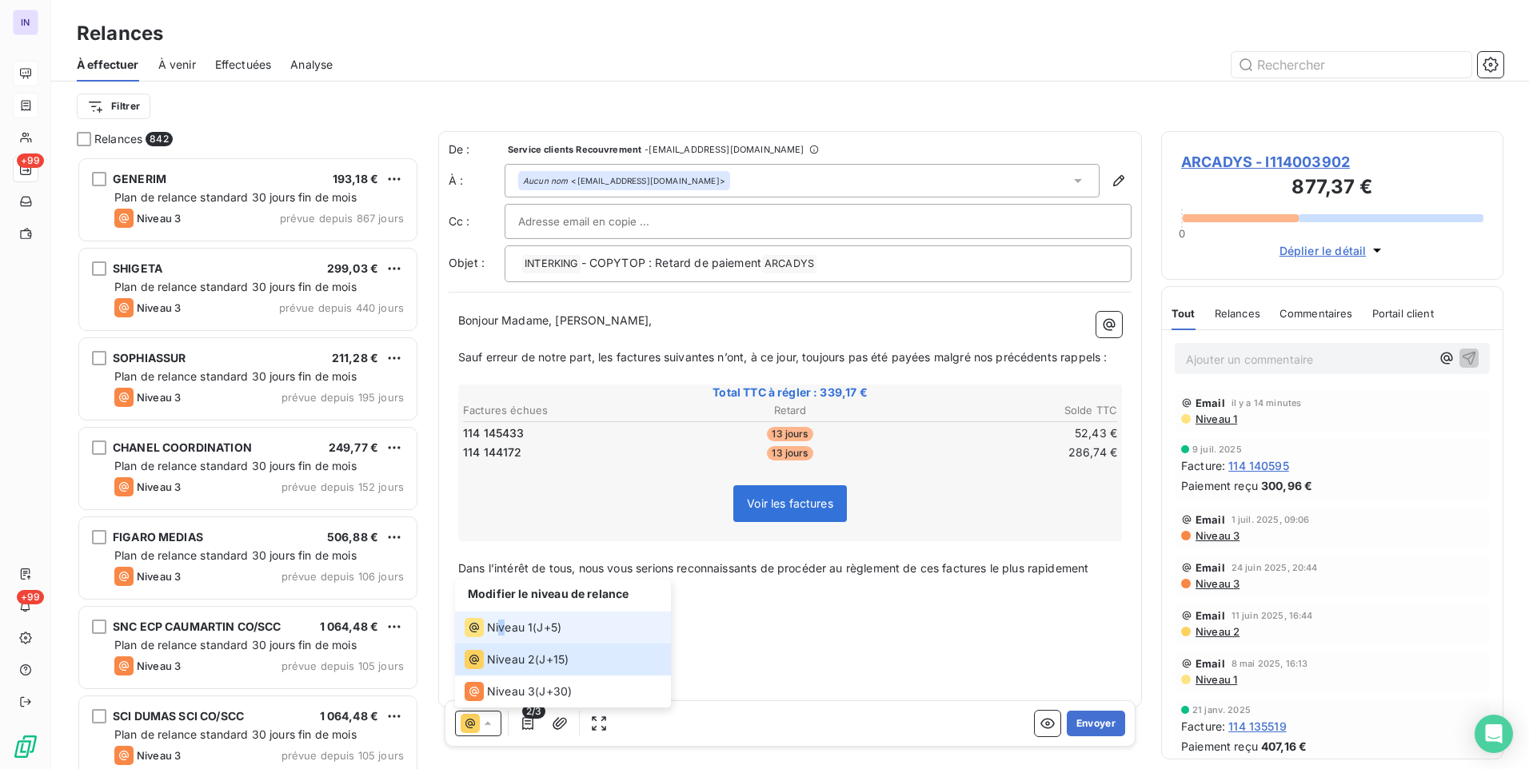
click at [502, 628] on span "Niveau 1" at bounding box center [510, 628] width 46 height 16
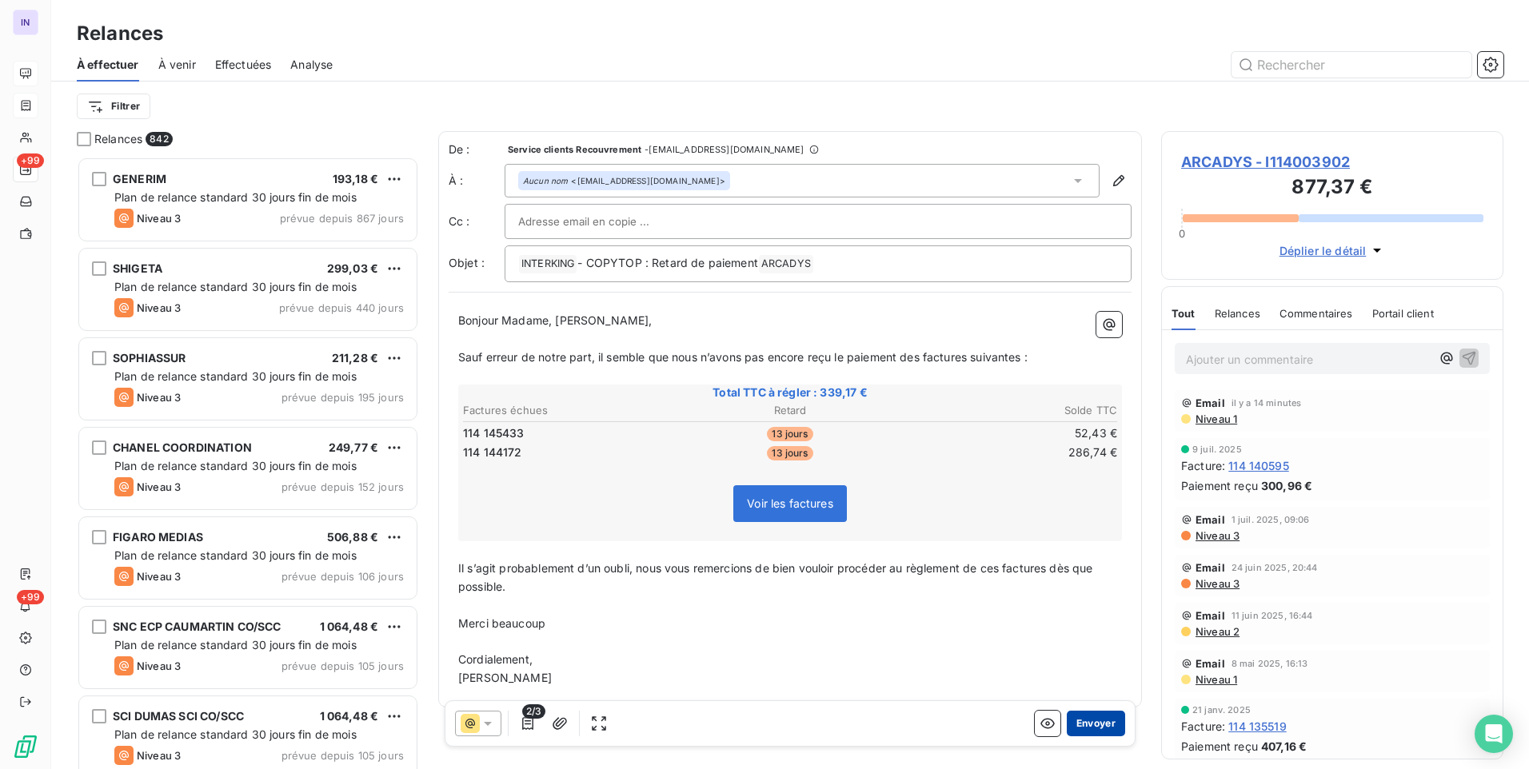
click at [1098, 725] on button "Envoyer" at bounding box center [1096, 724] width 58 height 26
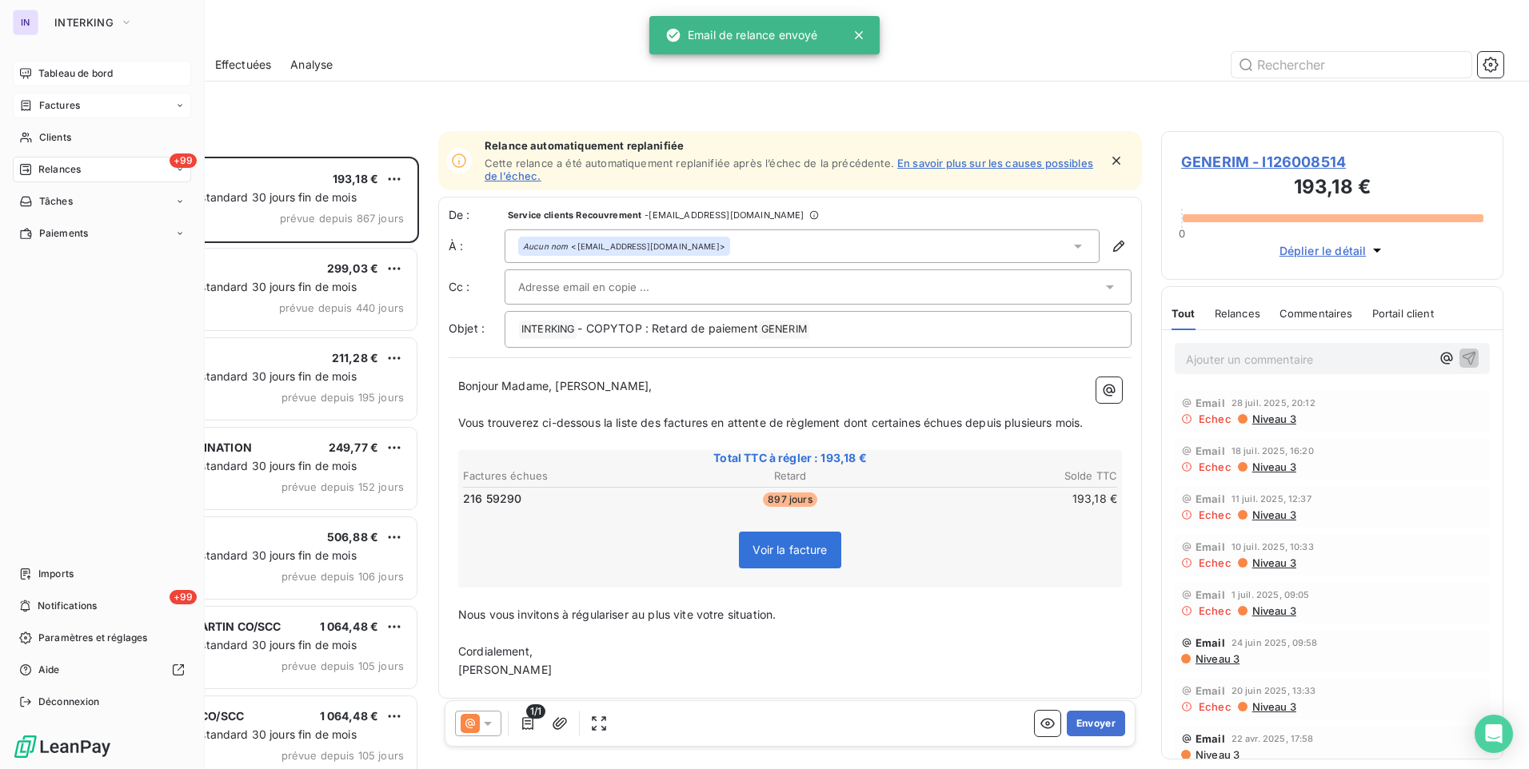
click at [54, 67] on span "Tableau de bord" at bounding box center [75, 73] width 74 height 14
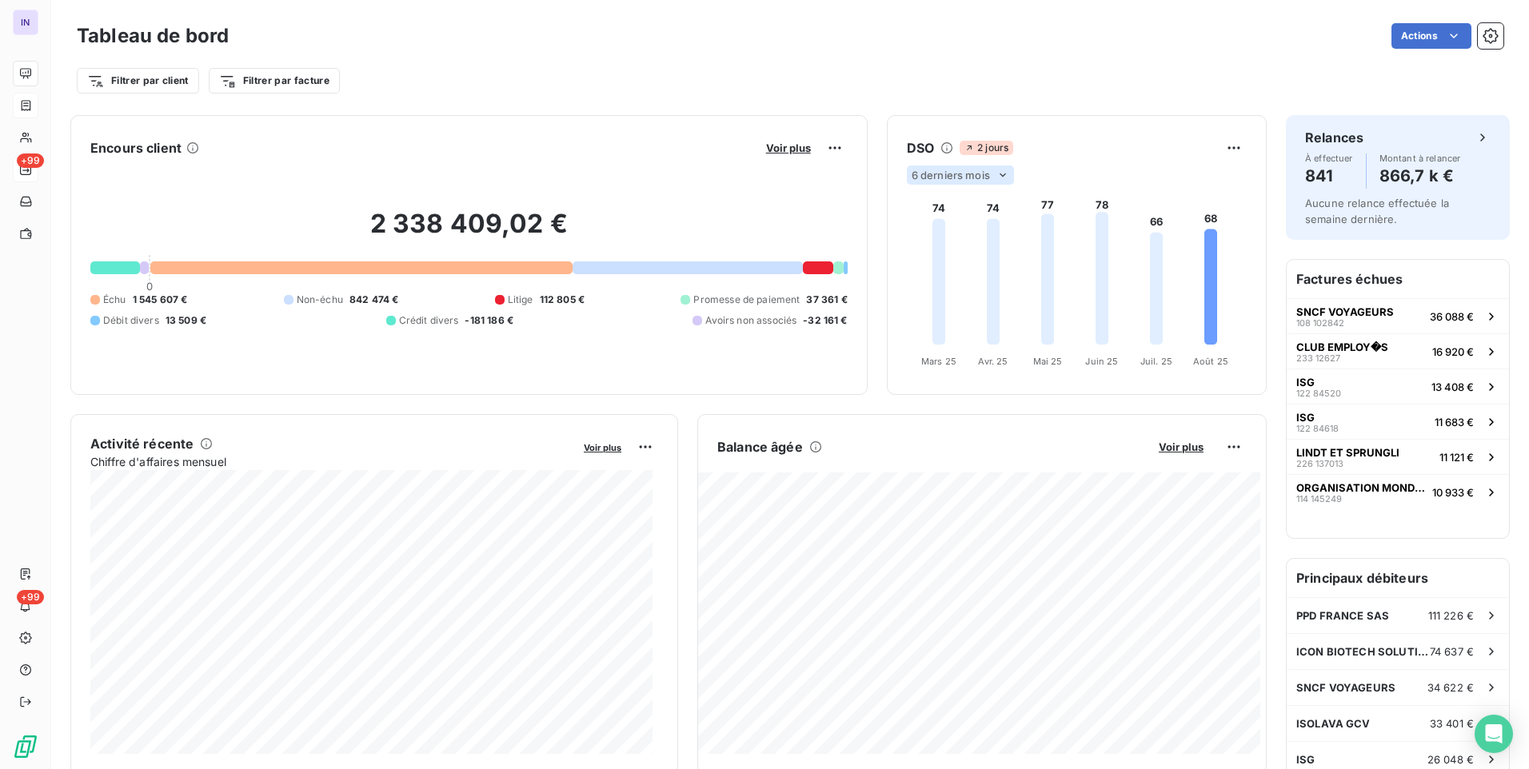
click at [969, 178] on span "6 derniers mois" at bounding box center [951, 175] width 78 height 13
click at [951, 235] on li "12" at bounding box center [963, 237] width 106 height 29
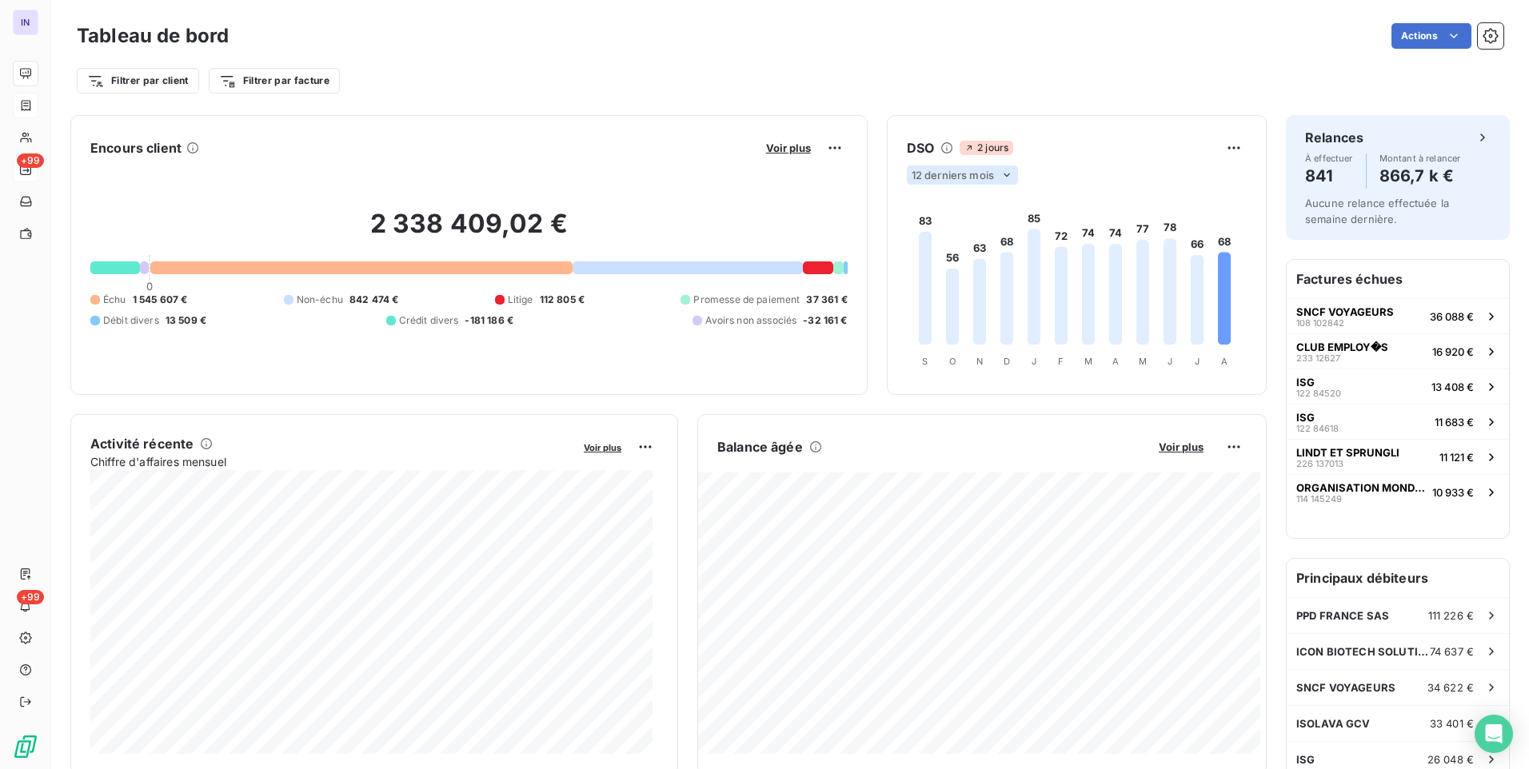
click at [969, 171] on span "12 derniers mois" at bounding box center [953, 175] width 82 height 13
click at [951, 206] on li "6" at bounding box center [963, 205] width 106 height 29
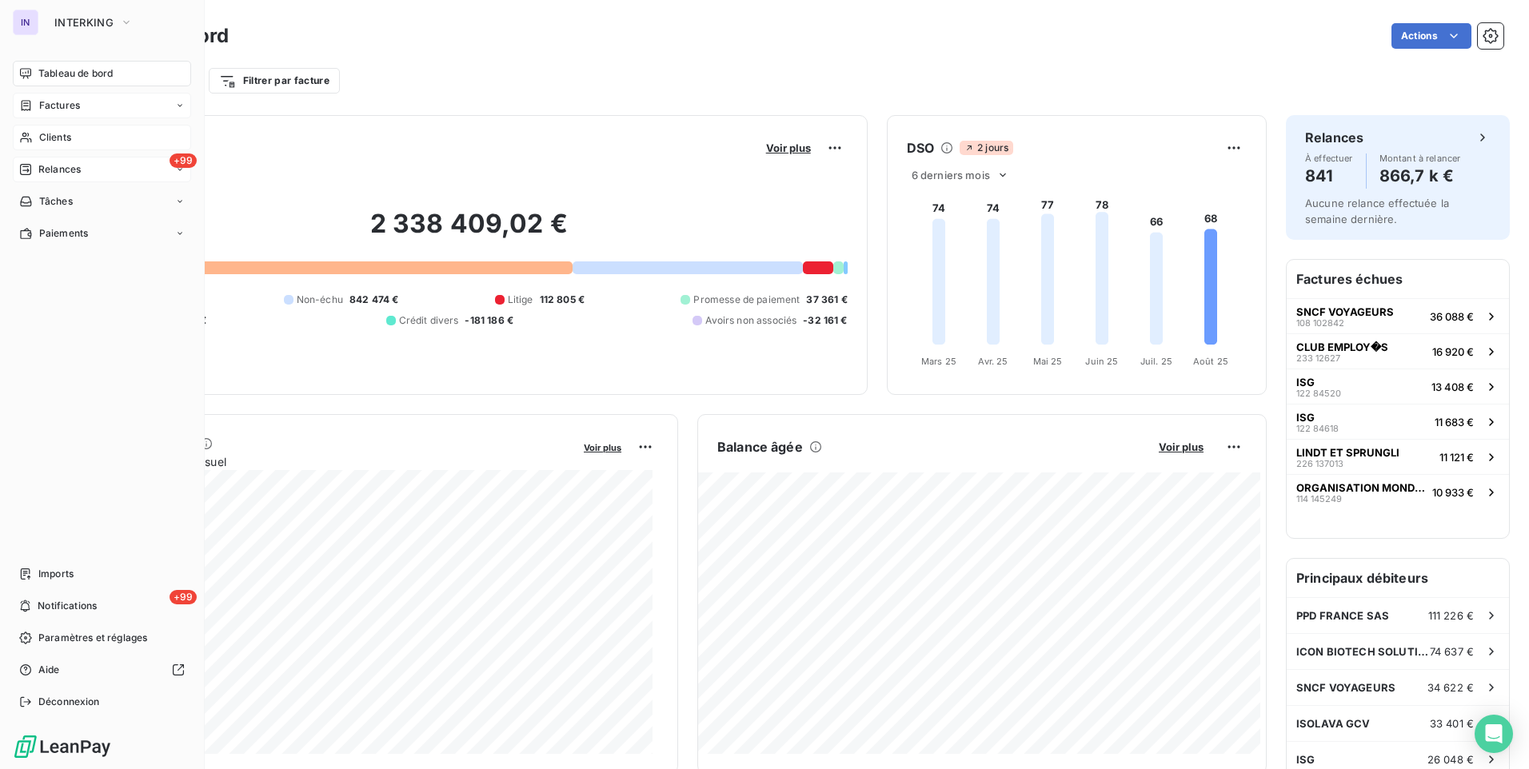
click at [50, 143] on span "Clients" at bounding box center [55, 137] width 32 height 14
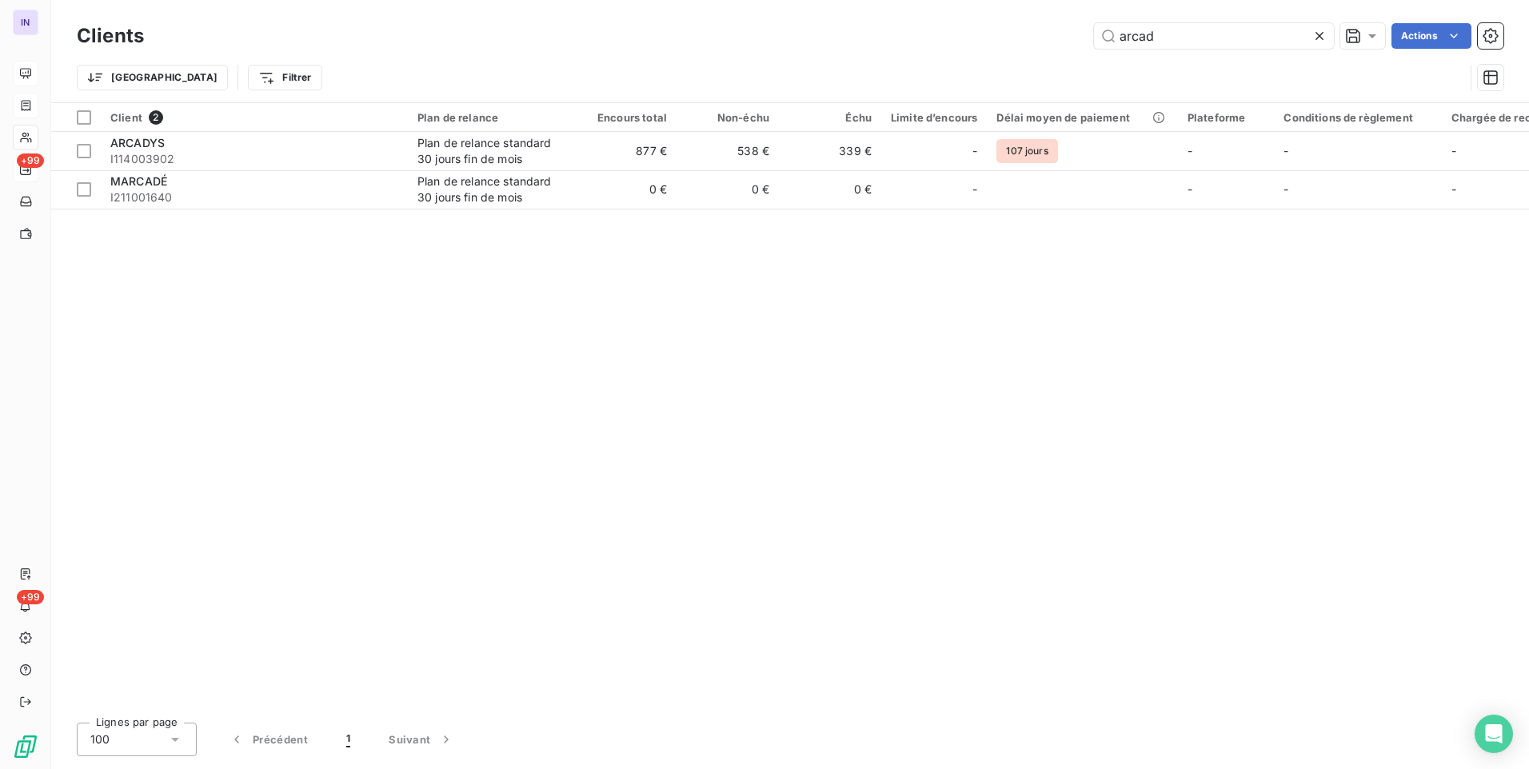
drag, startPoint x: 1162, startPoint y: 28, endPoint x: 992, endPoint y: 28, distance: 170.4
click at [1000, 28] on div "arcad Actions" at bounding box center [833, 36] width 1340 height 26
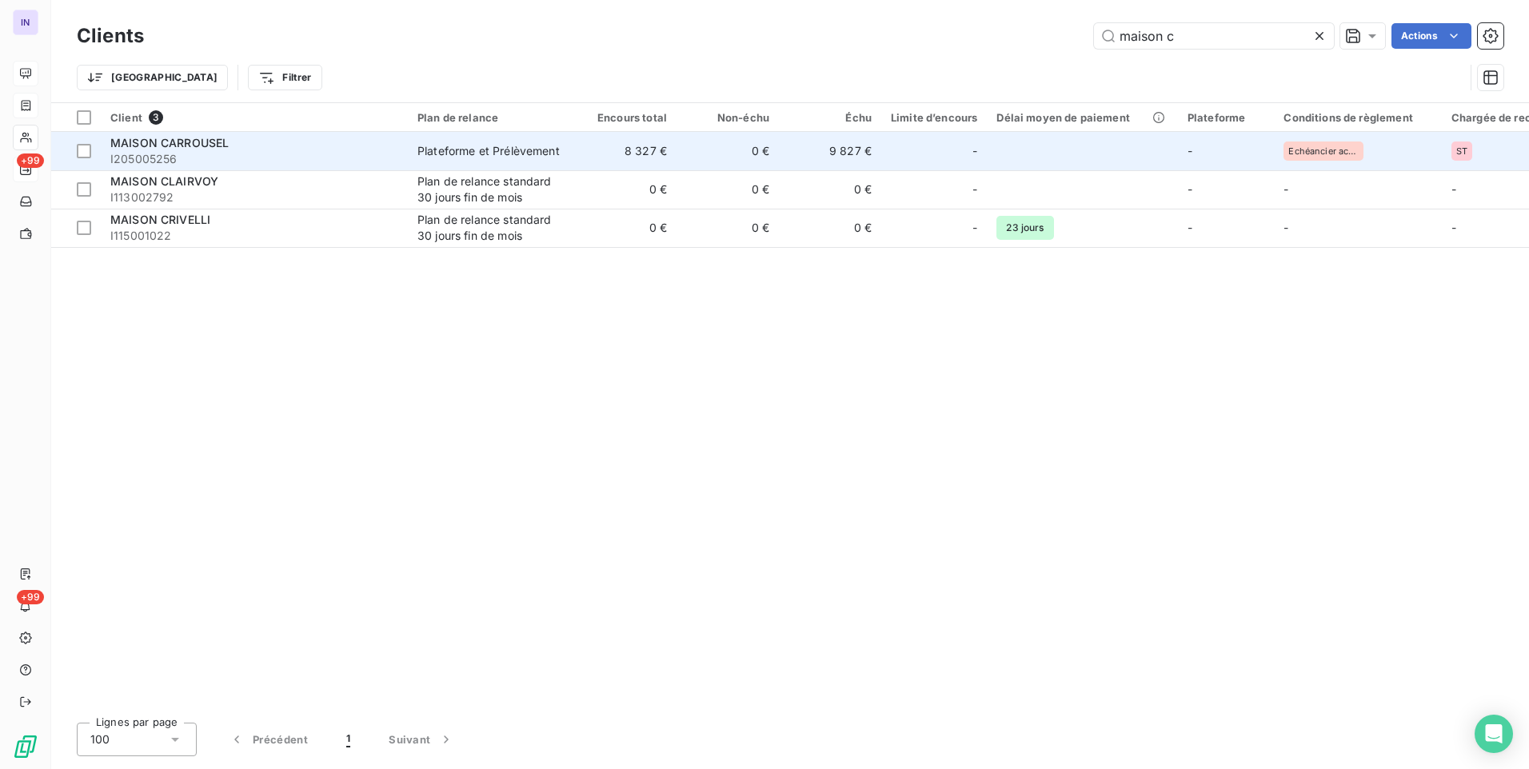
type input "maison c"
click at [199, 156] on span "I205005256" at bounding box center [254, 159] width 288 height 16
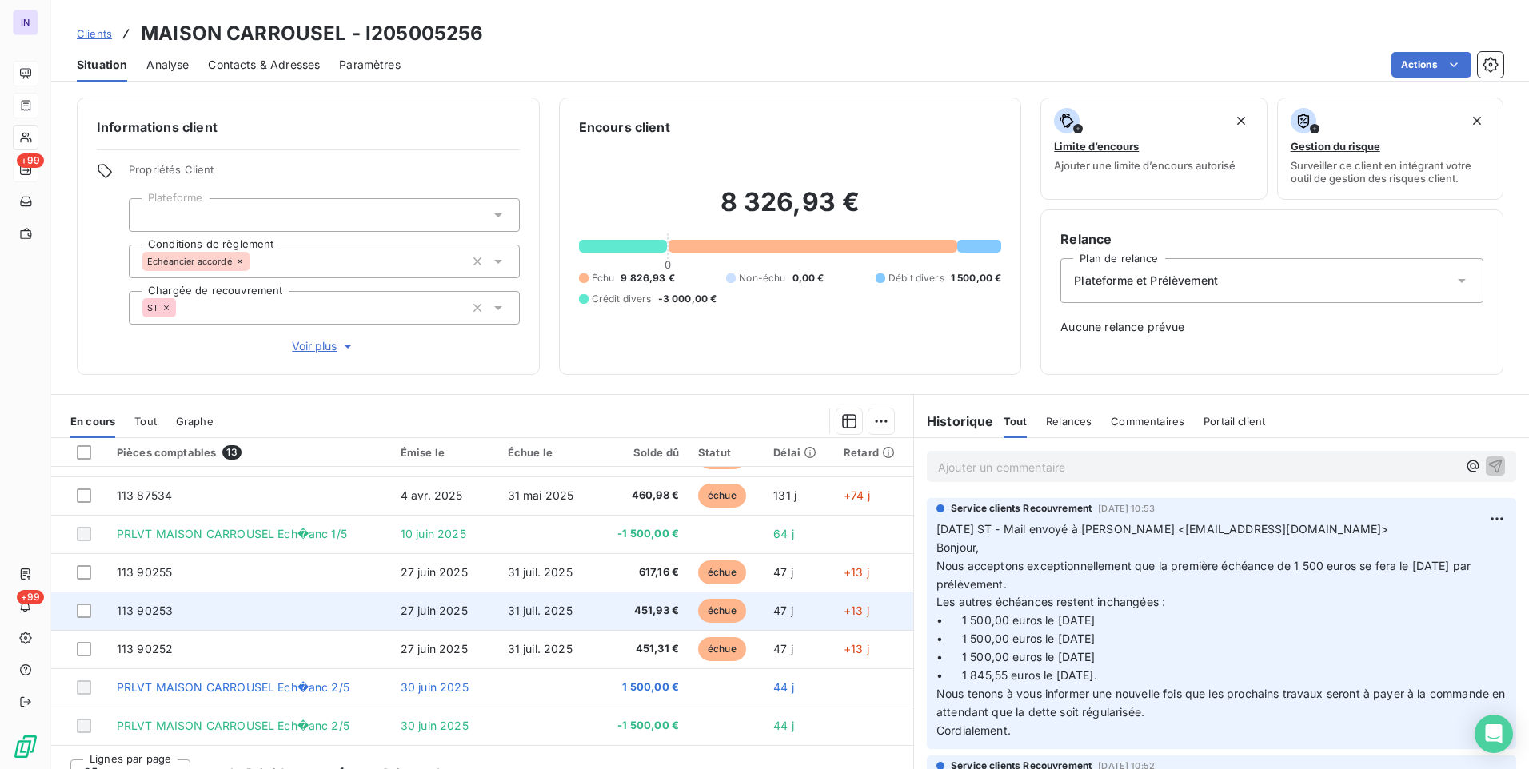
scroll to position [25, 0]
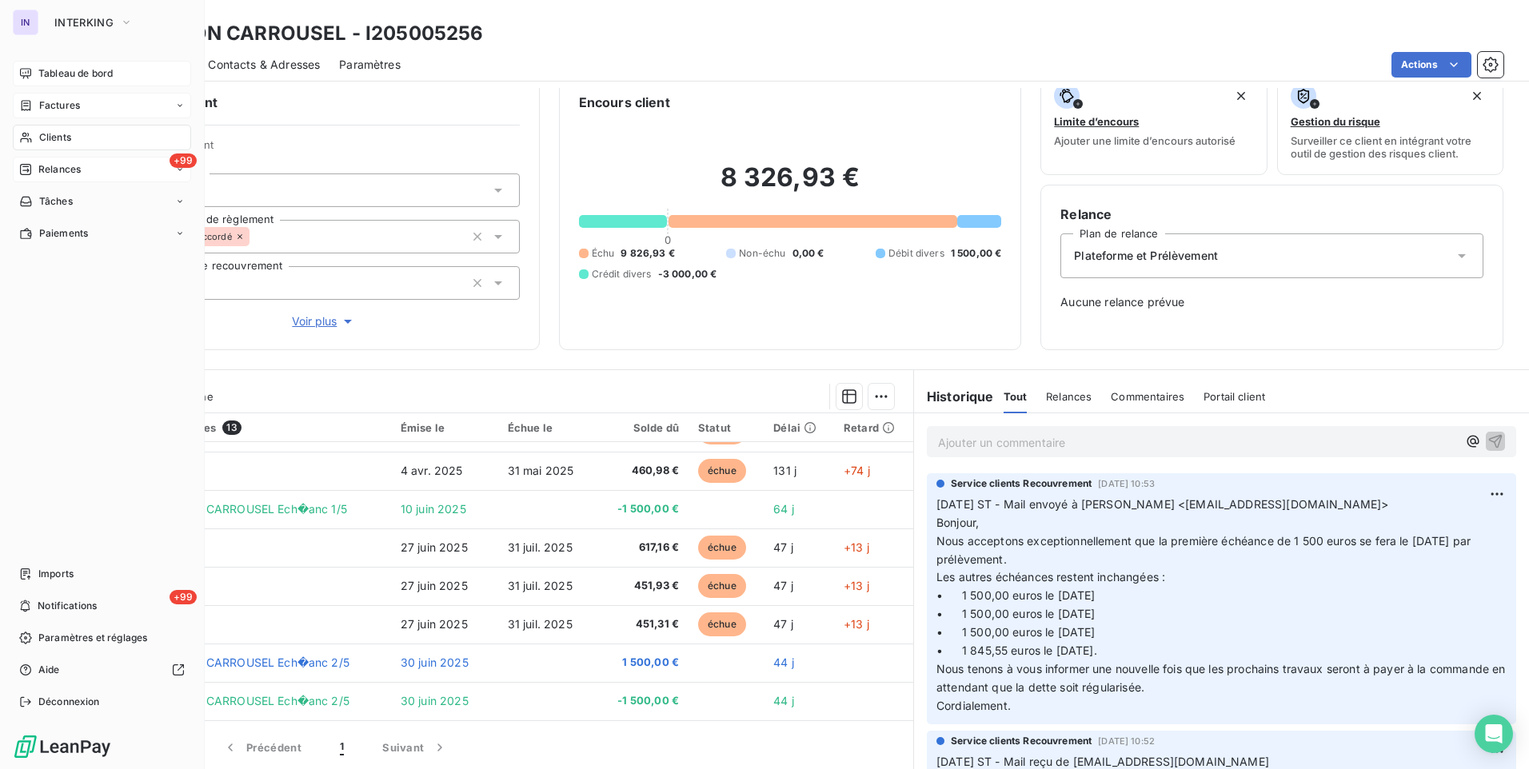
click at [92, 58] on div "IN INTERKING Tableau de bord Factures Clients +99 Relances Tâches Paiements Imp…" at bounding box center [102, 384] width 205 height 769
click at [90, 66] on span "Tableau de bord" at bounding box center [75, 73] width 74 height 14
